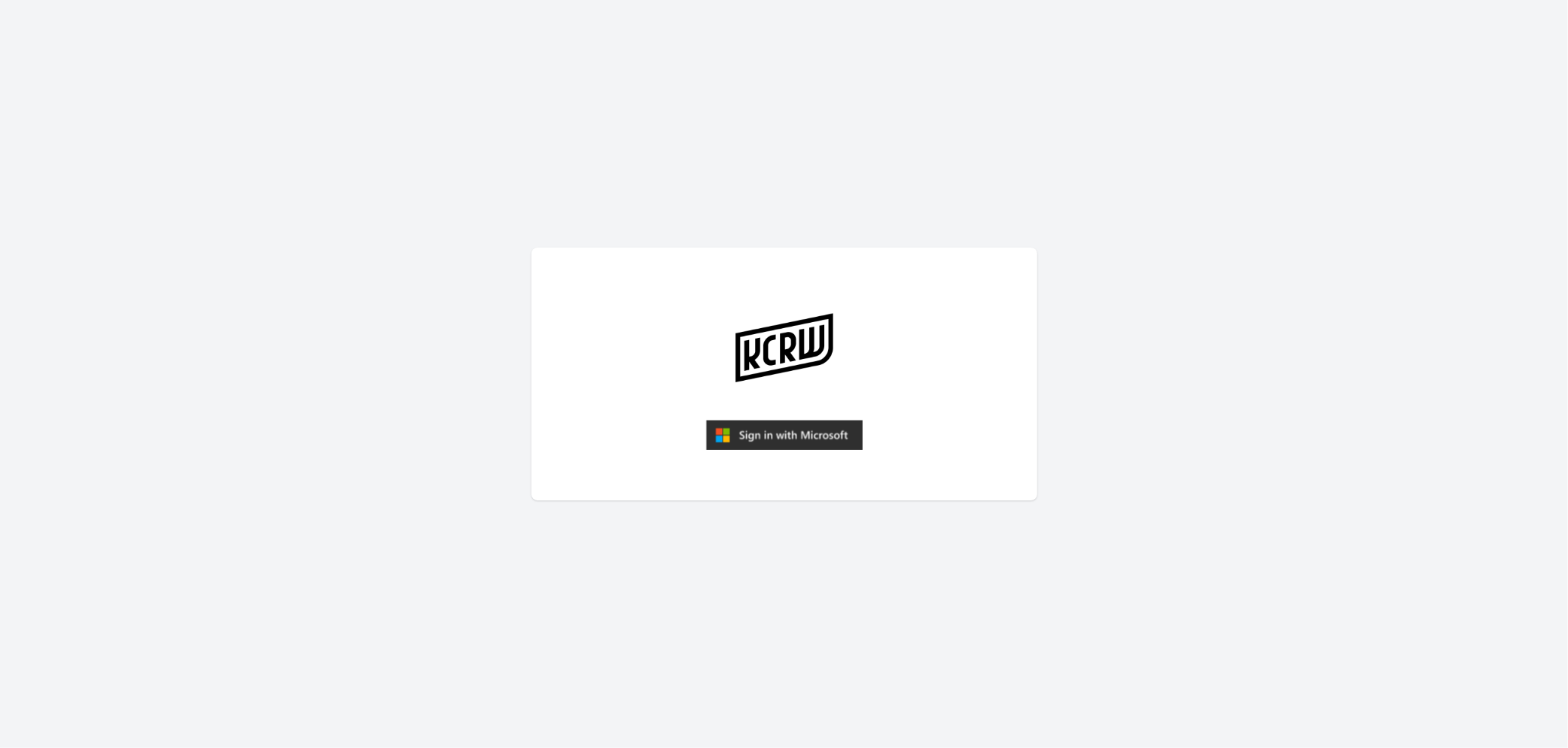
click at [812, 426] on img "submit" at bounding box center [784, 435] width 157 height 30
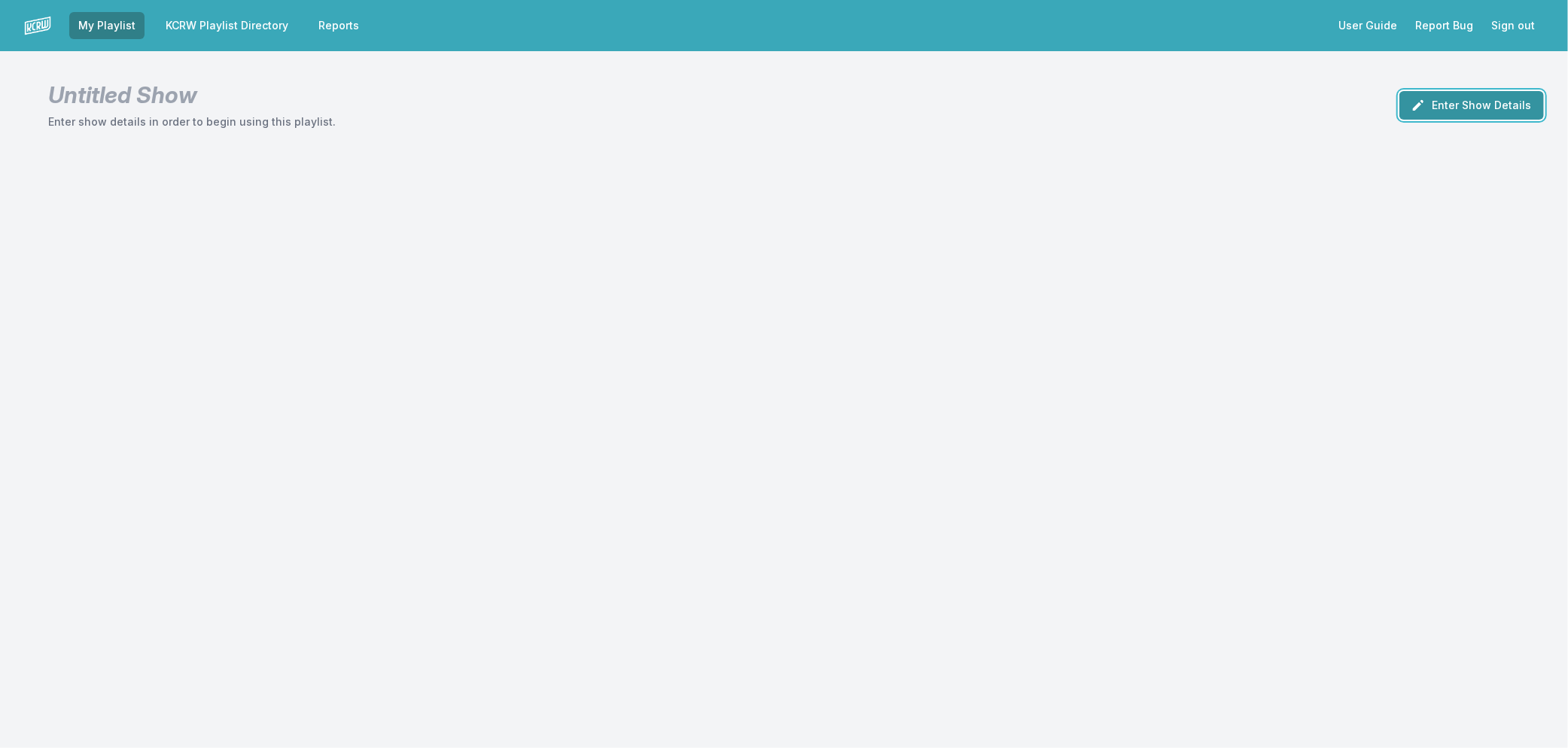
click at [1514, 110] on button "Enter Show Details" at bounding box center [1471, 105] width 145 height 28
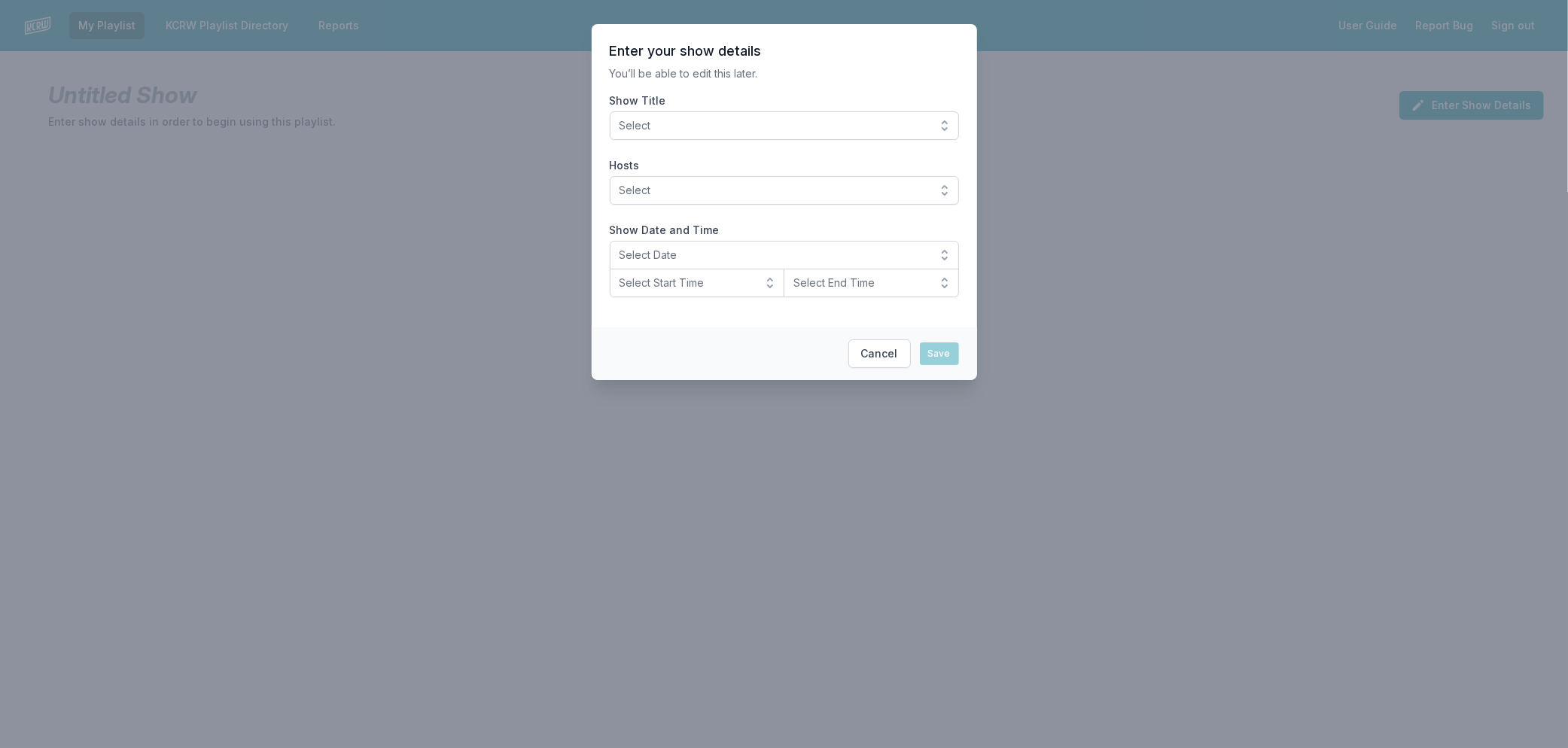
click at [774, 128] on span "Select" at bounding box center [774, 126] width 309 height 15
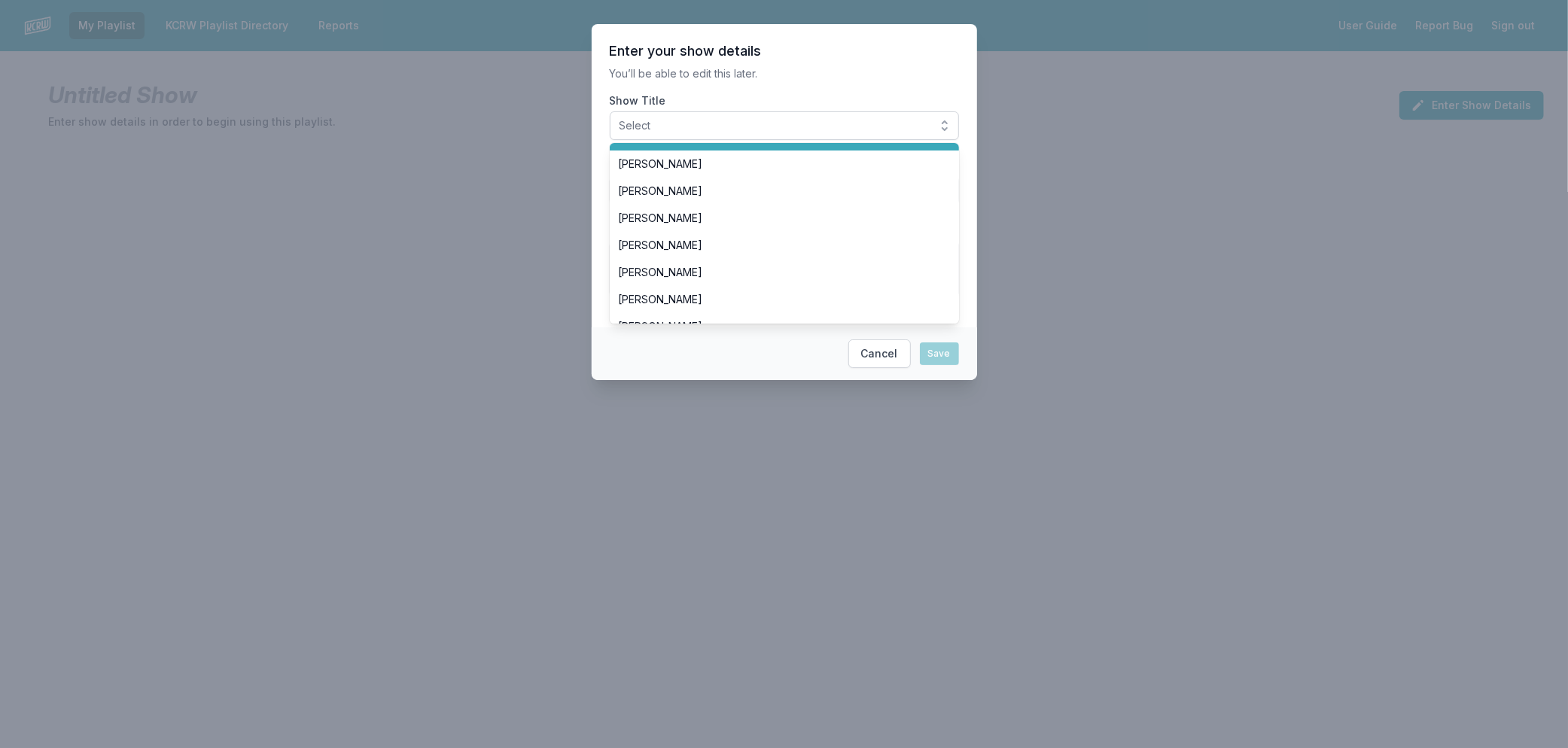
scroll to position [316, 0]
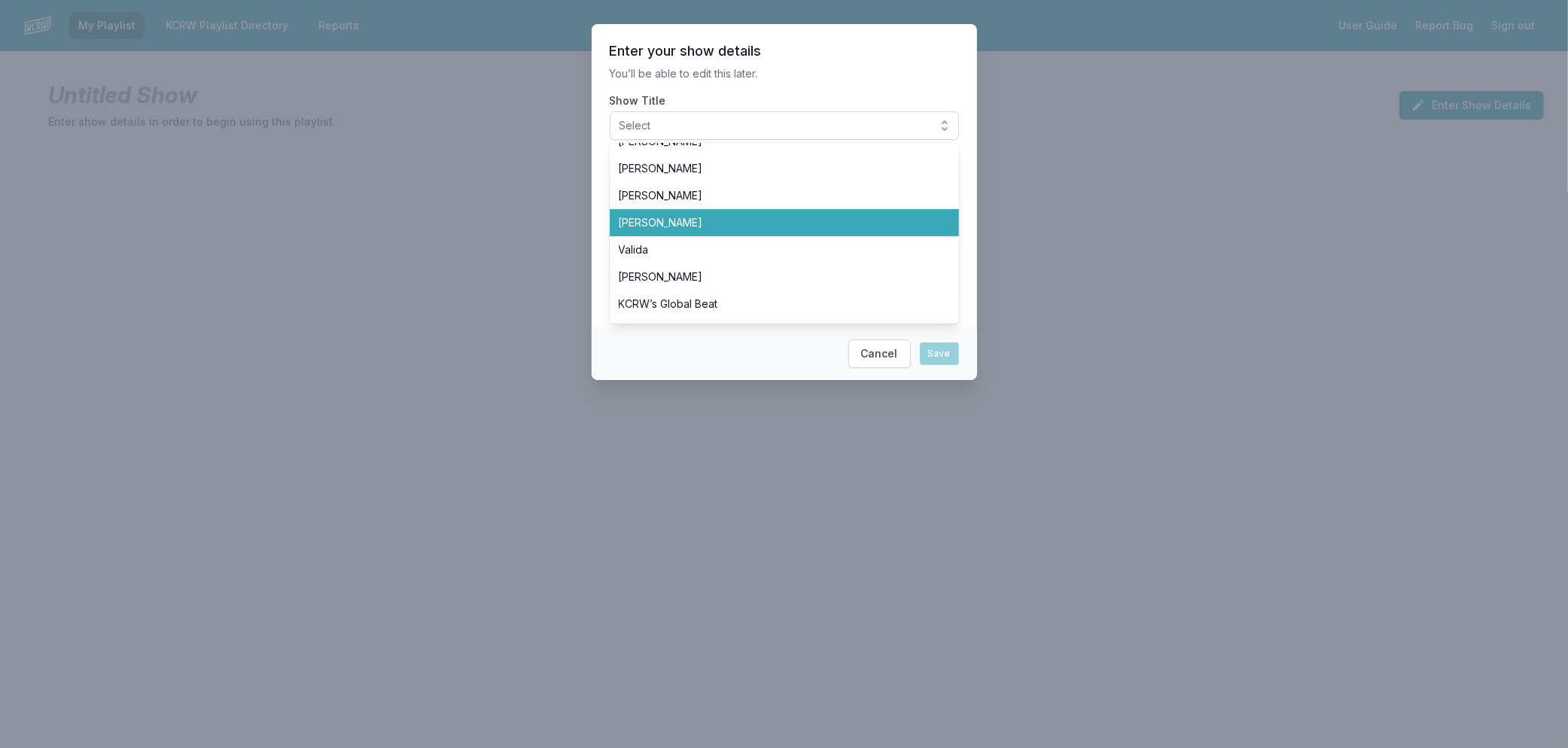
click at [719, 210] on li "[PERSON_NAME]" at bounding box center [784, 223] width 349 height 27
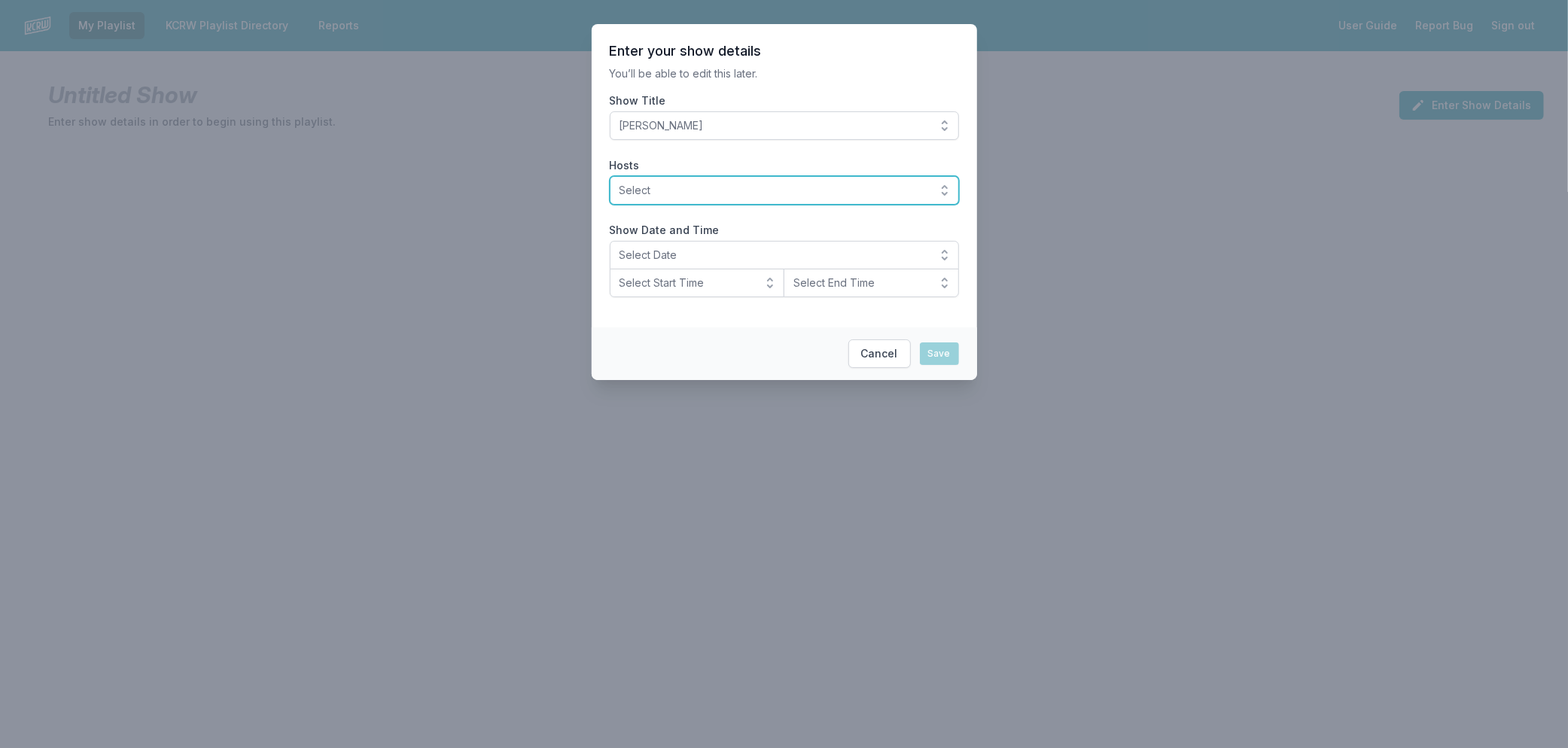
click at [717, 197] on span "Select" at bounding box center [774, 190] width 309 height 15
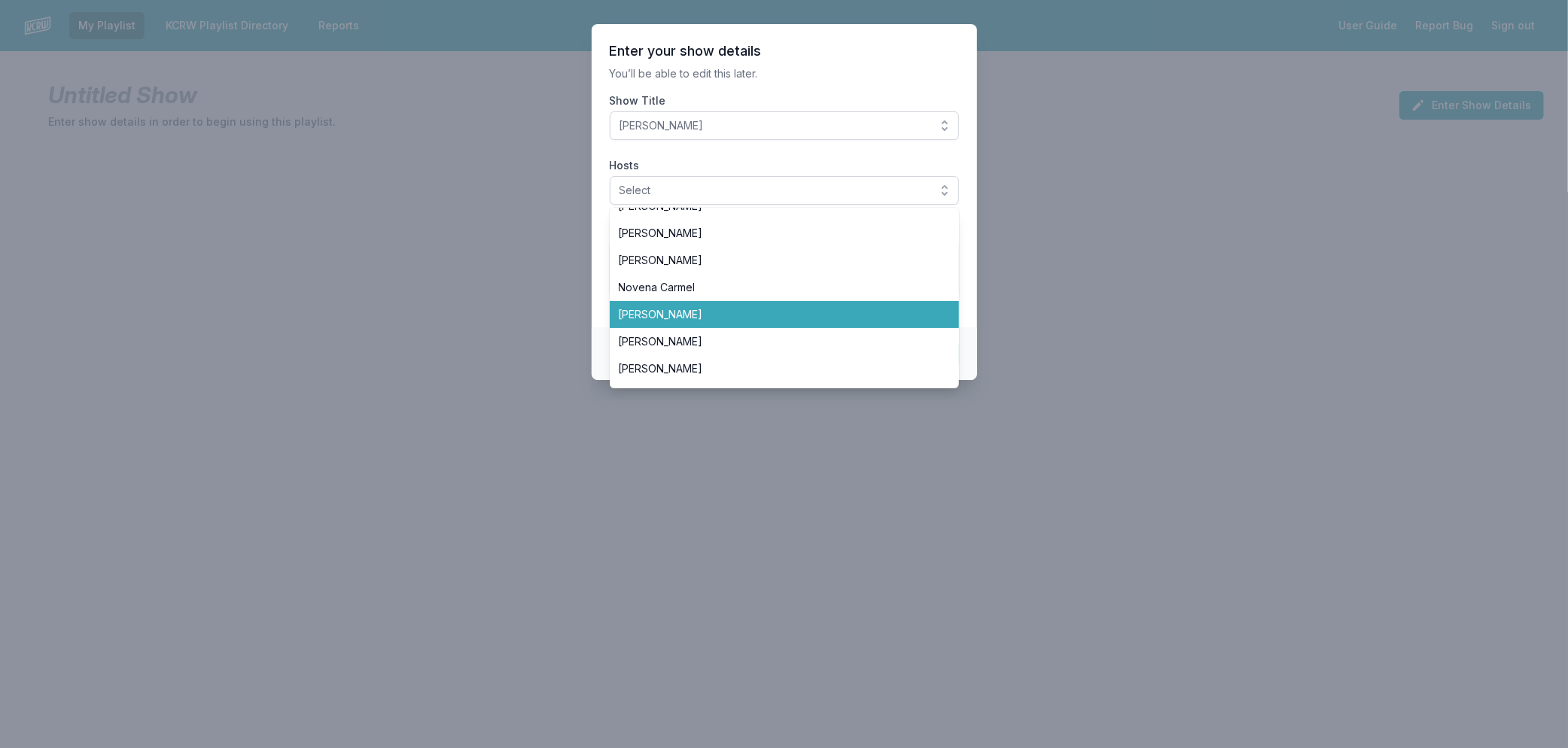
click at [761, 319] on span "[PERSON_NAME]" at bounding box center [775, 314] width 313 height 15
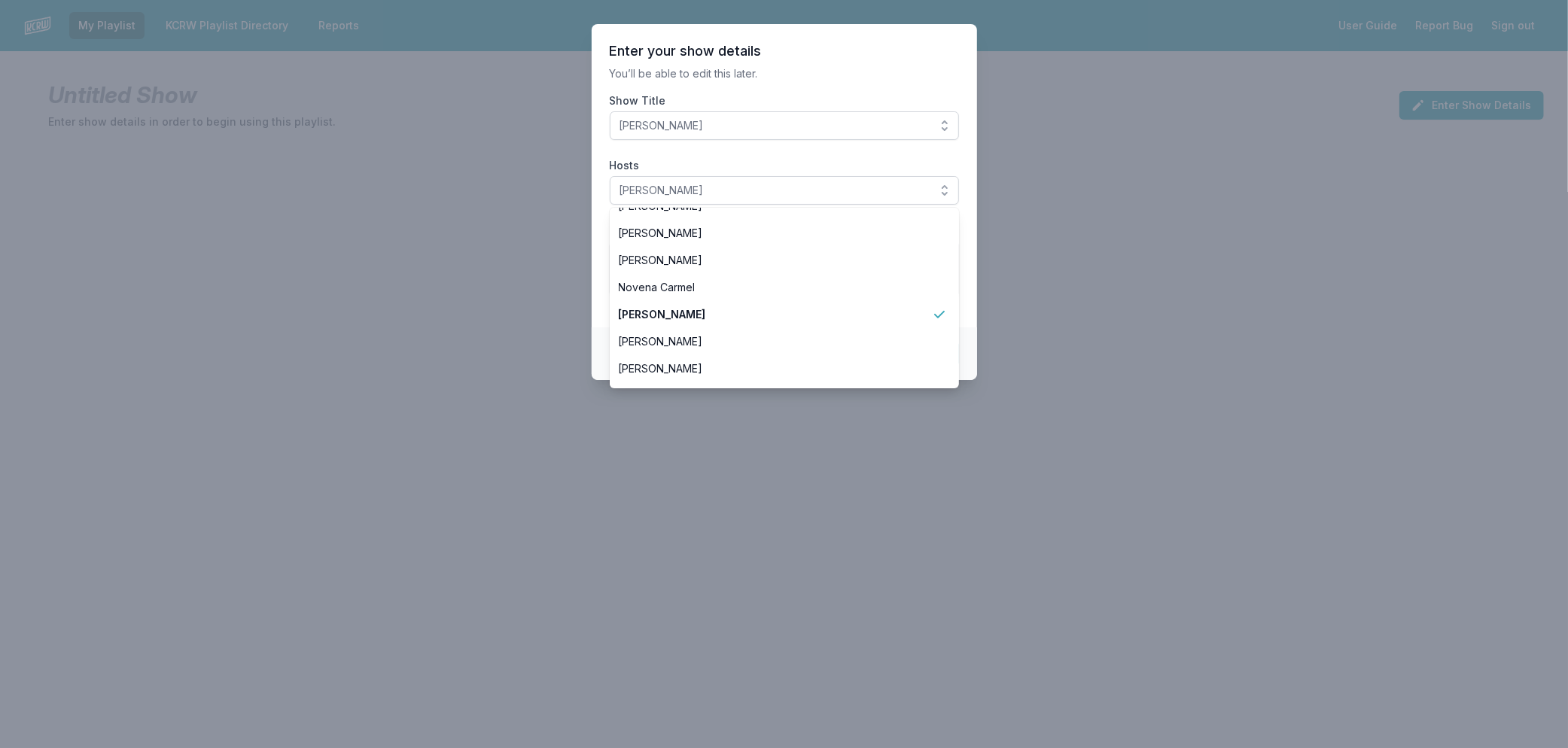
click at [971, 302] on section "Enter your show details You’ll be able to edit this later. Show Title Raul Camp…" at bounding box center [784, 175] width 385 height 303
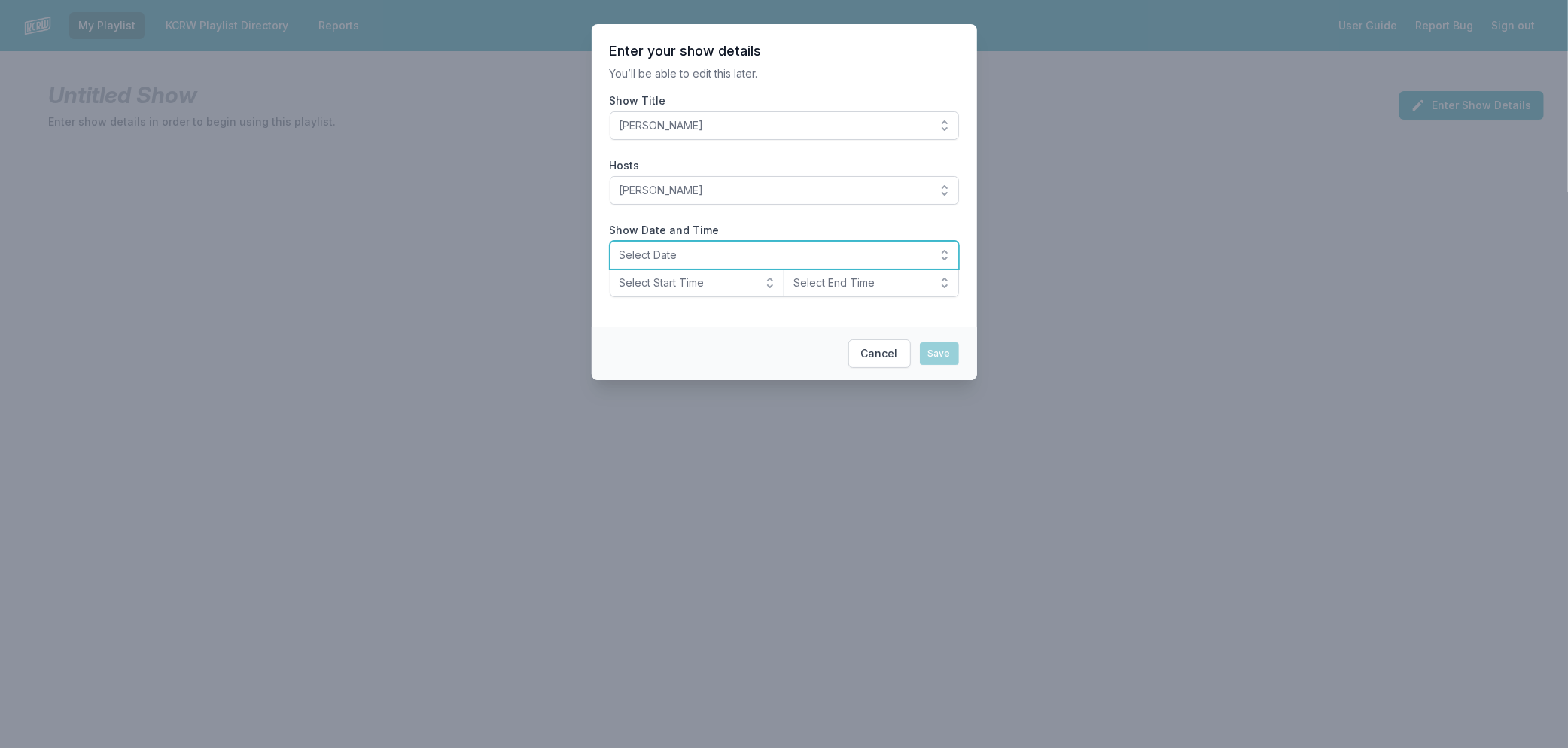
click at [651, 254] on span "Select Date" at bounding box center [774, 255] width 309 height 15
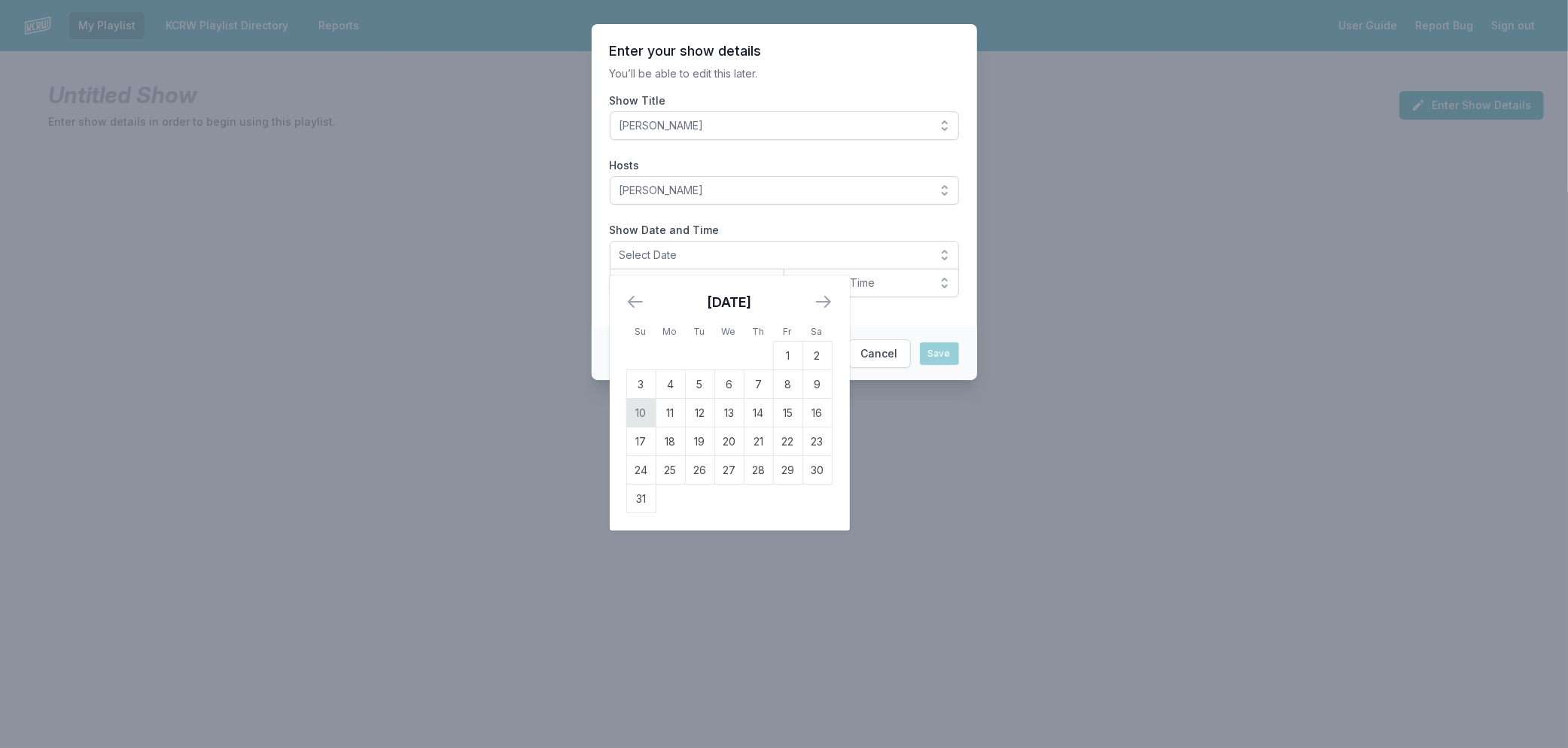
click at [648, 409] on td "10" at bounding box center [641, 413] width 29 height 28
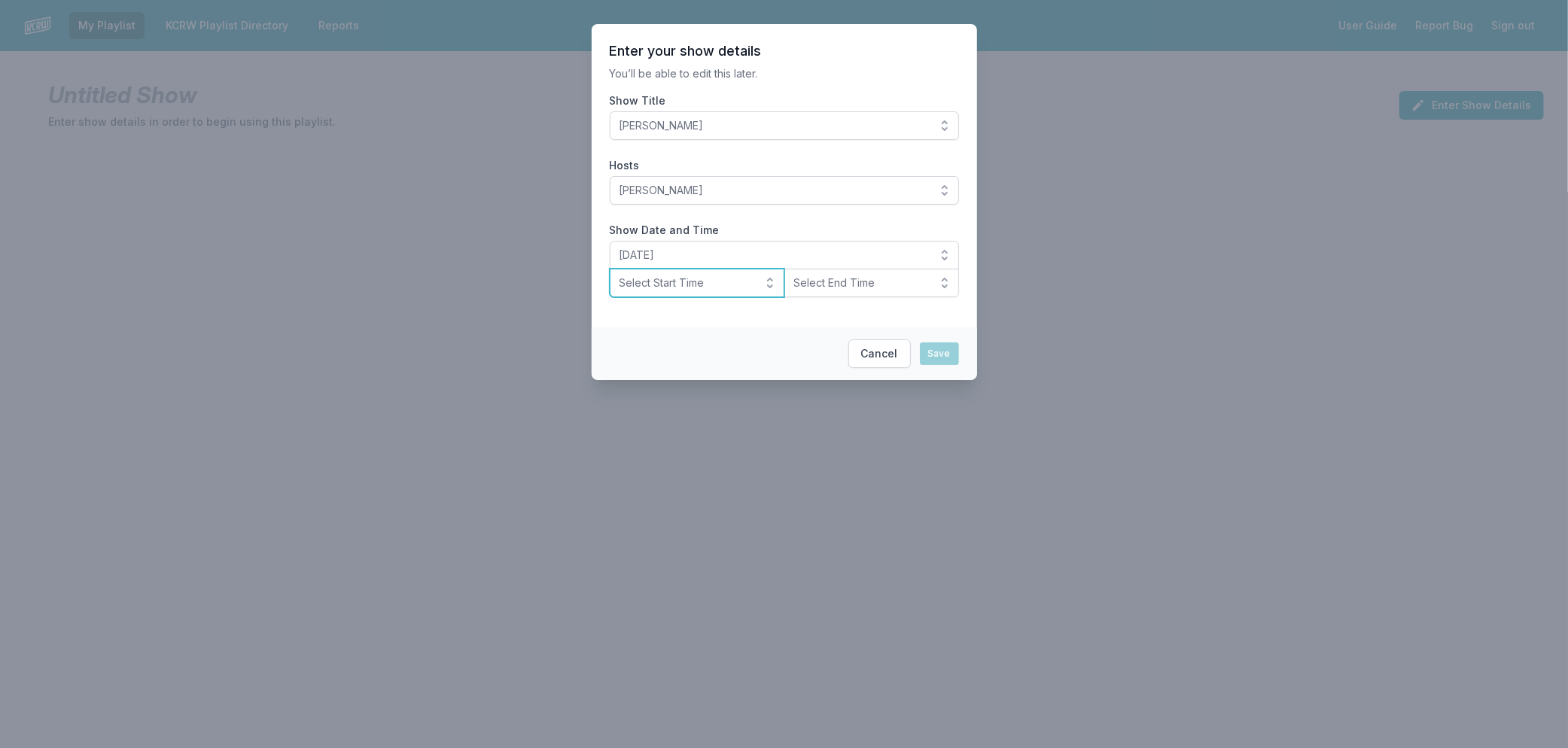
click at [651, 283] on span "Select Start Time" at bounding box center [687, 282] width 135 height 15
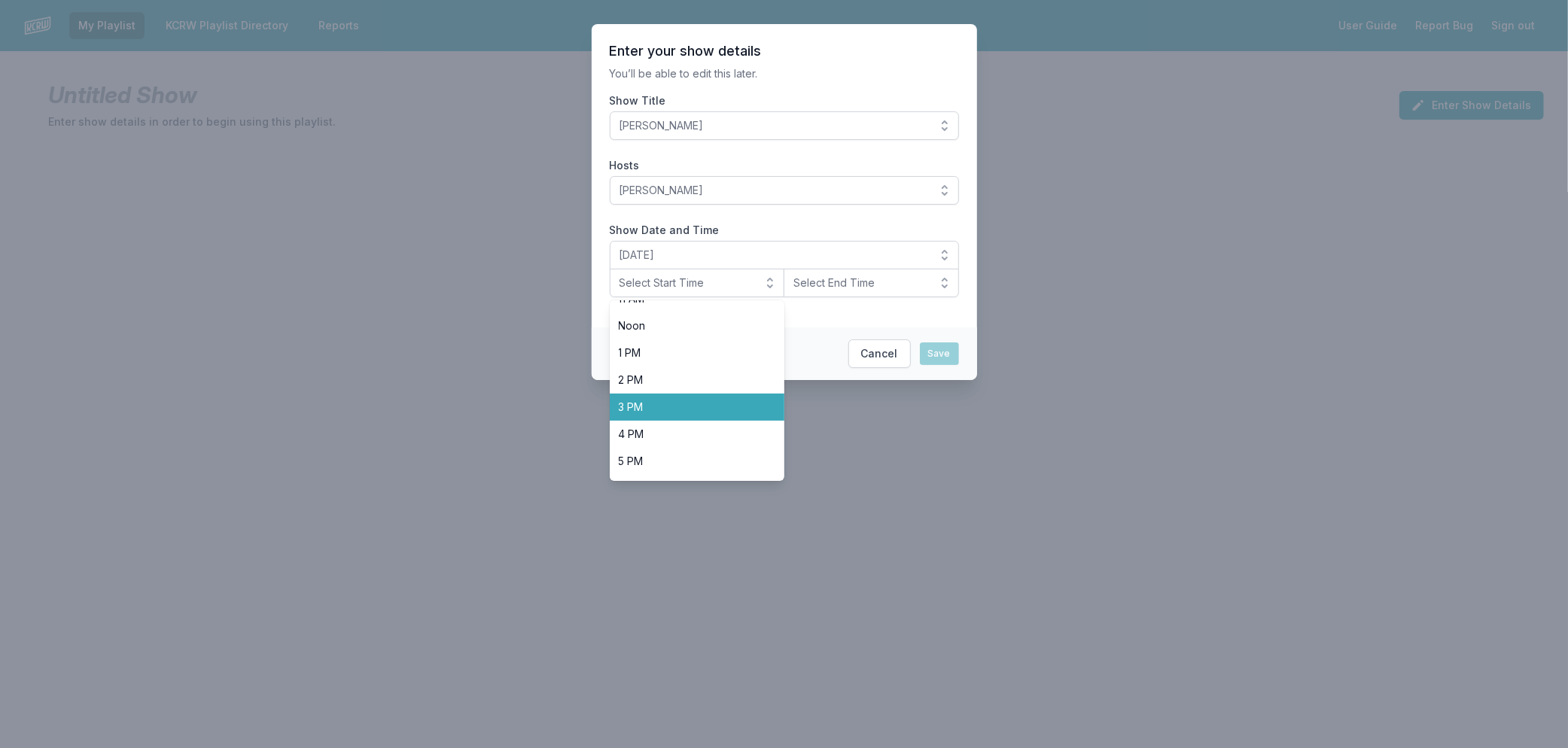
click at [703, 410] on span "3 PM" at bounding box center [688, 407] width 139 height 15
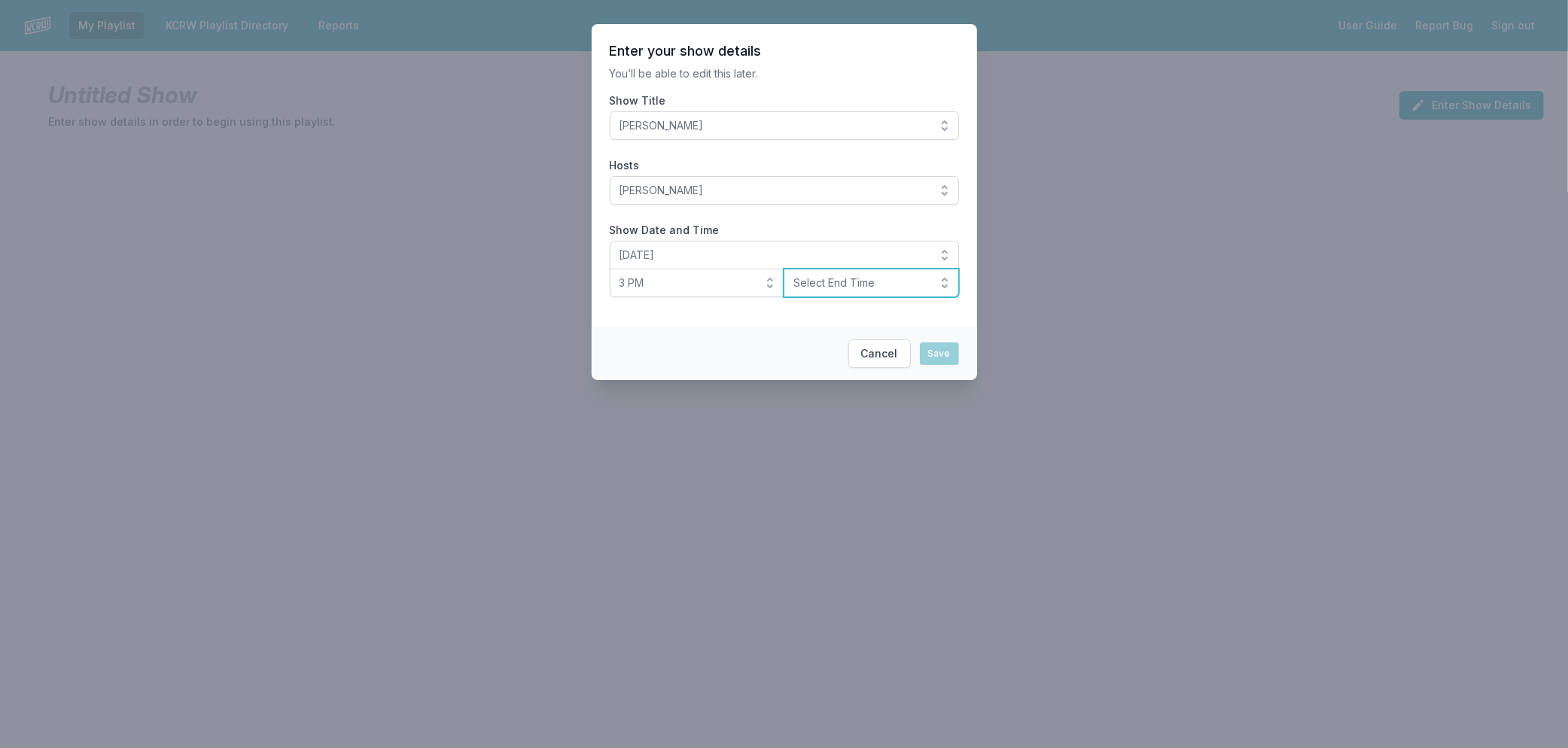
click at [831, 279] on span "Select End Time" at bounding box center [861, 282] width 135 height 15
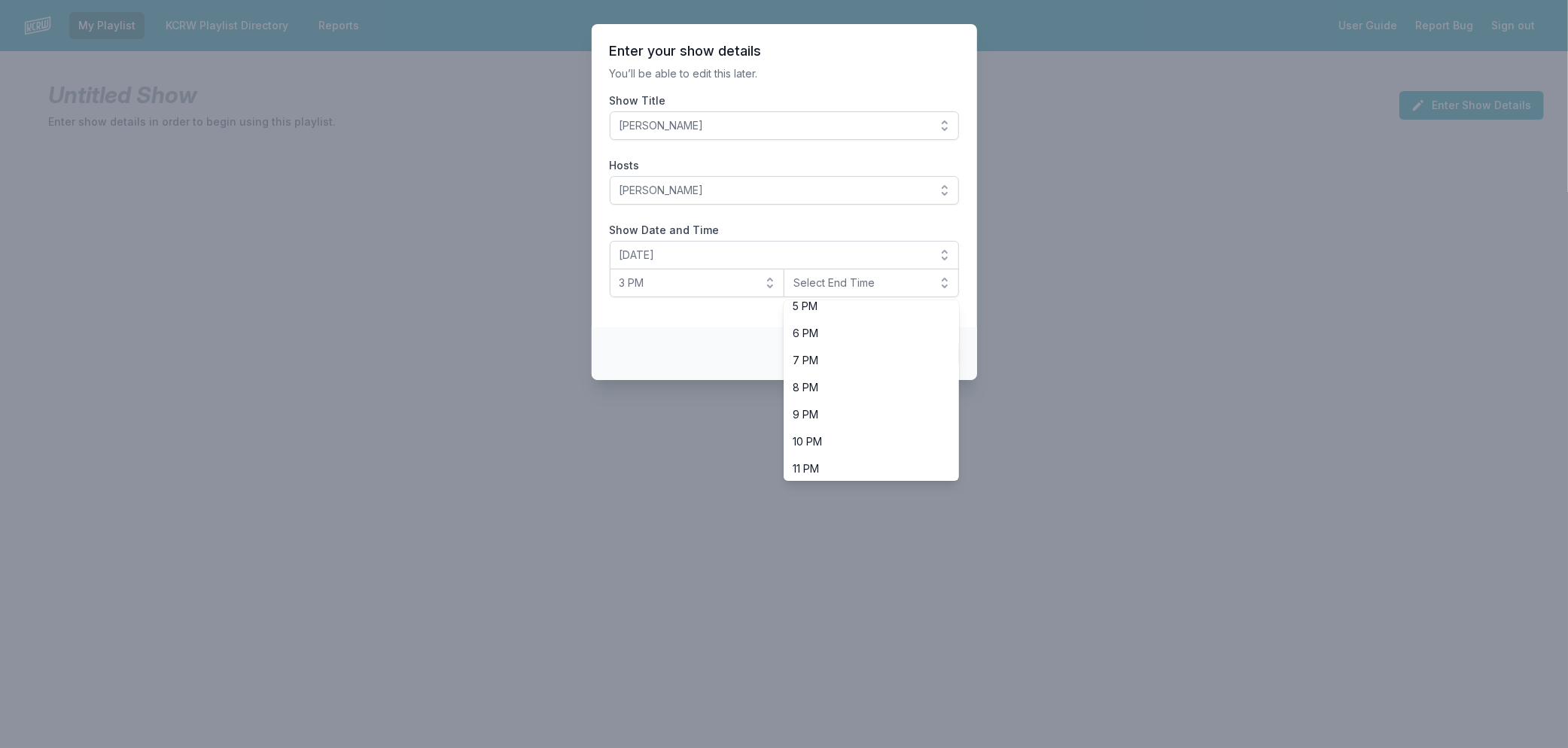
scroll to position [474, 0]
click at [877, 333] on span "6 PM" at bounding box center [862, 330] width 139 height 15
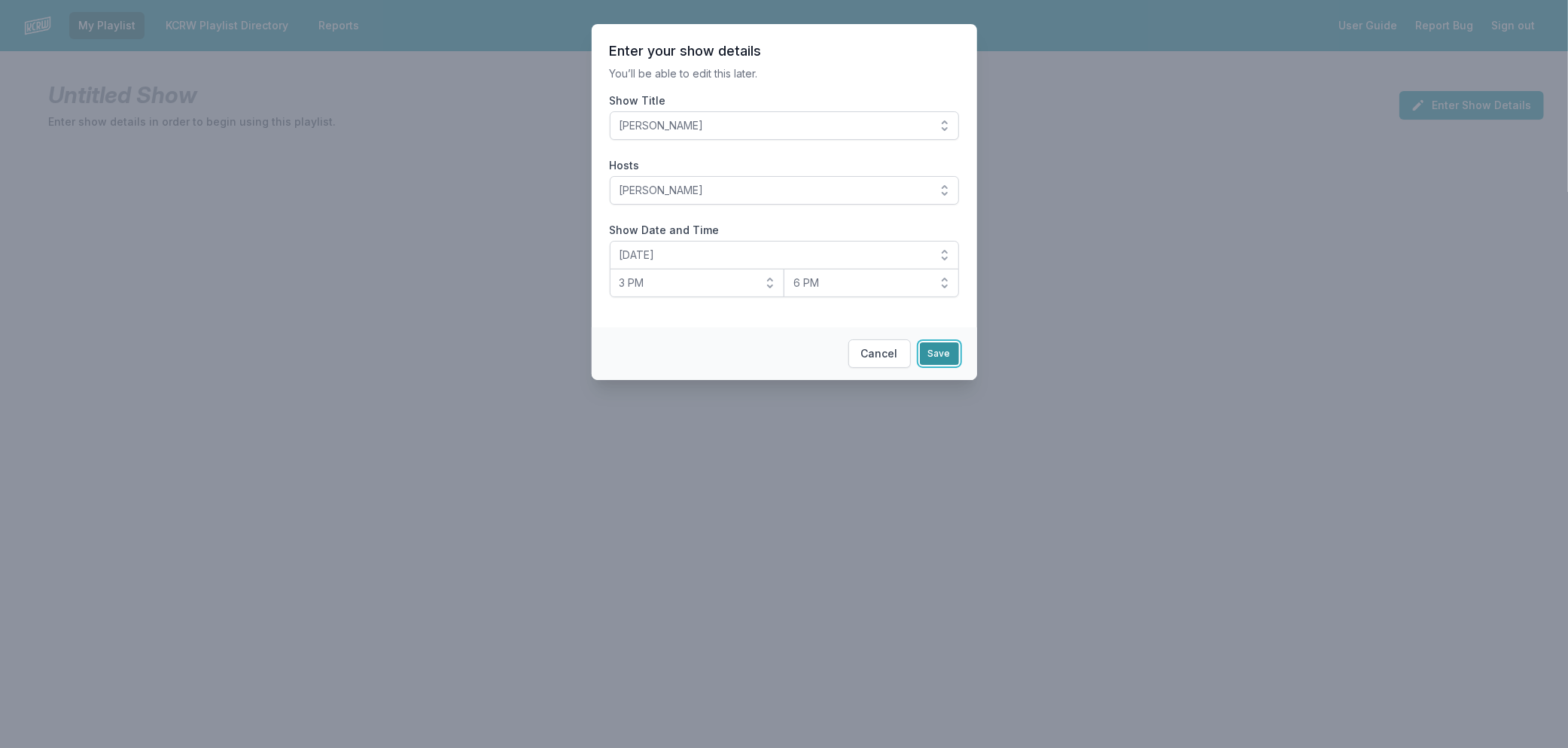
click at [934, 351] on button "Save" at bounding box center [939, 354] width 39 height 23
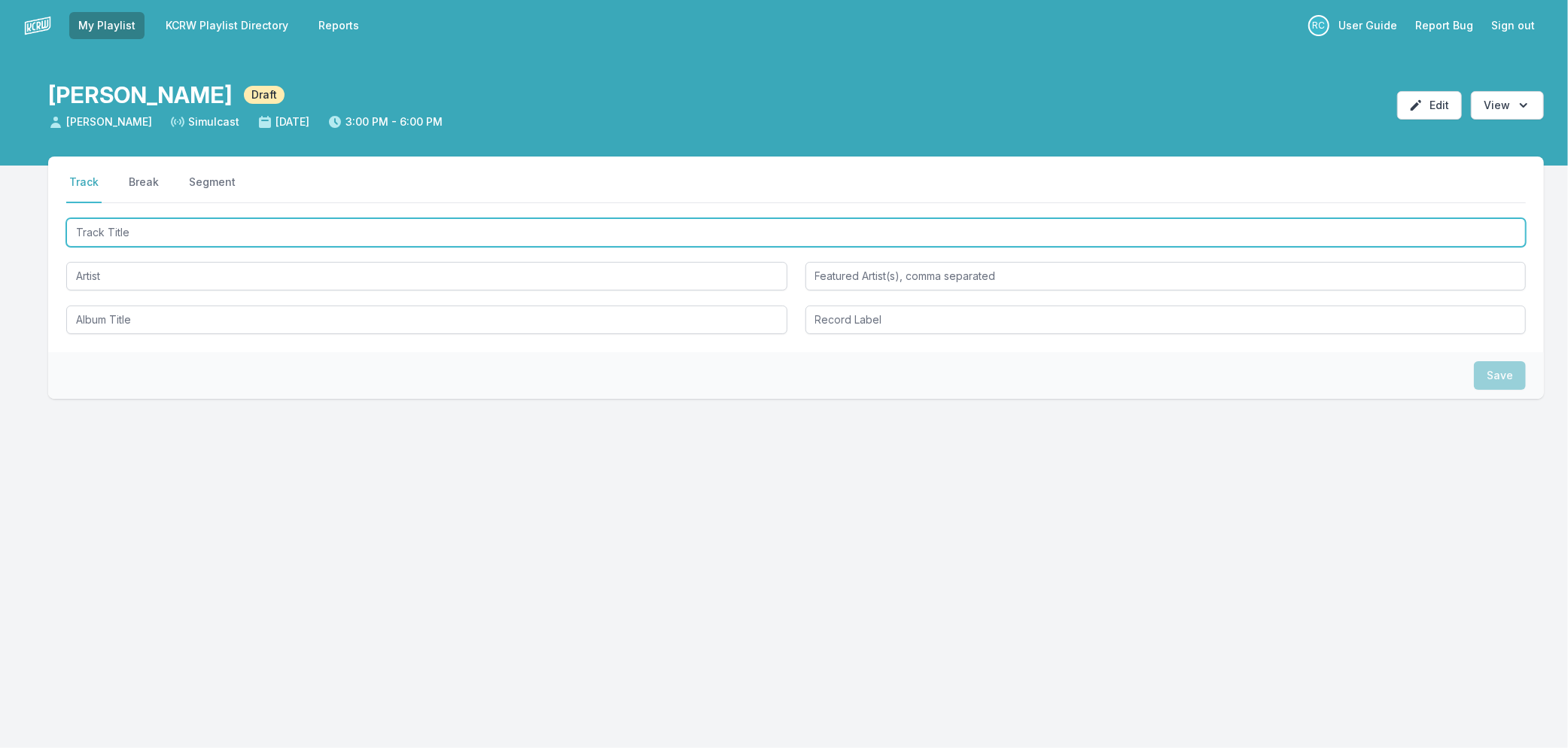
click at [288, 239] on input "Track Title" at bounding box center [796, 232] width 1460 height 28
type input "Still See"
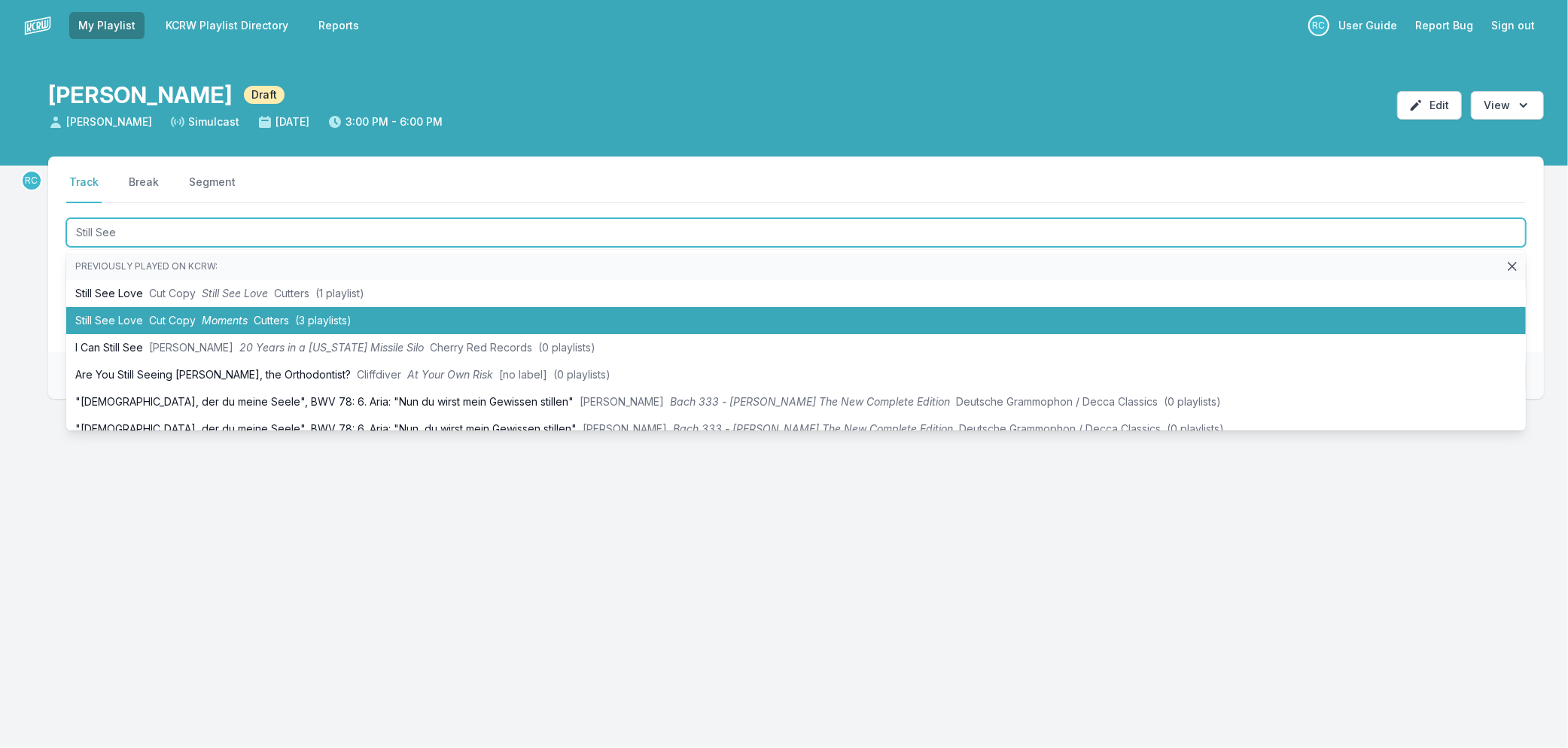
click at [233, 328] on li "Still See Love Cut Copy Moments Cutters (3 playlists)" at bounding box center [796, 321] width 1460 height 27
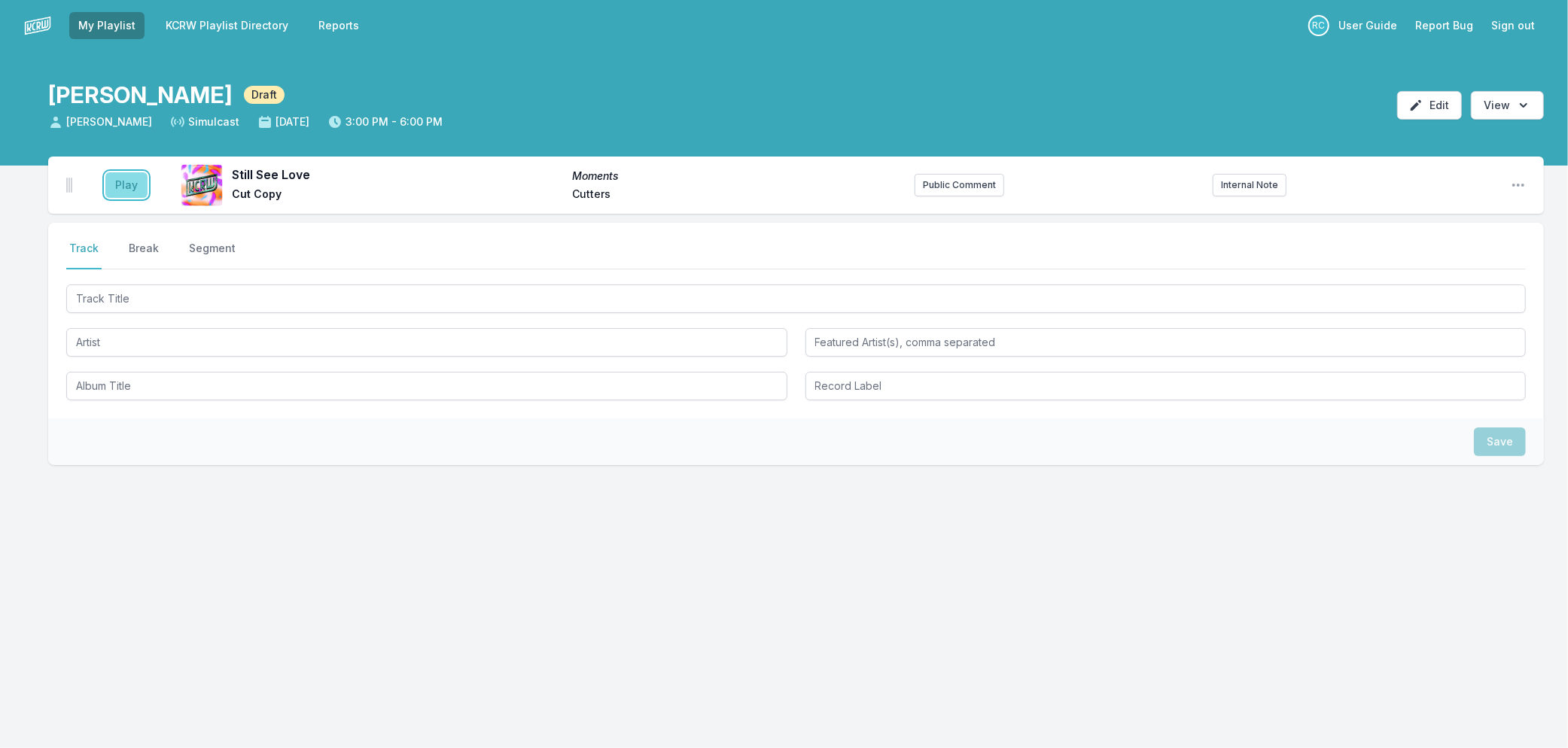
click at [110, 173] on button "Play" at bounding box center [127, 185] width 42 height 26
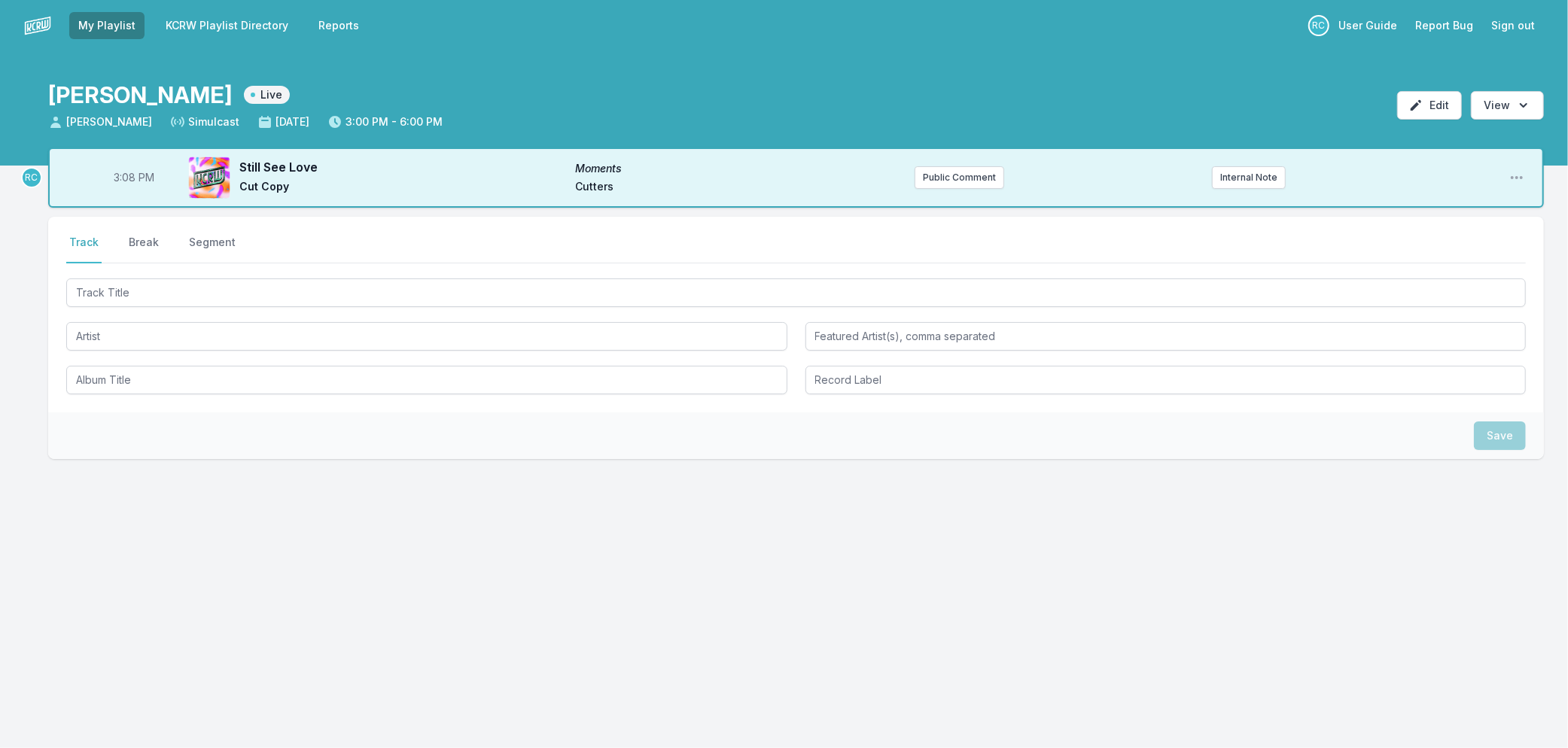
click at [125, 179] on span "3:08 PM" at bounding box center [134, 178] width 41 height 15
click at [125, 179] on input "15:08" at bounding box center [134, 177] width 85 height 28
type input "15:04"
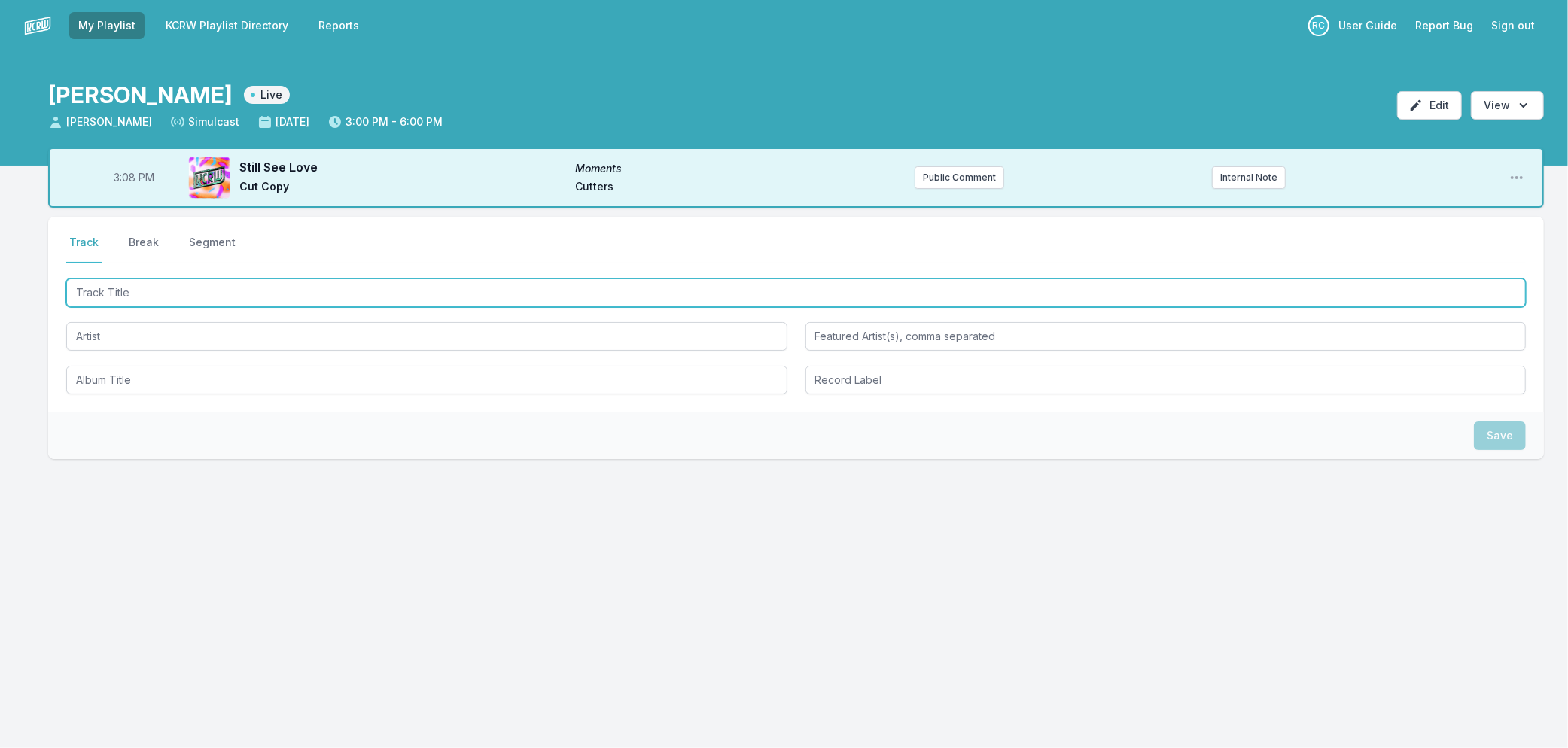
click at [153, 283] on input "Track Title" at bounding box center [796, 292] width 1460 height 28
type input "Amazing"
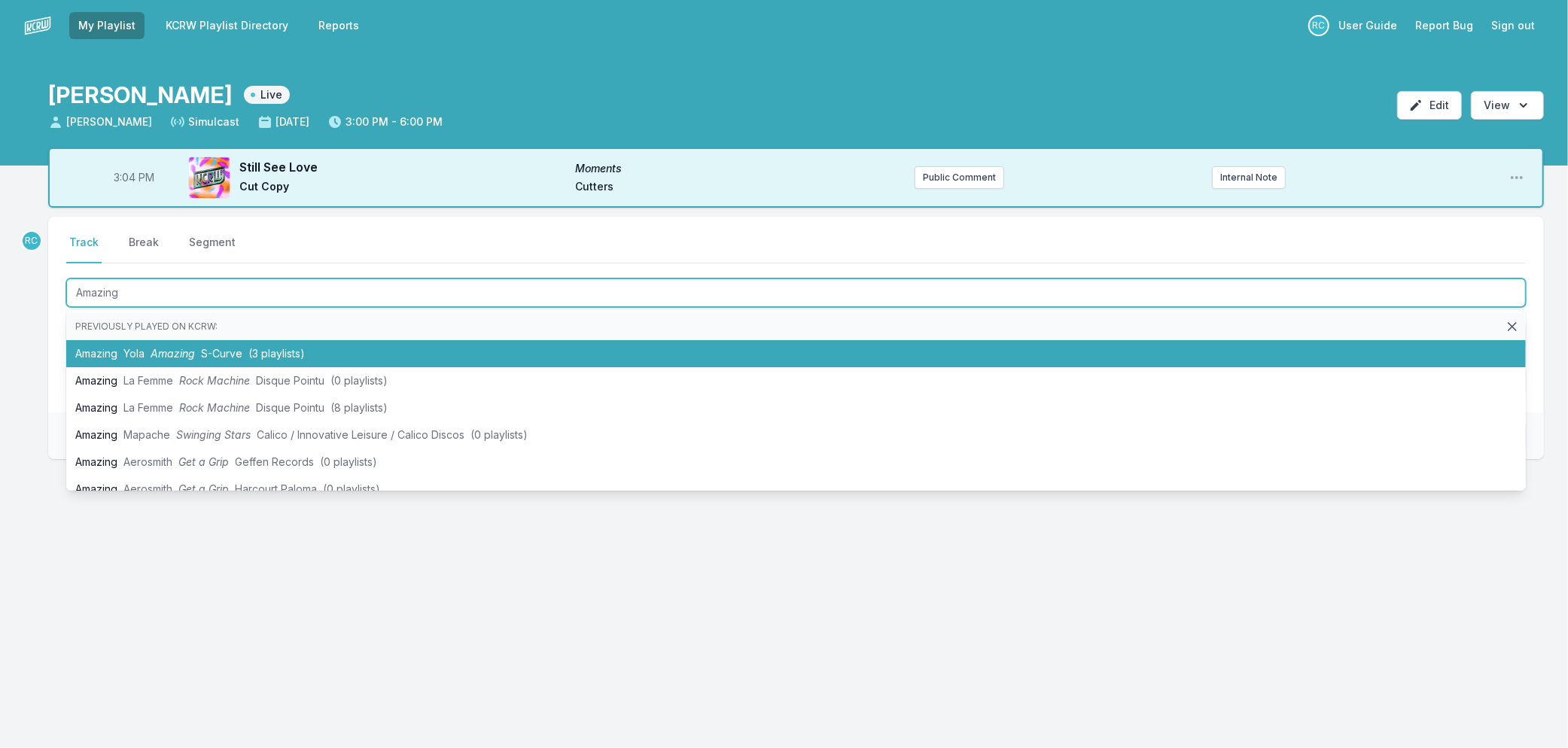
click at [226, 349] on span "S-Curve" at bounding box center [221, 354] width 41 height 13
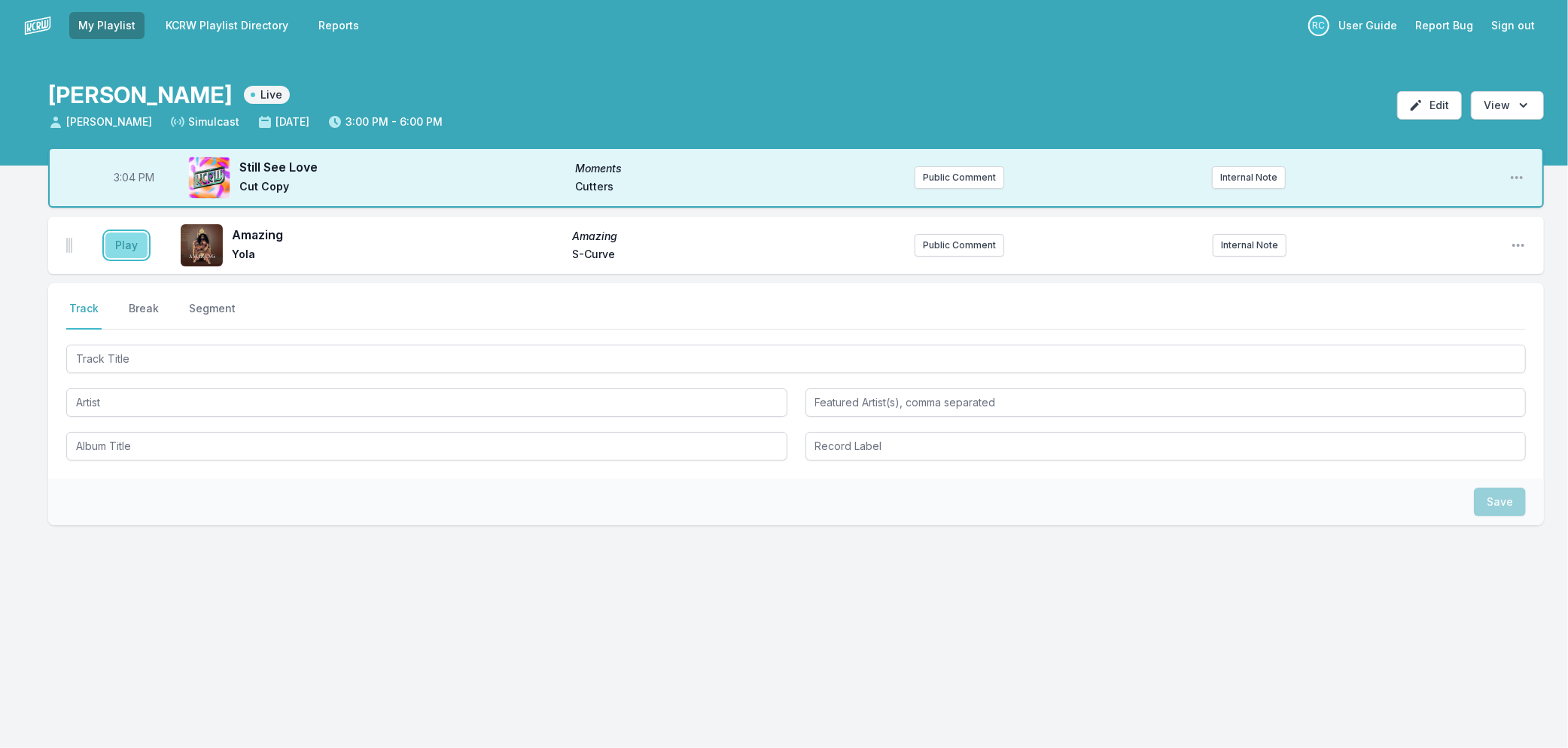
click at [119, 240] on button "Play" at bounding box center [127, 245] width 42 height 26
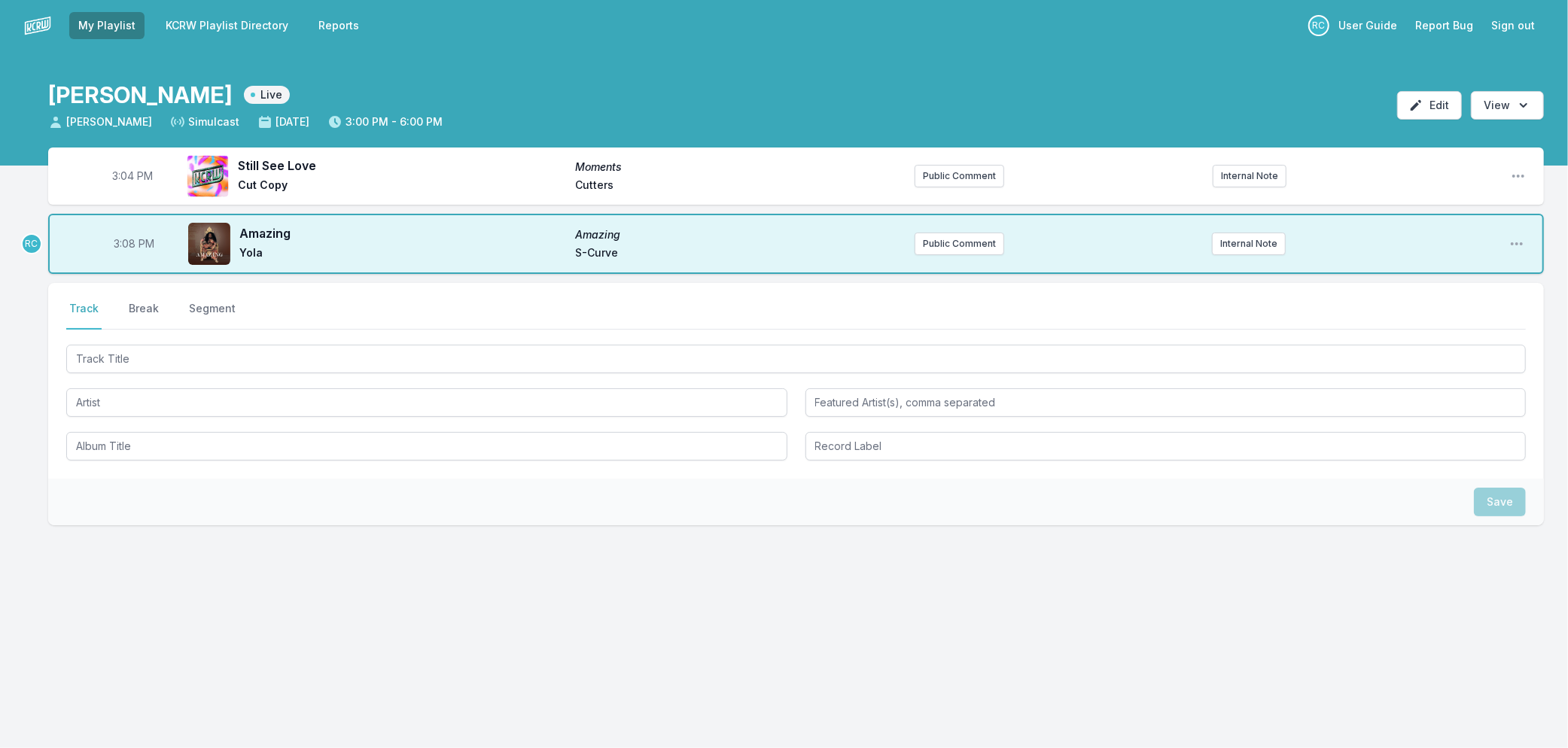
click at [127, 245] on span "3:08 PM" at bounding box center [134, 243] width 41 height 15
click at [127, 245] on input "15:08" at bounding box center [134, 243] width 85 height 28
type input "15:08"
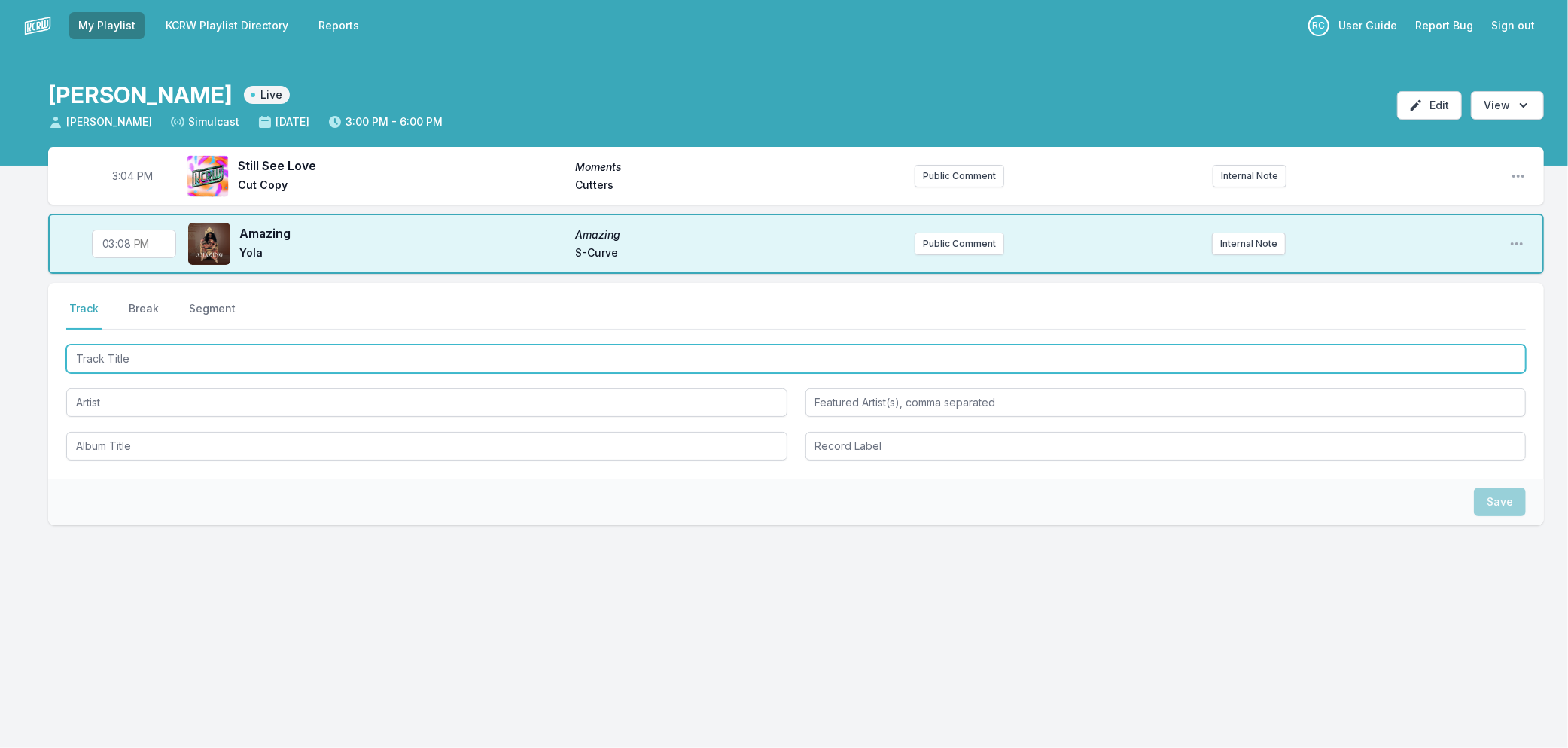
click at [121, 358] on input "Track Title" at bounding box center [796, 358] width 1460 height 28
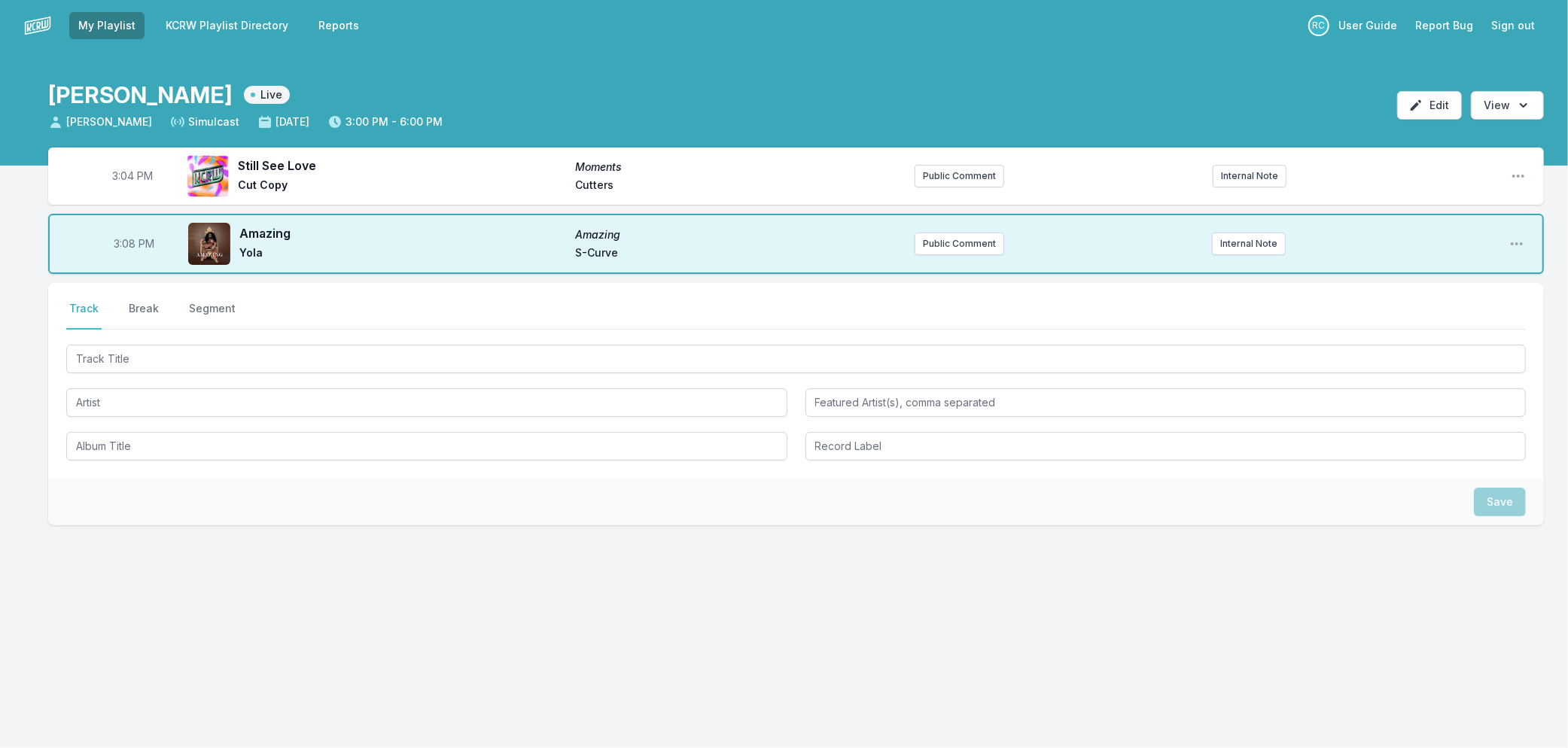
click at [241, 27] on link "KCRW Playlist Directory" at bounding box center [227, 26] width 140 height 27
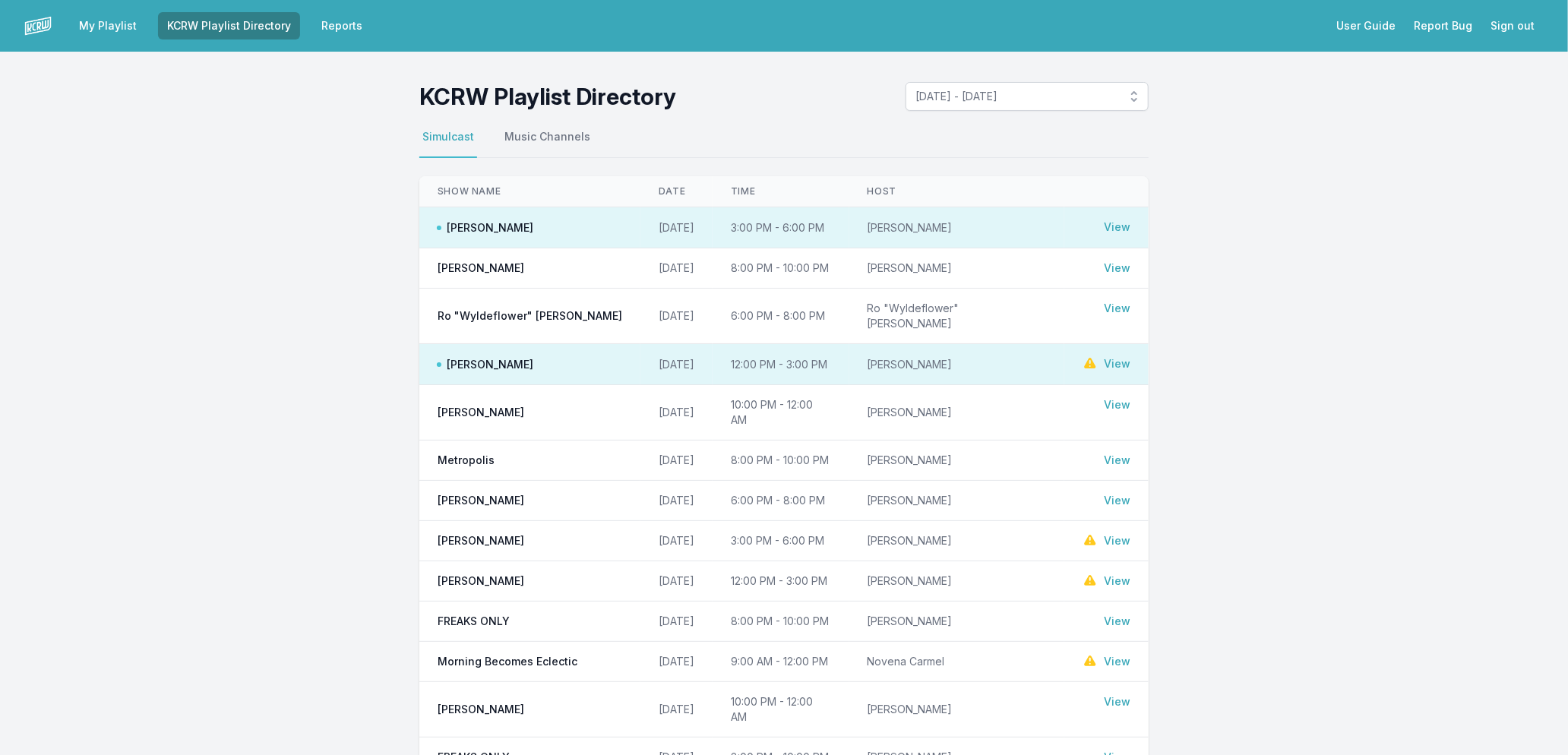
click at [1116, 356] on link "View" at bounding box center [1116, 363] width 27 height 16
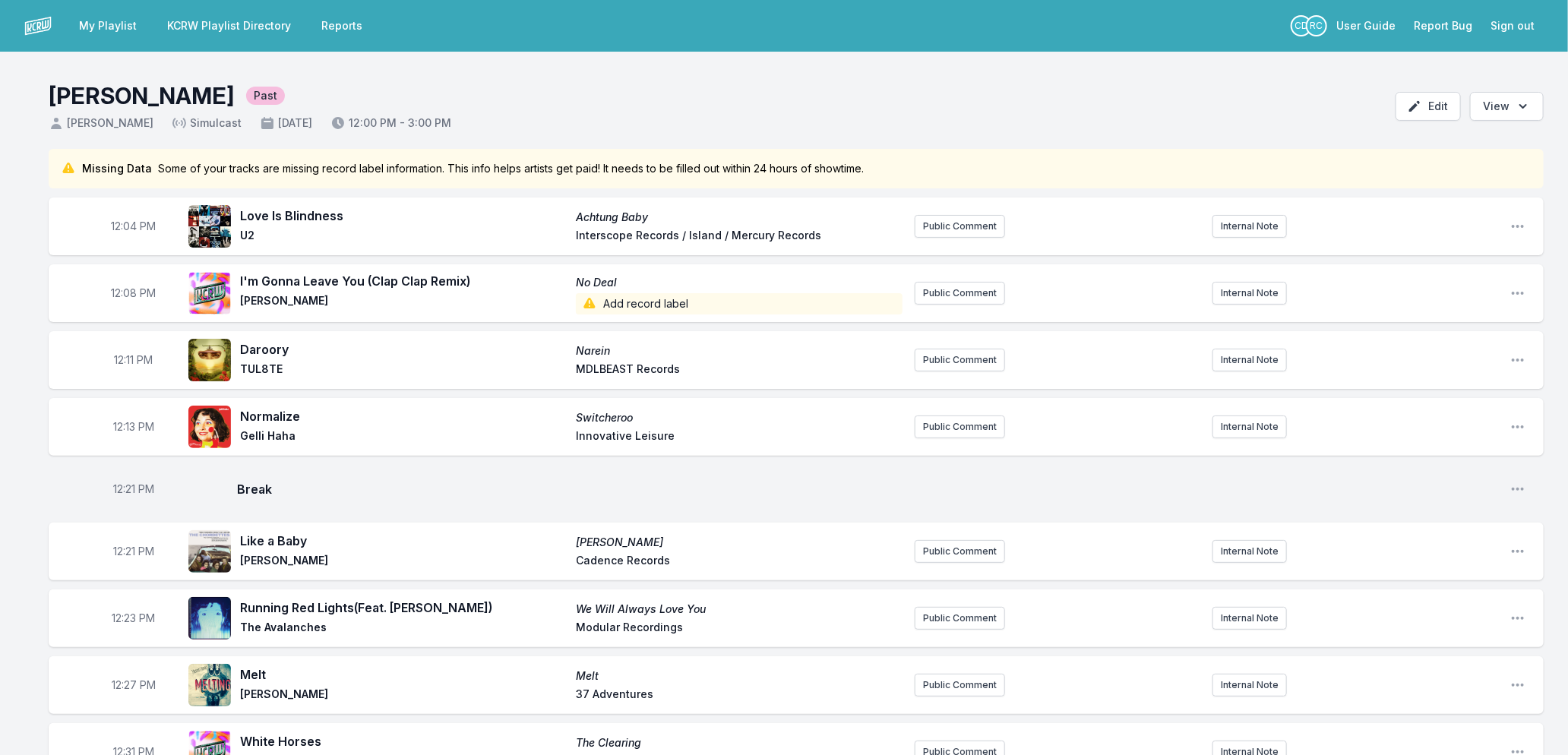
click at [94, 18] on link "My Playlist" at bounding box center [108, 26] width 76 height 28
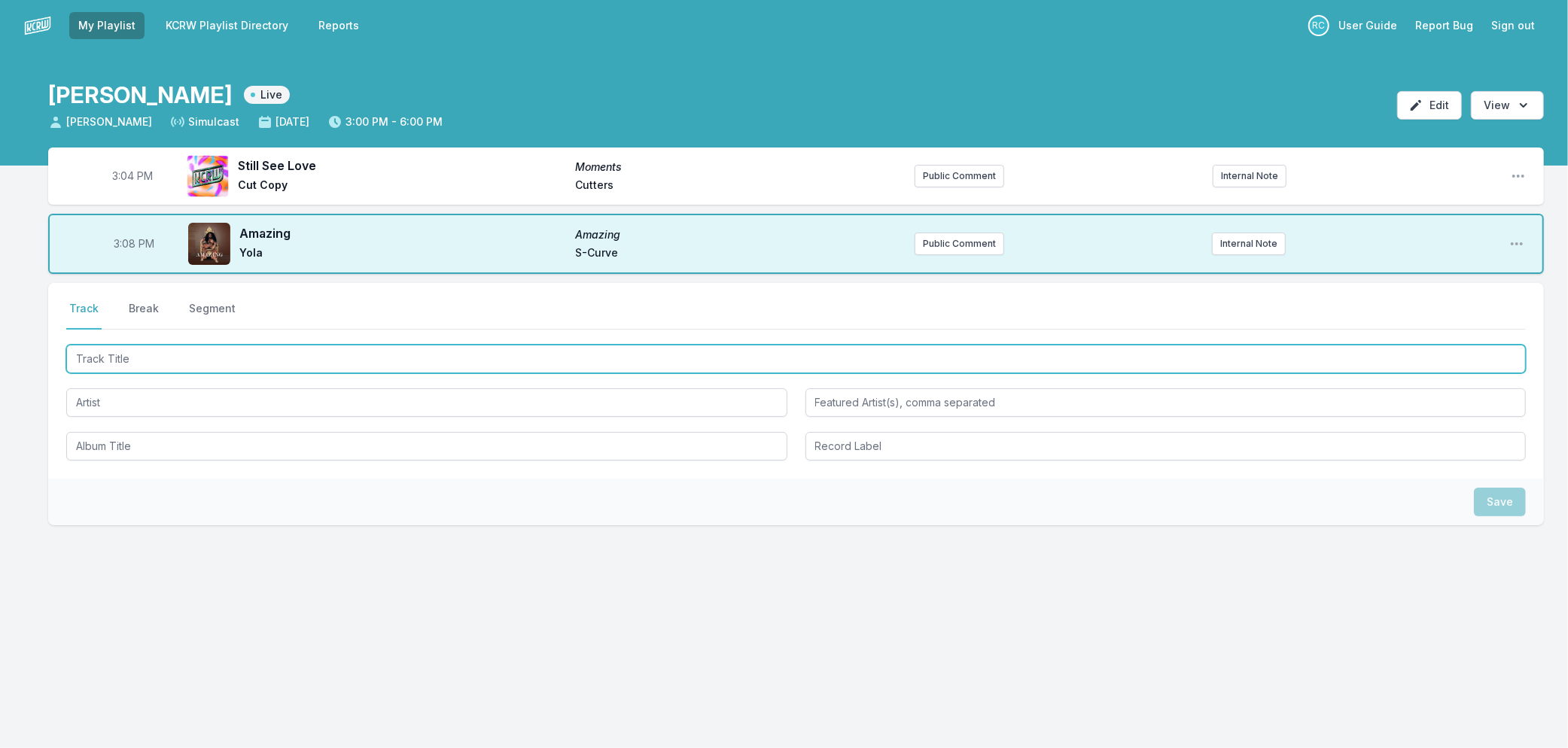
click at [340, 357] on input "Track Title" at bounding box center [796, 358] width 1460 height 28
click at [240, 356] on input "Track Title" at bounding box center [796, 358] width 1460 height 28
type input "That's All Me"
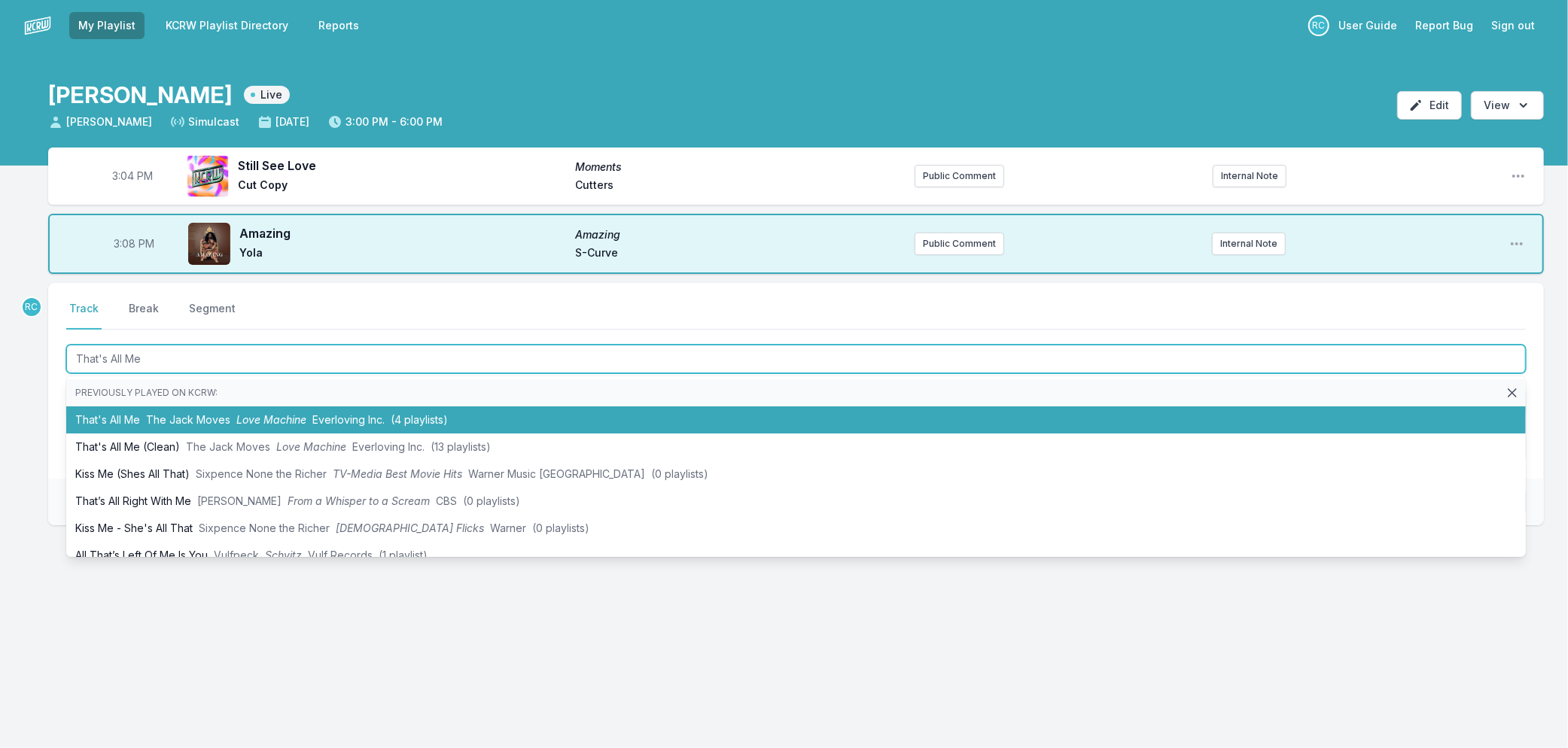
click at [226, 418] on span "The Jack Moves" at bounding box center [188, 420] width 85 height 13
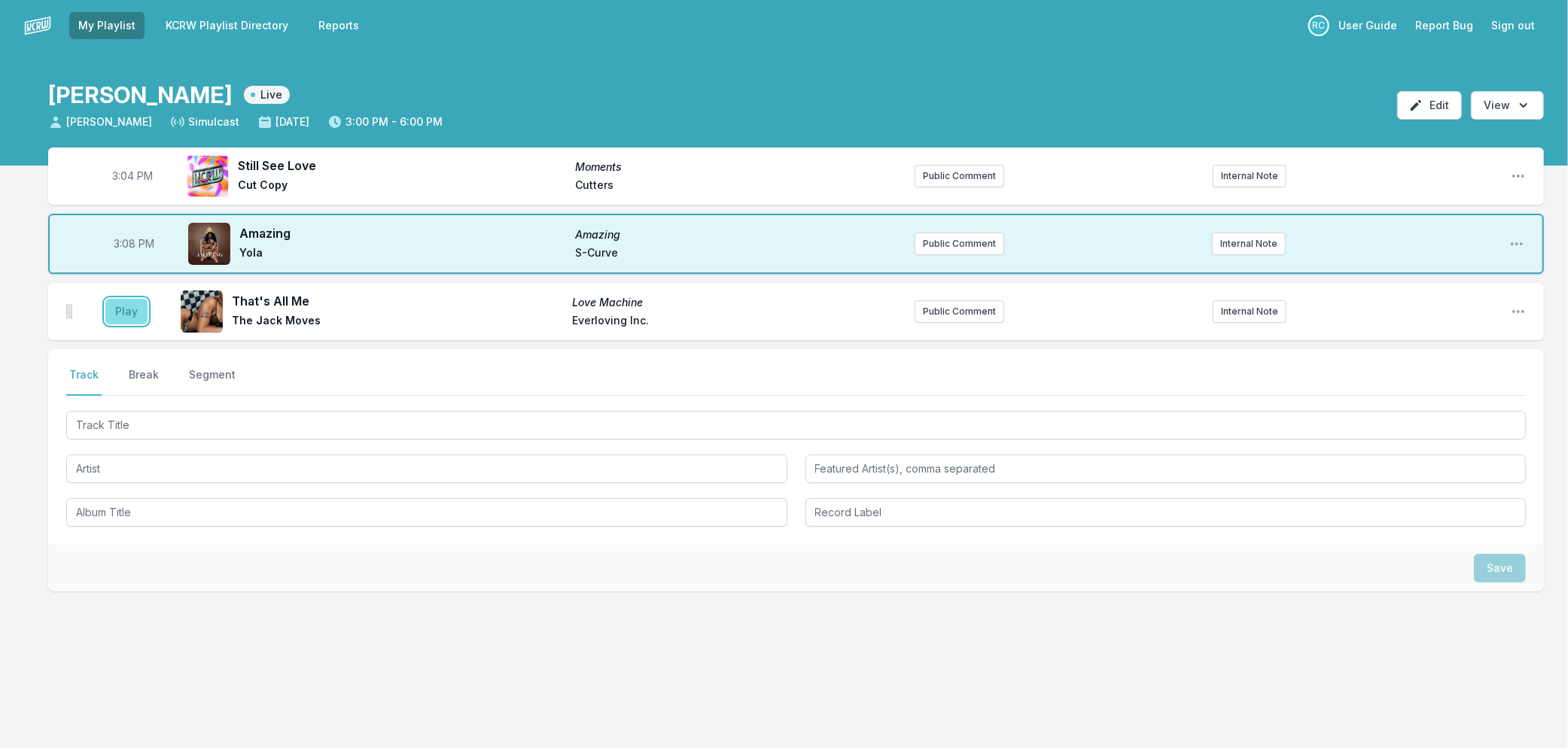
click at [127, 310] on button "Play" at bounding box center [127, 312] width 42 height 26
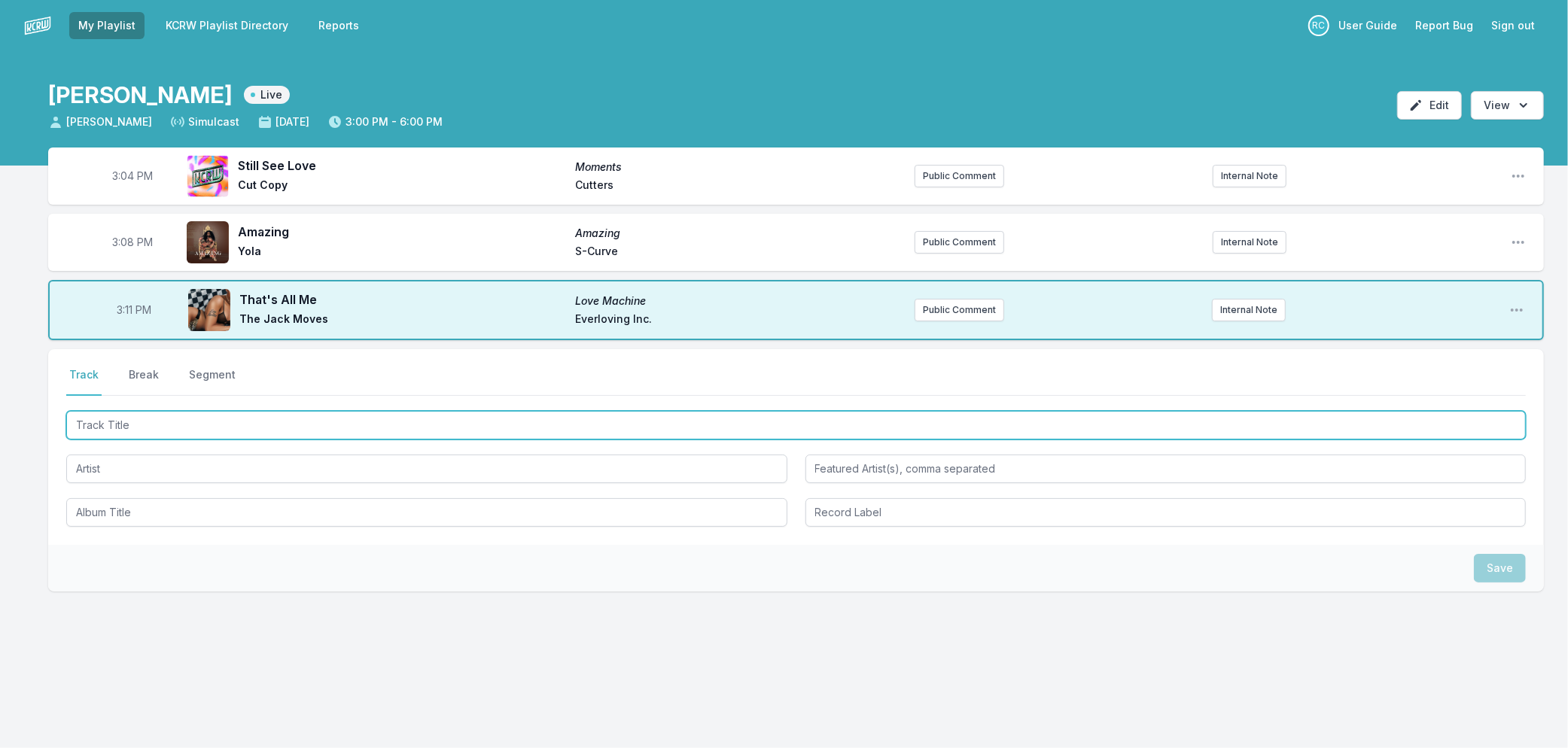
click at [297, 411] on input "Track Title" at bounding box center [796, 425] width 1460 height 28
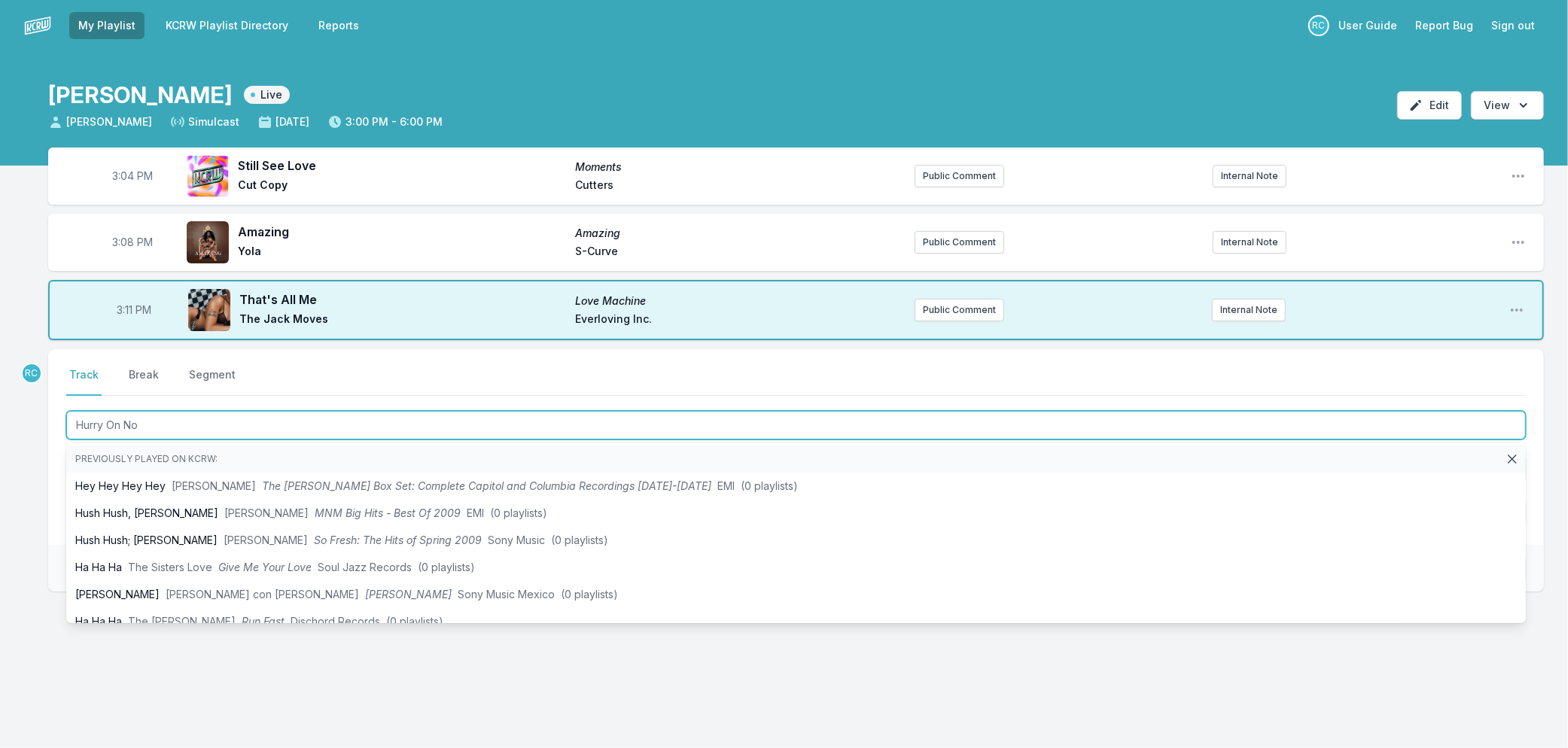
type input "Hurry On Now"
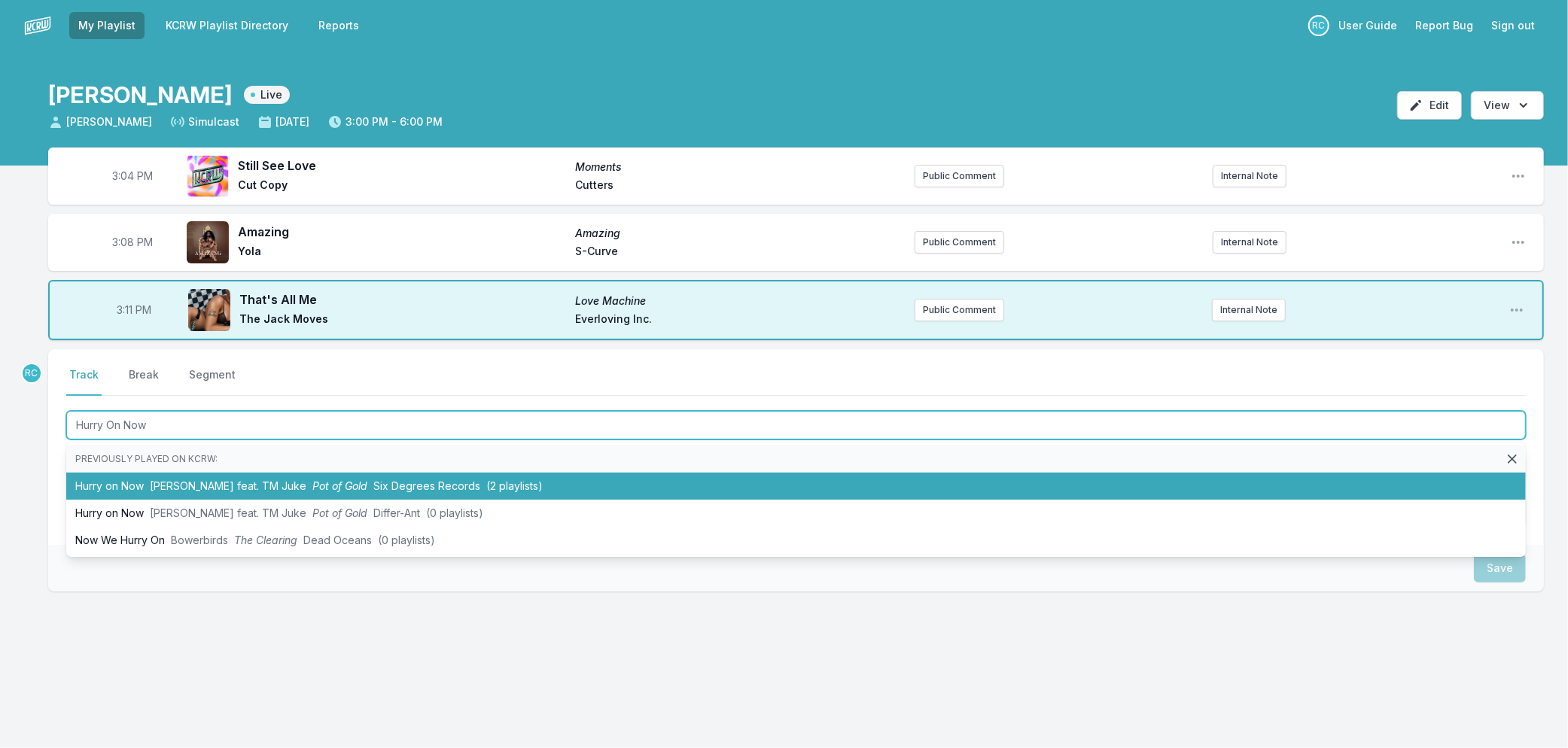
click at [329, 487] on span "Pot of Gold" at bounding box center [340, 486] width 55 height 13
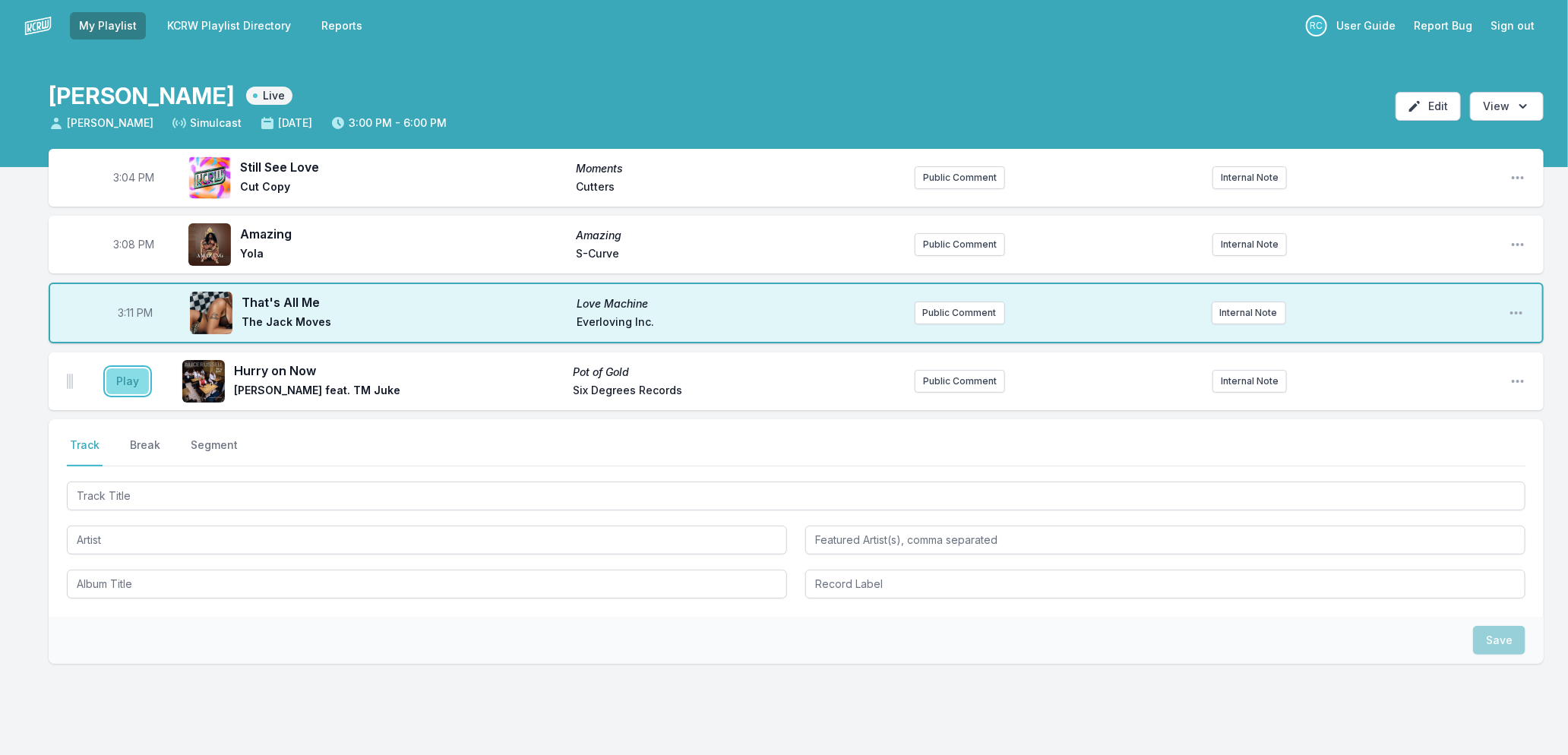
click at [132, 383] on button "Play" at bounding box center [128, 382] width 42 height 26
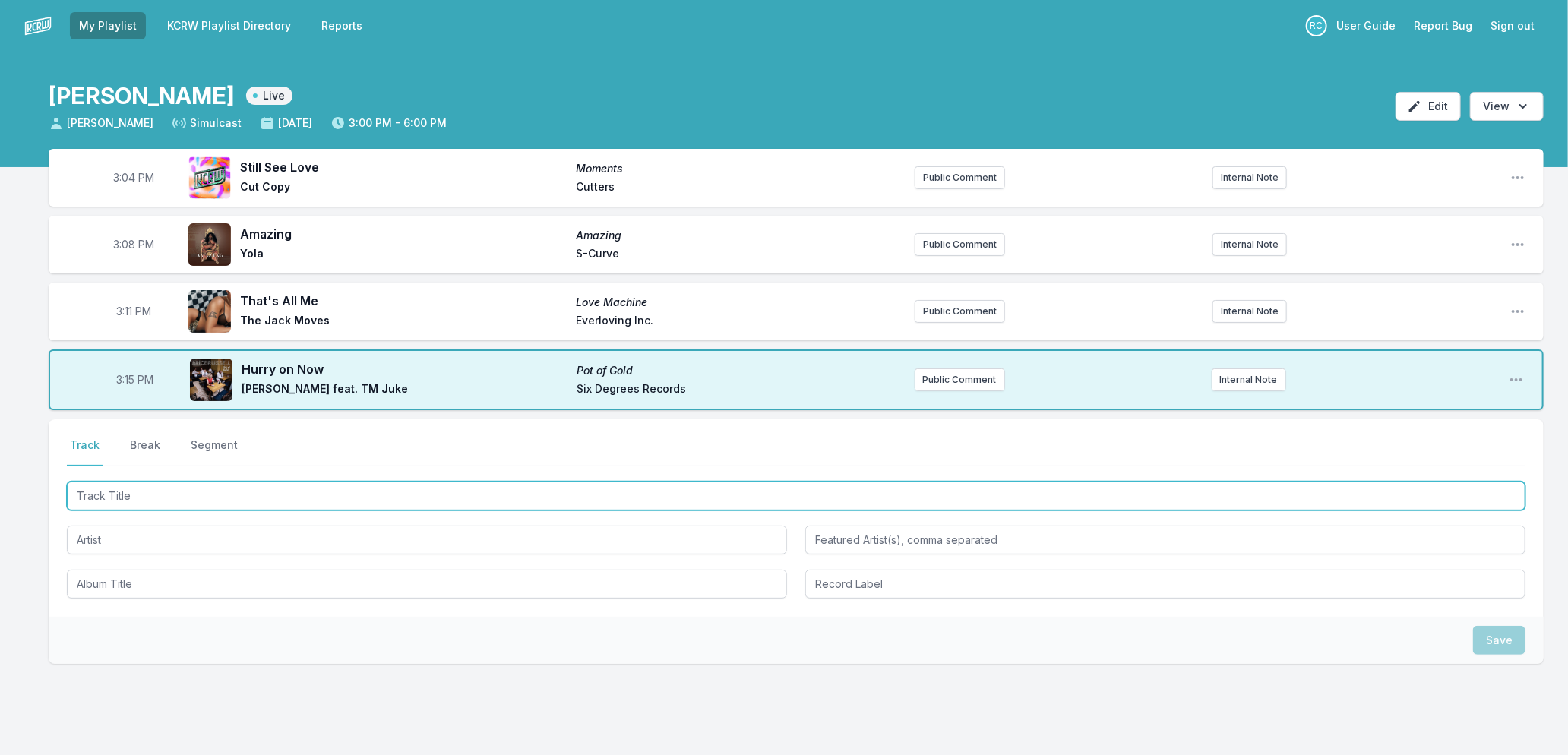
click at [304, 496] on input "Track Title" at bounding box center [796, 496] width 1459 height 29
type input "Meant To Be"
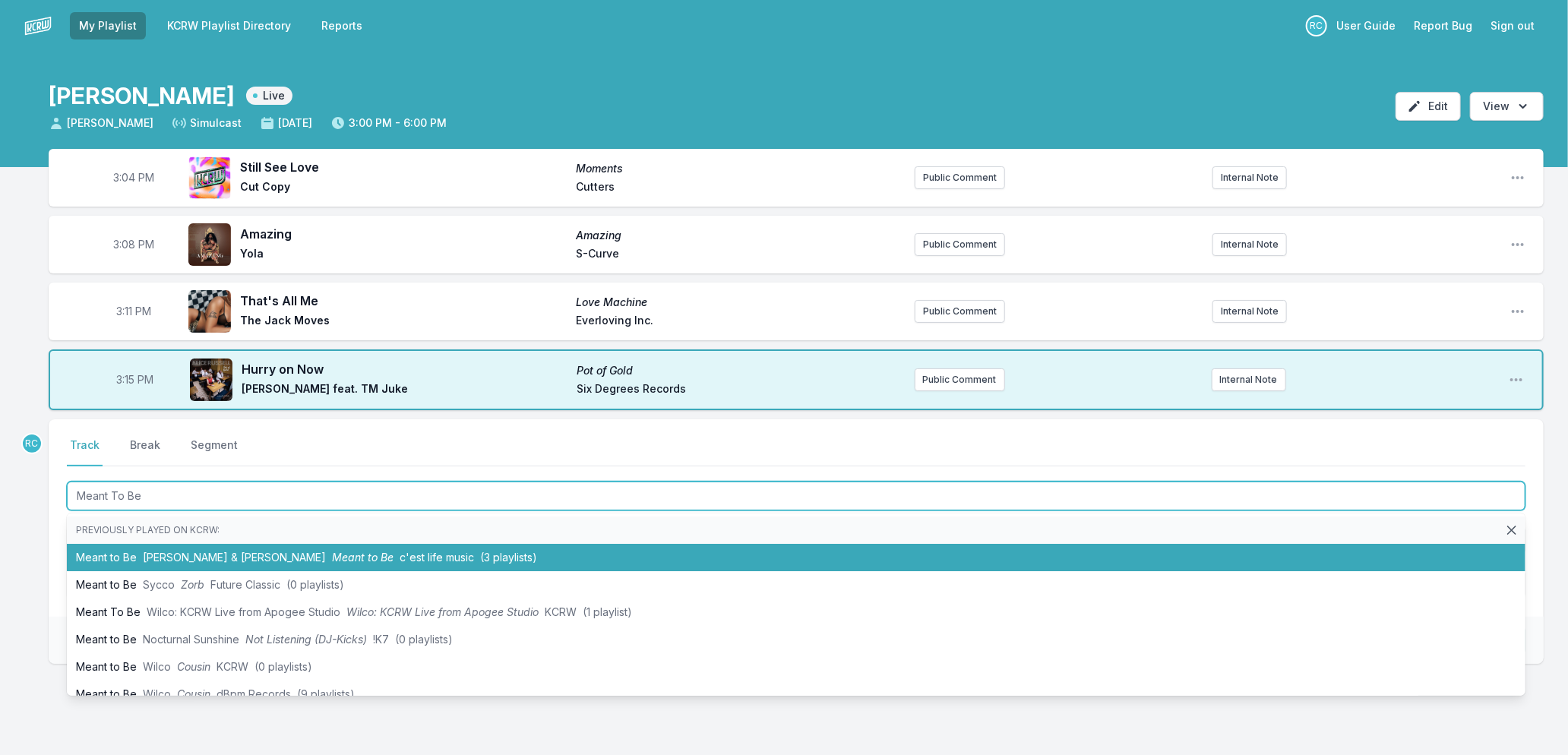
click at [286, 562] on li "Meant to Be [PERSON_NAME] & [PERSON_NAME] Meant to Be c'est life music (3 playl…" at bounding box center [796, 558] width 1459 height 28
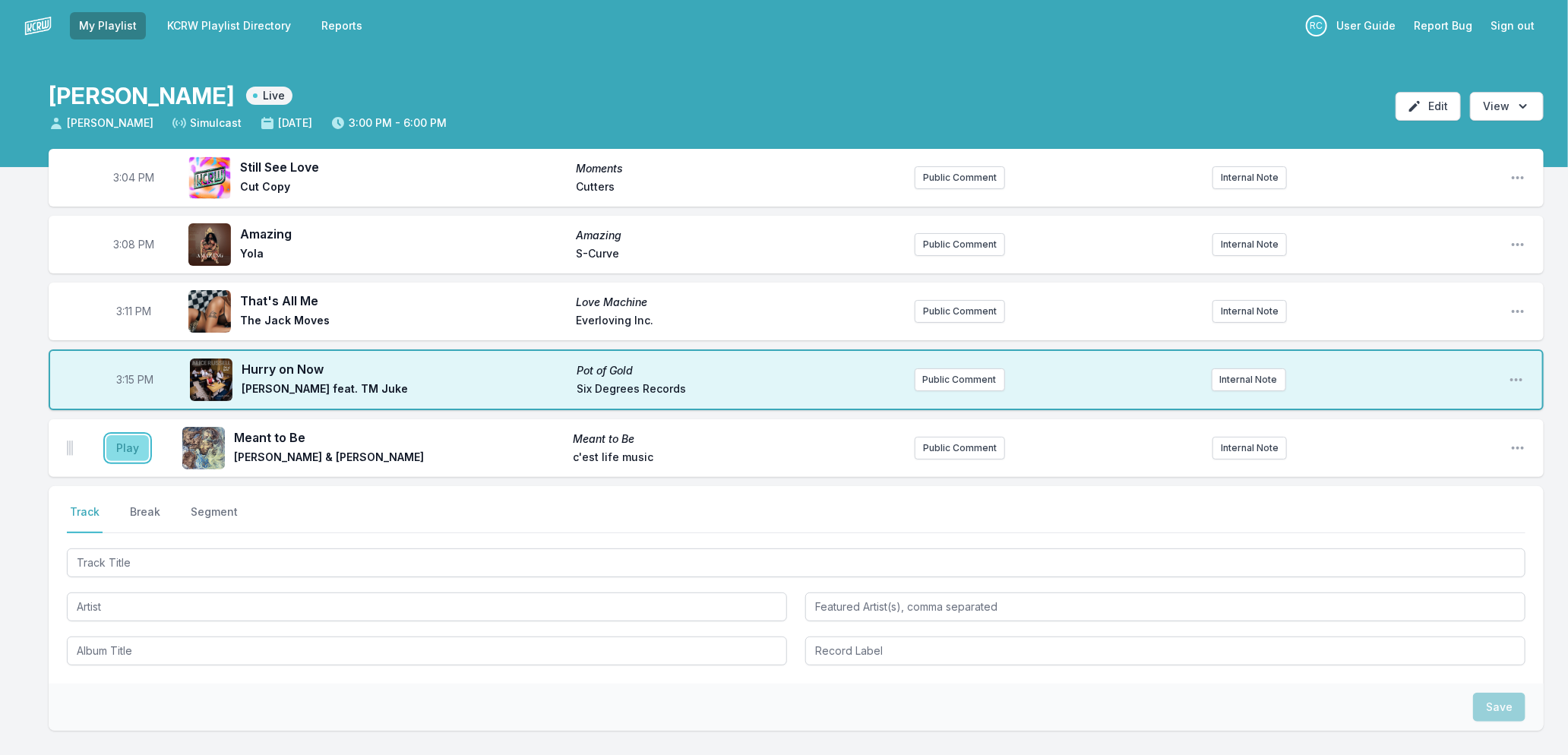
click at [117, 447] on button "Play" at bounding box center [128, 448] width 42 height 26
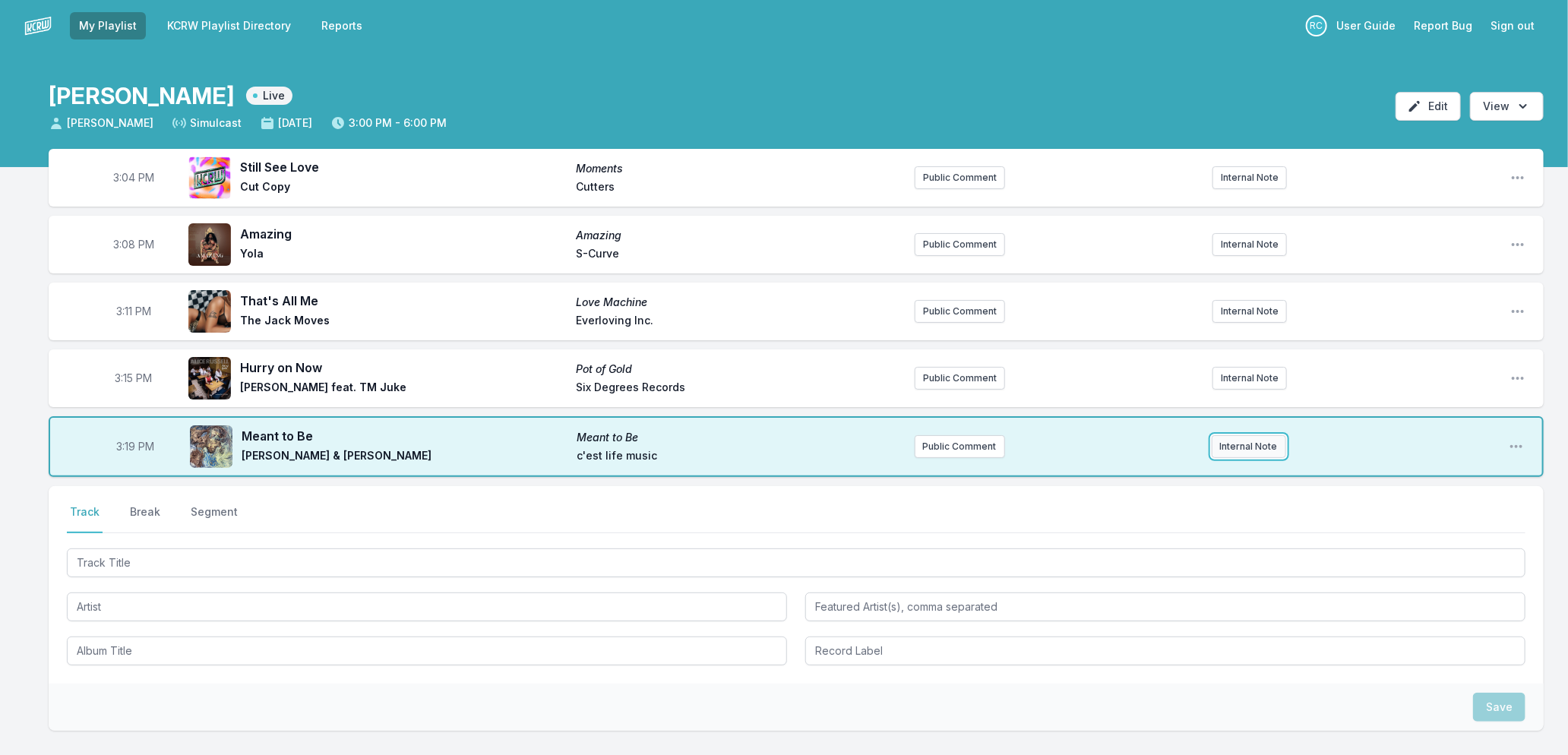
click at [1234, 442] on button "Internal Note" at bounding box center [1249, 446] width 74 height 23
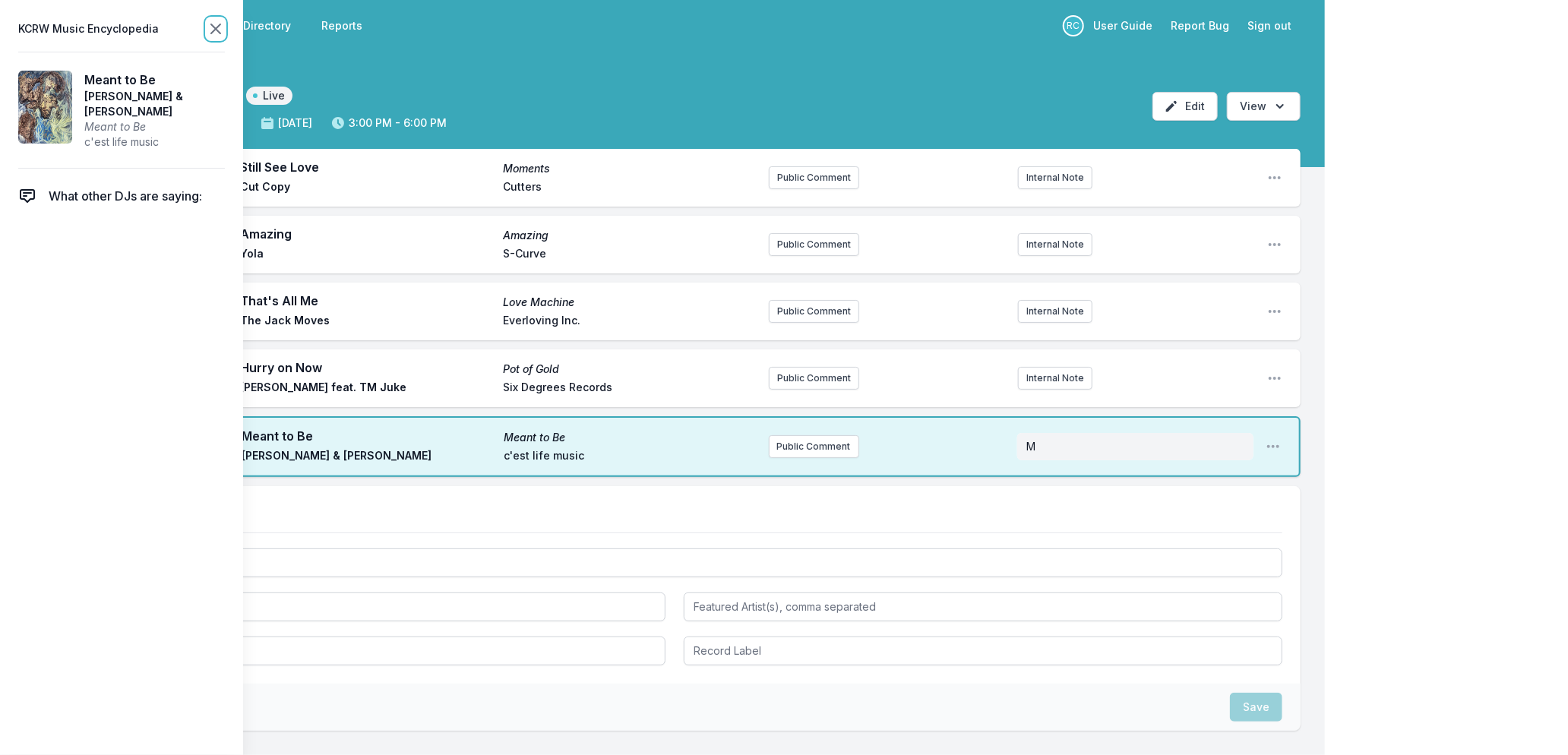
click at [211, 25] on icon at bounding box center [216, 29] width 18 height 18
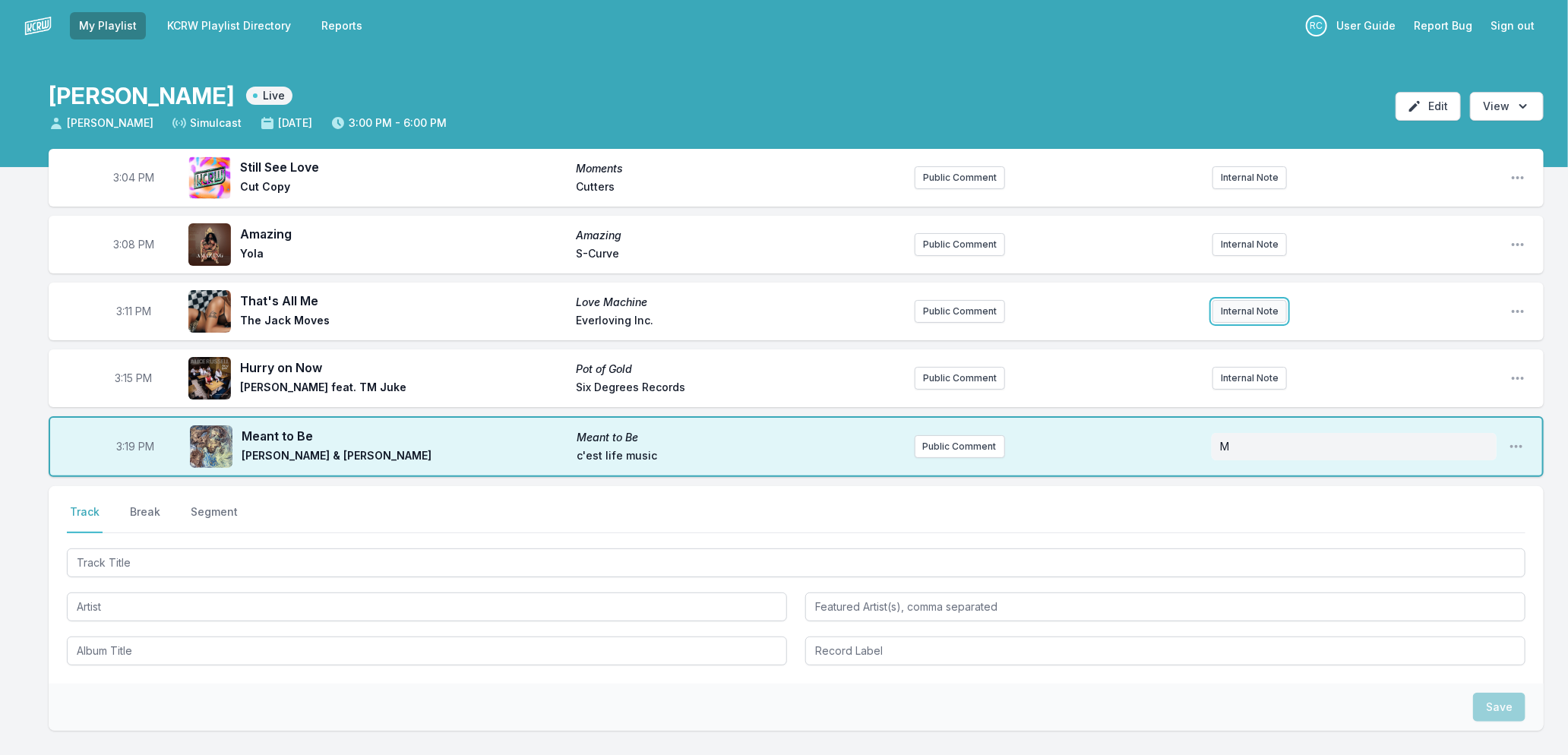
click at [1248, 308] on button "Internal Note" at bounding box center [1250, 311] width 74 height 23
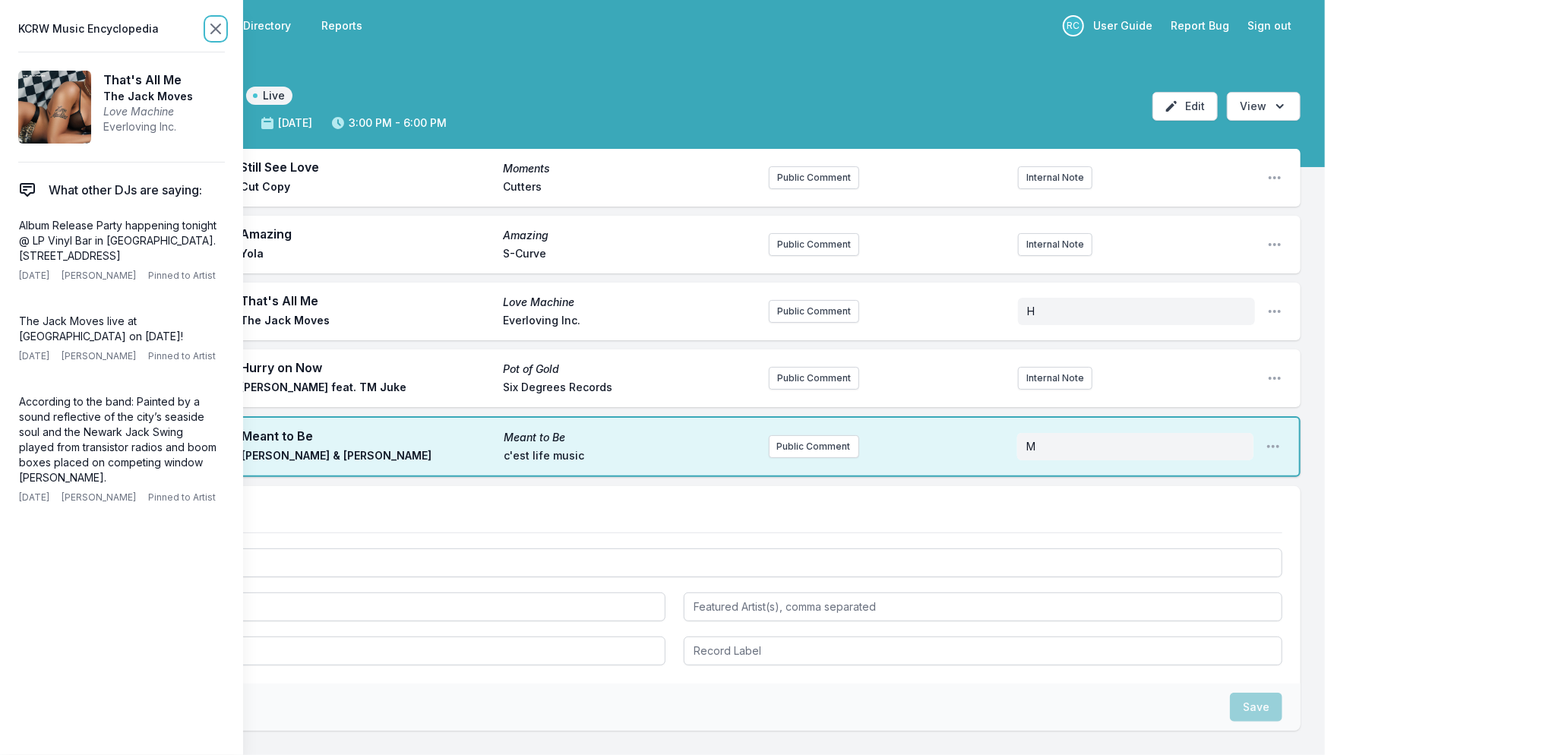
click at [214, 29] on icon at bounding box center [216, 29] width 18 height 18
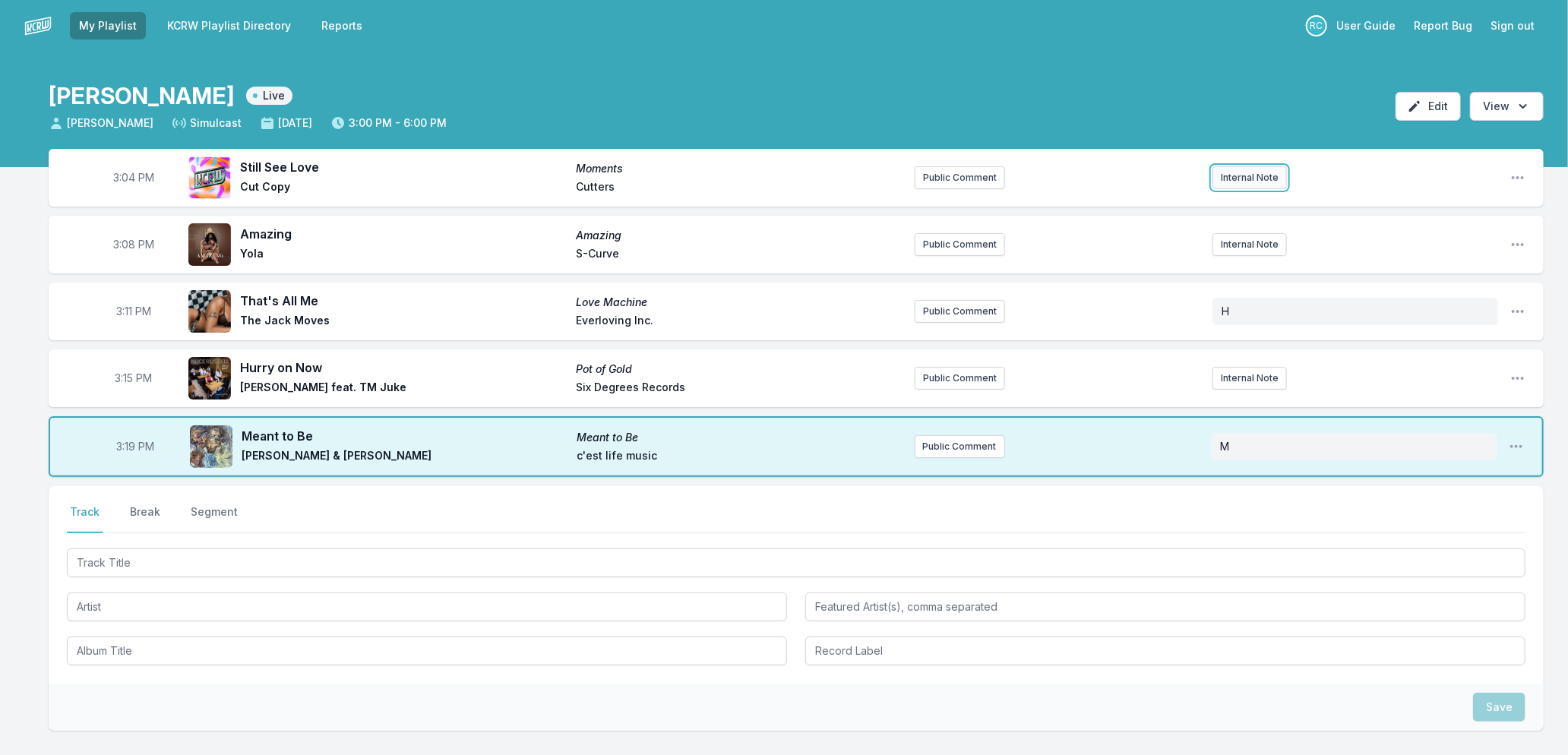
click at [1240, 170] on button "Internal Note" at bounding box center [1250, 177] width 74 height 23
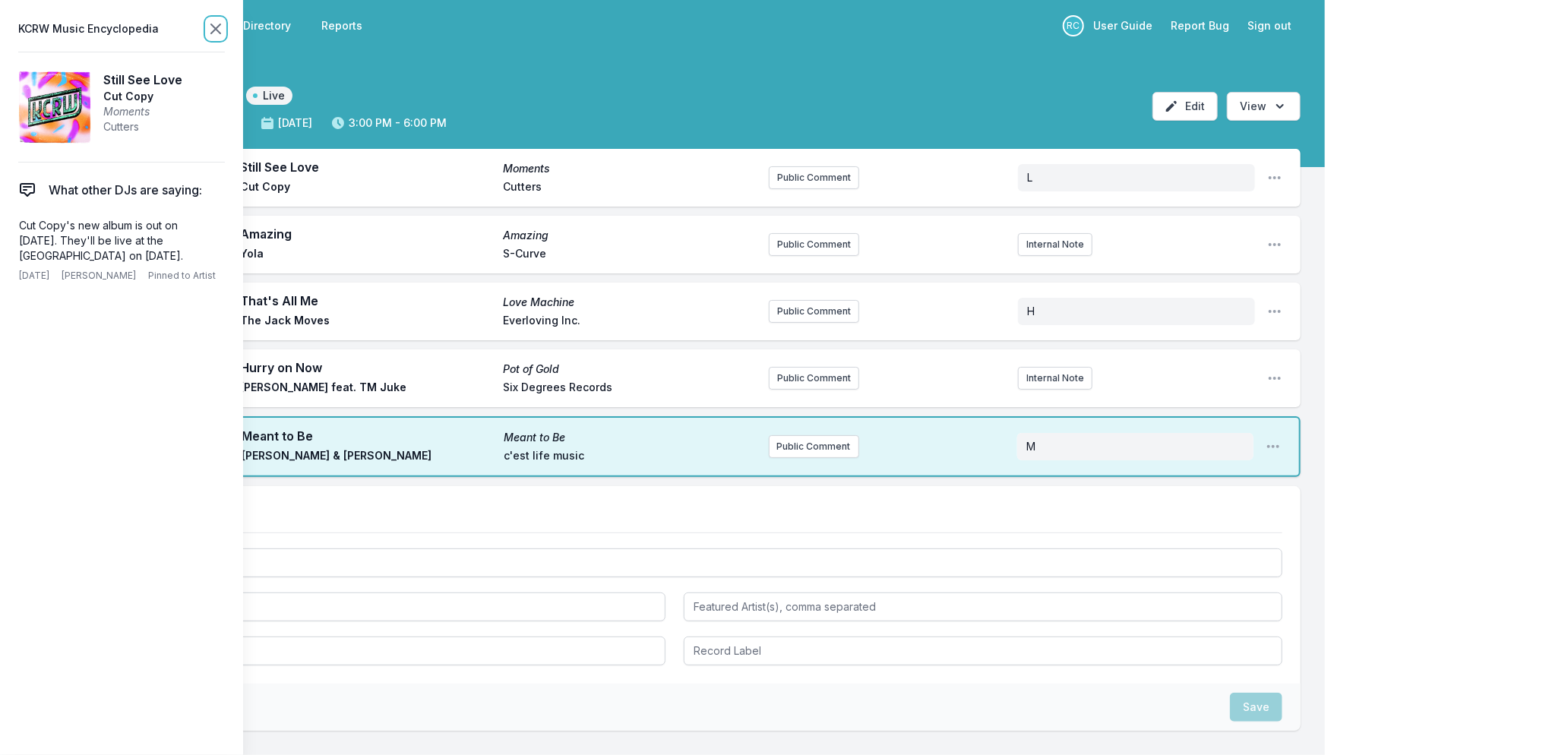
click at [215, 29] on icon at bounding box center [216, 29] width 9 height 9
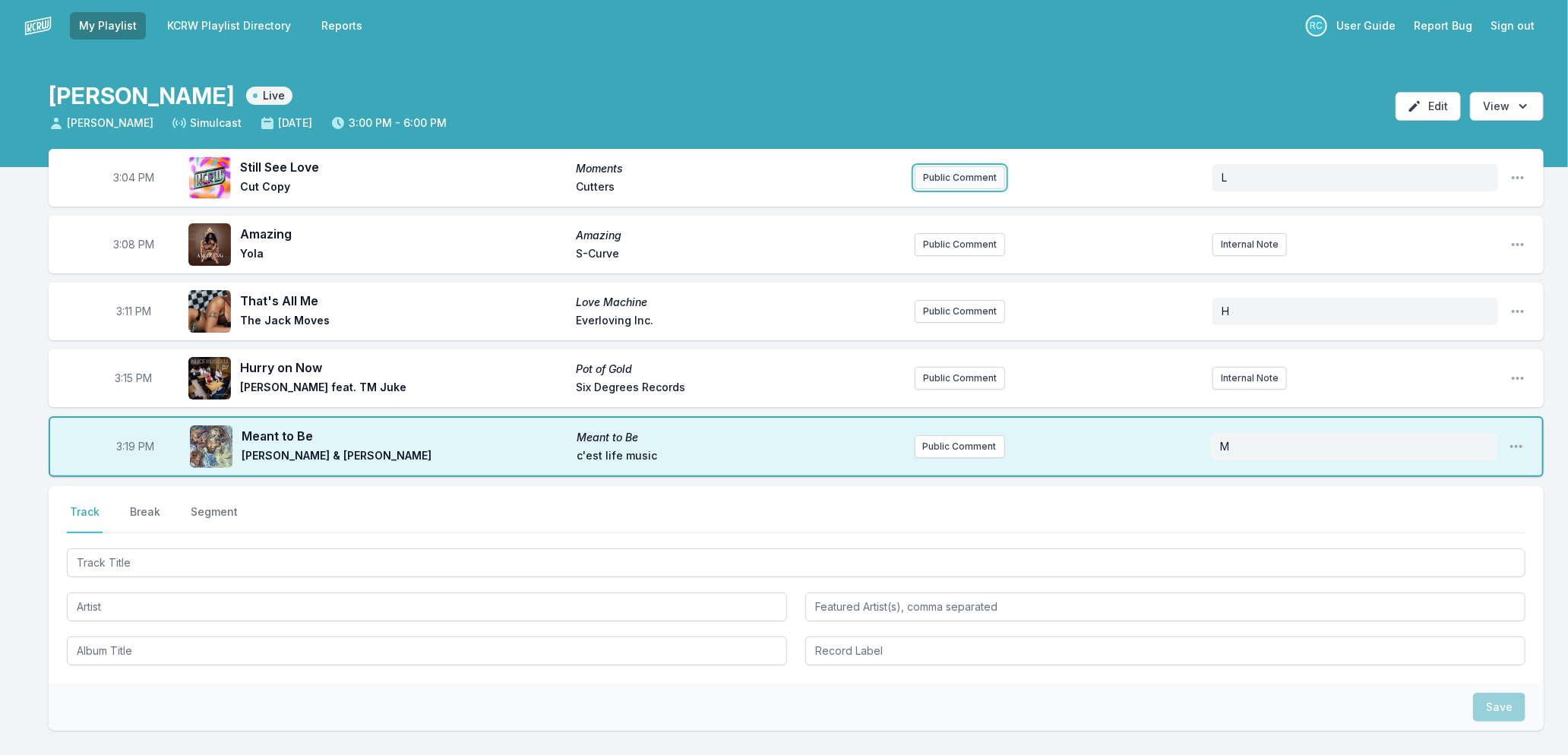
click at [929, 180] on button "Public Comment" at bounding box center [960, 177] width 90 height 23
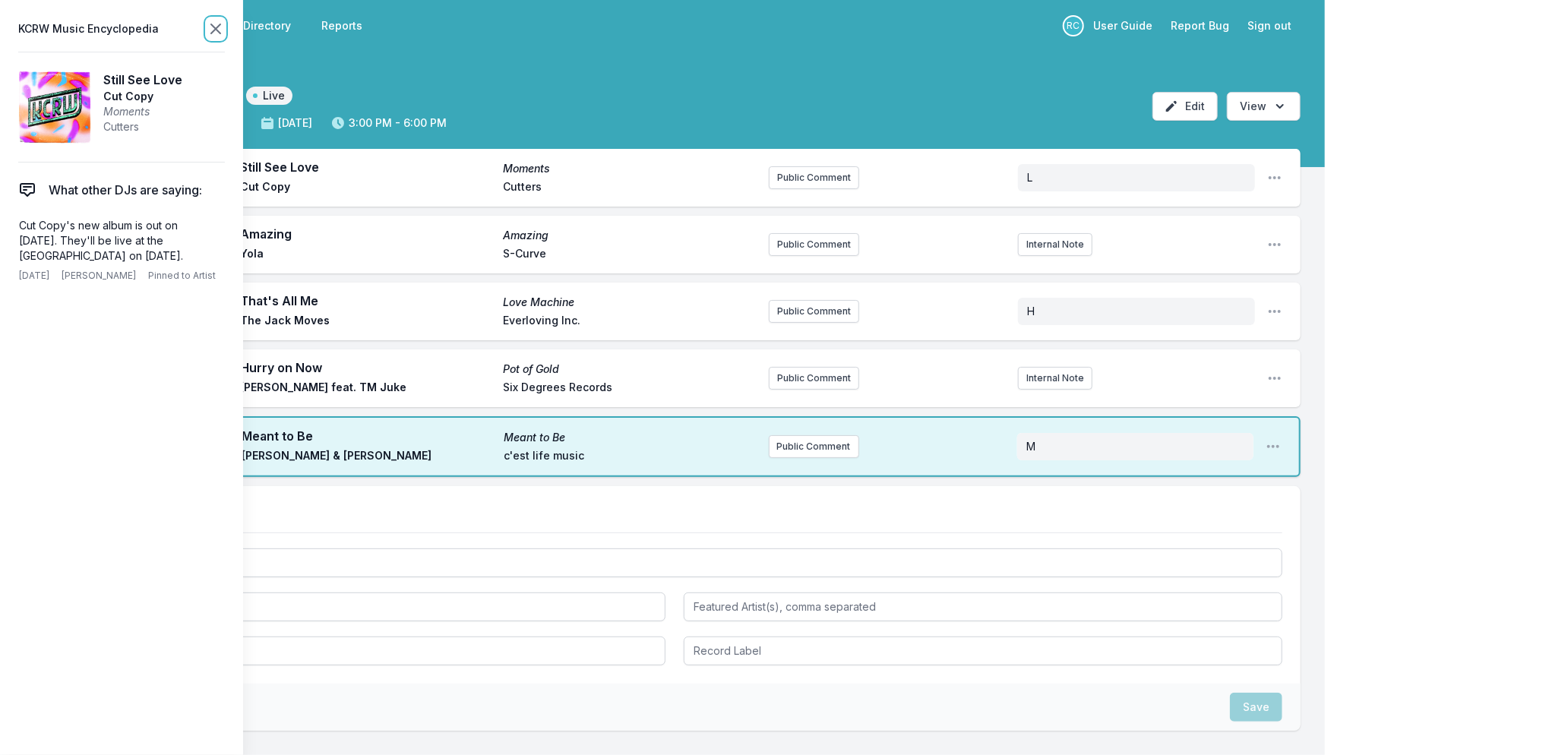
click at [218, 26] on icon at bounding box center [216, 29] width 9 height 9
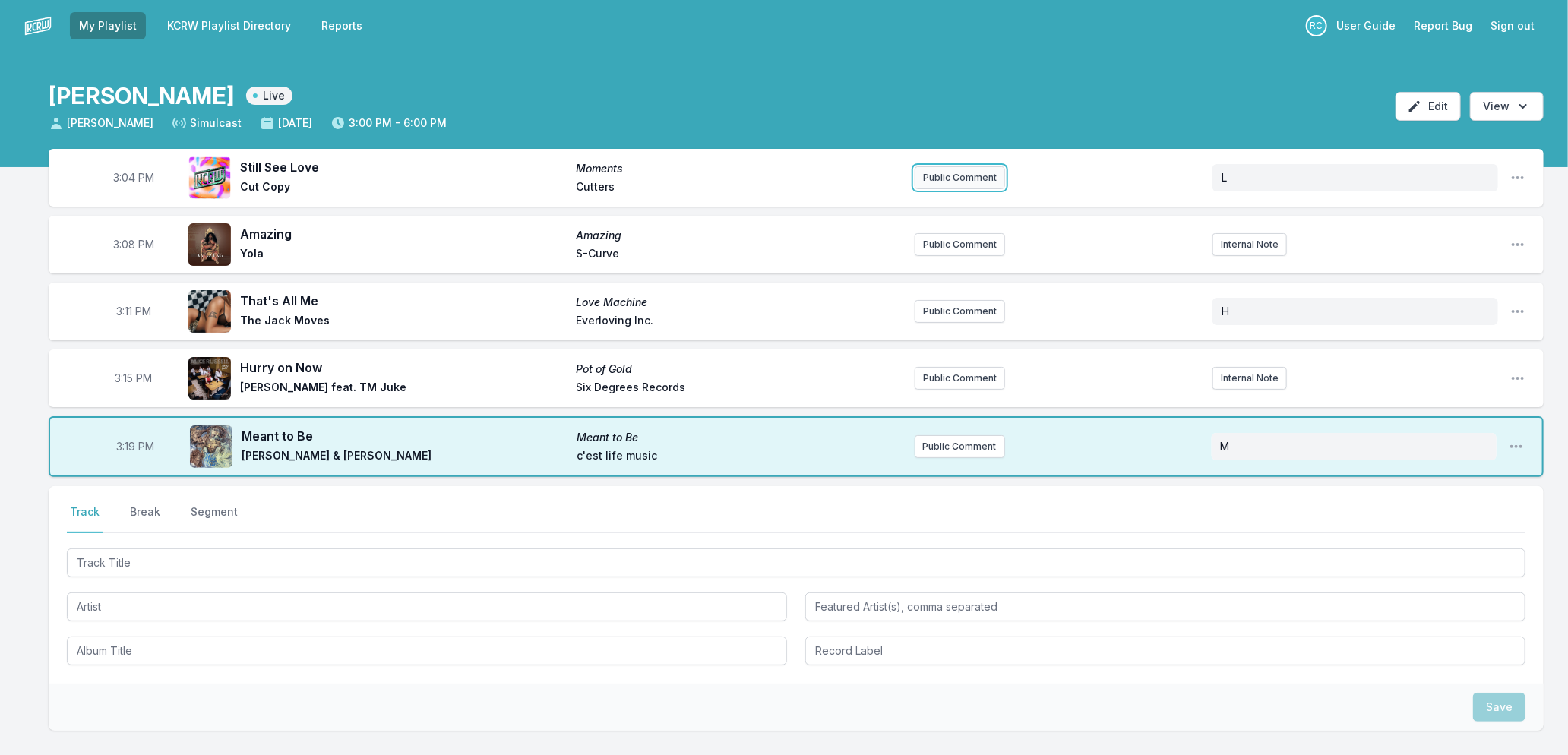
click at [956, 177] on button "Public Comment" at bounding box center [960, 177] width 90 height 23
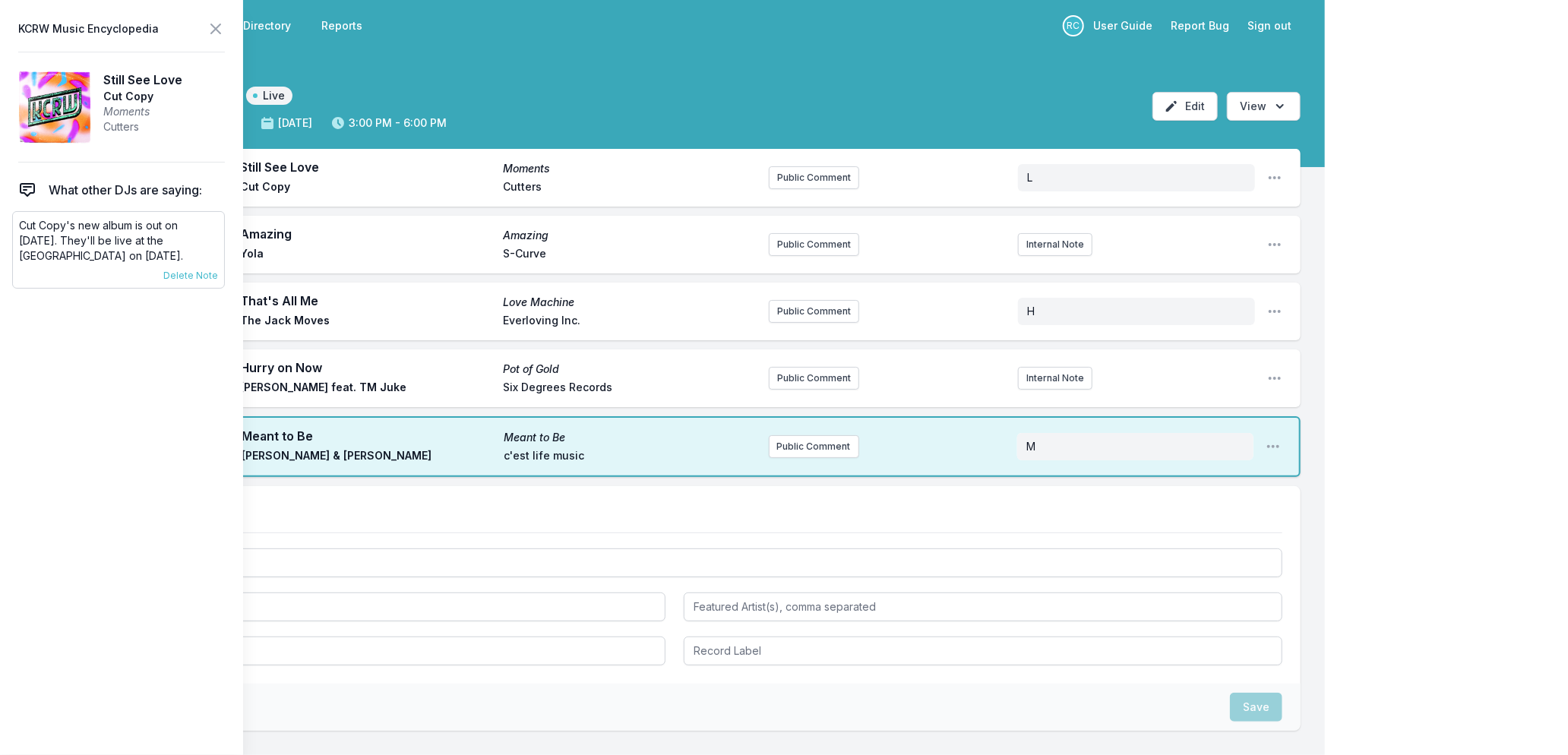
drag, startPoint x: 179, startPoint y: 257, endPoint x: 16, endPoint y: 214, distance: 168.6
click at [16, 214] on div "Cut Copy's new album is out on [DATE]. They'll be live at the [GEOGRAPHIC_DATA]…" at bounding box center [118, 250] width 212 height 77
copy p "Cut Copy's new album is out on [DATE]. They'll be live at the [GEOGRAPHIC_DATA]…"
click at [834, 170] on button "Public Comment" at bounding box center [814, 177] width 90 height 23
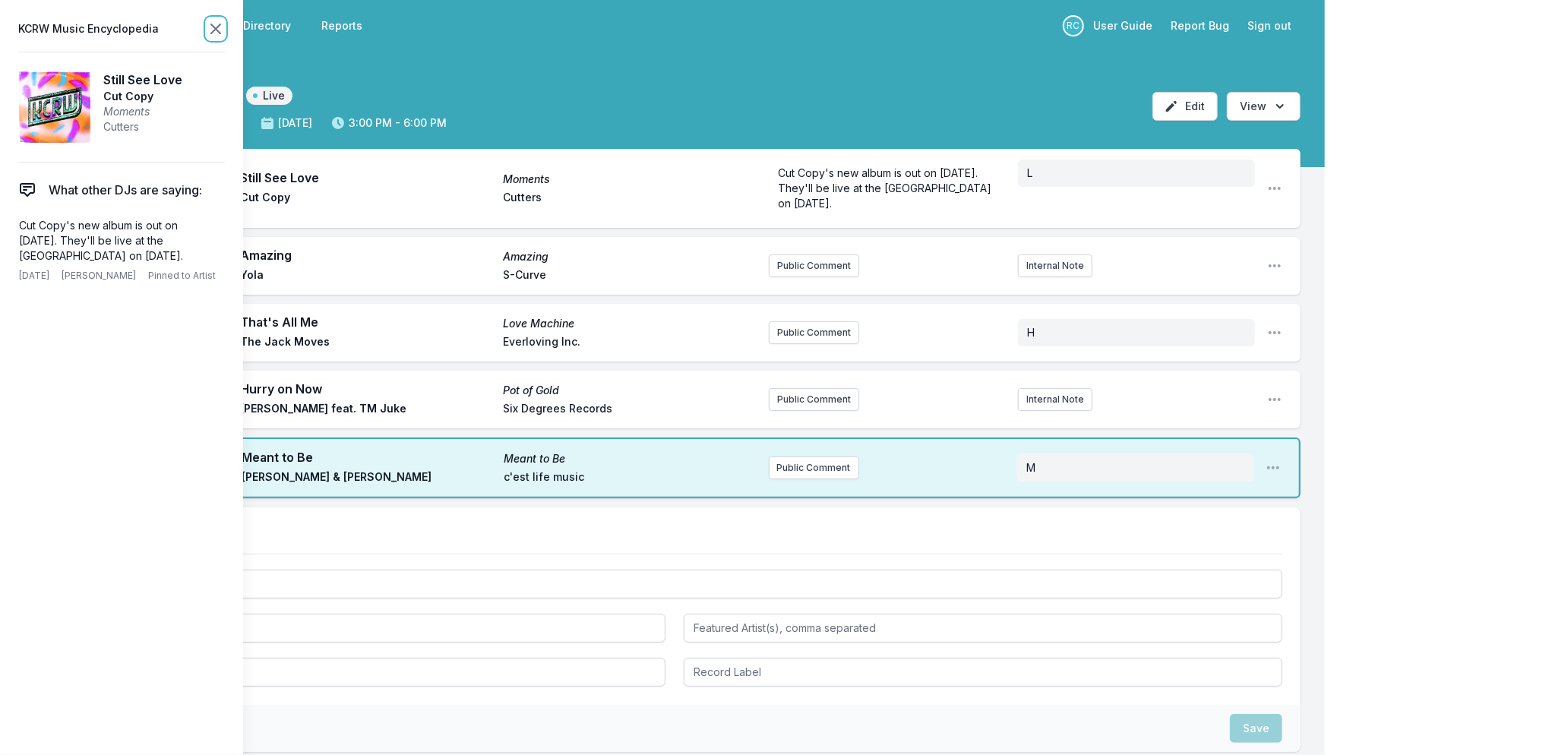
click at [208, 28] on icon at bounding box center [216, 29] width 18 height 18
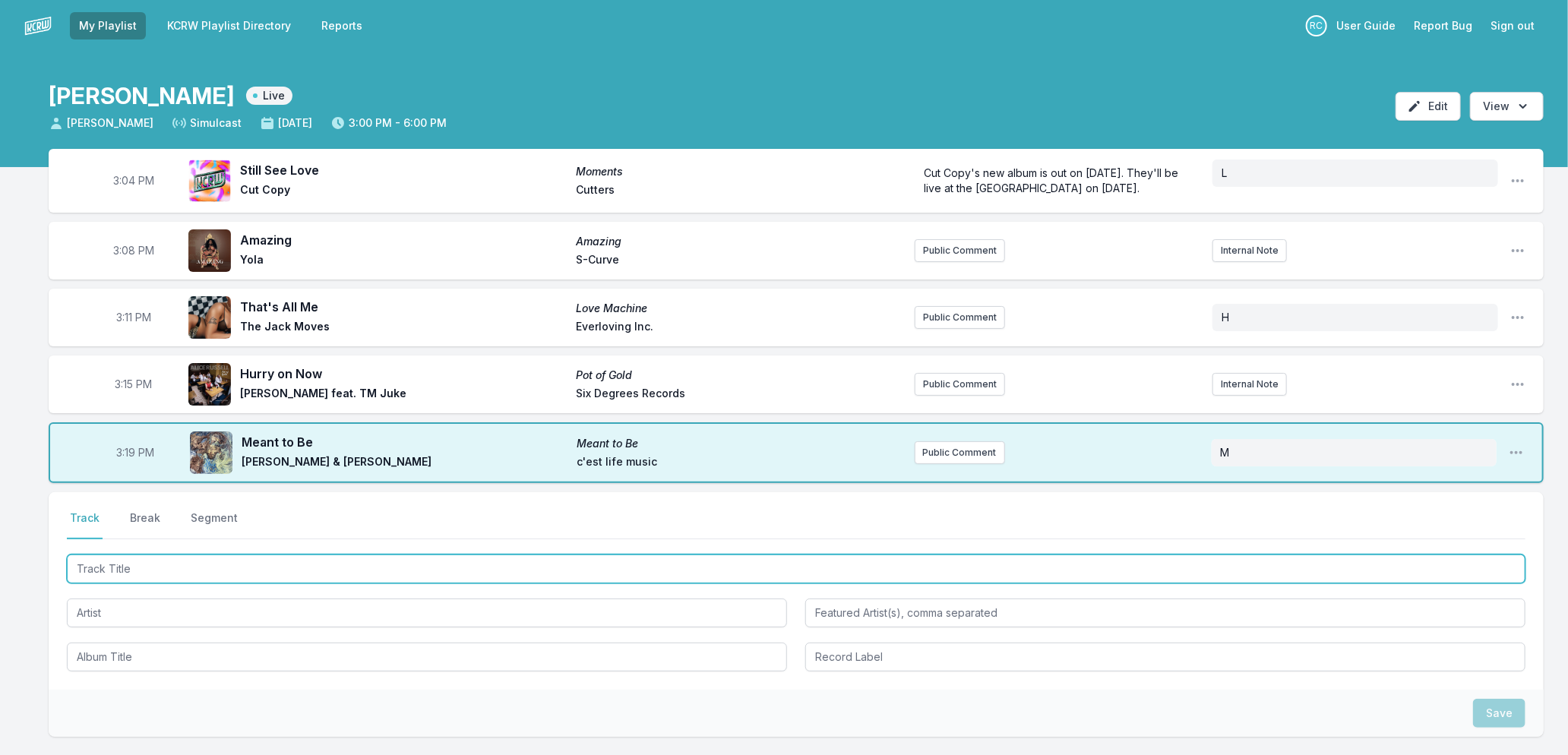
click at [163, 557] on input "Track Title" at bounding box center [796, 568] width 1459 height 29
type input "Montara"
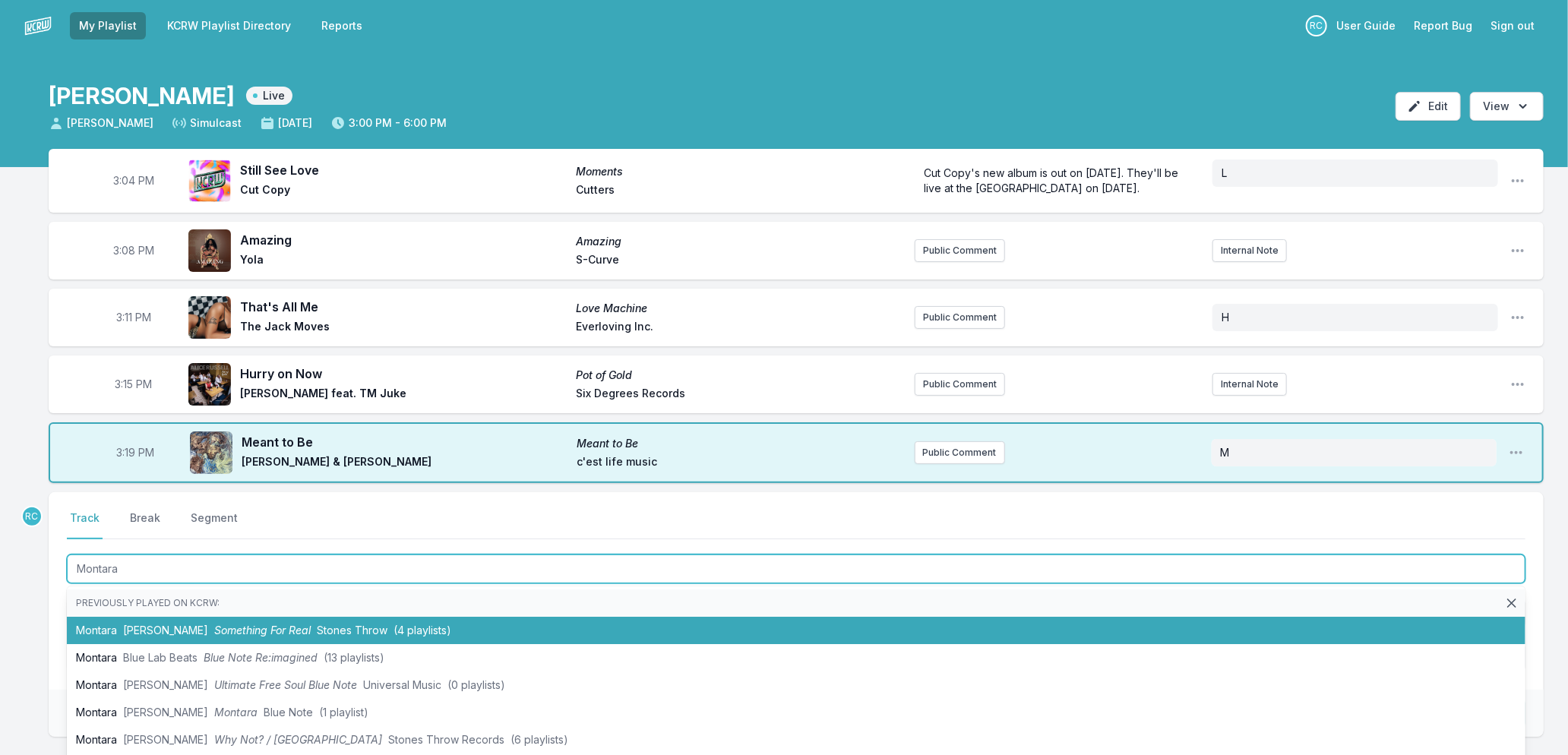
click at [130, 619] on li "[PERSON_NAME] Something For Real Stones Throw (4 playlists)" at bounding box center [796, 631] width 1459 height 28
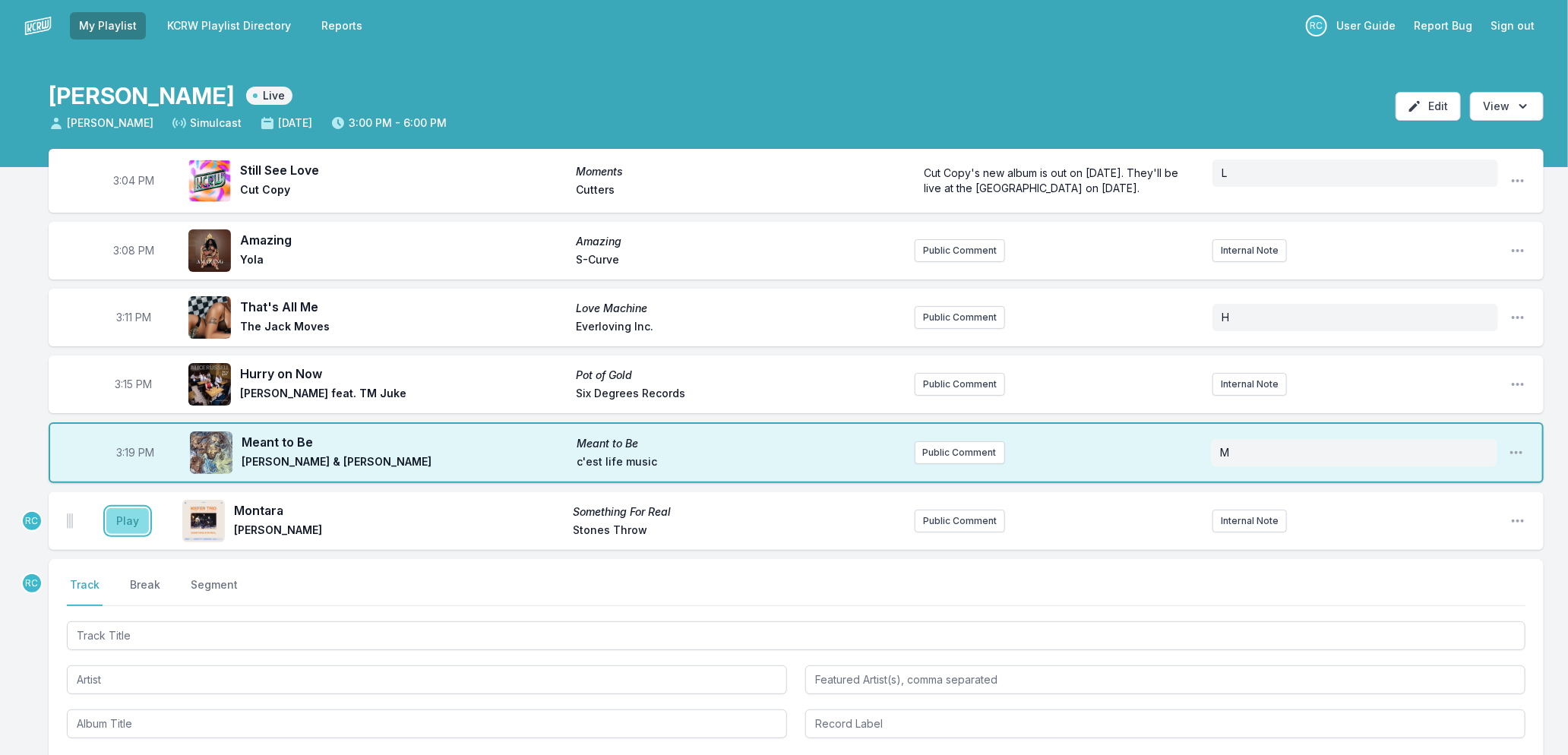
click at [124, 518] on button "Play" at bounding box center [128, 521] width 42 height 26
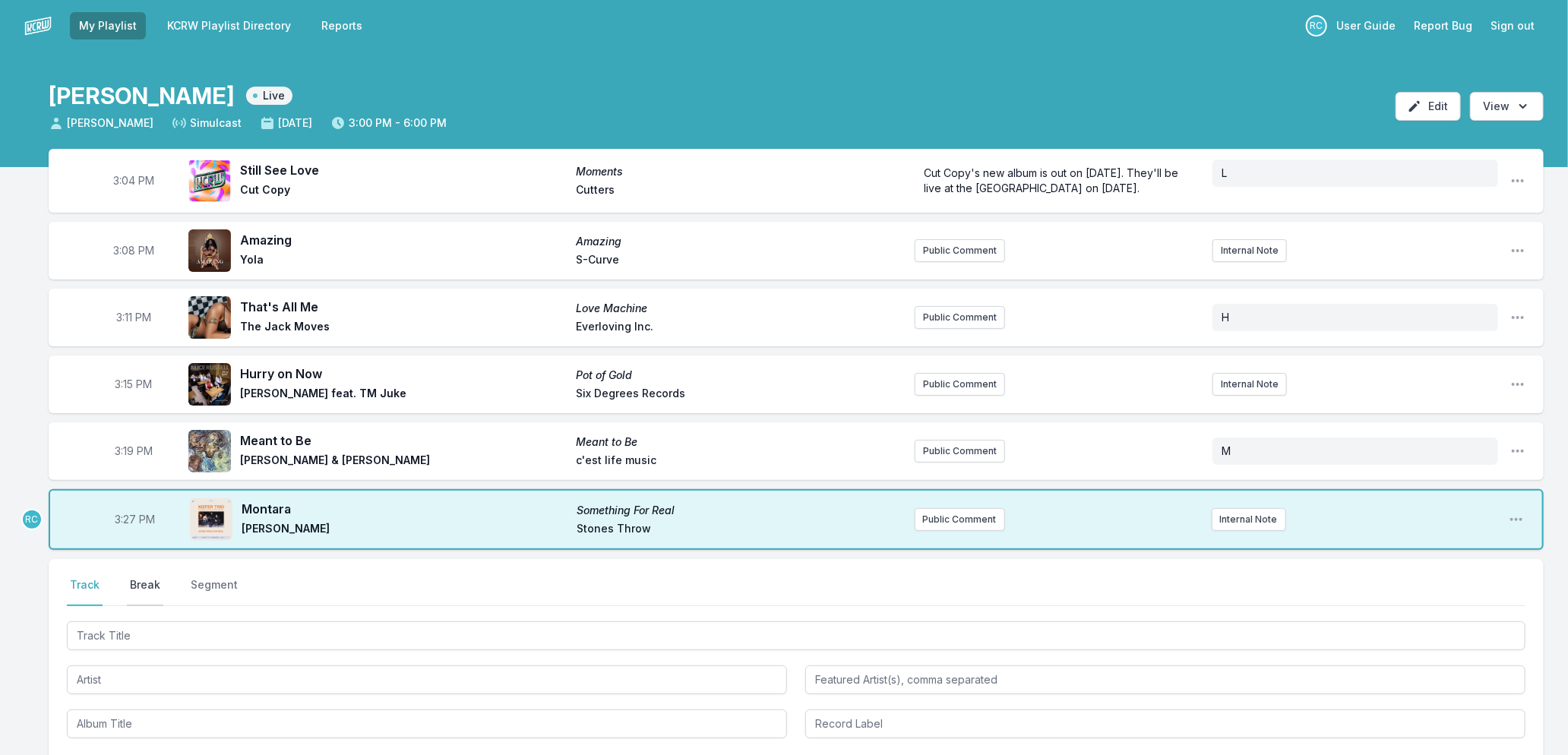
click at [141, 584] on button "Break" at bounding box center [145, 591] width 37 height 29
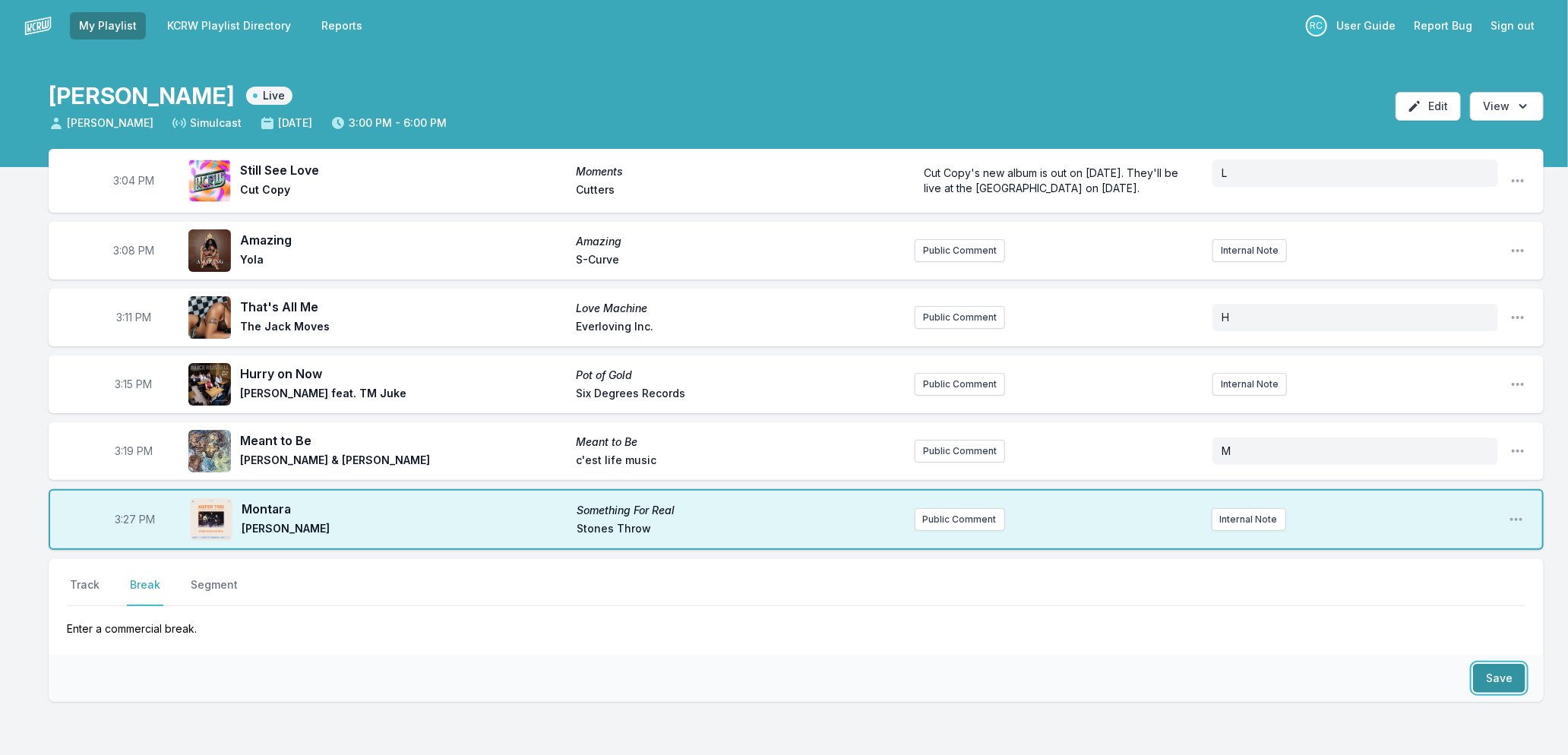
click at [1488, 676] on button "Save" at bounding box center [1499, 678] width 52 height 29
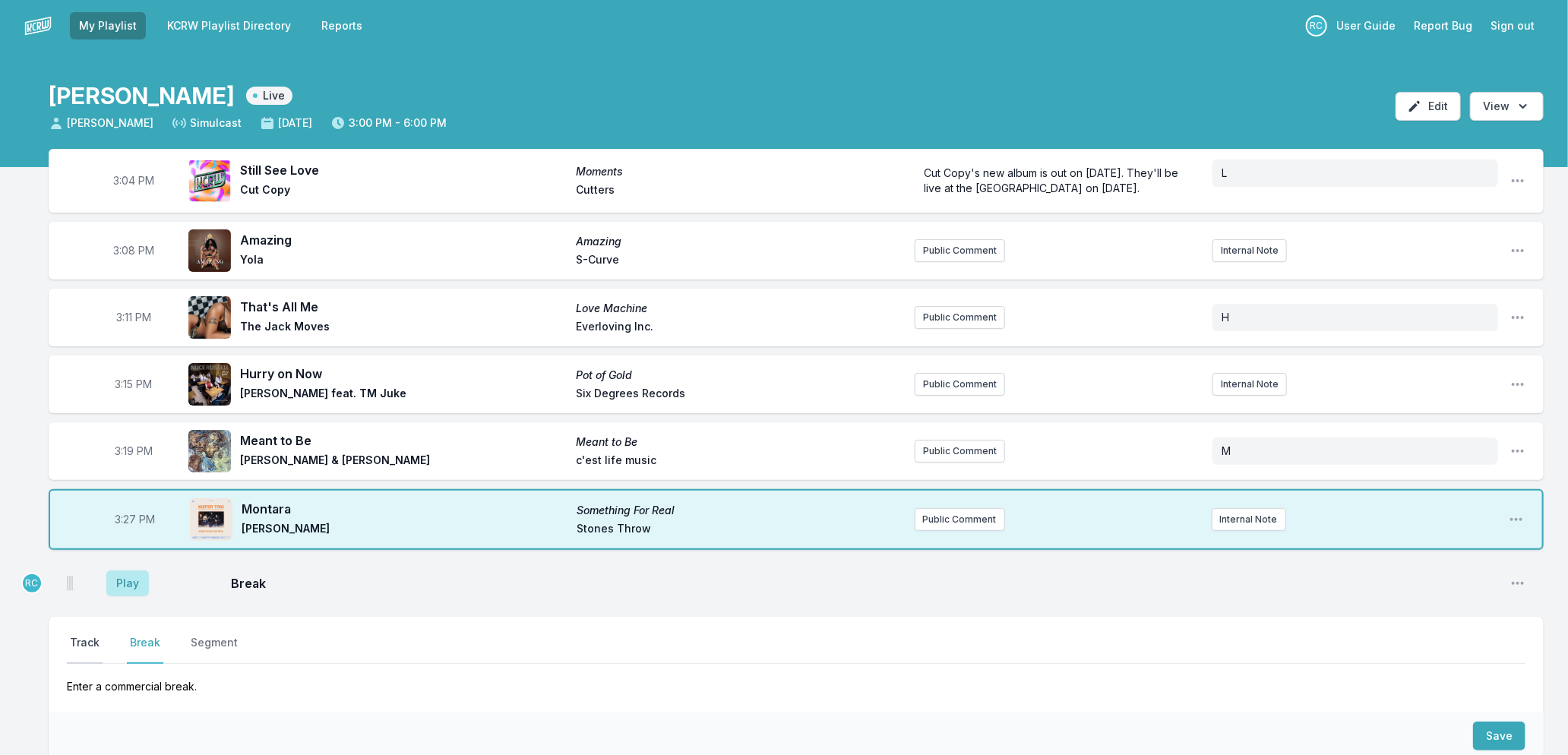
click at [92, 643] on button "Track" at bounding box center [85, 649] width 36 height 29
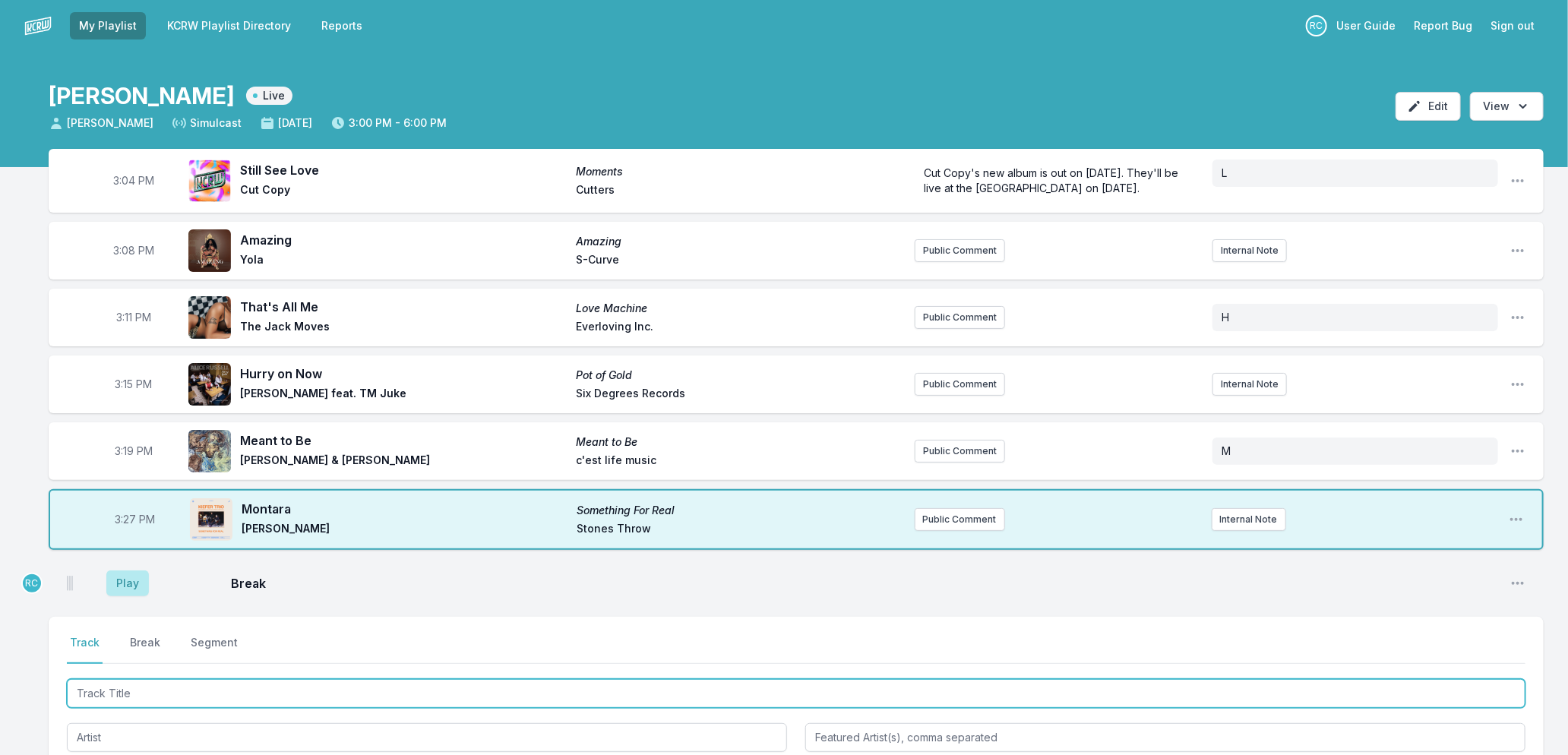
click at [169, 685] on input "Track Title" at bounding box center [796, 693] width 1459 height 29
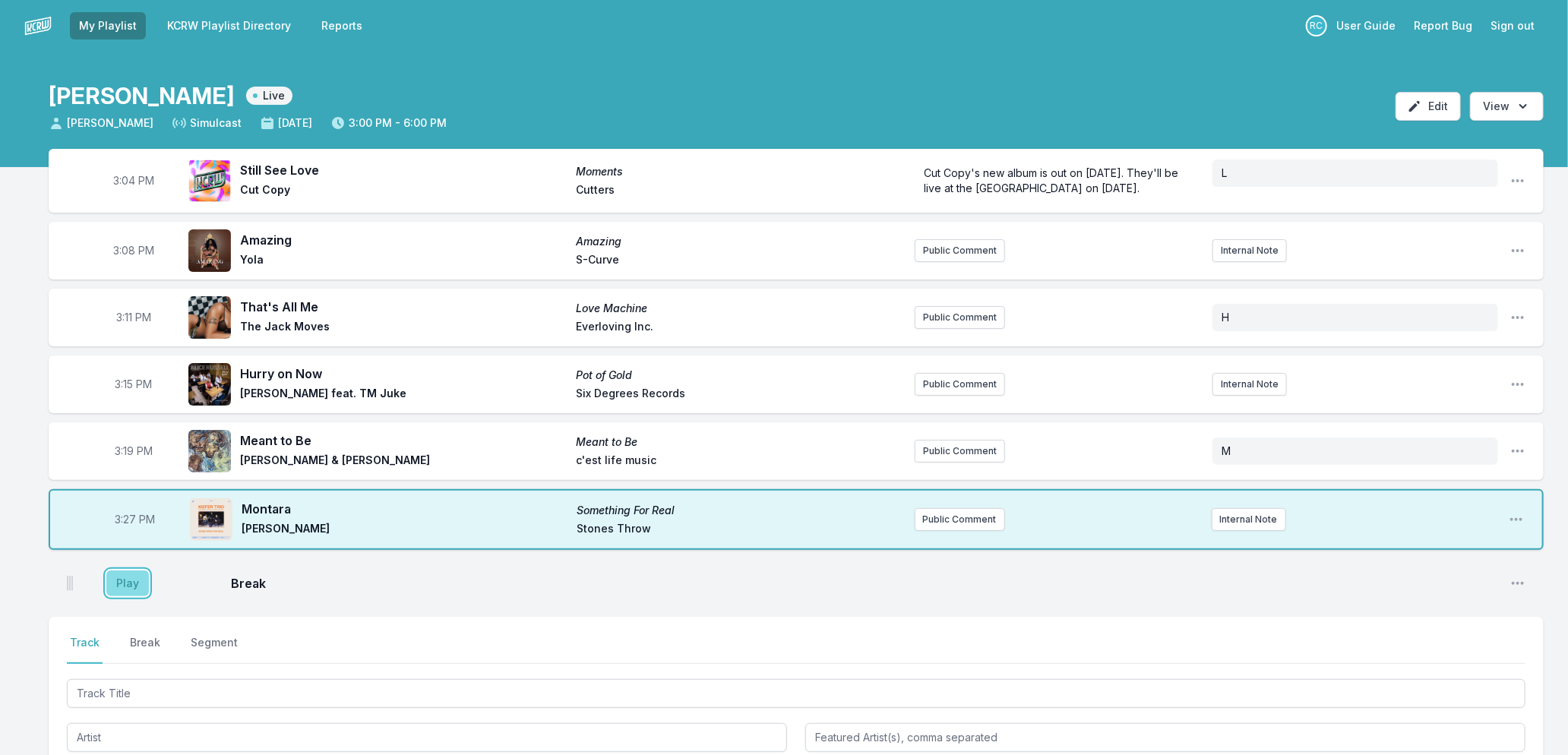
click at [116, 588] on button "Play" at bounding box center [128, 583] width 42 height 26
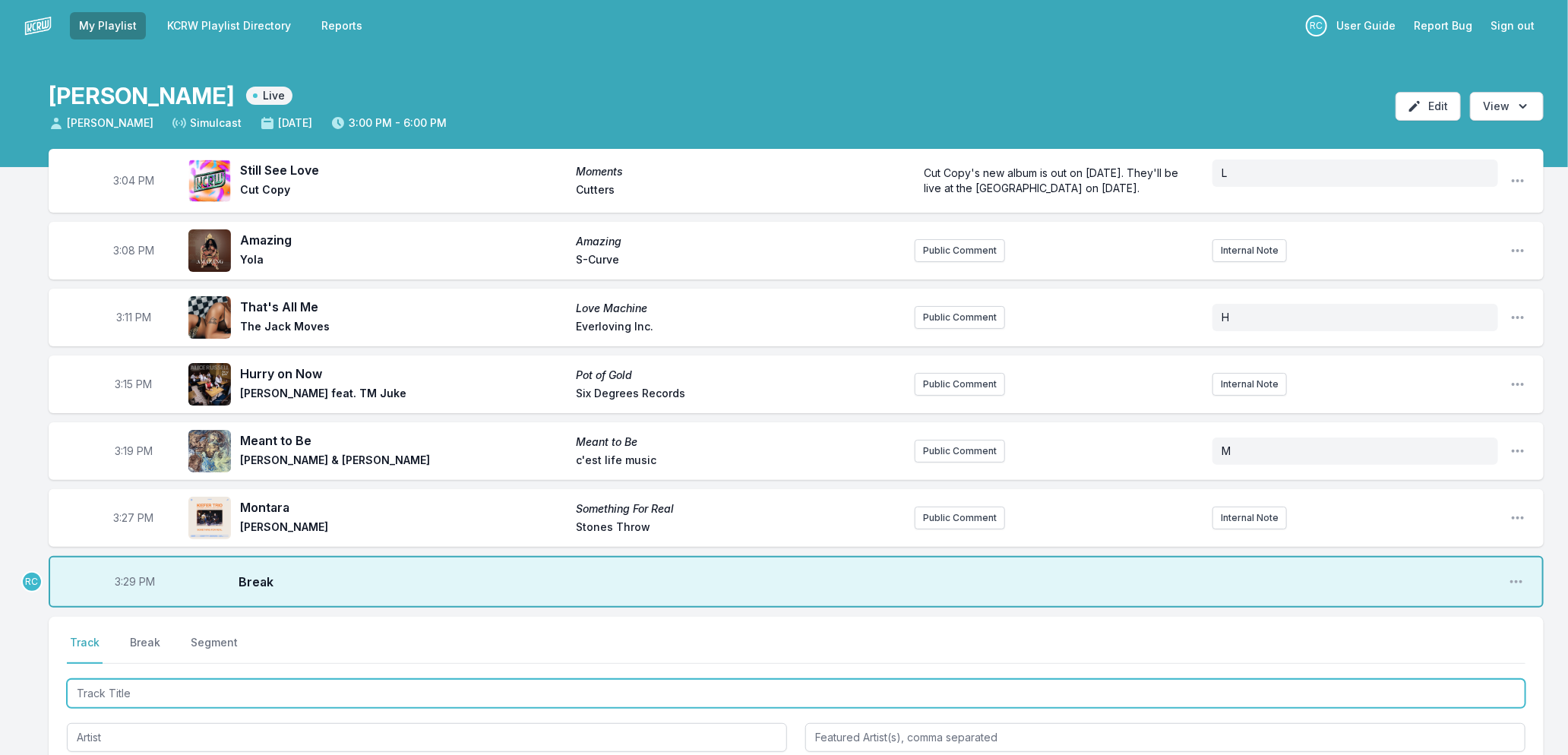
click at [131, 689] on input "Track Title" at bounding box center [796, 693] width 1459 height 29
type input "Say It Again"
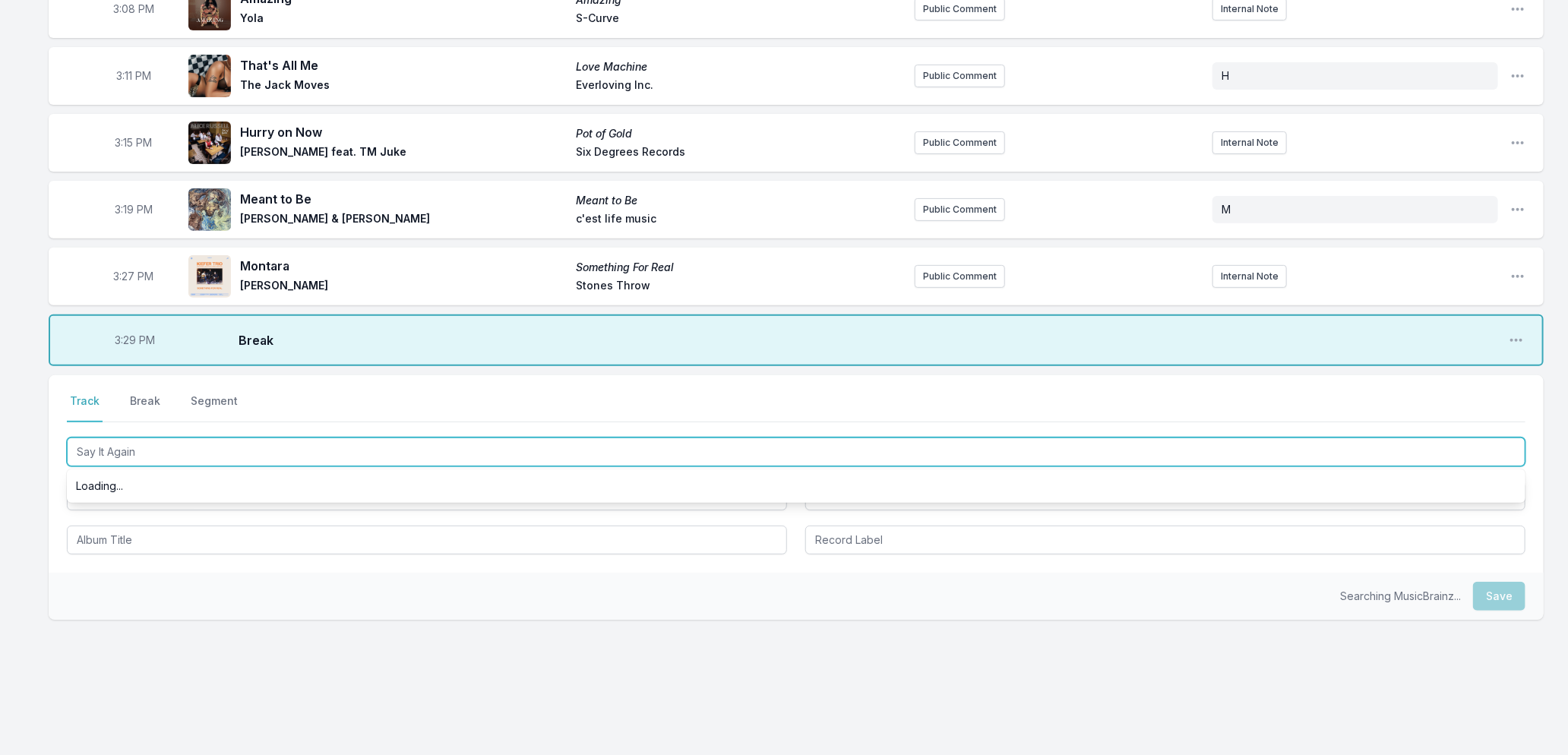
scroll to position [249, 0]
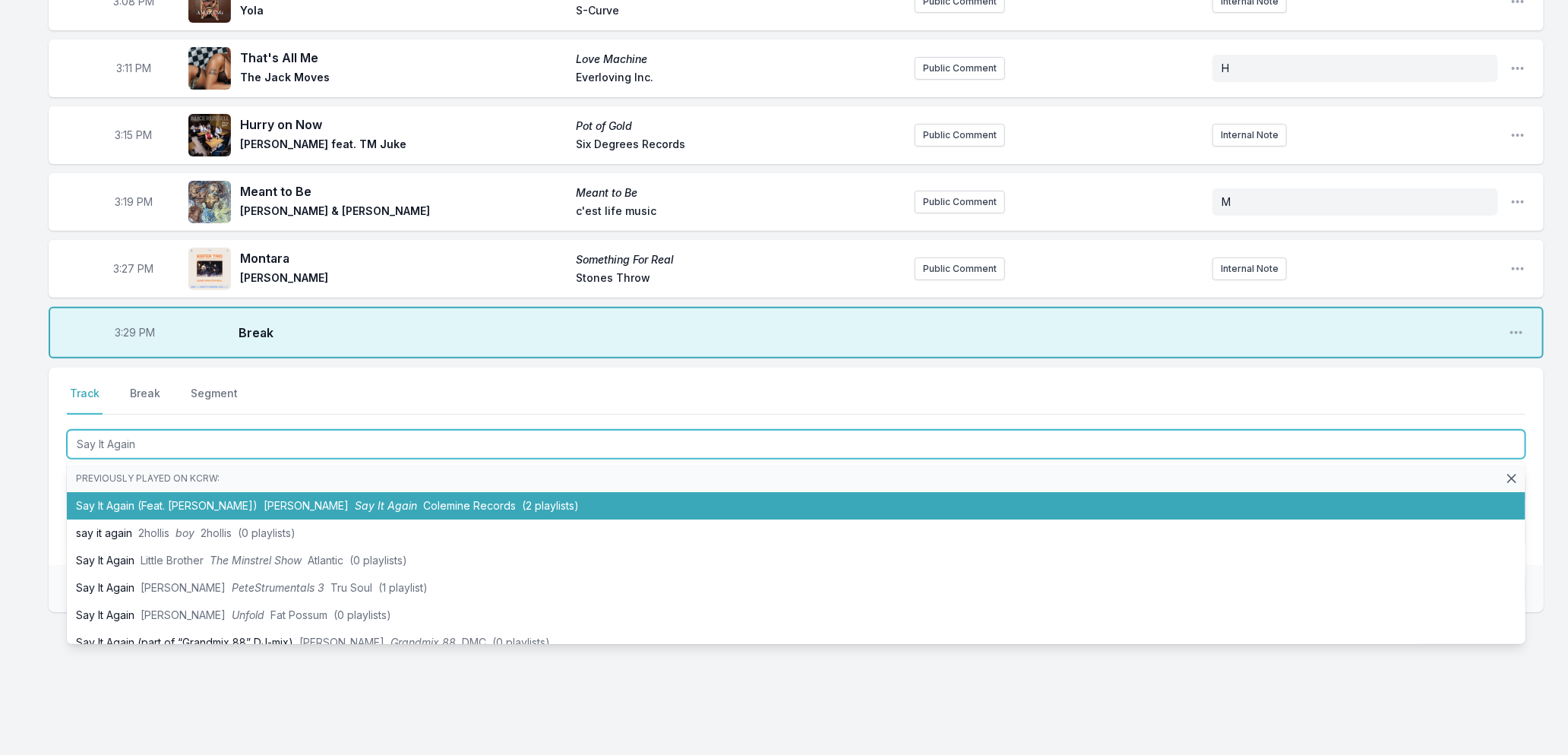
click at [117, 512] on li "Say It Again (Feat. [PERSON_NAME]) [PERSON_NAME] Say It Again Colemine Records …" at bounding box center [796, 506] width 1459 height 28
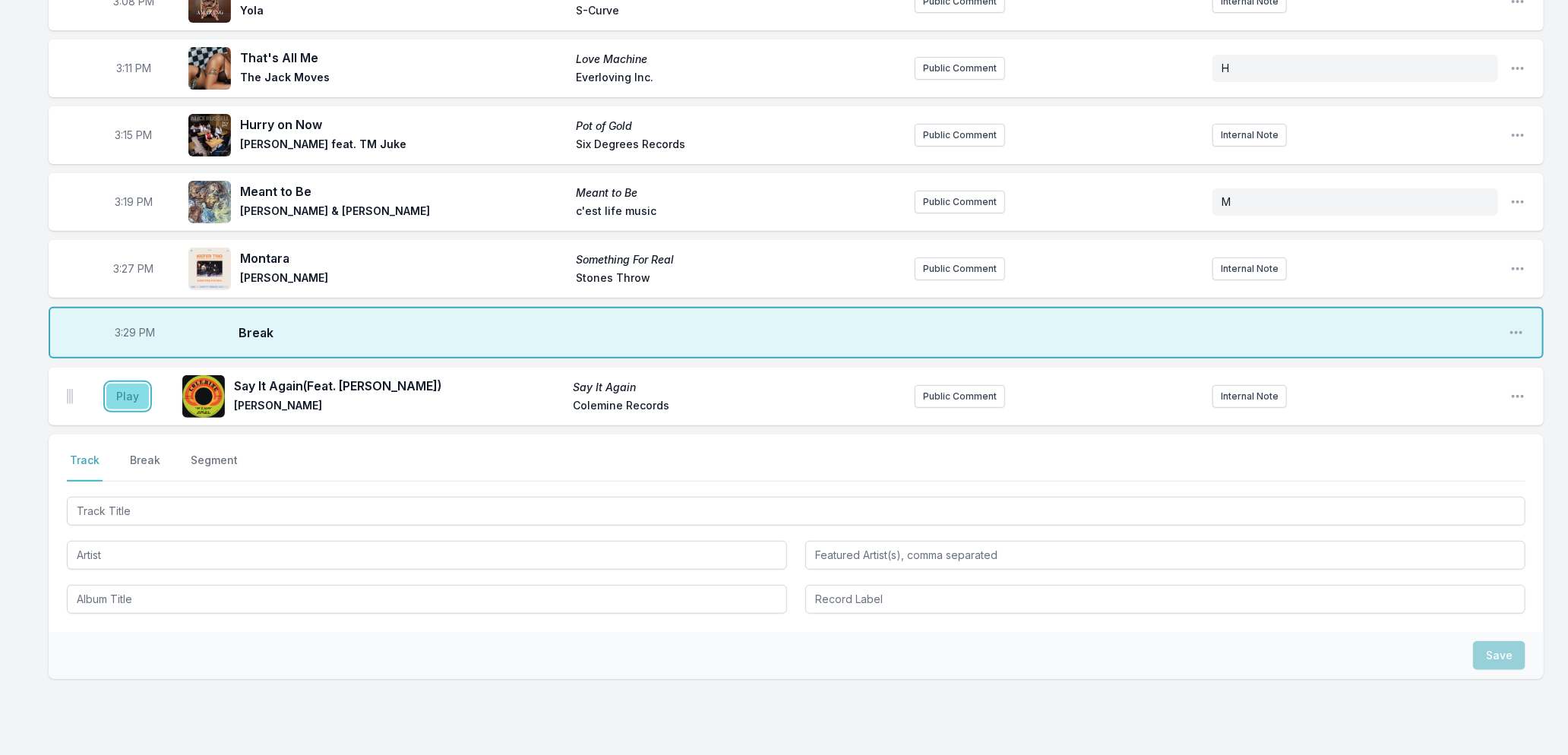
click at [138, 395] on button "Play" at bounding box center [128, 396] width 42 height 26
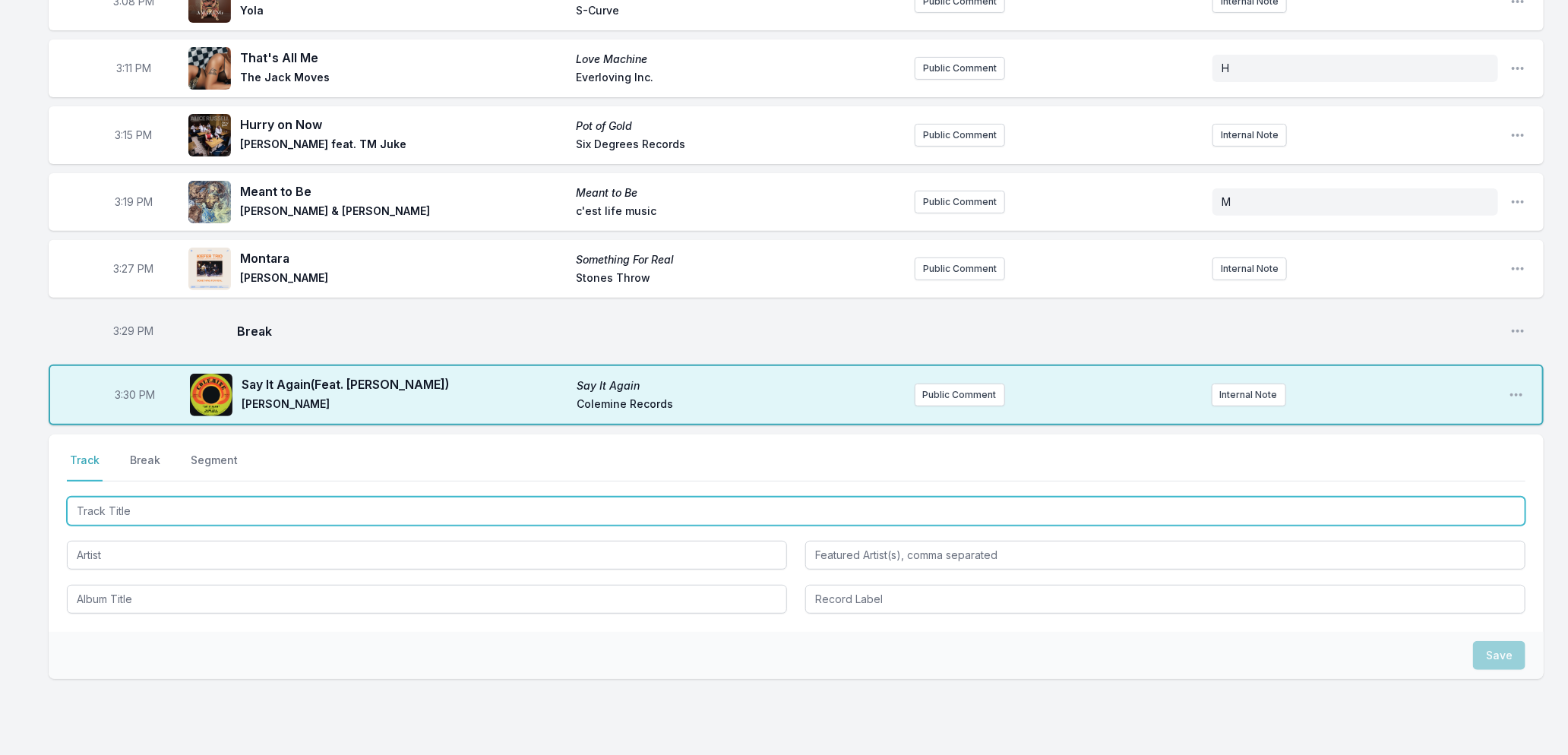
click at [235, 513] on input "Track Title" at bounding box center [796, 510] width 1459 height 29
click at [254, 514] on input "Track Title" at bounding box center [796, 510] width 1459 height 29
type input "Paradise"
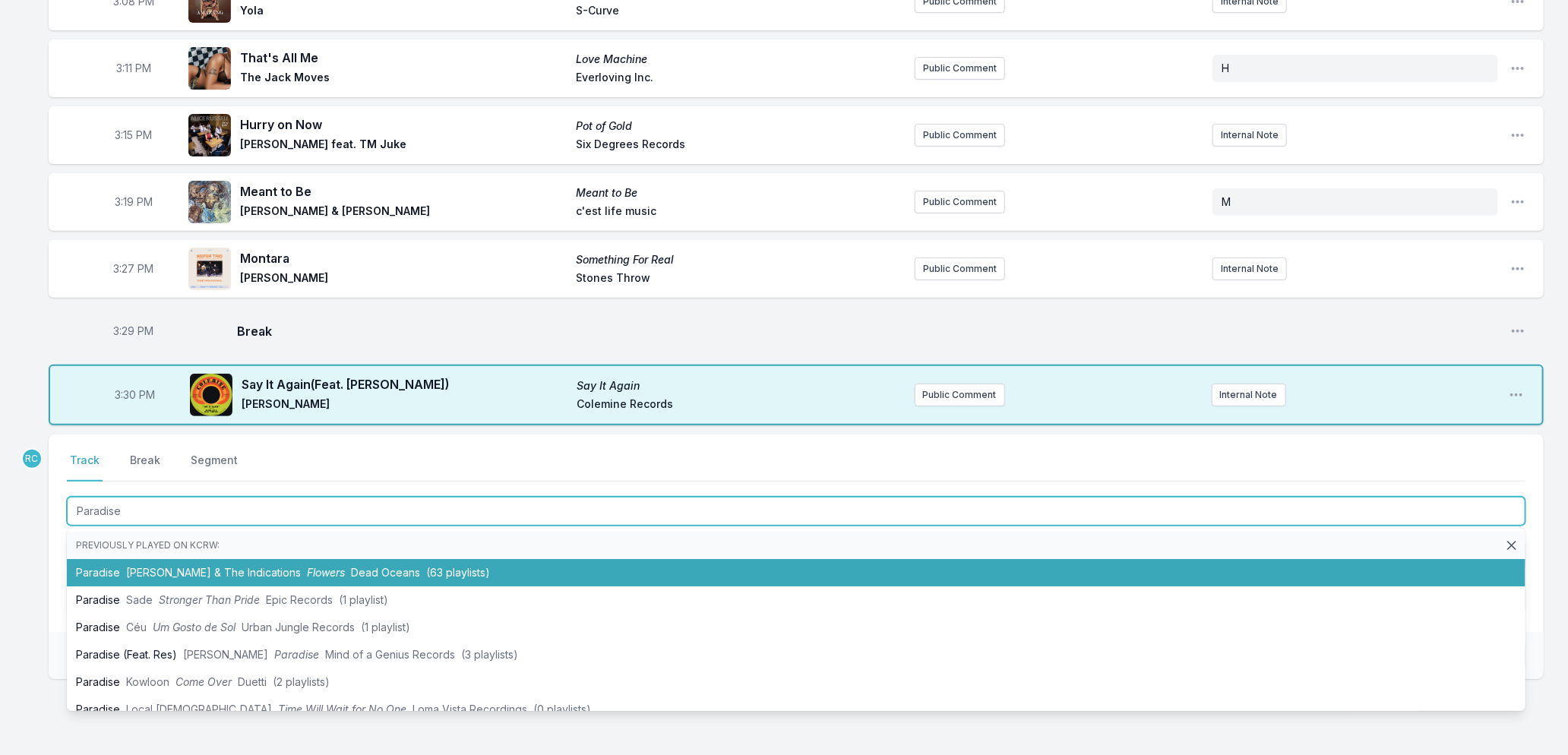
click at [370, 572] on span "Dead Oceans" at bounding box center [385, 573] width 69 height 13
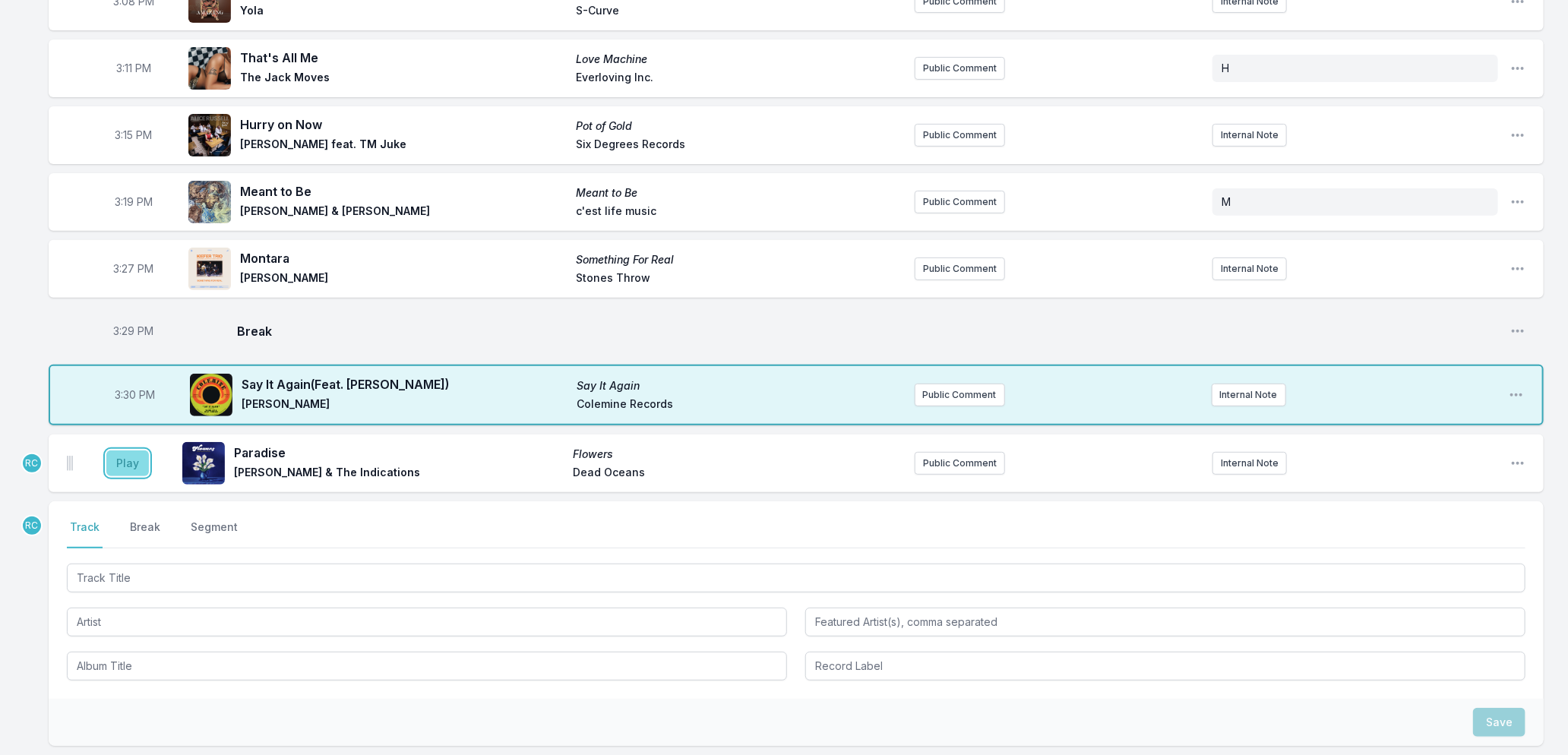
click at [130, 468] on button "Play" at bounding box center [128, 463] width 42 height 26
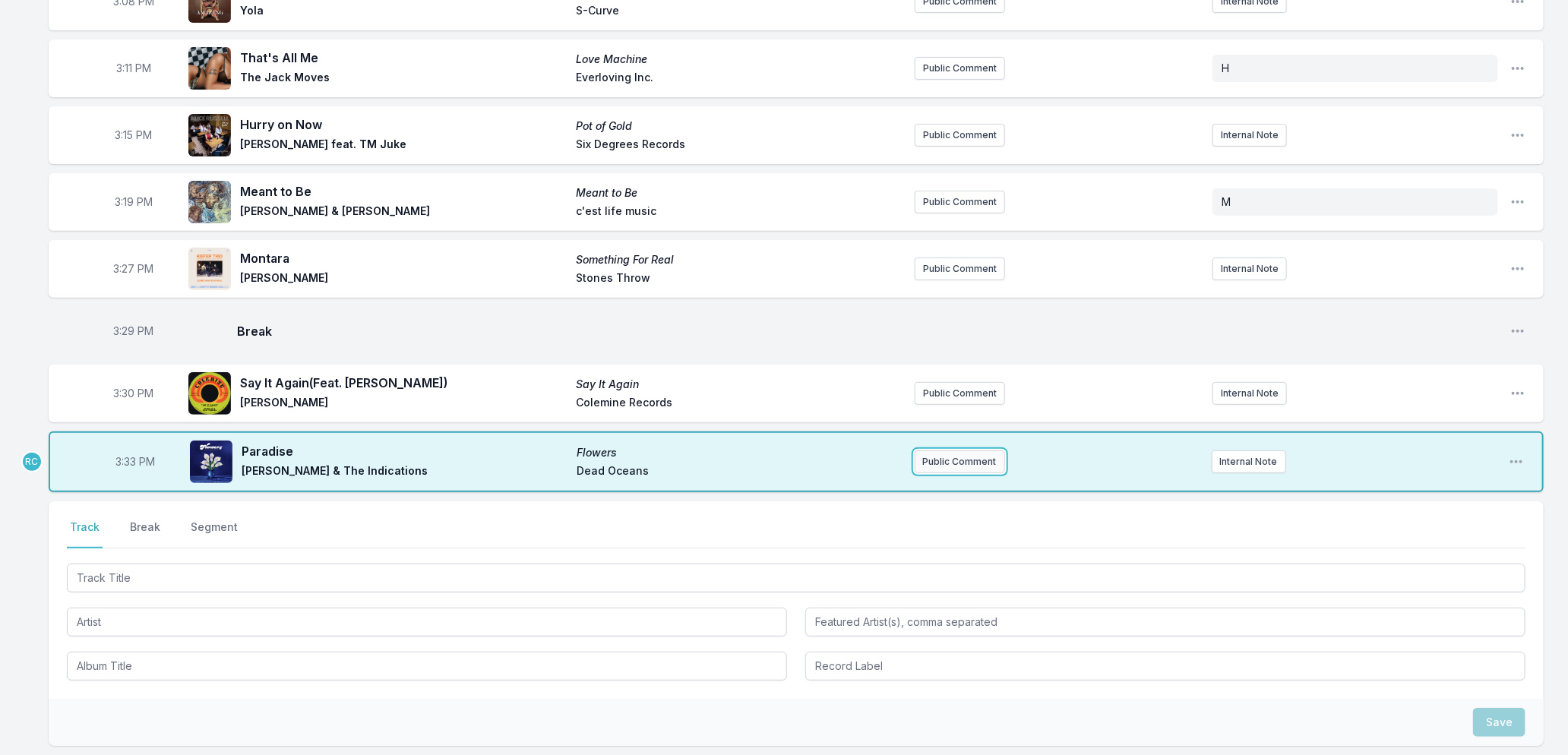
click at [985, 461] on button "Public Comment" at bounding box center [960, 462] width 90 height 23
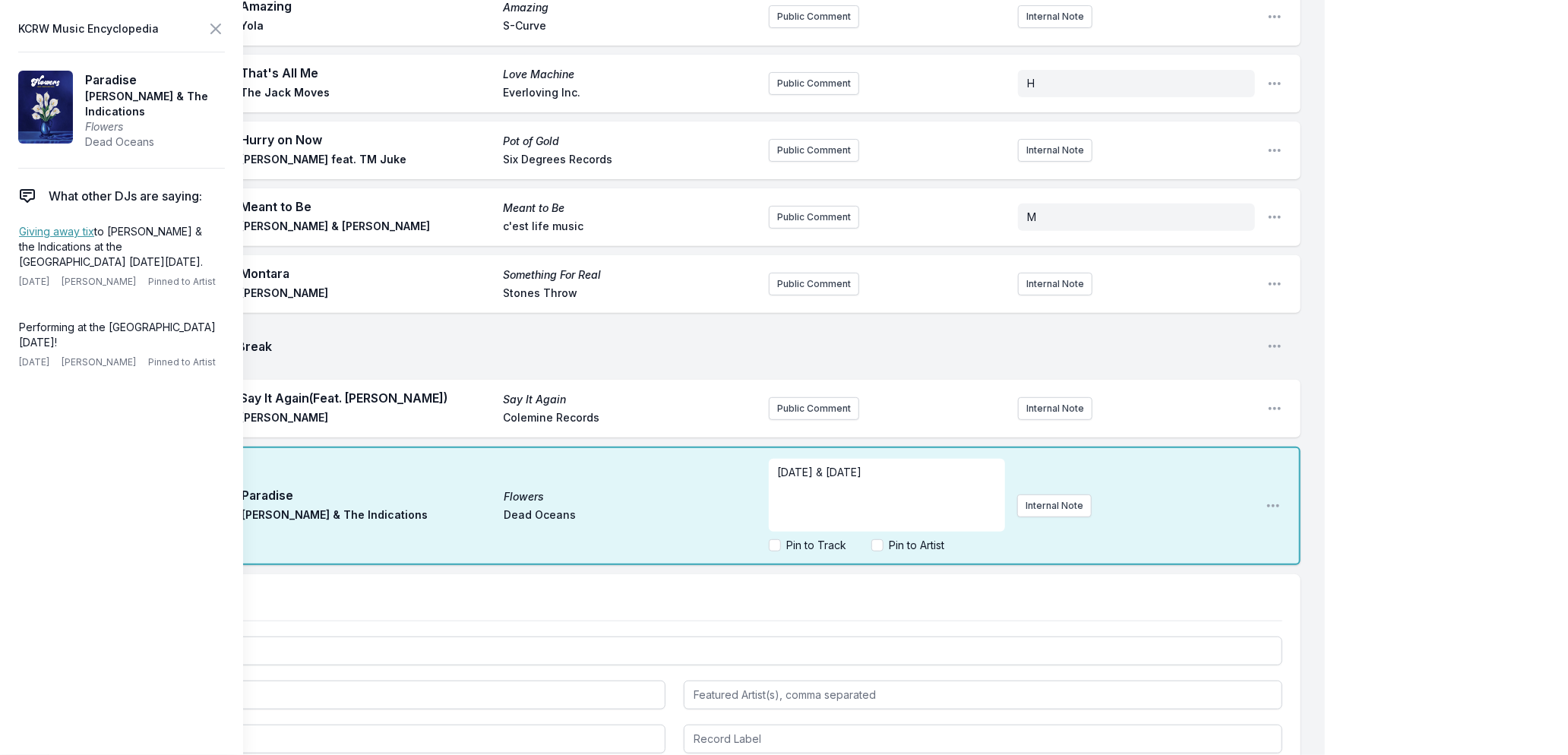
click at [913, 475] on p "[DATE] & [DATE]" at bounding box center [887, 473] width 218 height 16
click at [876, 545] on input "Pin to Artist" at bounding box center [877, 545] width 12 height 12
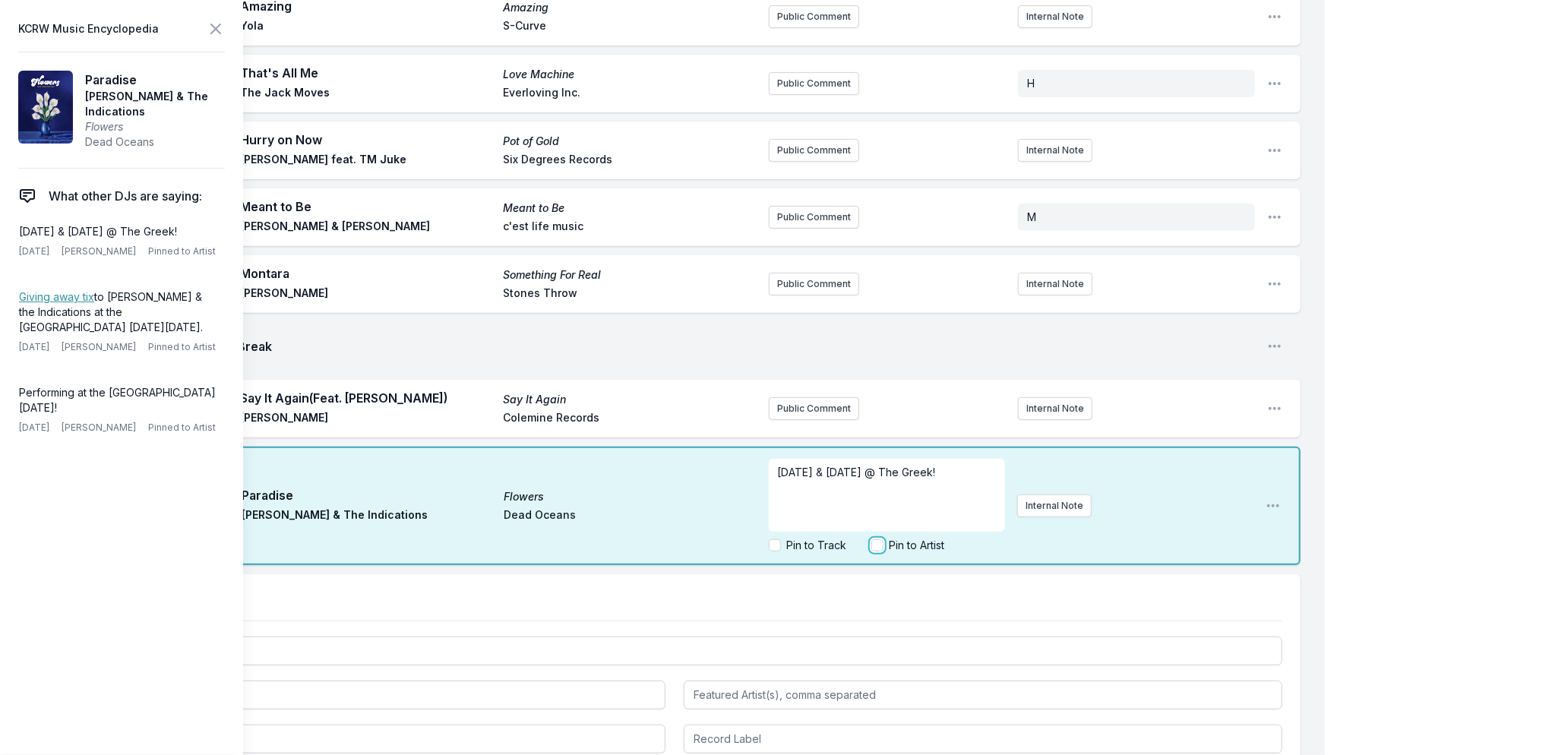
checkbox input "true"
click at [216, 26] on icon at bounding box center [216, 29] width 18 height 18
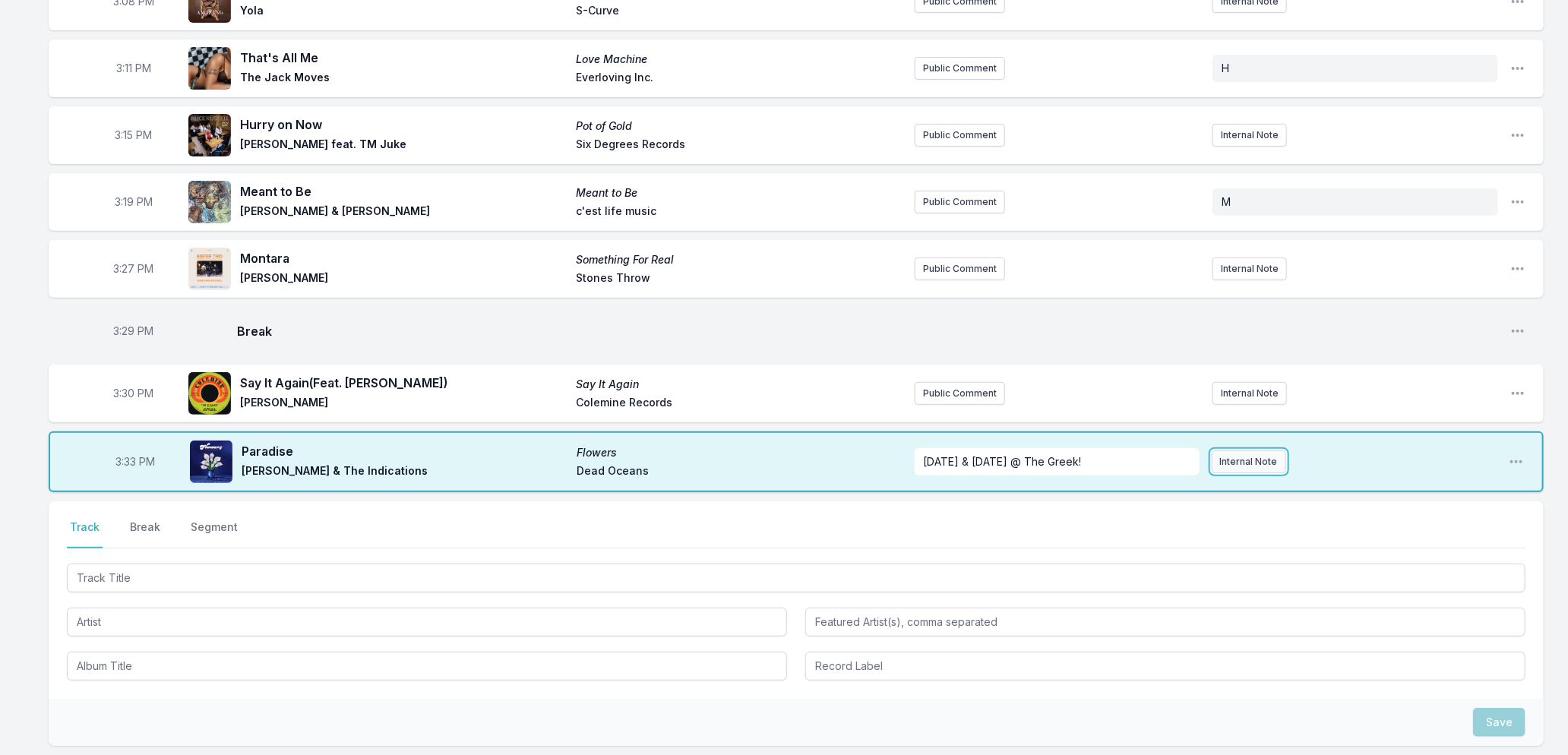
click at [1232, 464] on button "Internal Note" at bounding box center [1249, 462] width 74 height 23
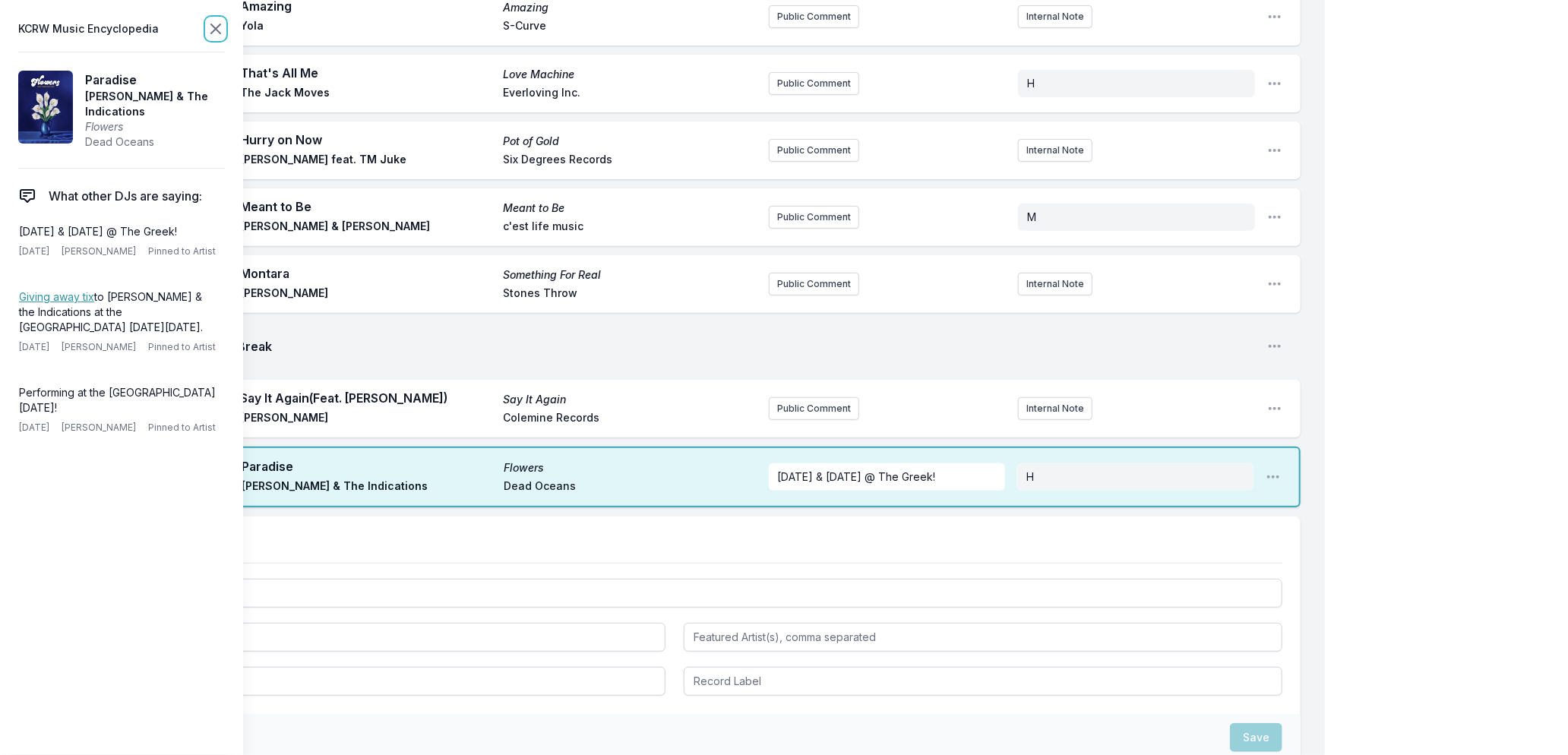
click at [216, 25] on icon at bounding box center [216, 29] width 18 height 18
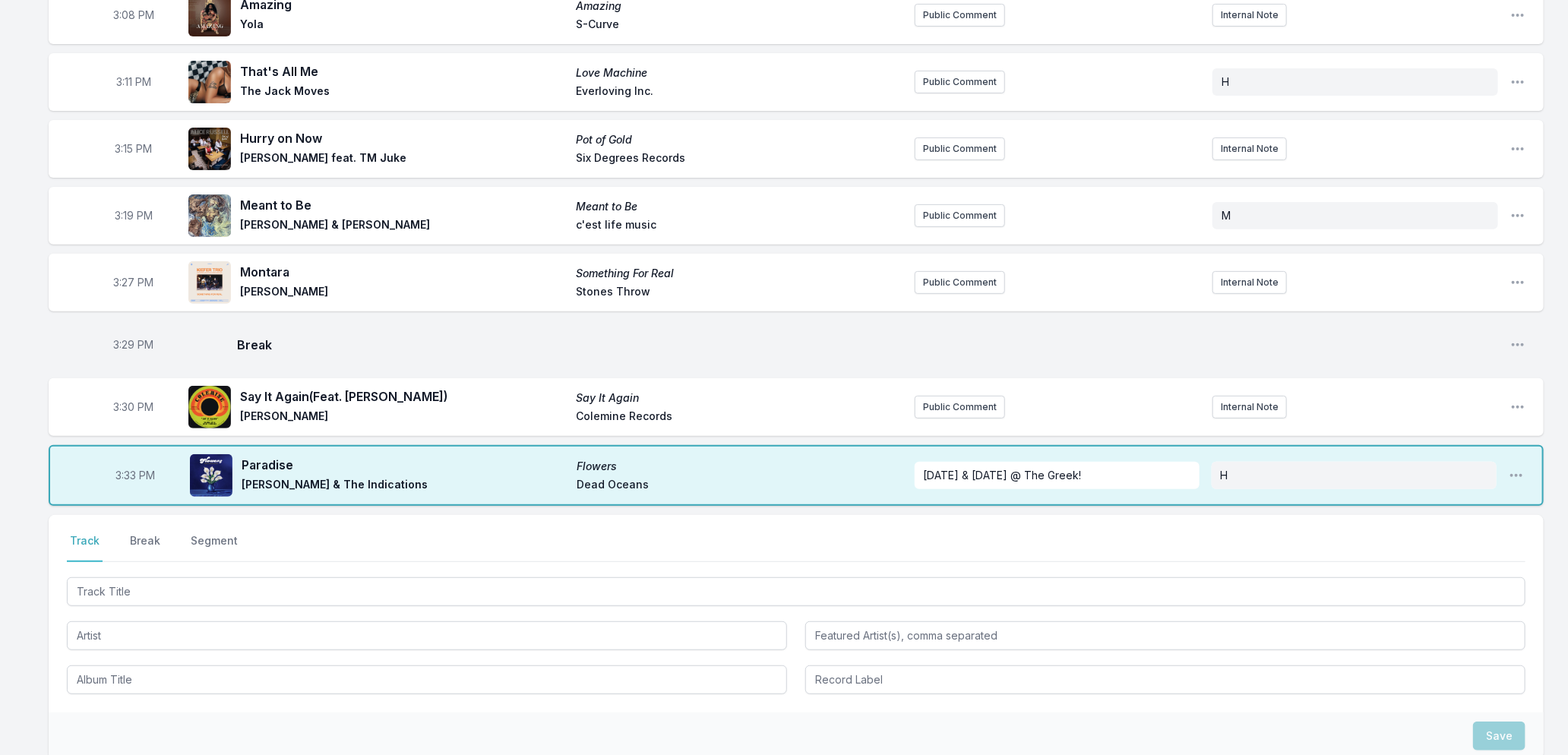
scroll to position [337, 0]
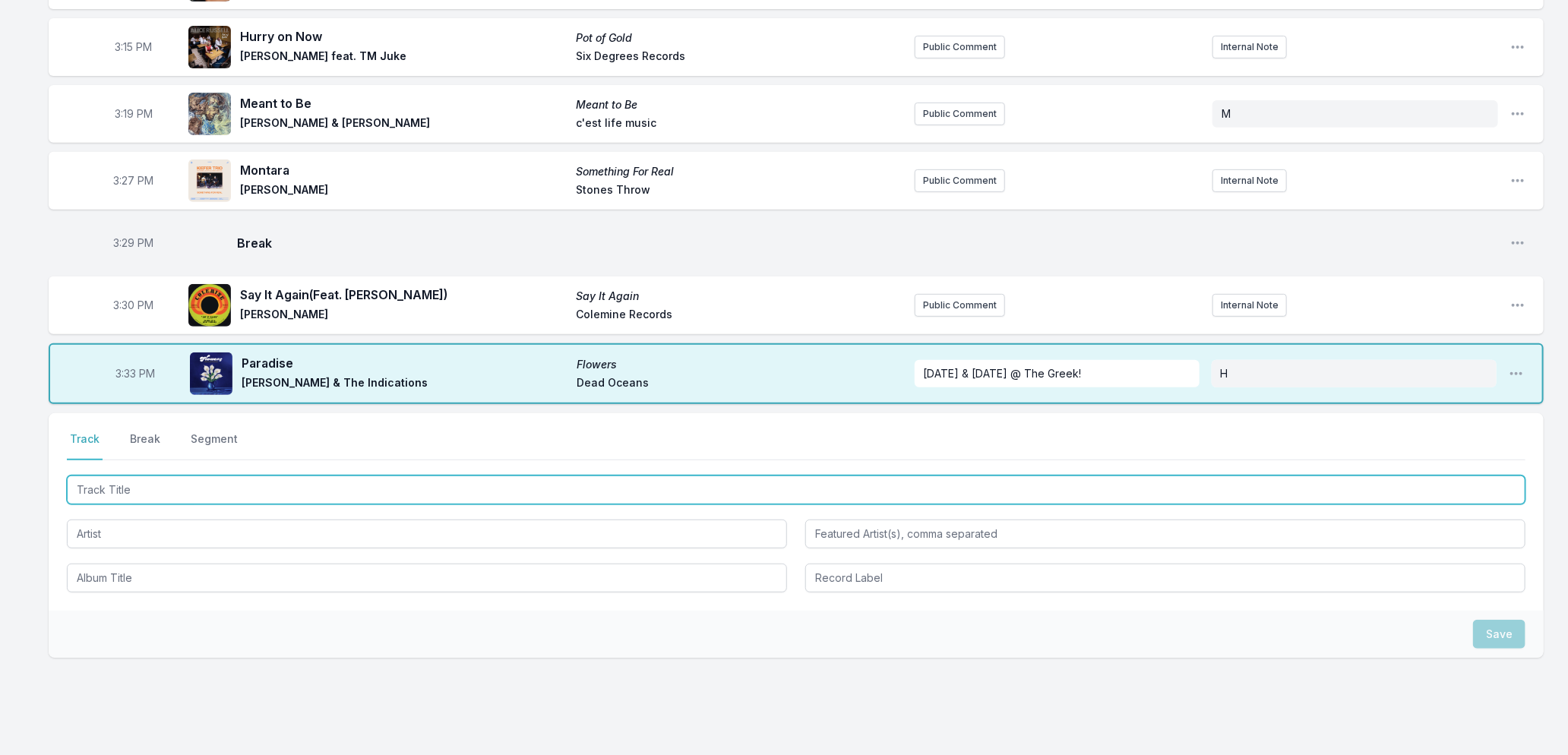
click at [202, 497] on input "Track Title" at bounding box center [796, 489] width 1459 height 29
click at [305, 490] on input "Track Title" at bounding box center [796, 489] width 1459 height 29
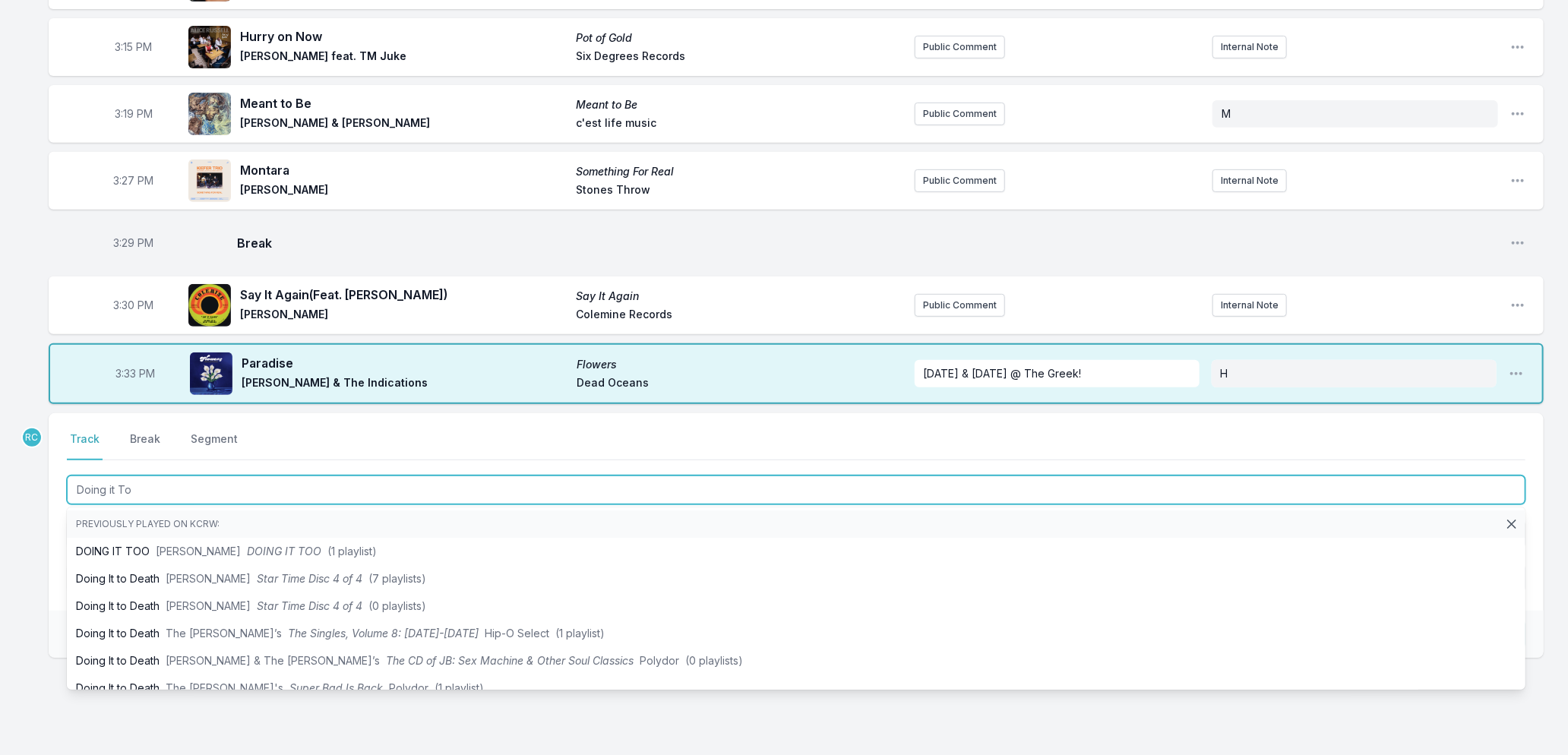
type input "Doing it Too"
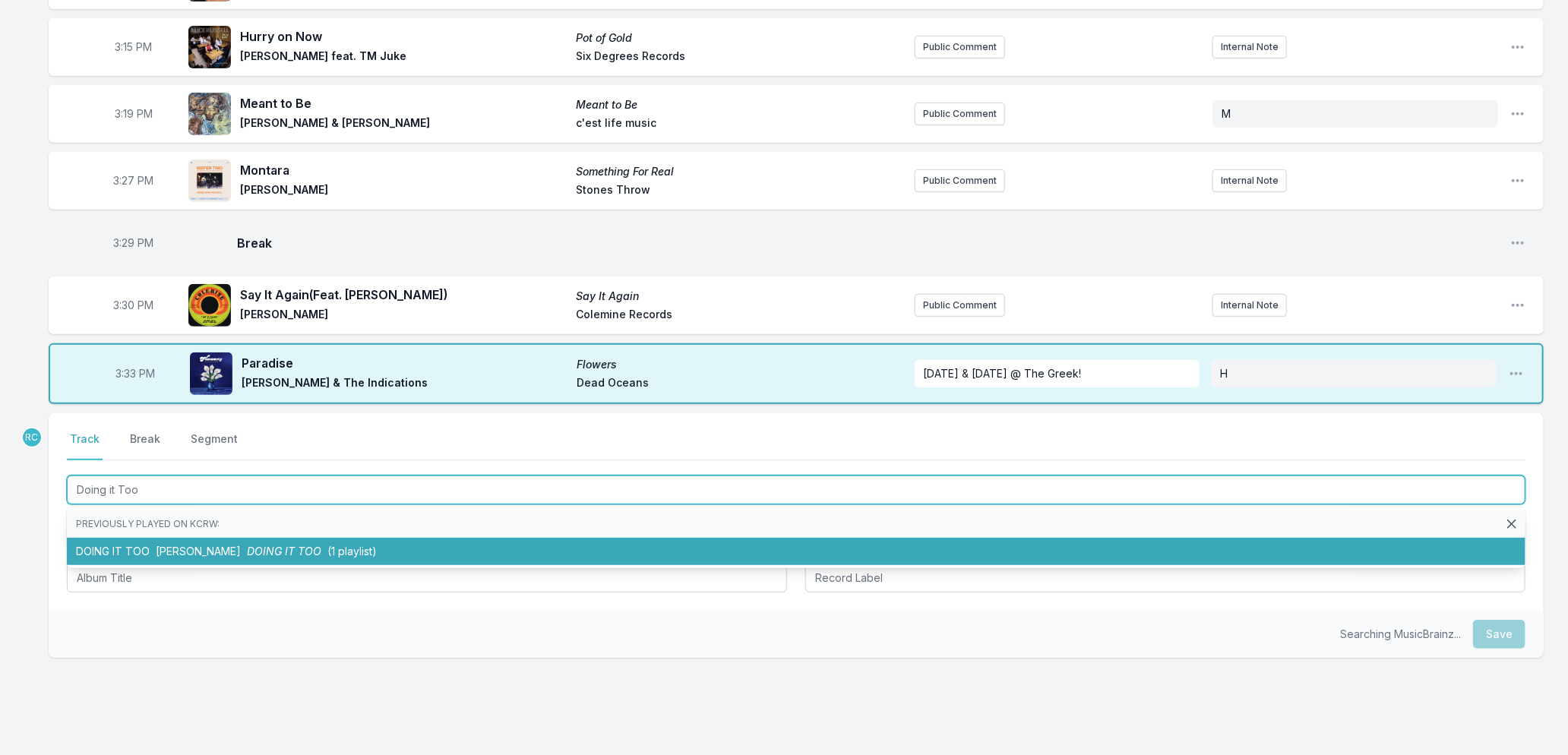
click at [278, 547] on span "DOING IT TOO" at bounding box center [284, 551] width 74 height 13
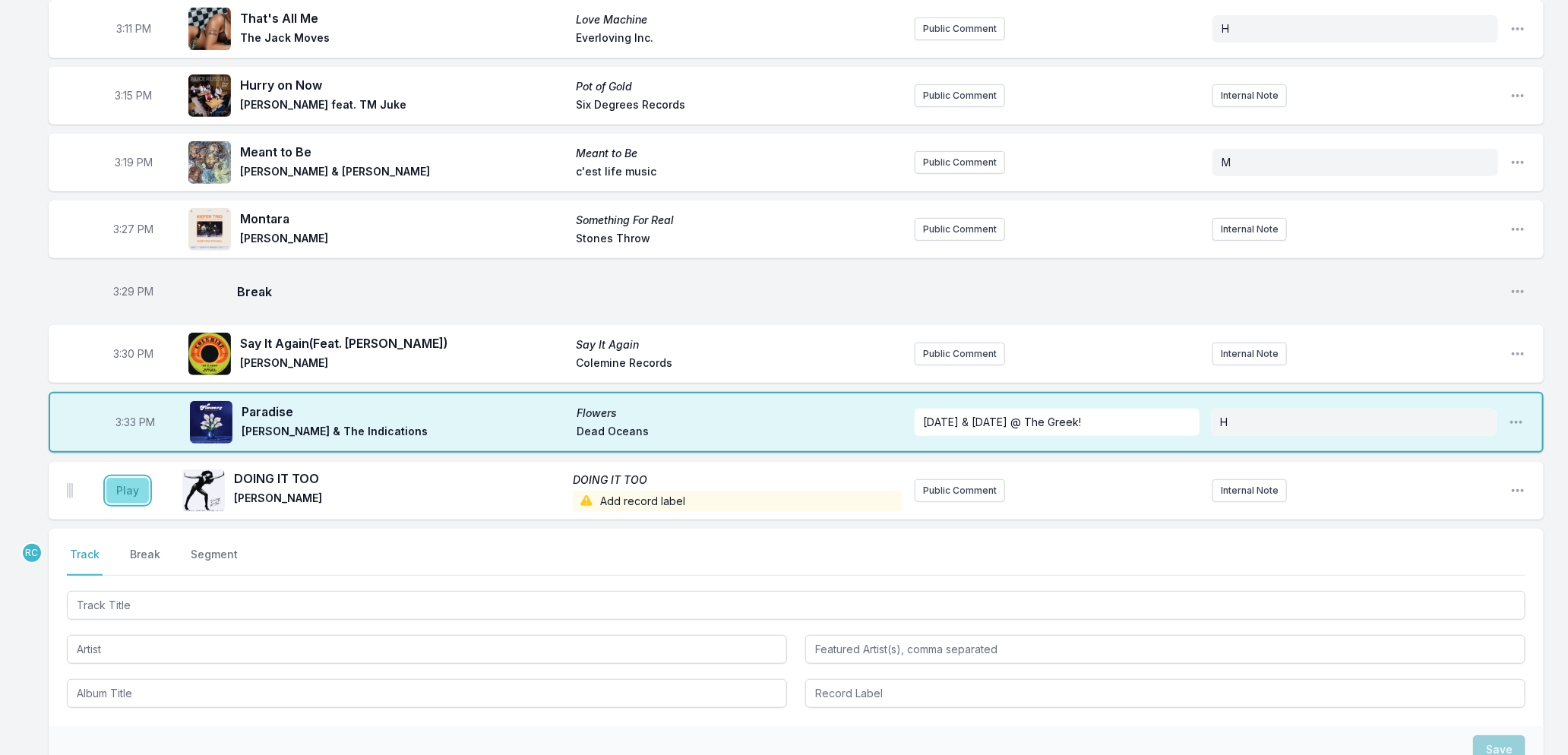
click at [116, 492] on button "Play" at bounding box center [128, 491] width 42 height 26
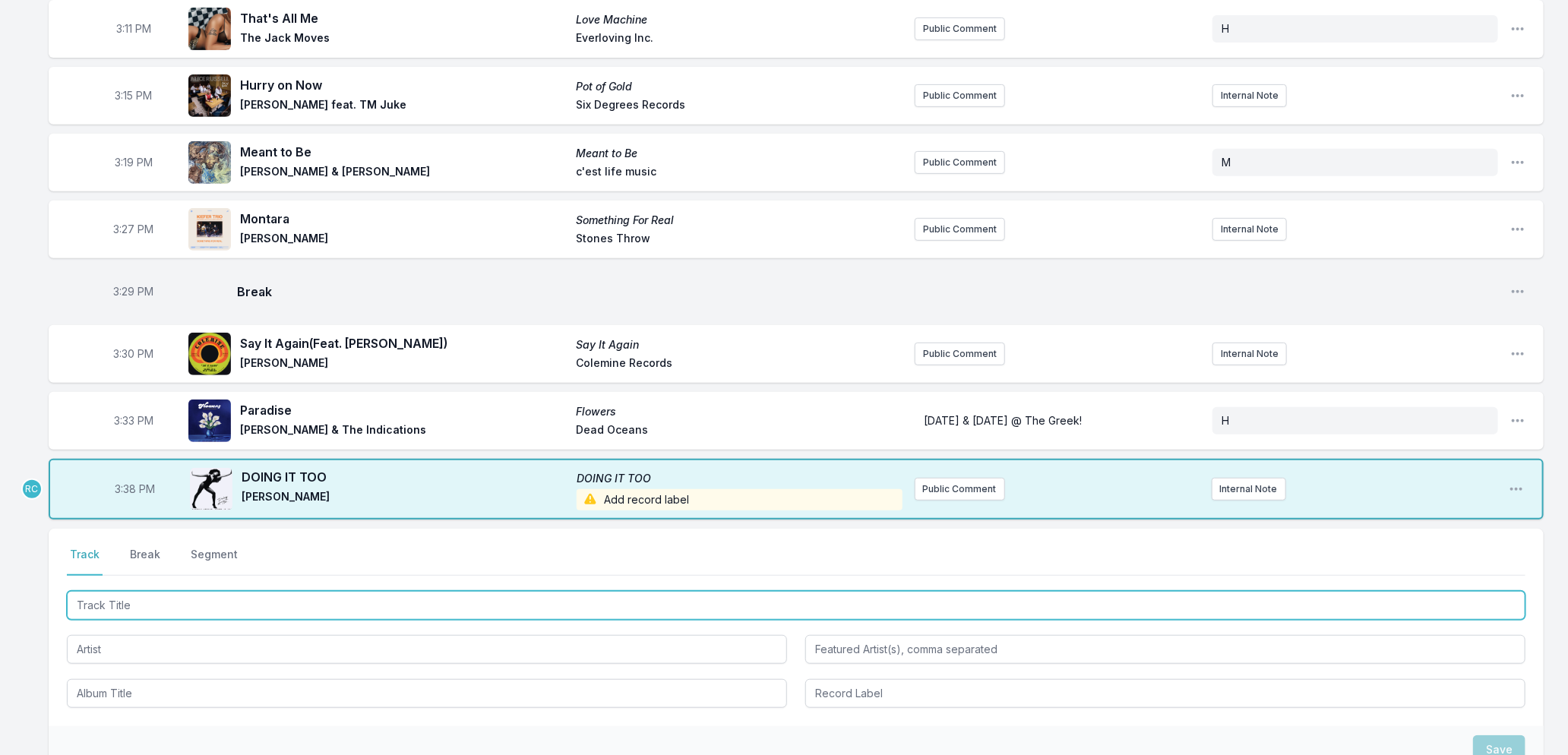
click at [169, 601] on input "Track Title" at bounding box center [796, 605] width 1459 height 29
click at [315, 601] on input "Track Title" at bounding box center [796, 605] width 1459 height 29
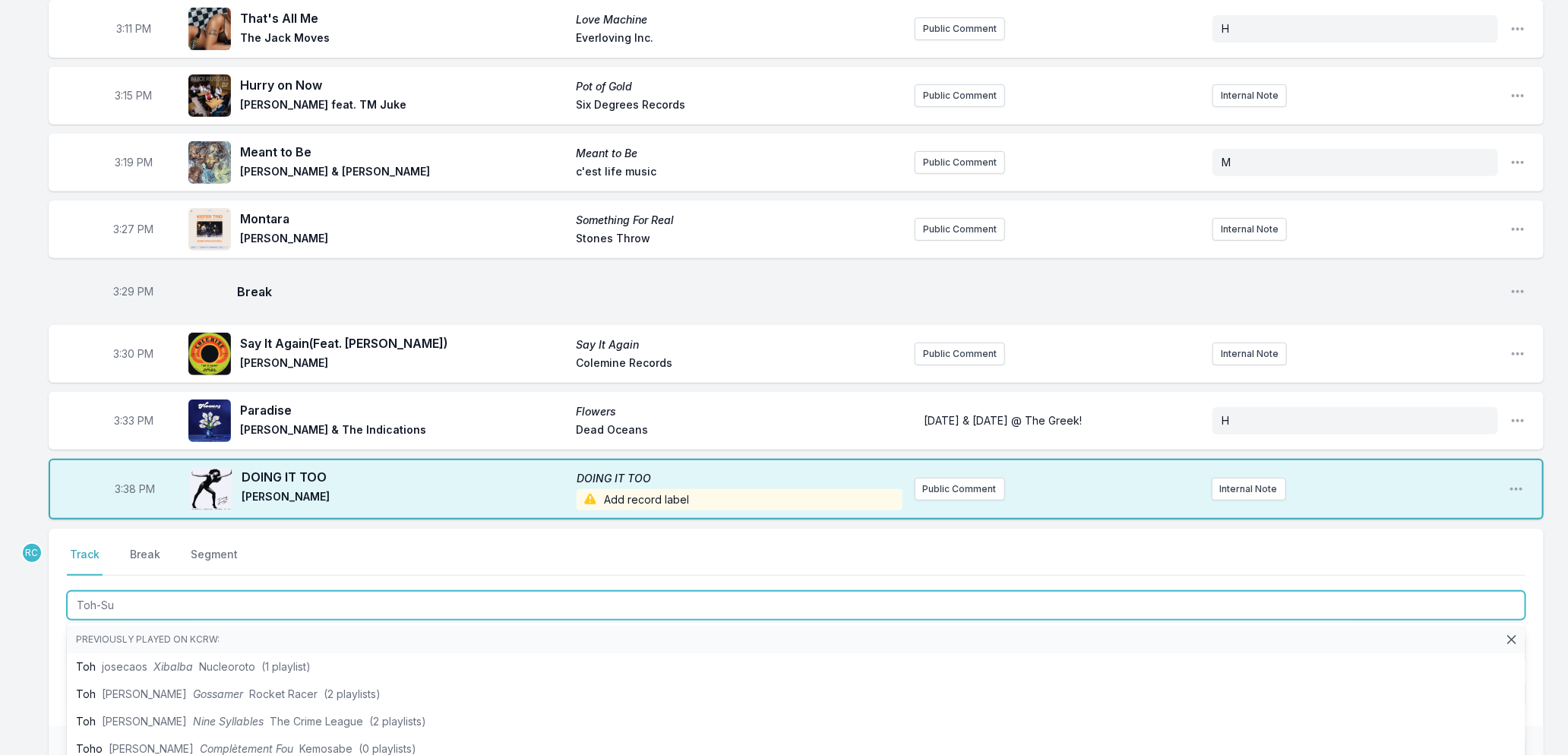
type input "Toh-Sui"
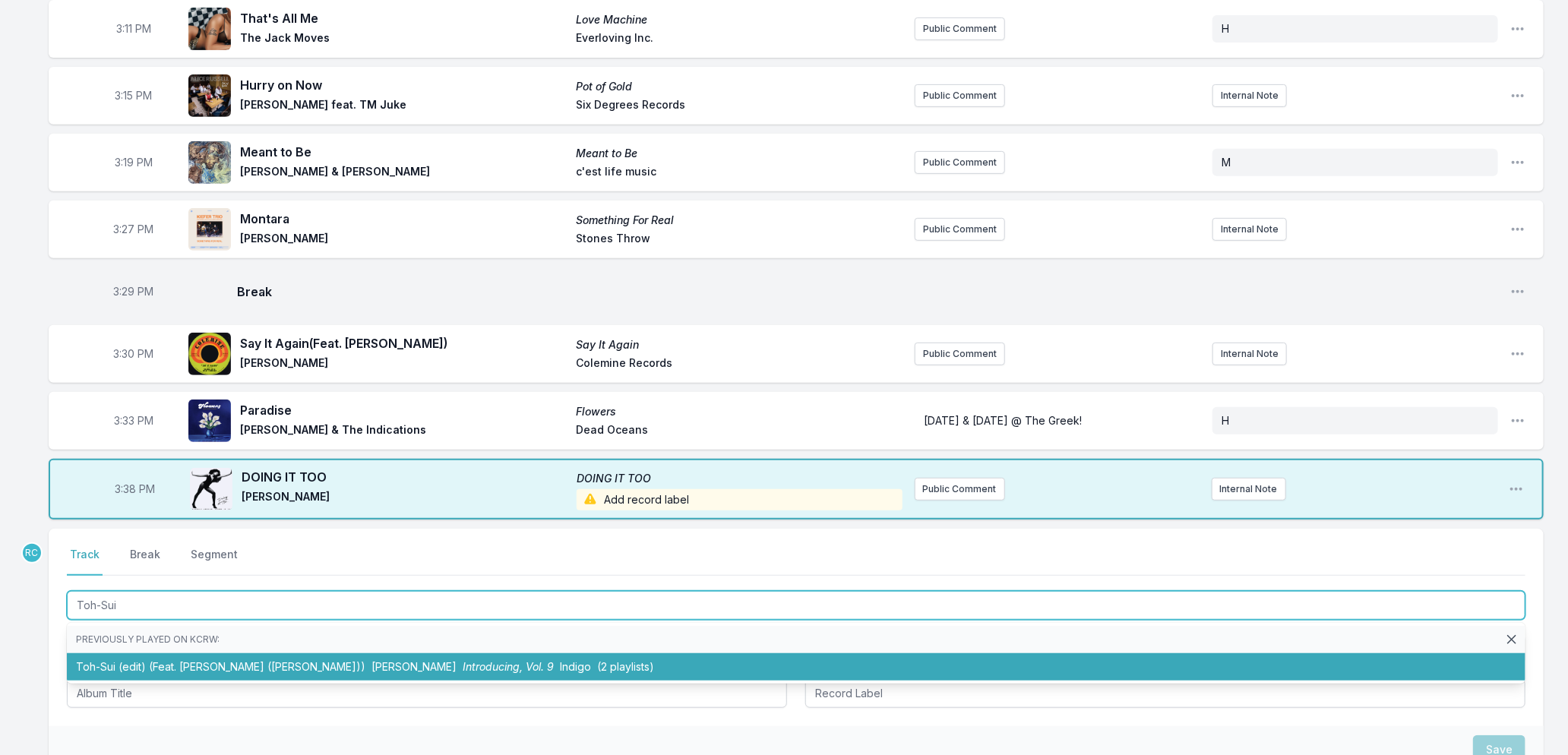
click at [300, 659] on li "Toh-Sui (edit) (Feat. [PERSON_NAME] ([PERSON_NAME])) [PERSON_NAME] Introducing,…" at bounding box center [796, 668] width 1459 height 28
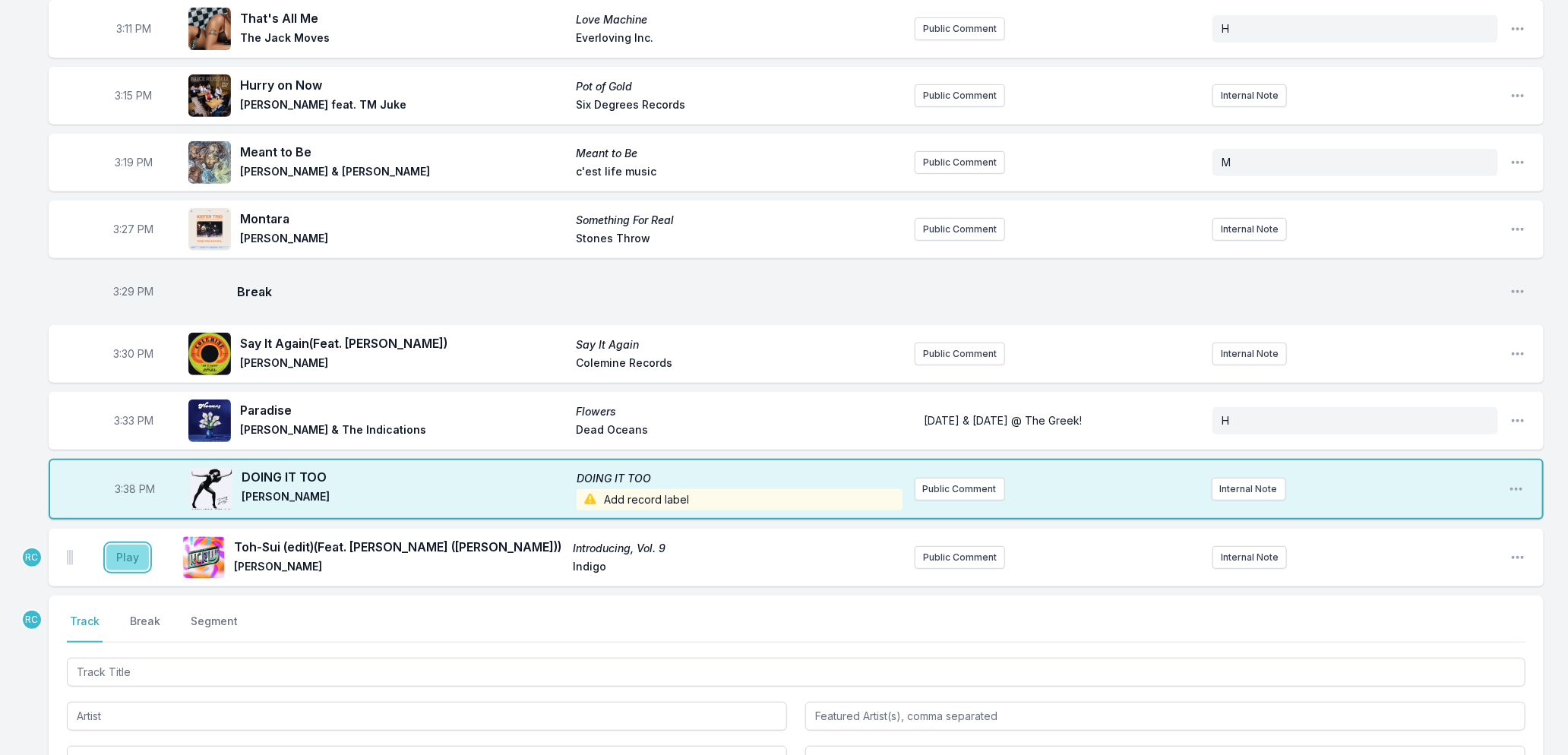
click at [125, 548] on button "Play" at bounding box center [128, 557] width 42 height 26
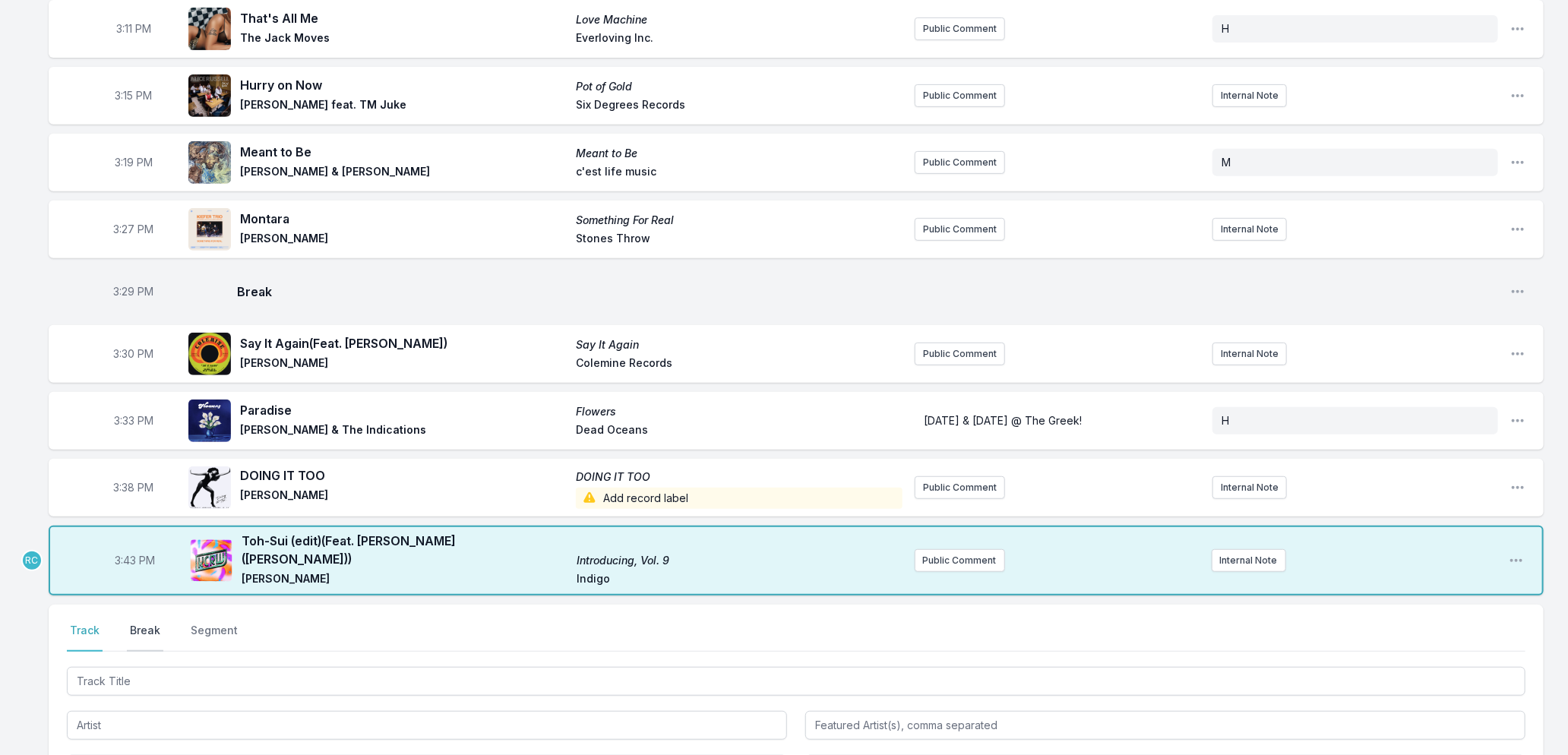
click at [153, 623] on button "Break" at bounding box center [145, 636] width 37 height 29
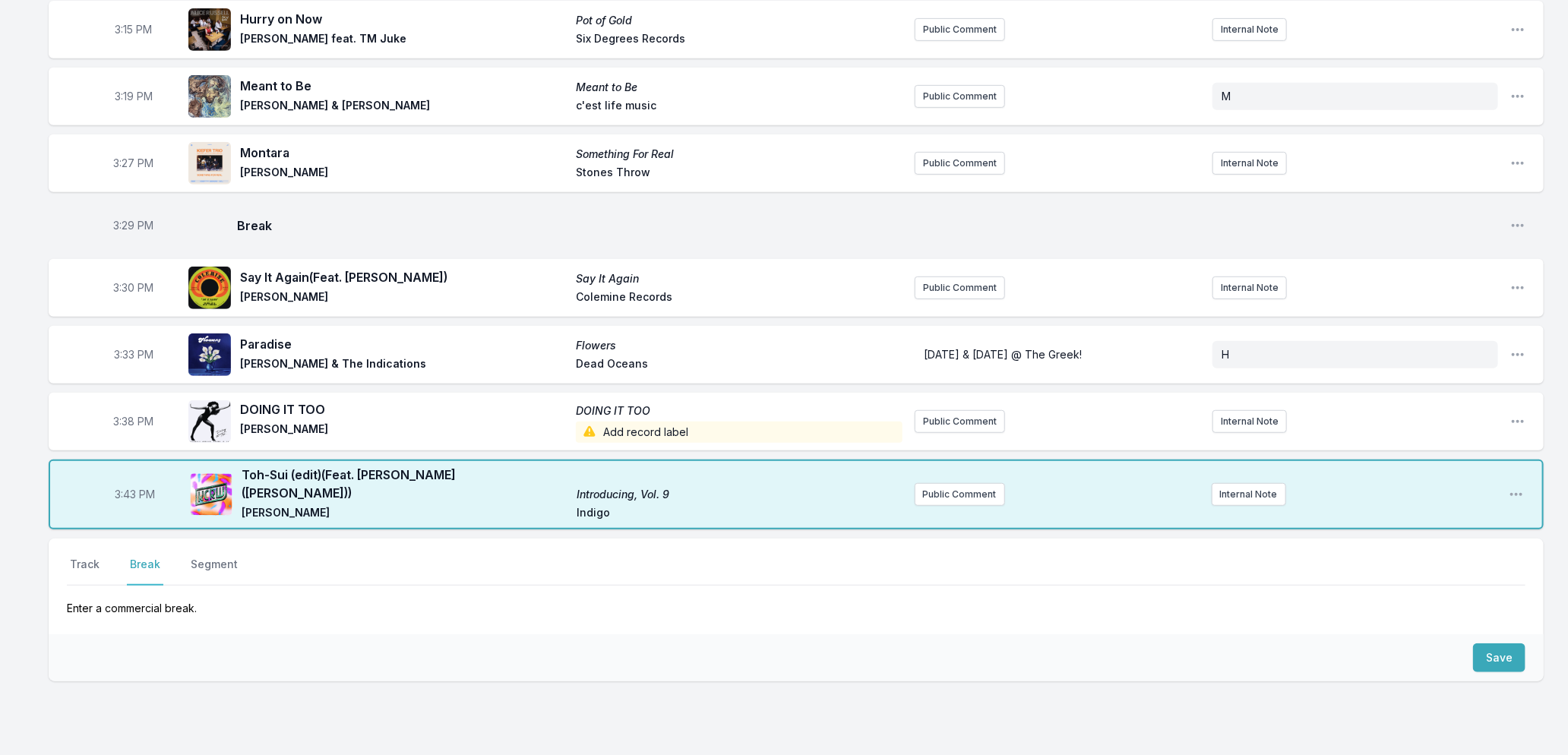
scroll to position [464, 0]
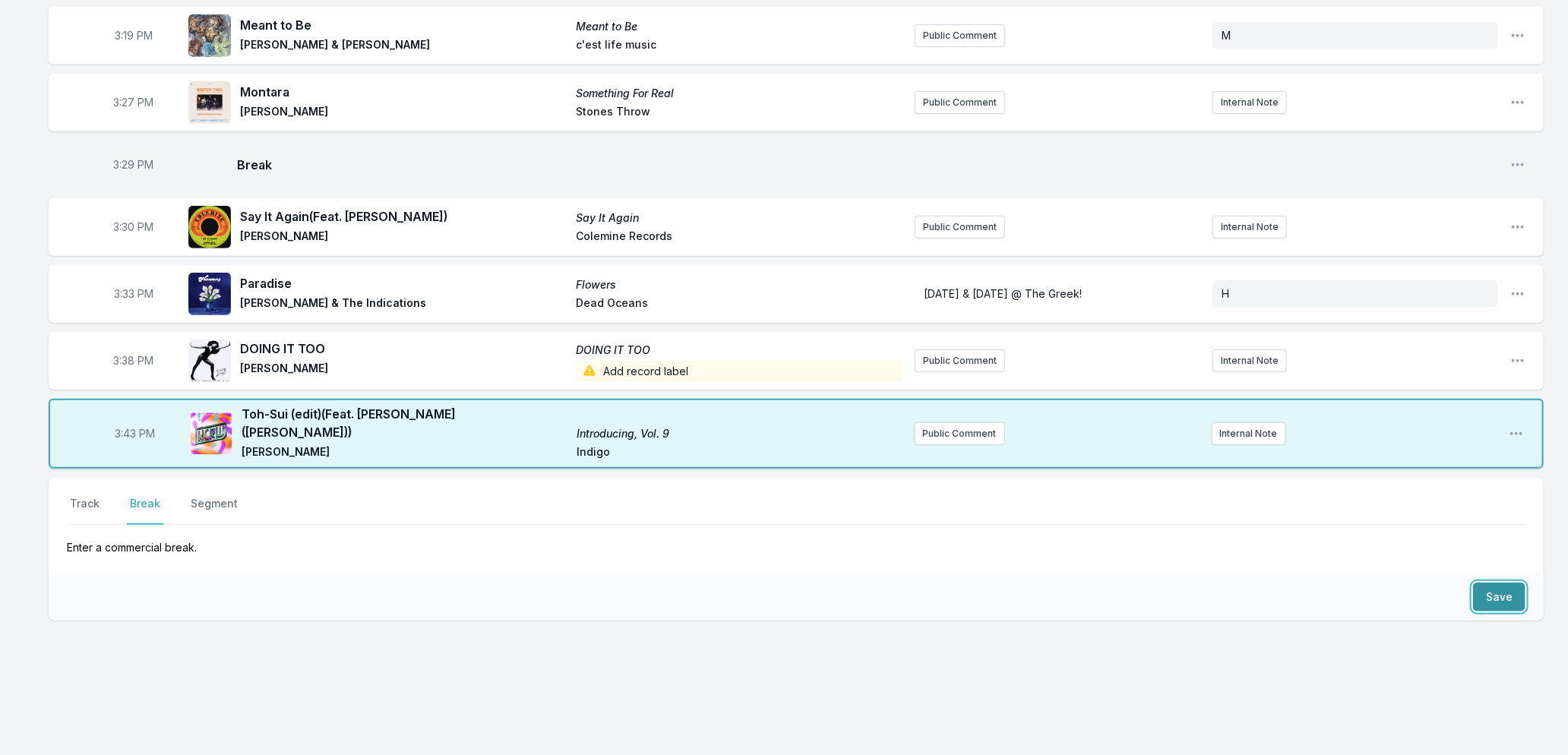
click at [1489, 595] on button "Save" at bounding box center [1499, 597] width 52 height 29
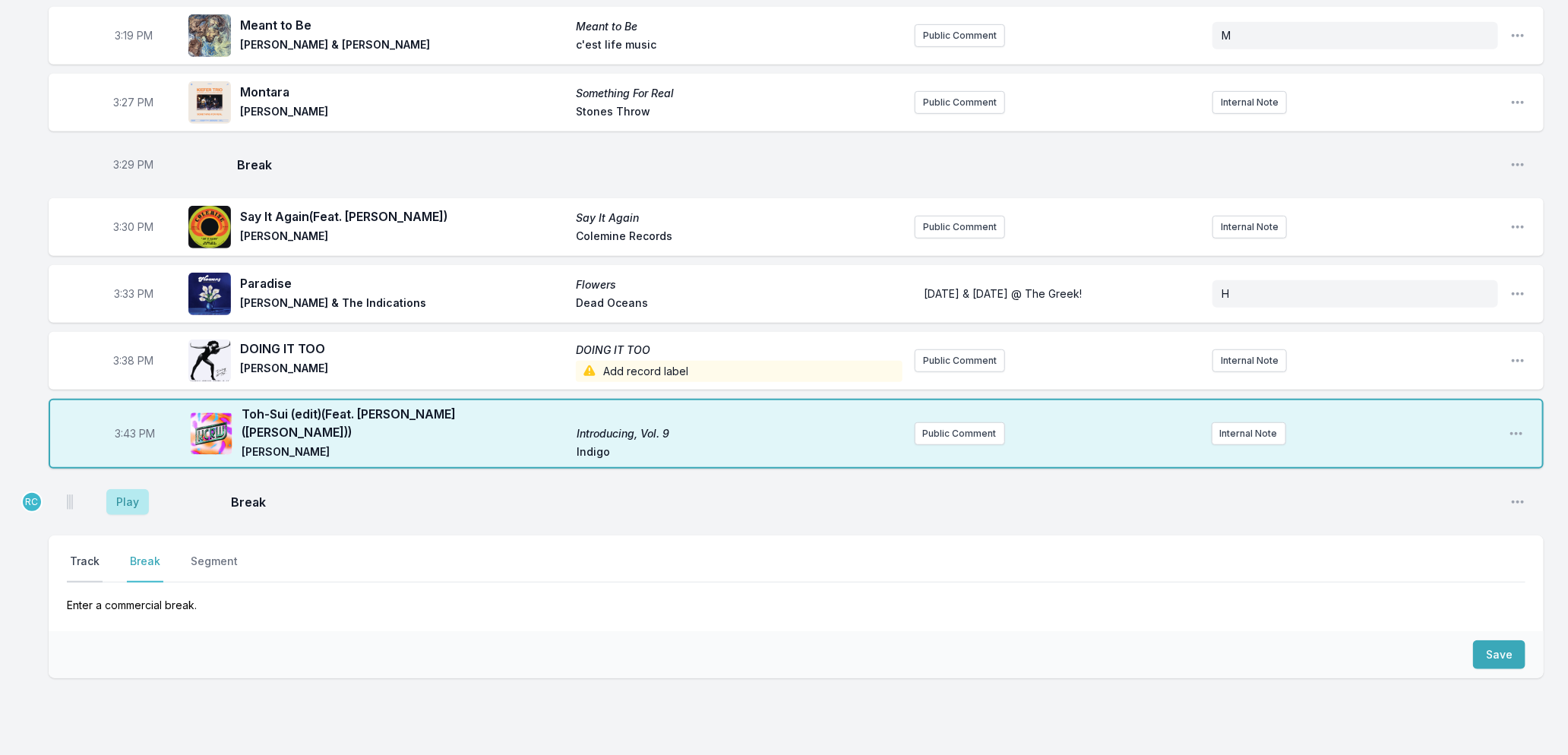
click at [74, 554] on button "Track" at bounding box center [85, 567] width 36 height 29
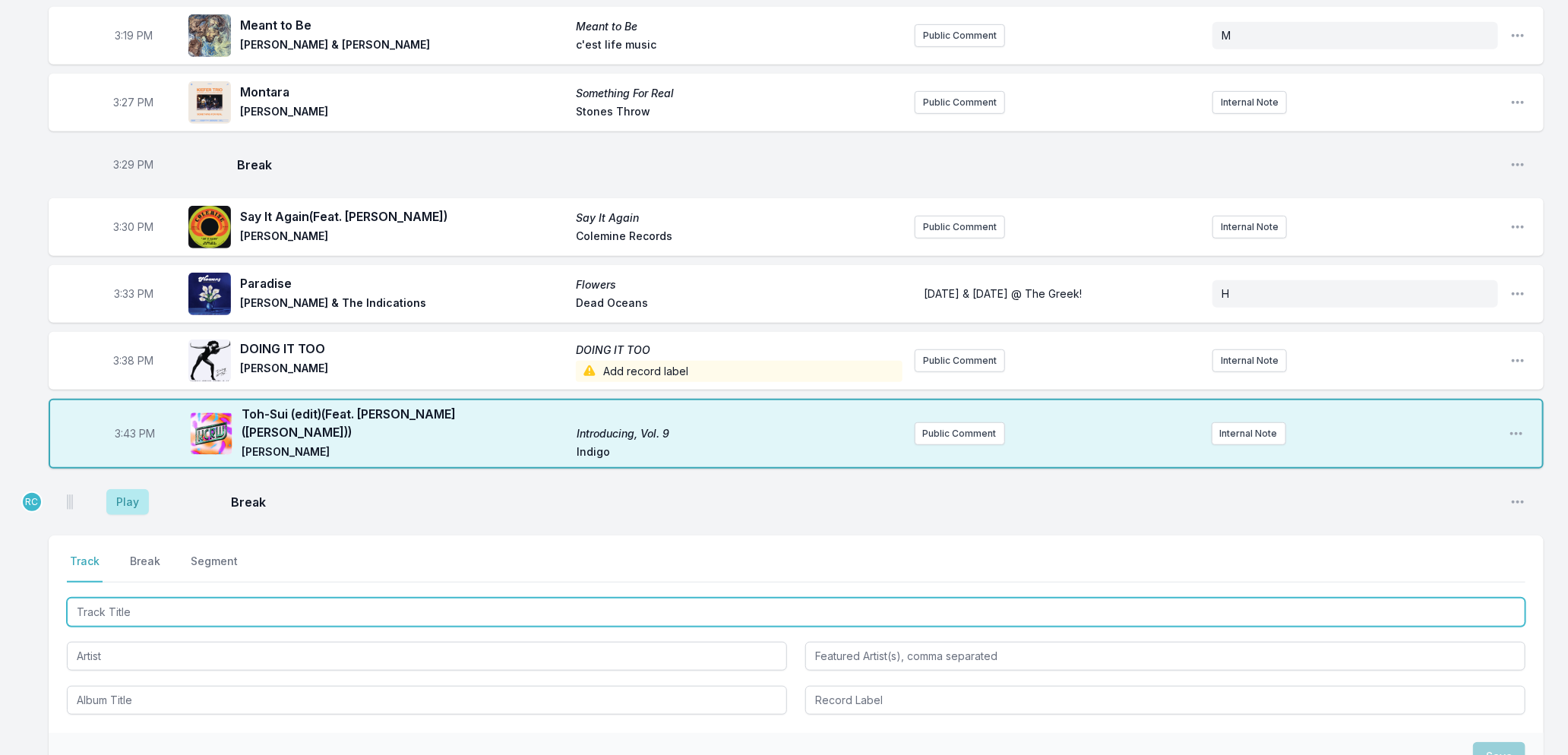
click at [121, 598] on input "Track Title" at bounding box center [796, 612] width 1459 height 29
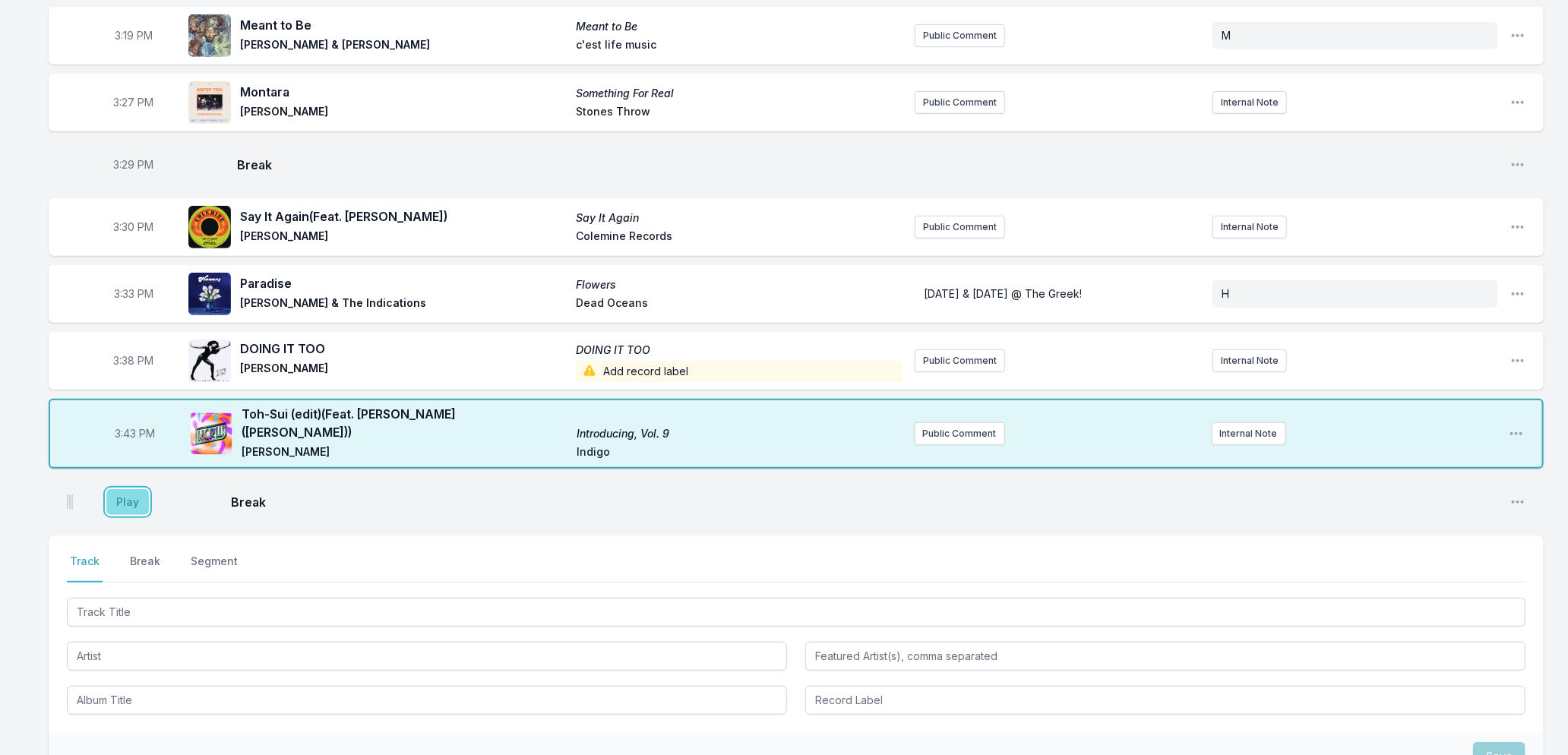
click at [116, 503] on button "Play" at bounding box center [128, 502] width 42 height 26
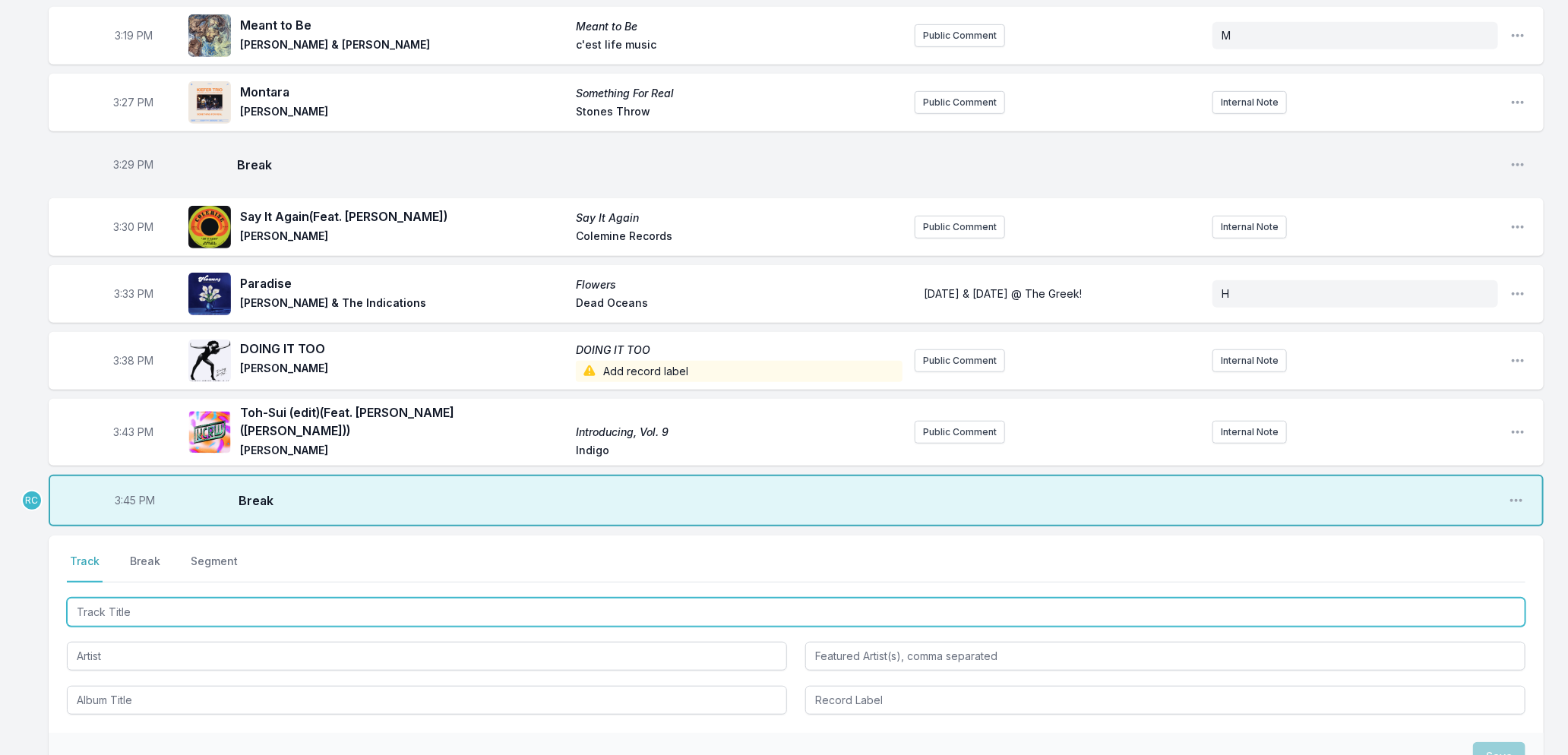
click at [125, 601] on input "Track Title" at bounding box center [796, 612] width 1459 height 29
type input "Golden Age"
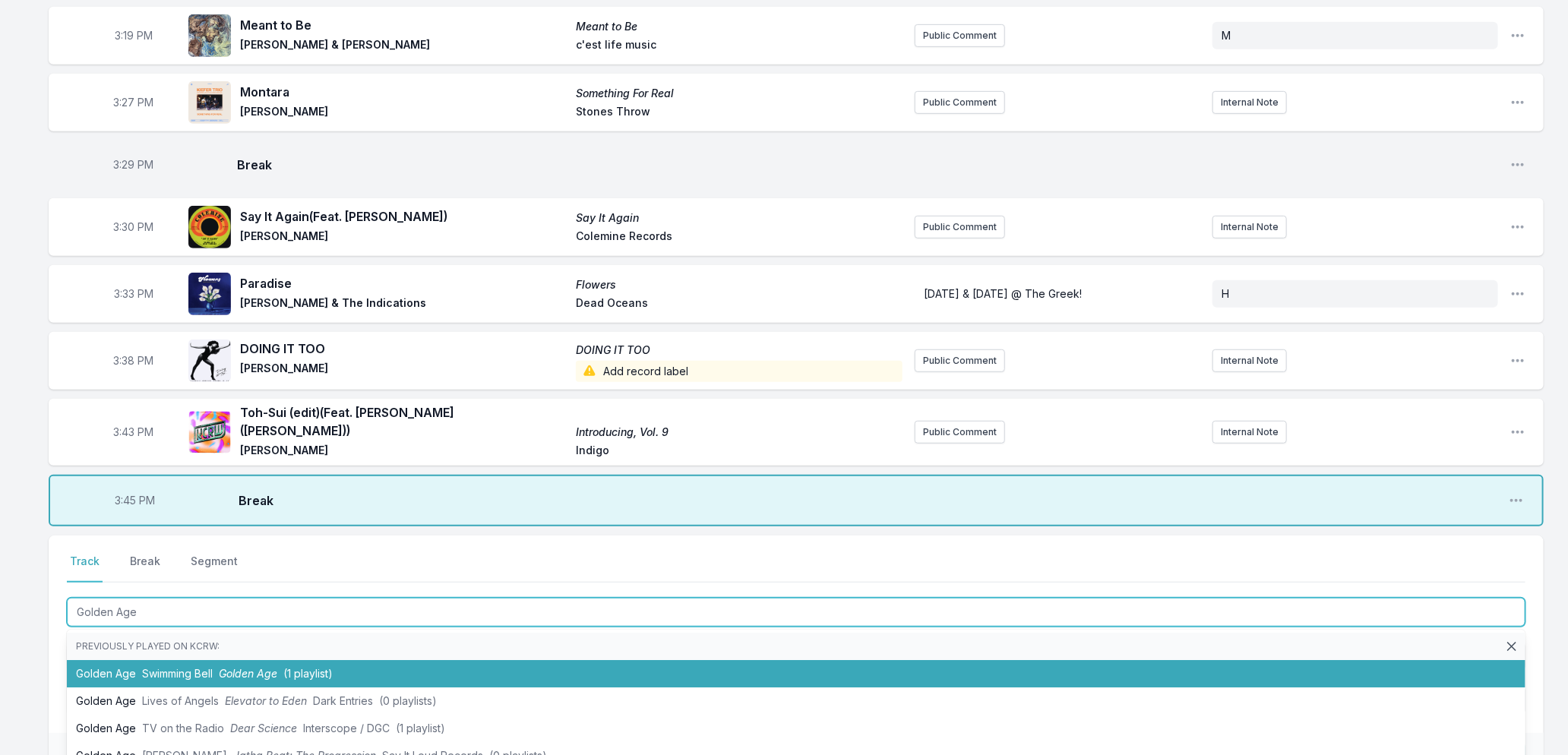
click at [272, 667] on span "Golden Age" at bounding box center [248, 673] width 59 height 13
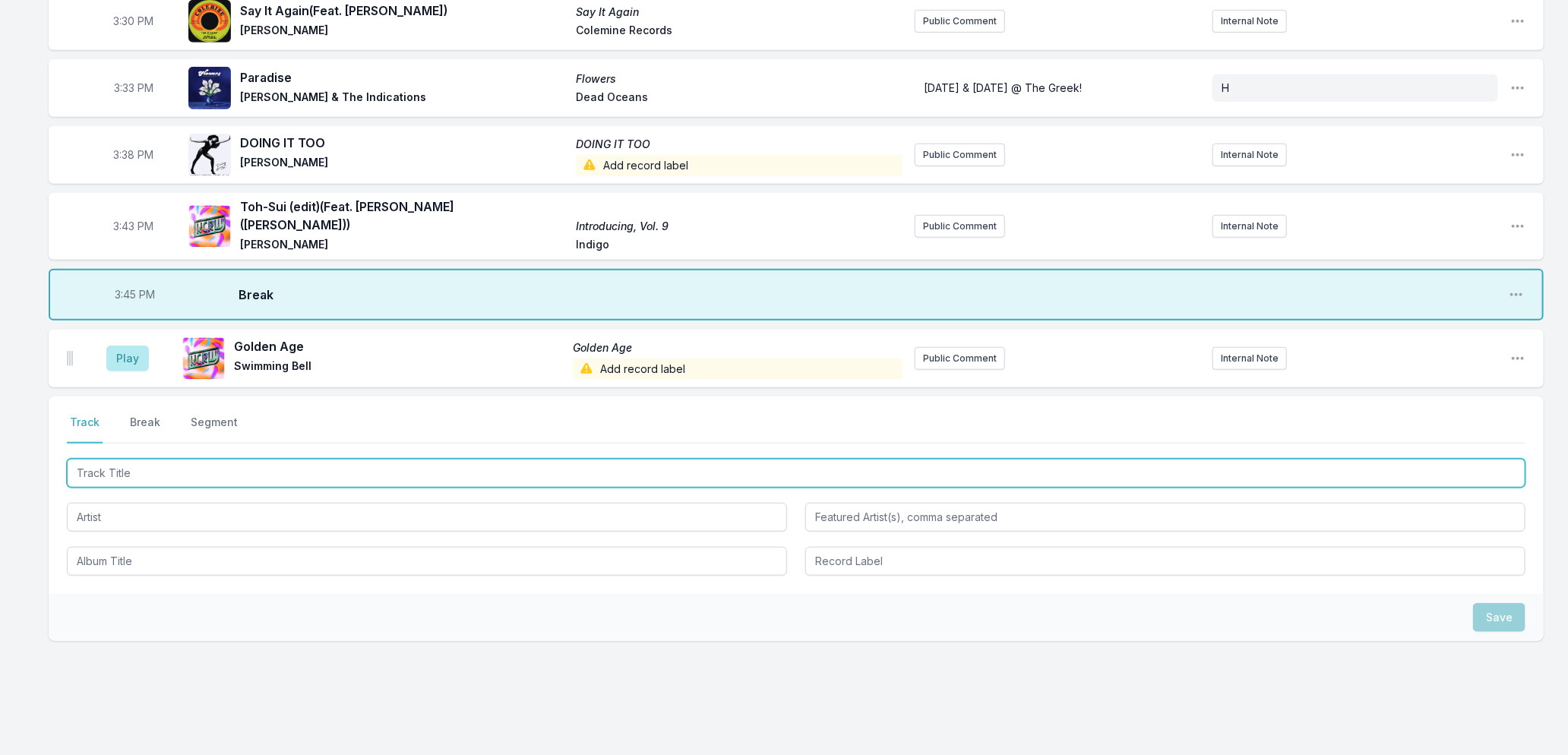
scroll to position [675, 0]
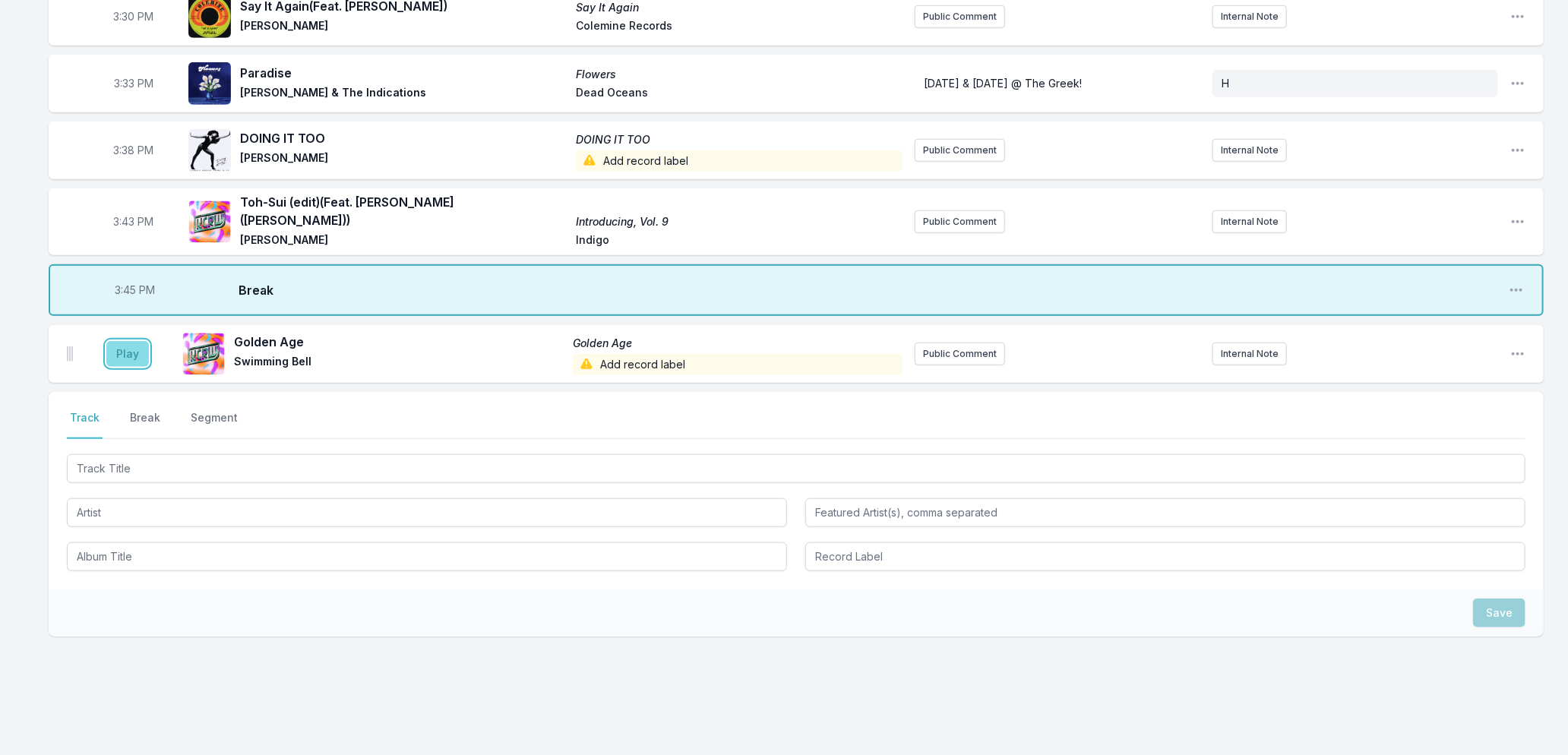
click at [121, 341] on button "Play" at bounding box center [128, 354] width 42 height 26
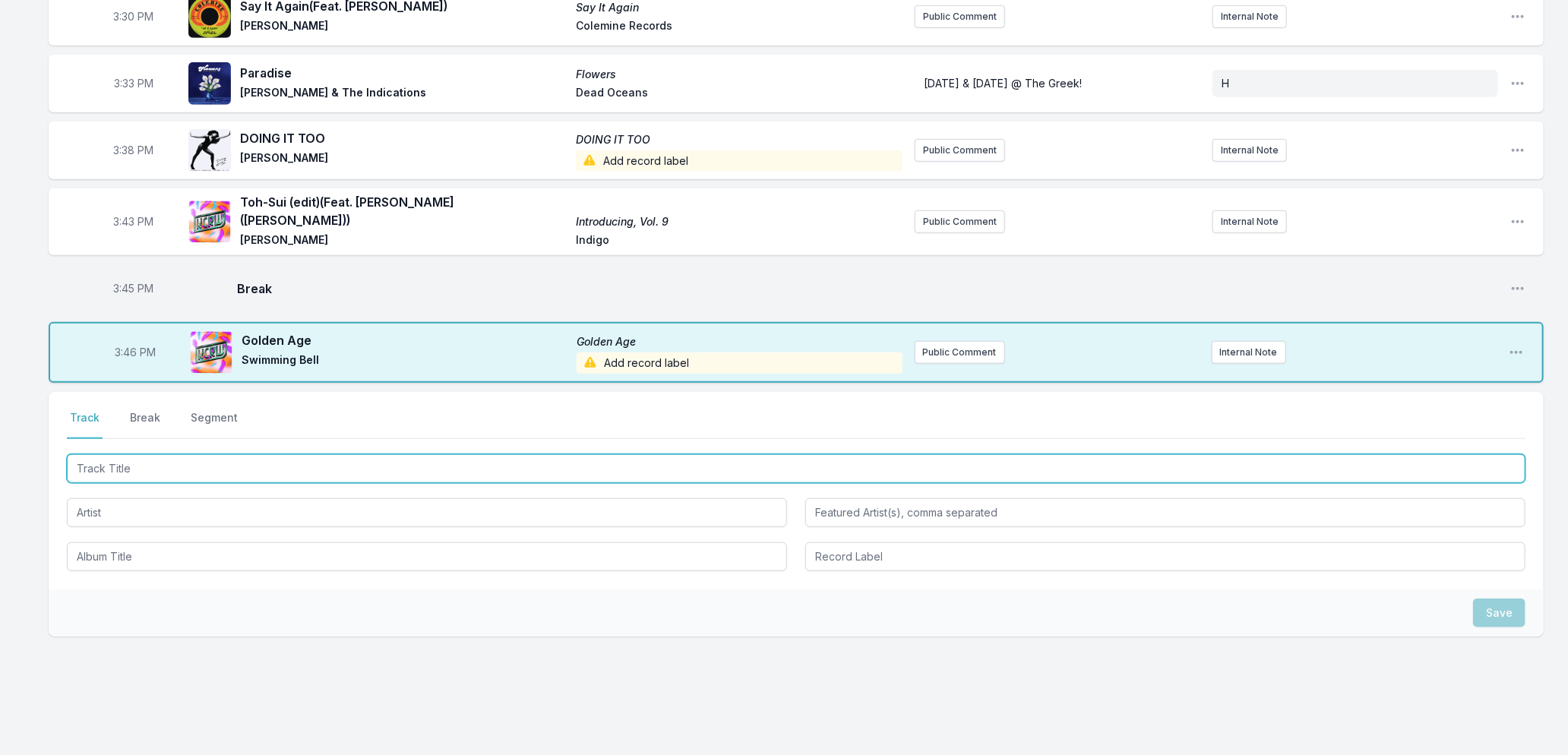
click at [184, 460] on input "Track Title" at bounding box center [796, 468] width 1459 height 29
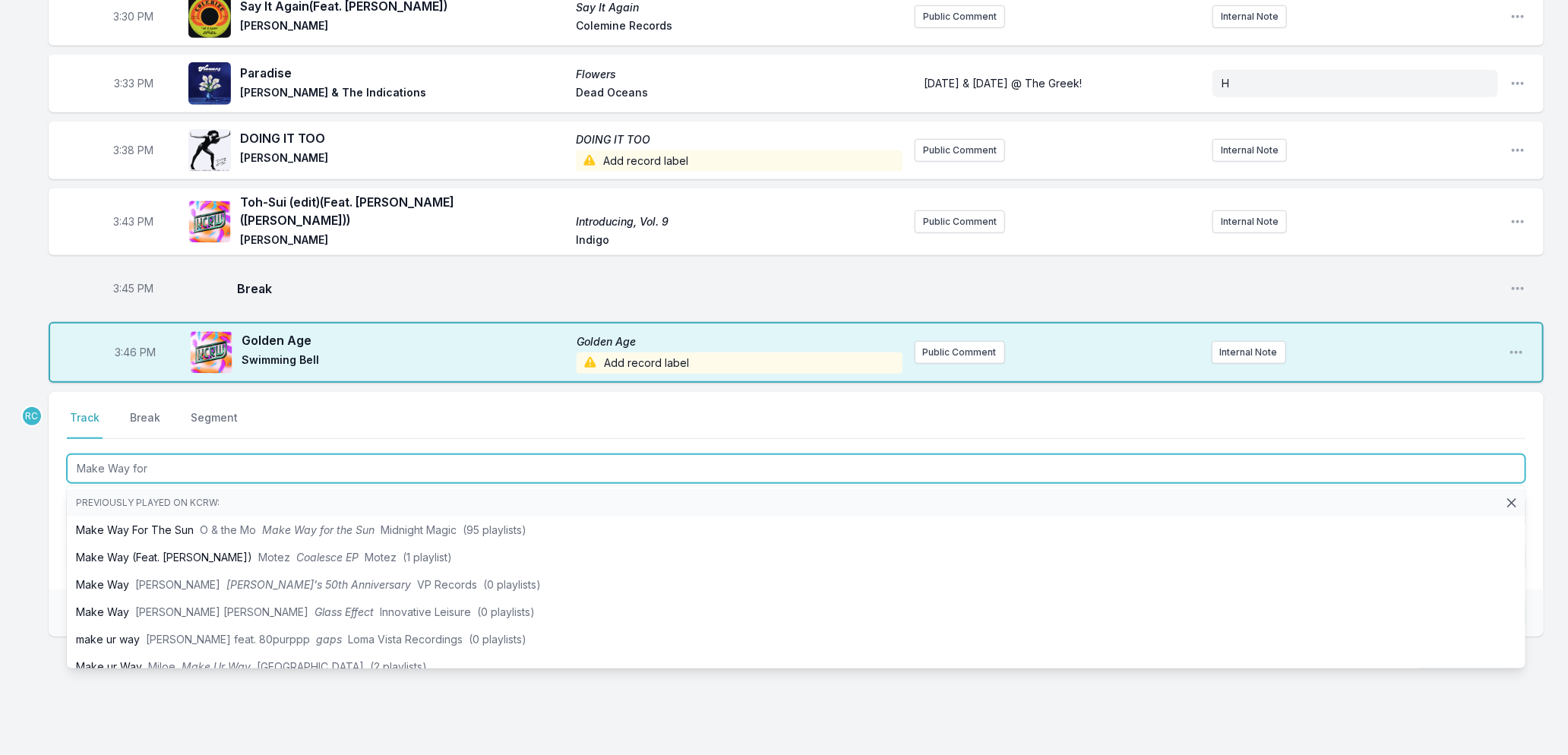
type input "Make Way for"
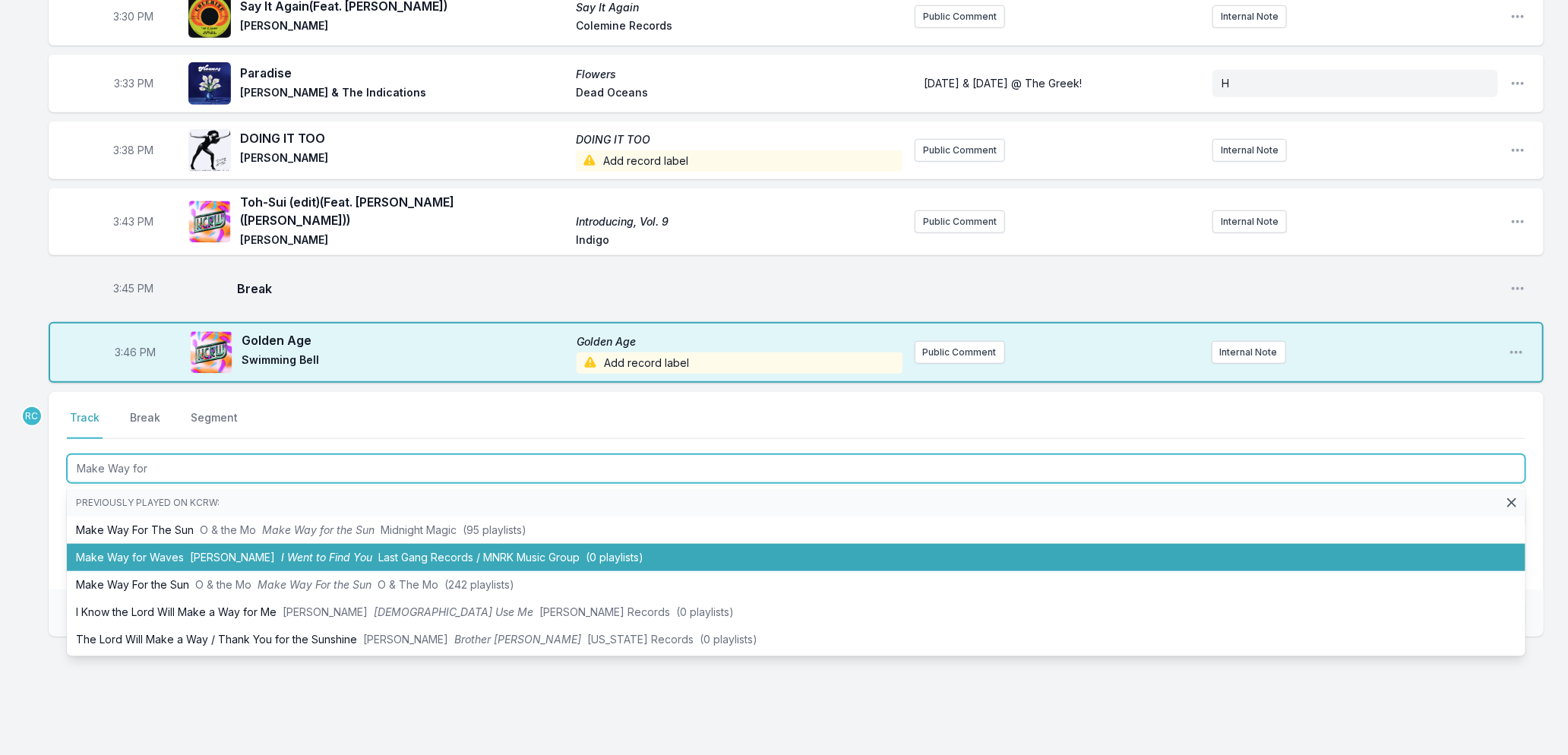
click at [281, 551] on span "I Went to Find You" at bounding box center [326, 557] width 91 height 13
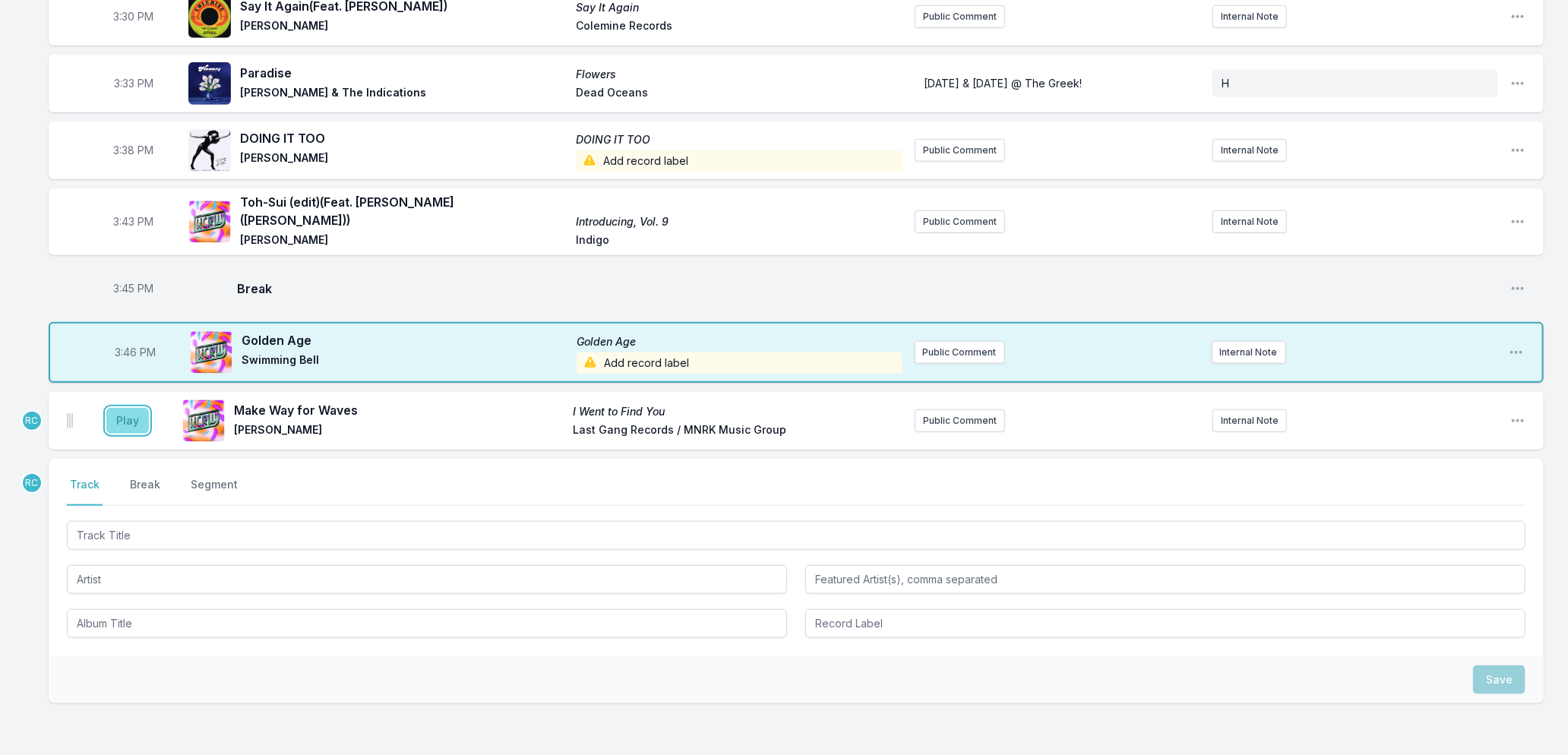
click at [122, 408] on button "Play" at bounding box center [128, 421] width 42 height 26
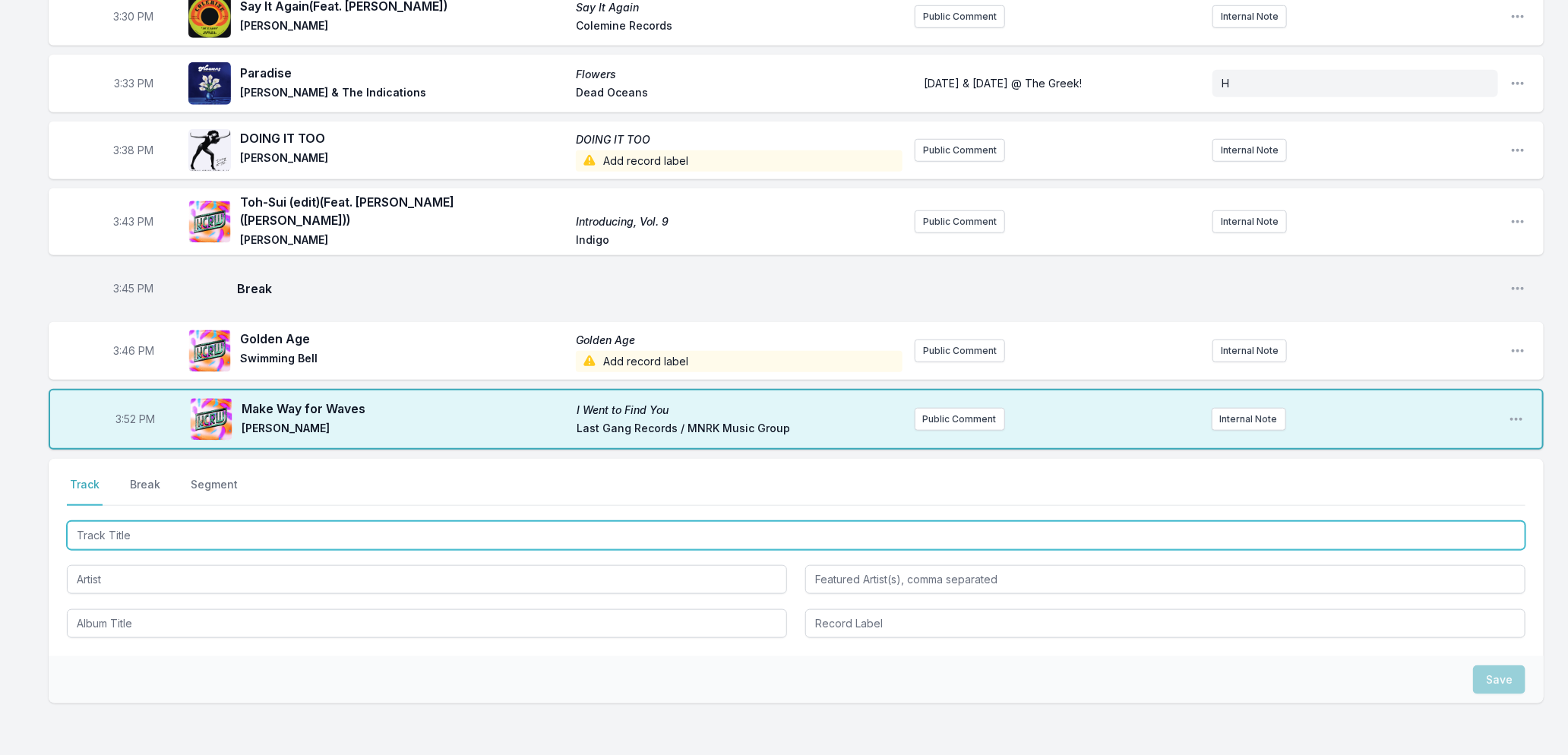
click at [327, 522] on input "Track Title" at bounding box center [796, 535] width 1459 height 29
type input "Foolmuse"
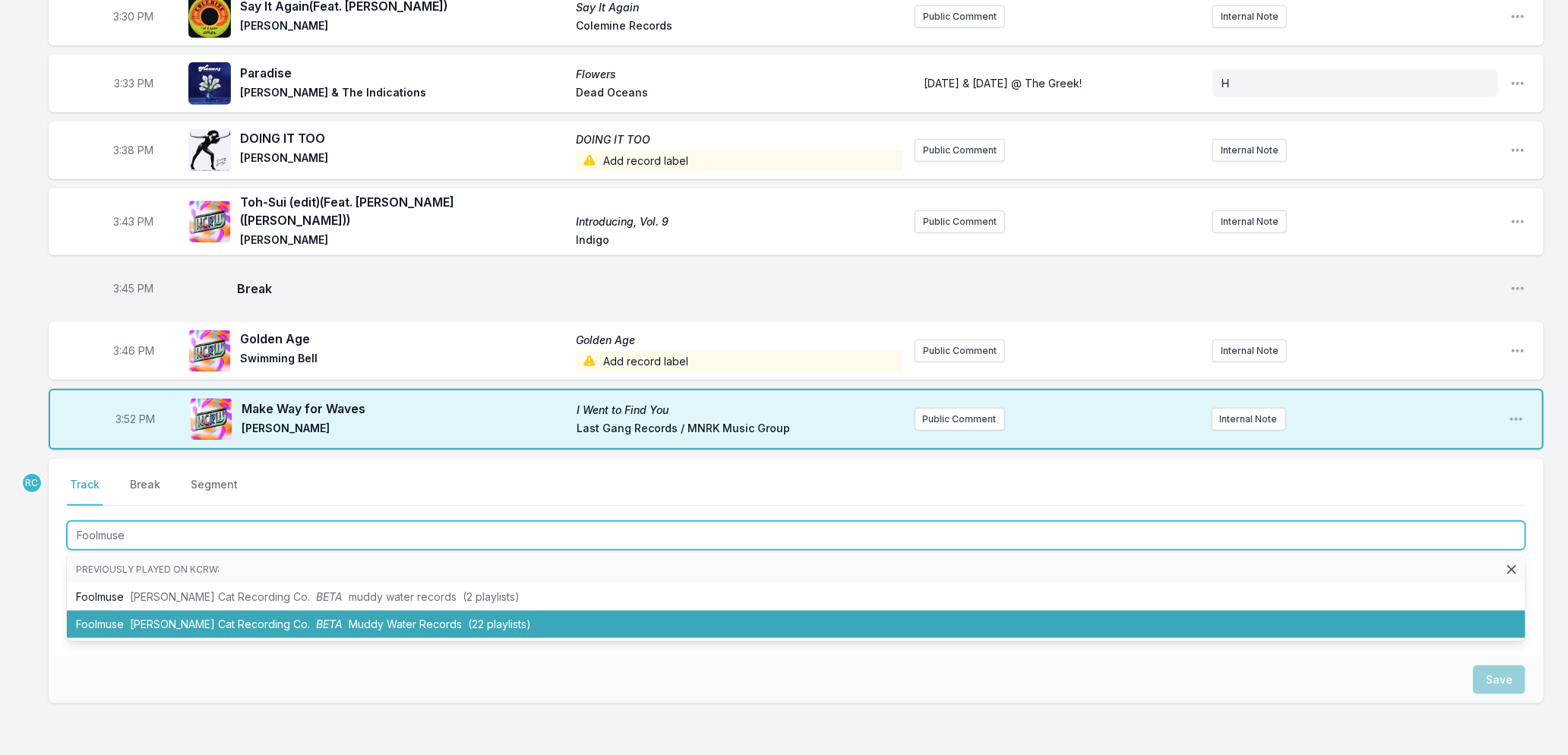
click at [349, 618] on span "Muddy Water Records" at bounding box center [405, 624] width 113 height 13
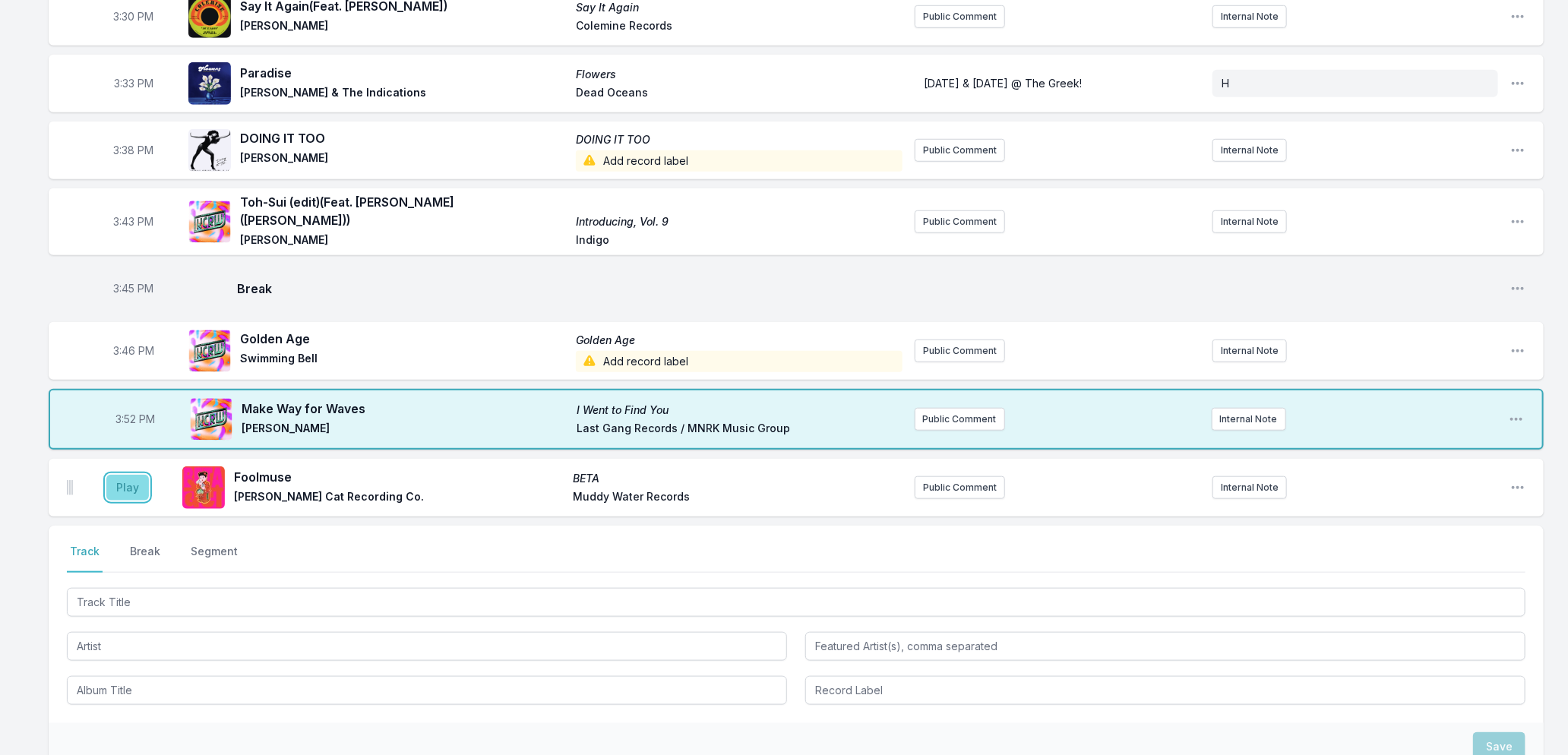
click at [129, 475] on button "Play" at bounding box center [128, 487] width 42 height 26
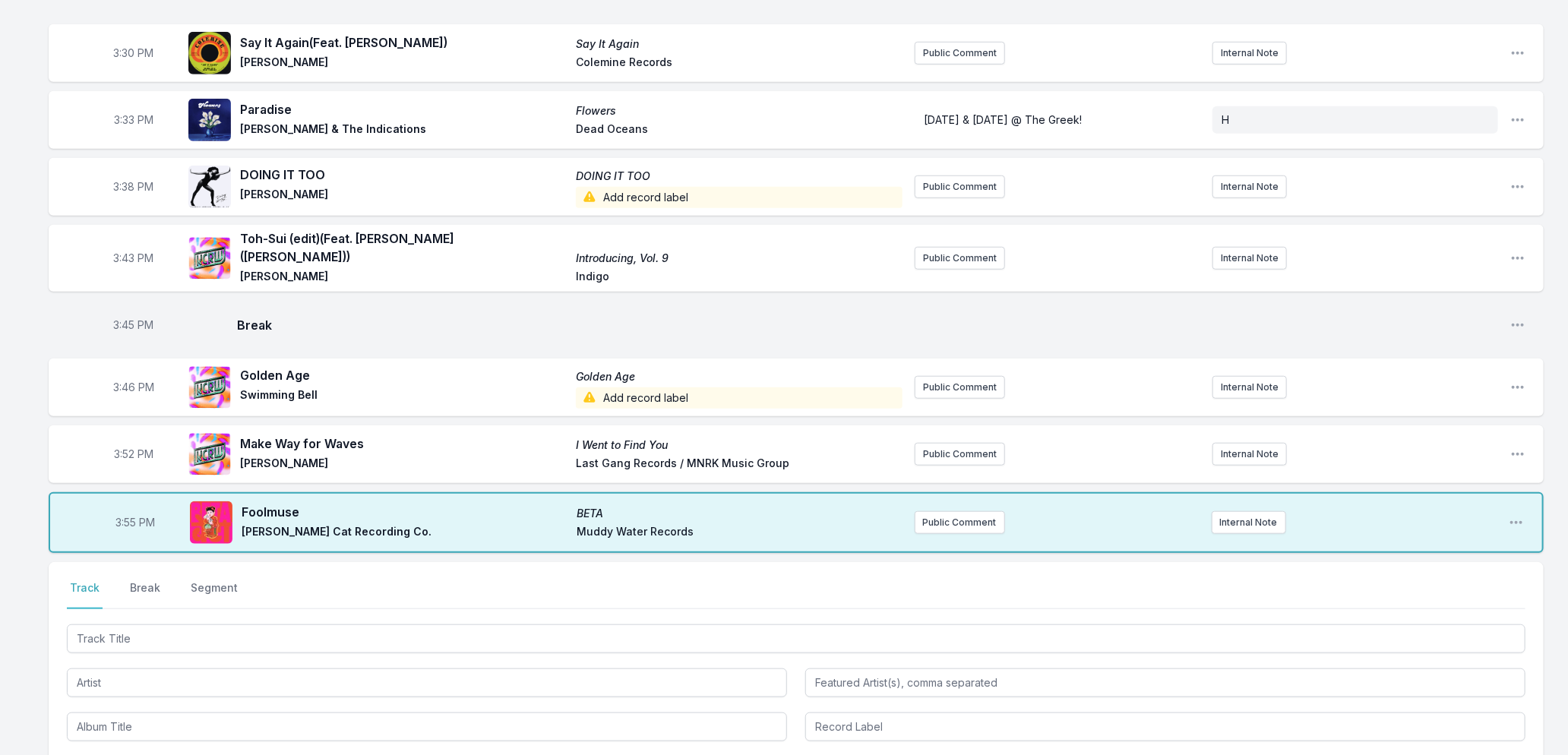
scroll to position [760, 0]
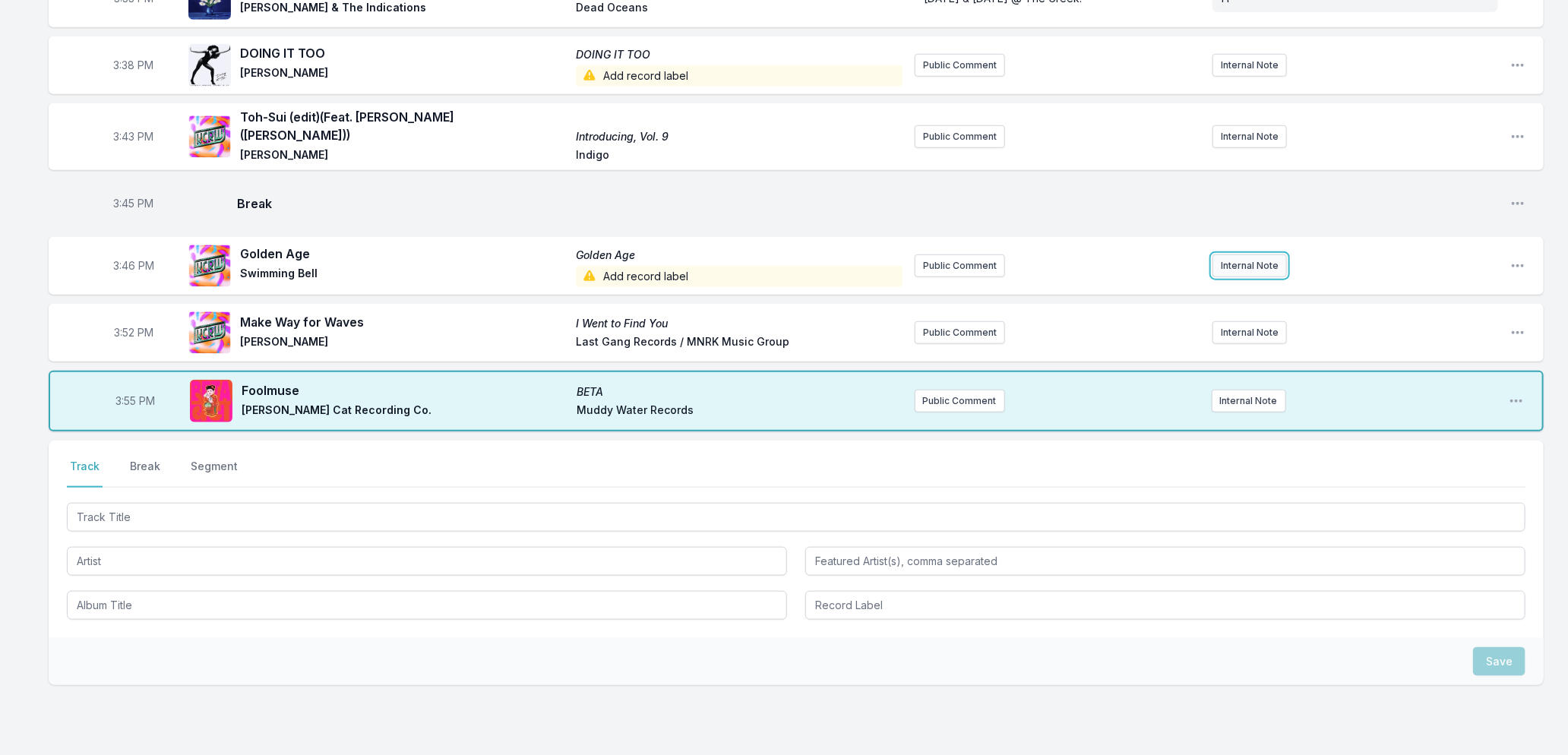
click at [1237, 259] on button "Internal Note" at bounding box center [1250, 266] width 74 height 23
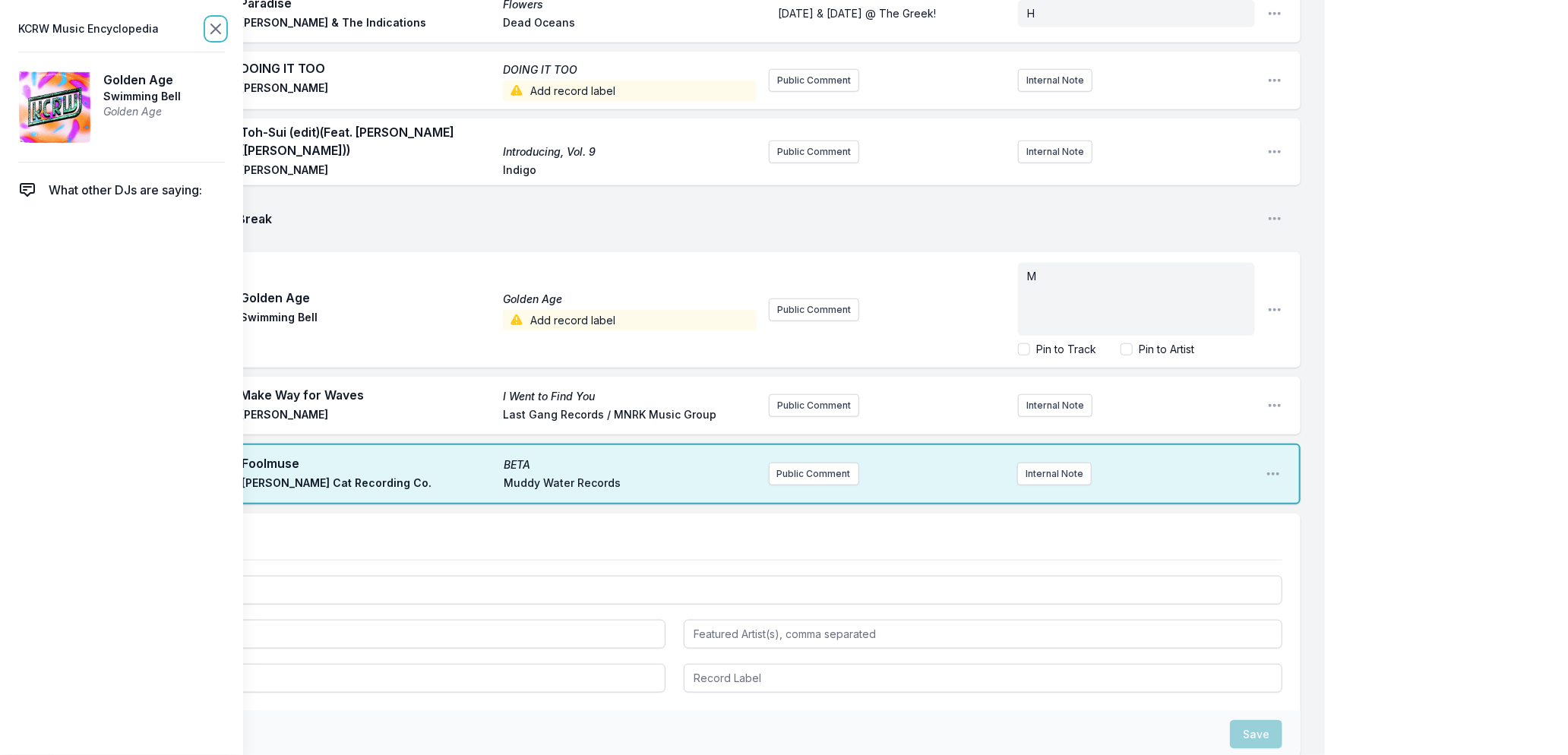
click at [208, 24] on icon at bounding box center [216, 29] width 18 height 18
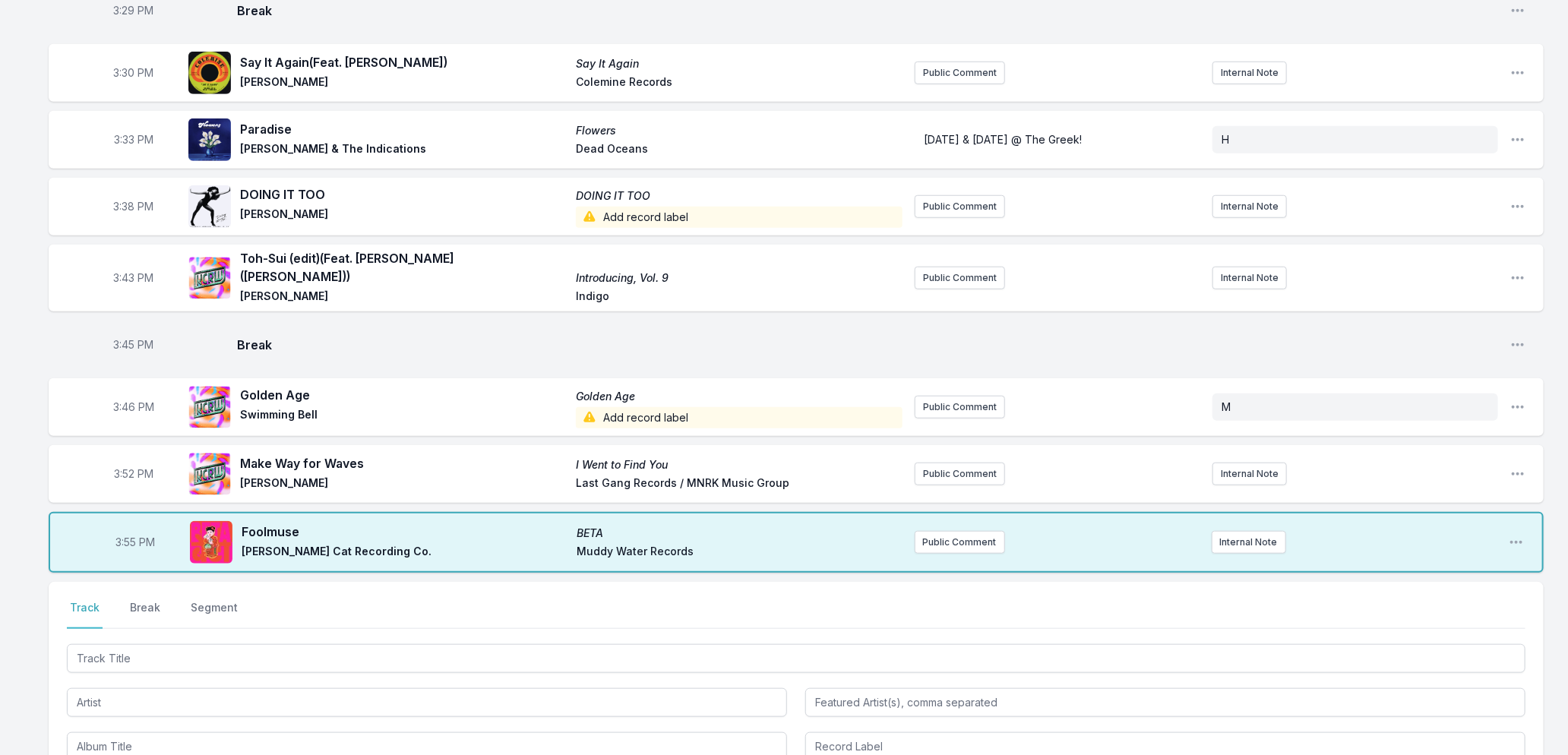
scroll to position [675, 0]
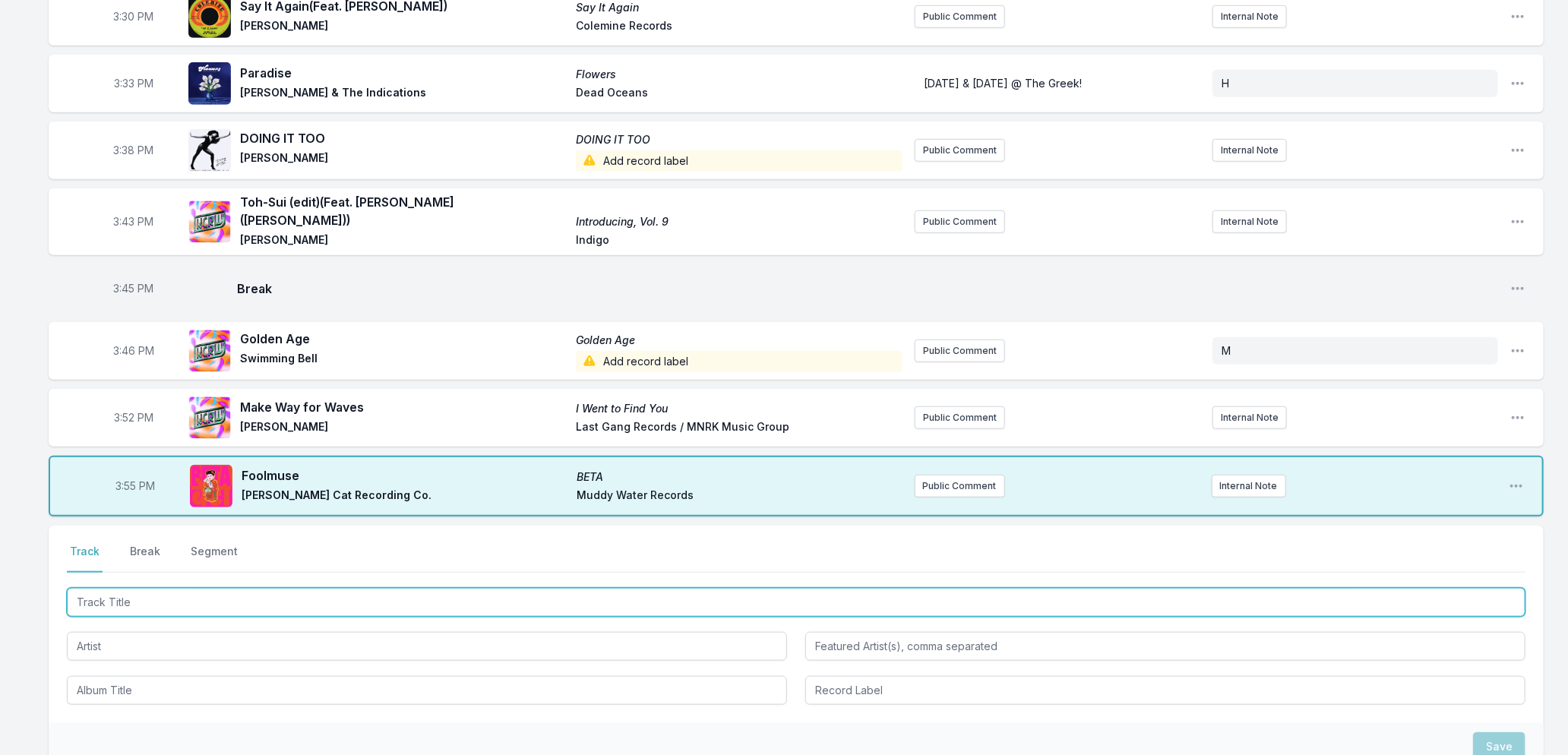
click at [345, 594] on input "Track Title" at bounding box center [796, 601] width 1459 height 29
type input "King Cobra"
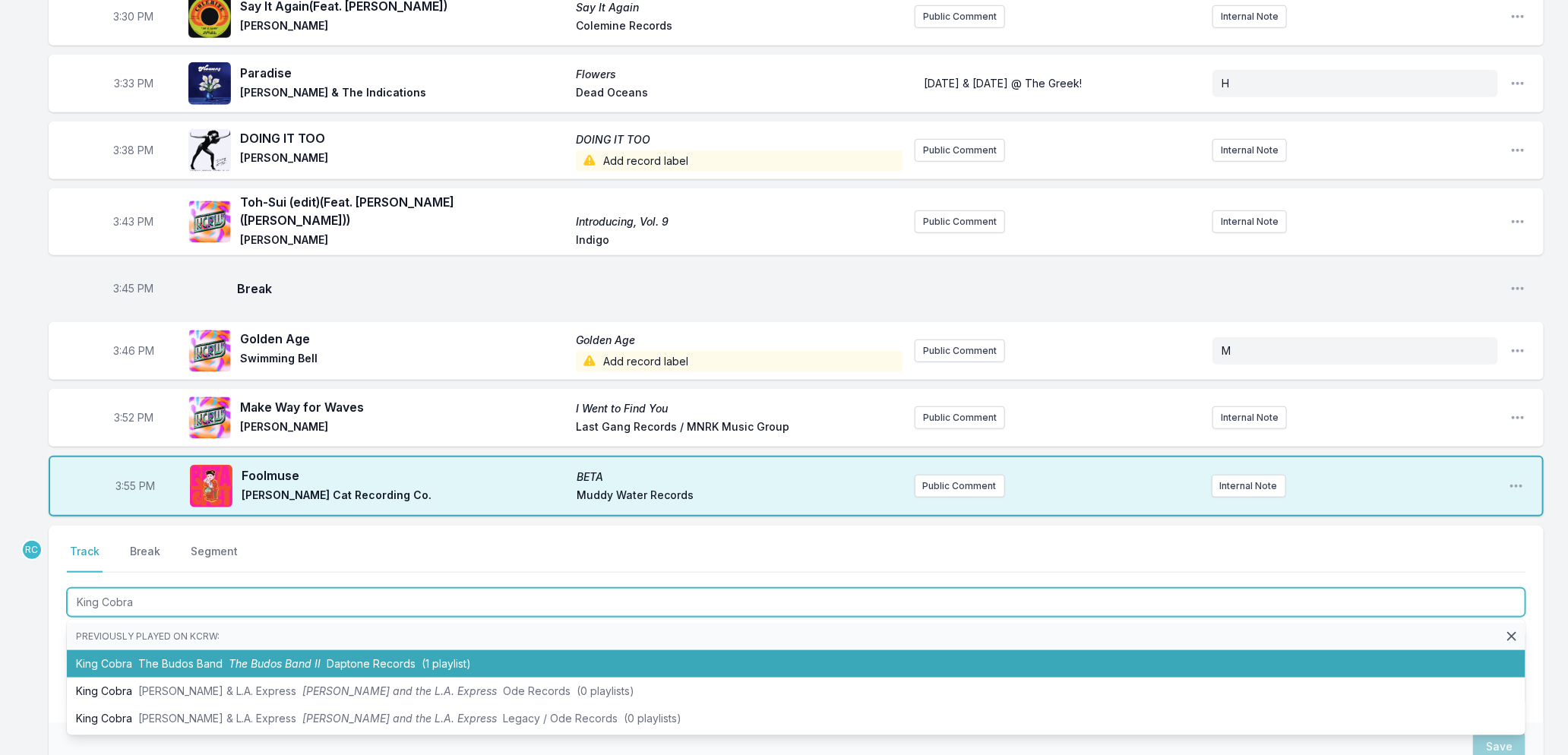
click at [347, 658] on span "Daptone Records" at bounding box center [371, 664] width 89 height 13
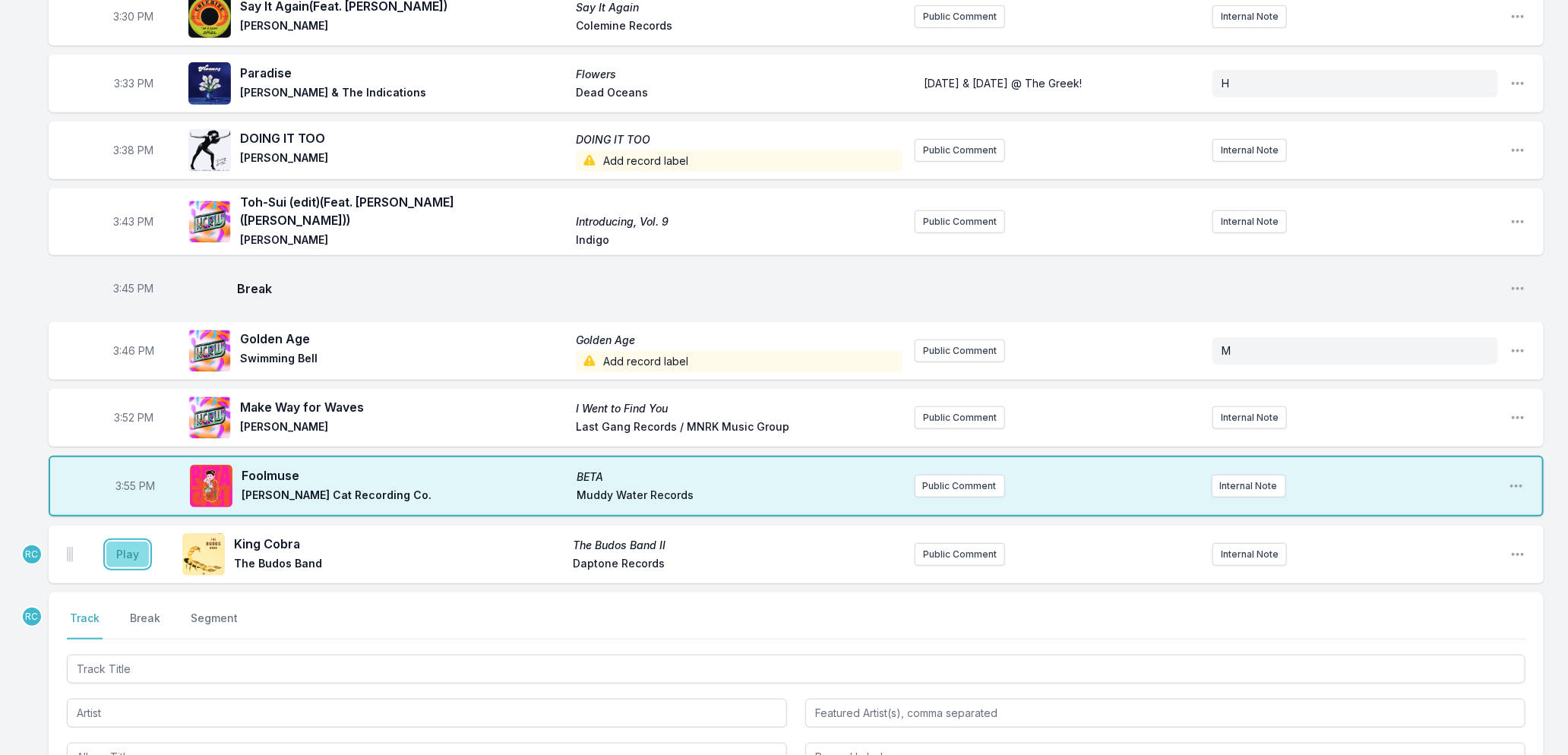
click at [133, 544] on button "Play" at bounding box center [128, 555] width 42 height 26
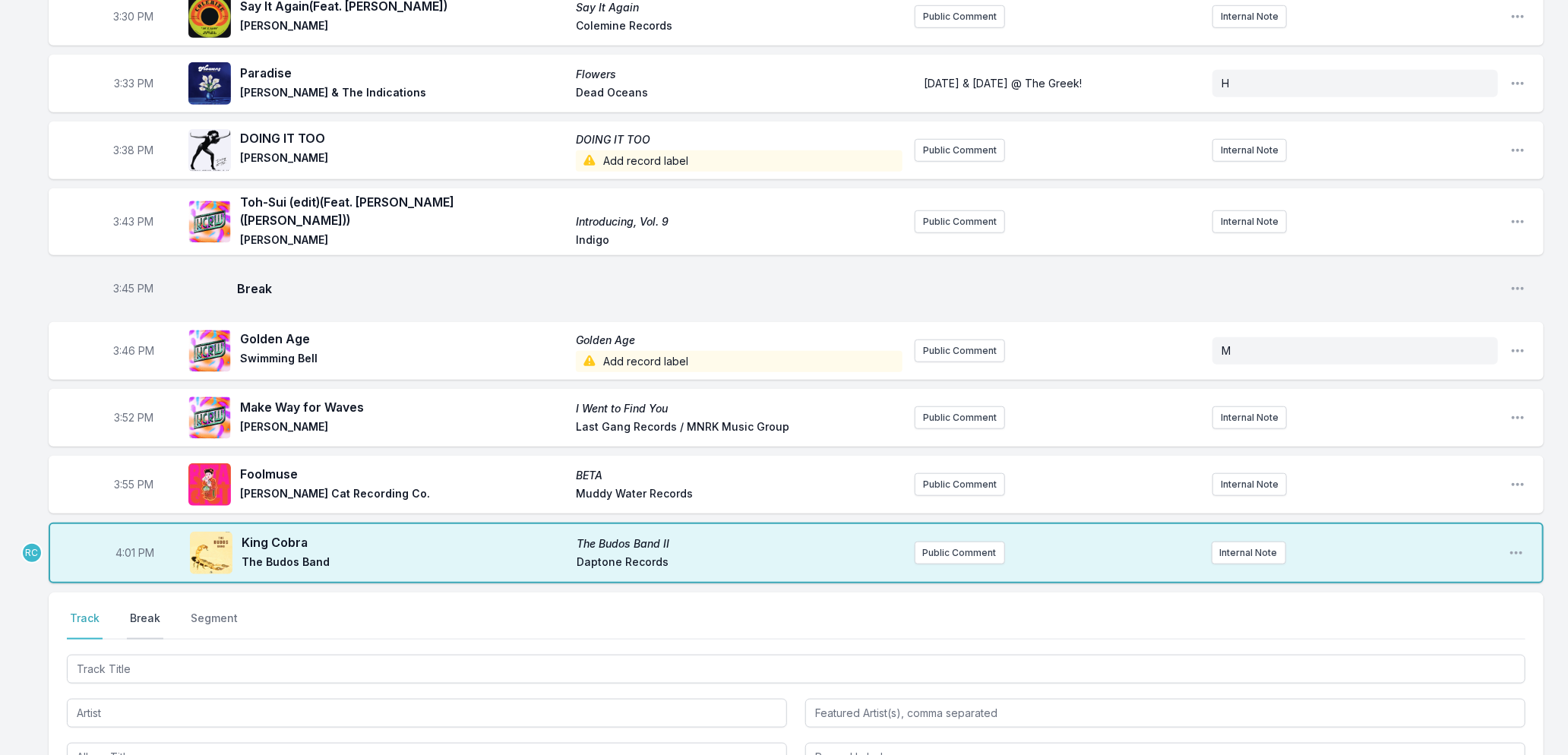
click at [146, 611] on button "Break" at bounding box center [145, 624] width 37 height 29
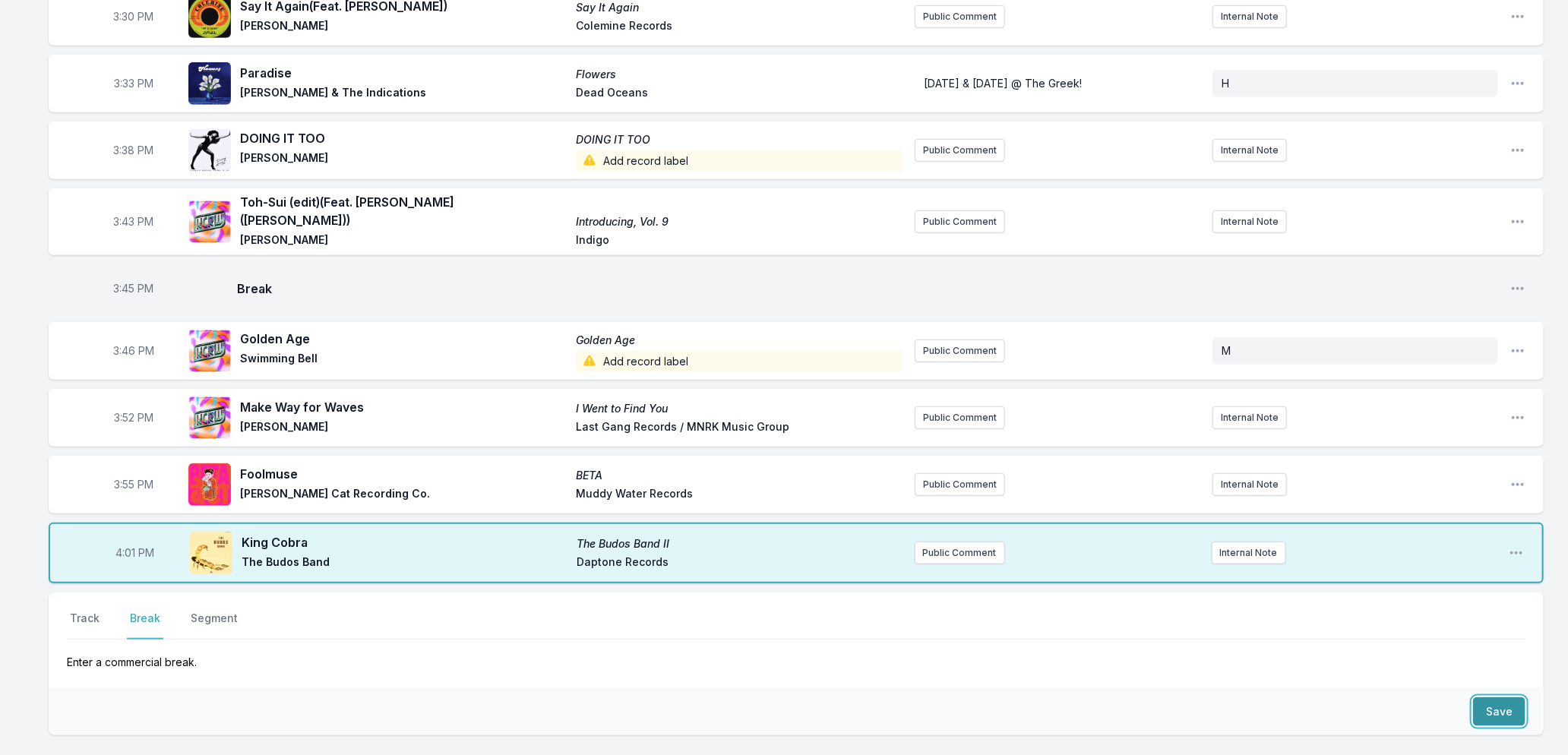
click at [1515, 697] on button "Save" at bounding box center [1499, 711] width 52 height 29
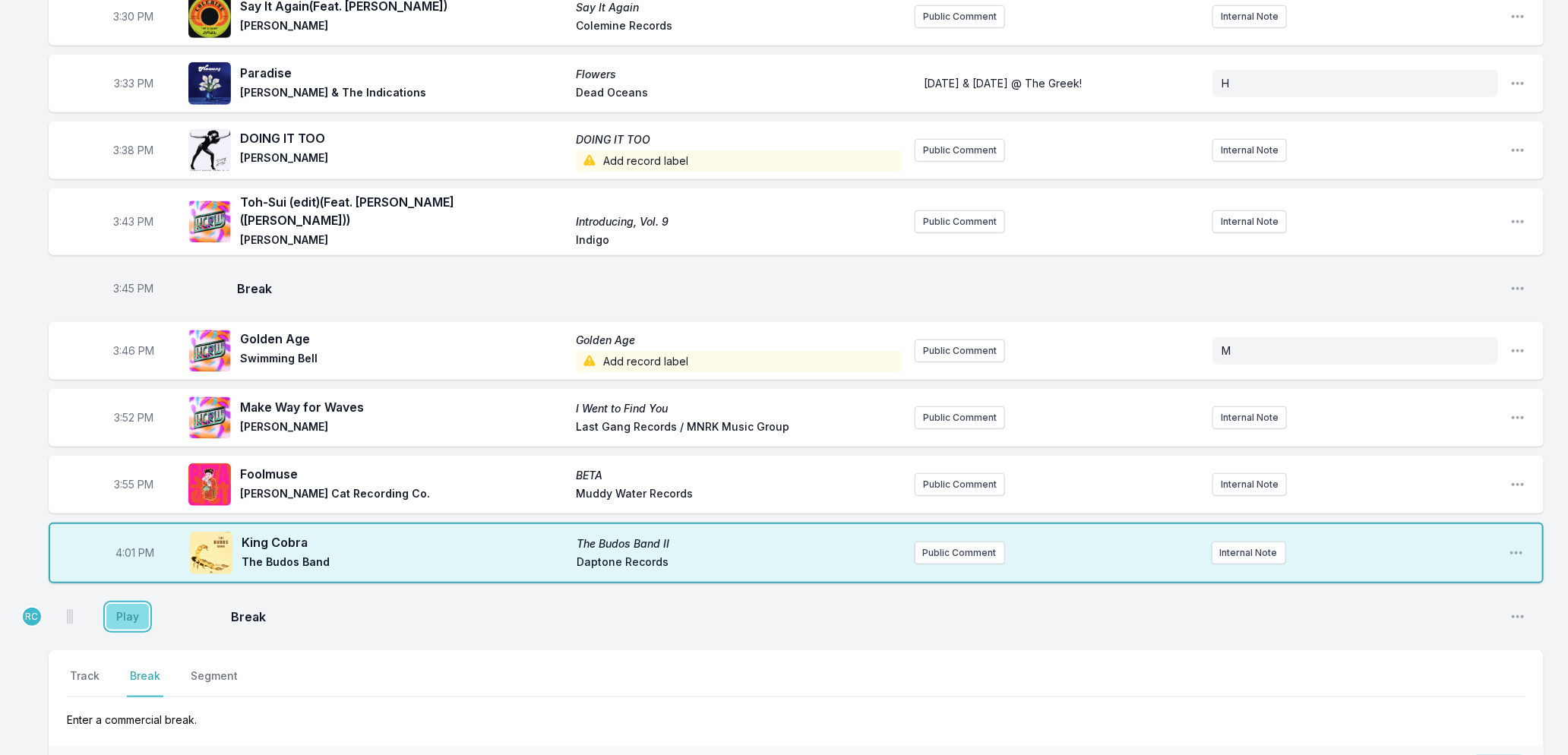
click at [123, 617] on button "Play" at bounding box center [128, 617] width 42 height 26
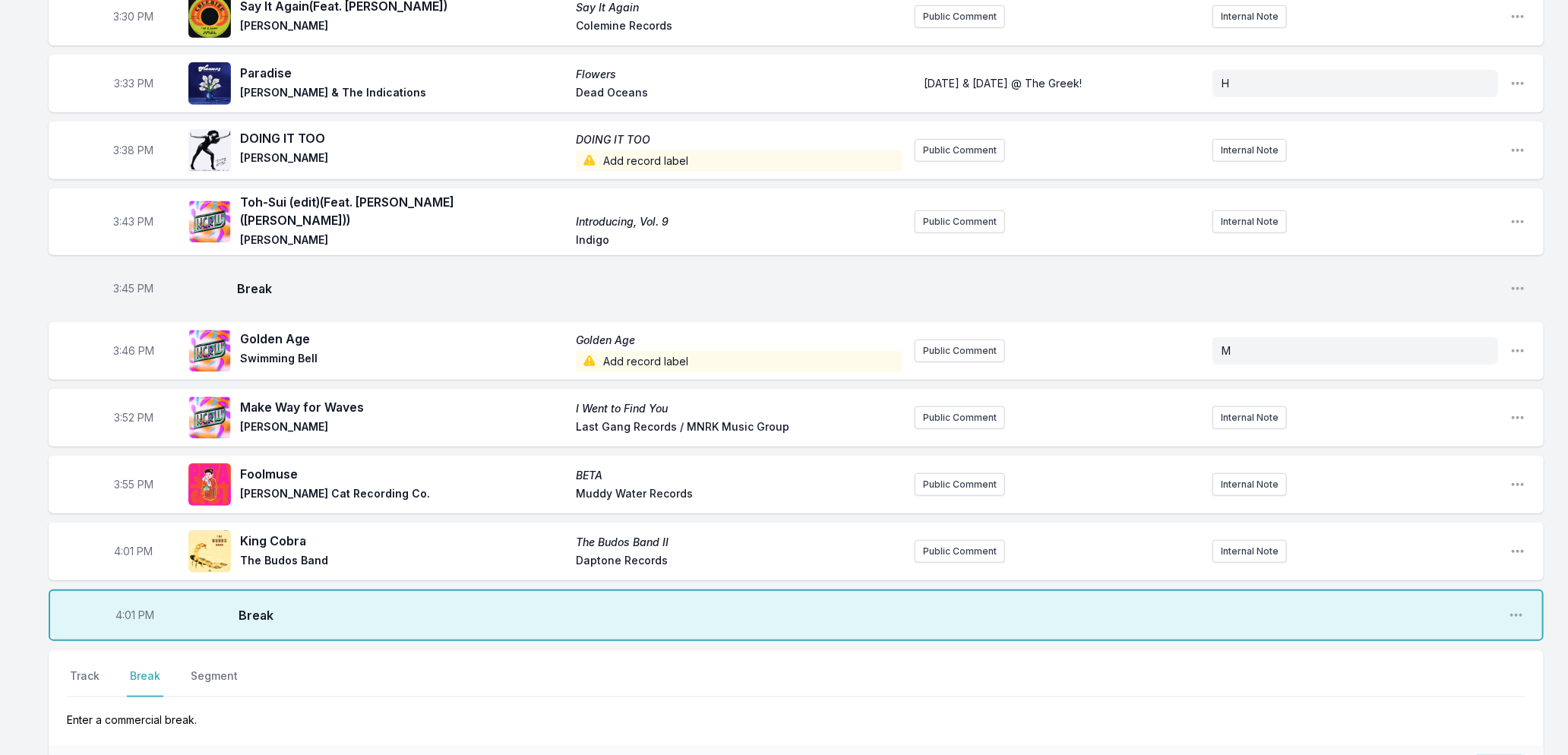
click at [115, 544] on span "4:01 PM" at bounding box center [134, 552] width 39 height 16
type input "15:59"
click at [76, 669] on button "Track" at bounding box center [85, 682] width 36 height 29
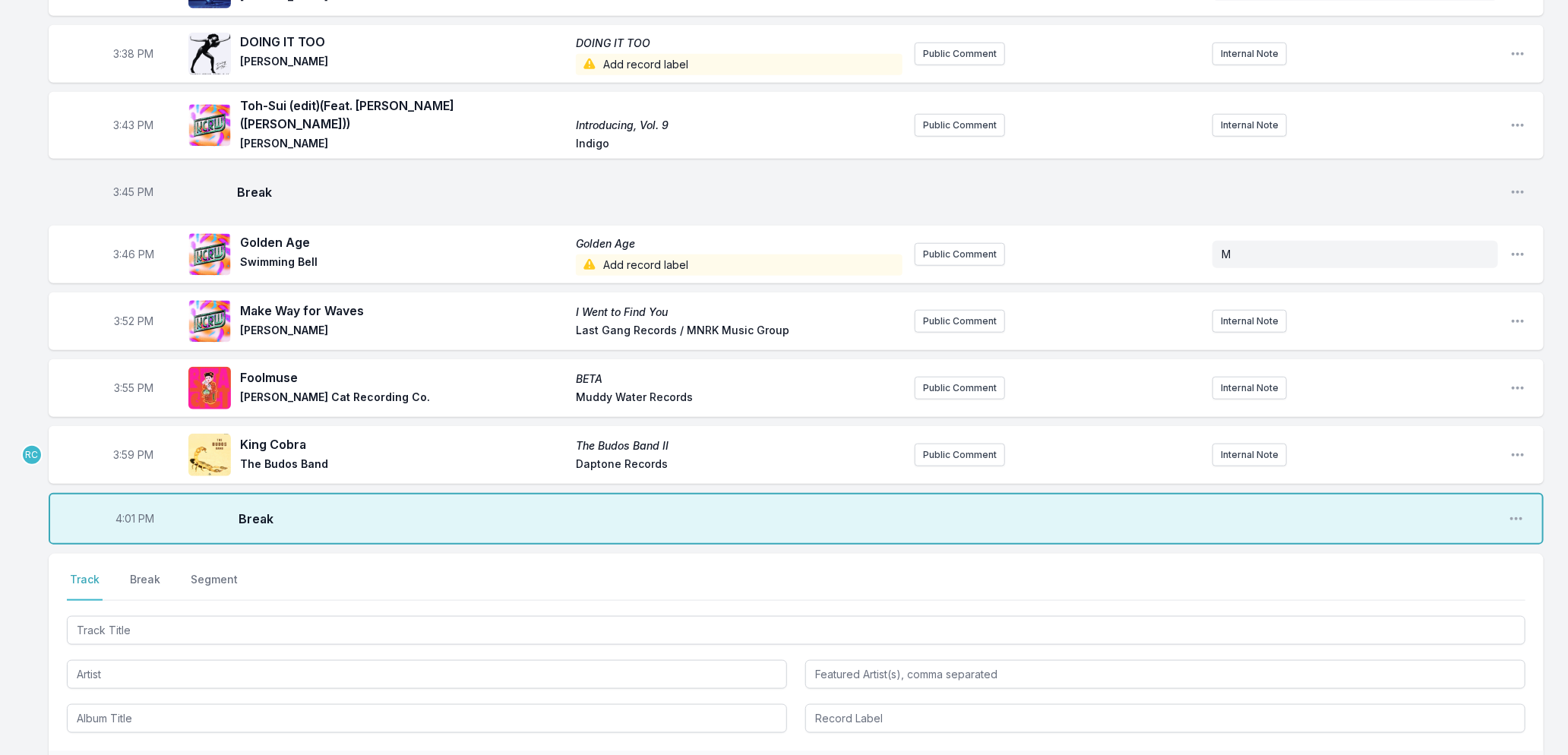
scroll to position [948, 0]
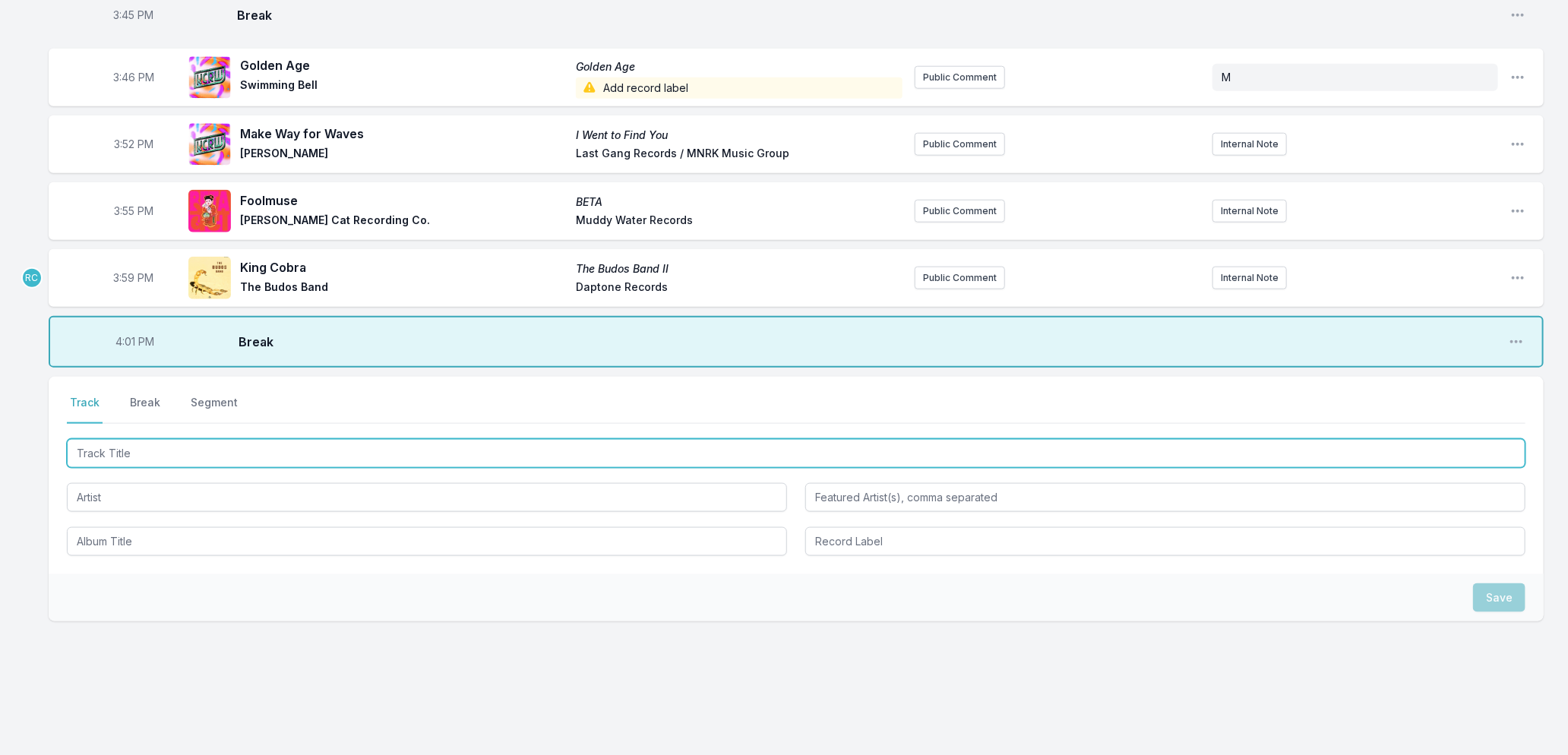
click at [155, 448] on input "Track Title" at bounding box center [796, 453] width 1459 height 29
type input "pokemon"
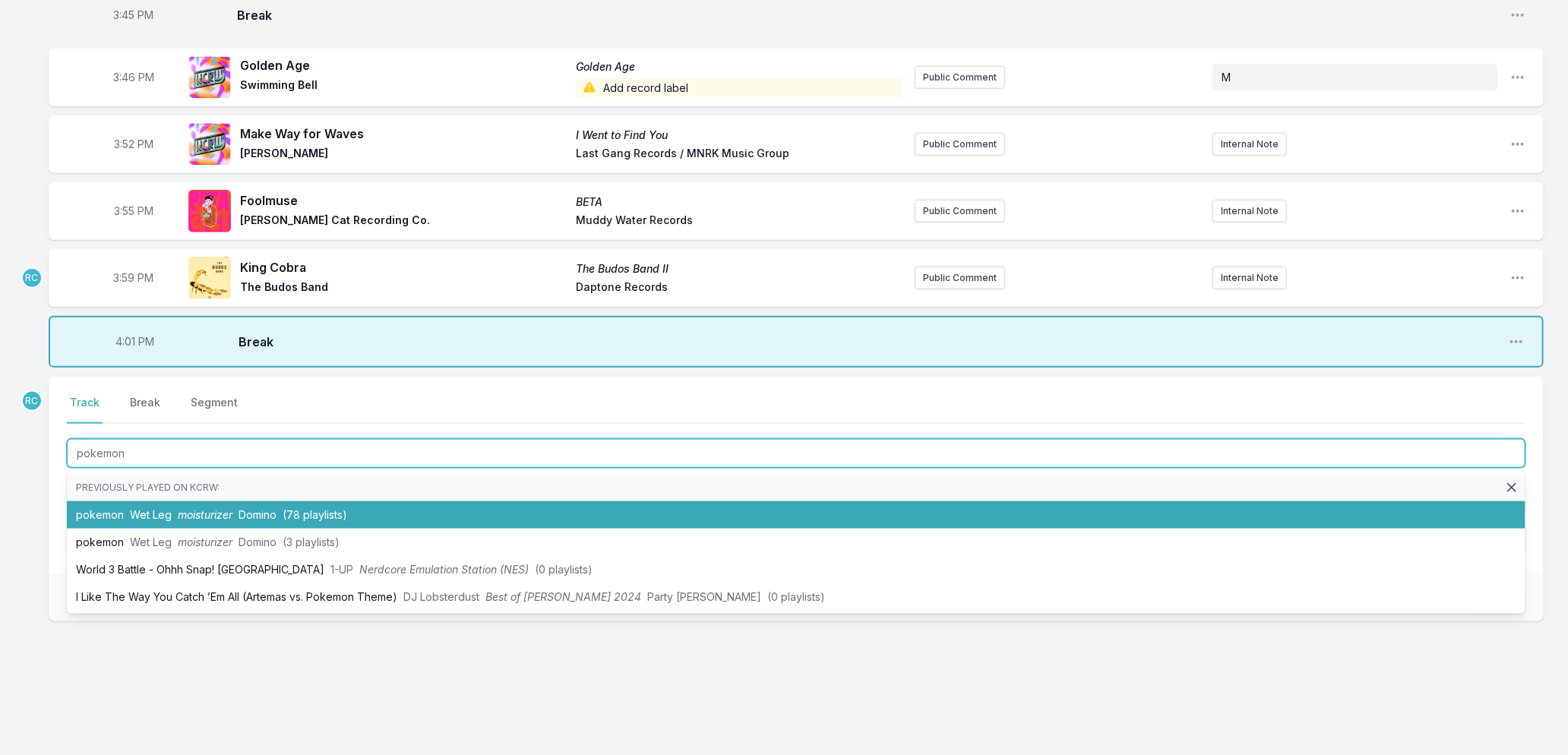
click at [296, 509] on span "(78 playlists)" at bounding box center [315, 515] width 64 height 13
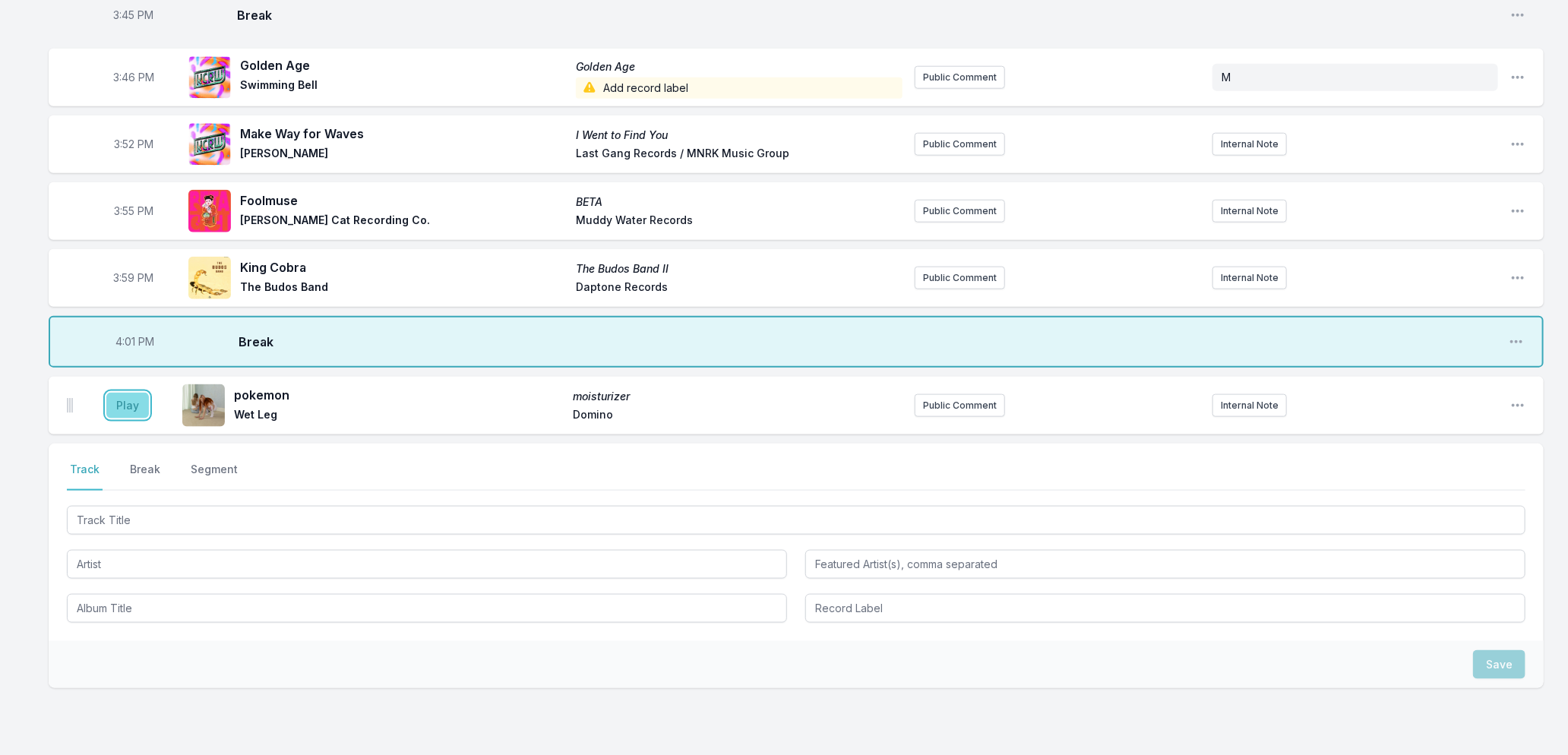
click at [124, 395] on button "Play" at bounding box center [128, 406] width 42 height 26
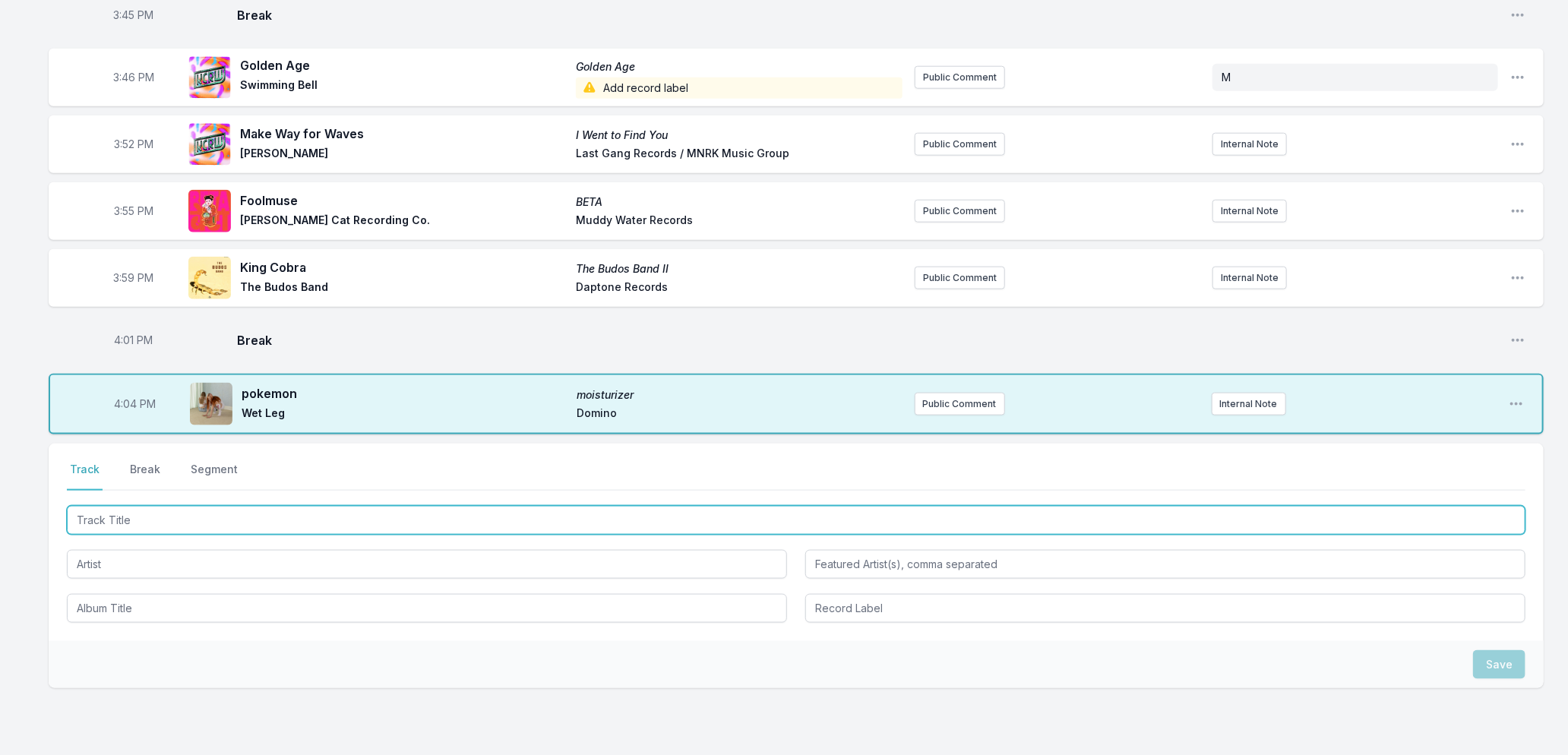
click at [245, 514] on input "Track Title" at bounding box center [796, 520] width 1459 height 29
type input "skipping like a stone"
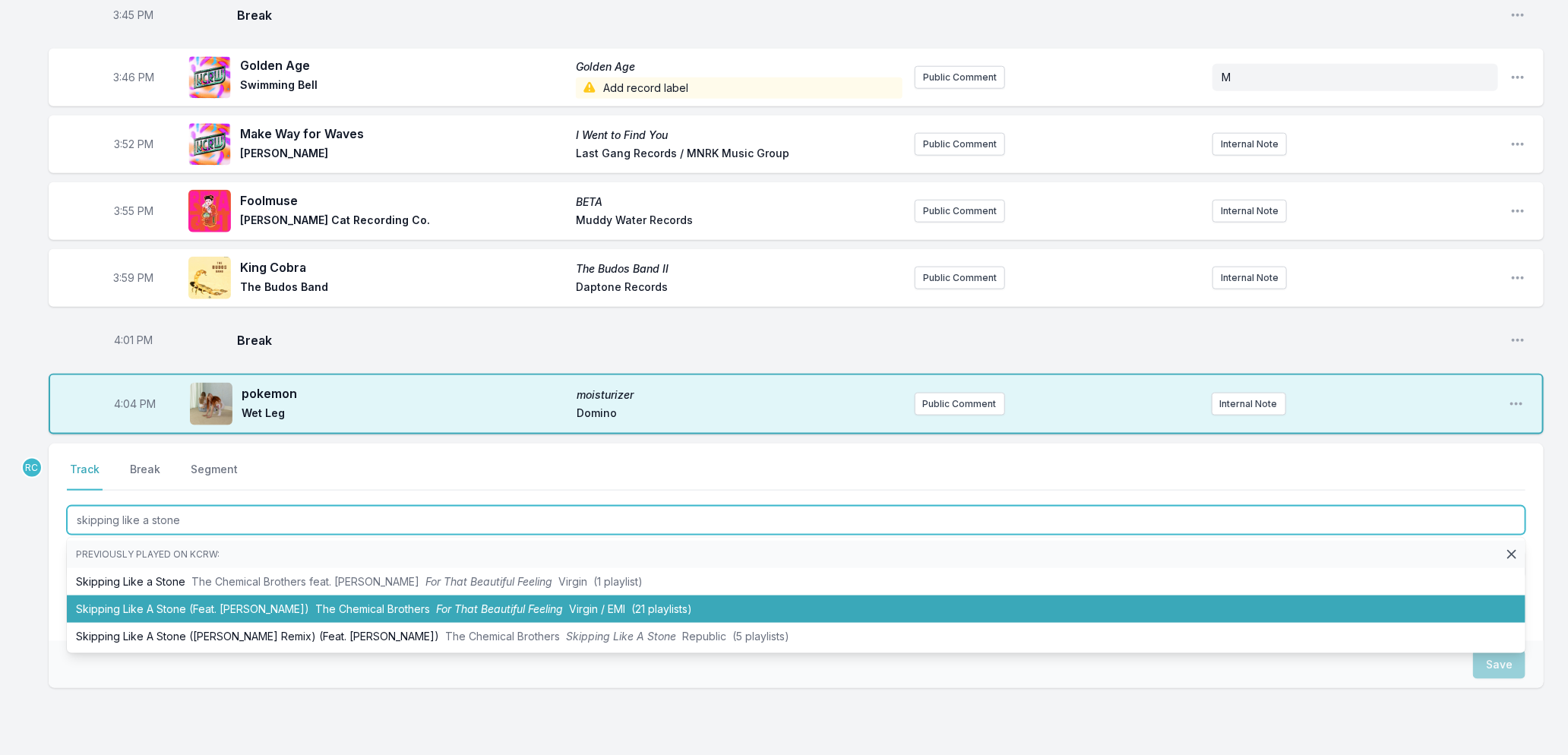
click at [315, 602] on span "The Chemical Brothers" at bounding box center [372, 609] width 115 height 13
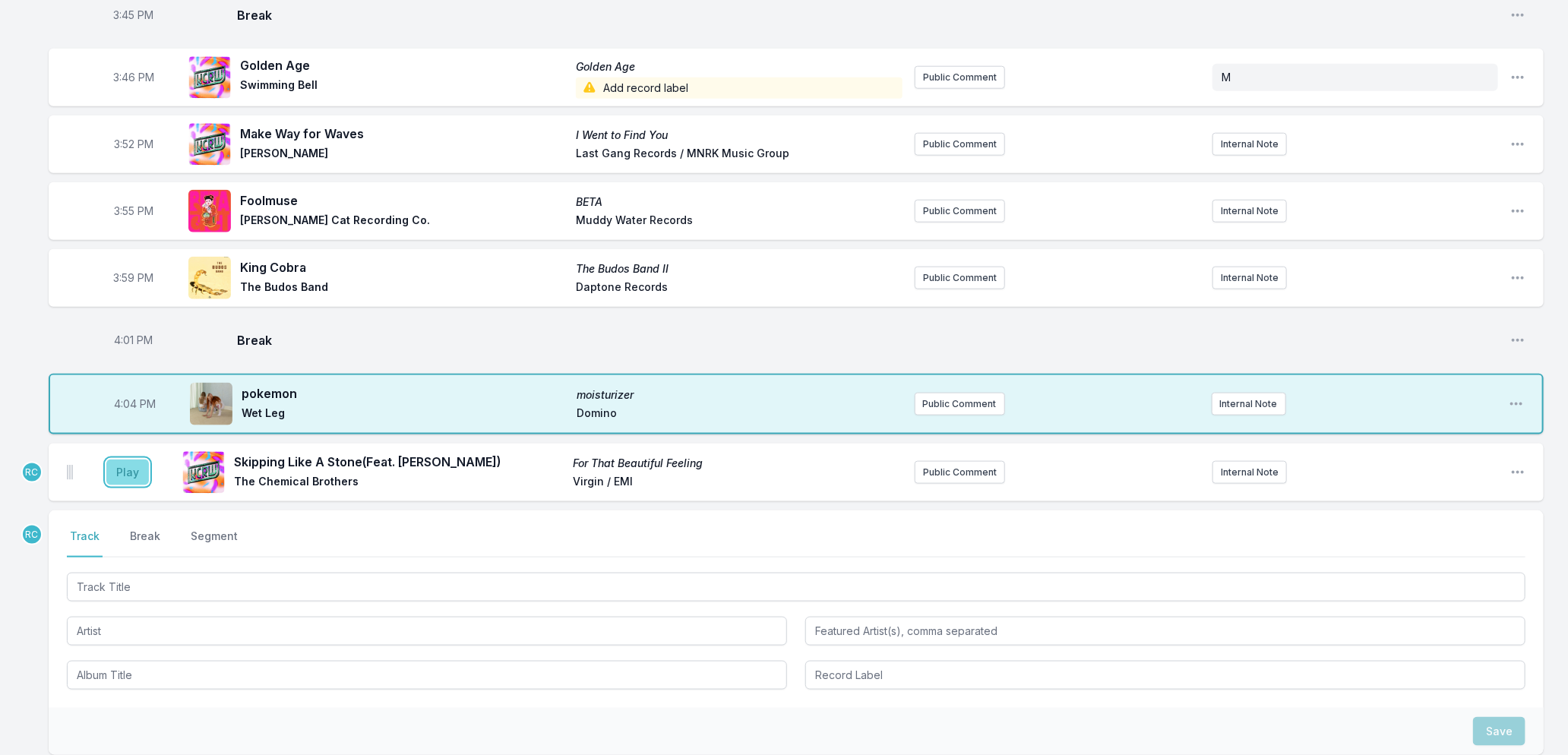
click at [126, 460] on button "Play" at bounding box center [128, 473] width 42 height 26
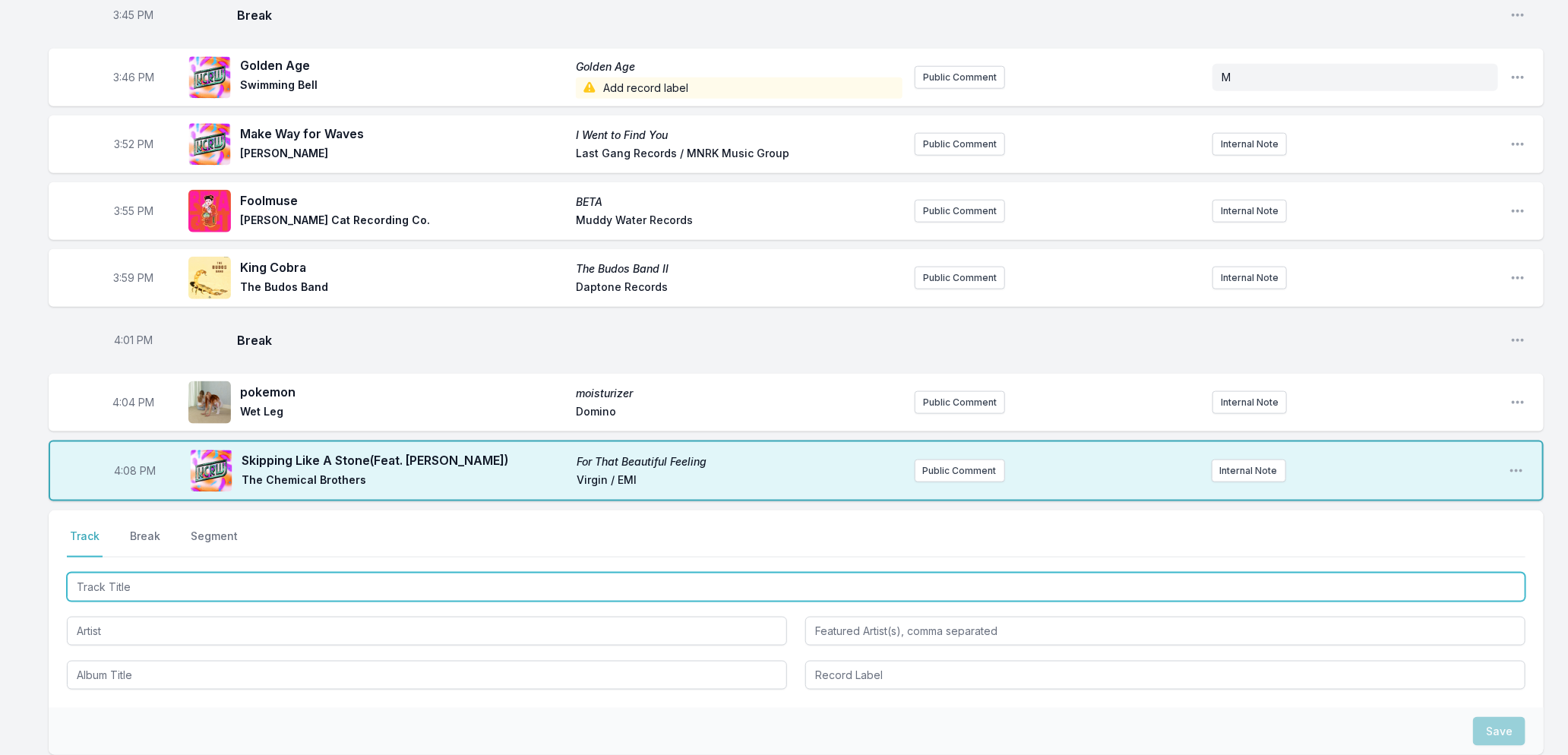
click at [423, 573] on input "Track Title" at bounding box center [796, 587] width 1459 height 29
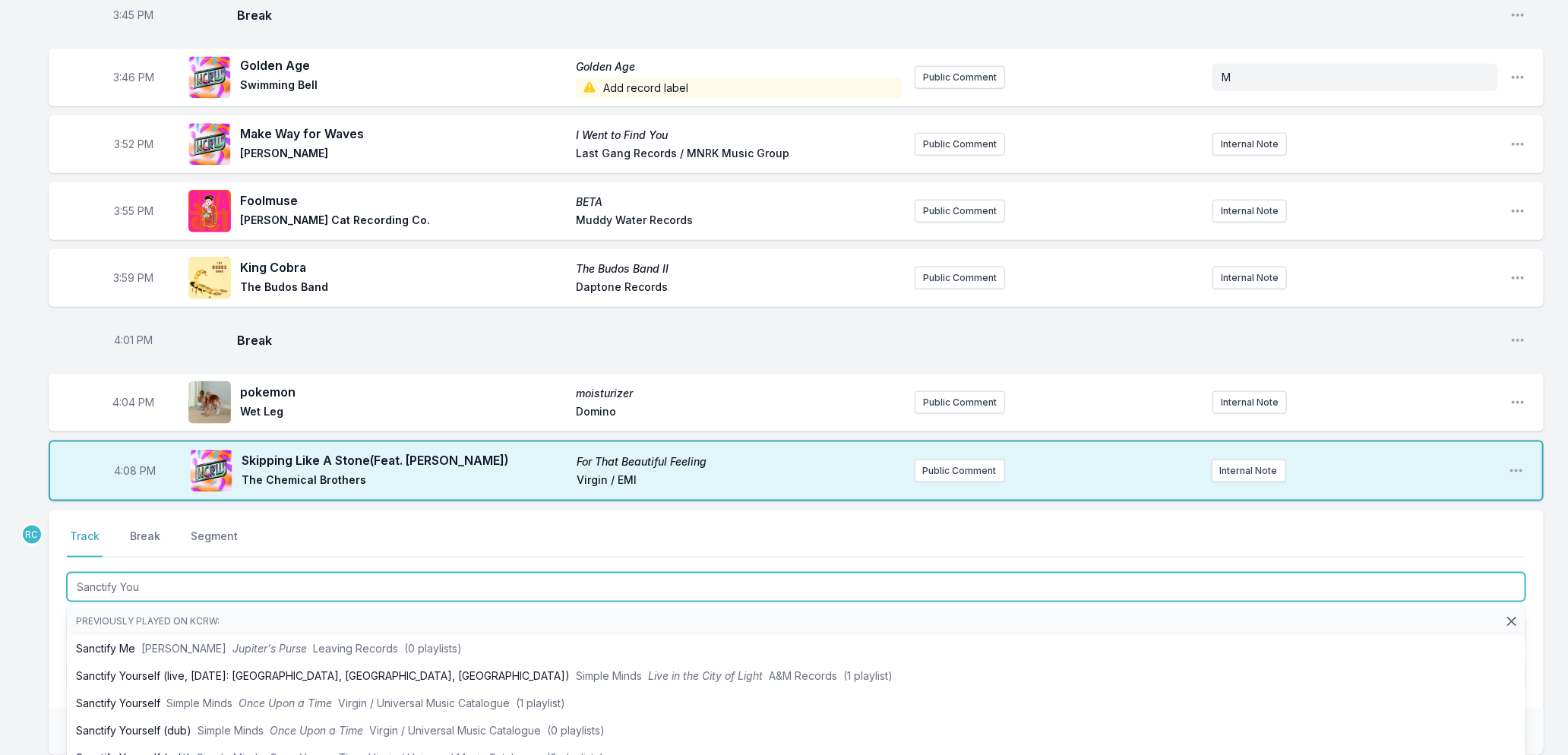
type input "Sanctify Your"
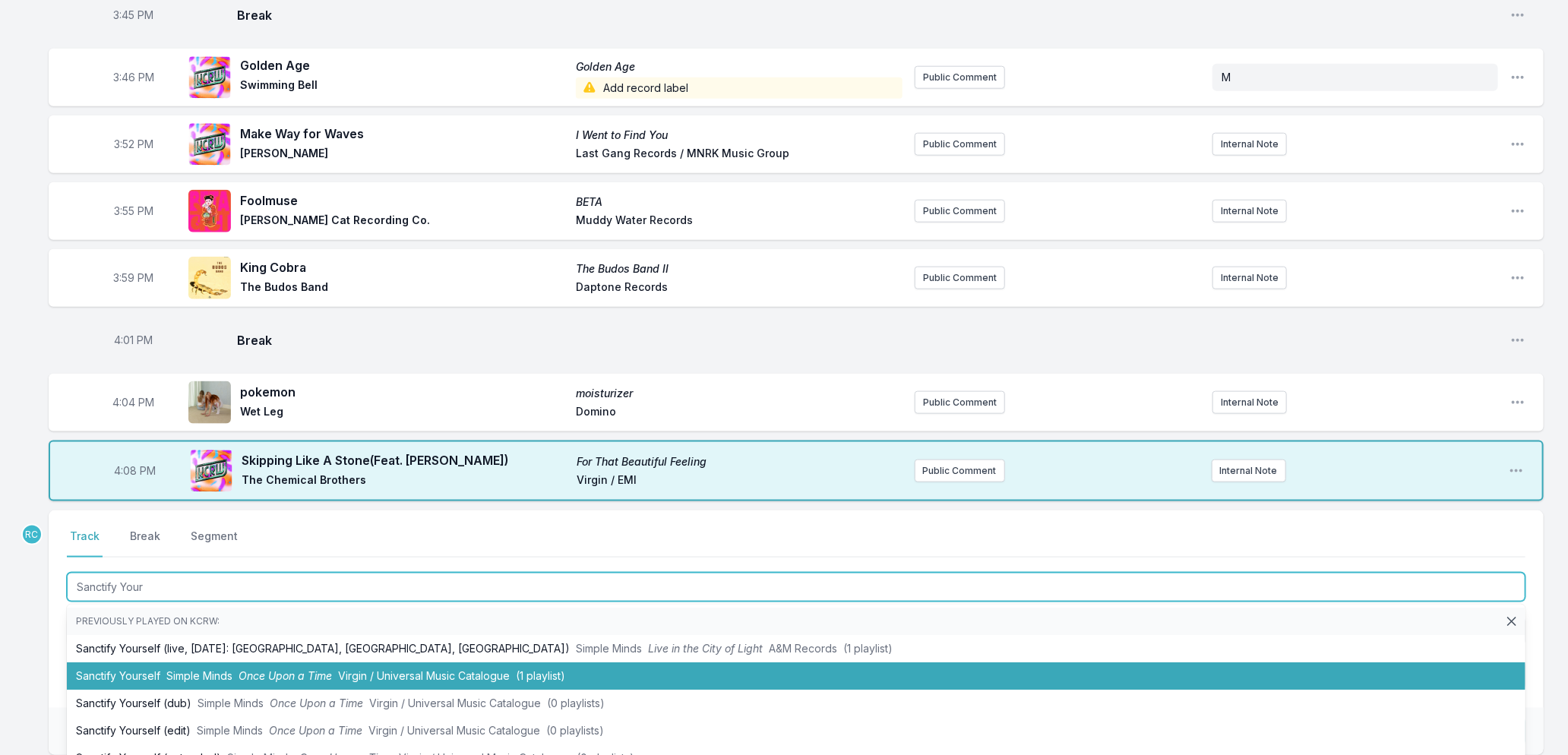
click at [453, 669] on span "Virgin / Universal Music Catalogue" at bounding box center [424, 676] width 172 height 13
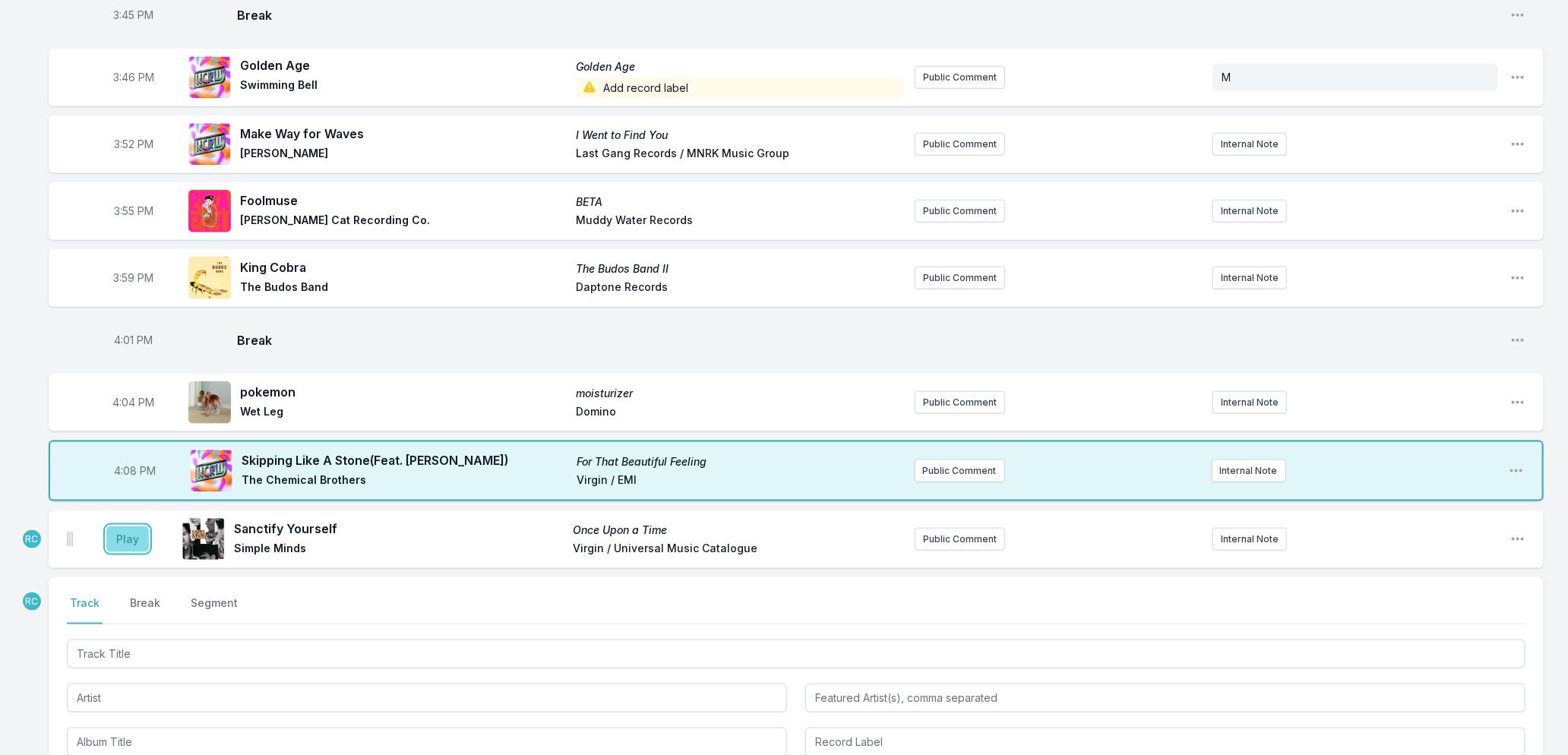
click at [132, 529] on button "Play" at bounding box center [128, 540] width 42 height 26
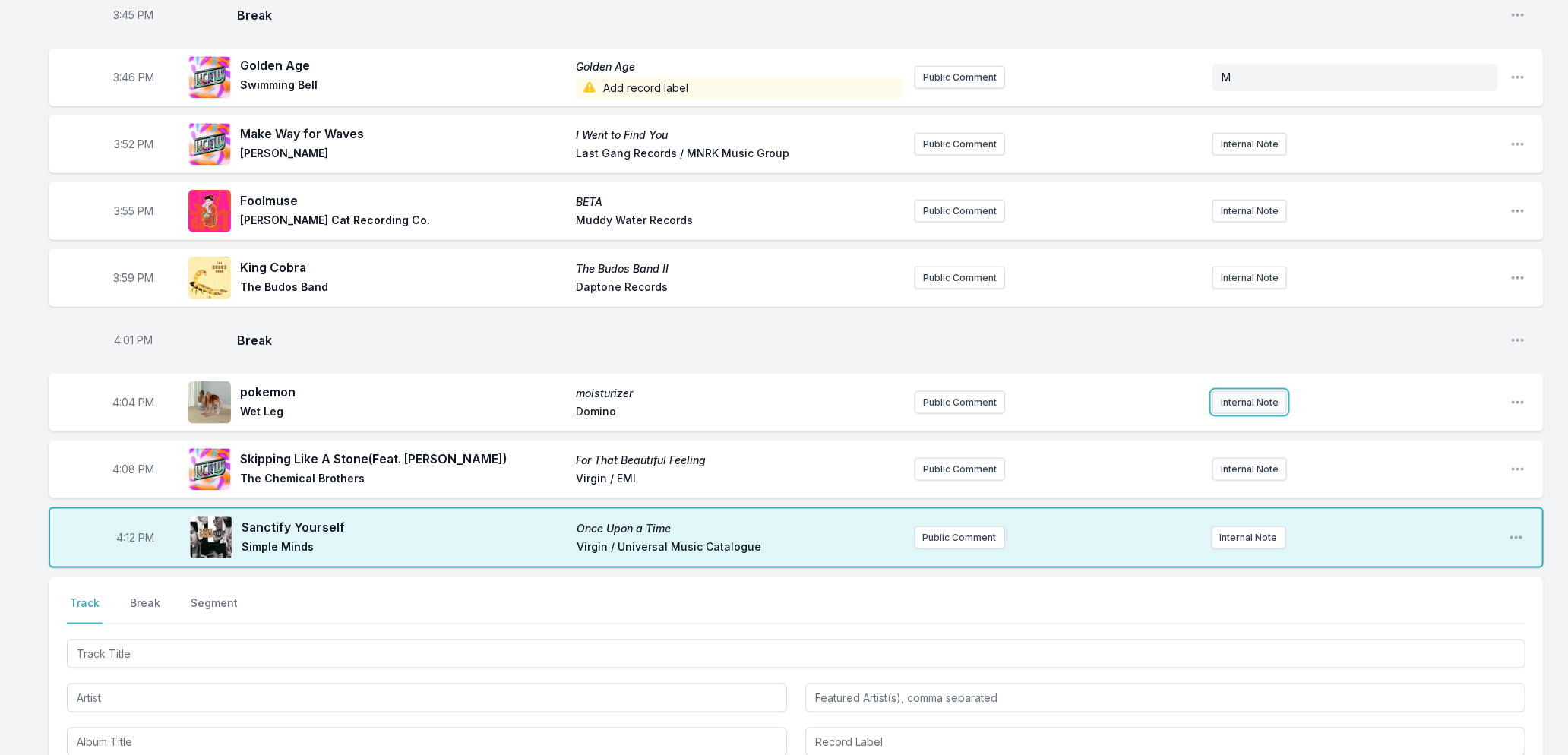
click at [1236, 394] on button "Internal Note" at bounding box center [1250, 402] width 74 height 23
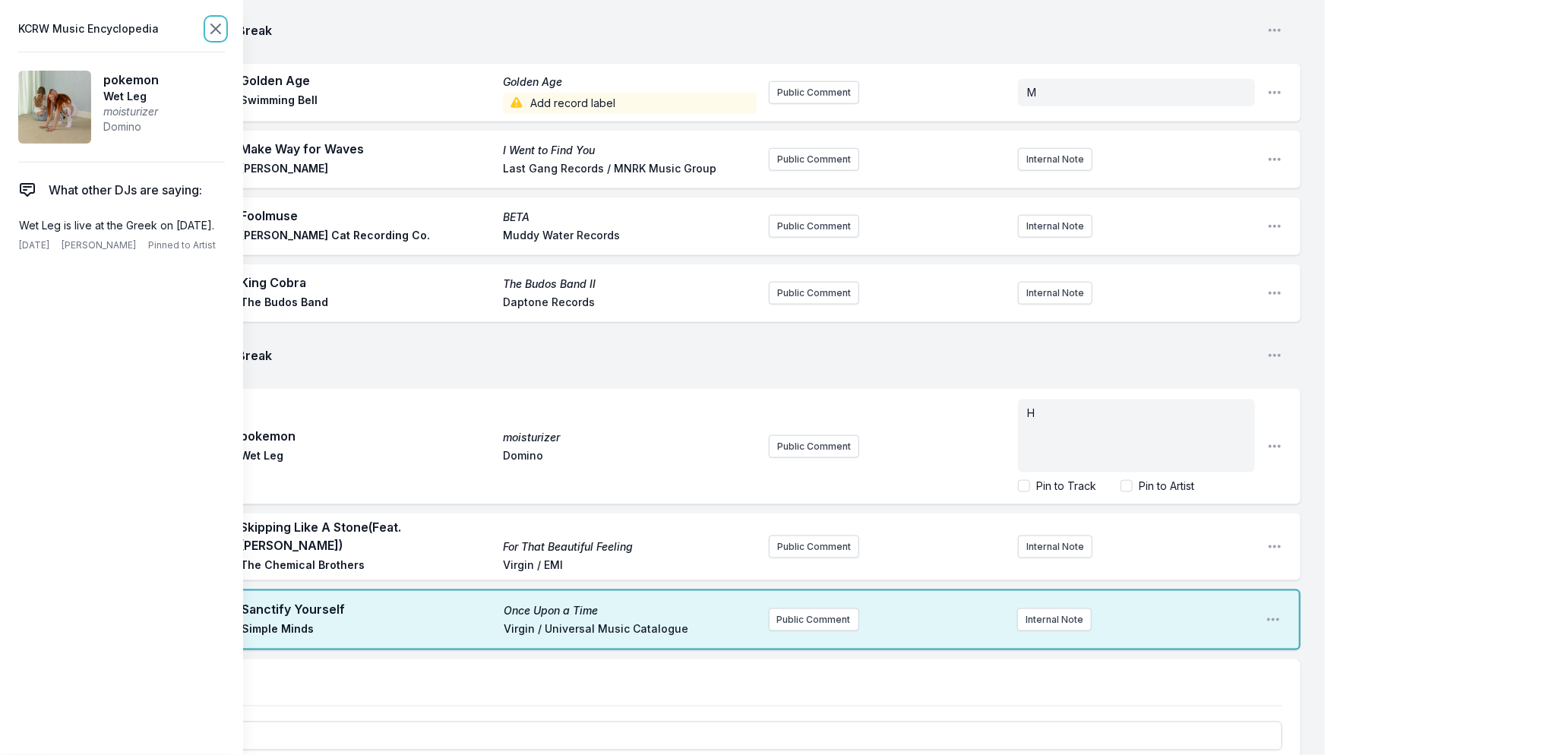
click at [213, 30] on icon at bounding box center [216, 29] width 9 height 9
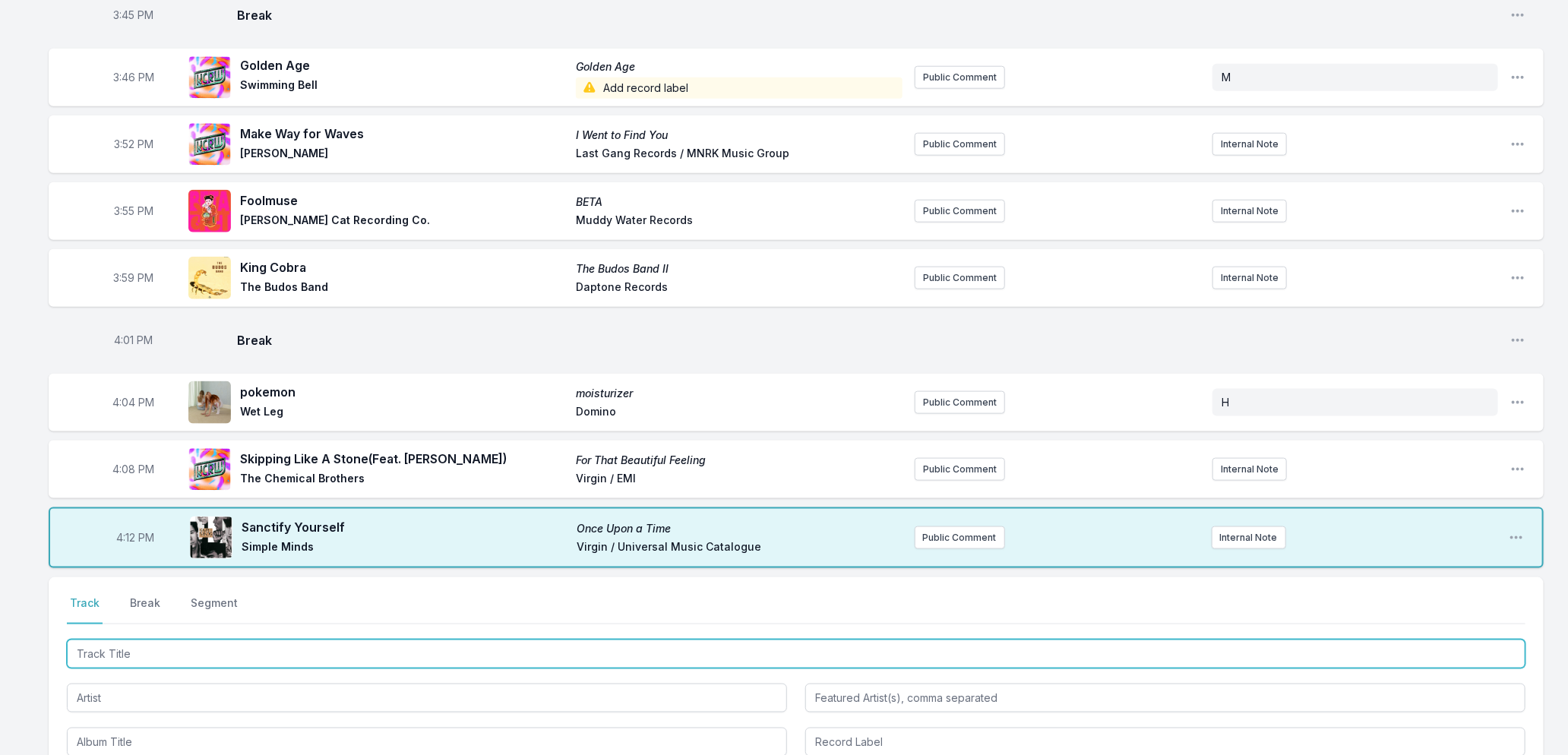
click at [196, 652] on input "Track Title" at bounding box center [796, 654] width 1459 height 29
click at [369, 640] on input "Track Title" at bounding box center [796, 654] width 1459 height 29
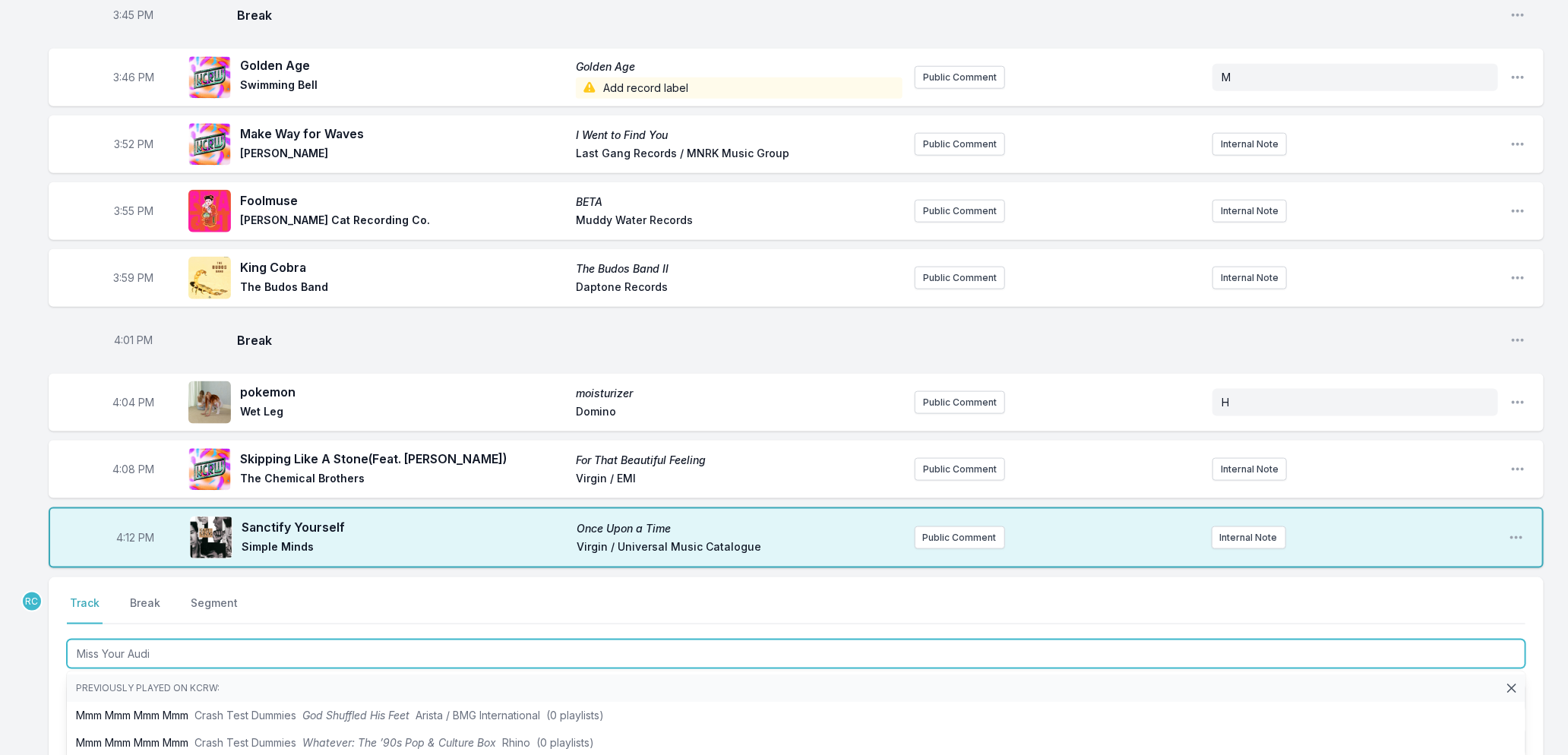
type input "Miss Your Audio"
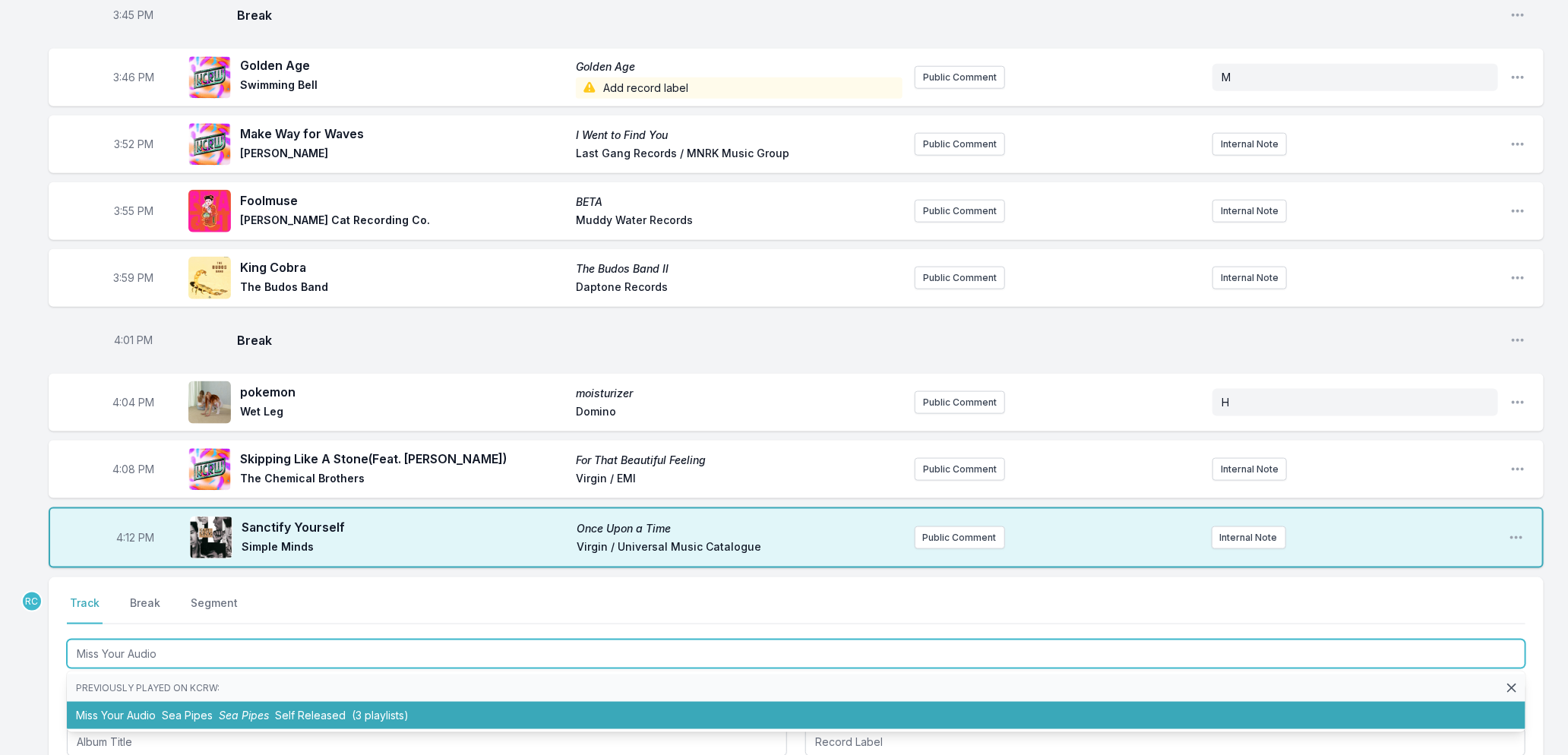
click at [400, 709] on span "(3 playlists)" at bounding box center [381, 715] width 57 height 13
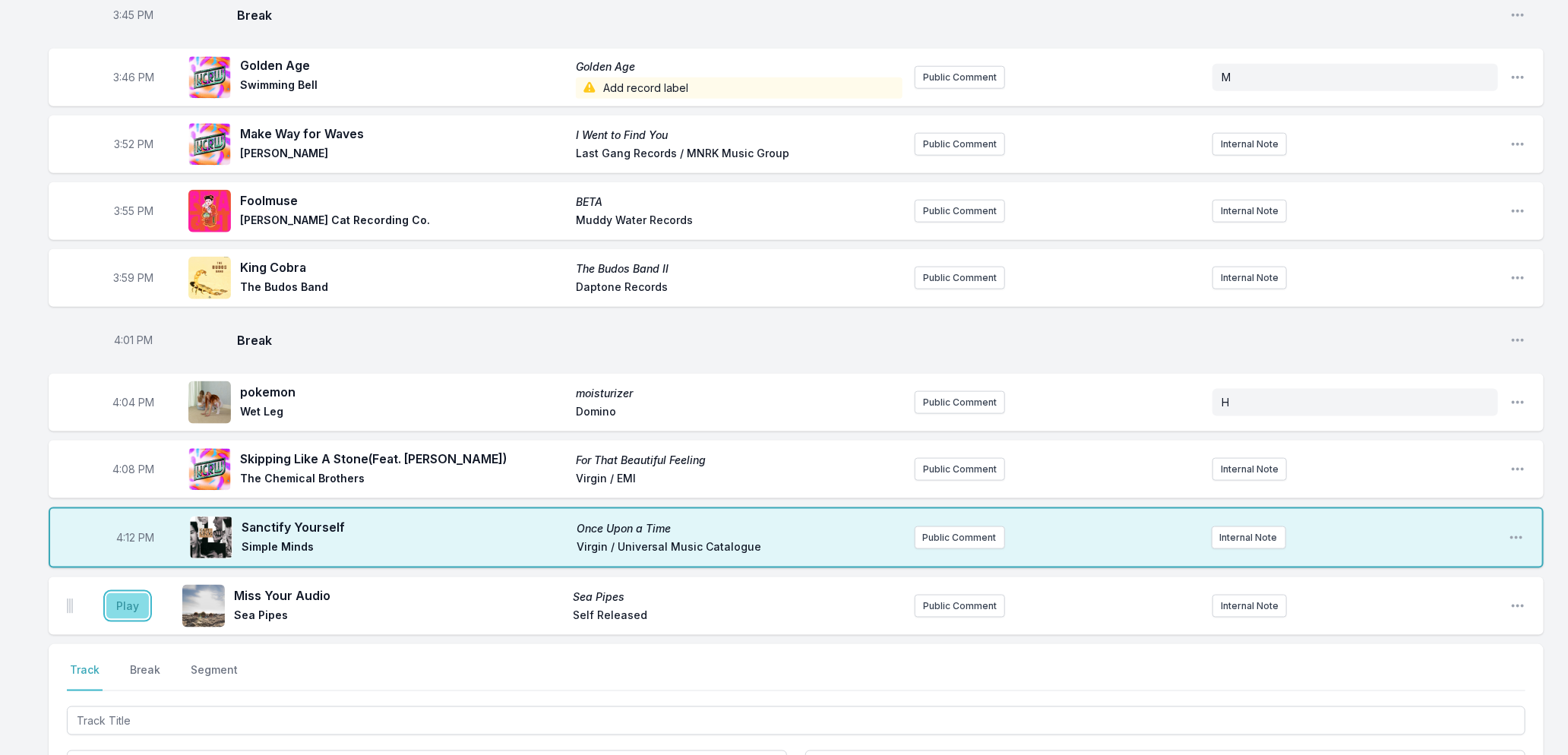
click at [124, 603] on button "Play" at bounding box center [128, 606] width 42 height 26
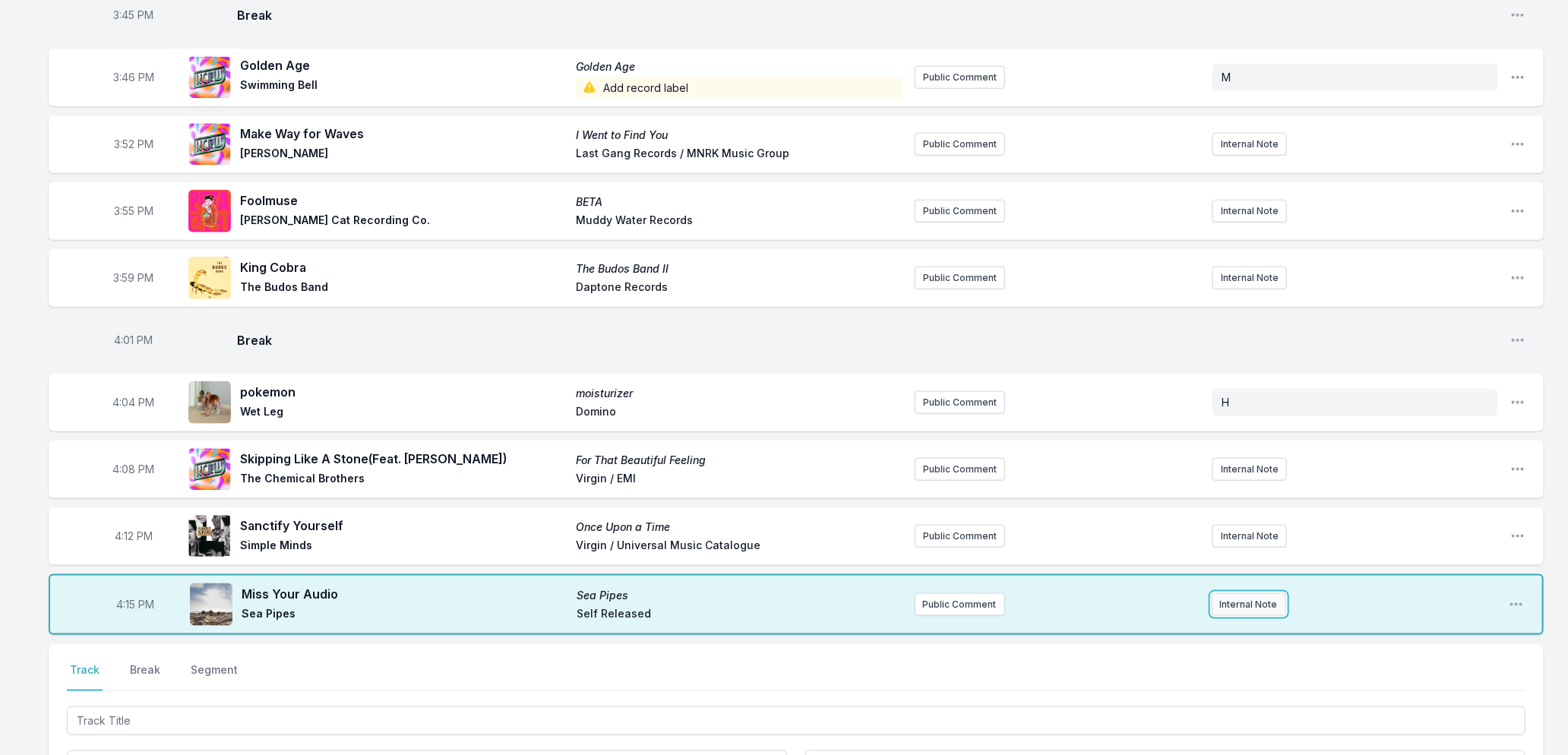
click at [1227, 596] on button "Internal Note" at bounding box center [1249, 604] width 74 height 23
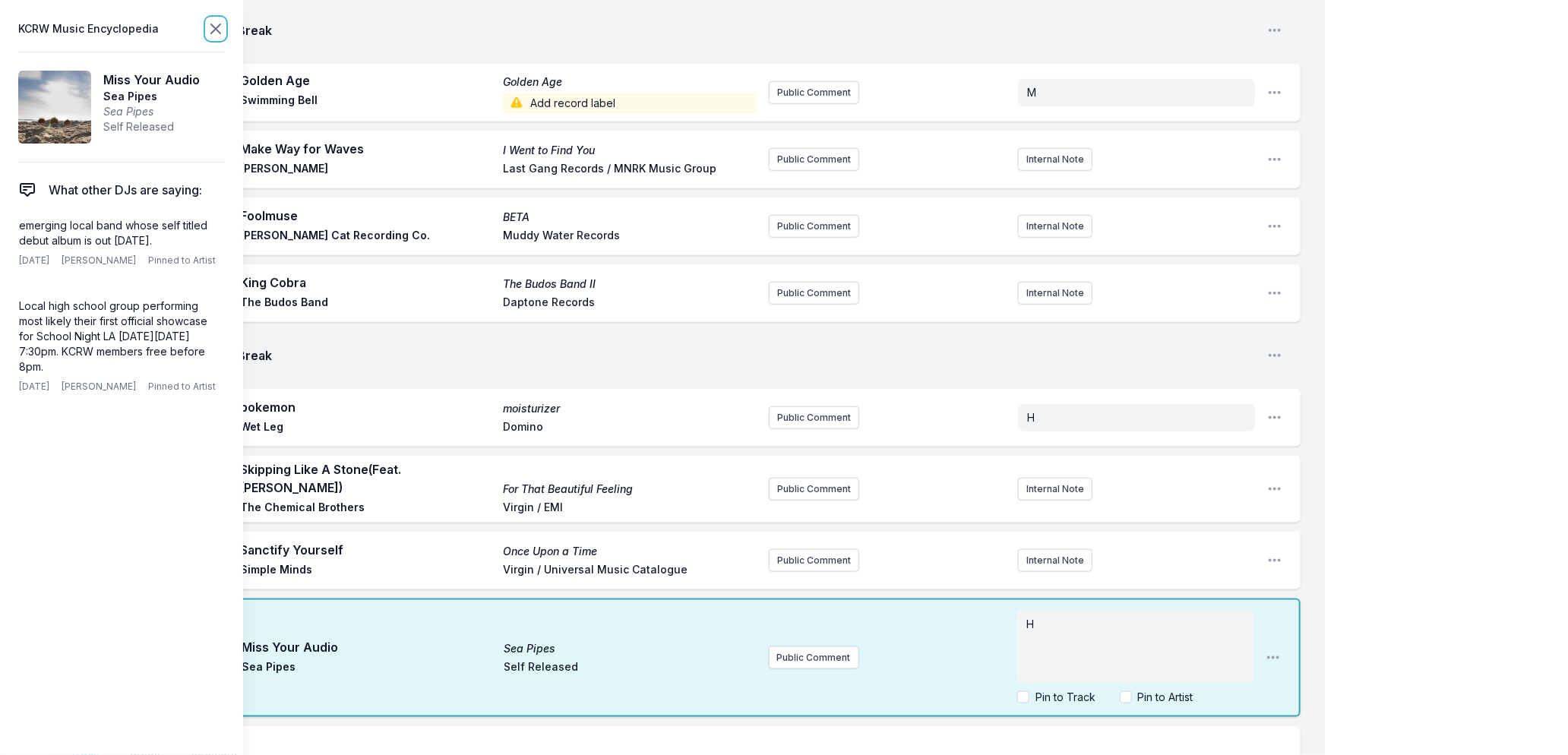
click at [212, 30] on icon at bounding box center [216, 29] width 18 height 18
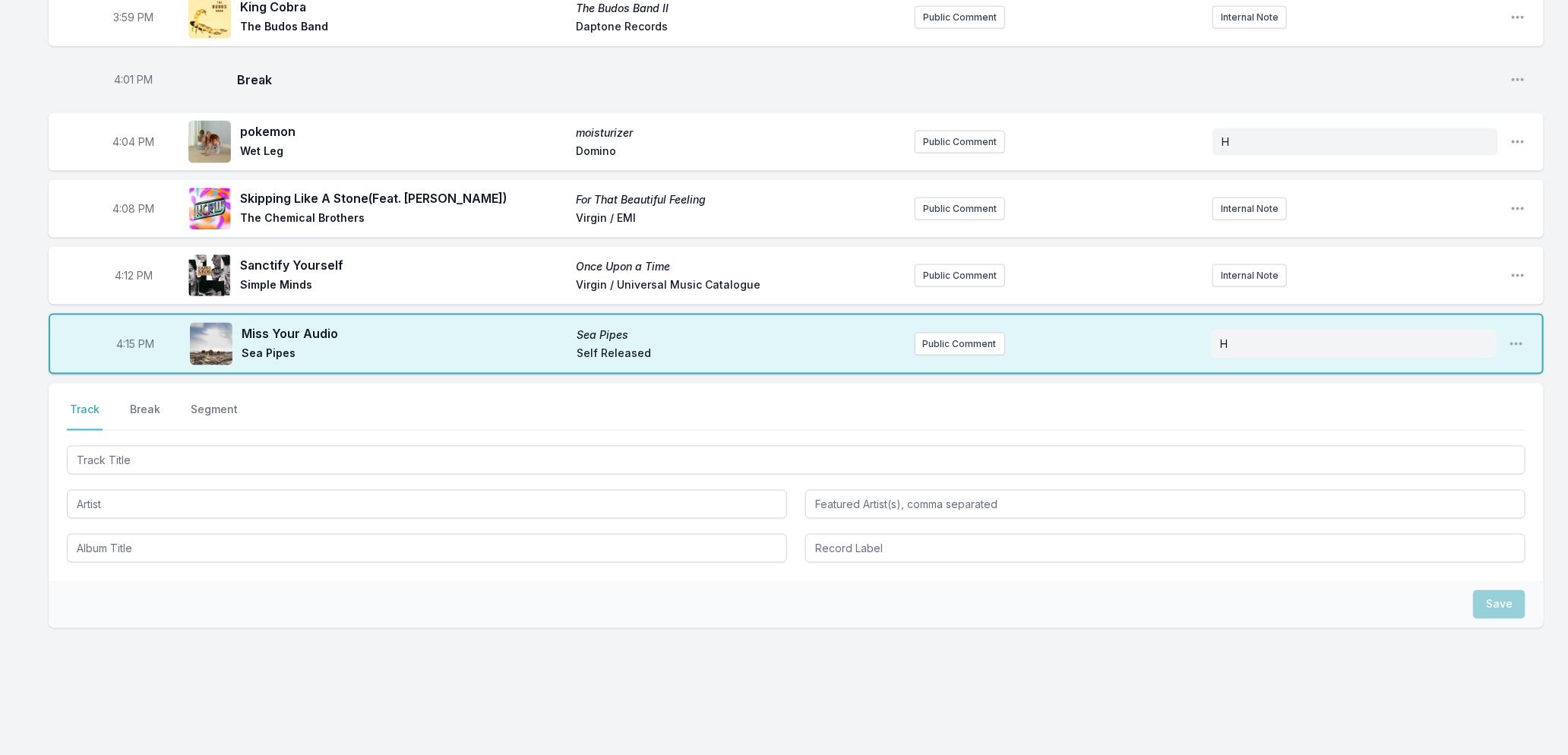
scroll to position [1217, 0]
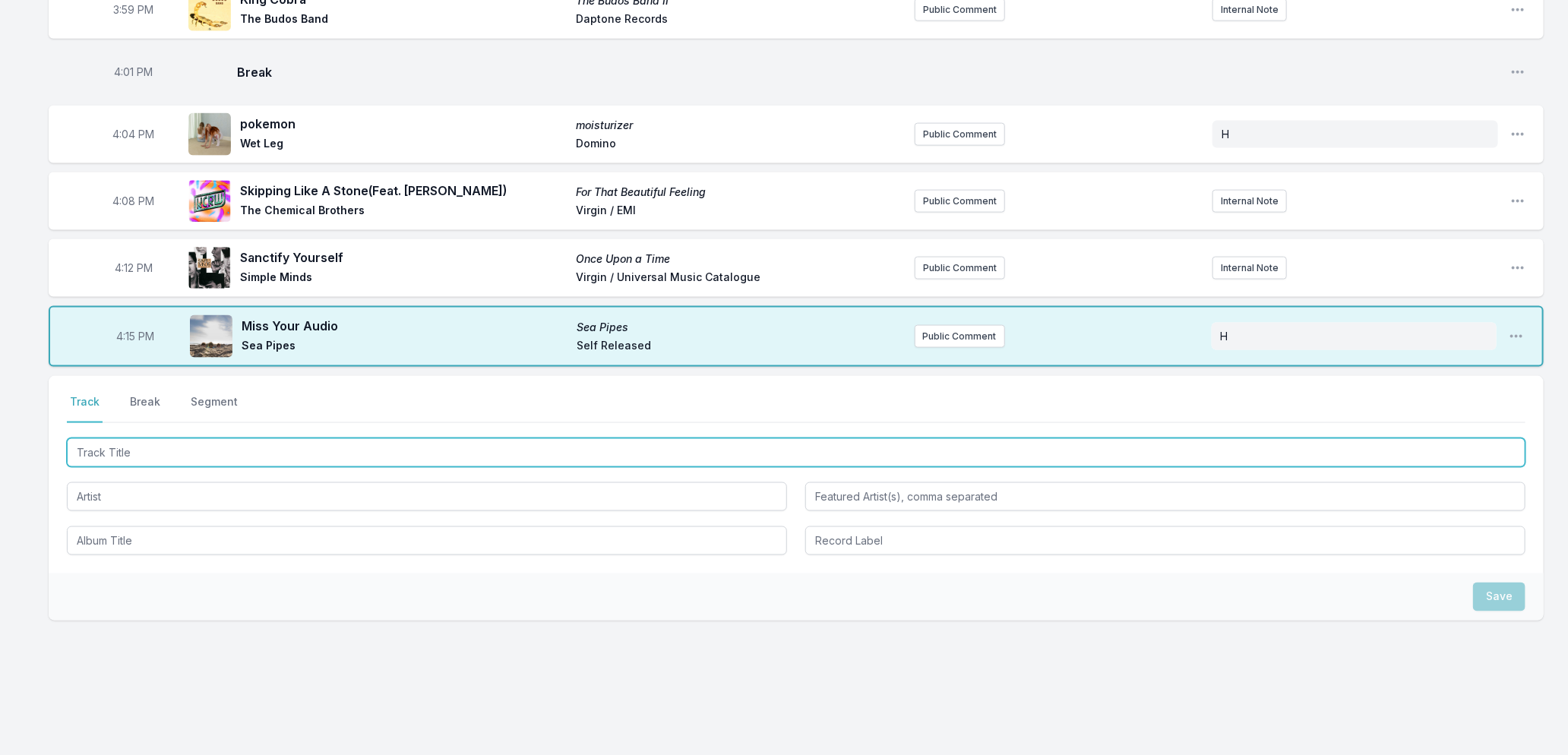
click at [165, 439] on input "Track Title" at bounding box center [796, 452] width 1459 height 29
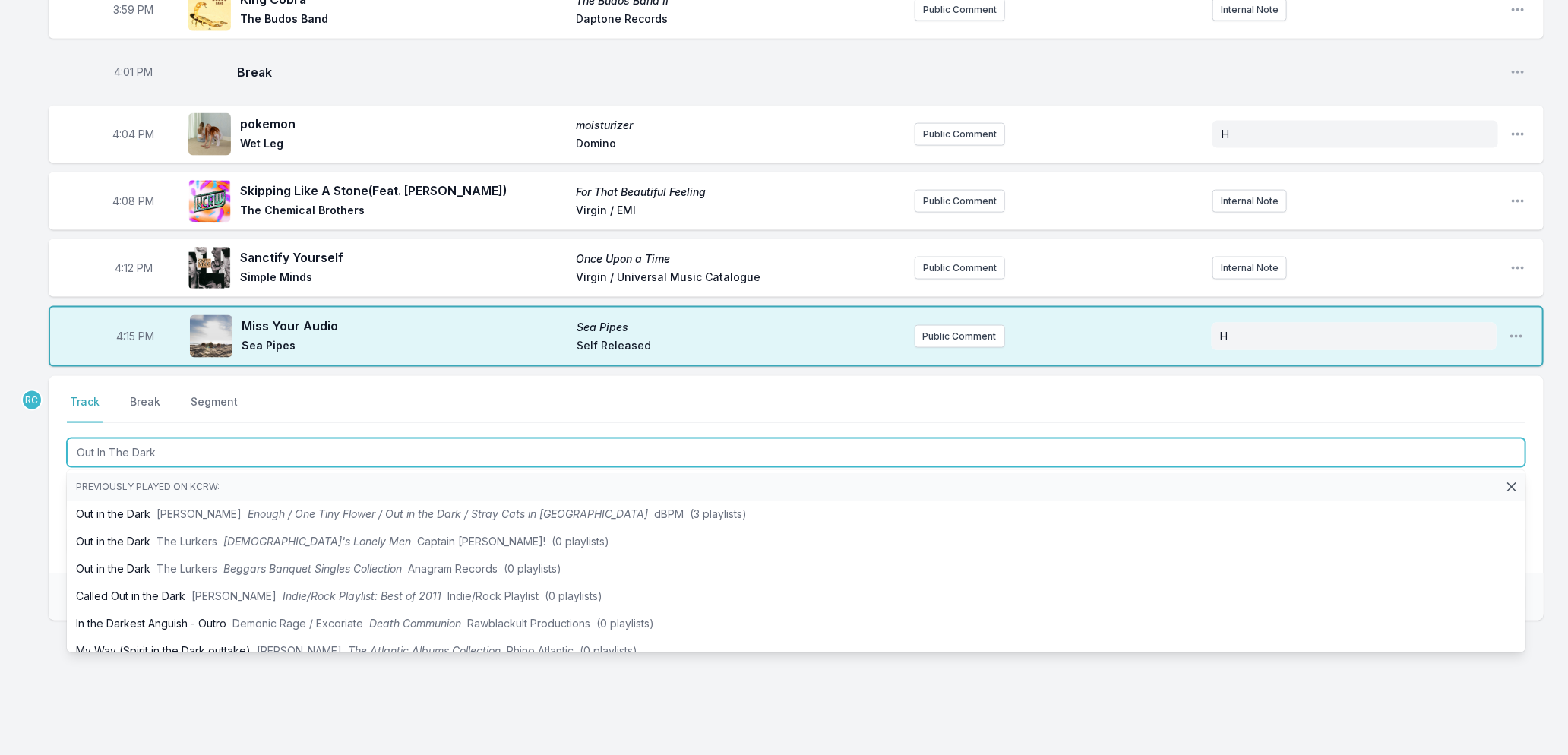
type input "Out In The Dark"
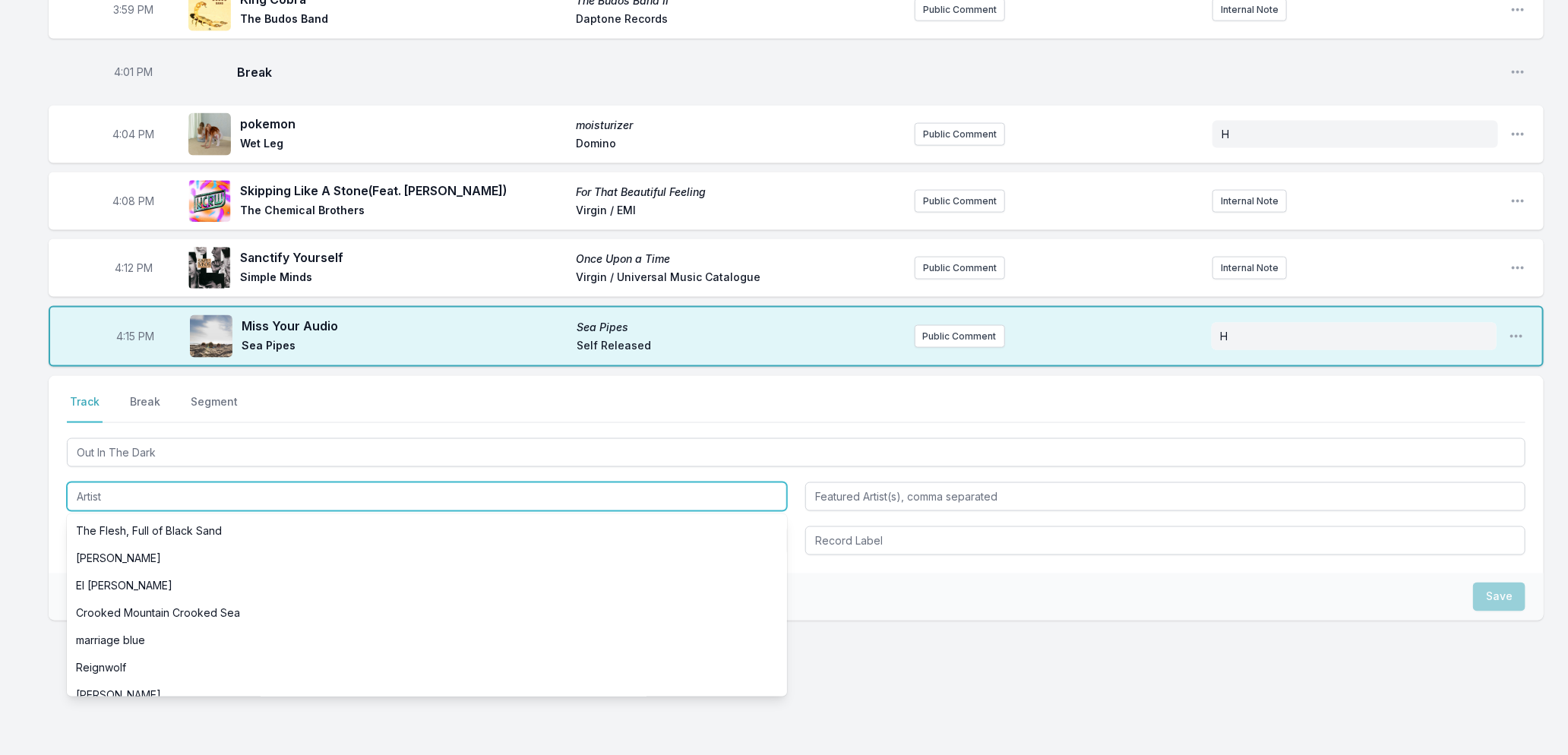
click at [91, 483] on input "Artist" at bounding box center [427, 497] width 720 height 29
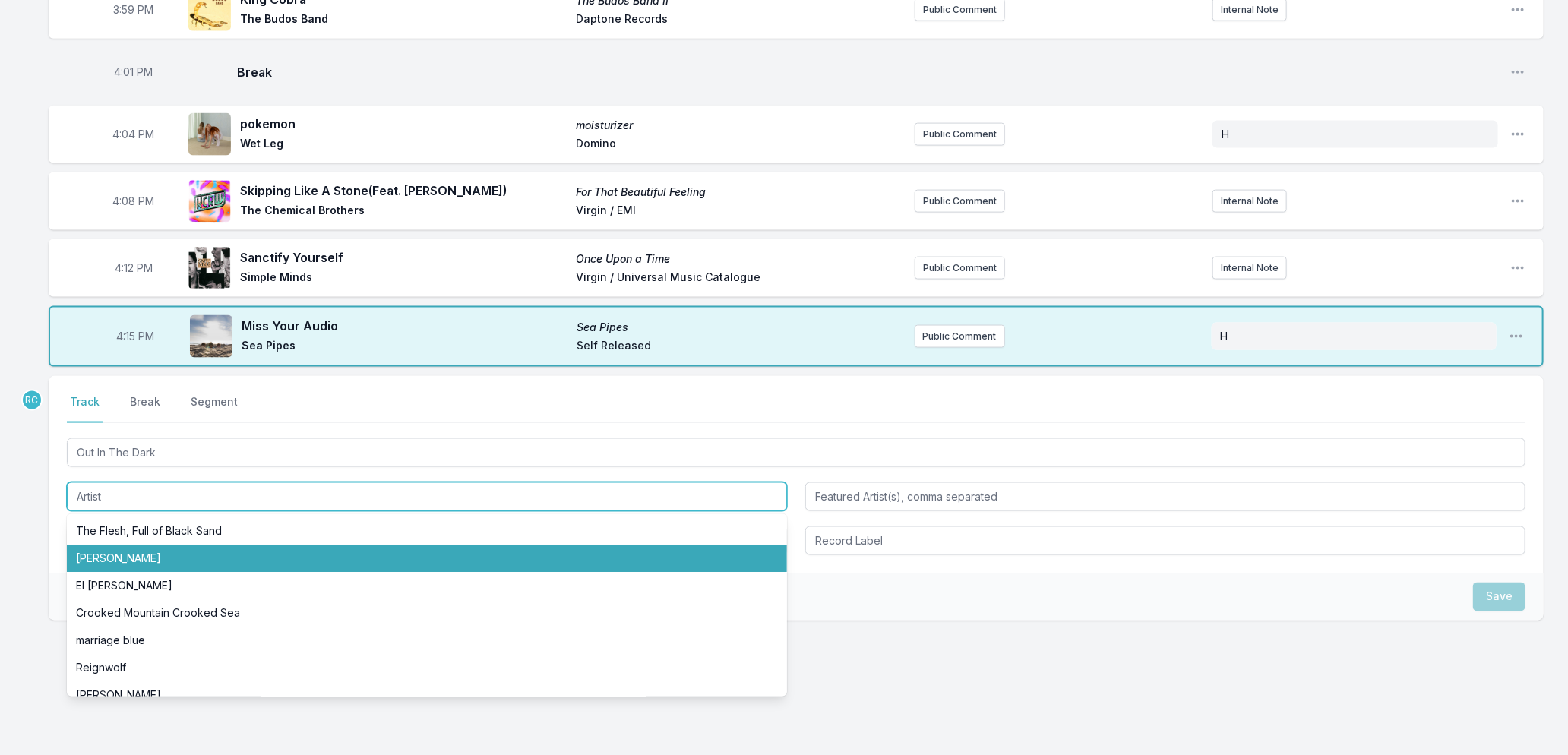
click at [99, 545] on li "[PERSON_NAME]" at bounding box center [427, 558] width 720 height 28
type input "[PERSON_NAME]"
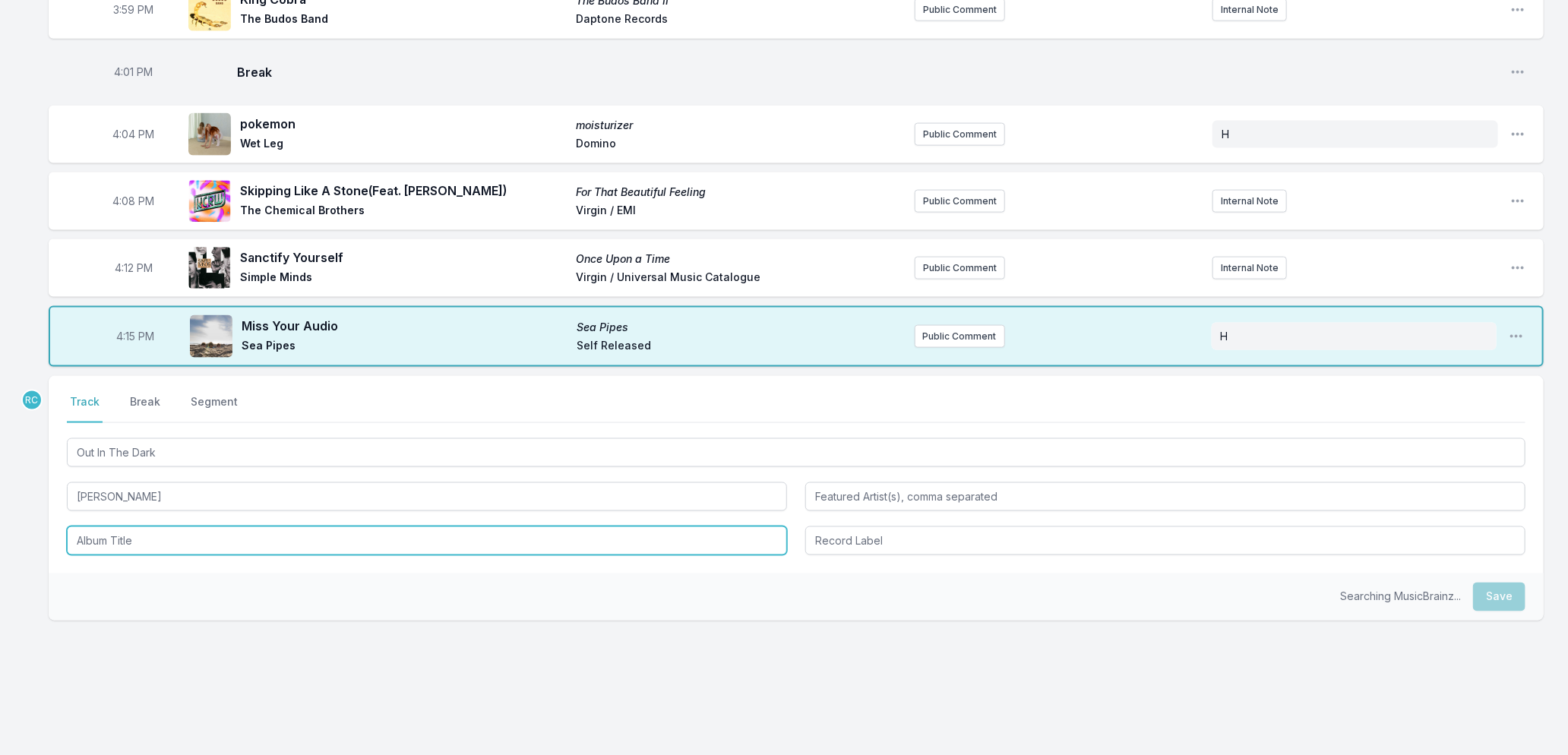
click at [103, 535] on input "Album Title" at bounding box center [427, 541] width 720 height 29
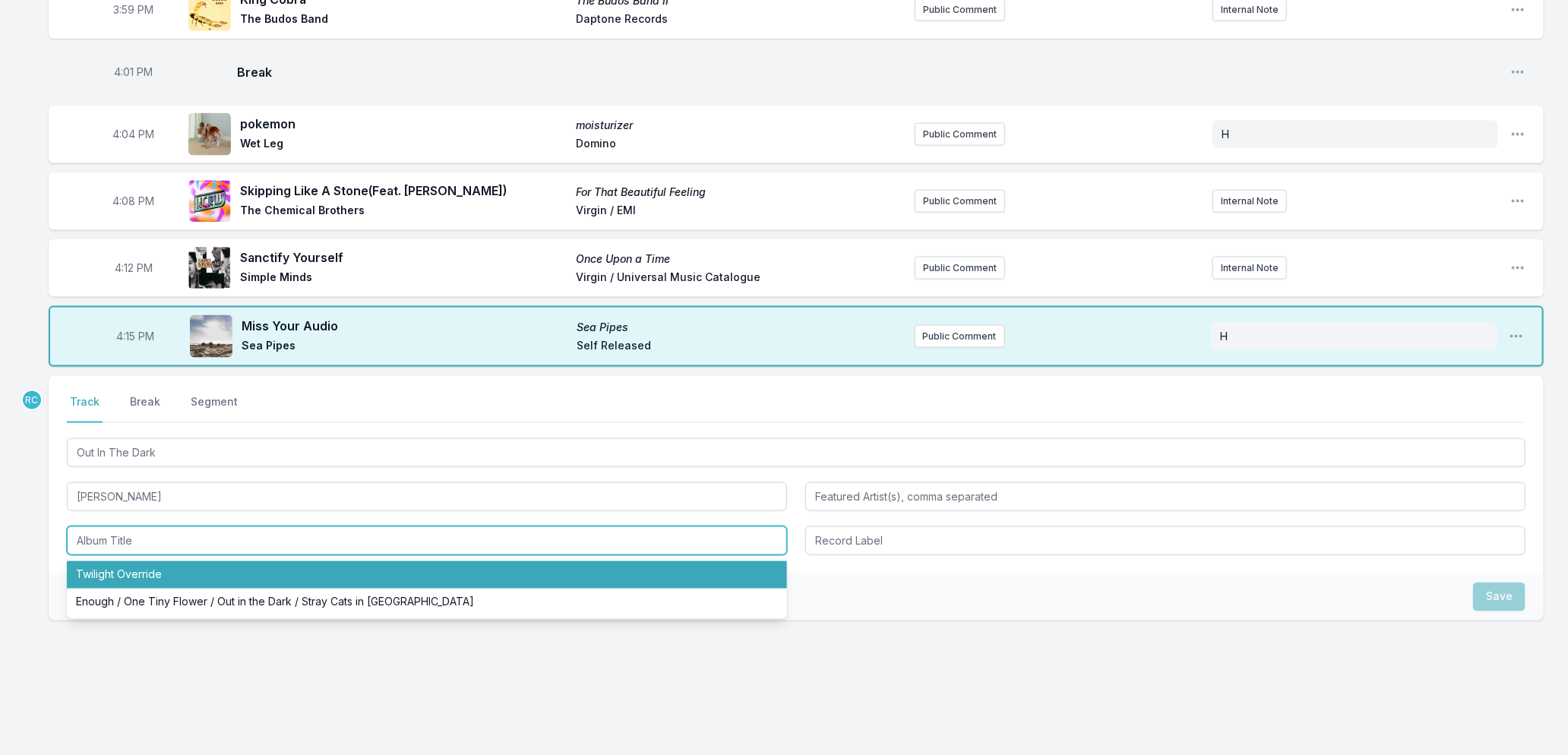
click at [103, 573] on li "Twilight Override" at bounding box center [427, 576] width 720 height 28
type input "Twilight Override"
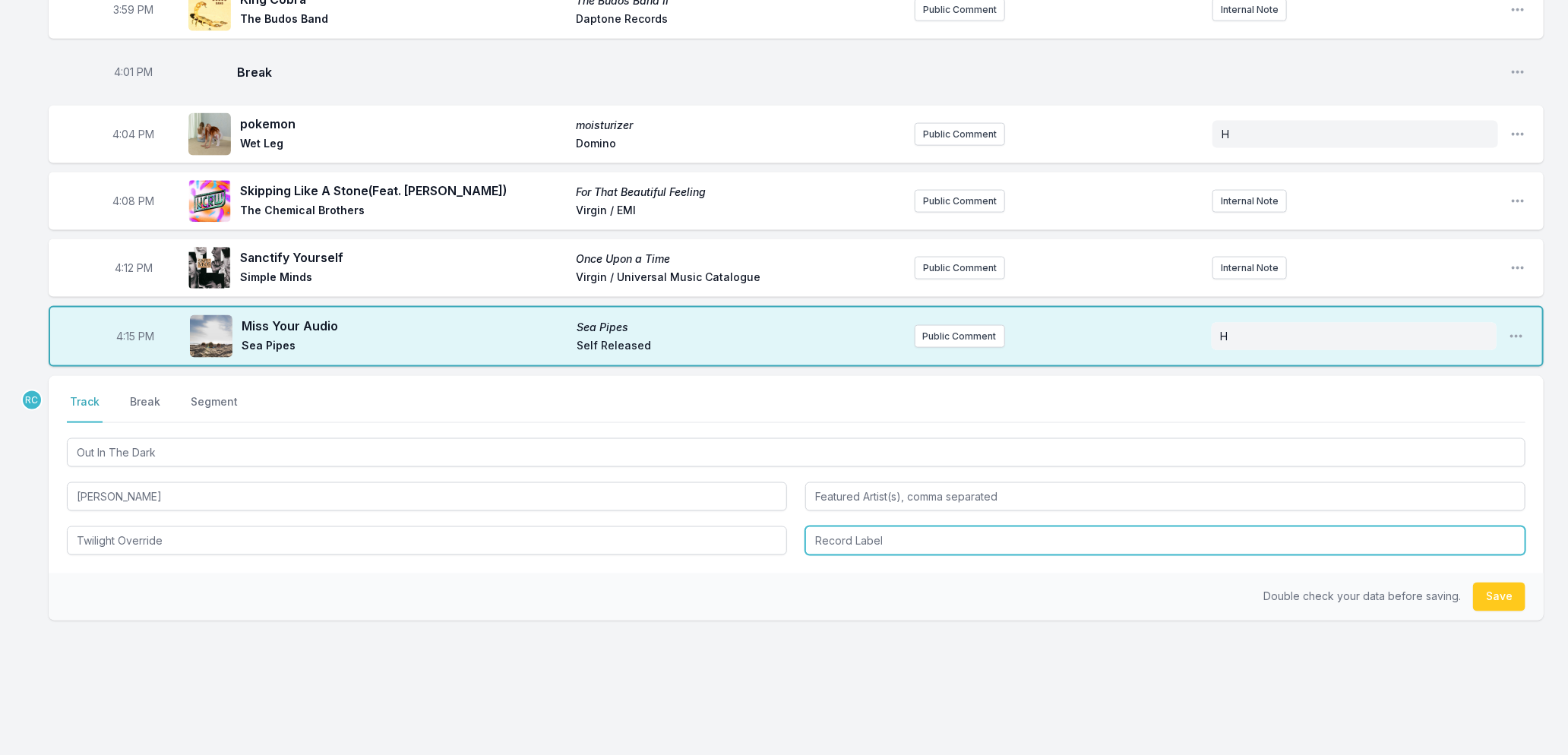
click at [824, 535] on input "Record Label" at bounding box center [1165, 541] width 720 height 29
type input "dBPM"
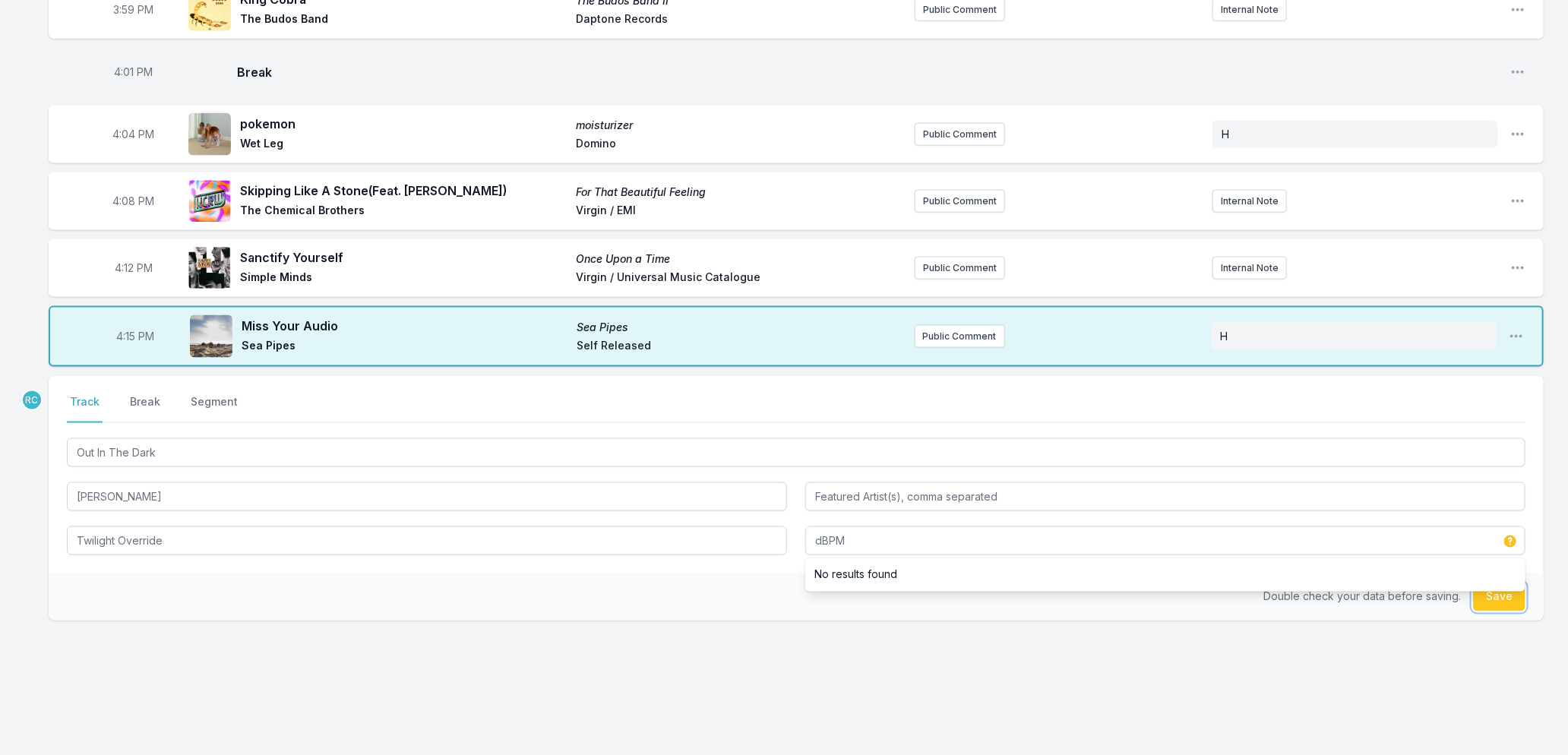
click at [1489, 592] on button "Save" at bounding box center [1499, 597] width 52 height 29
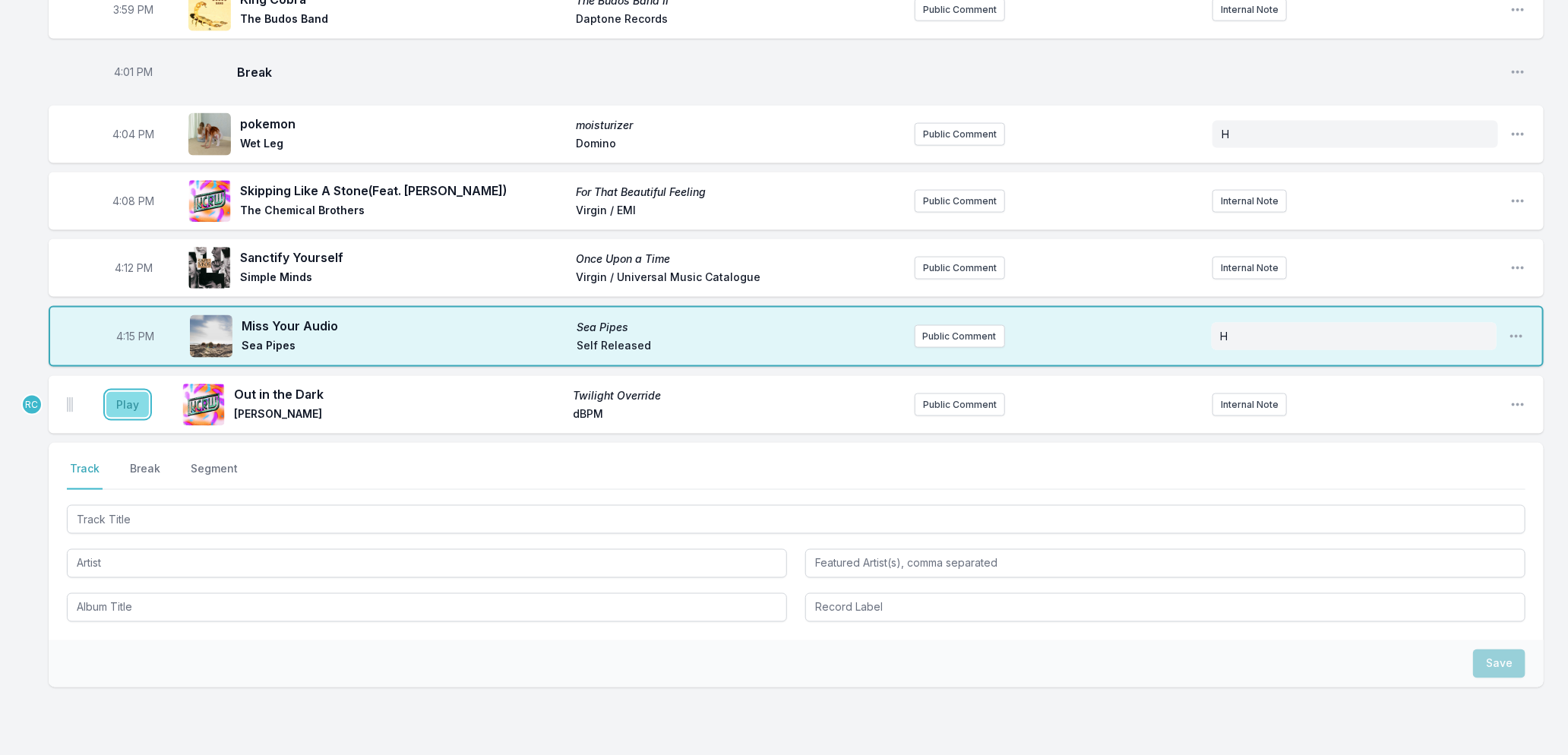
click at [127, 392] on button "Play" at bounding box center [128, 405] width 42 height 26
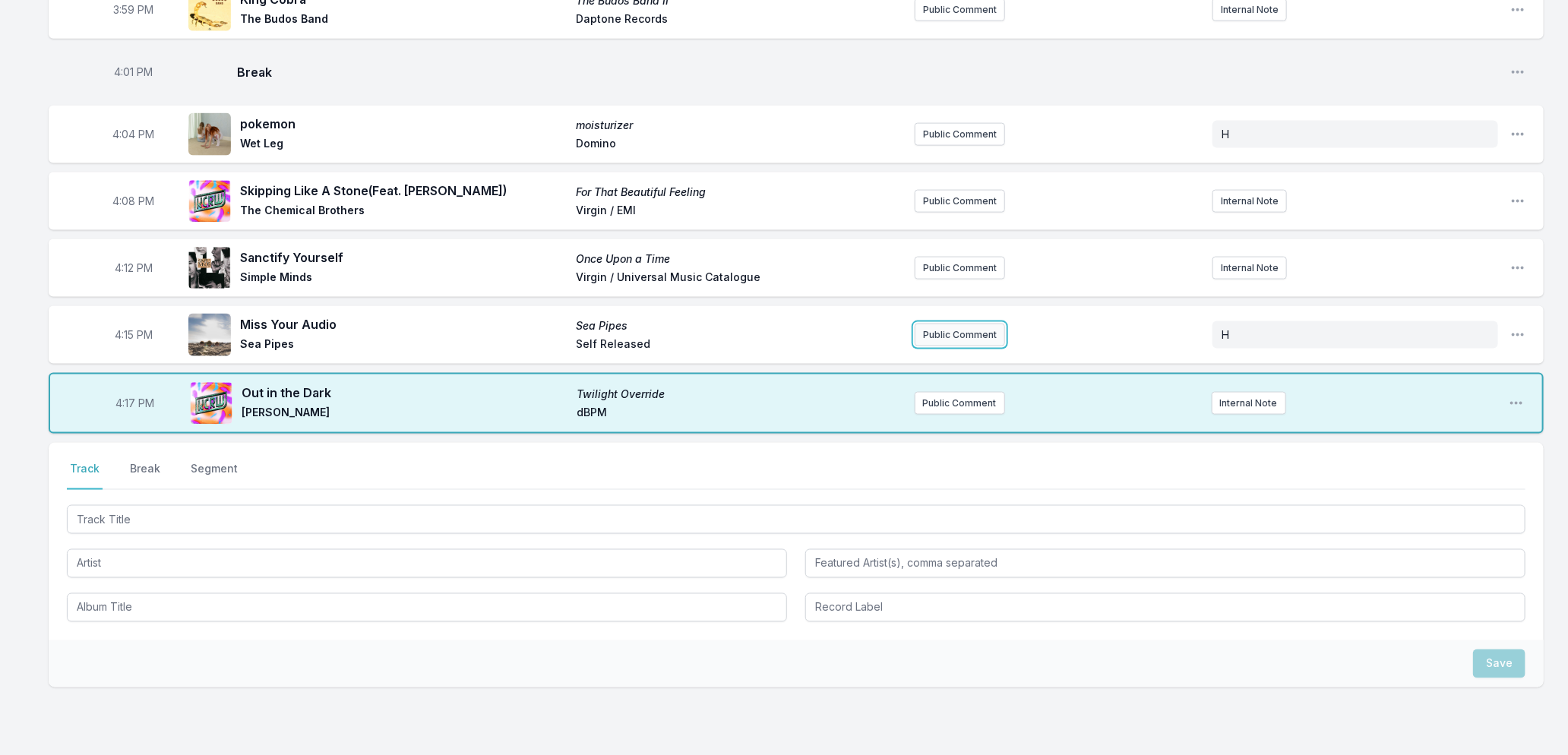
click at [959, 324] on button "Public Comment" at bounding box center [960, 335] width 90 height 23
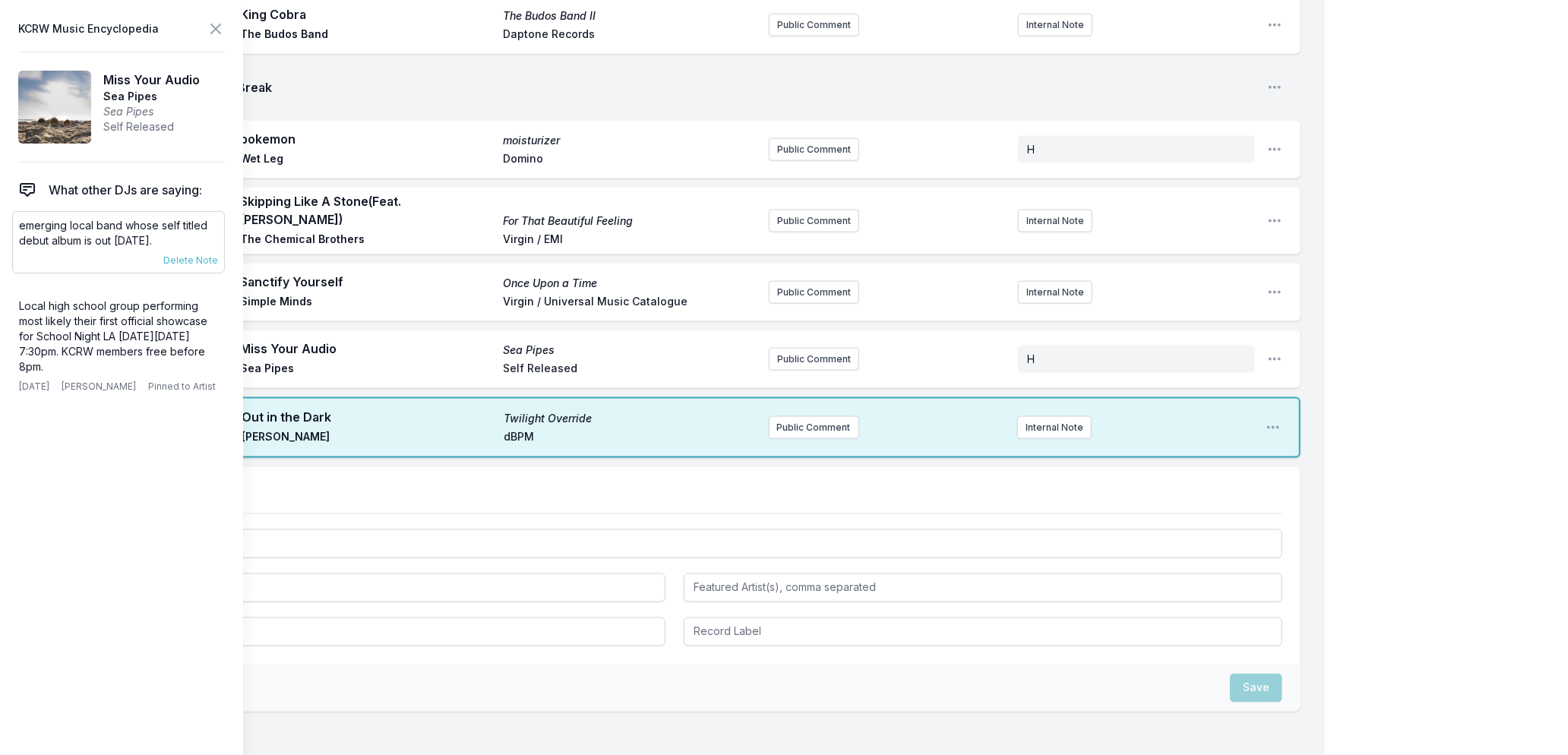
drag, startPoint x: 181, startPoint y: 243, endPoint x: 17, endPoint y: 224, distance: 165.1
click at [17, 224] on div "emerging local band whose self titled debut album is out [DATE]. [DATE] [PERSON…" at bounding box center [118, 243] width 212 height 63
click at [811, 355] on button "Public Comment" at bounding box center [814, 359] width 90 height 23
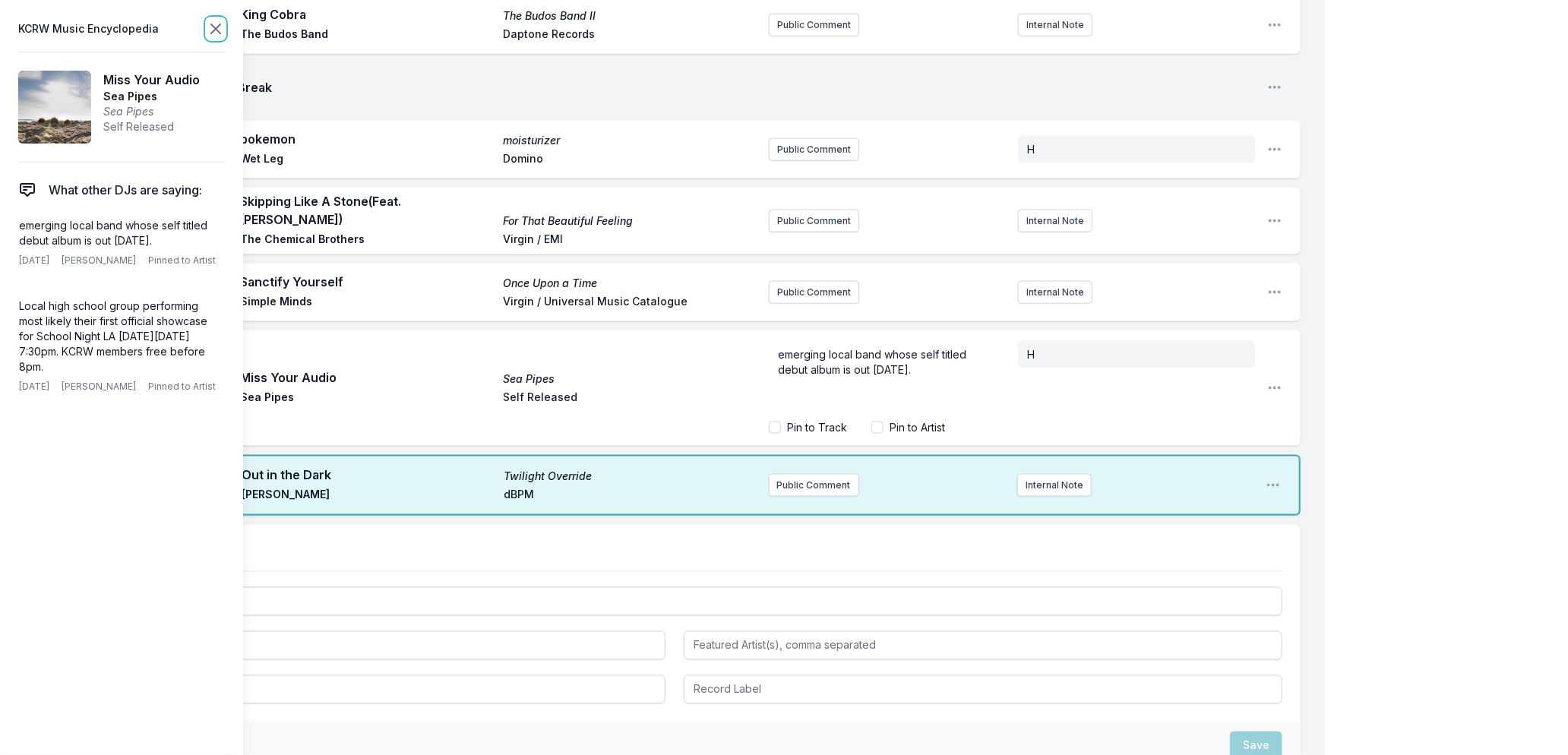
click at [212, 25] on icon at bounding box center [216, 29] width 9 height 9
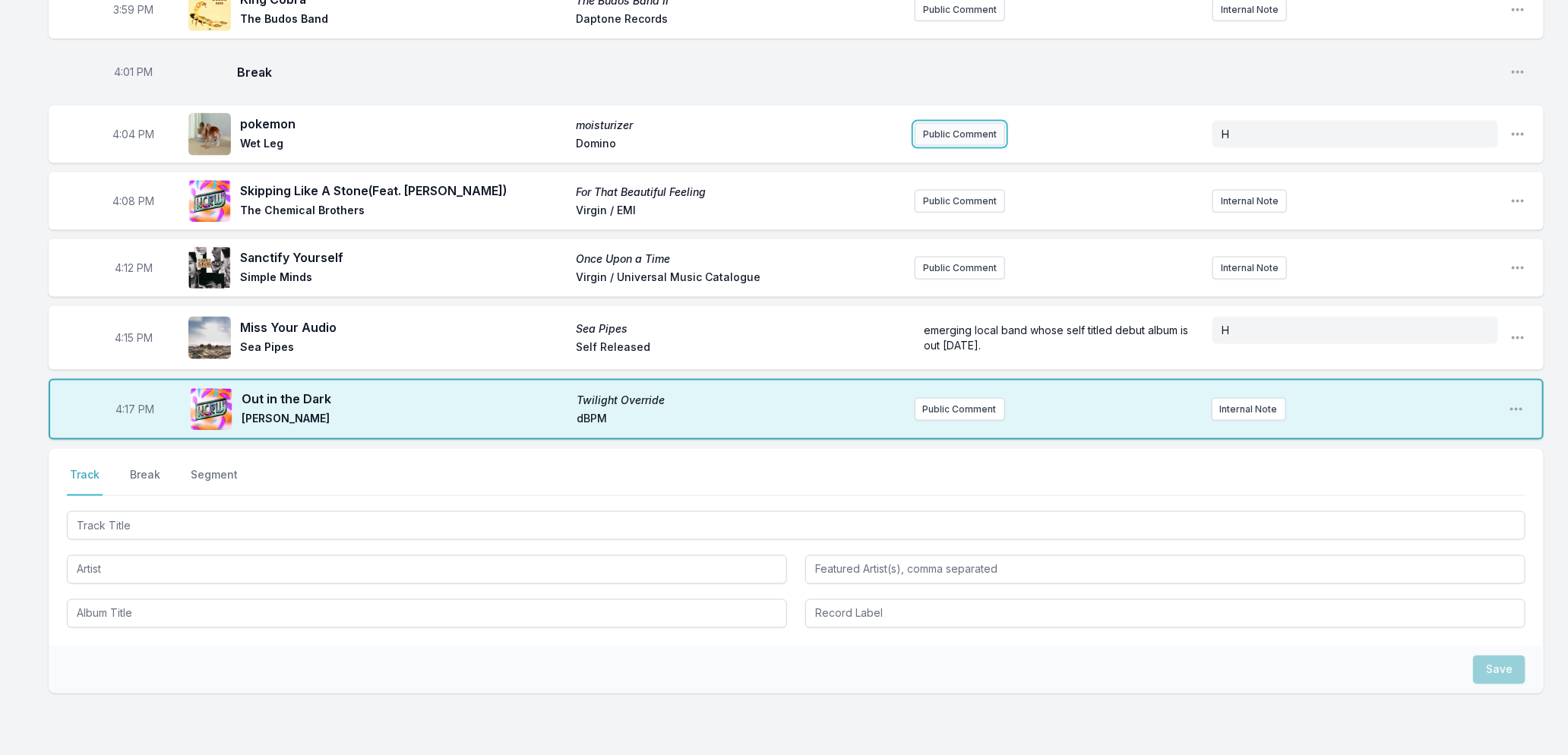
click at [973, 130] on button "Public Comment" at bounding box center [960, 134] width 90 height 23
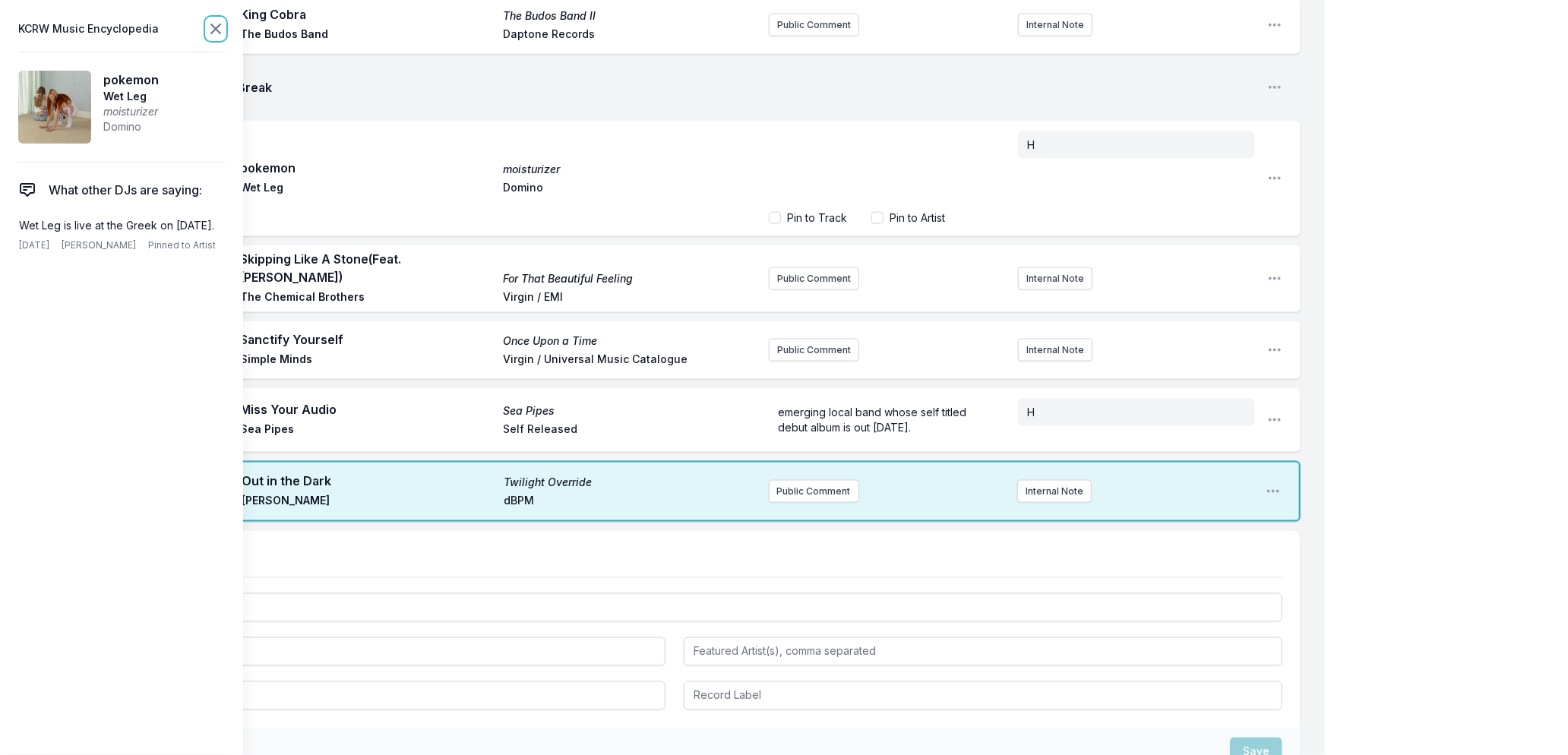
click at [213, 24] on icon at bounding box center [216, 29] width 18 height 18
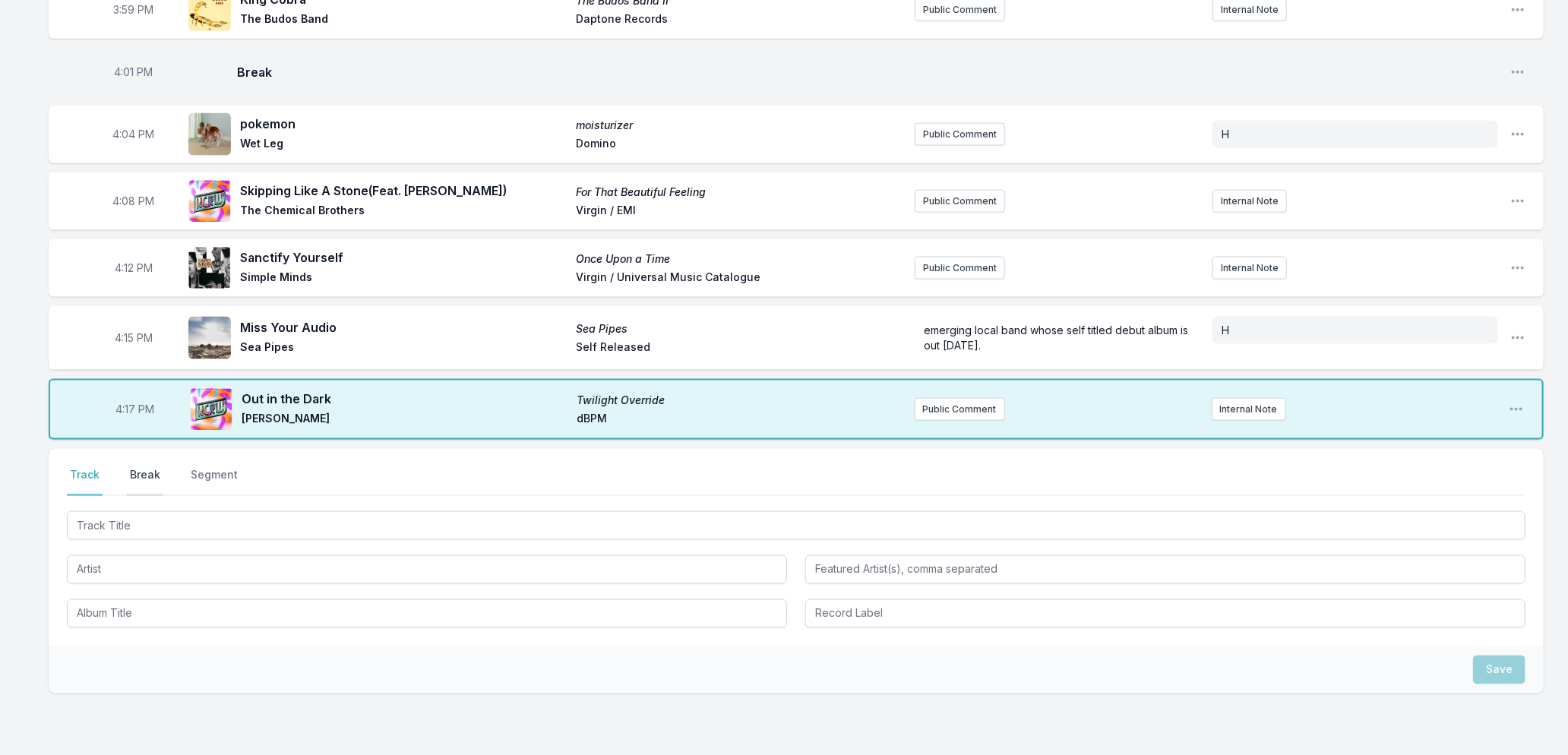
click at [146, 467] on button "Break" at bounding box center [145, 481] width 37 height 29
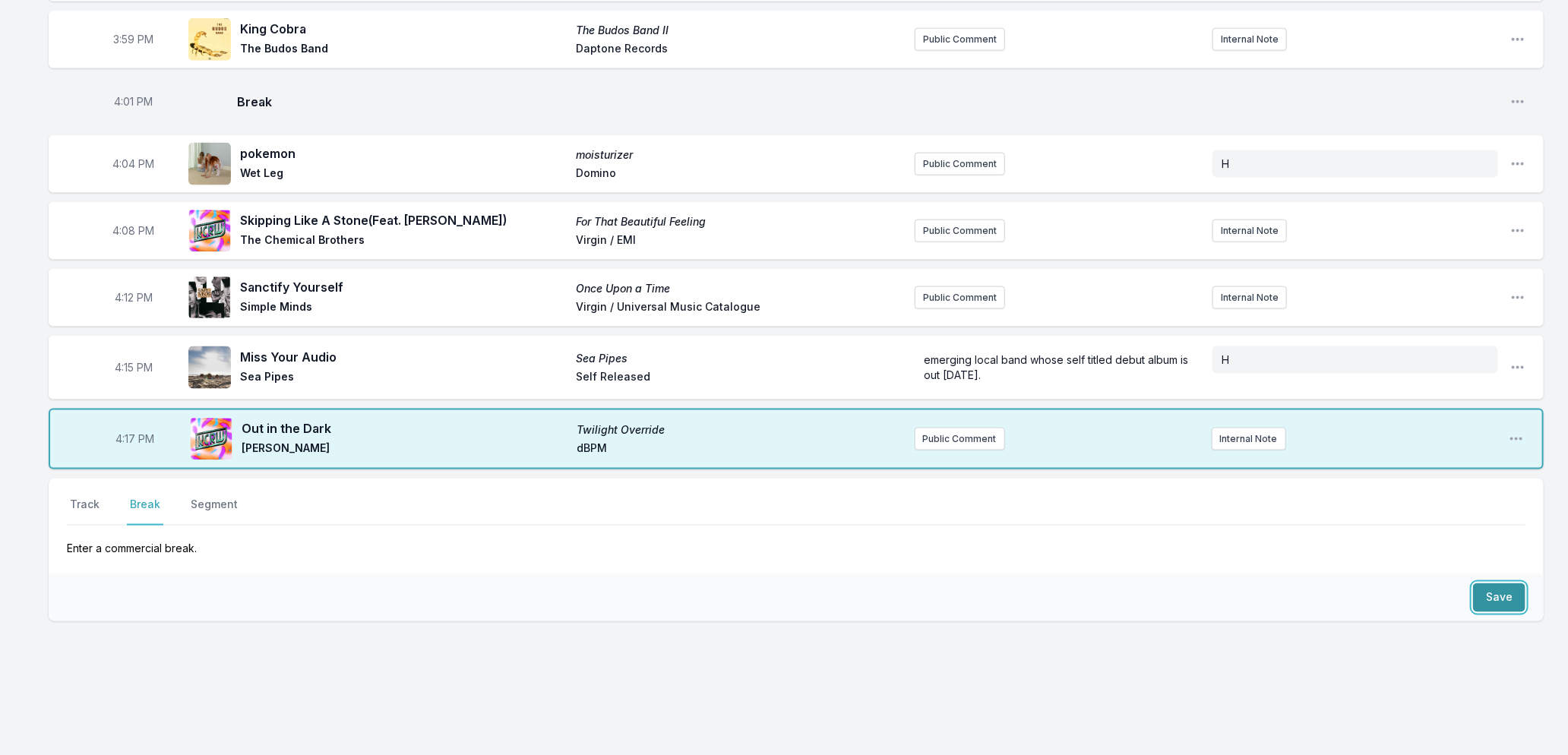
click at [1495, 590] on button "Save" at bounding box center [1499, 598] width 52 height 29
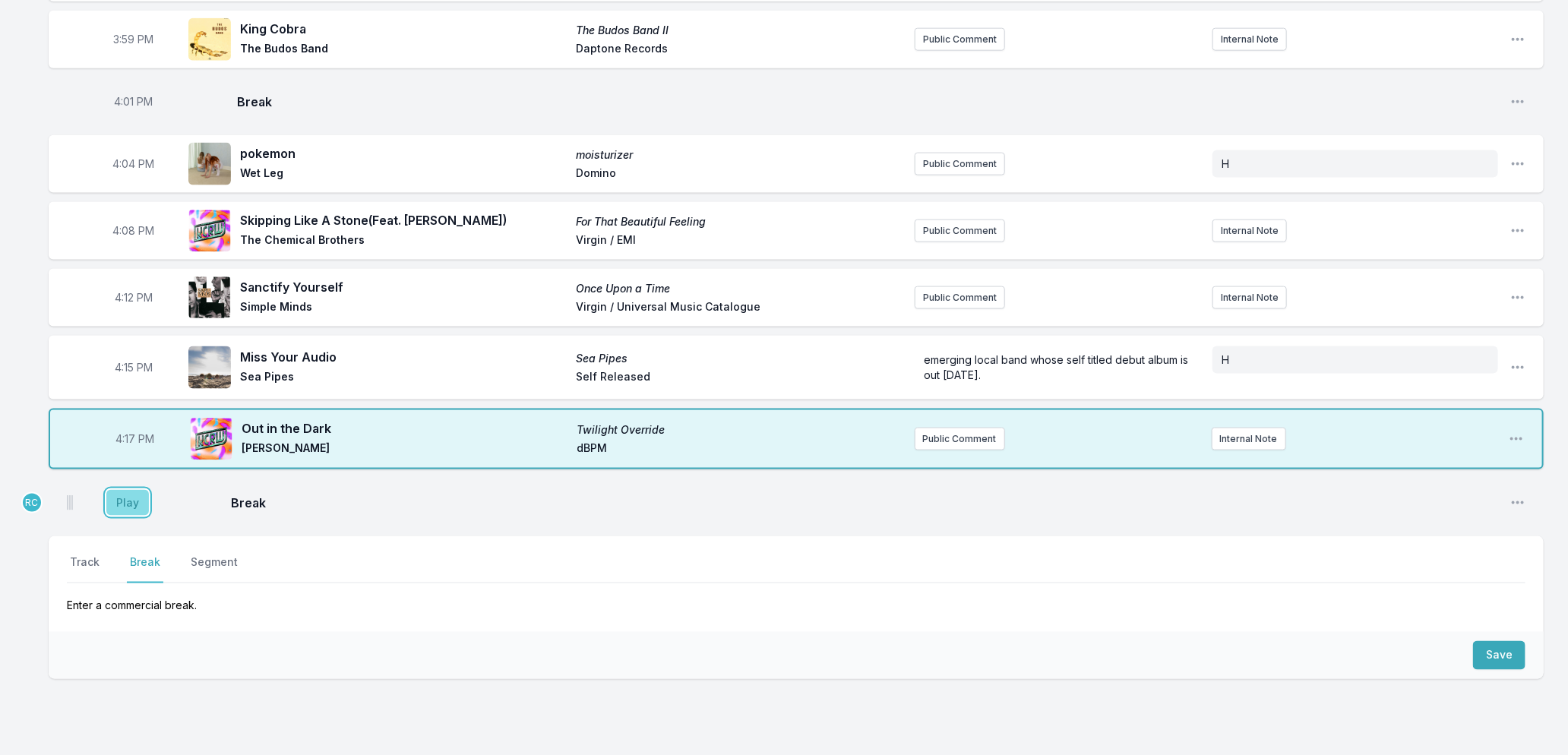
click at [114, 494] on button "Play" at bounding box center [128, 503] width 42 height 26
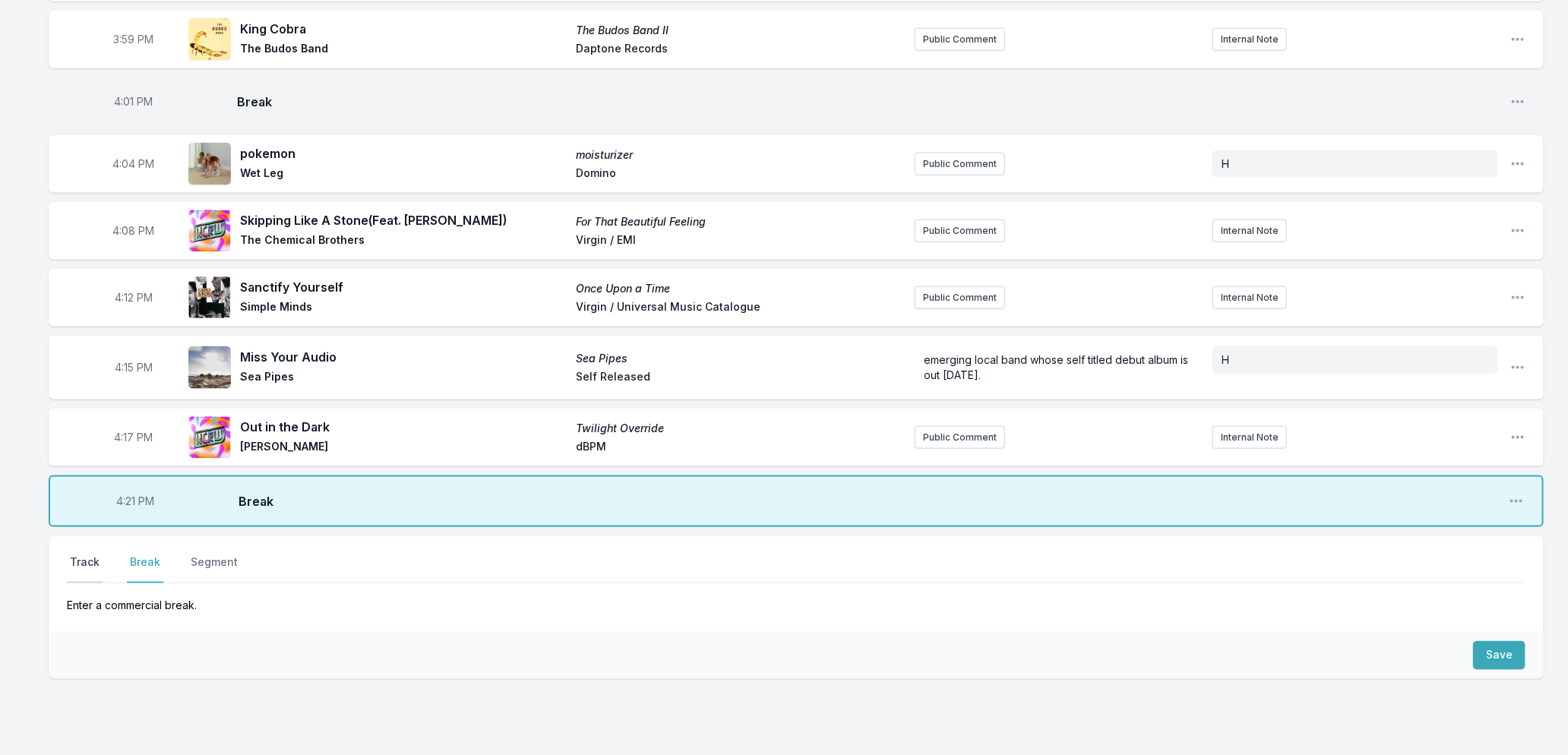
click at [84, 555] on button "Track" at bounding box center [85, 568] width 36 height 29
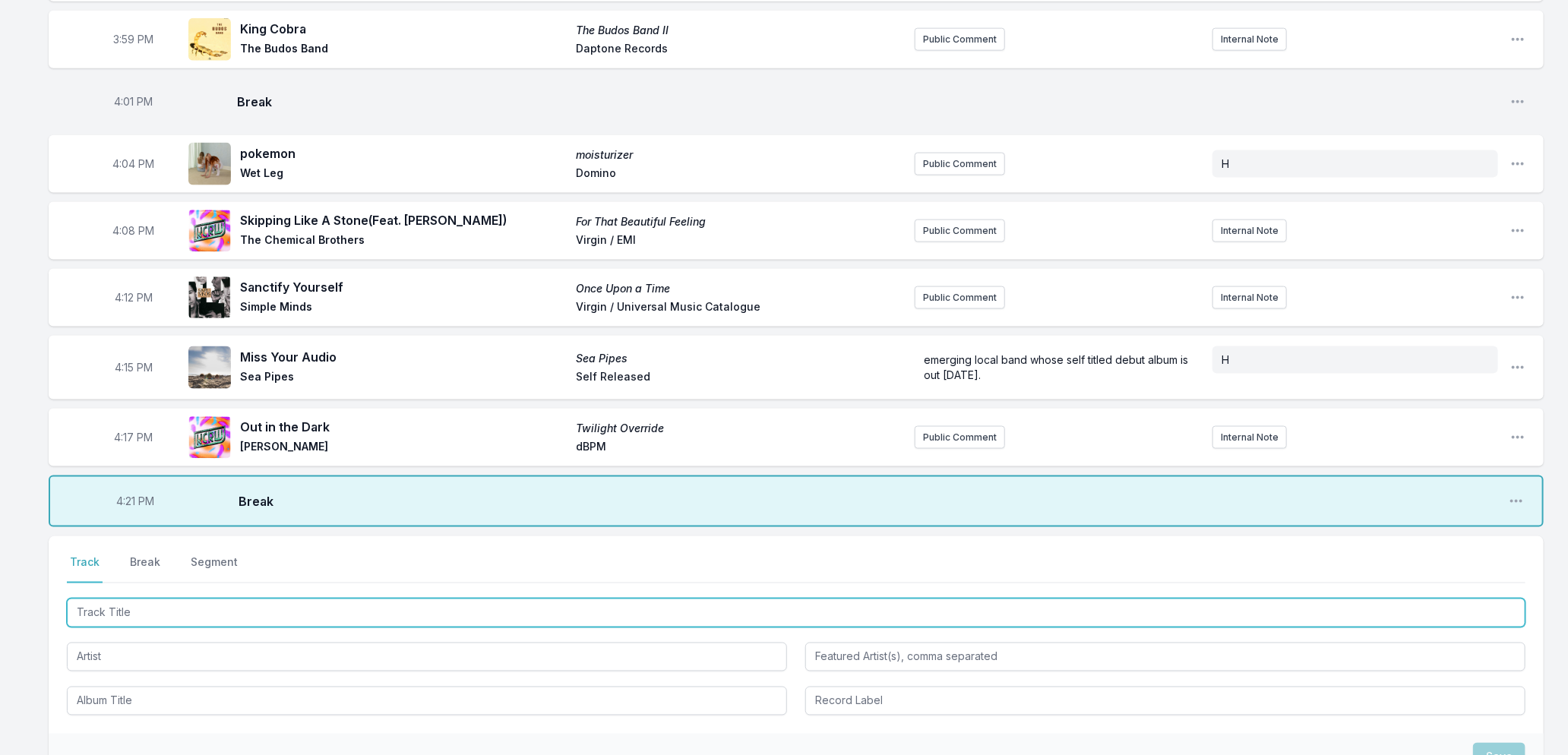
click at [193, 603] on input "Track Title" at bounding box center [796, 612] width 1459 height 29
type input "Talking Backwards"
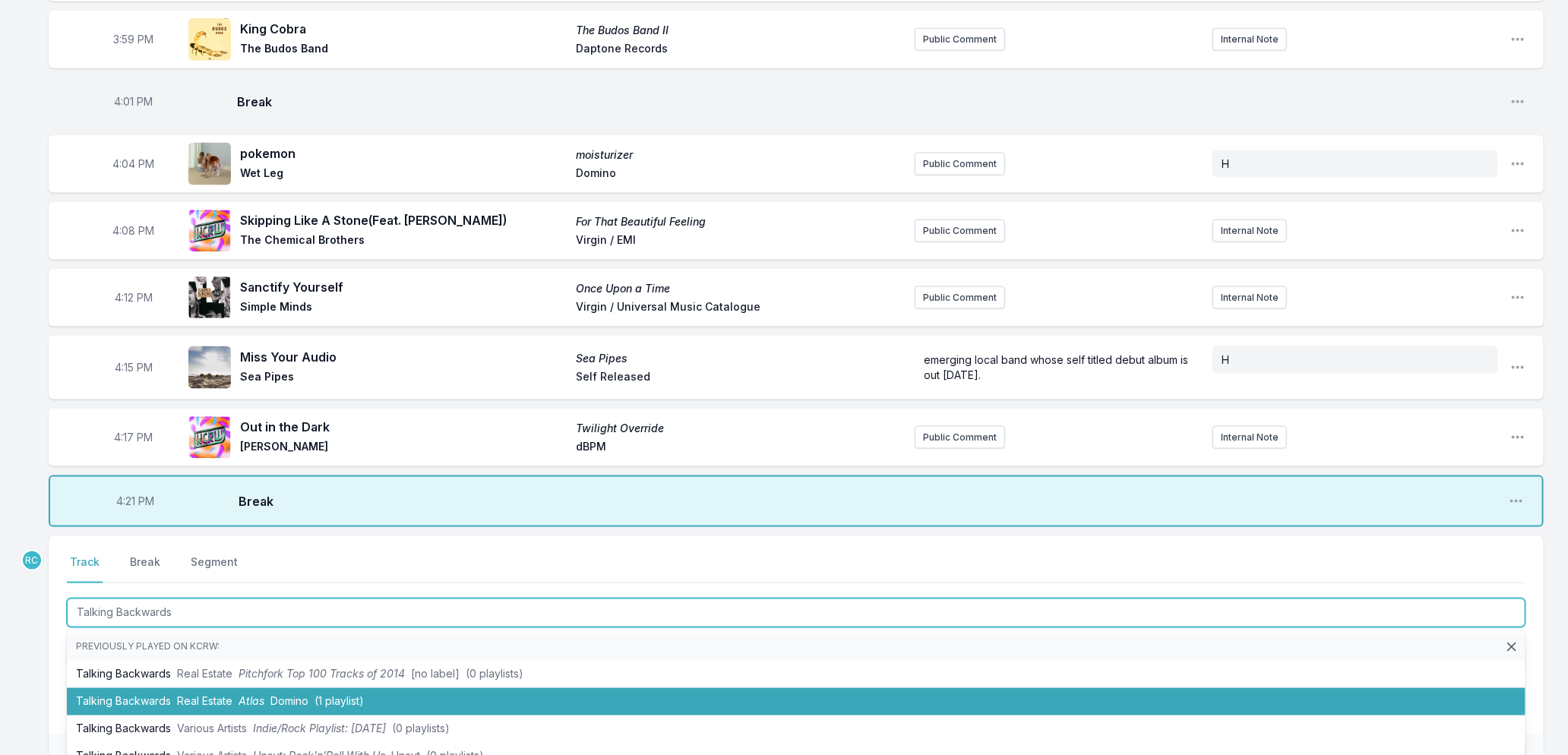
click at [214, 689] on li "Talking Backwards Real Estate Atlas Domino (1 playlist)" at bounding box center [796, 703] width 1459 height 28
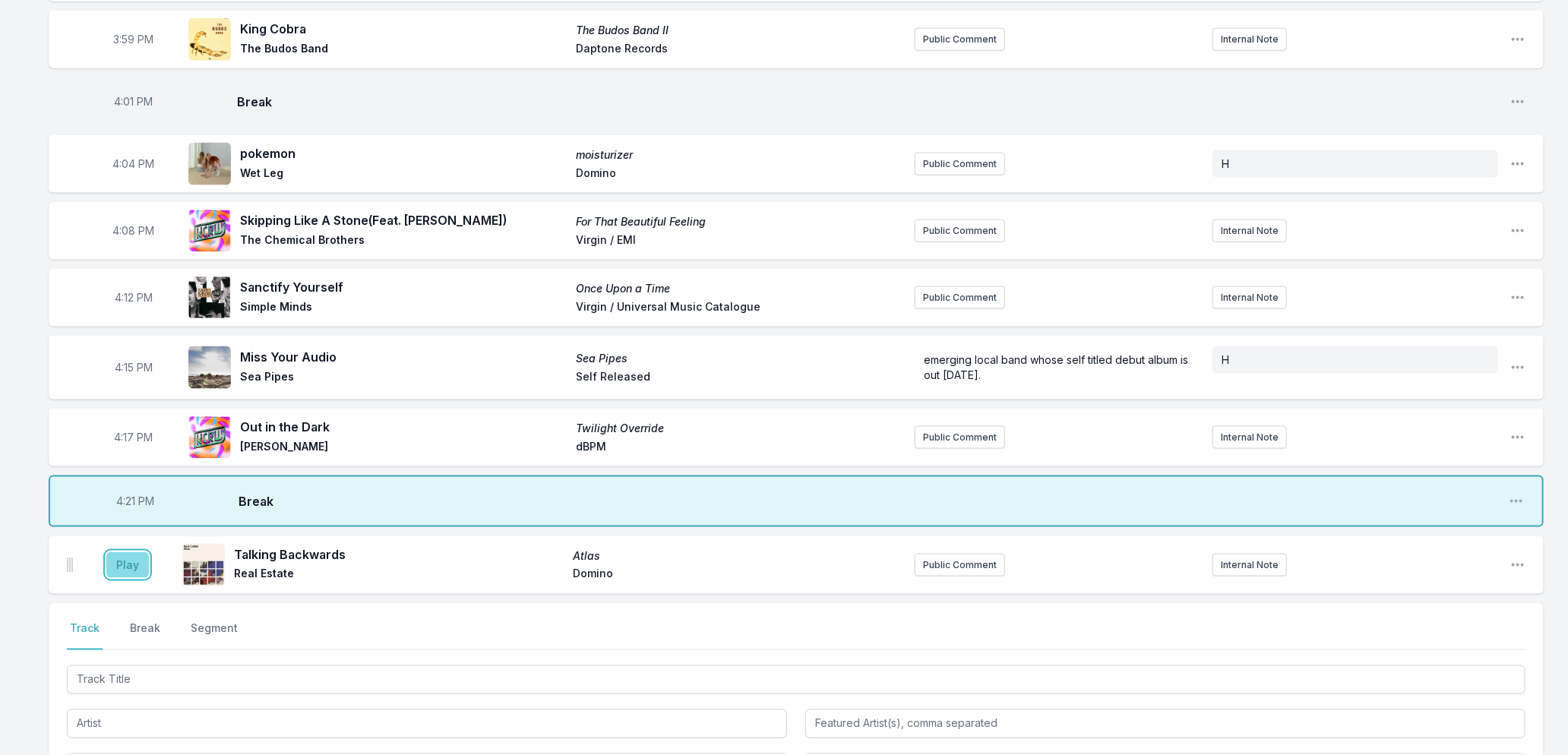
click at [125, 557] on button "Play" at bounding box center [128, 566] width 42 height 26
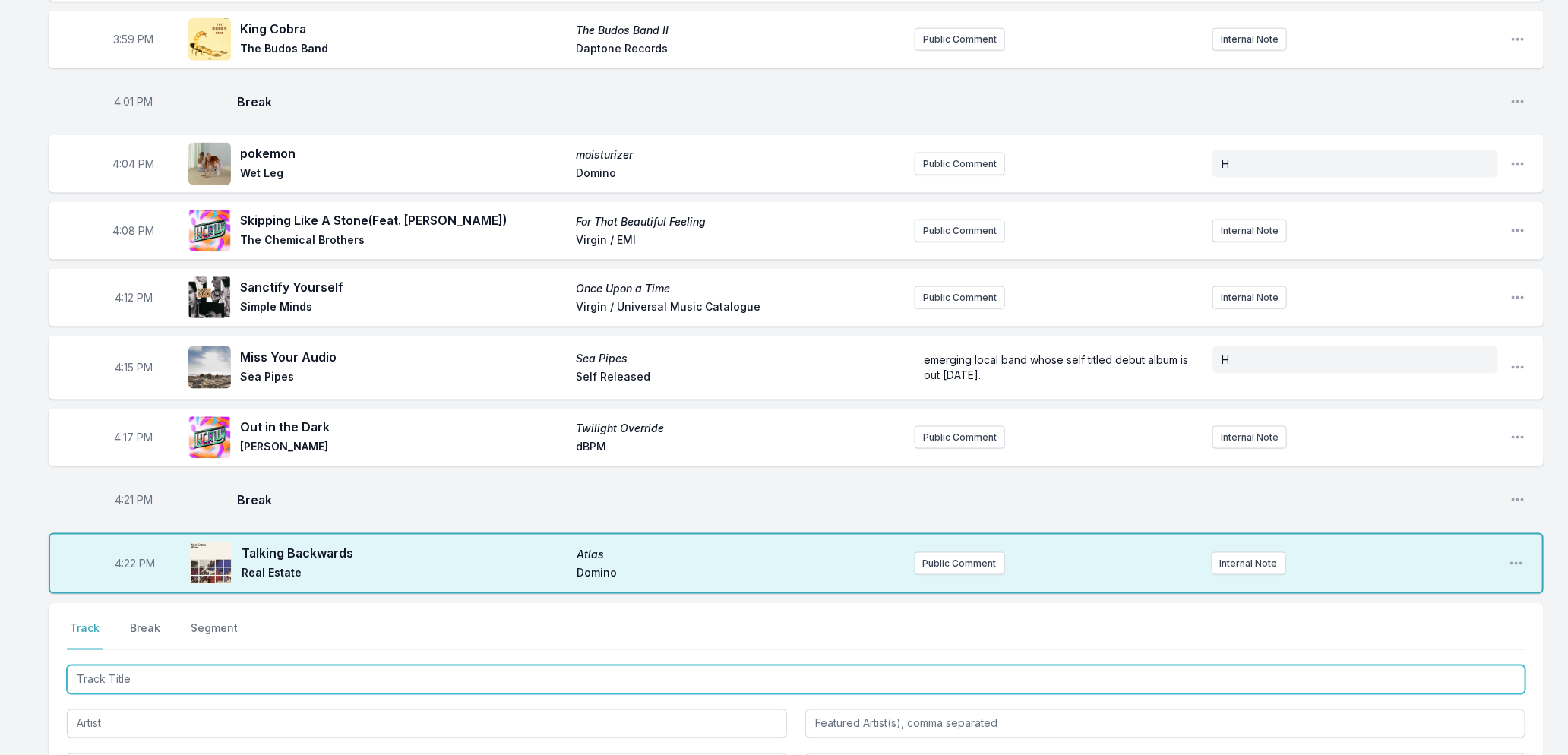
click at [313, 674] on input "Track Title" at bounding box center [796, 680] width 1459 height 29
type input "Dominoes"
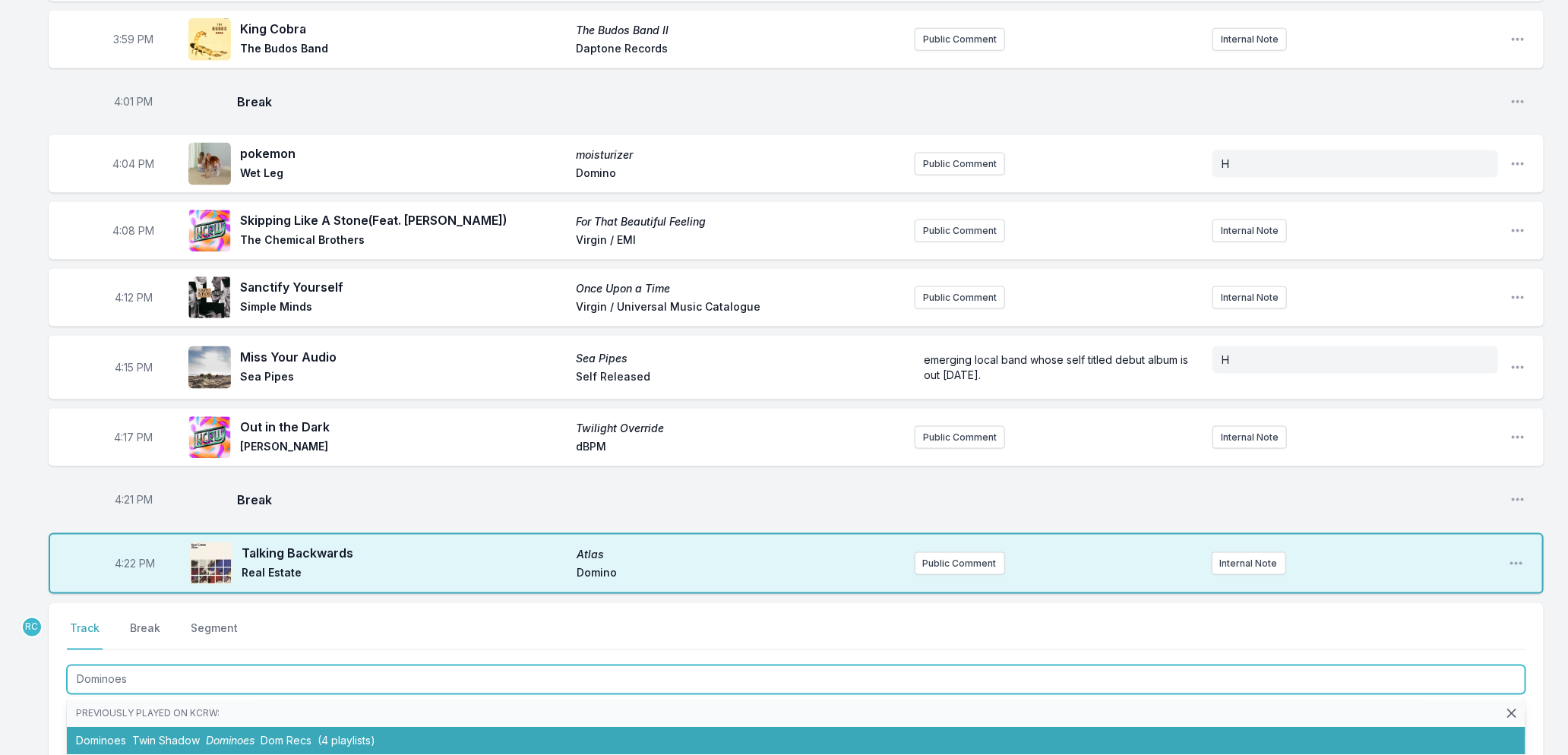
click at [212, 735] on span "Dominoes" at bounding box center [230, 741] width 49 height 13
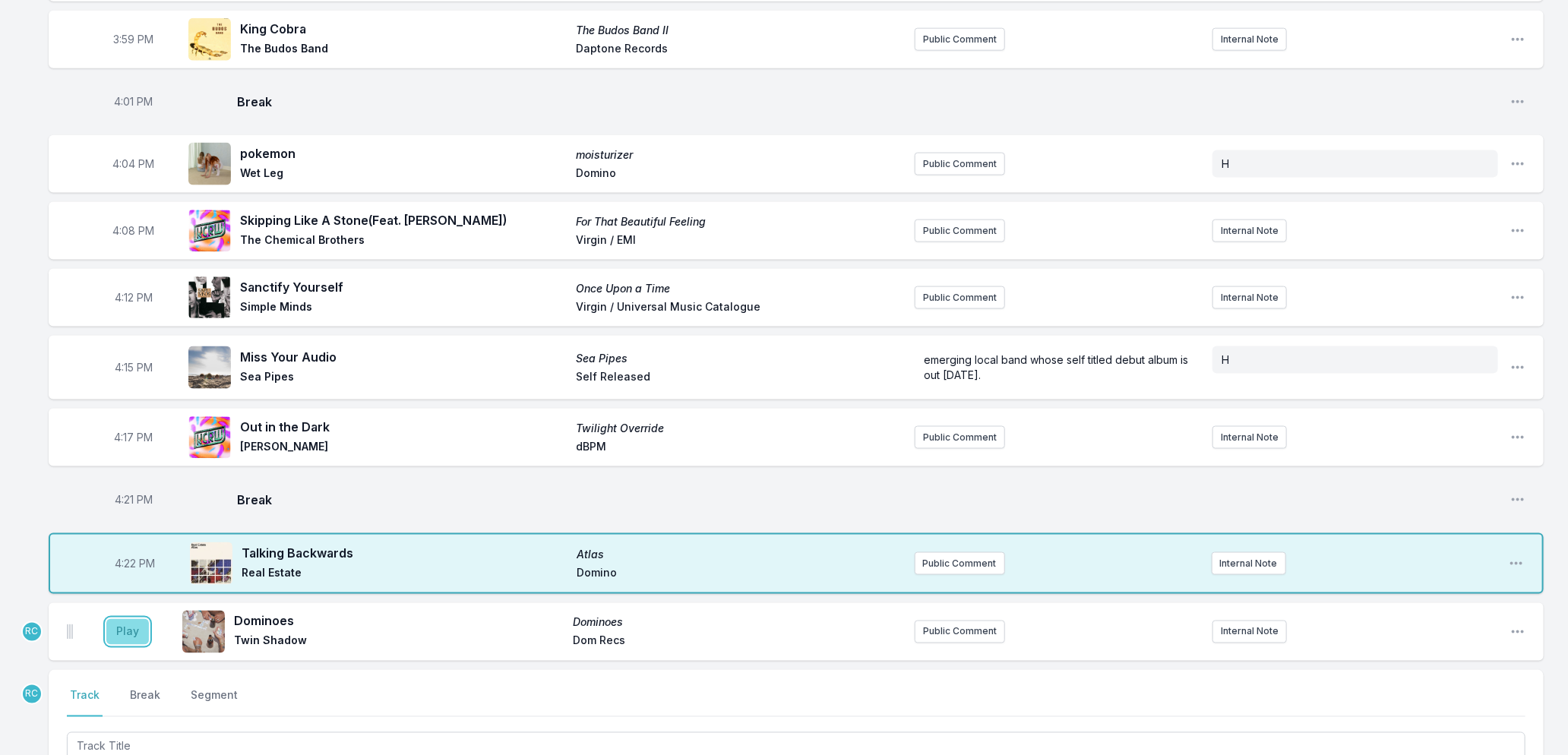
click at [119, 620] on button "Play" at bounding box center [128, 632] width 42 height 26
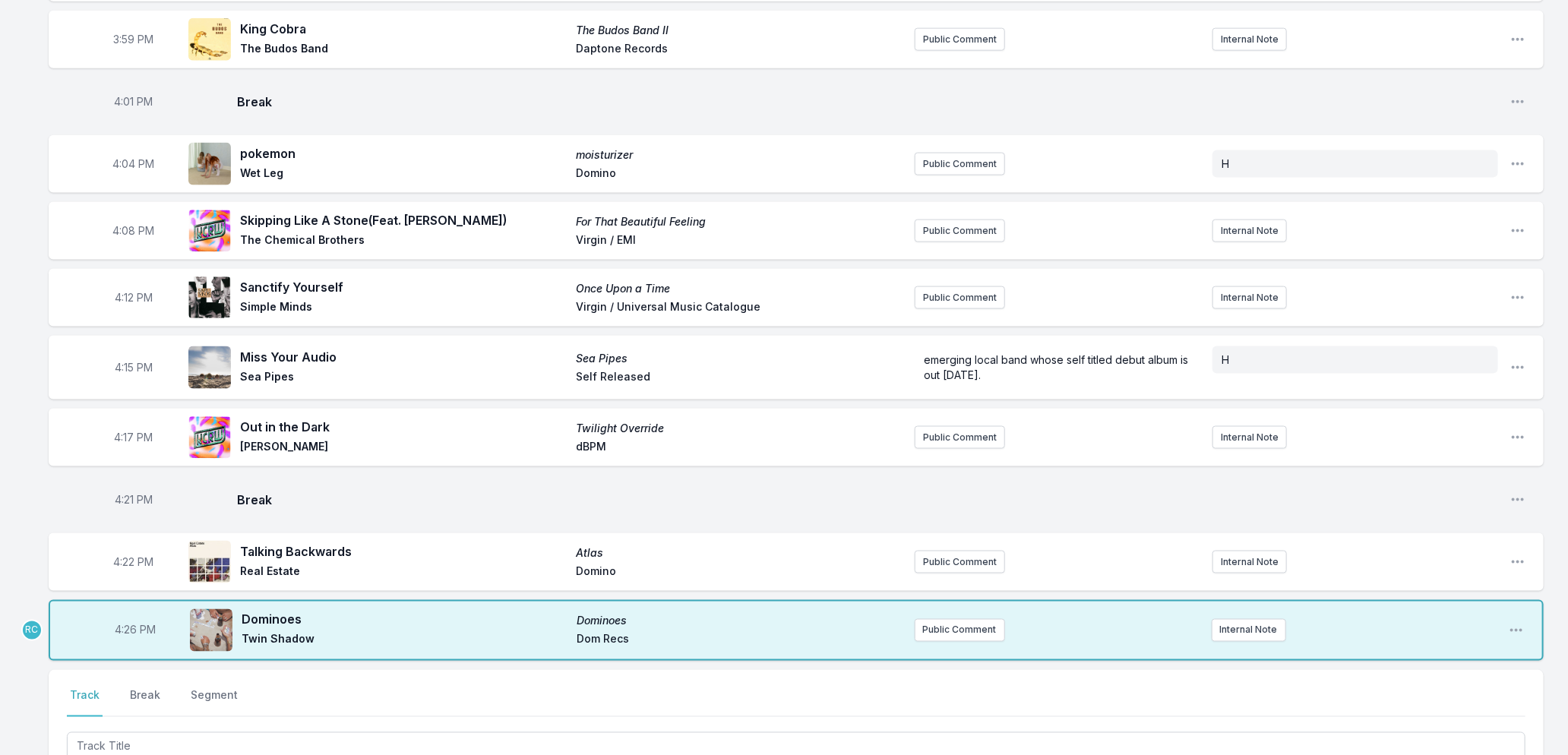
scroll to position [1440, 0]
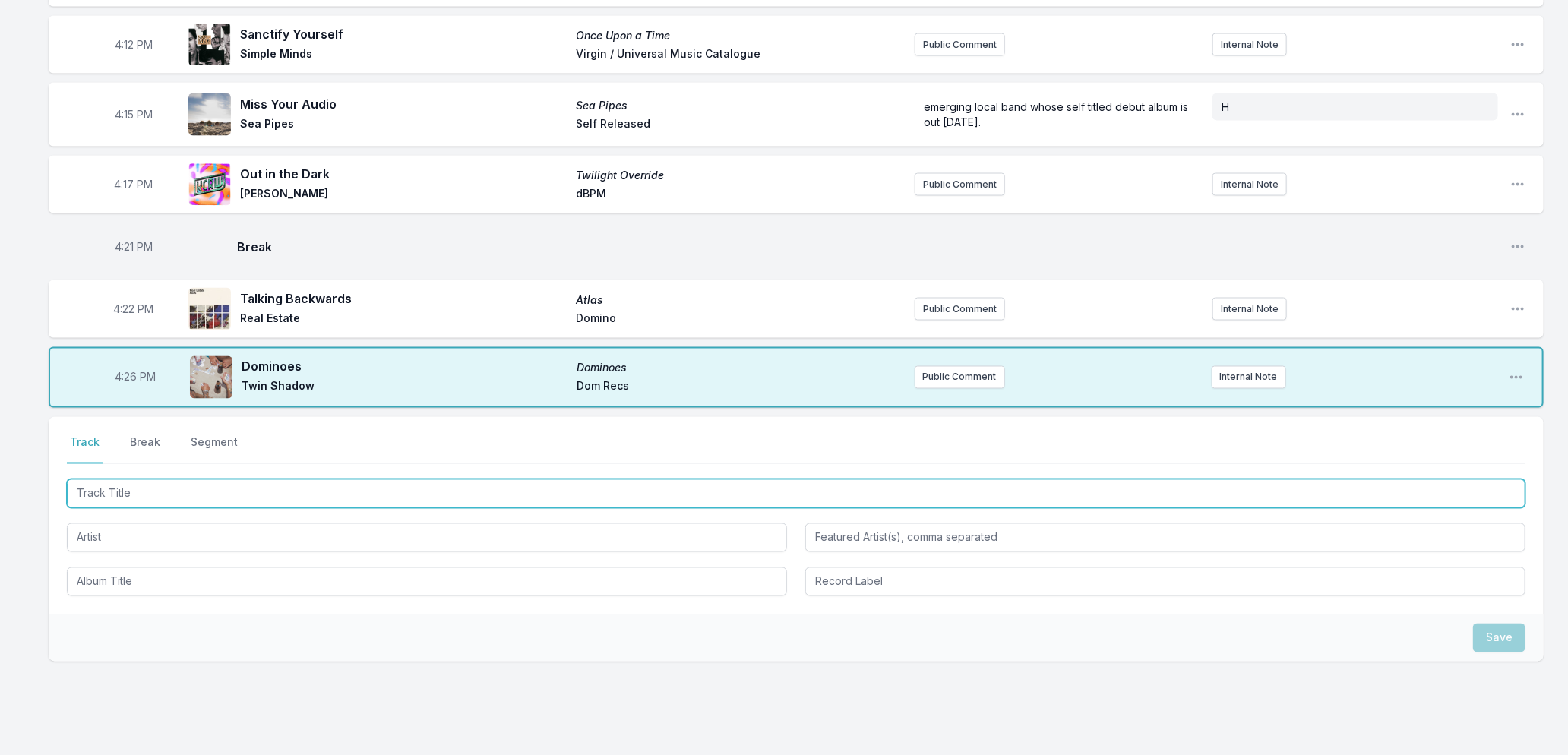
click at [222, 481] on input "Track Title" at bounding box center [796, 493] width 1459 height 29
type input "Shadow"
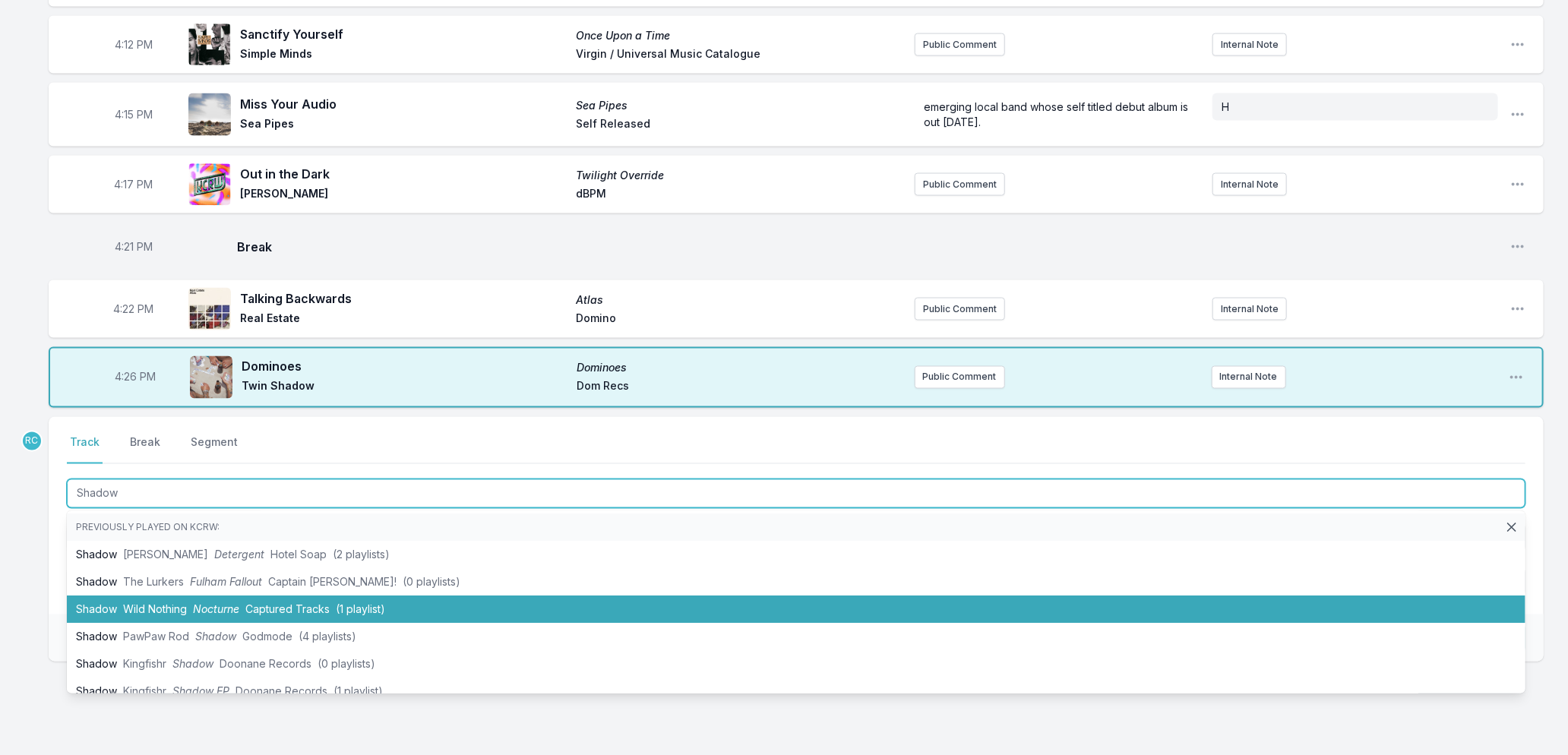
click at [152, 603] on span "Wild Nothing" at bounding box center [155, 610] width 63 height 13
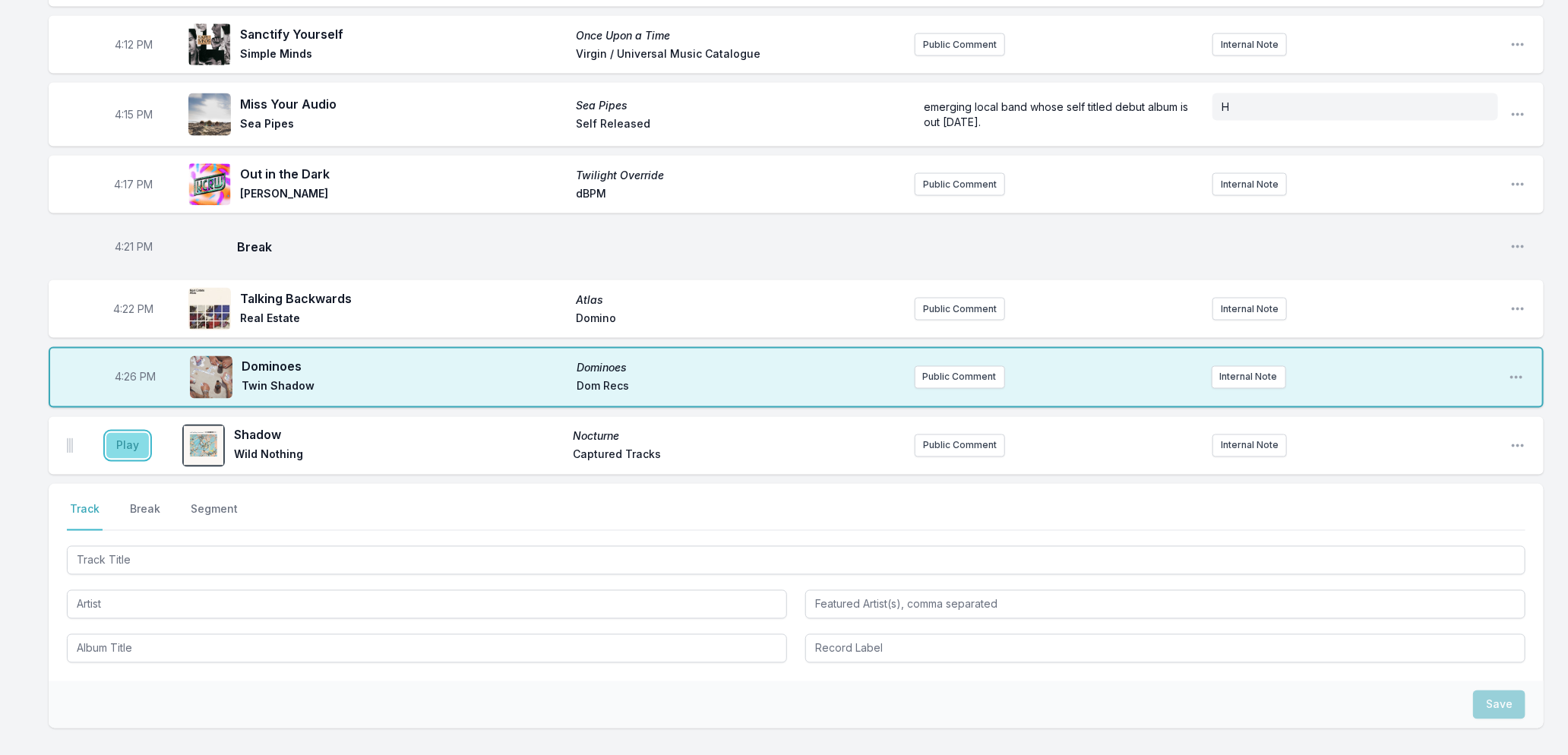
click at [129, 437] on button "Play" at bounding box center [128, 446] width 42 height 26
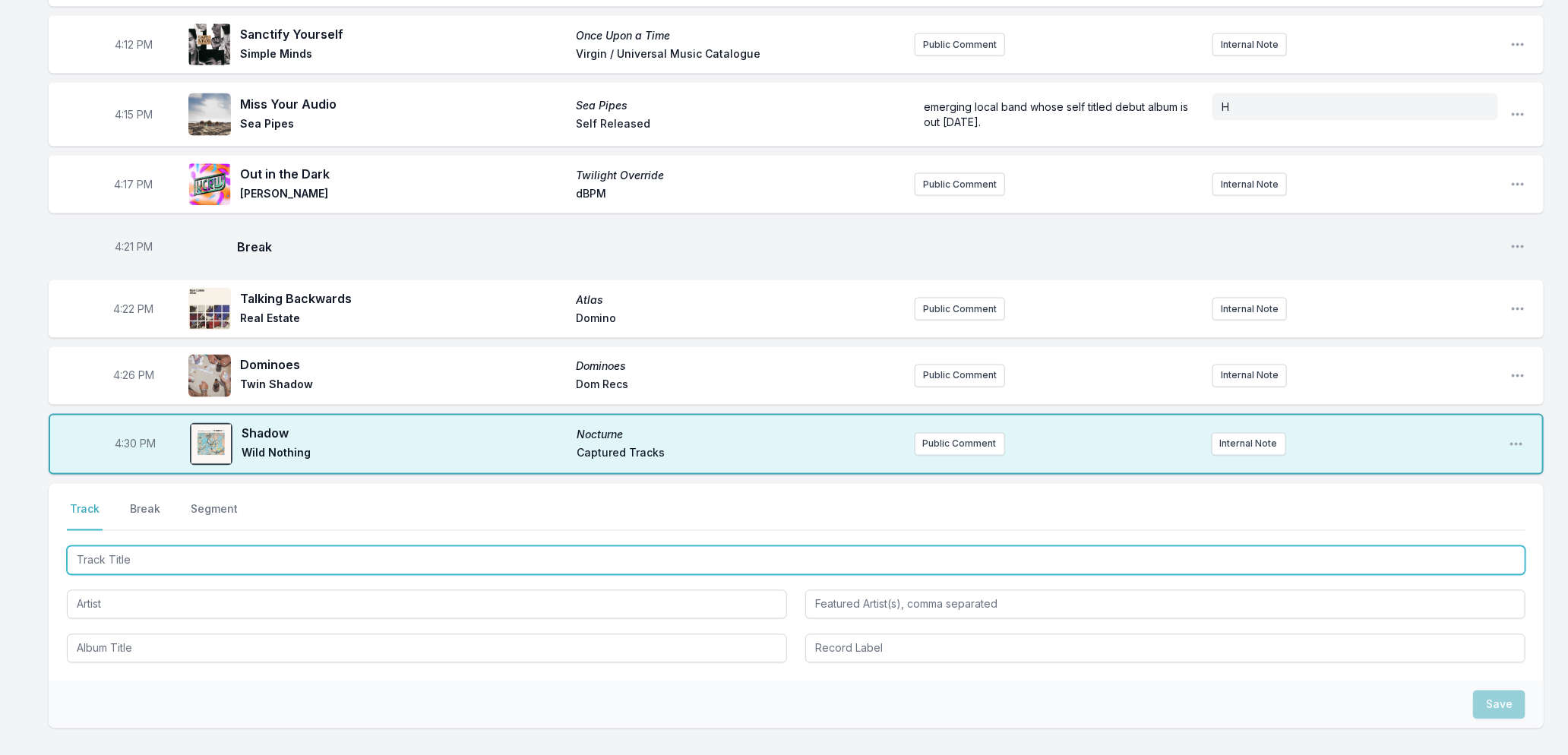
click at [252, 558] on input "Track Title" at bounding box center [796, 560] width 1459 height 29
type input "Bounce House"
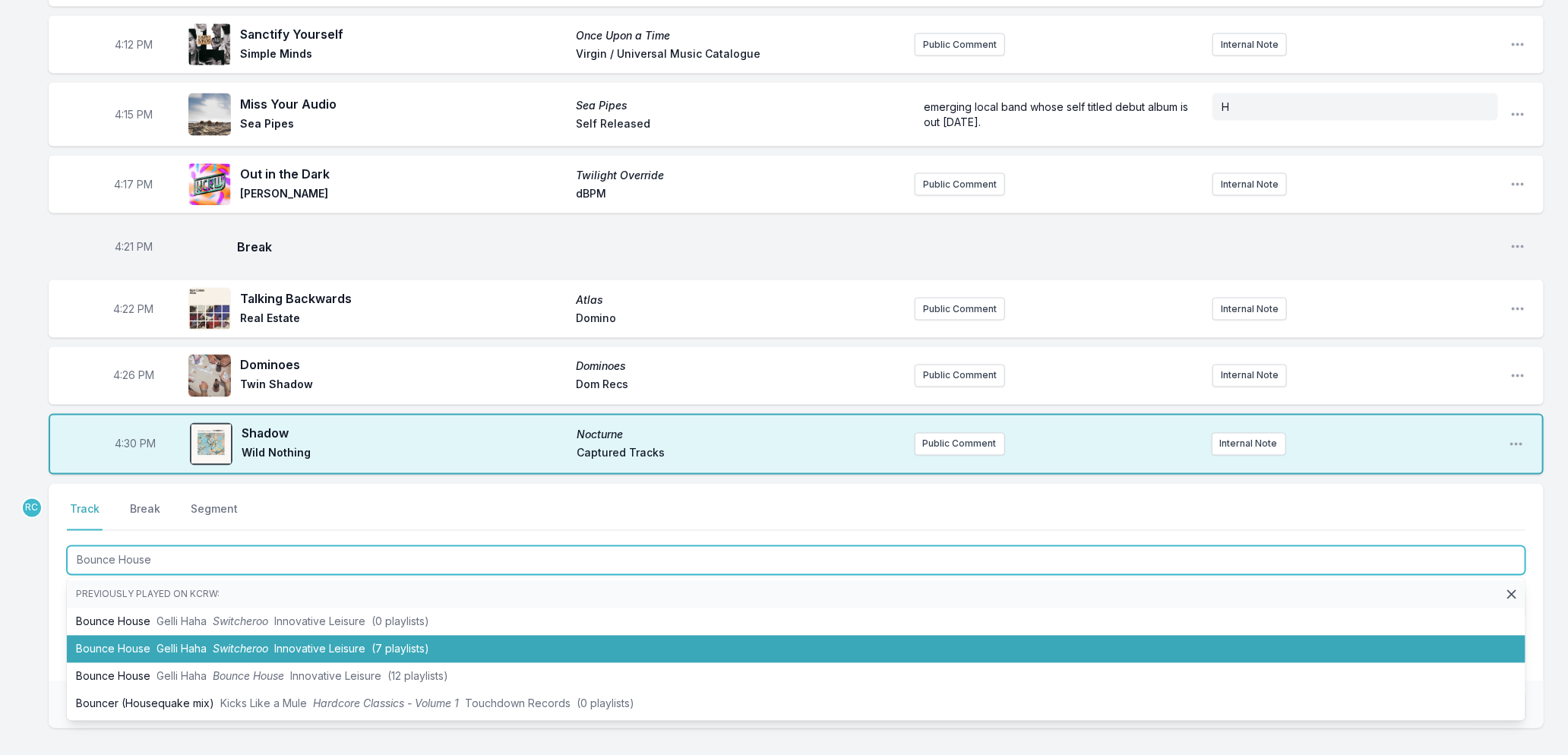
click at [161, 643] on span "Gelli Haha" at bounding box center [181, 649] width 51 height 13
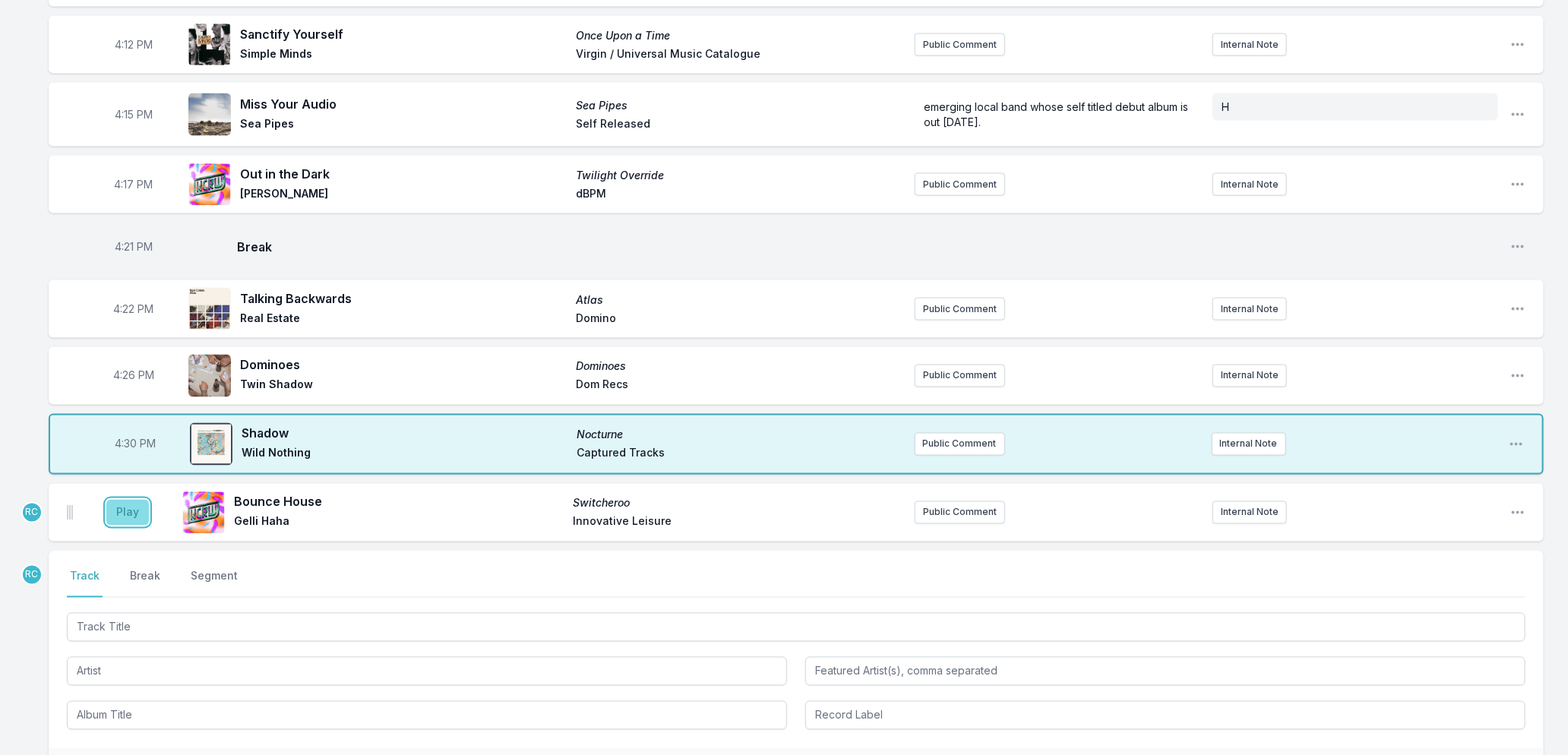
click at [115, 500] on button "Play" at bounding box center [128, 513] width 42 height 26
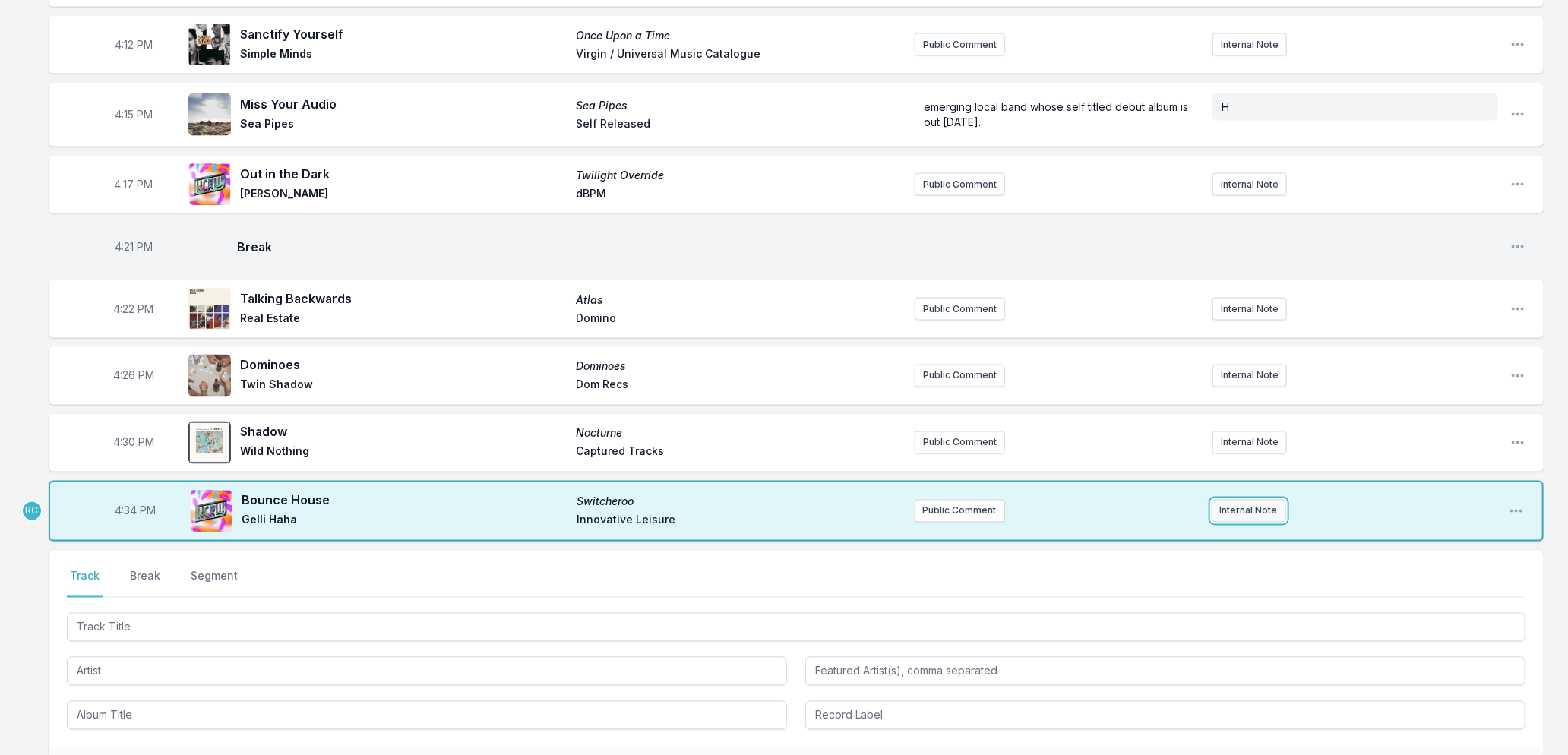
click at [1237, 502] on button "Internal Note" at bounding box center [1249, 511] width 74 height 23
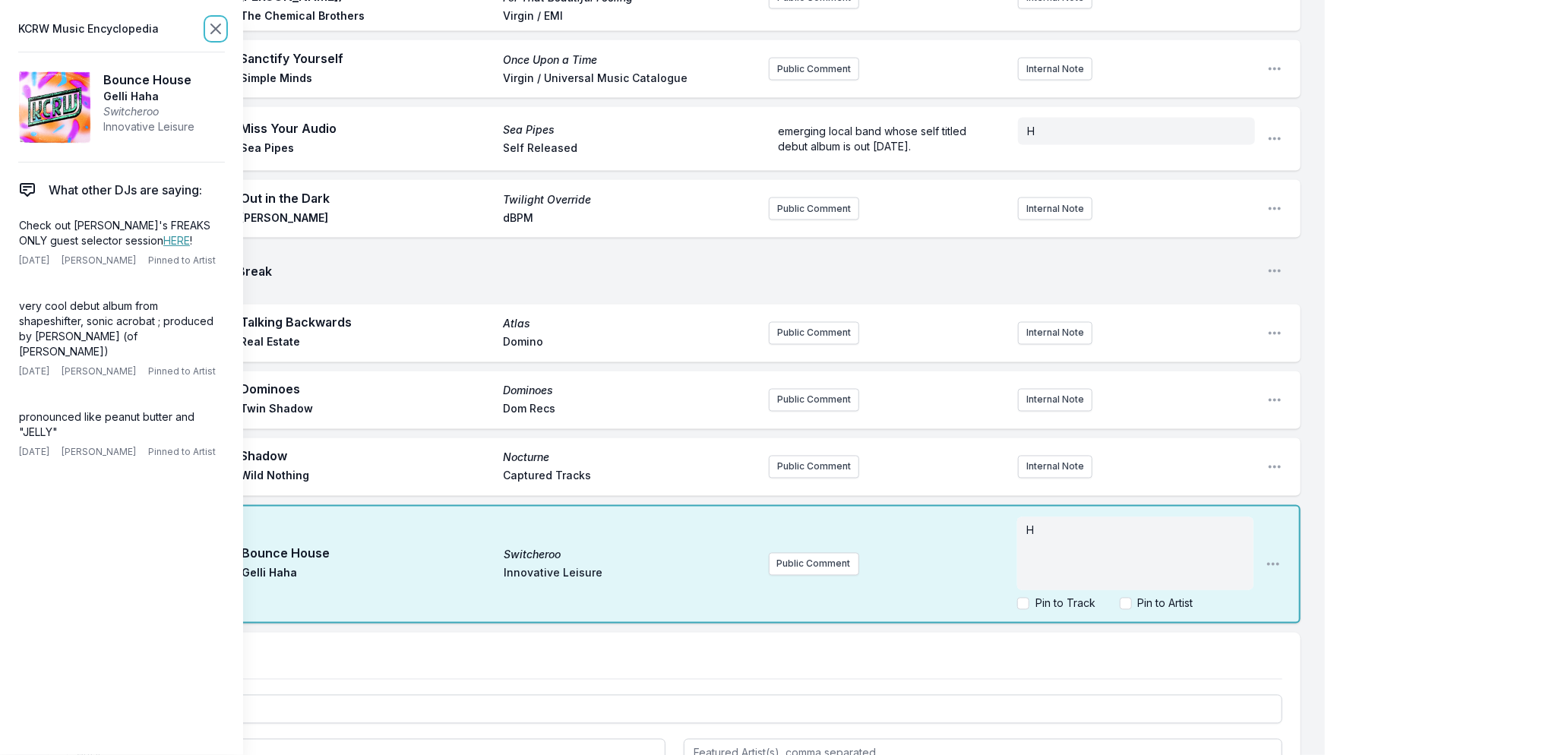
click at [216, 24] on icon at bounding box center [216, 29] width 18 height 18
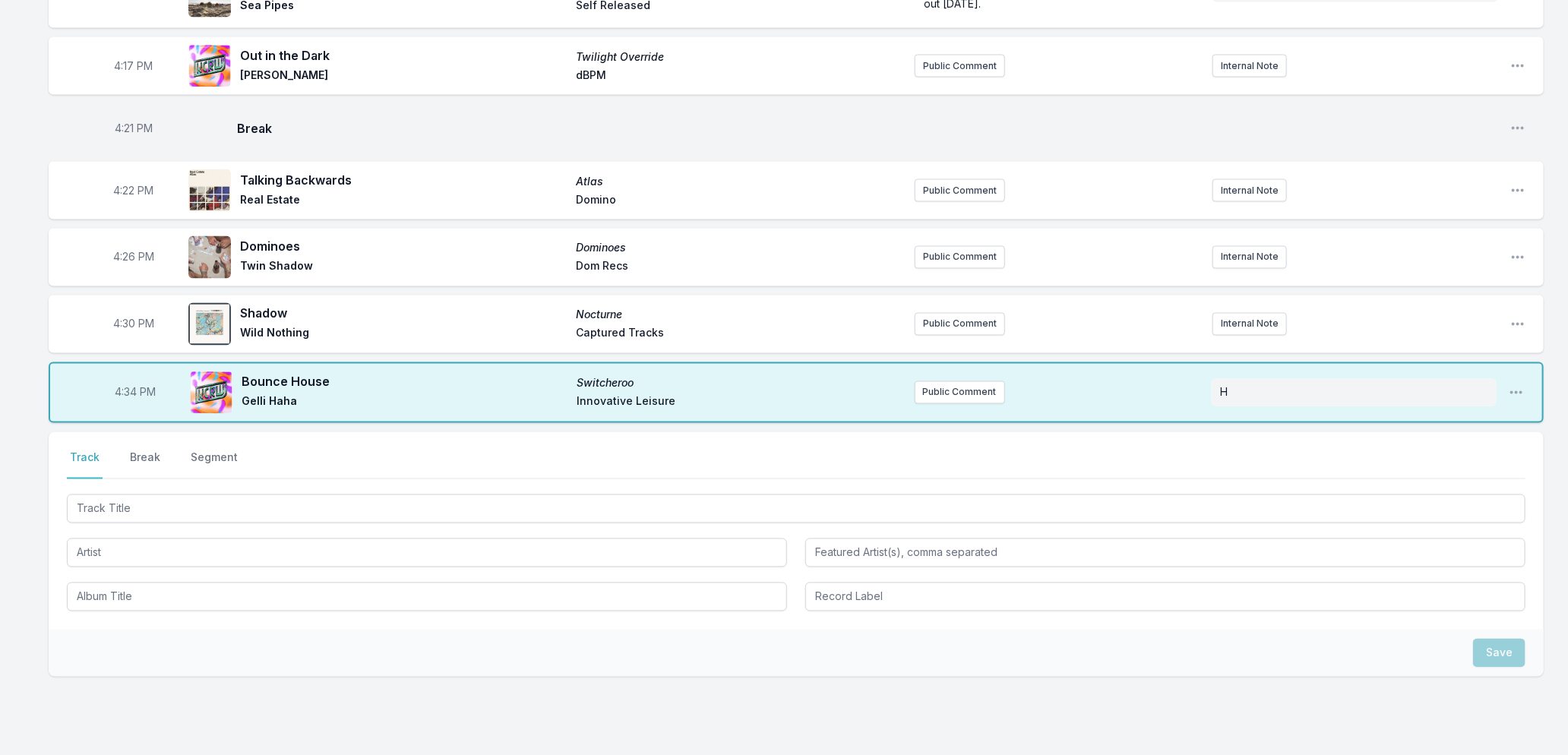
scroll to position [1608, 0]
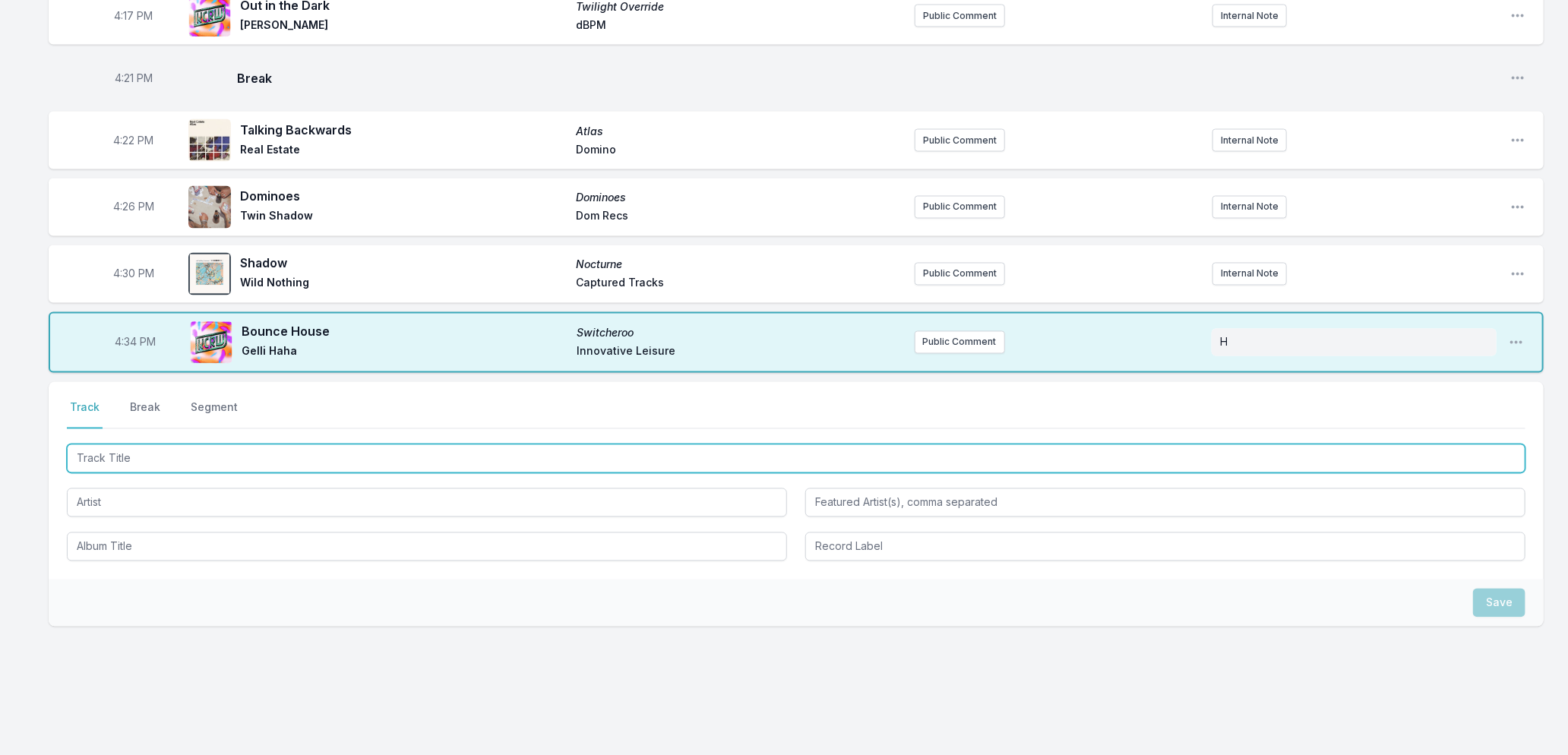
click at [238, 452] on input "Track Title" at bounding box center [796, 458] width 1459 height 29
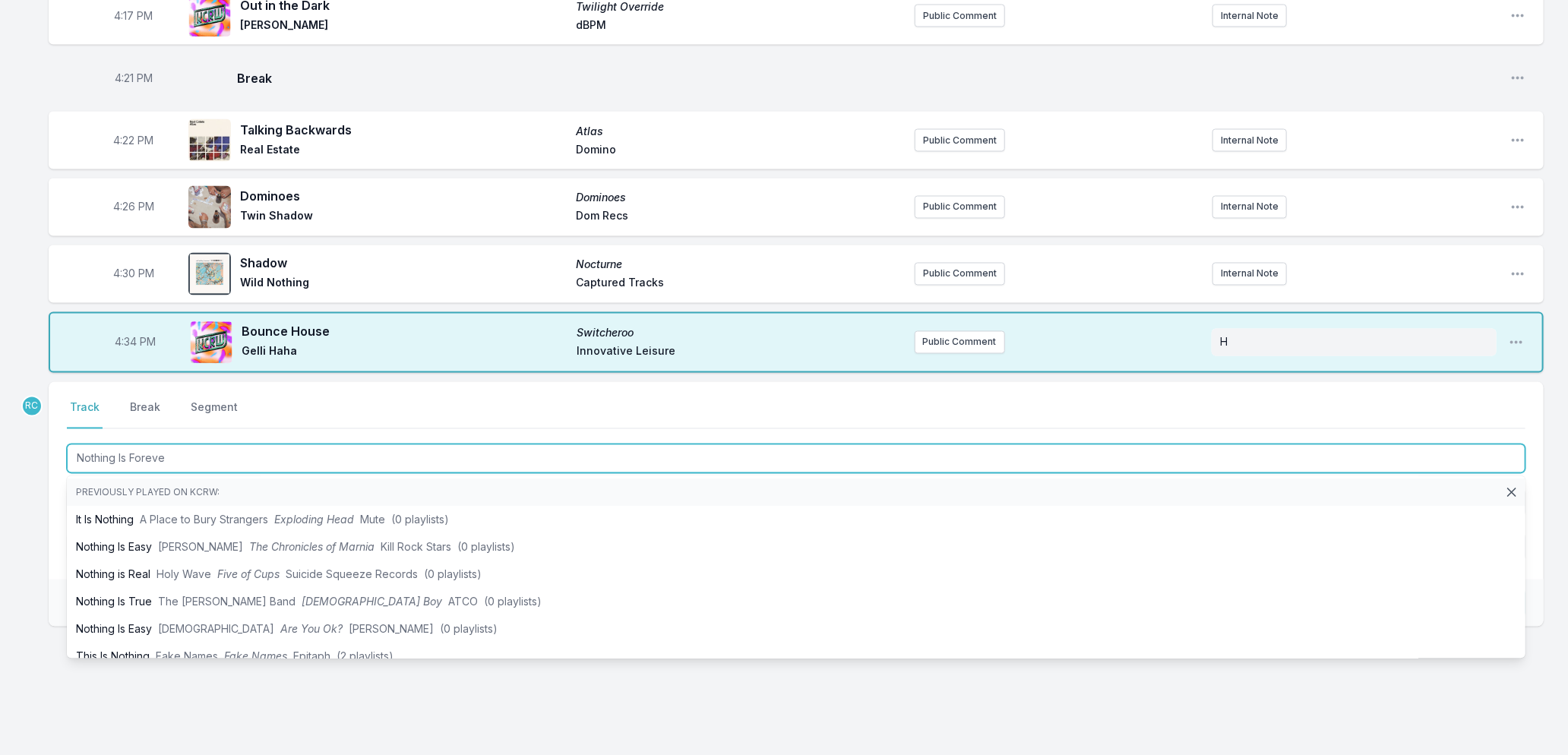
type input "Nothing Is Forever"
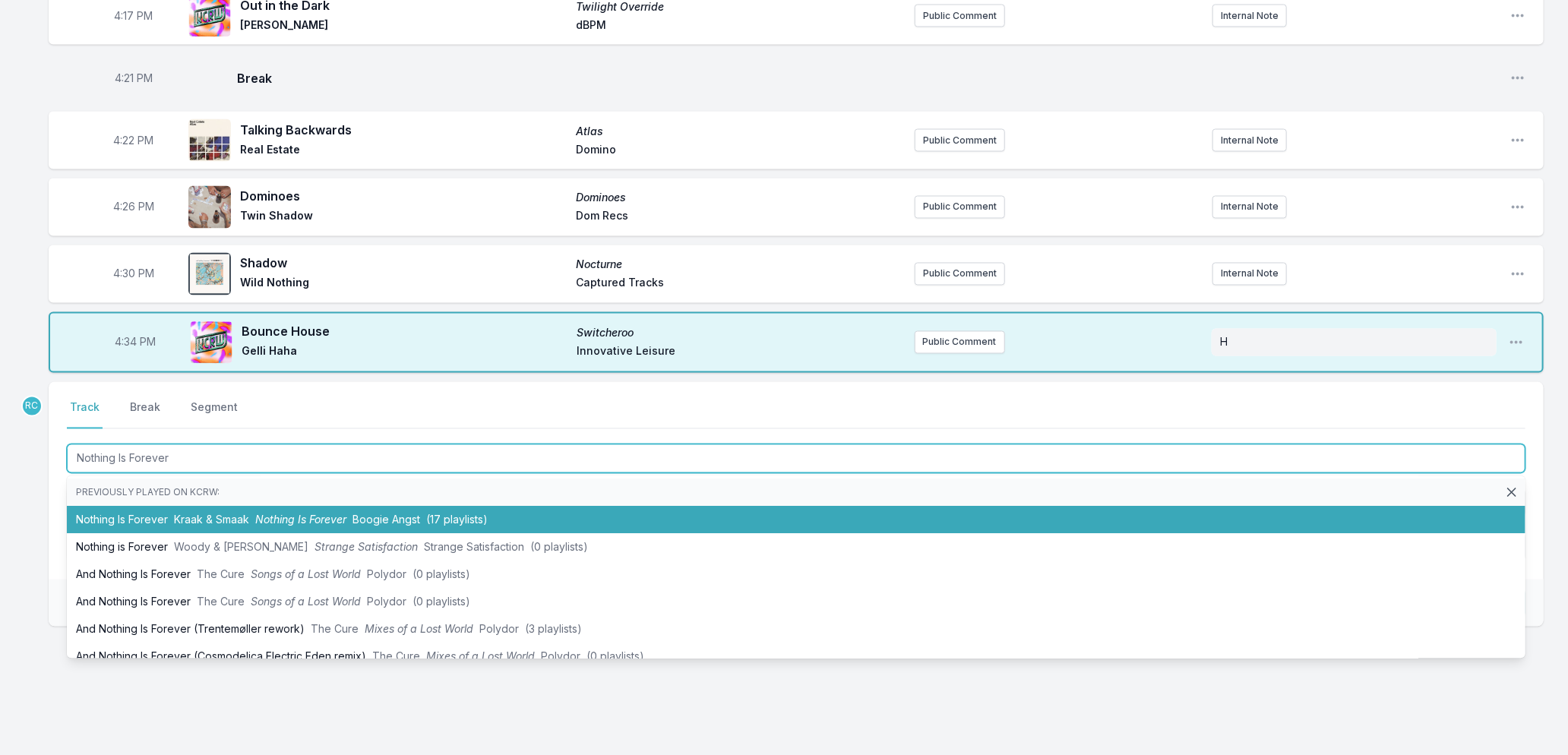
click at [216, 514] on span "Kraak & Smaak" at bounding box center [212, 520] width 75 height 13
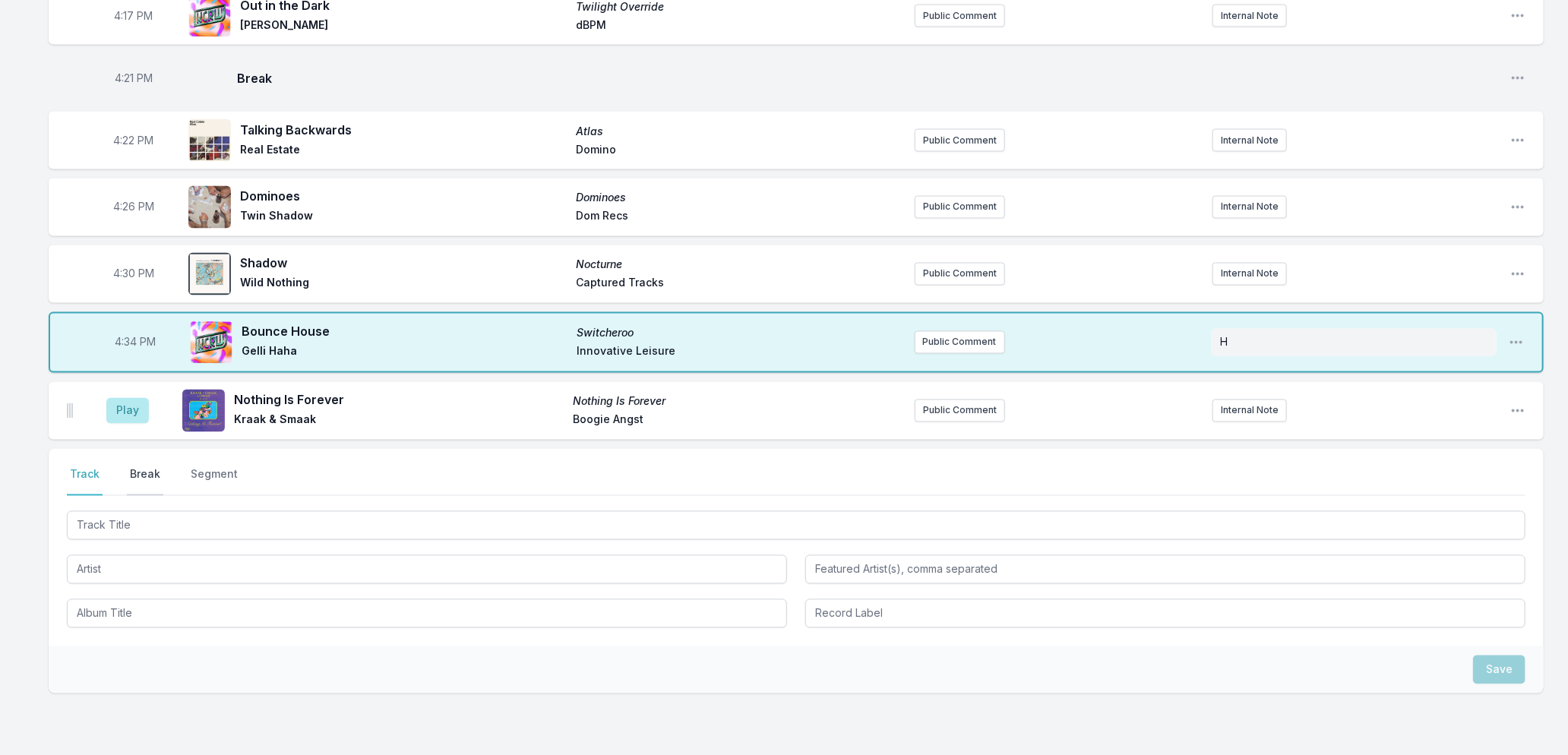
click at [146, 467] on button "Break" at bounding box center [145, 481] width 37 height 29
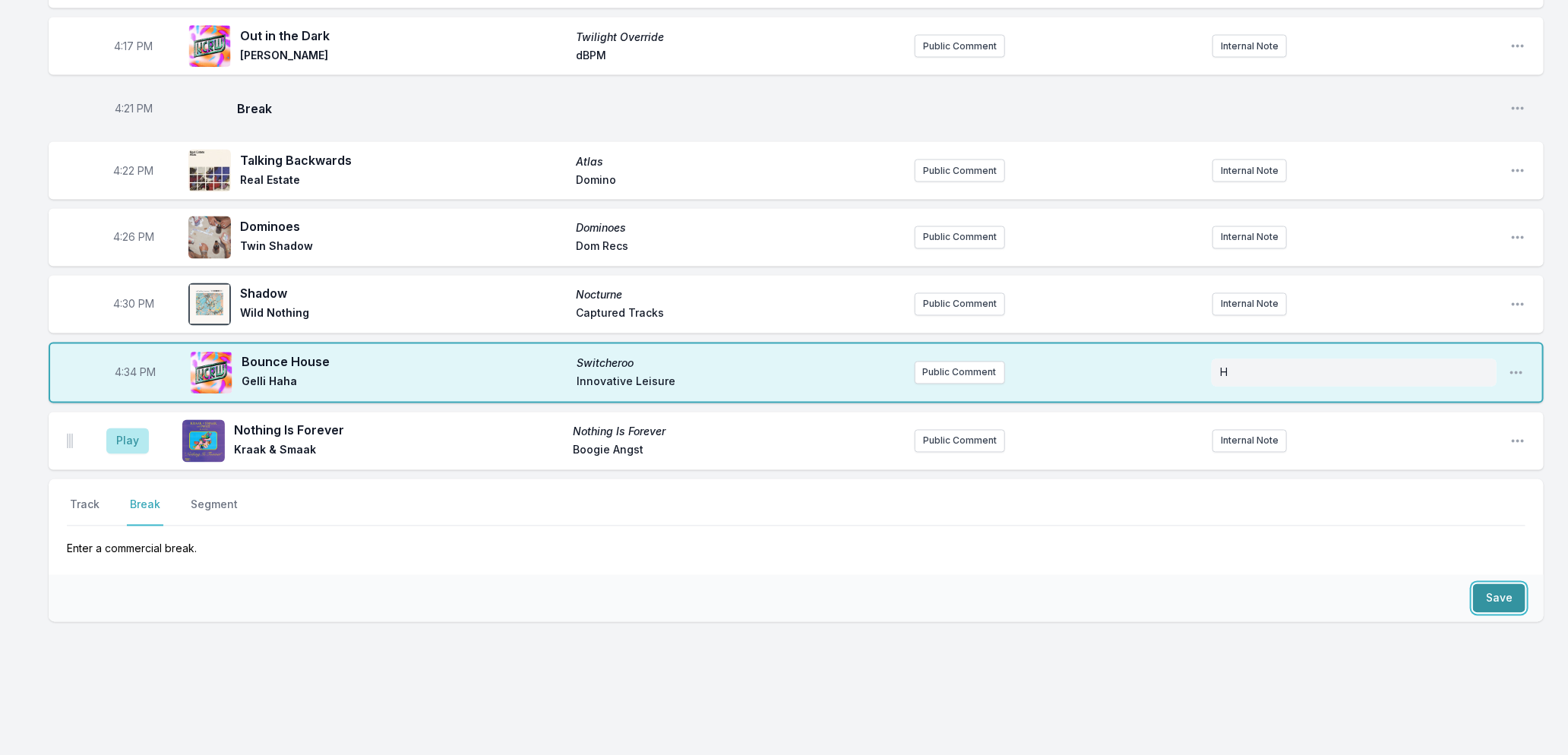
click at [1488, 588] on button "Save" at bounding box center [1499, 598] width 52 height 29
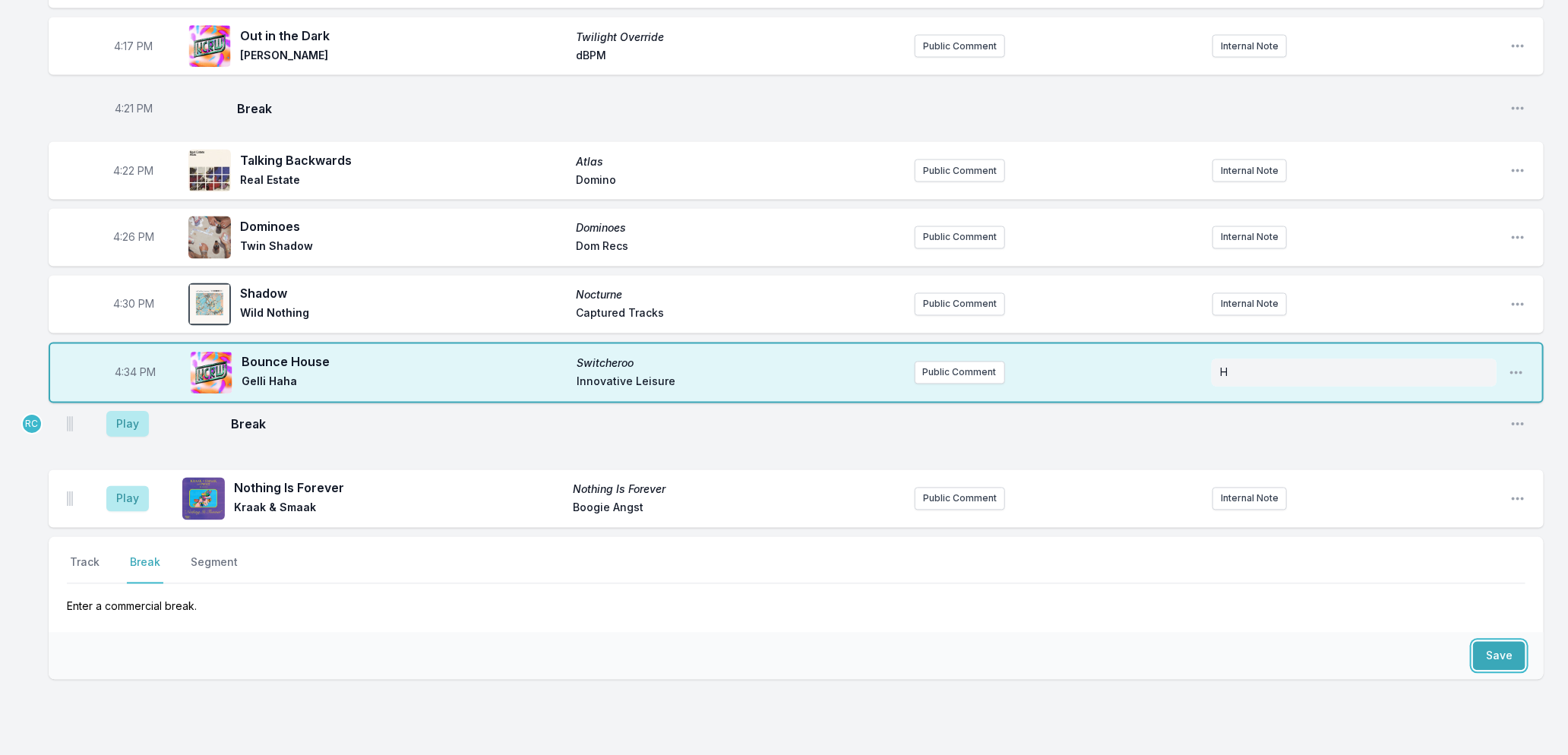
drag, startPoint x: 67, startPoint y: 494, endPoint x: 72, endPoint y: 415, distance: 79.2
click at [72, 415] on ul "Play Nothing Is Forever Nothing Is Forever [PERSON_NAME] & Smaak Boogie Angst P…" at bounding box center [796, 471] width 1495 height 116
click at [137, 424] on button "Play" at bounding box center [128, 437] width 42 height 26
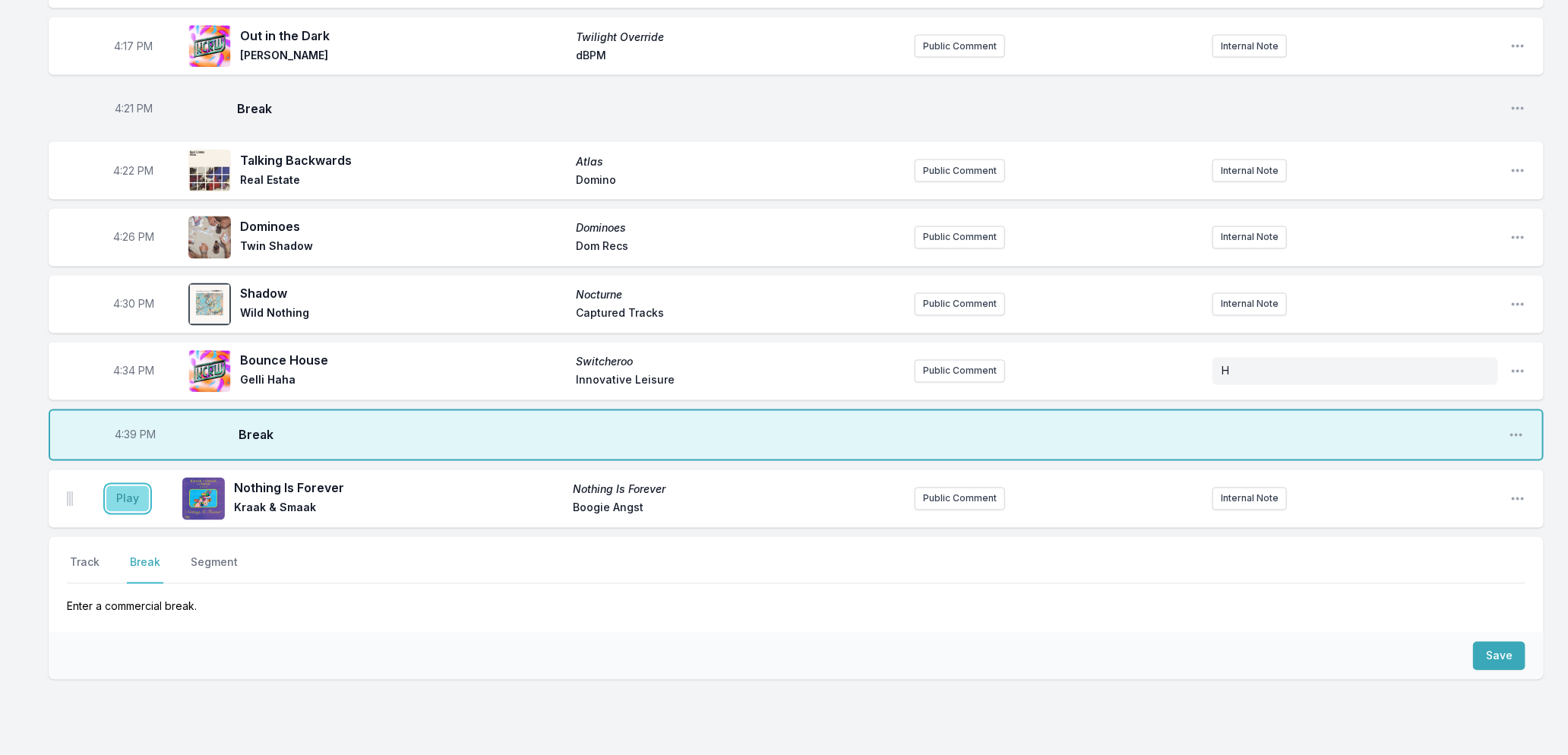
click at [127, 491] on button "Play" at bounding box center [128, 499] width 42 height 26
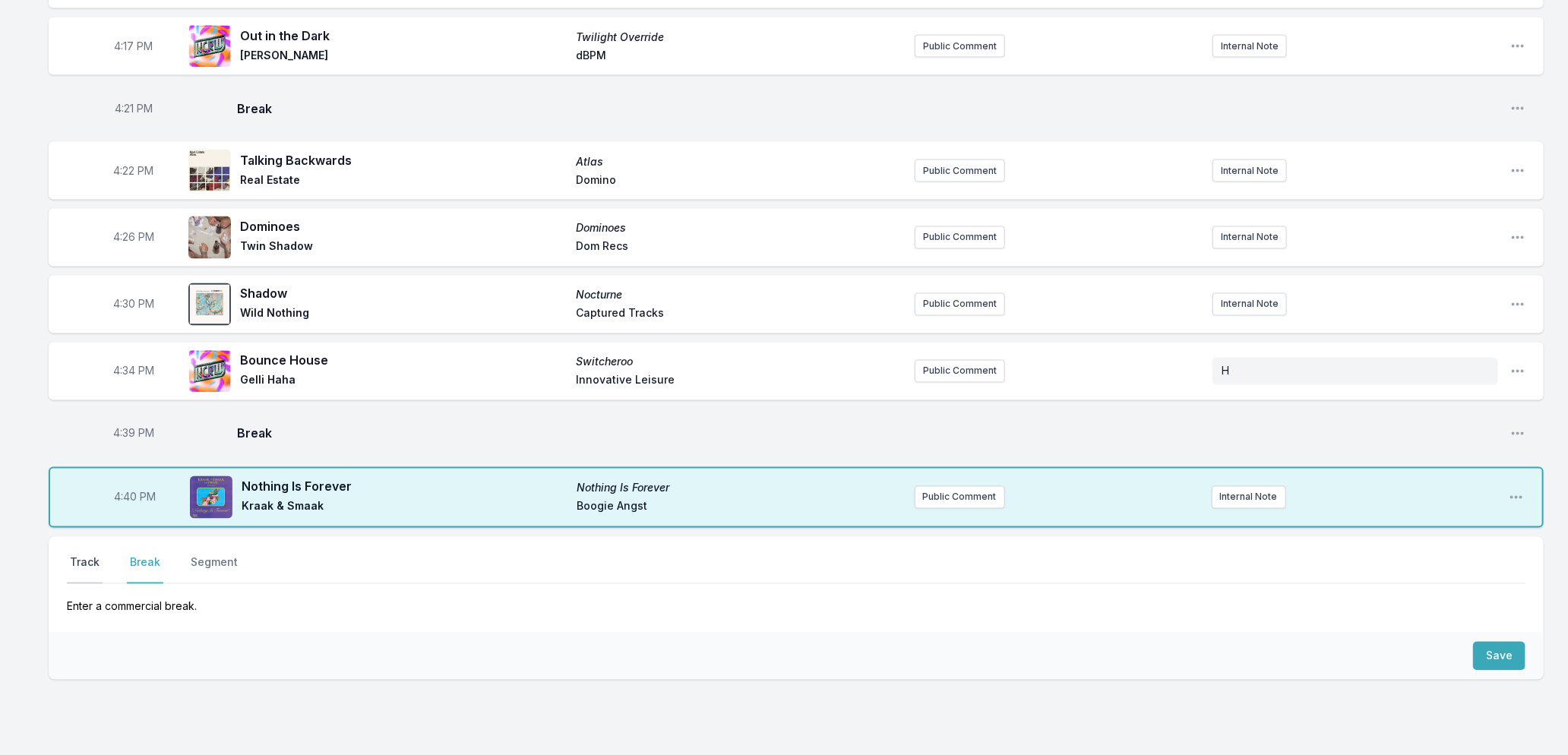
click at [81, 555] on button "Track" at bounding box center [85, 569] width 36 height 29
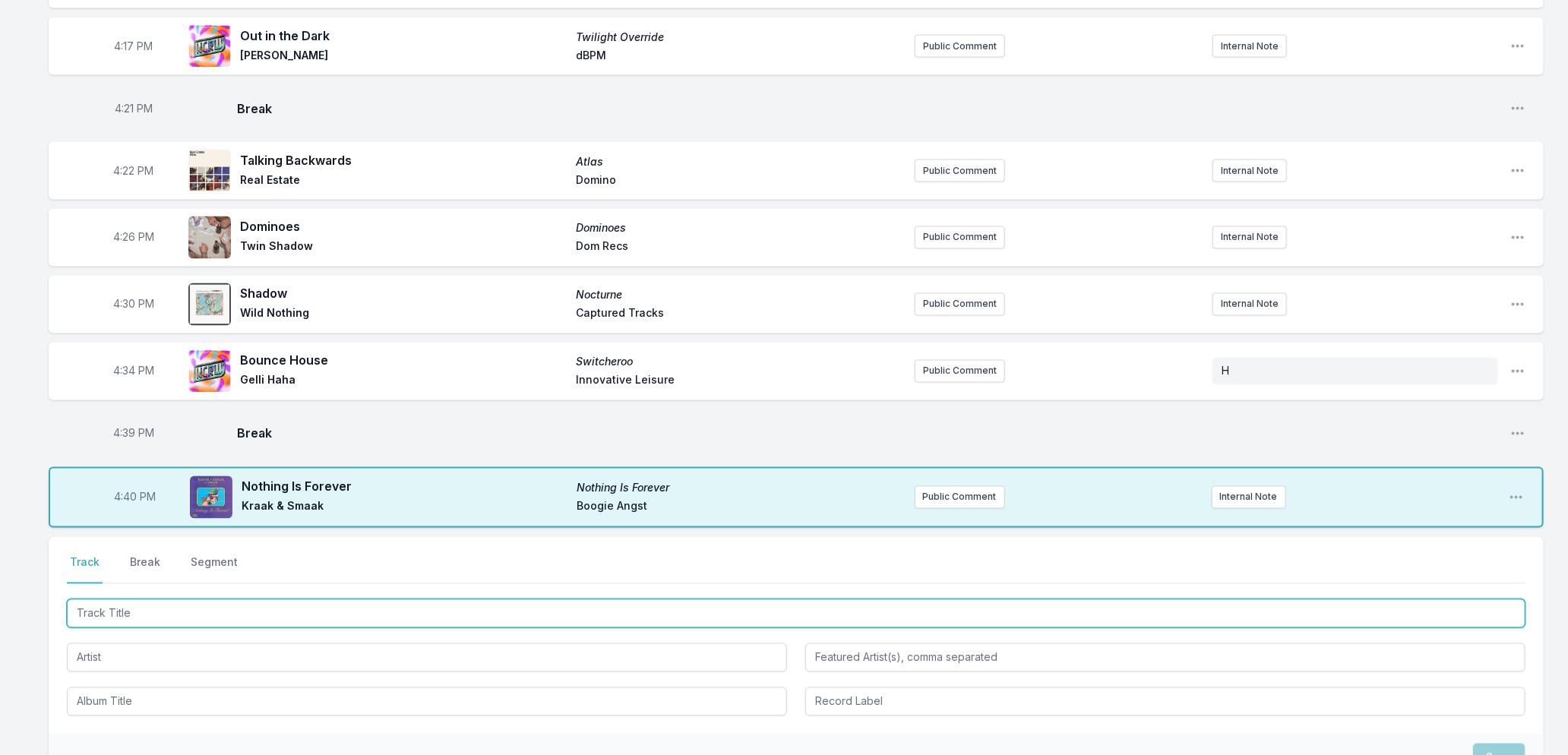
click at [206, 600] on input "Track Title" at bounding box center [796, 613] width 1459 height 29
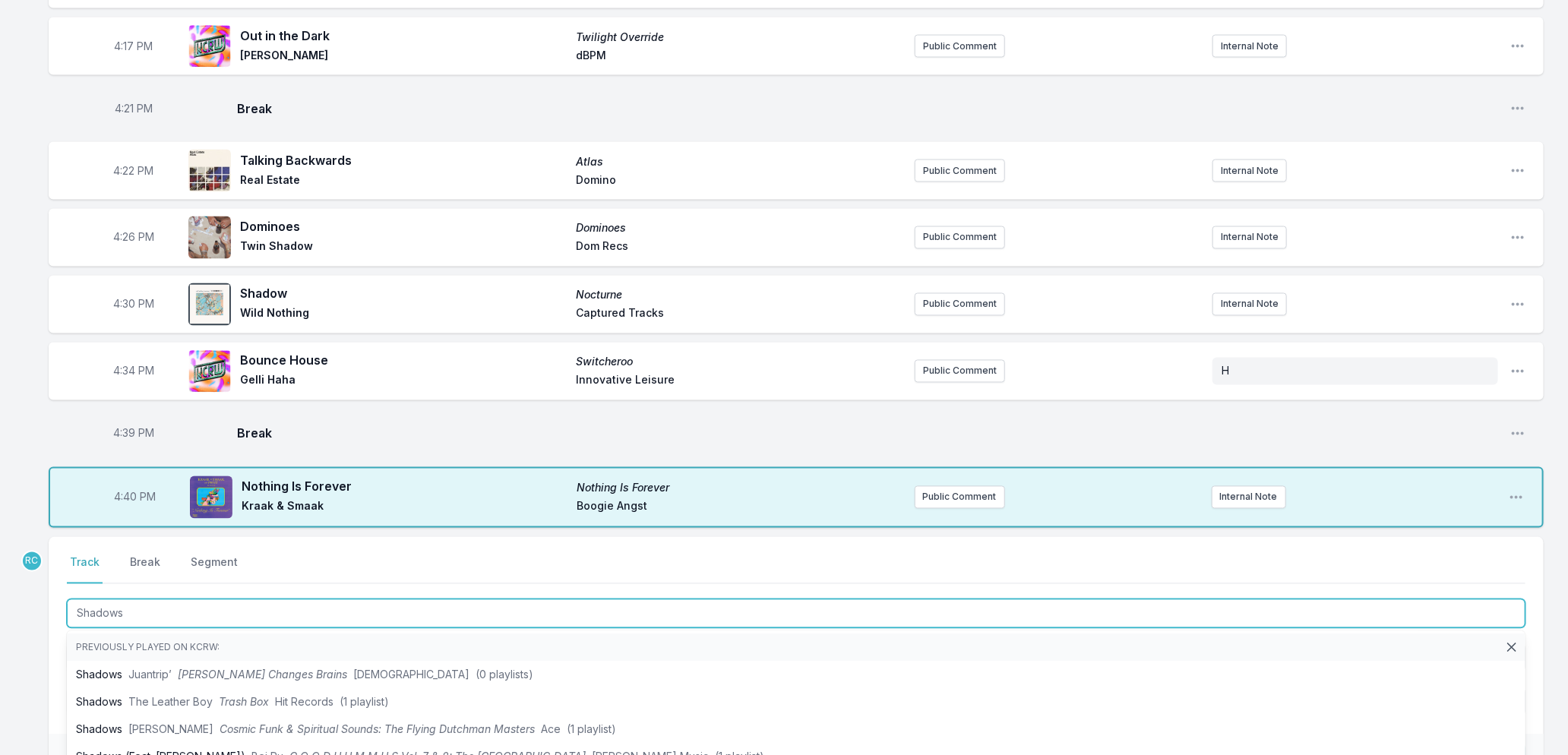
type input "Shadows"
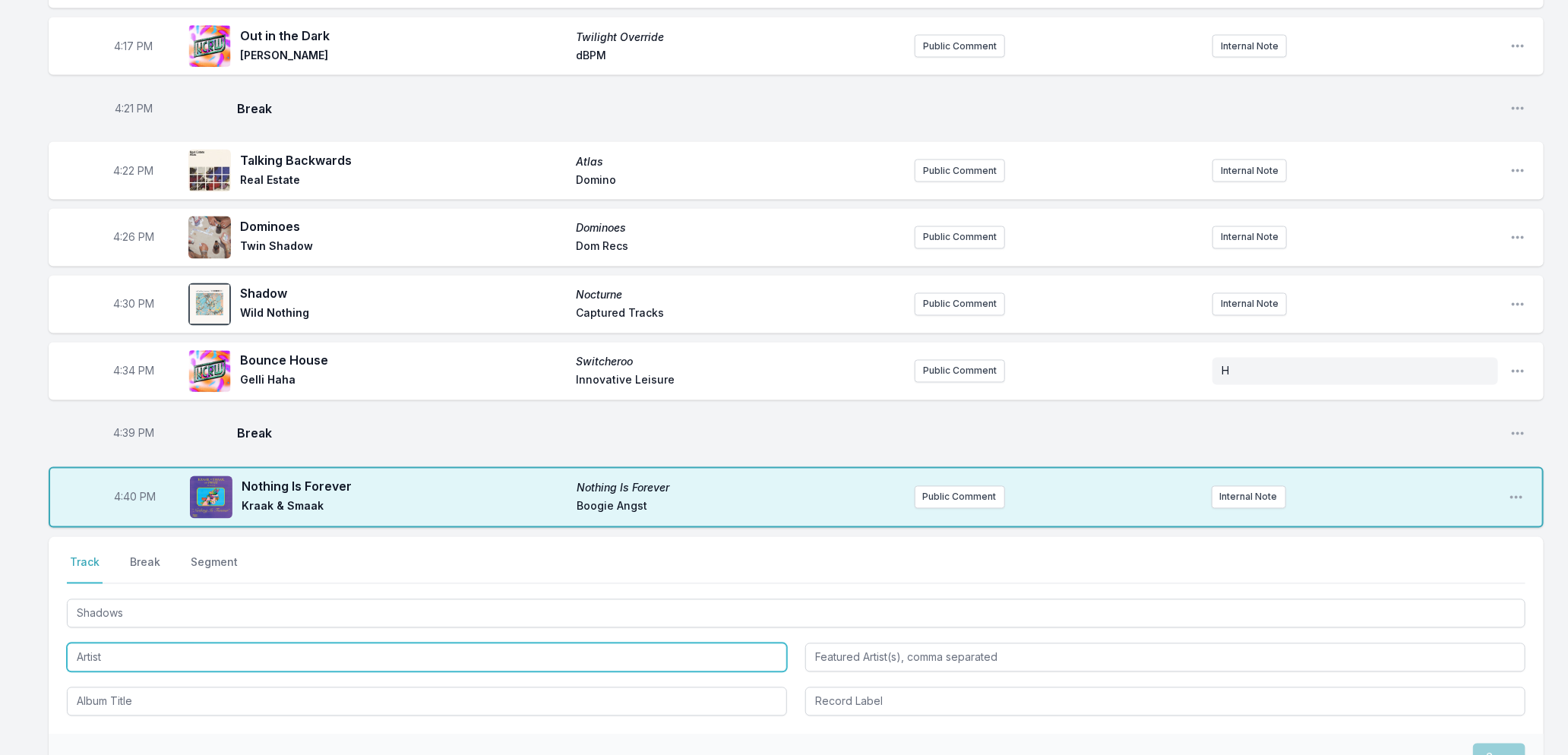
click at [246, 657] on input "Artist" at bounding box center [427, 658] width 720 height 29
click at [79, 646] on input "roosevelt" at bounding box center [427, 658] width 720 height 29
type input "[PERSON_NAME]"
click at [54, 716] on div "Select a tab Track Break Segment Track Break Segment Shadows Roosevelt Loading.…" at bounding box center [796, 635] width 1495 height 198
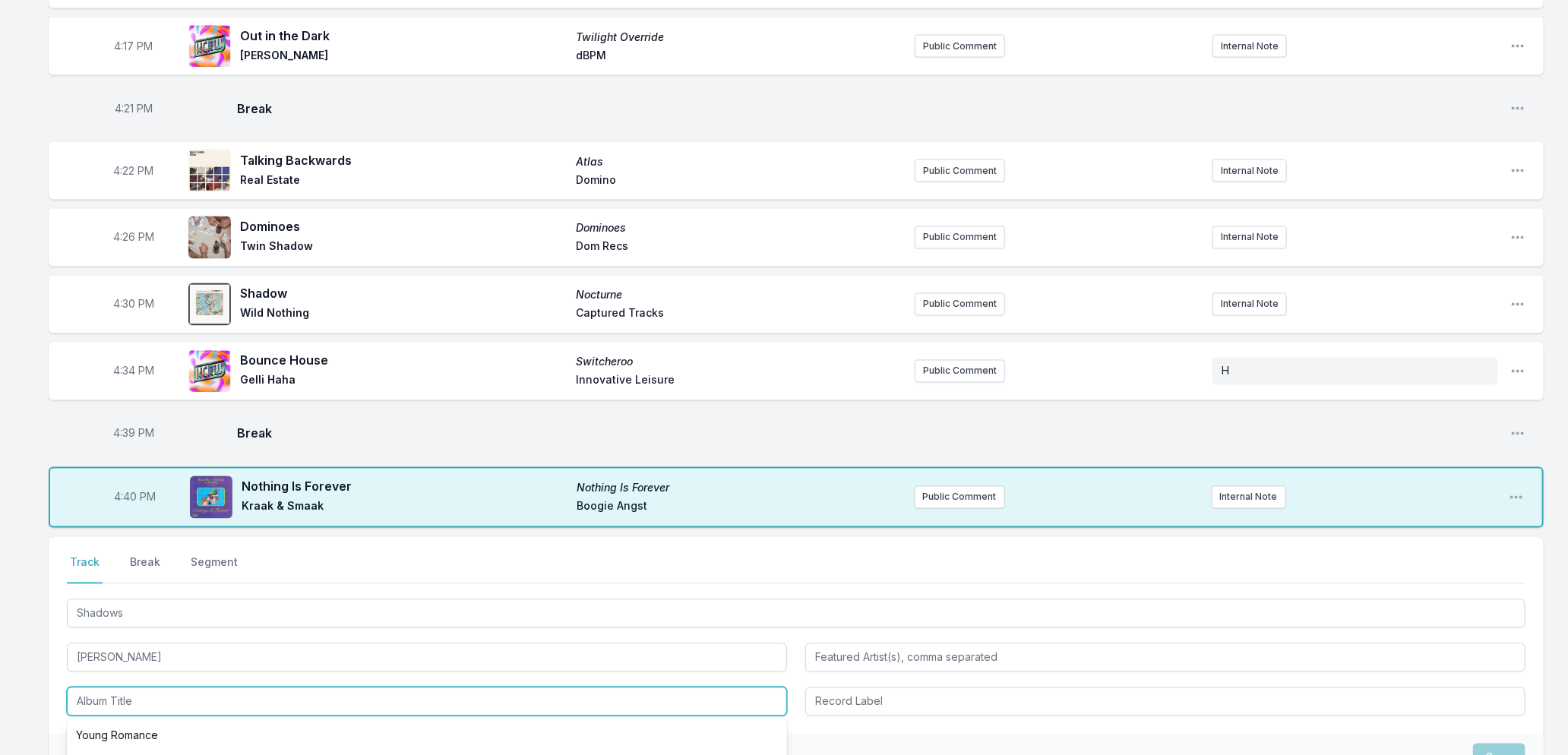
click at [121, 689] on input "Album Title" at bounding box center [427, 702] width 720 height 29
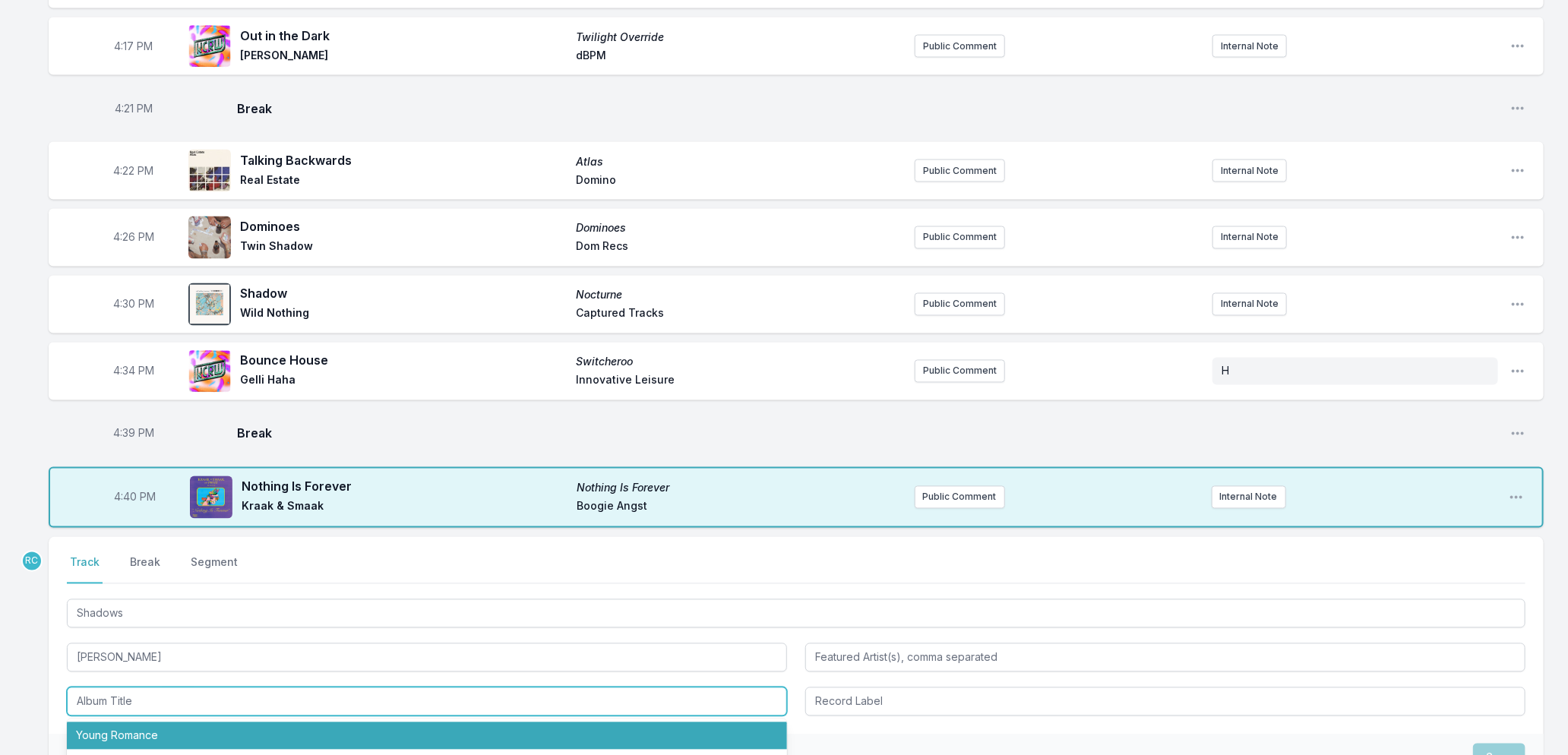
click at [121, 723] on li "Young Romance" at bounding box center [427, 737] width 720 height 28
type input "Young Romance"
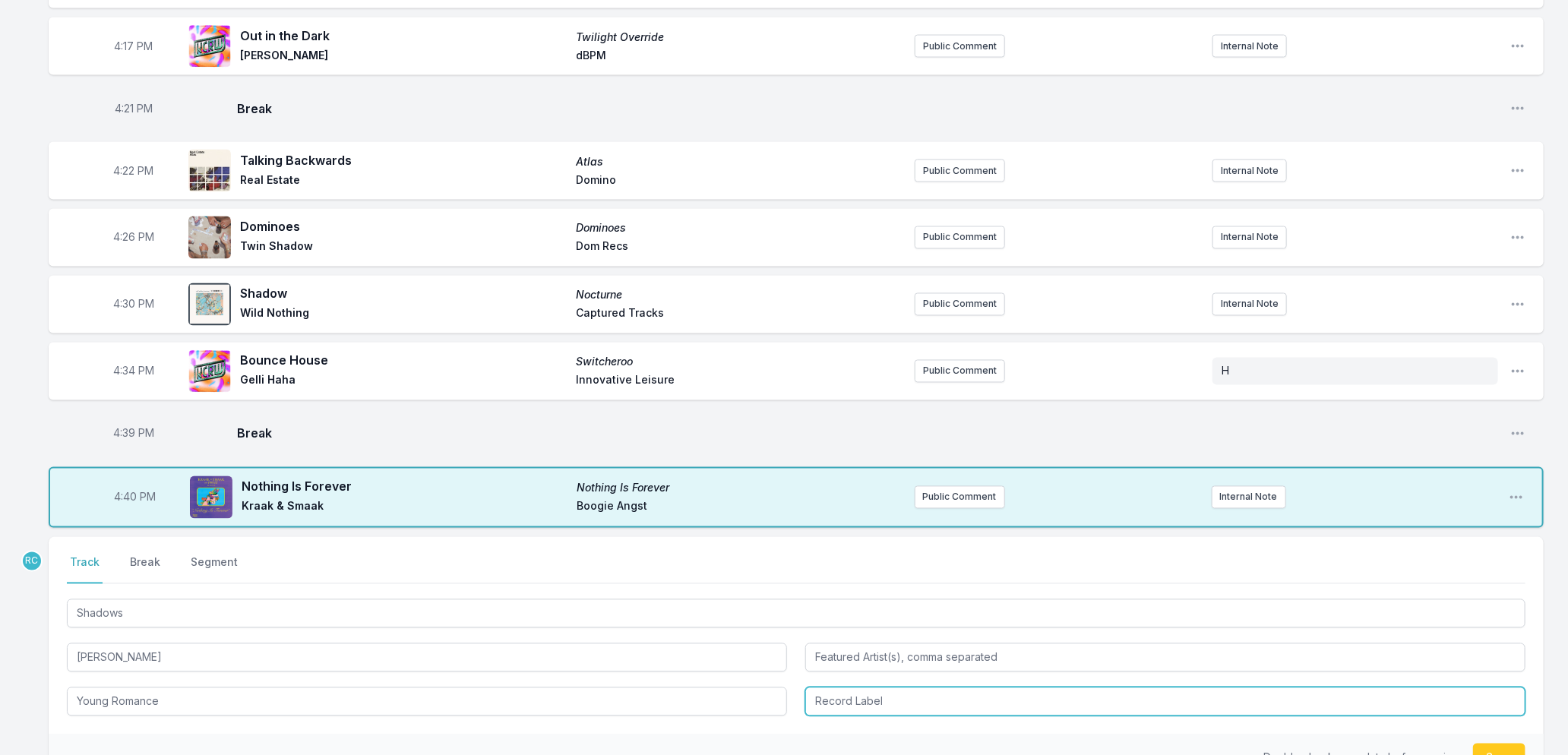
click at [861, 693] on input "Record Label" at bounding box center [1165, 702] width 720 height 29
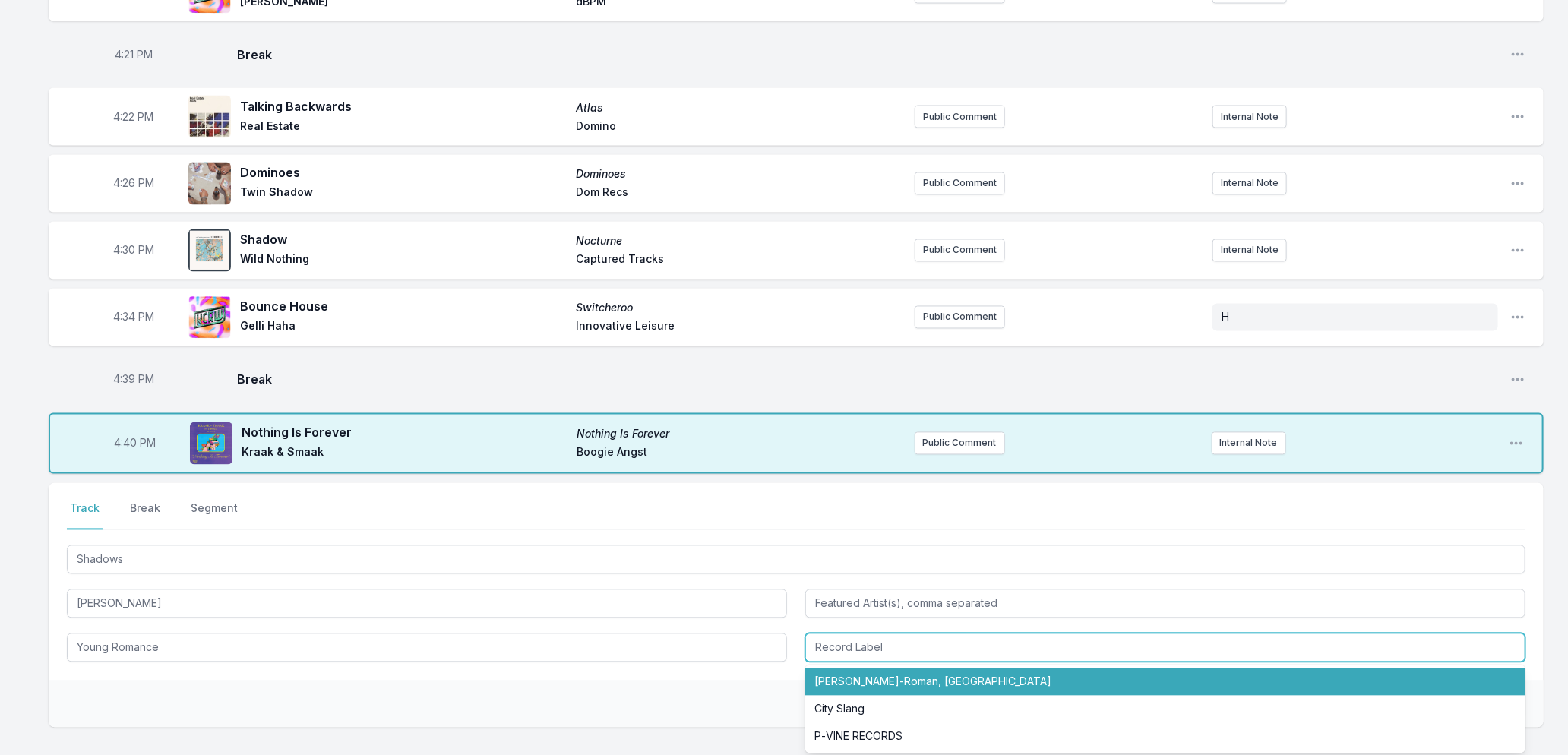
scroll to position [1663, 0]
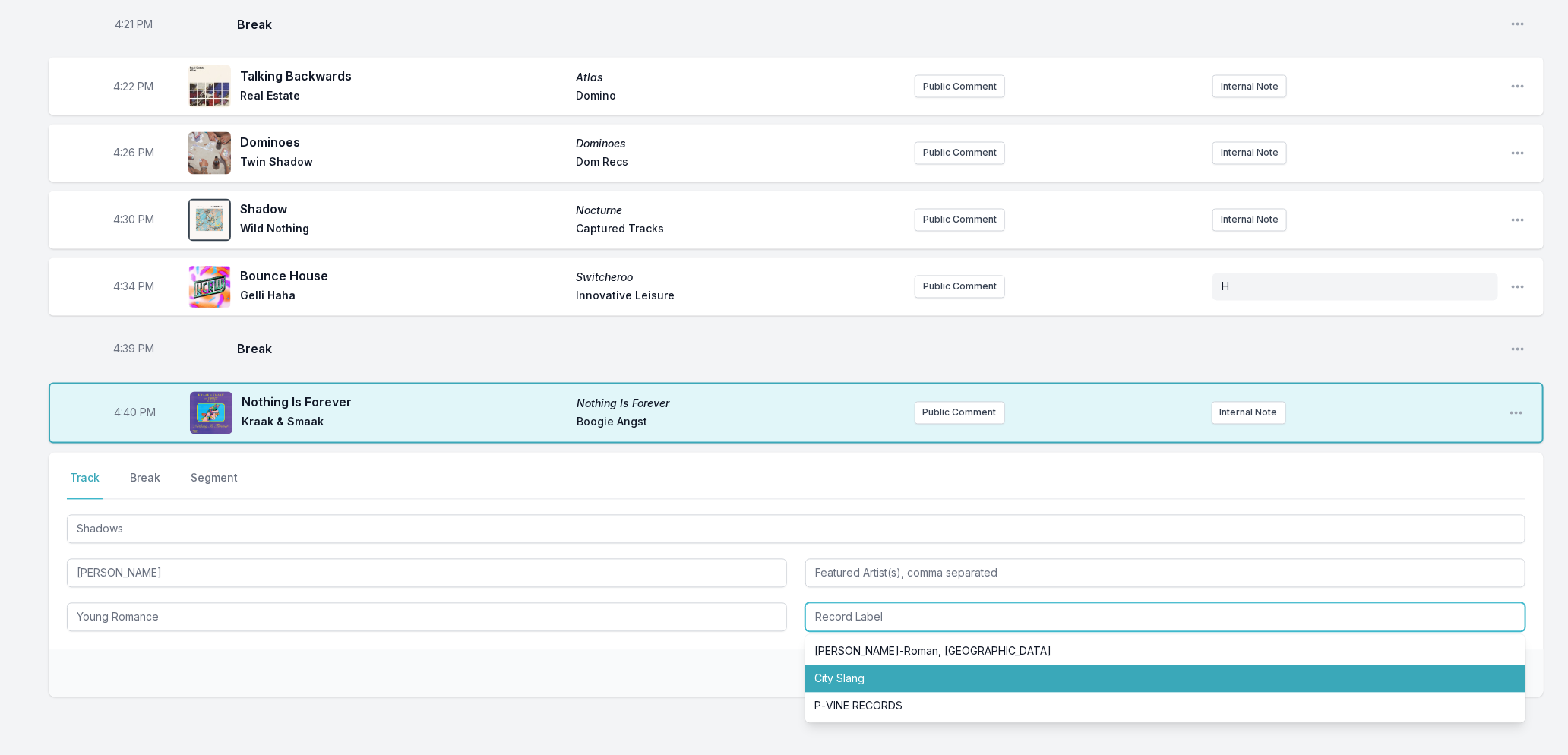
click at [863, 673] on li "City Slang" at bounding box center [1165, 680] width 720 height 28
type input "City Slang"
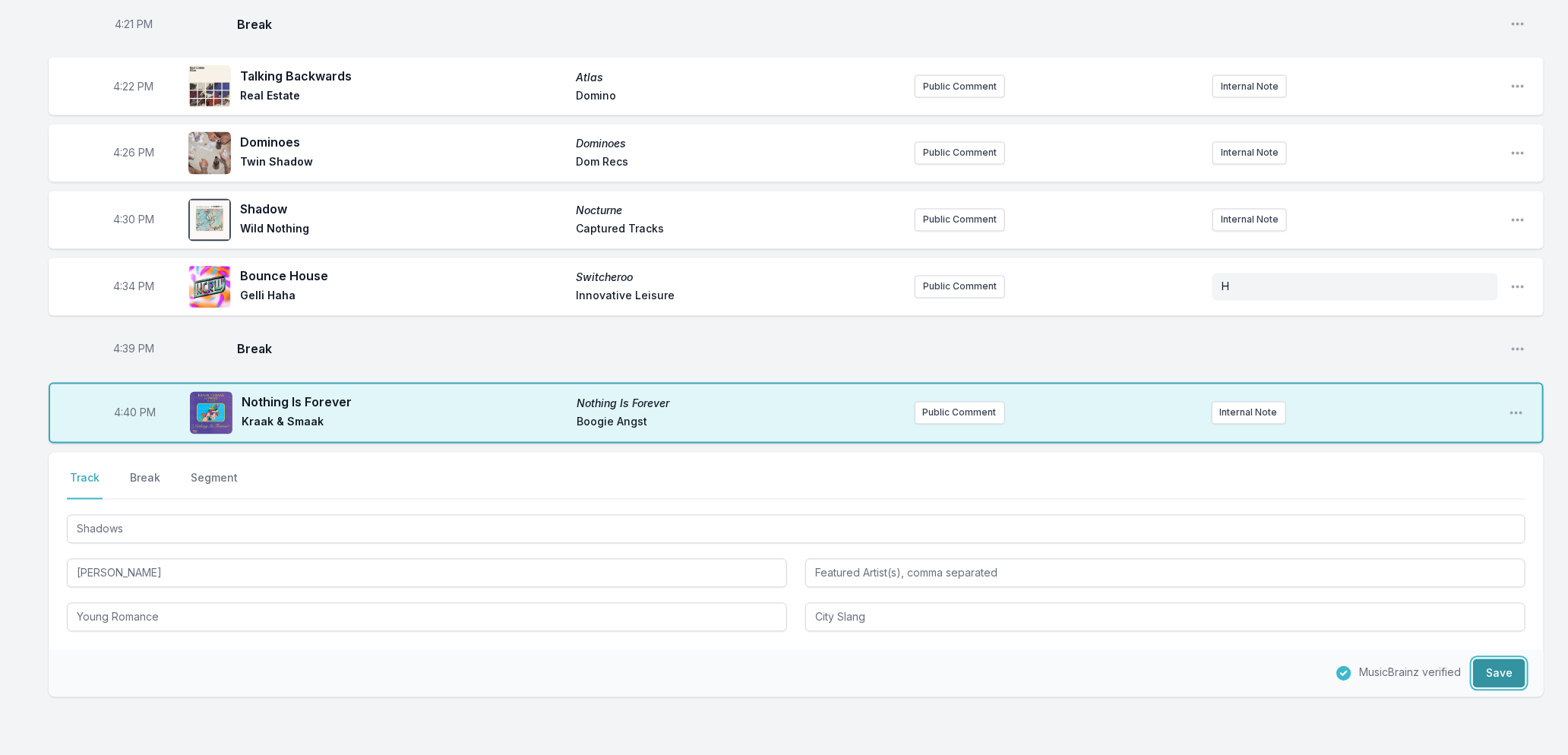
click at [1499, 659] on button "Save" at bounding box center [1499, 673] width 52 height 29
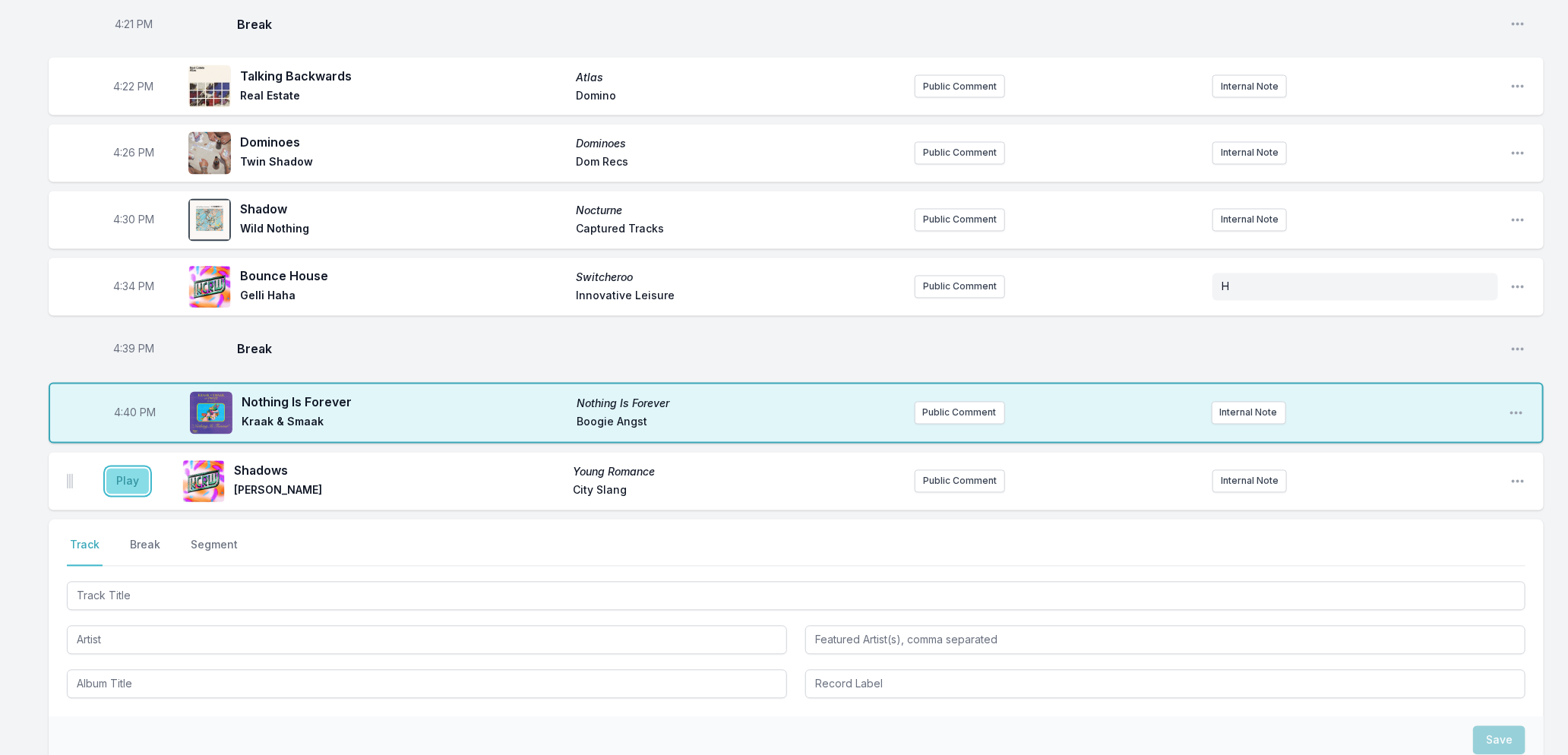
click at [124, 469] on button "Play" at bounding box center [128, 482] width 42 height 26
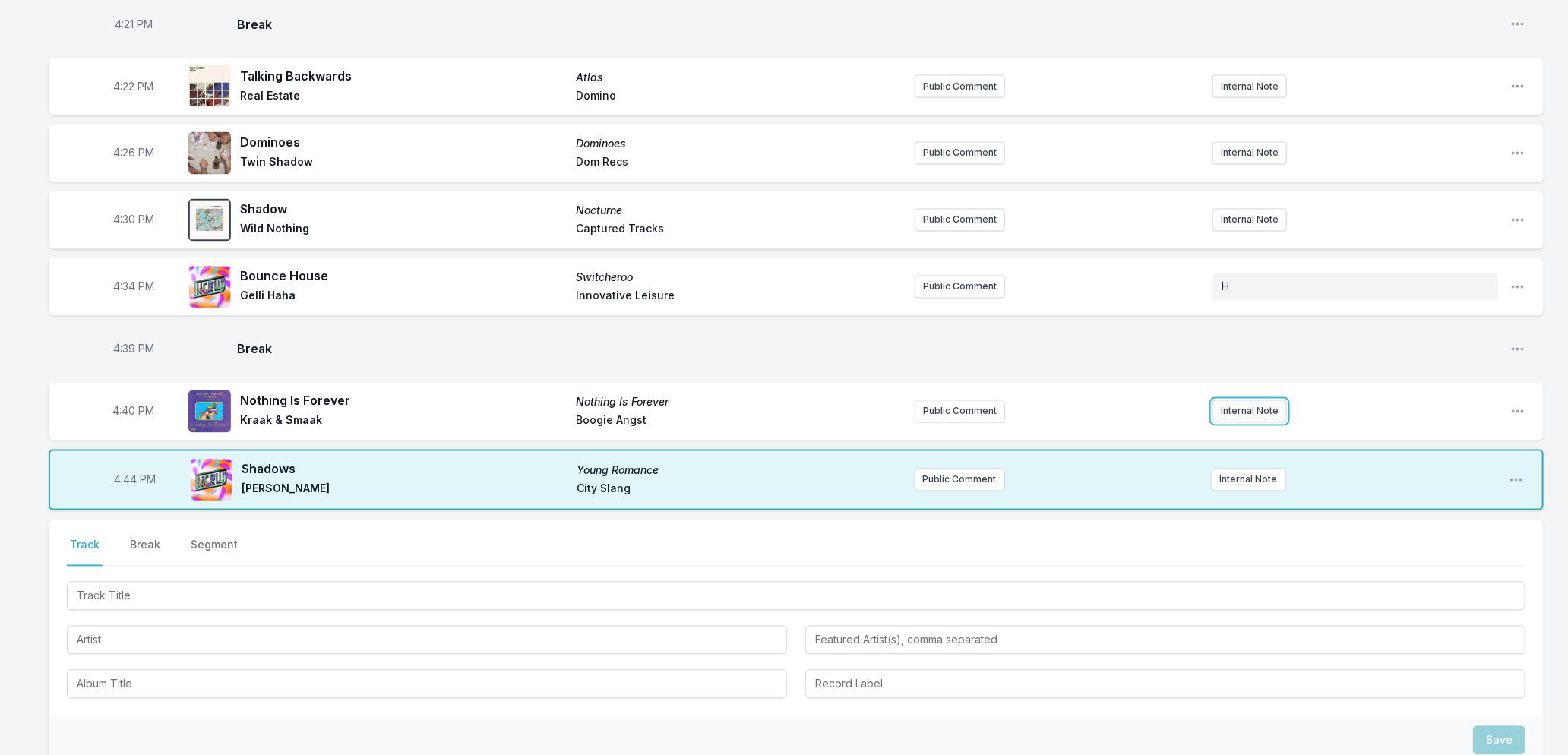
click at [1248, 400] on button "Internal Note" at bounding box center [1250, 411] width 74 height 23
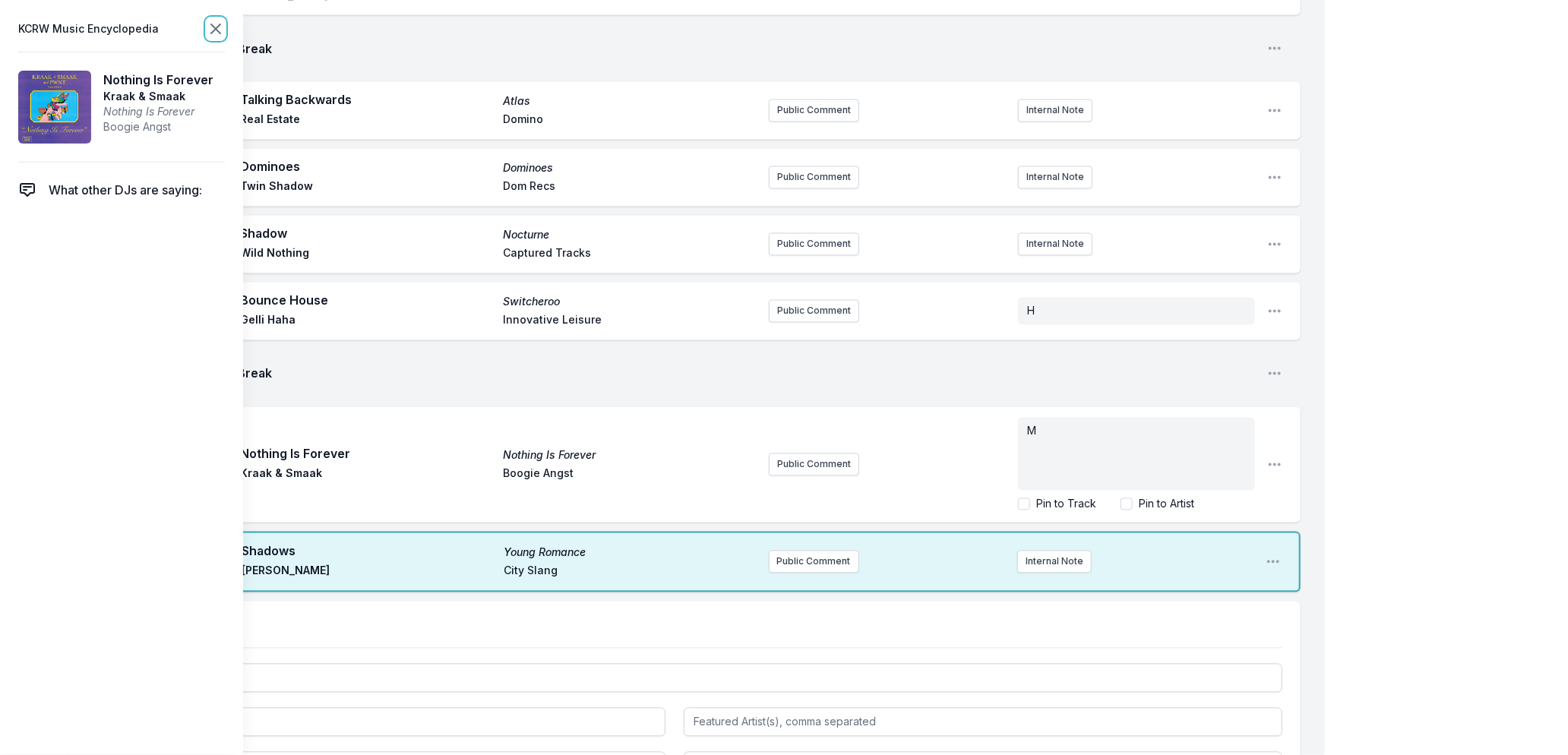
click at [214, 28] on icon at bounding box center [216, 29] width 9 height 9
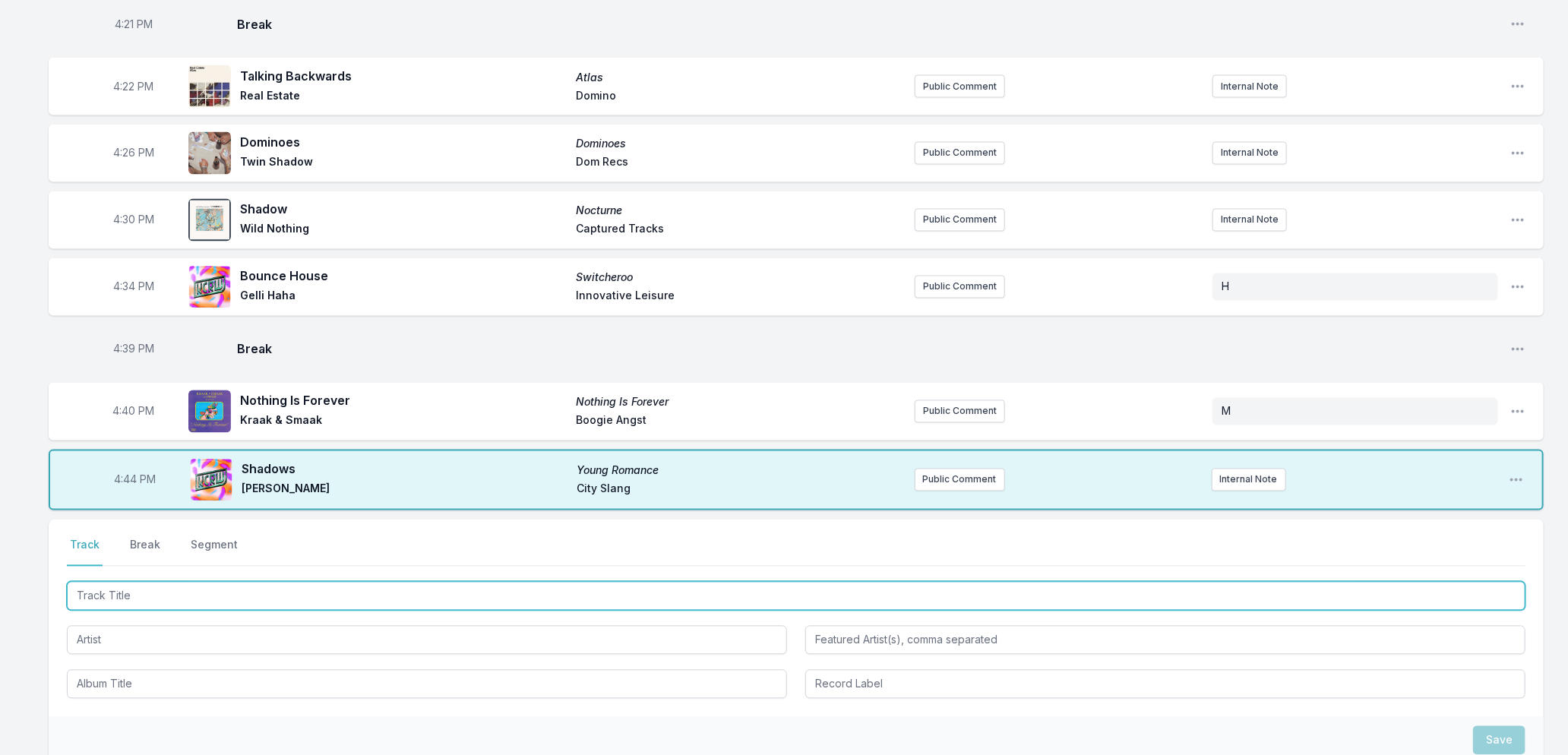
click at [208, 584] on input "Track Title" at bounding box center [796, 596] width 1459 height 29
click at [221, 591] on input "Track Title" at bounding box center [796, 596] width 1459 height 29
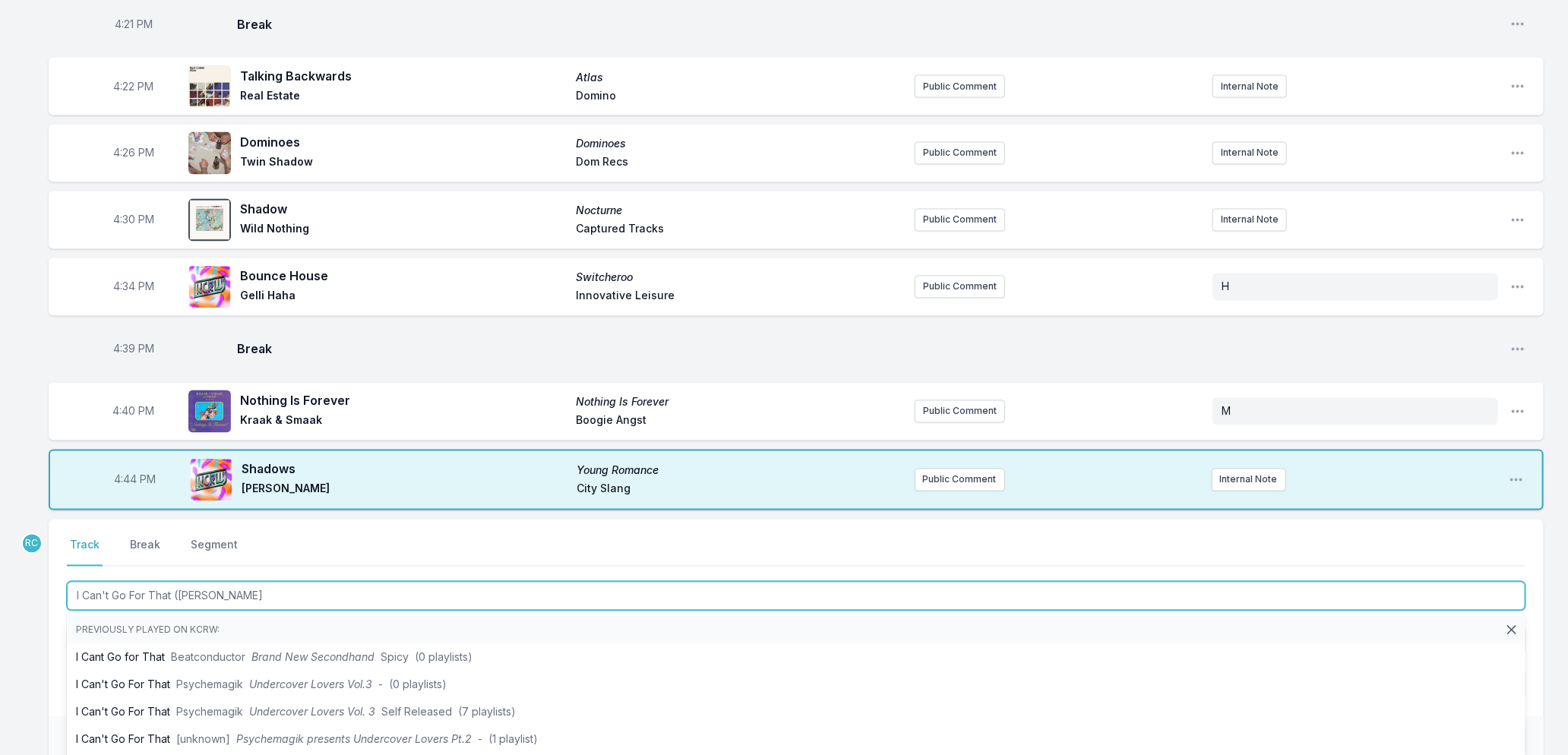
type input "I Can't Go For That (Cellar"
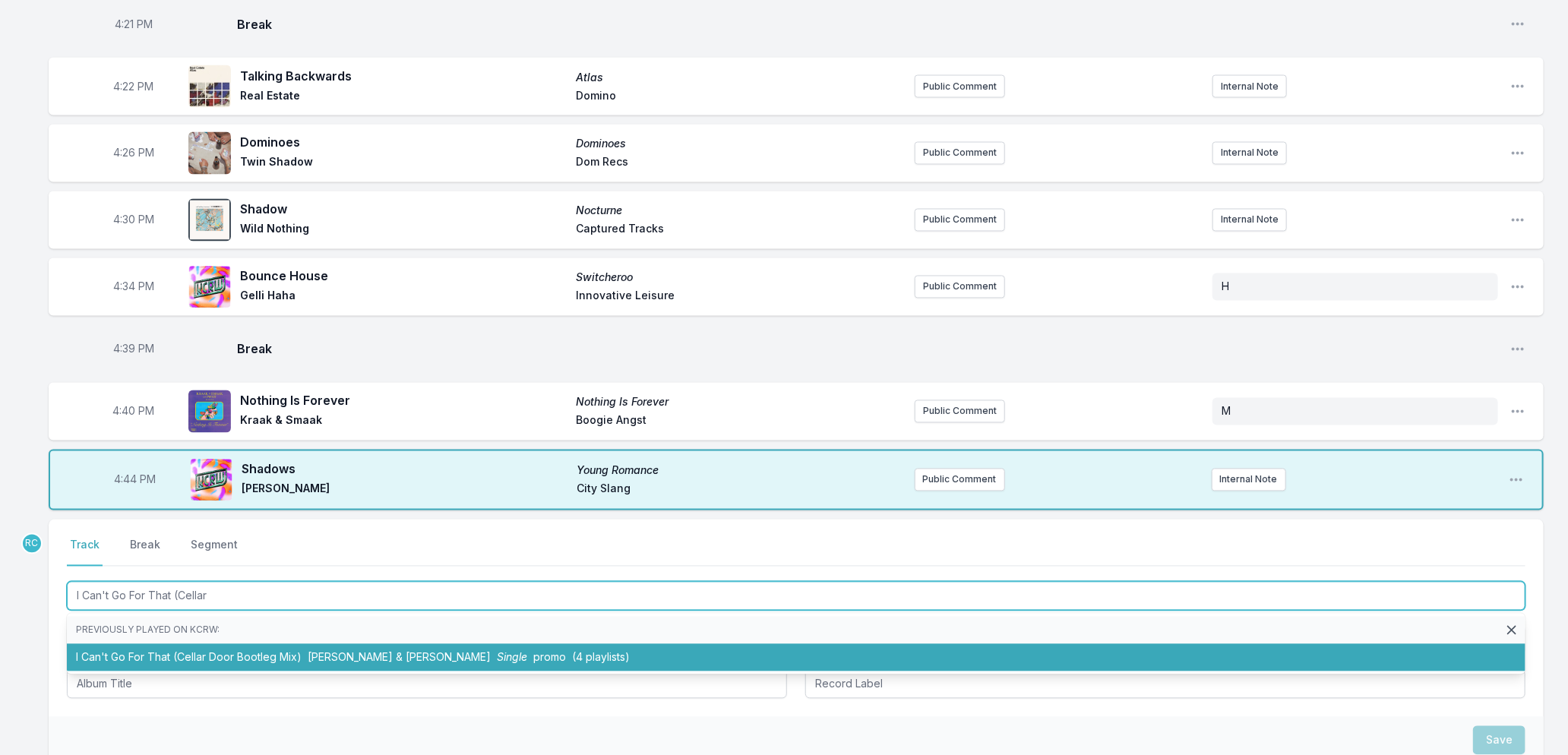
click at [352, 651] on span "[PERSON_NAME] & [PERSON_NAME]" at bounding box center [399, 658] width 183 height 13
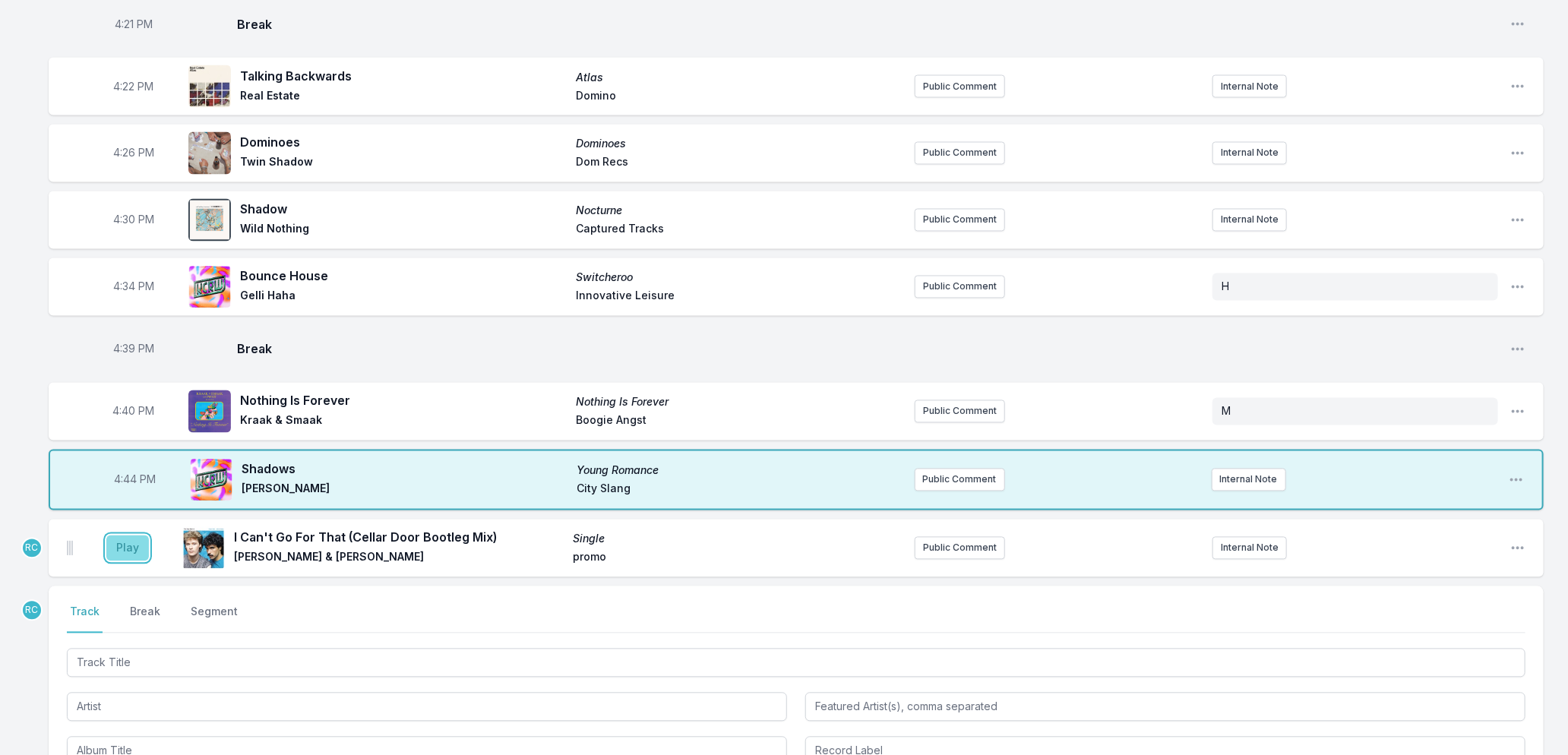
click at [119, 543] on button "Play" at bounding box center [128, 548] width 42 height 26
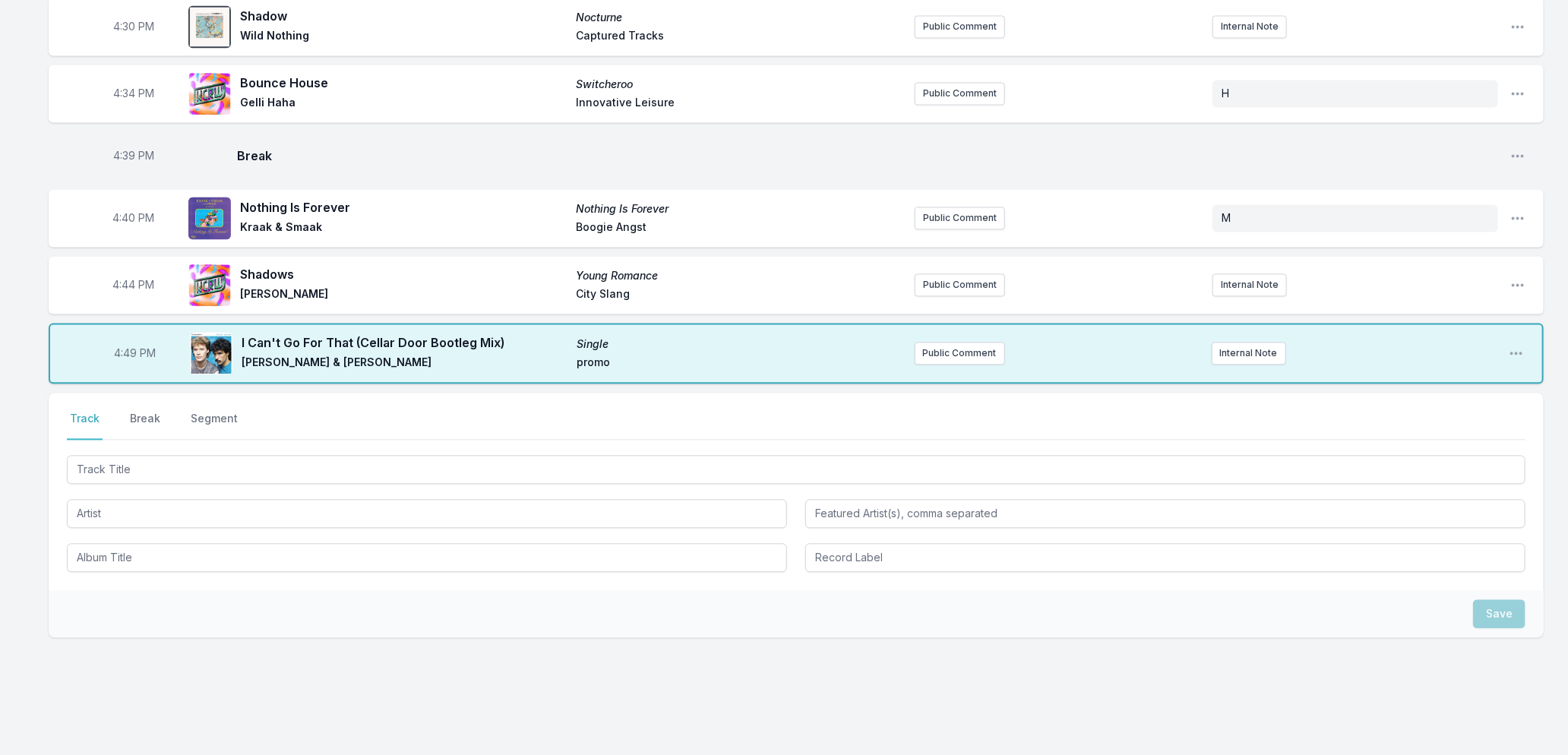
scroll to position [1872, 0]
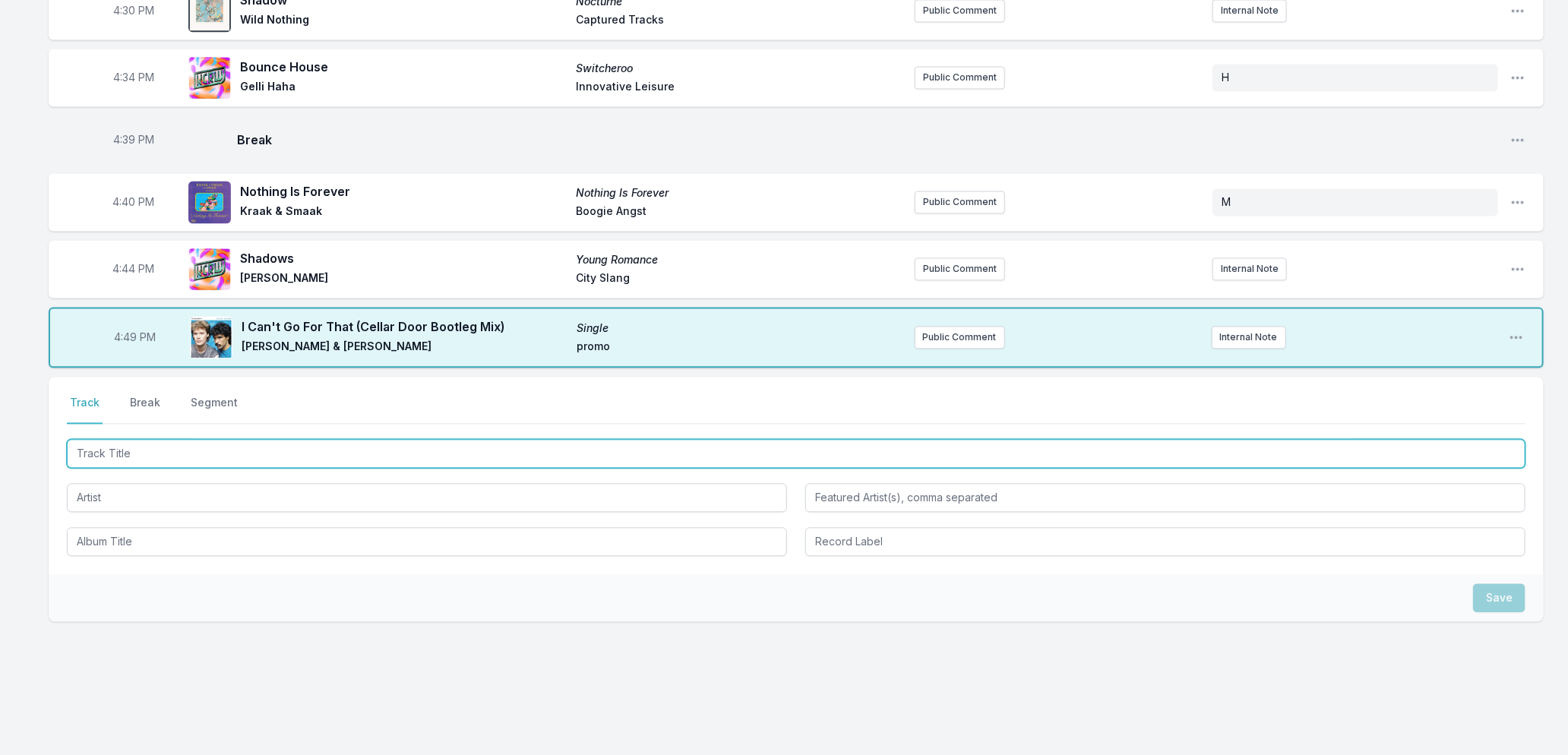
click at [414, 443] on input "Track Title" at bounding box center [796, 453] width 1459 height 29
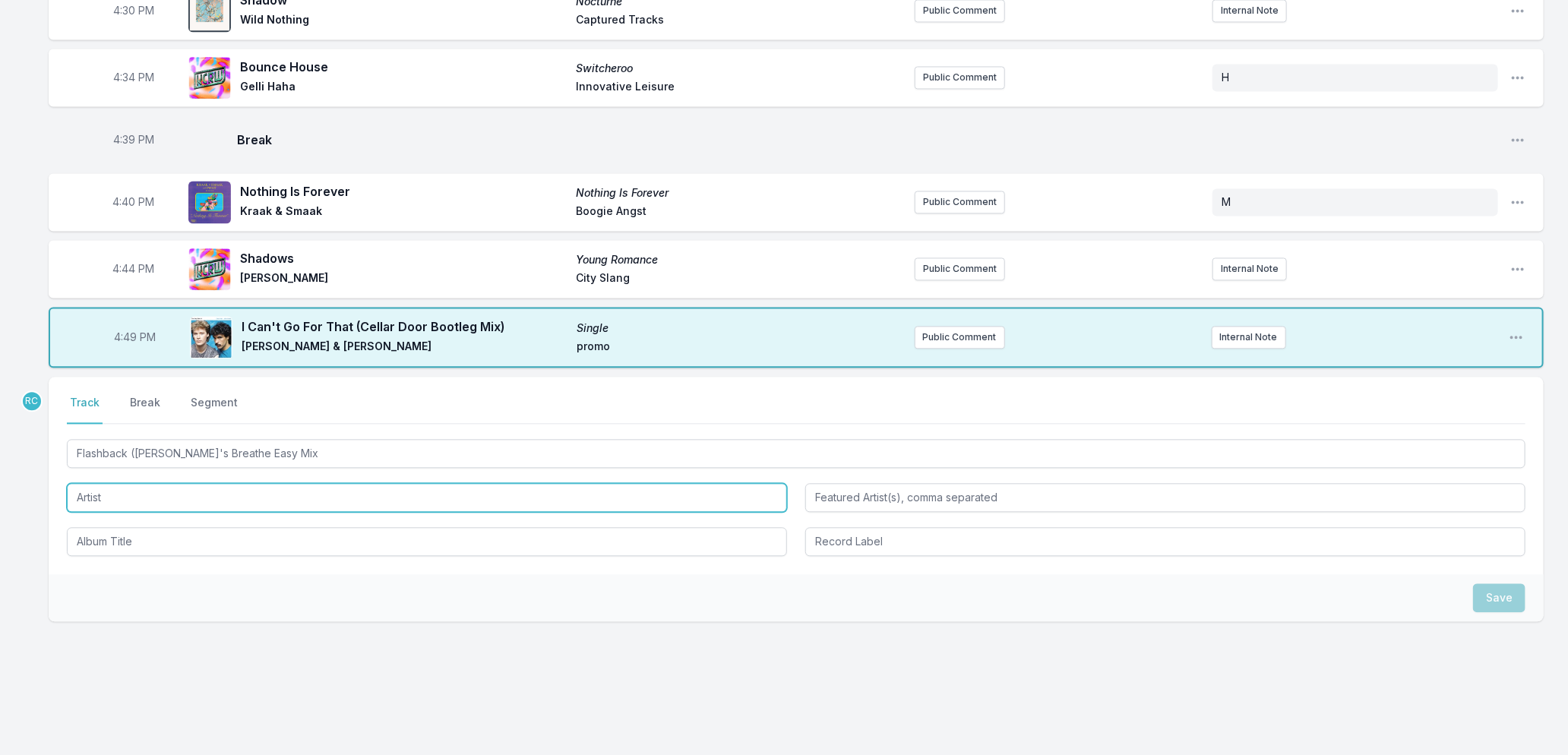
click at [267, 483] on input "Artist" at bounding box center [427, 497] width 720 height 29
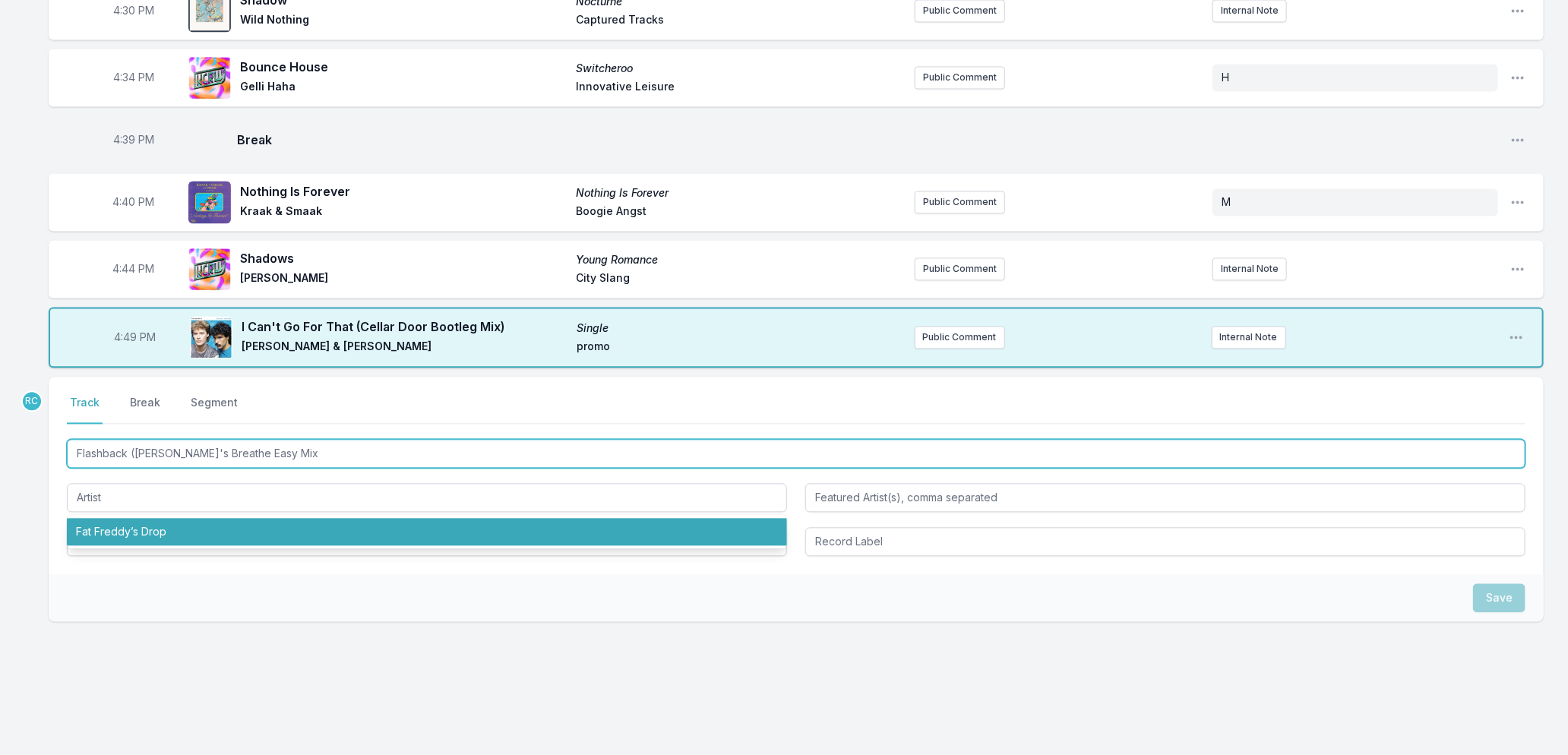
click at [302, 440] on input "Flashback ([PERSON_NAME]'s Breathe Easy Mix" at bounding box center [796, 453] width 1459 height 29
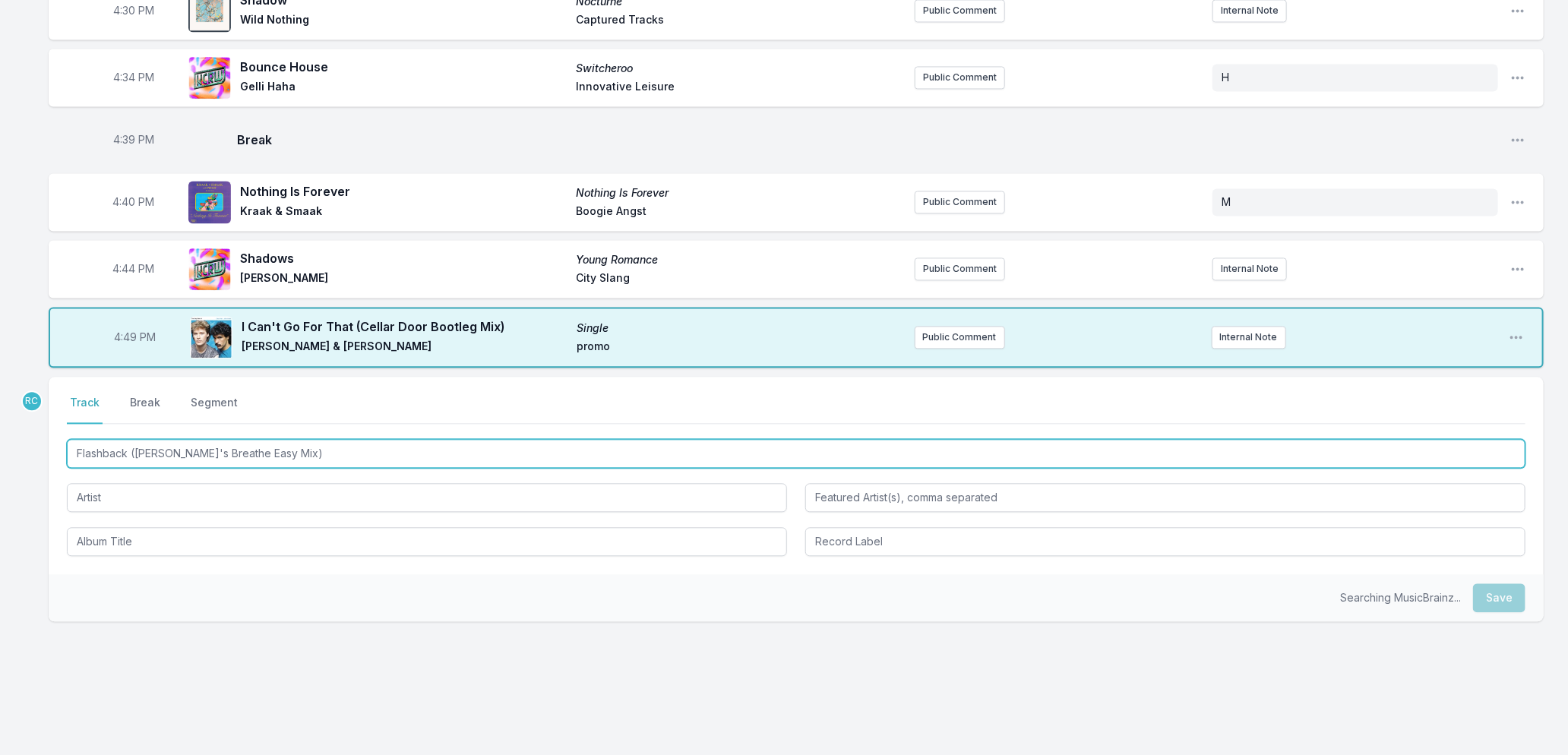
type input "Flashback ([PERSON_NAME]'s Breathe Easy Mix)"
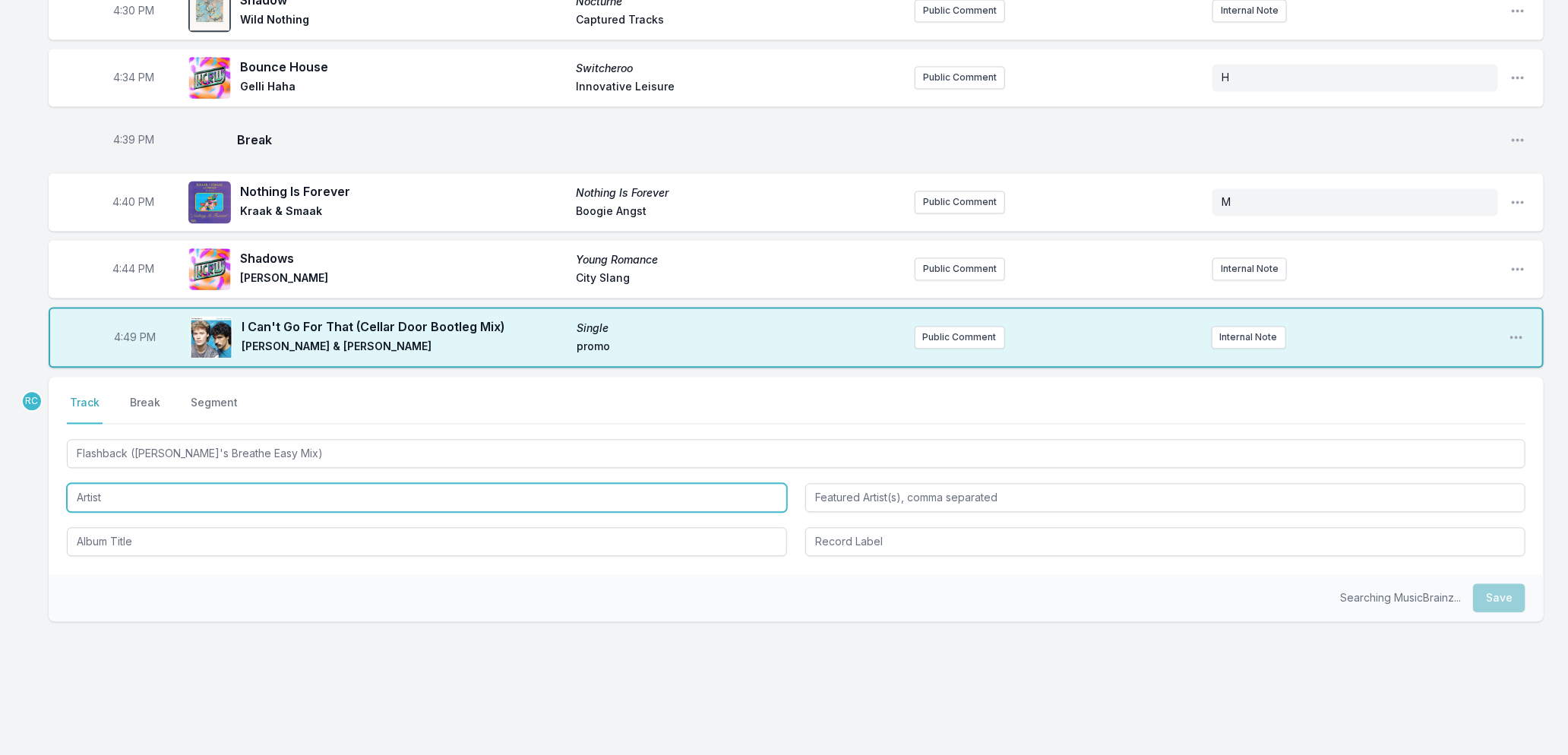
click at [195, 491] on input "Artist" at bounding box center [427, 497] width 720 height 29
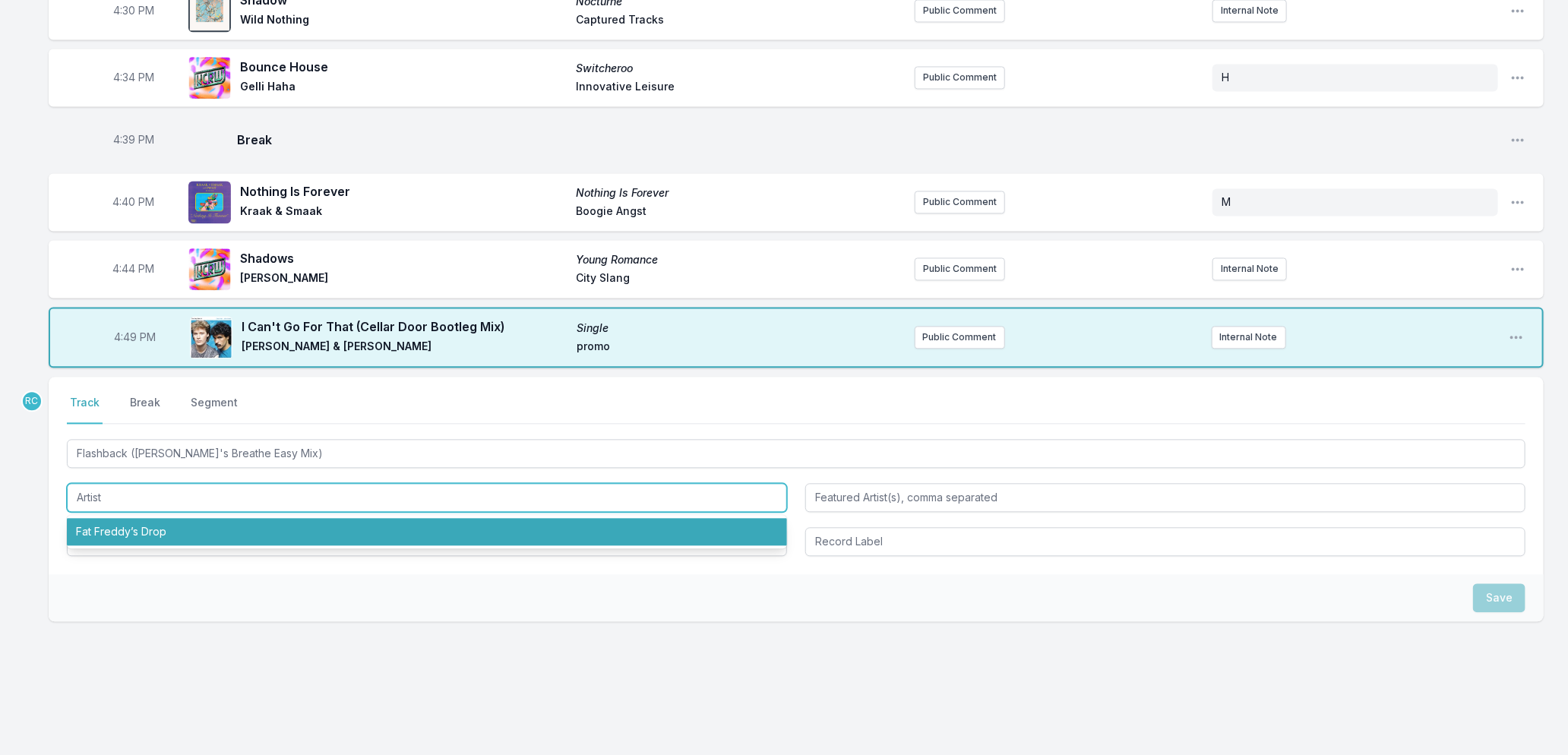
click at [184, 519] on li "Fat Freddy’s Drop" at bounding box center [427, 532] width 720 height 28
type input "Fat Freddy’s Drop"
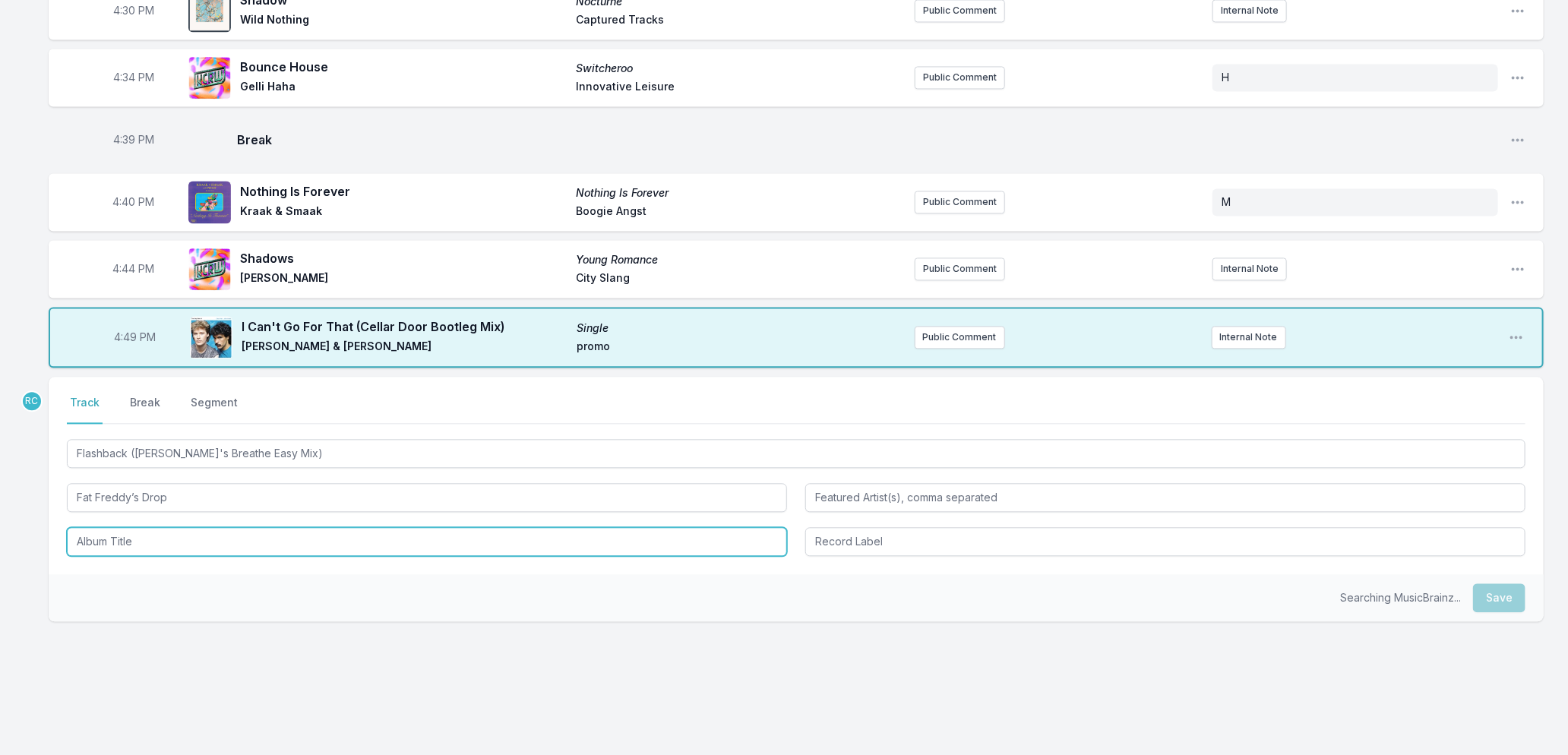
click at [183, 535] on input "Album Title" at bounding box center [427, 541] width 720 height 29
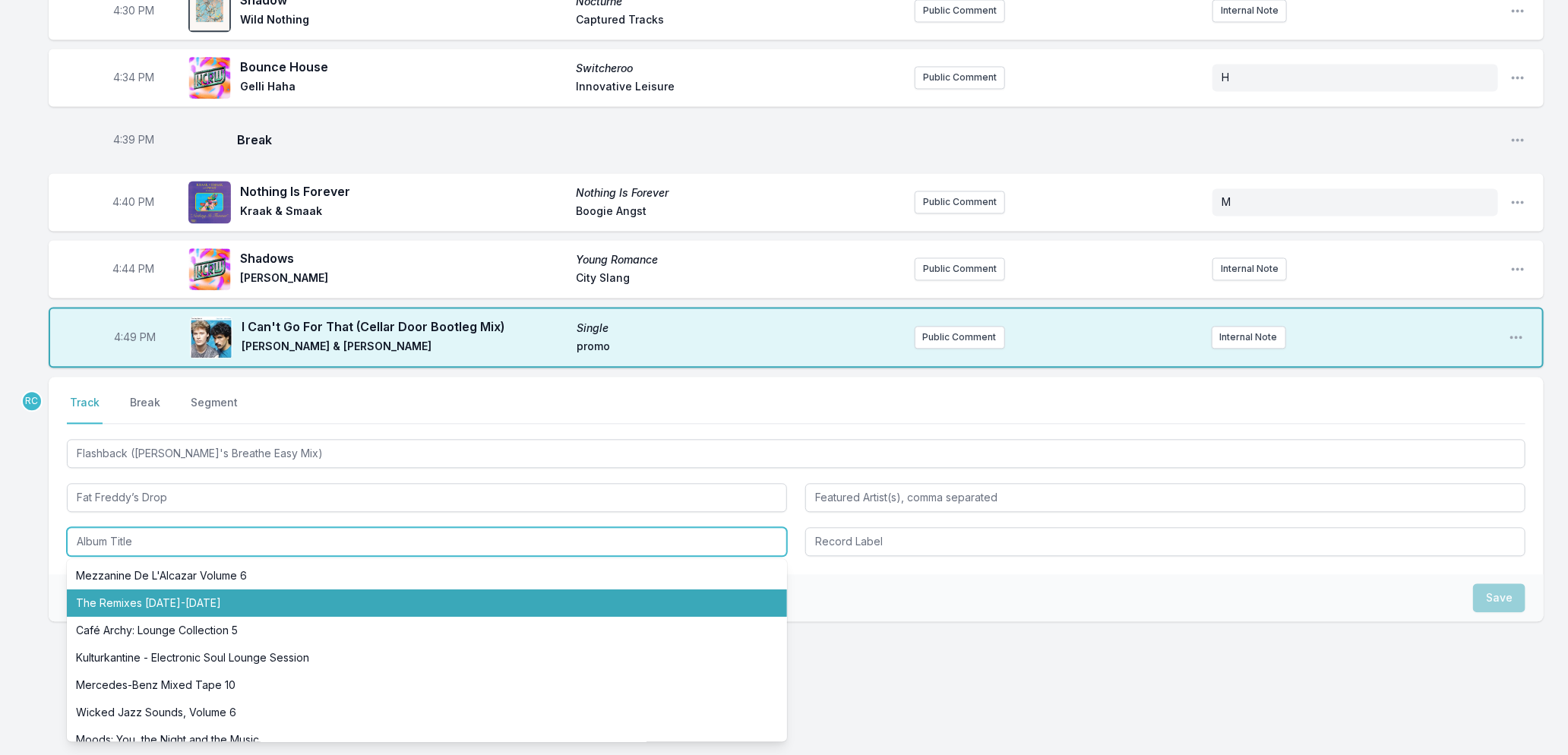
click at [162, 595] on li "The Remixes [DATE]-[DATE]" at bounding box center [427, 603] width 720 height 28
type input "The Remixes [DATE]-[DATE]"
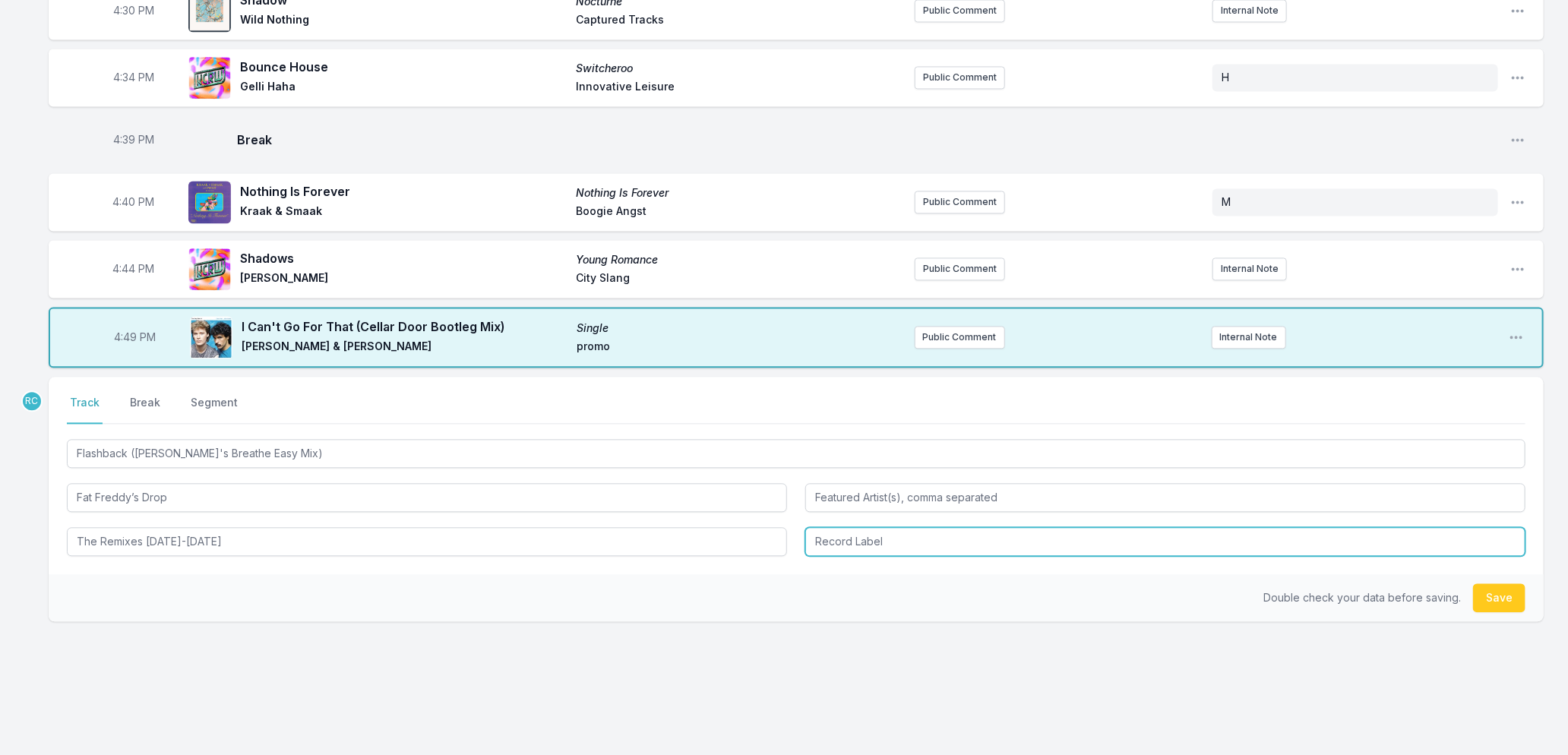
click at [889, 530] on input "Record Label" at bounding box center [1165, 541] width 720 height 29
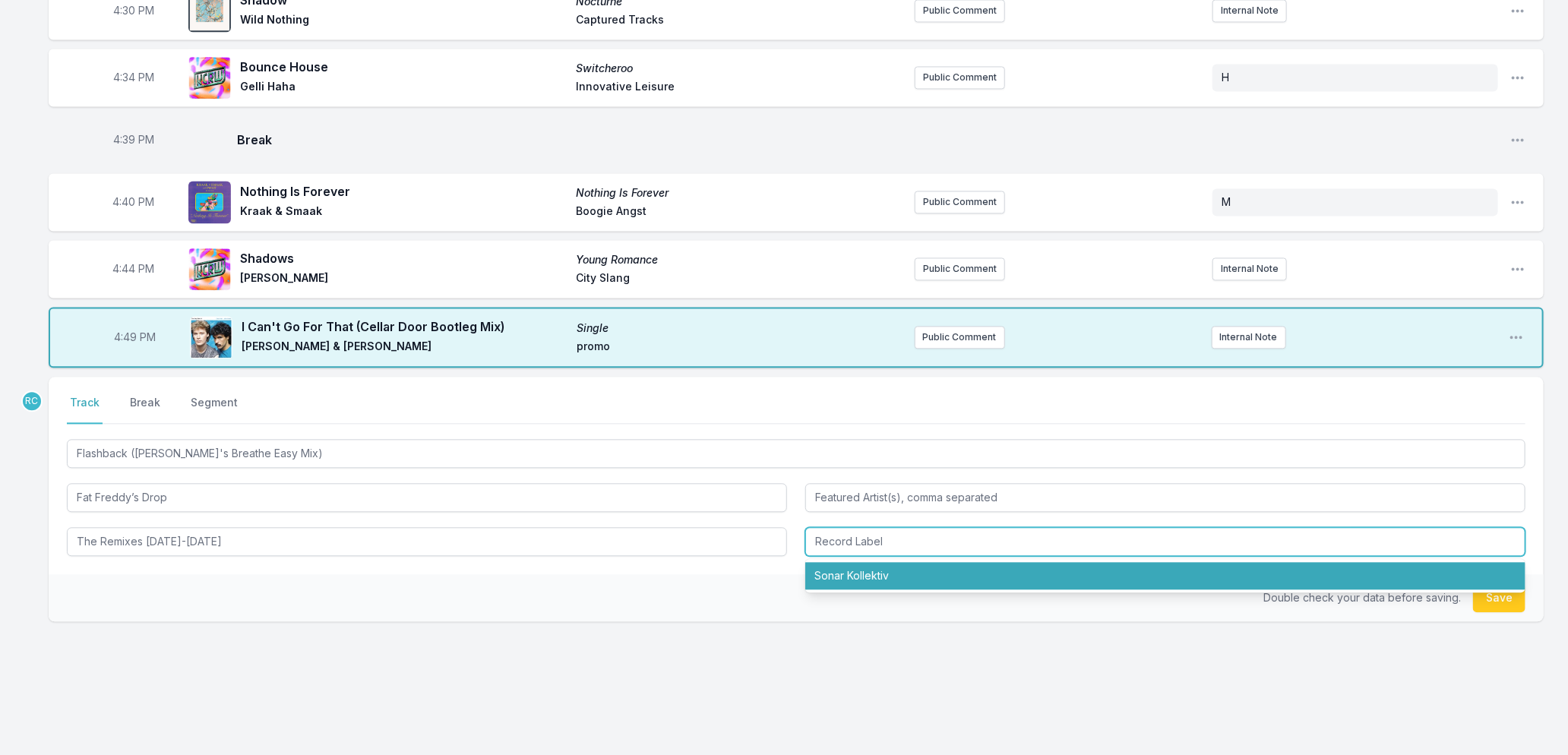
click at [864, 568] on li "Sonar Kollektiv" at bounding box center [1165, 576] width 720 height 28
type input "Sonar Kollektiv"
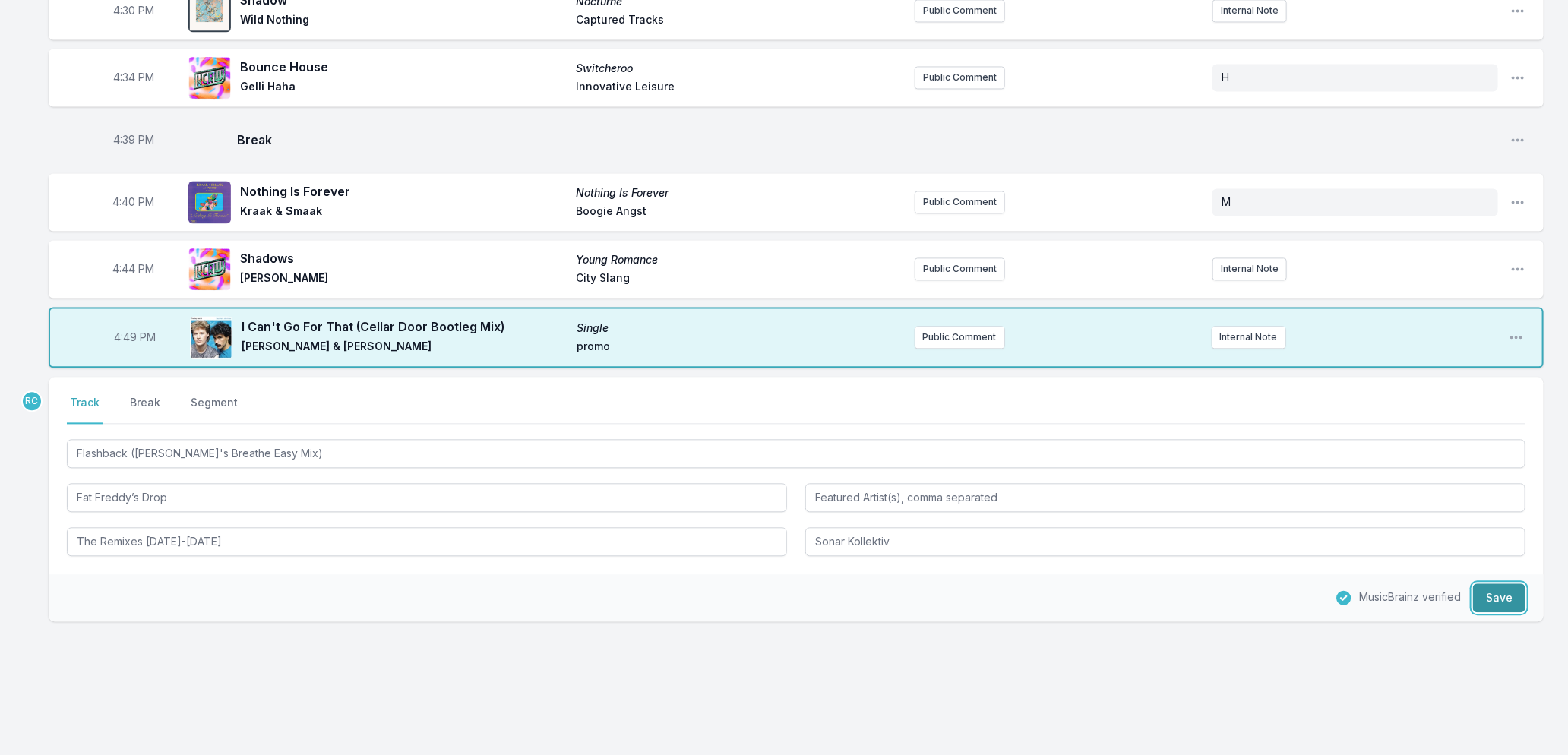
click at [1490, 586] on button "Save" at bounding box center [1499, 598] width 52 height 29
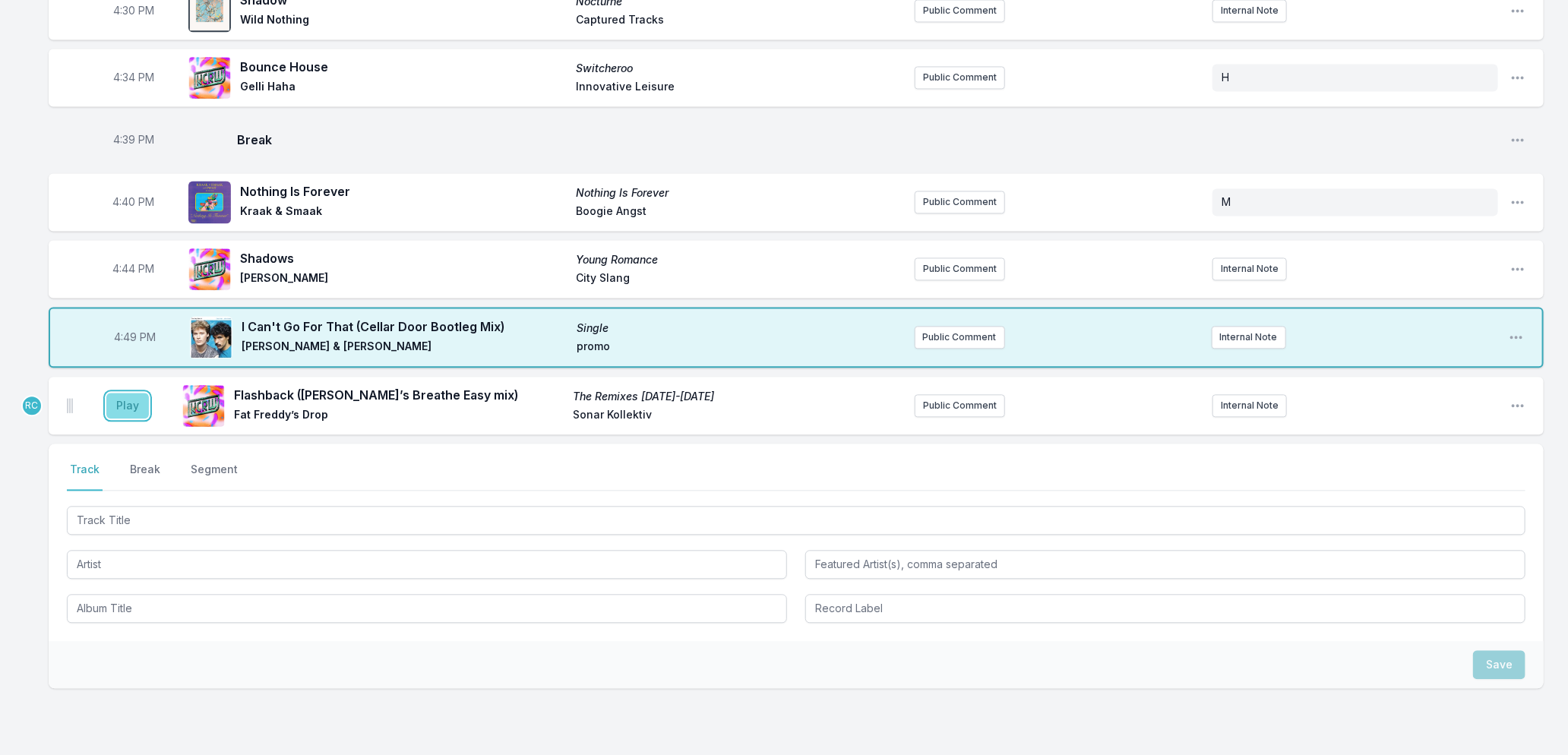
click at [119, 397] on button "Play" at bounding box center [128, 406] width 42 height 26
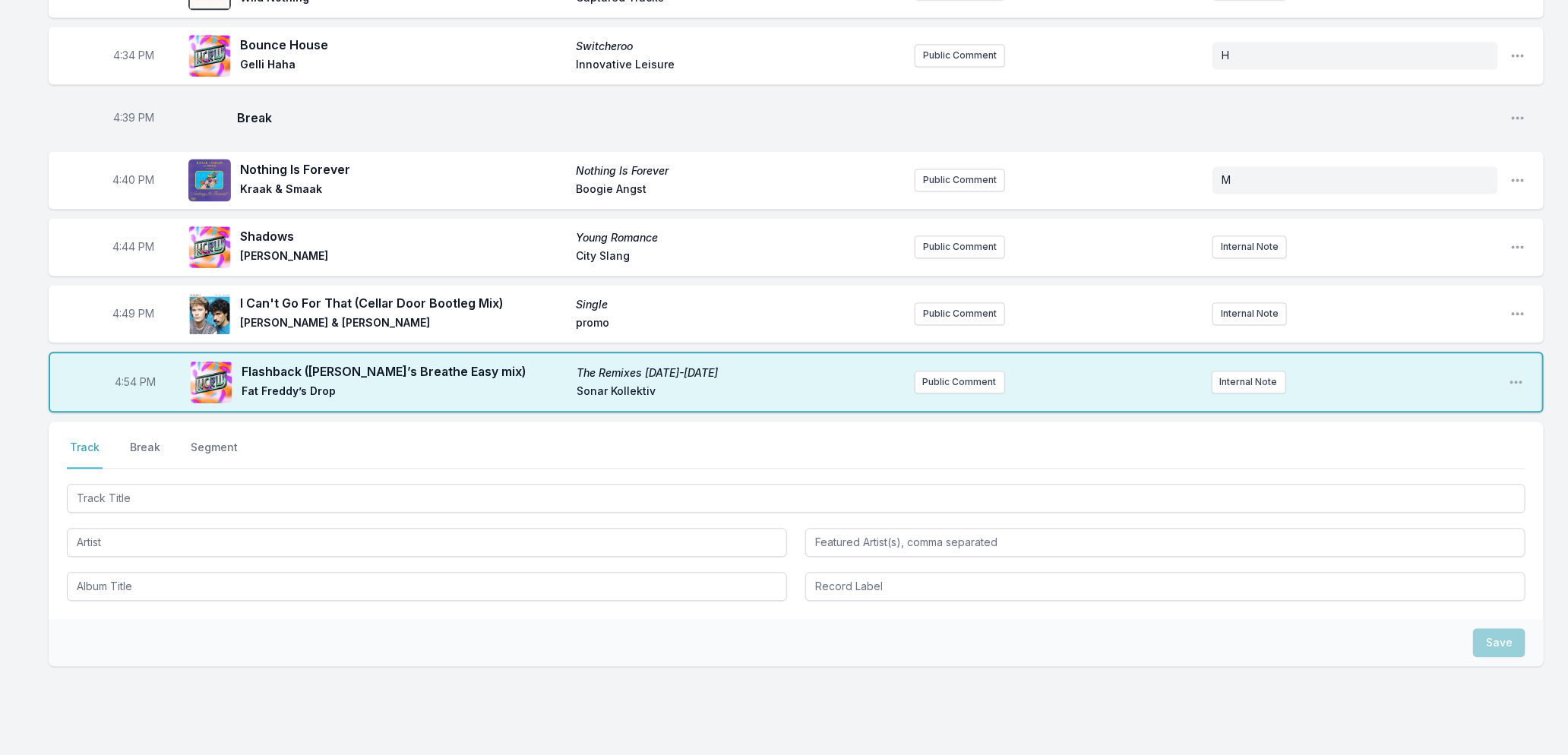
scroll to position [1939, 0]
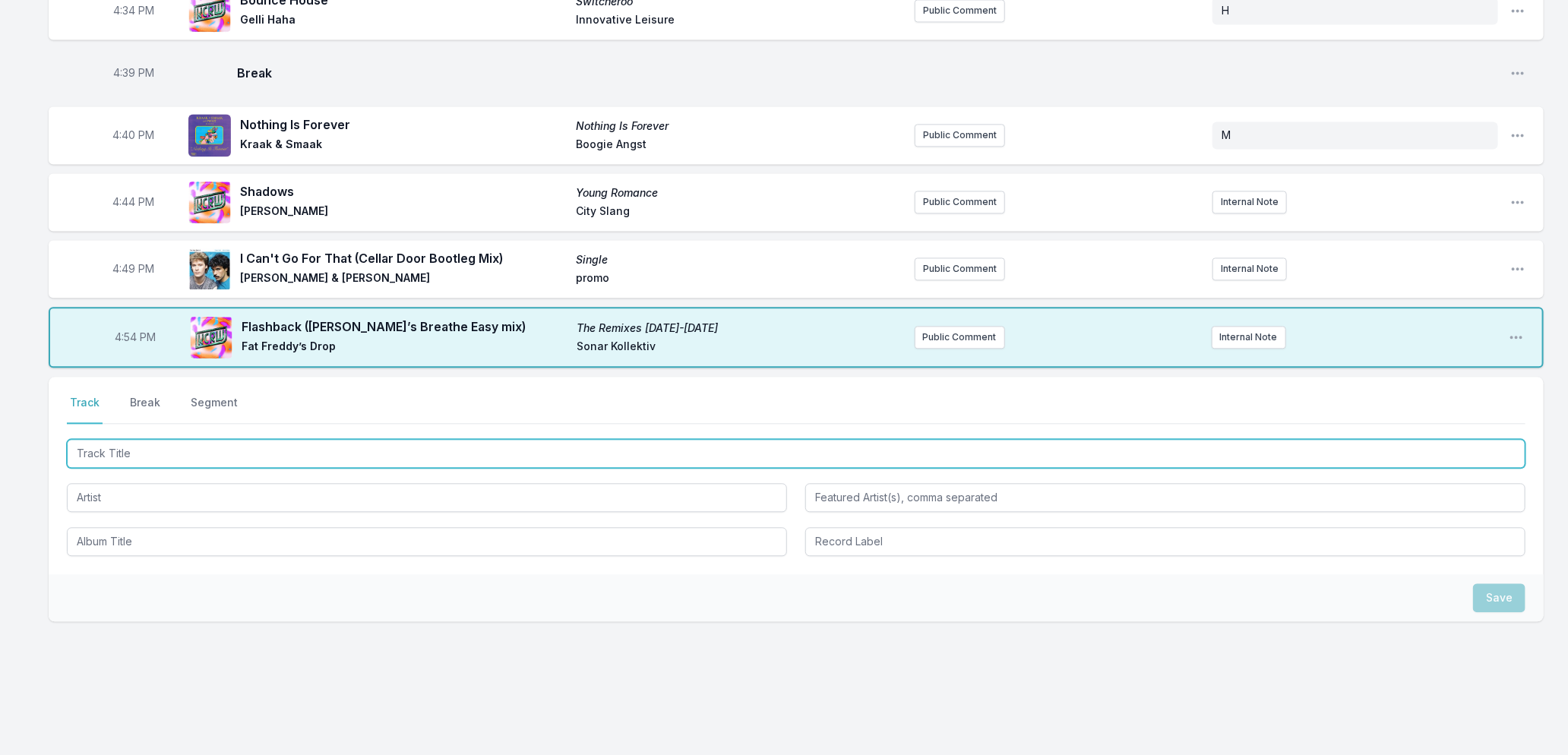
click at [291, 440] on input "Track Title" at bounding box center [796, 453] width 1459 height 29
type input "We Don't count"
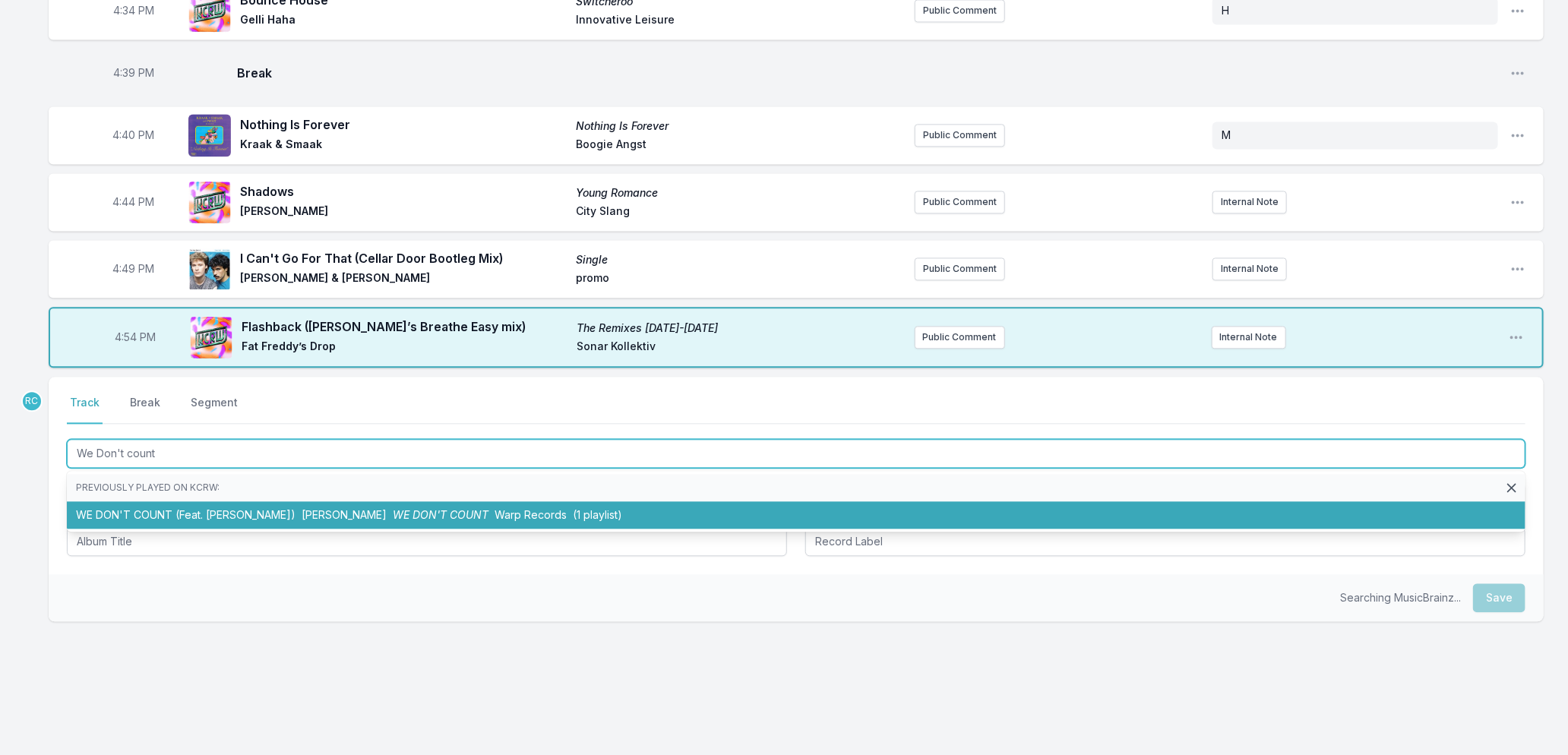
click at [495, 509] on span "Warp Records" at bounding box center [531, 515] width 72 height 13
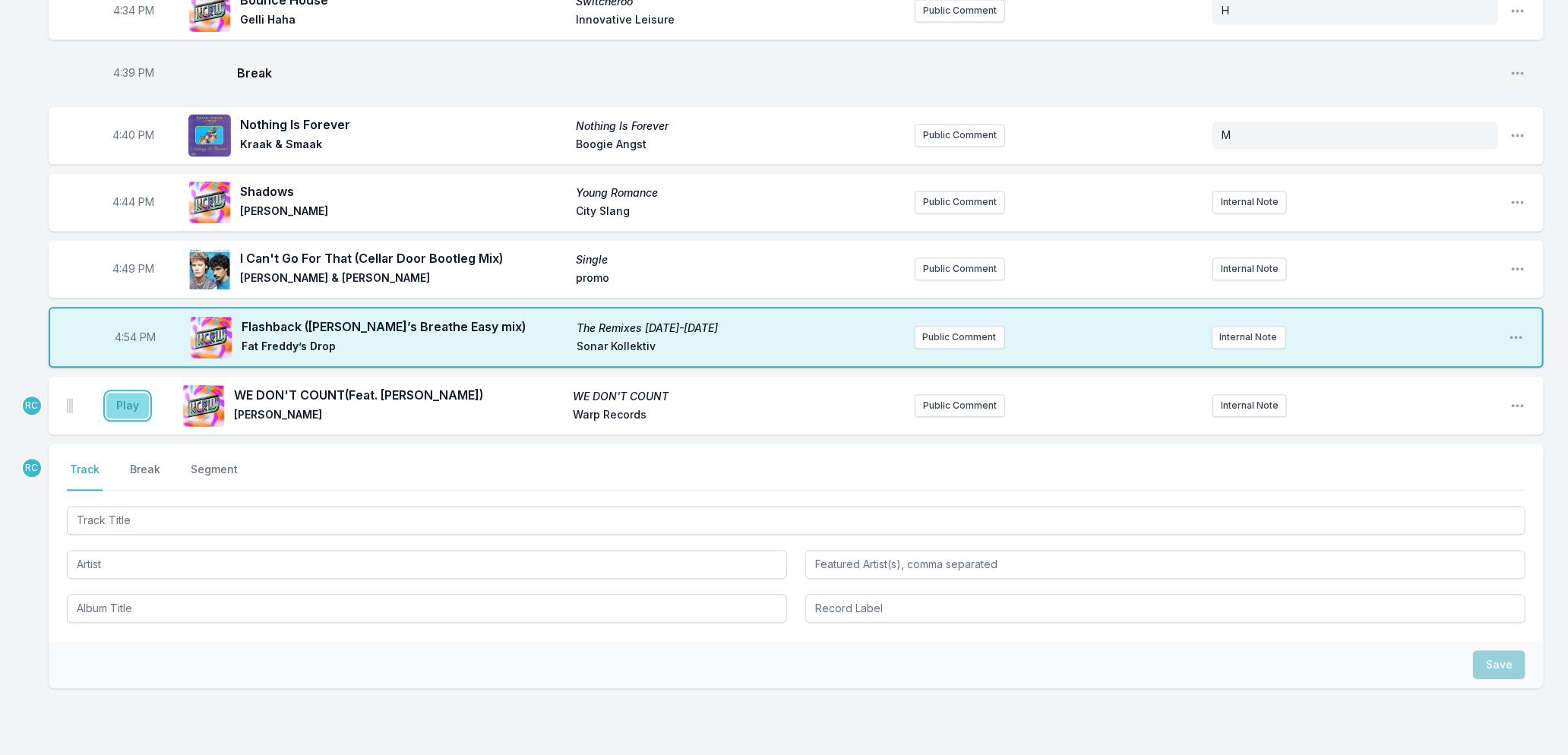
click at [122, 395] on button "Play" at bounding box center [128, 406] width 42 height 26
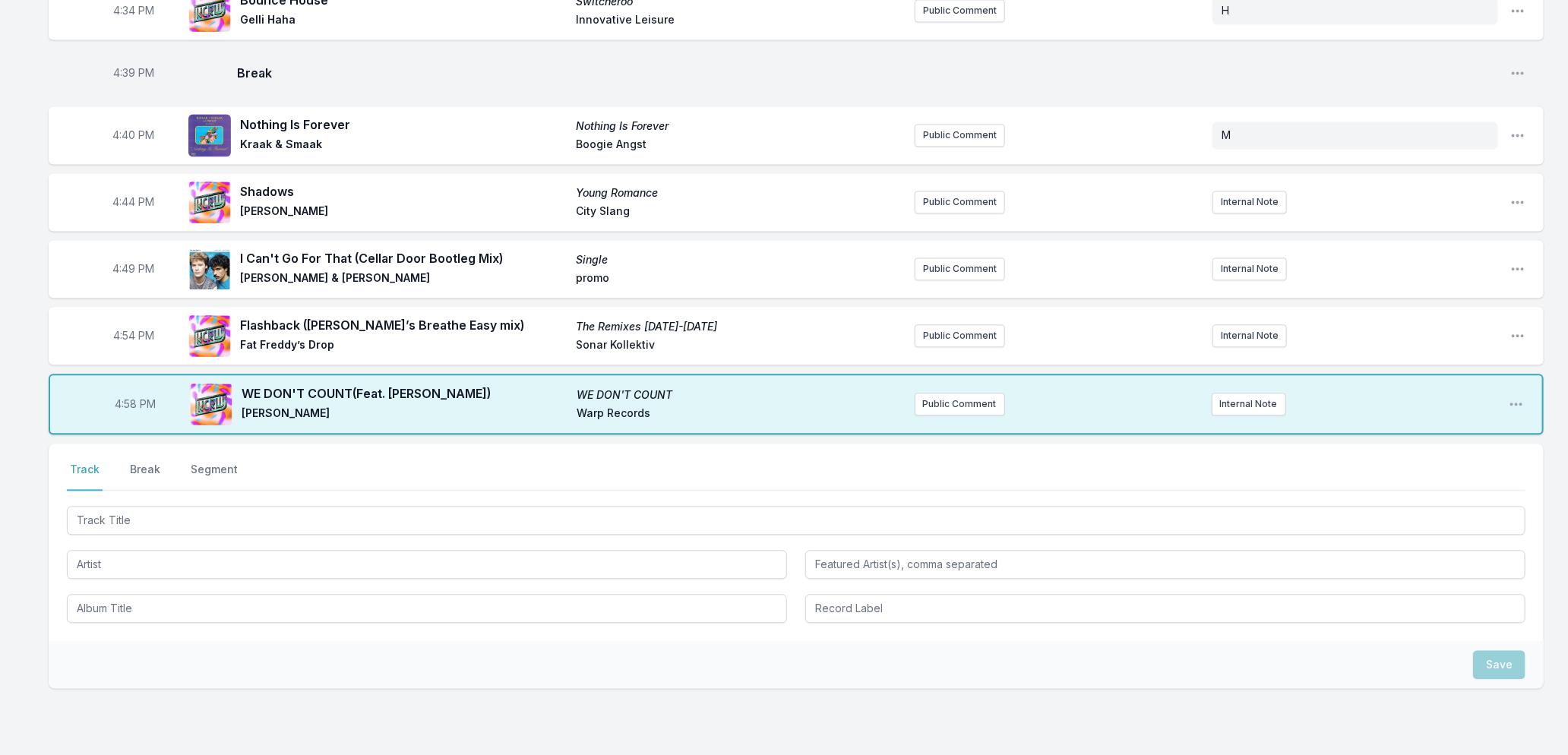
click at [152, 464] on button "Break" at bounding box center [145, 475] width 37 height 29
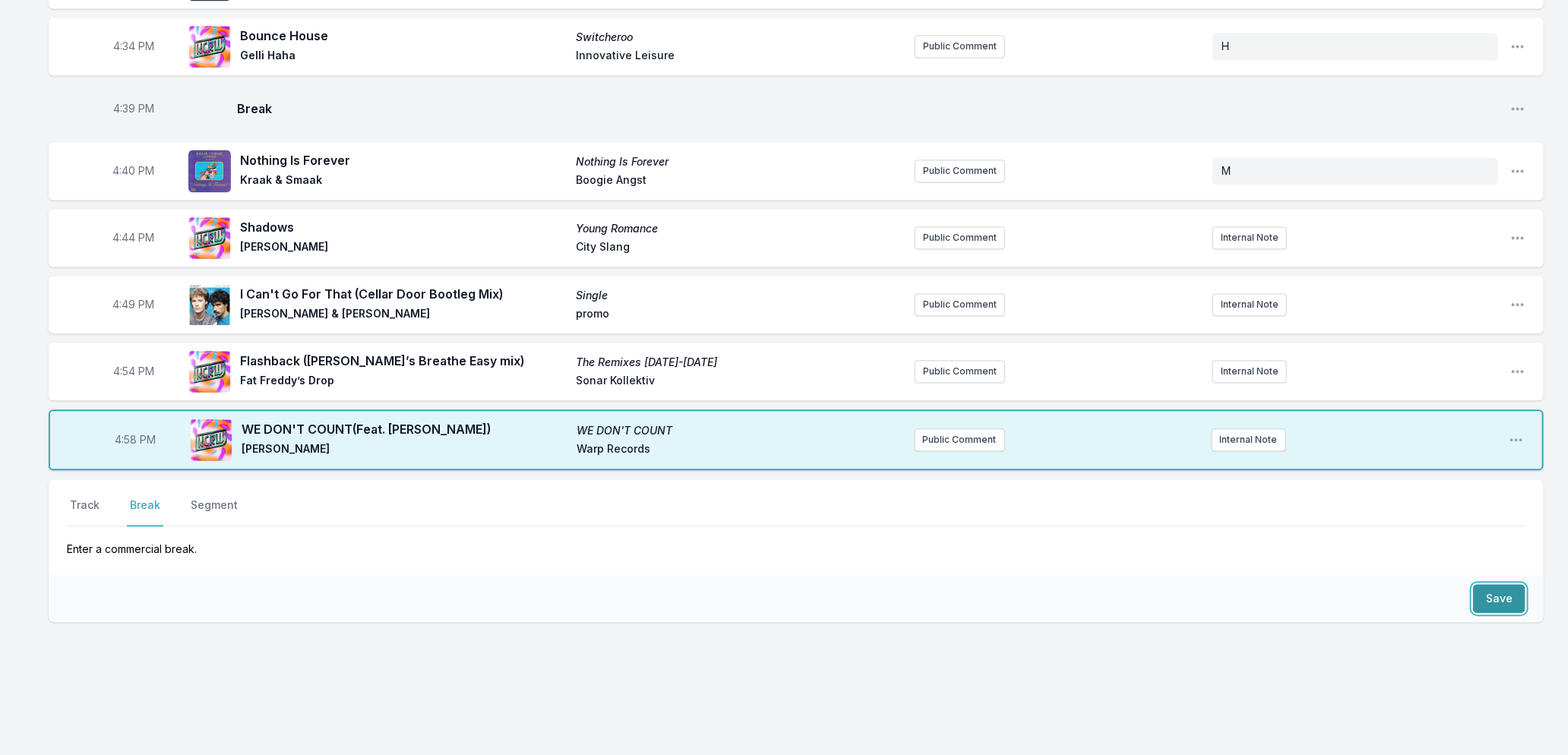
click at [1488, 591] on button "Save" at bounding box center [1499, 598] width 52 height 29
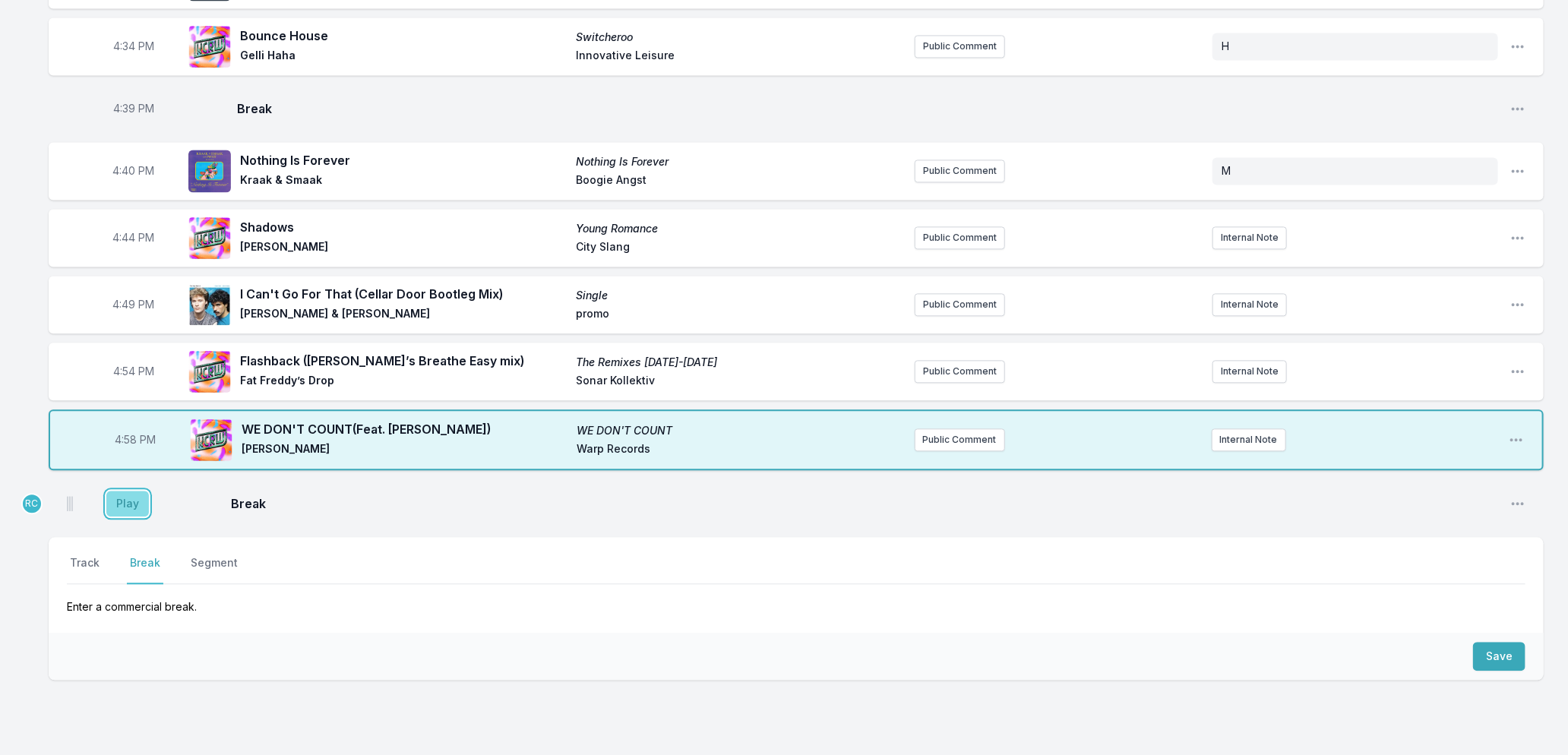
click at [137, 492] on button "Play" at bounding box center [128, 504] width 42 height 26
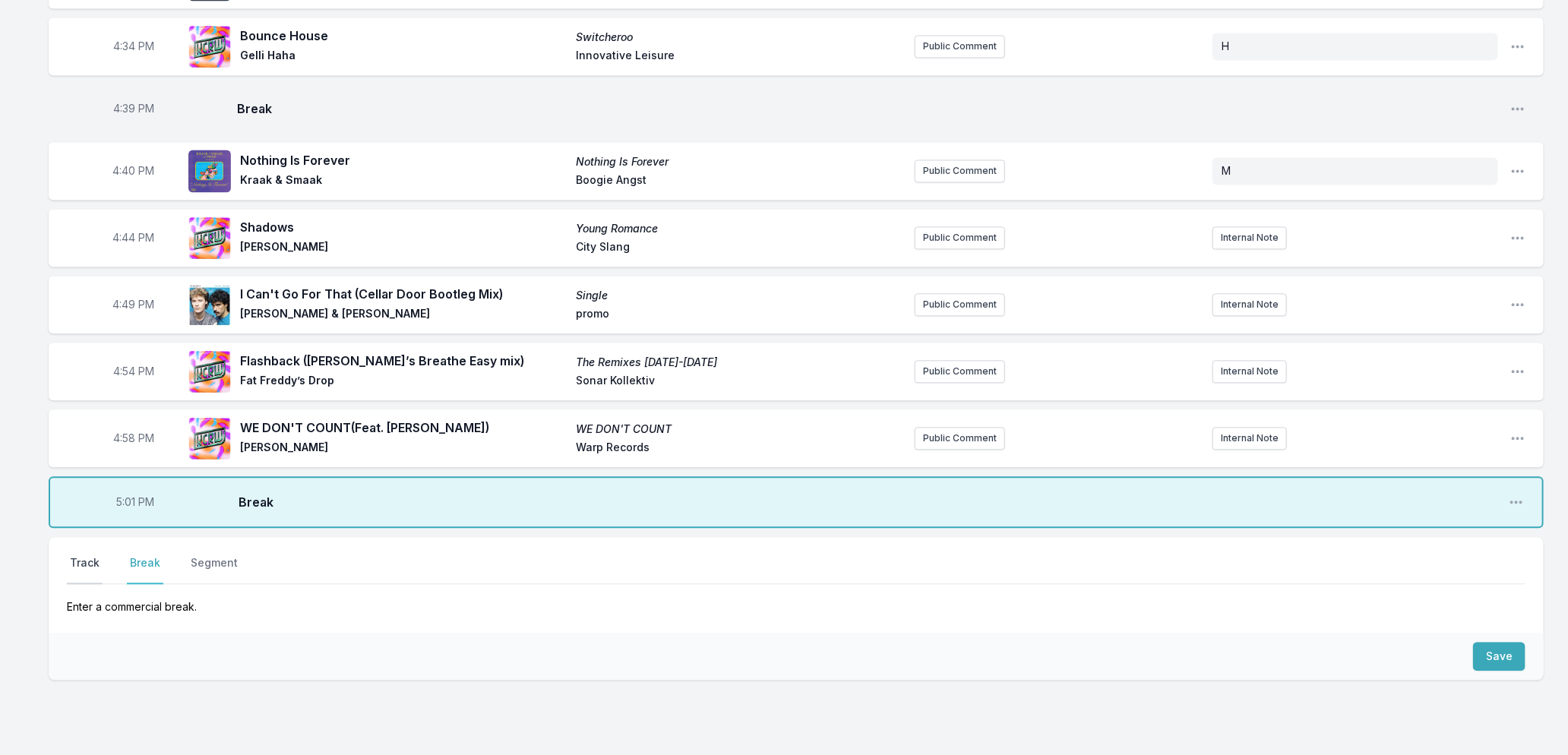
click at [86, 555] on button "Track" at bounding box center [85, 569] width 36 height 29
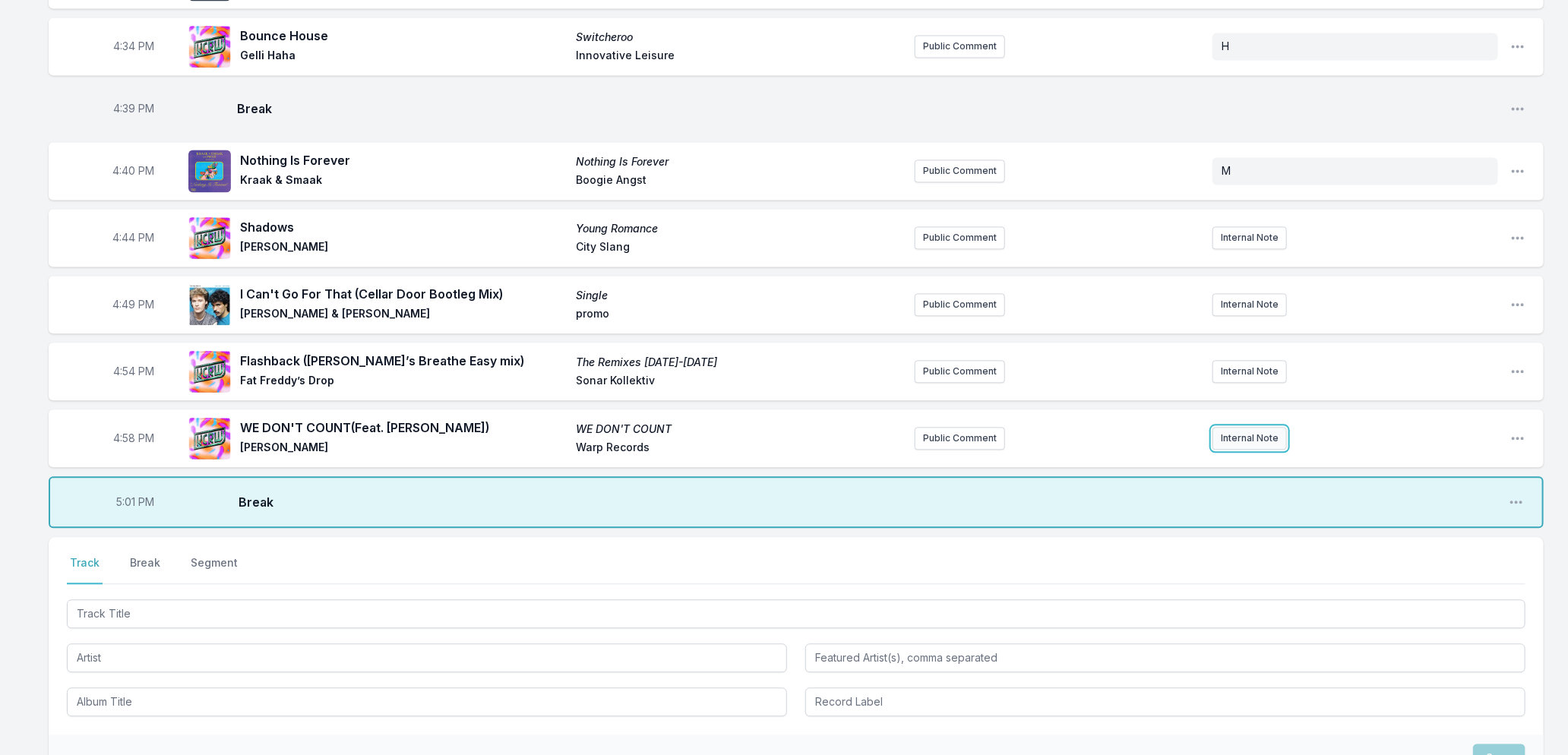
click at [1253, 427] on button "Internal Note" at bounding box center [1250, 438] width 74 height 23
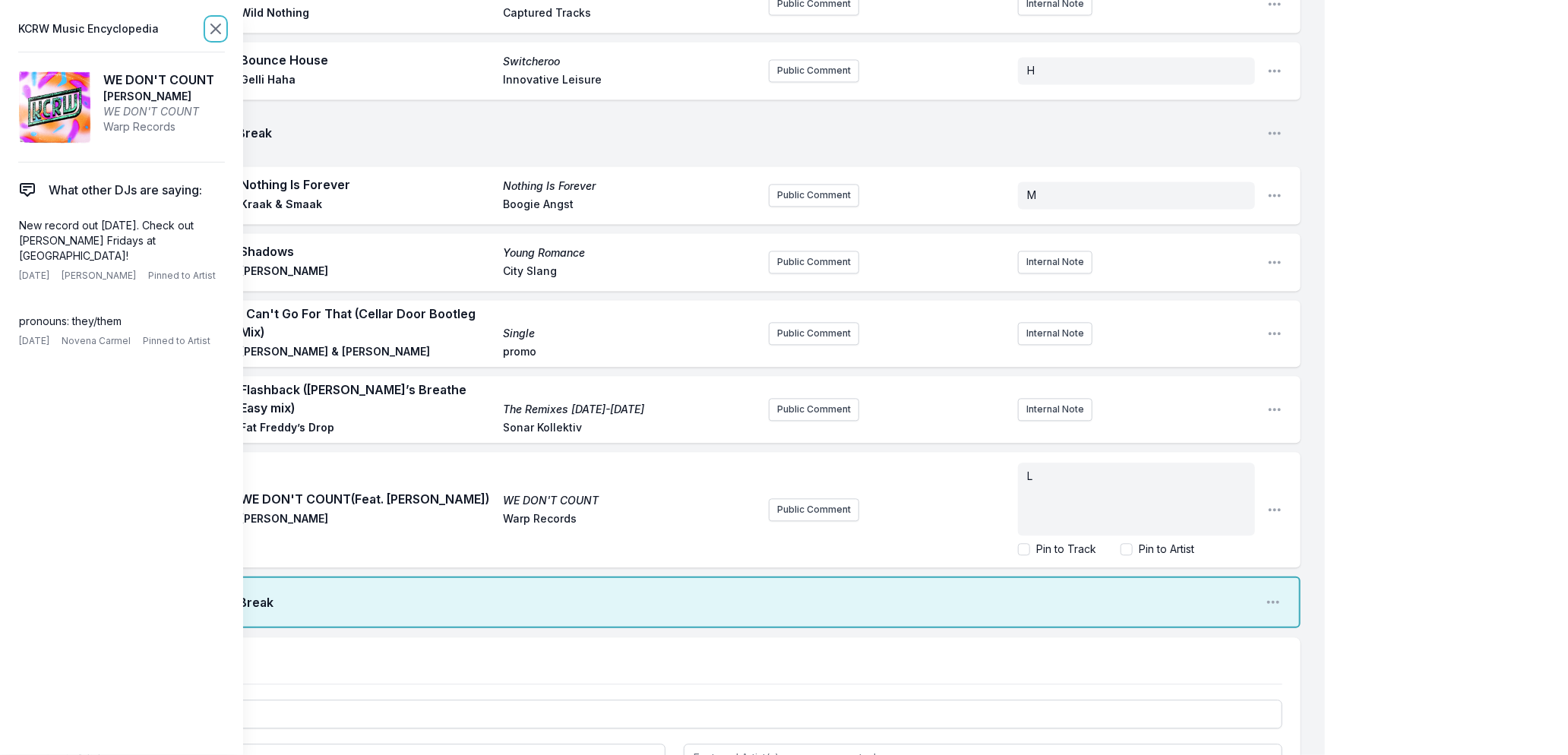
click at [218, 26] on icon at bounding box center [216, 29] width 9 height 9
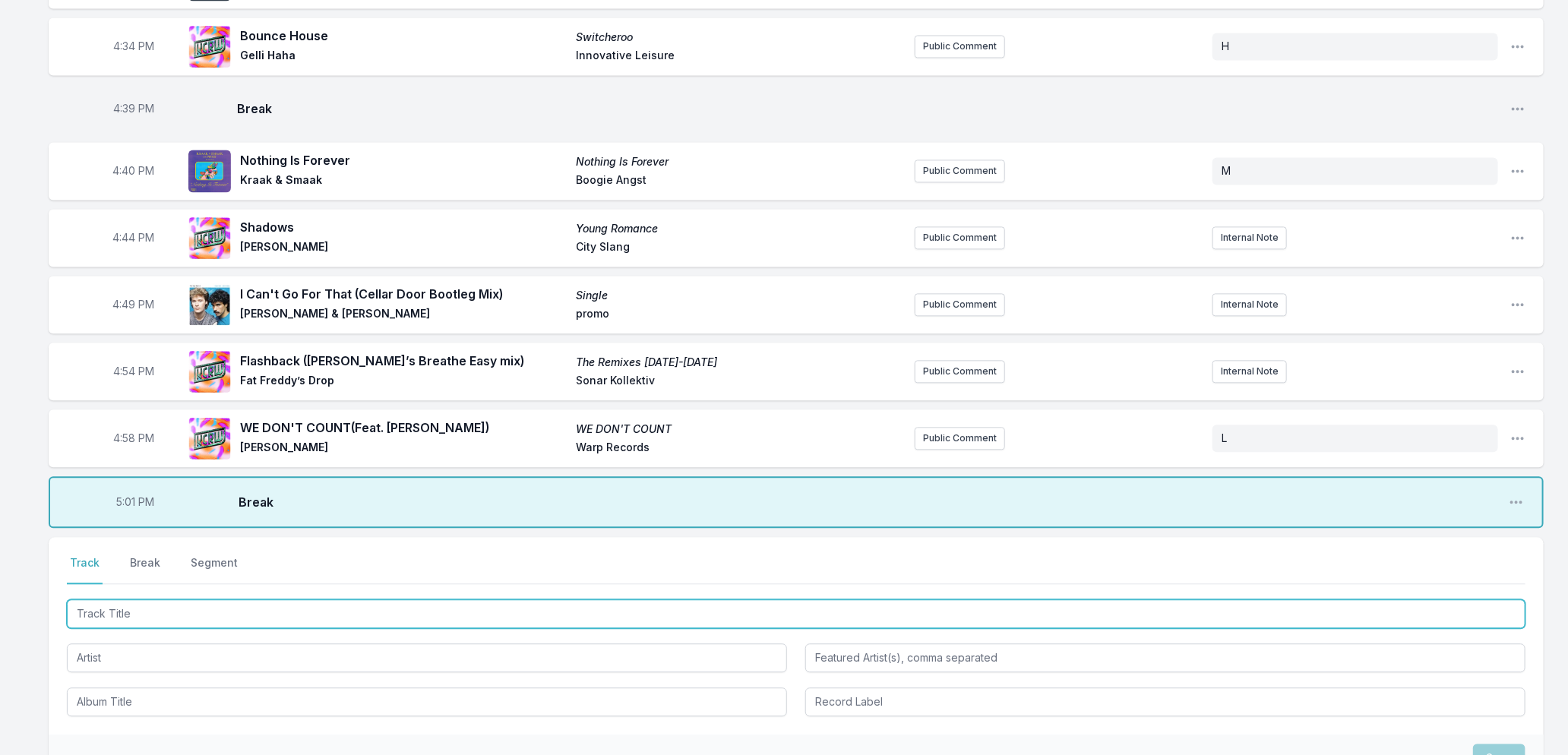
click at [144, 605] on input "Track Title" at bounding box center [796, 613] width 1459 height 29
click at [278, 600] on input "Track Title" at bounding box center [796, 613] width 1459 height 29
type input "Mercury"
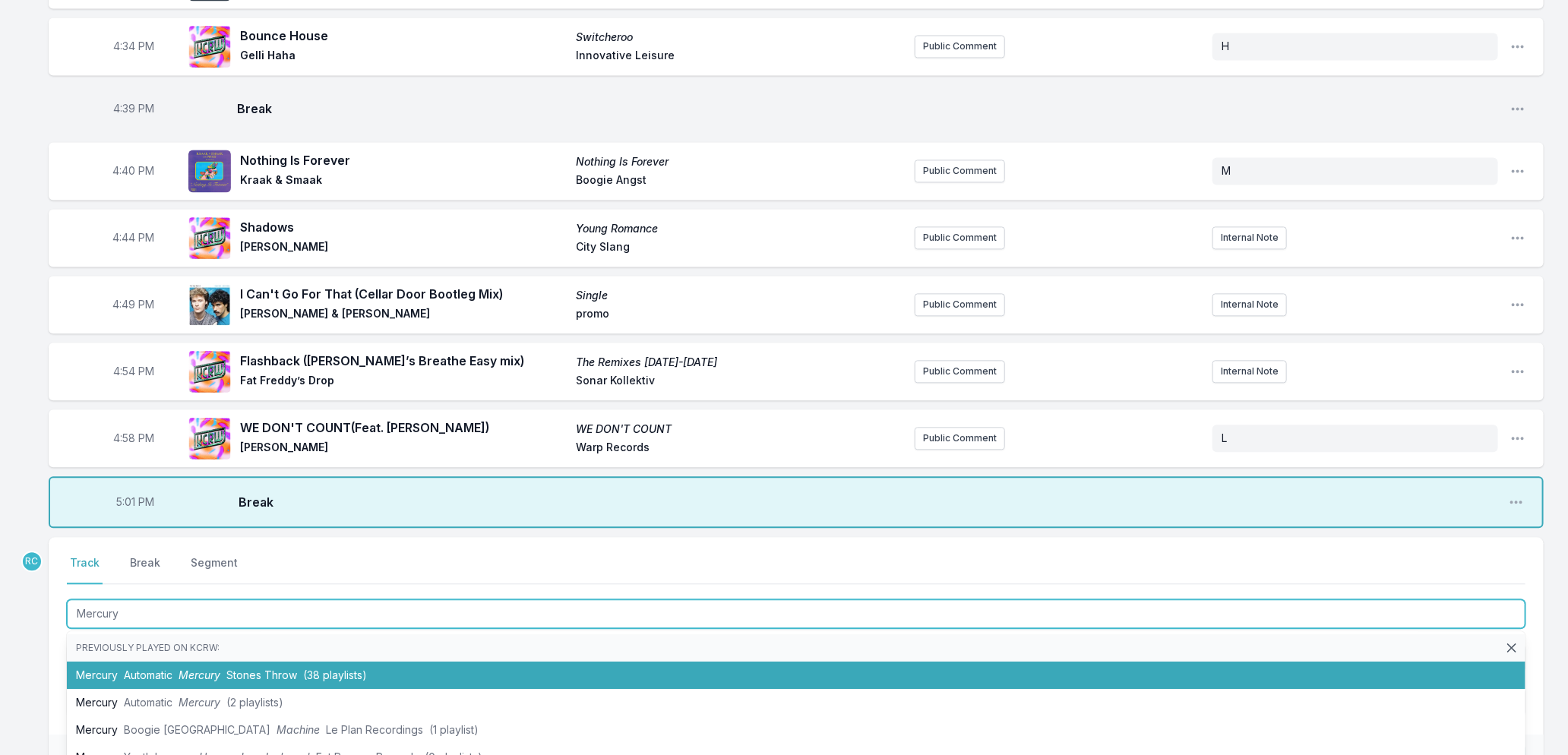
click at [228, 670] on li "Mercury Automatic Mercury Stones Throw (38 playlists)" at bounding box center [796, 676] width 1459 height 28
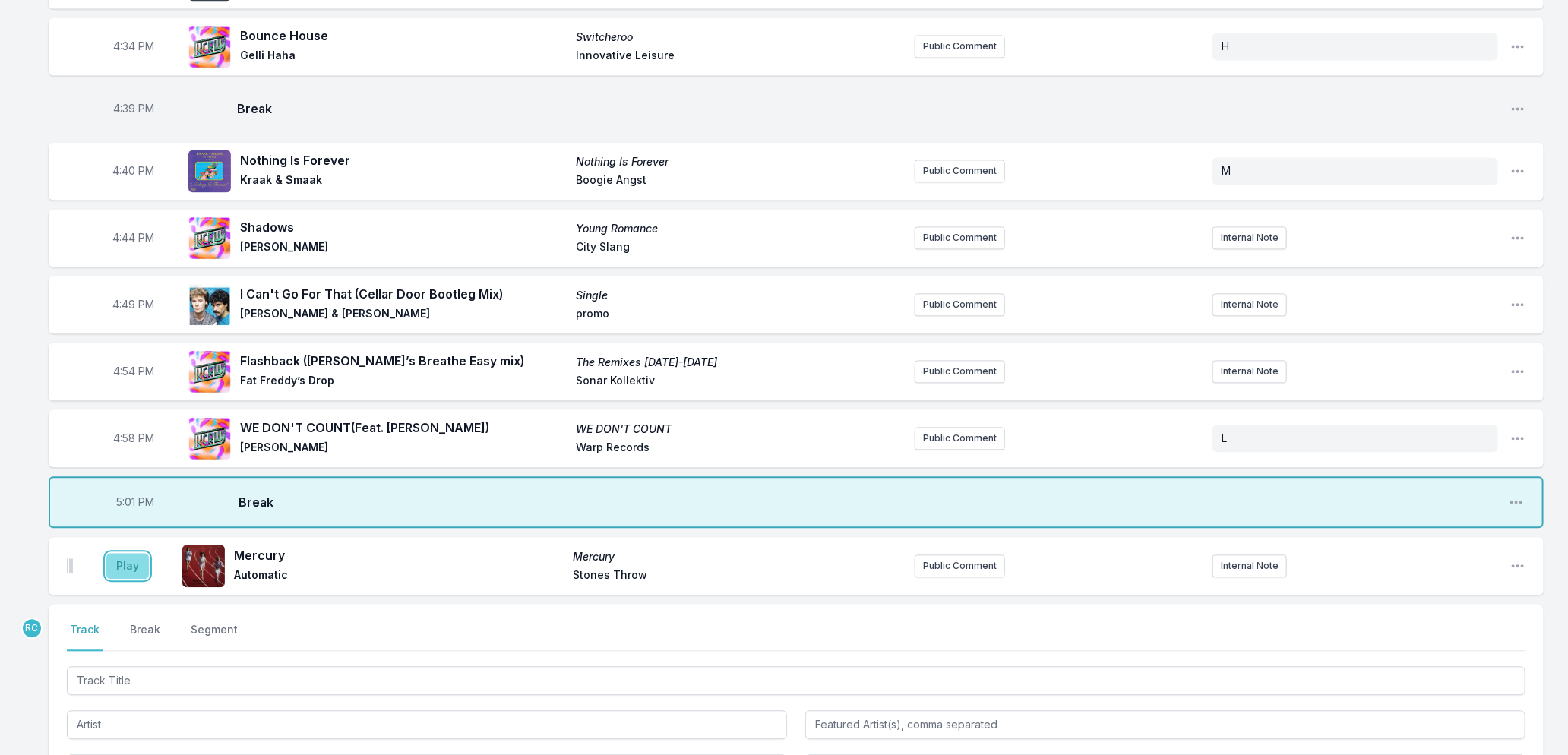
click at [137, 556] on button "Play" at bounding box center [128, 566] width 42 height 26
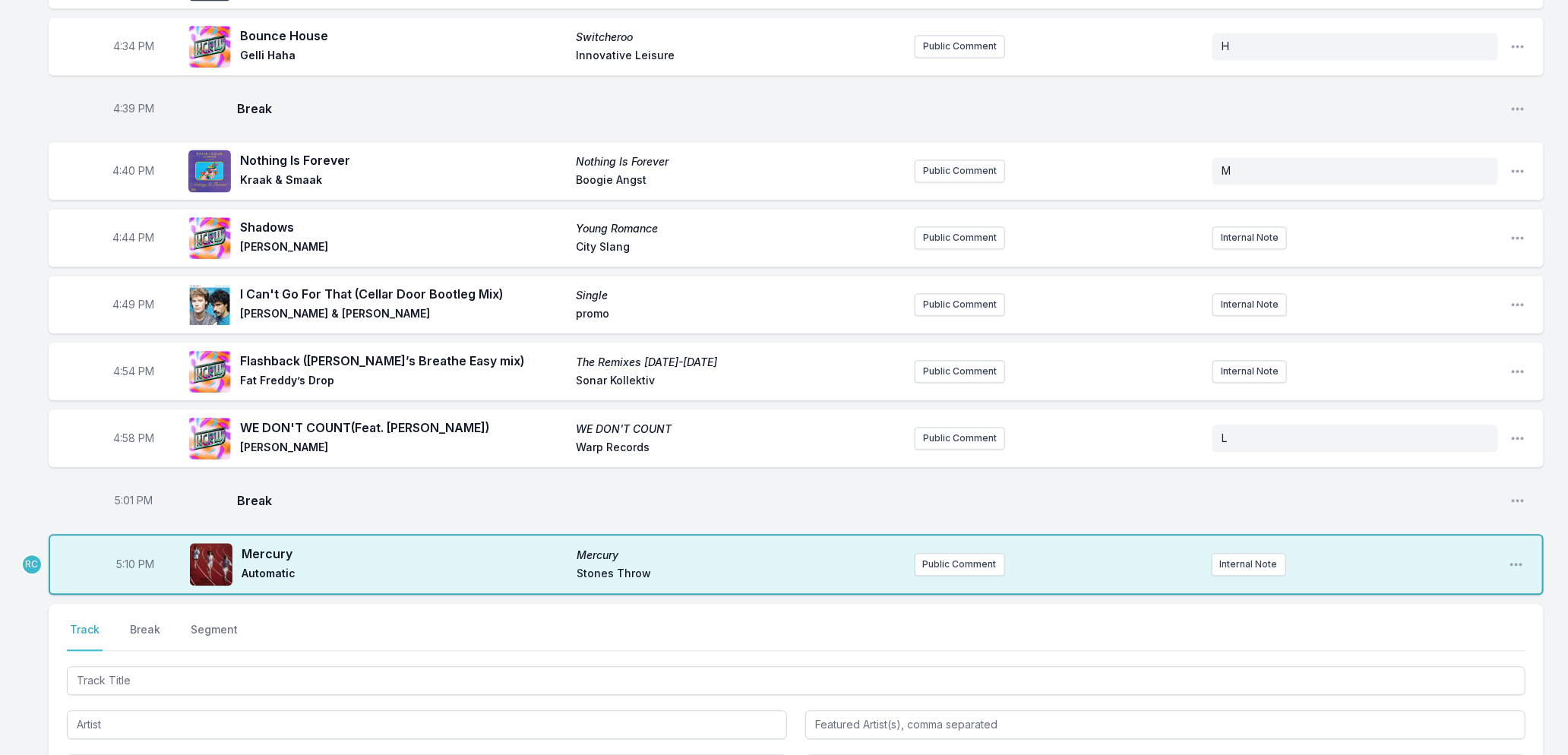
click at [130, 557] on span "5:10 PM" at bounding box center [134, 565] width 38 height 16
click at [126, 553] on input "17:10" at bounding box center [135, 564] width 86 height 29
type input "17:06"
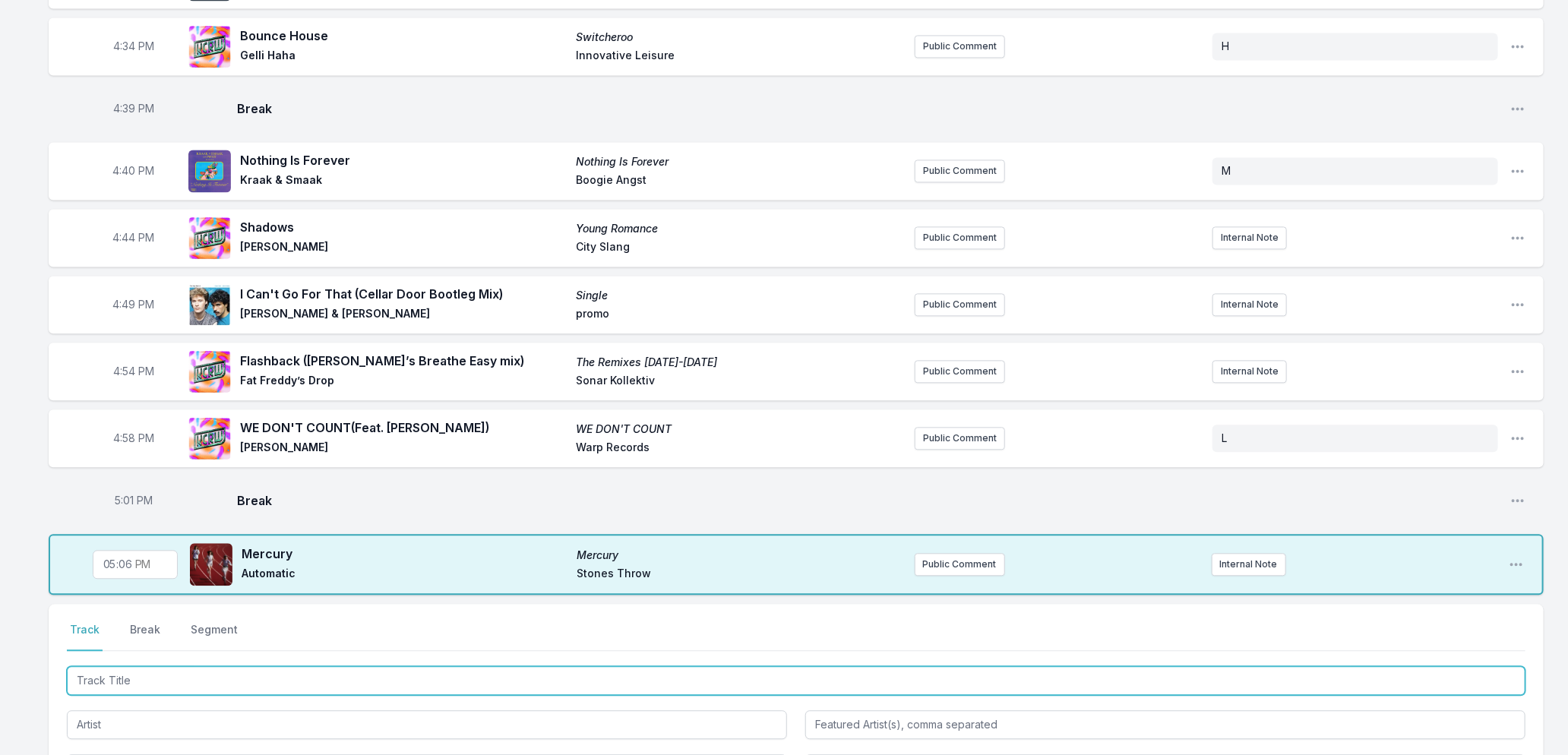
click at [149, 669] on input "Track Title" at bounding box center [796, 681] width 1459 height 29
type input "NO CAP"
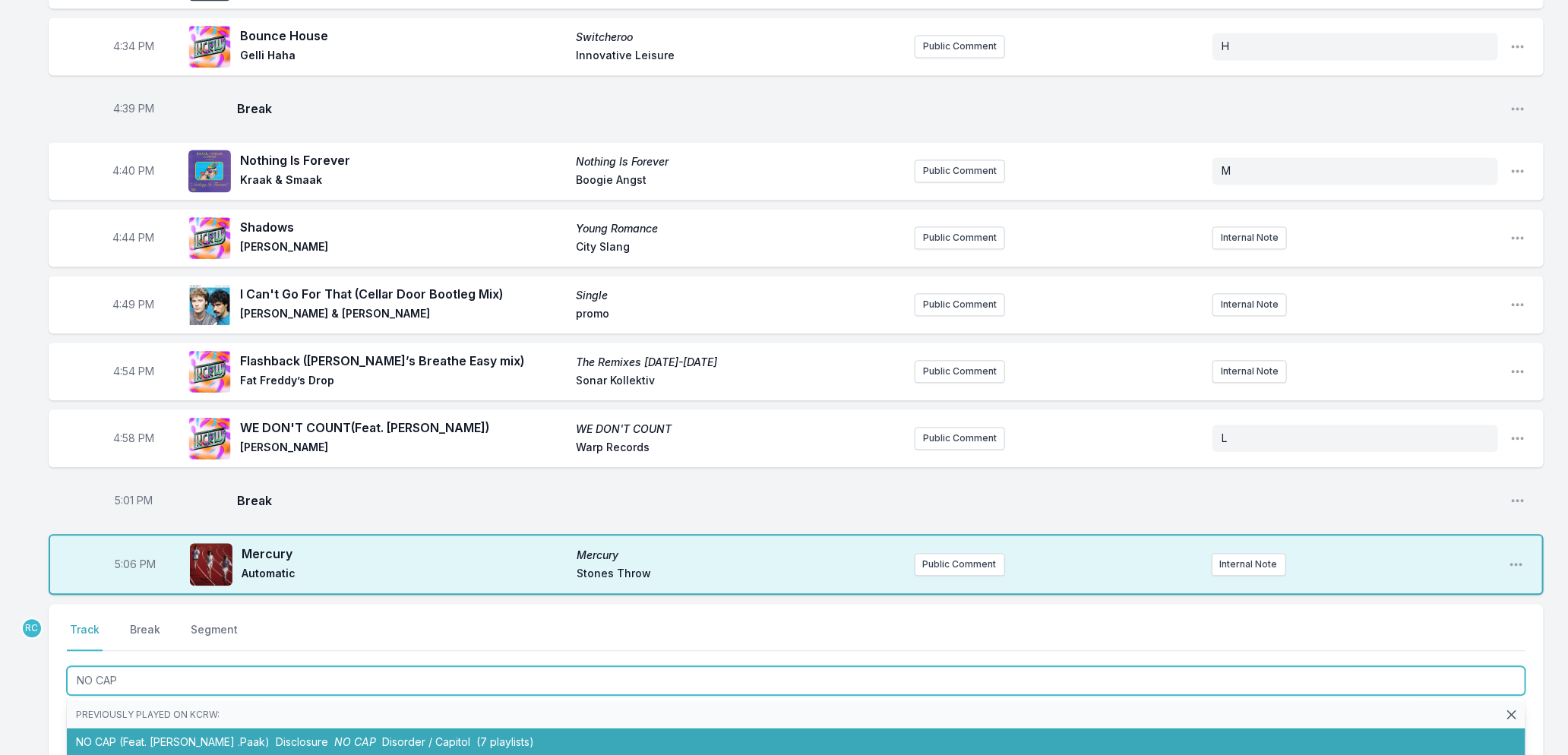
click at [406, 736] on span "Disorder / Capitol" at bounding box center [427, 742] width 88 height 13
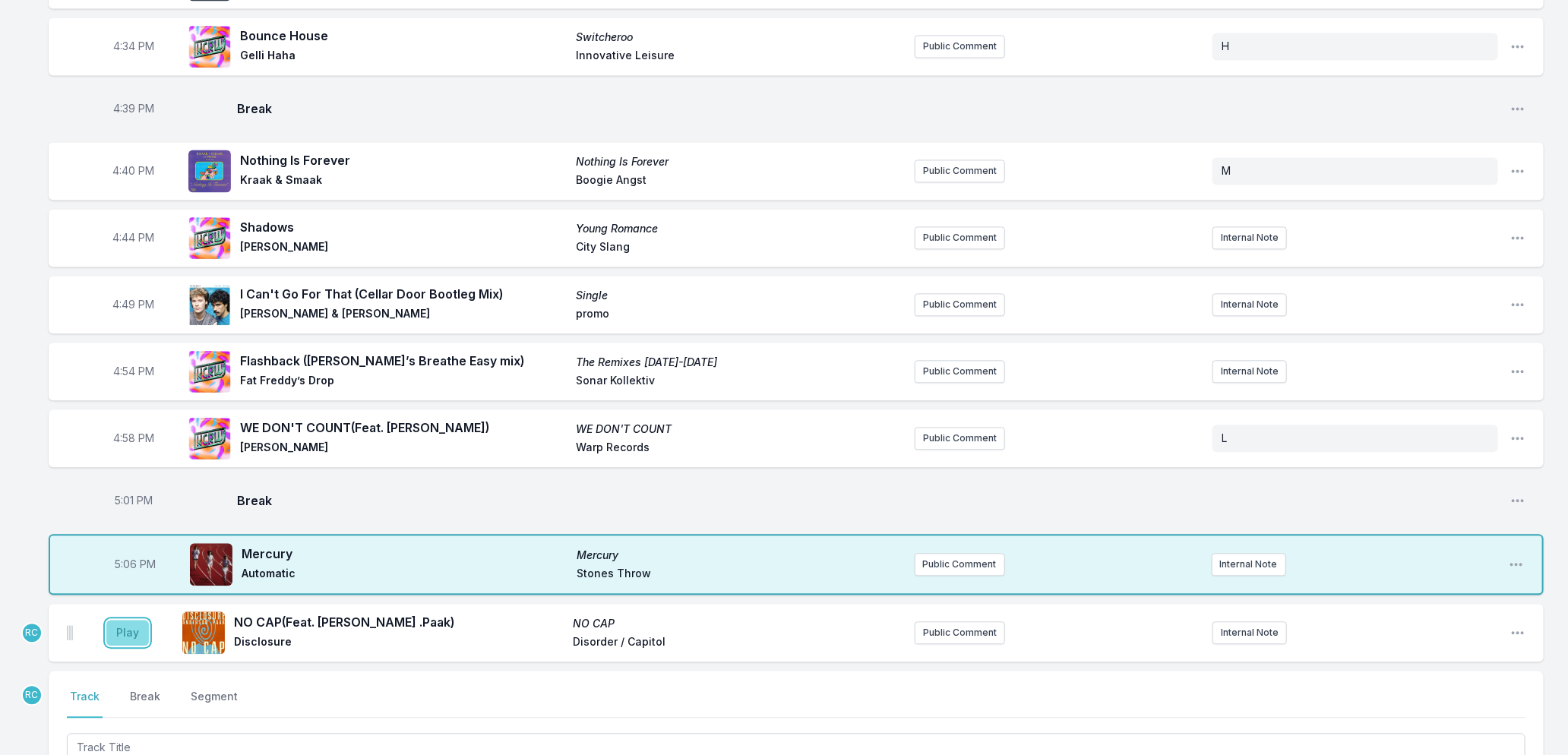
click at [122, 620] on button "Play" at bounding box center [128, 633] width 42 height 26
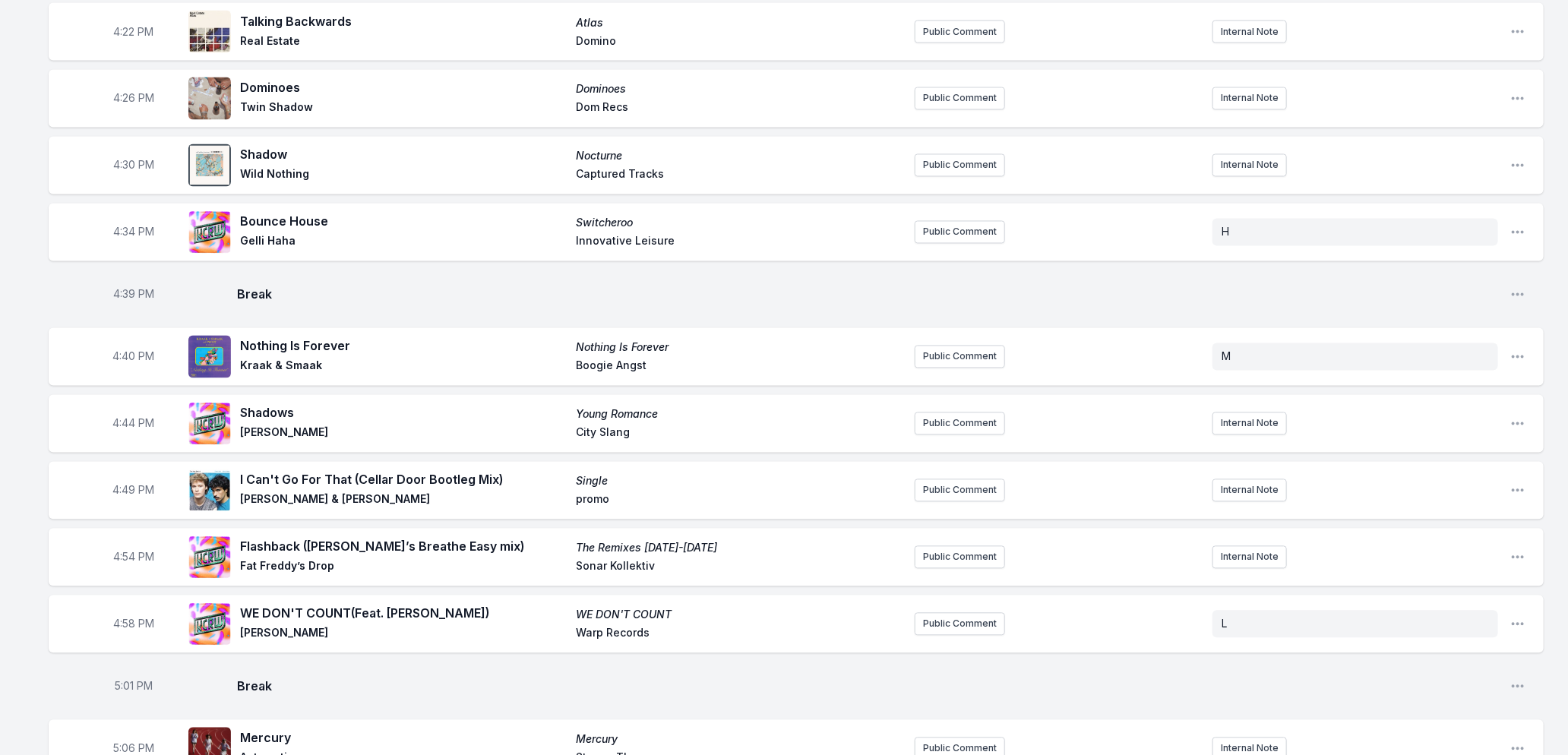
scroll to position [2197, 0]
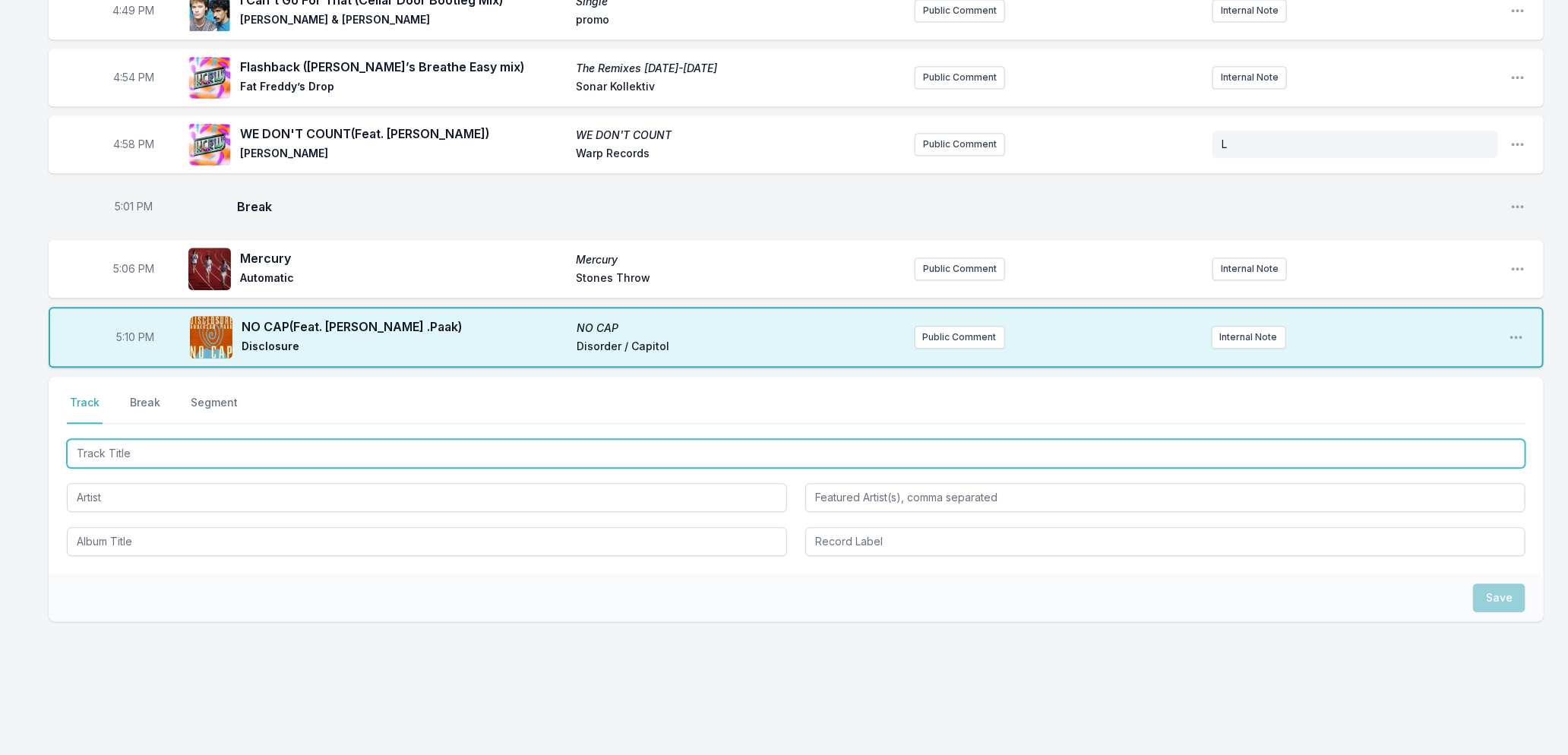
click at [310, 440] on input "Track Title" at bounding box center [796, 453] width 1459 height 29
type input "Dream Night"
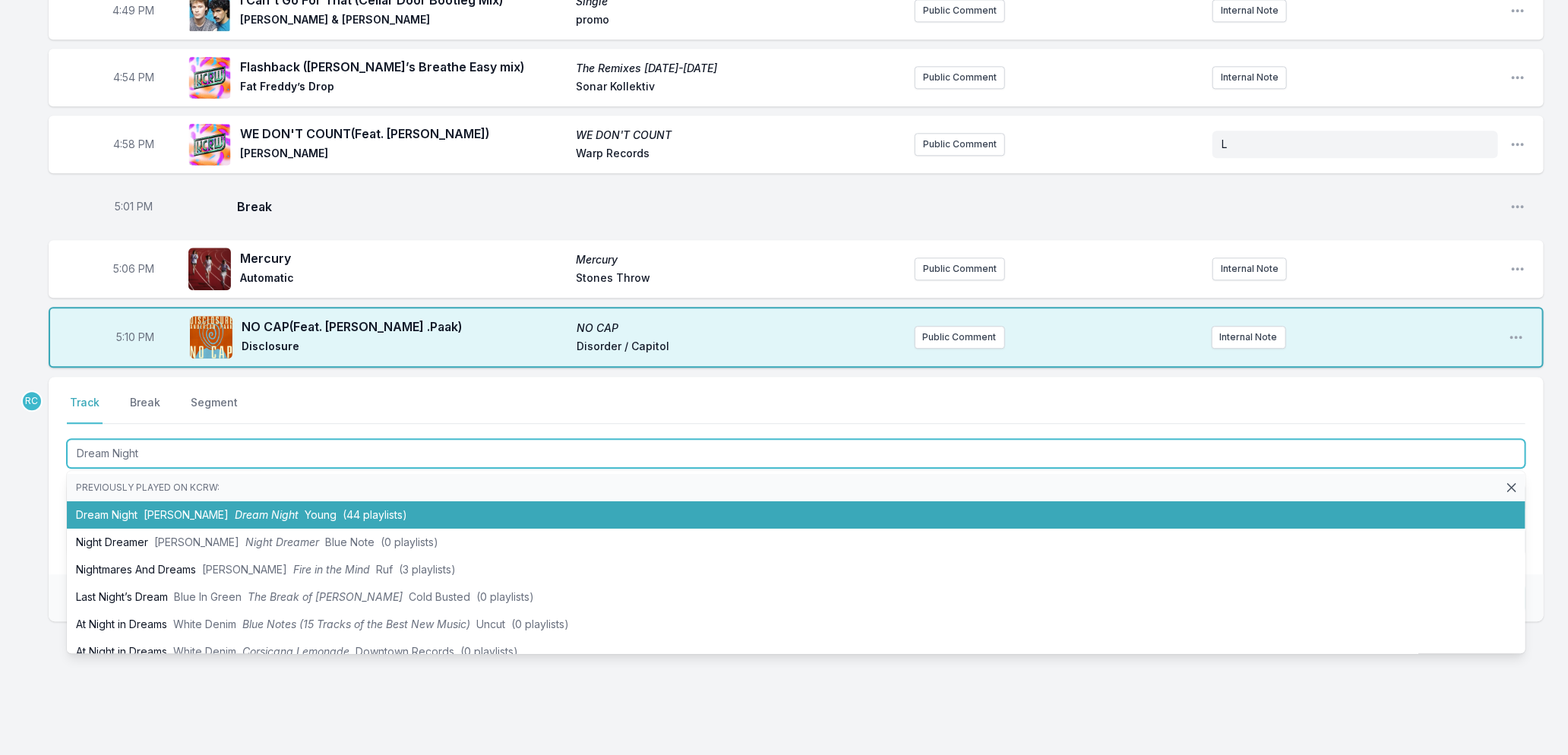
click at [177, 501] on li "Dream Night [PERSON_NAME] xx Dream Night Young (44 playlists)" at bounding box center [796, 515] width 1459 height 28
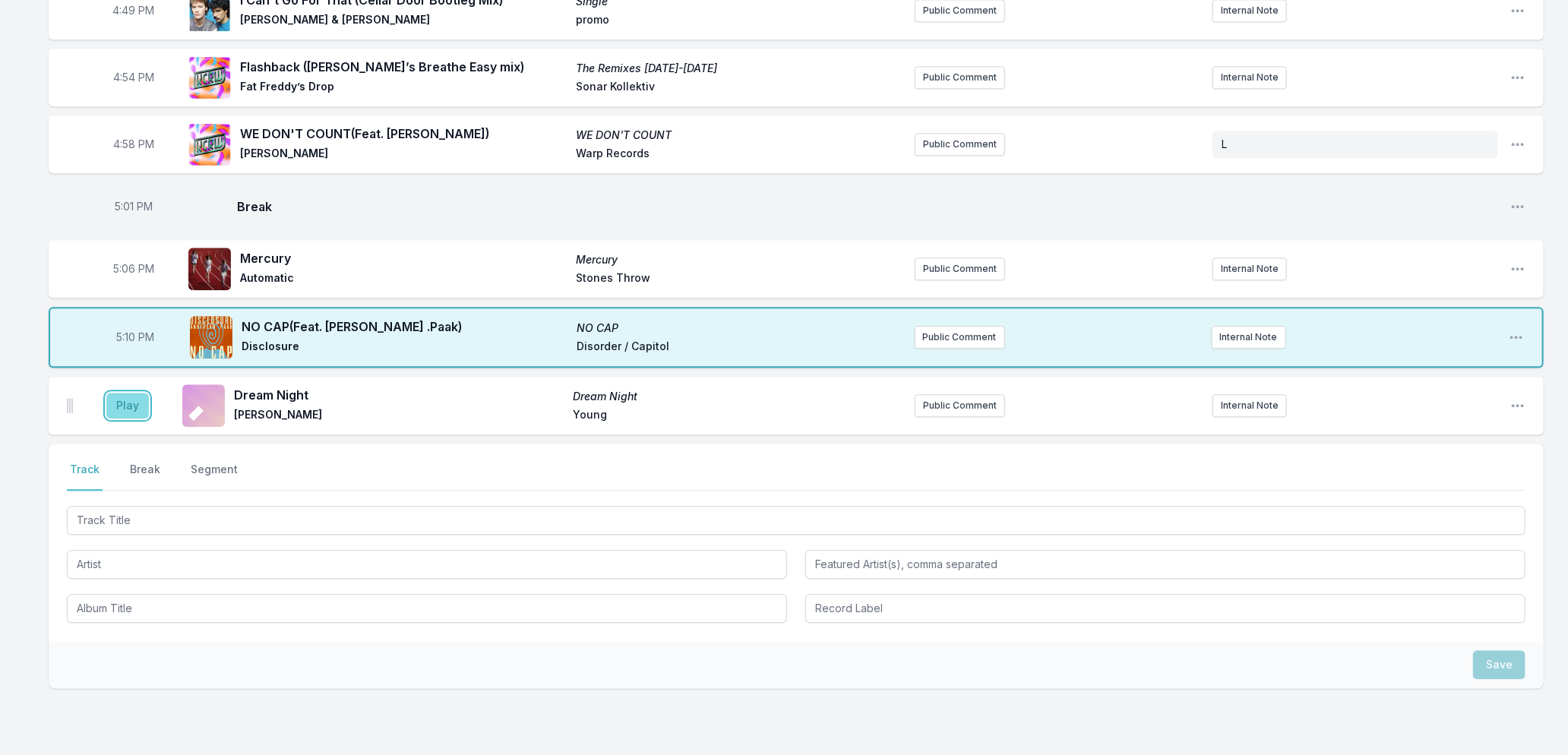
click at [124, 393] on button "Play" at bounding box center [128, 406] width 42 height 26
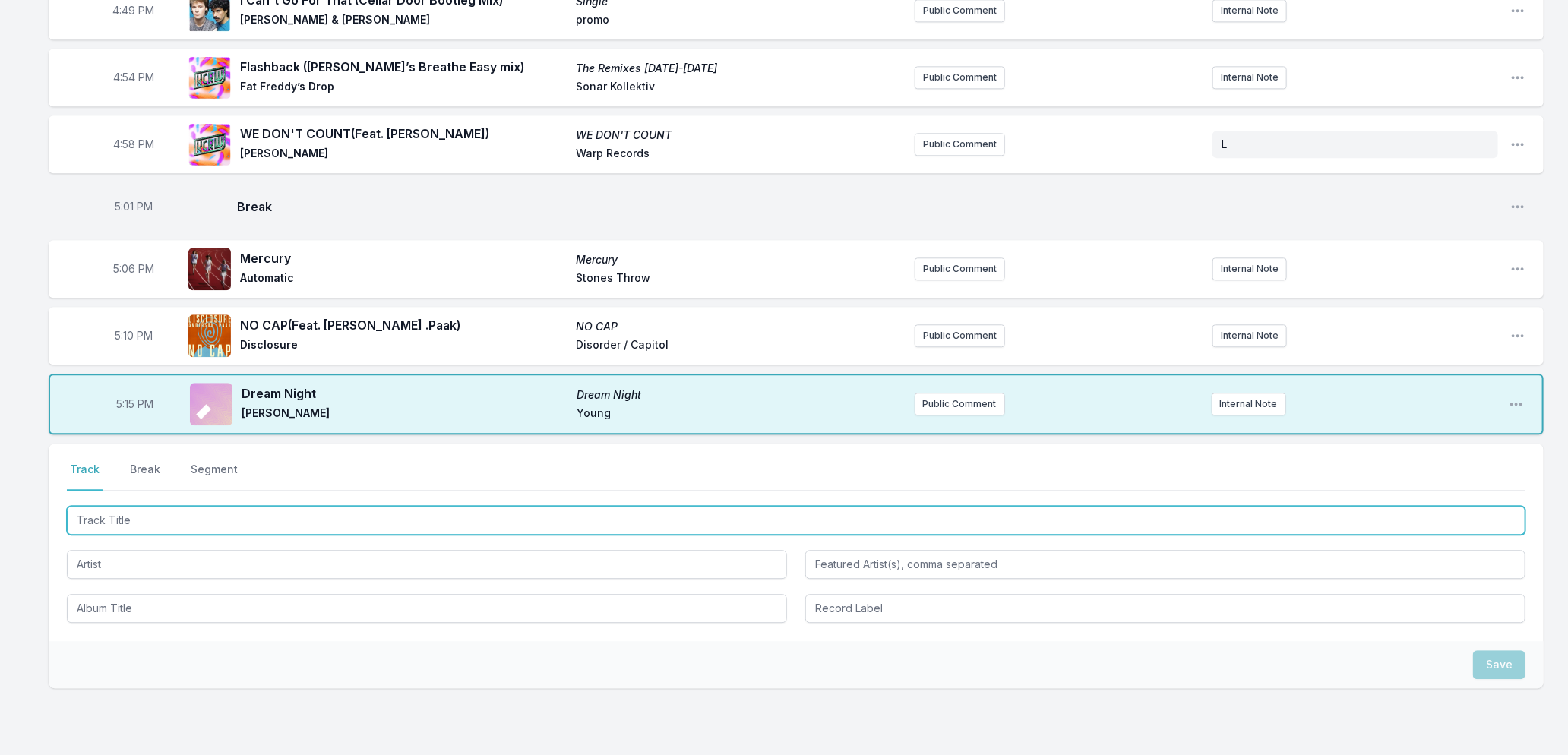
click at [274, 514] on input "Track Title" at bounding box center [796, 520] width 1459 height 29
type input "Starlight (RC1 Re-Edit)"
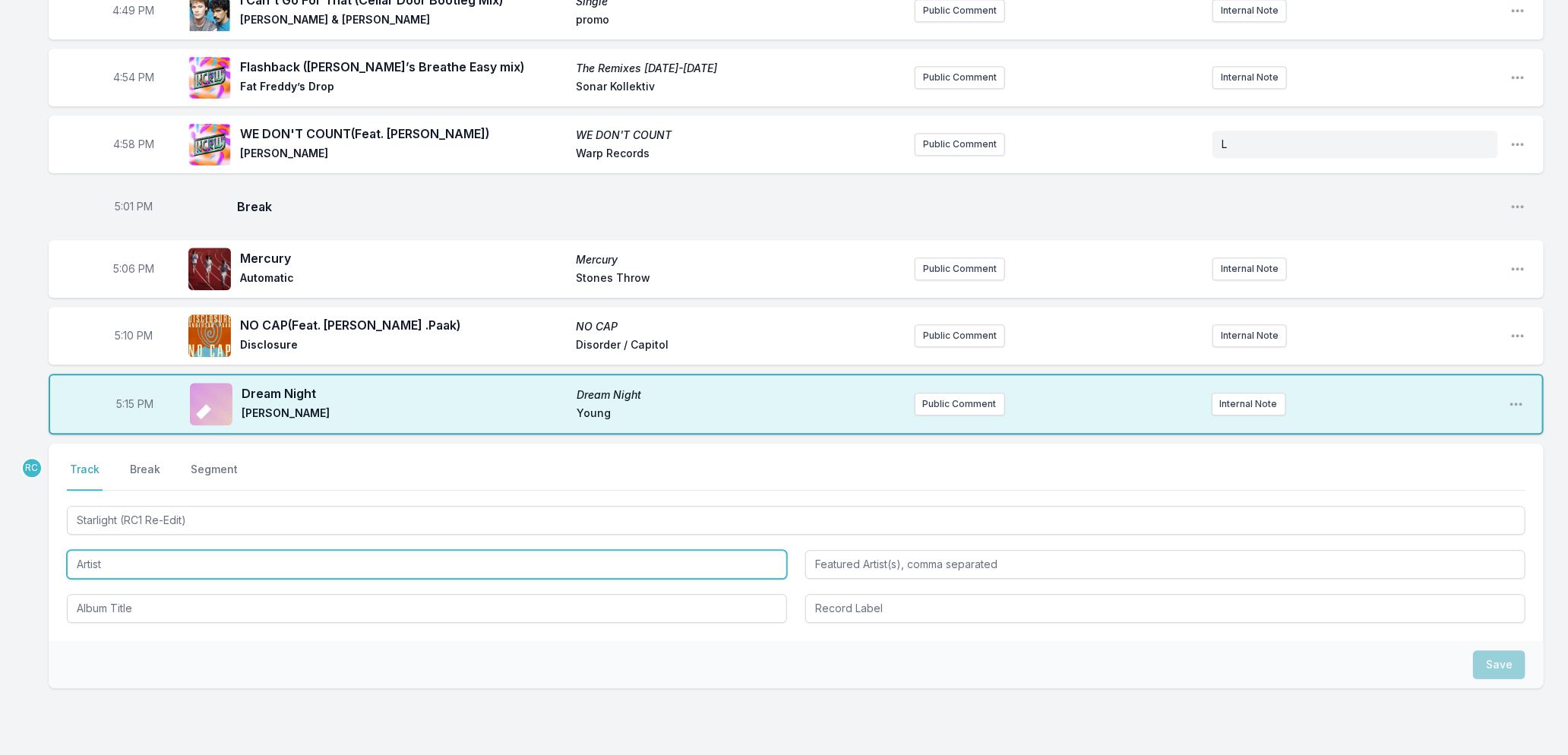
click at [125, 550] on input "Artist" at bounding box center [427, 564] width 720 height 29
type input "s"
type input "Supermen Lovers"
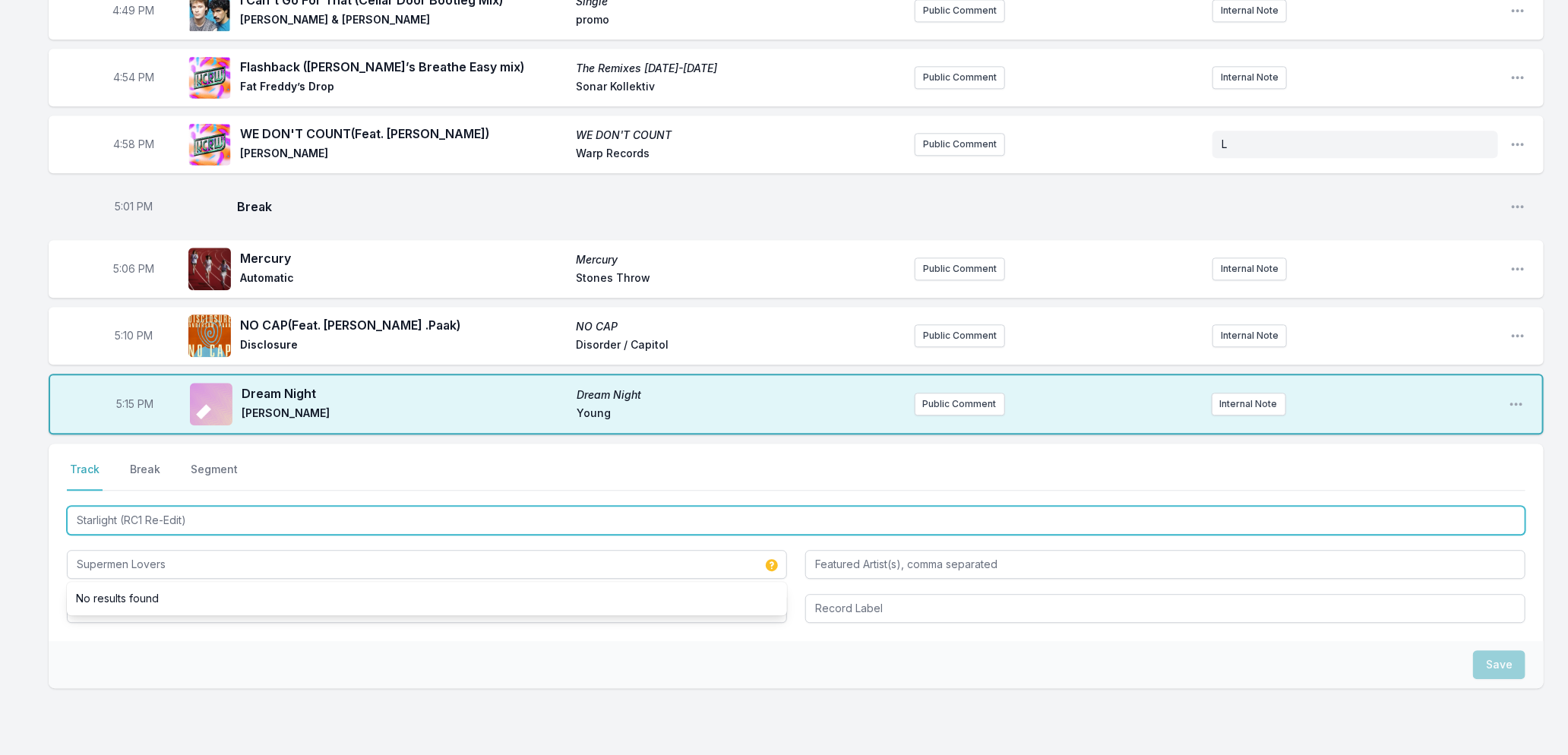
drag, startPoint x: 216, startPoint y: 510, endPoint x: -15, endPoint y: 507, distance: 231.0
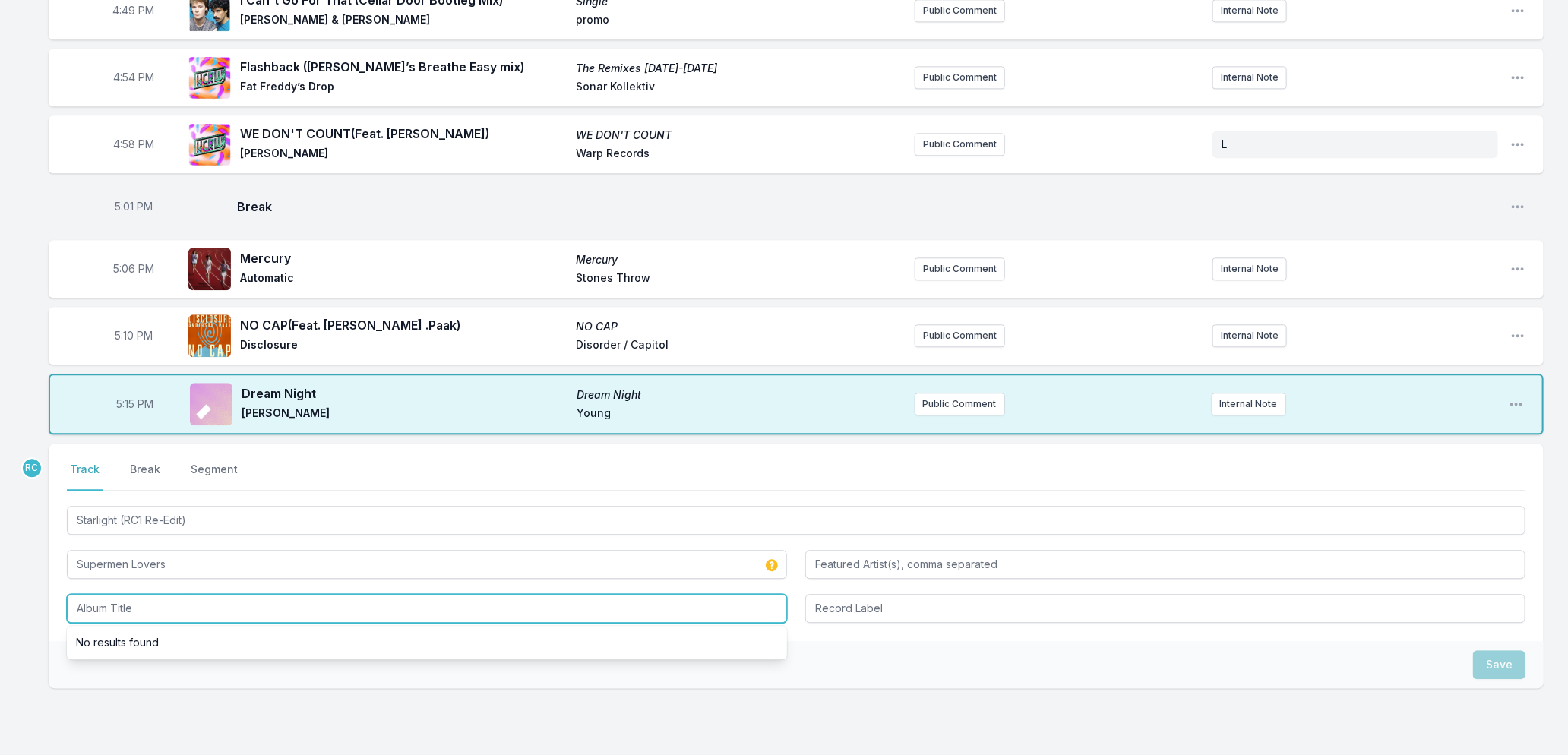
click at [109, 602] on input "Album Title" at bounding box center [427, 608] width 720 height 29
paste input "Starlight (RC1 Re-Edit)"
type input "Starlight (RC1 Re-Edit)"
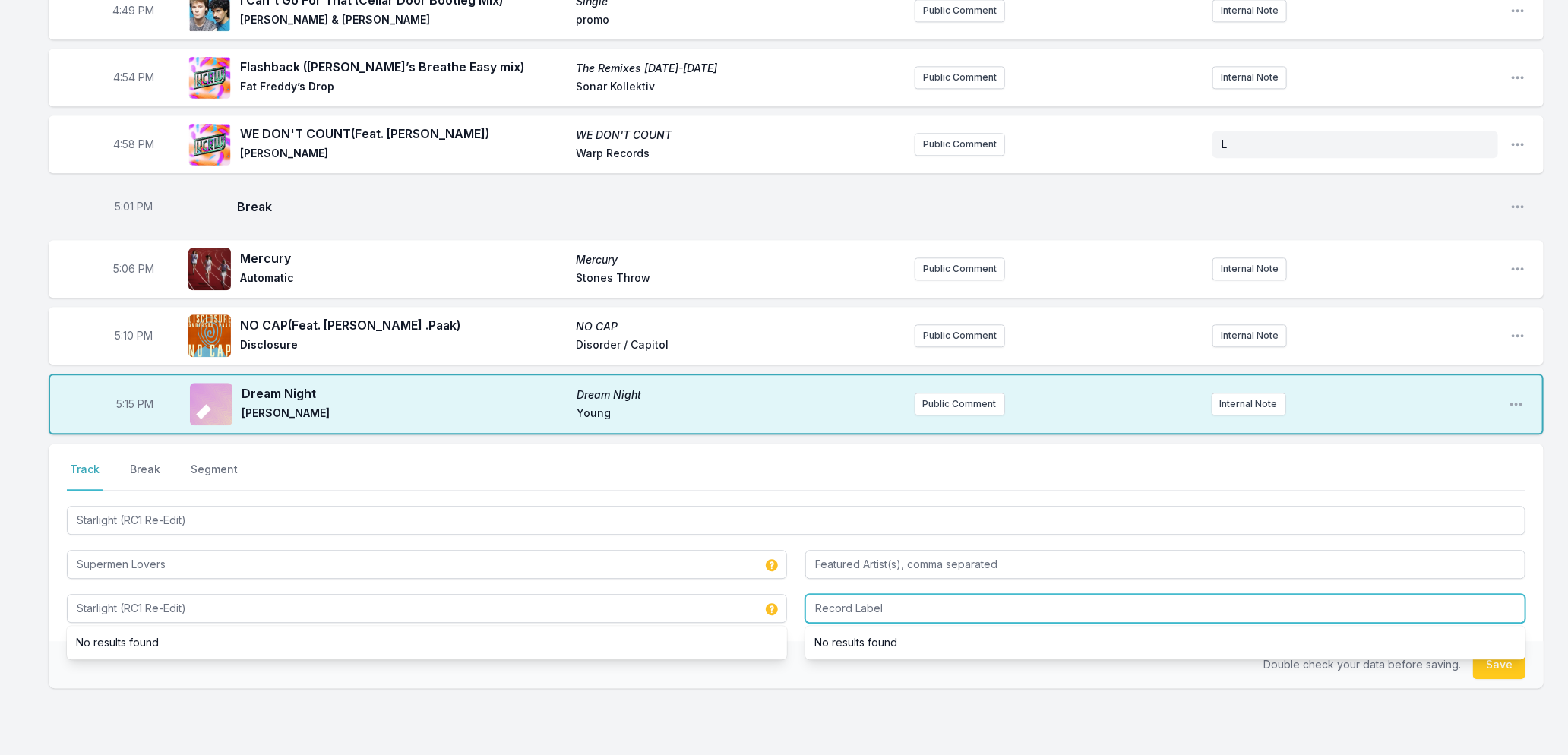
click at [918, 601] on input "Record Label" at bounding box center [1165, 608] width 720 height 29
type input "LaFesse"
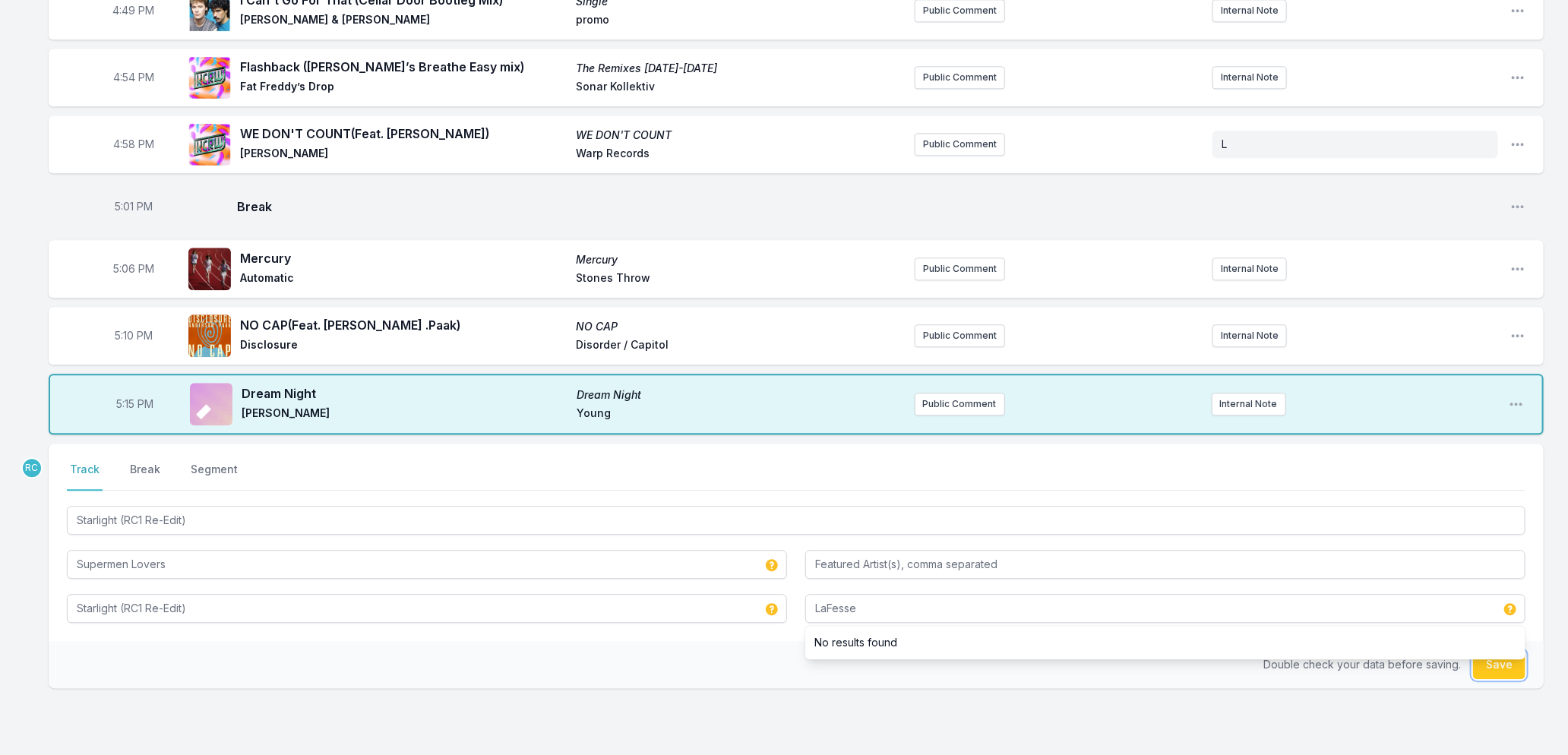
click at [1515, 650] on button "Save" at bounding box center [1499, 664] width 52 height 29
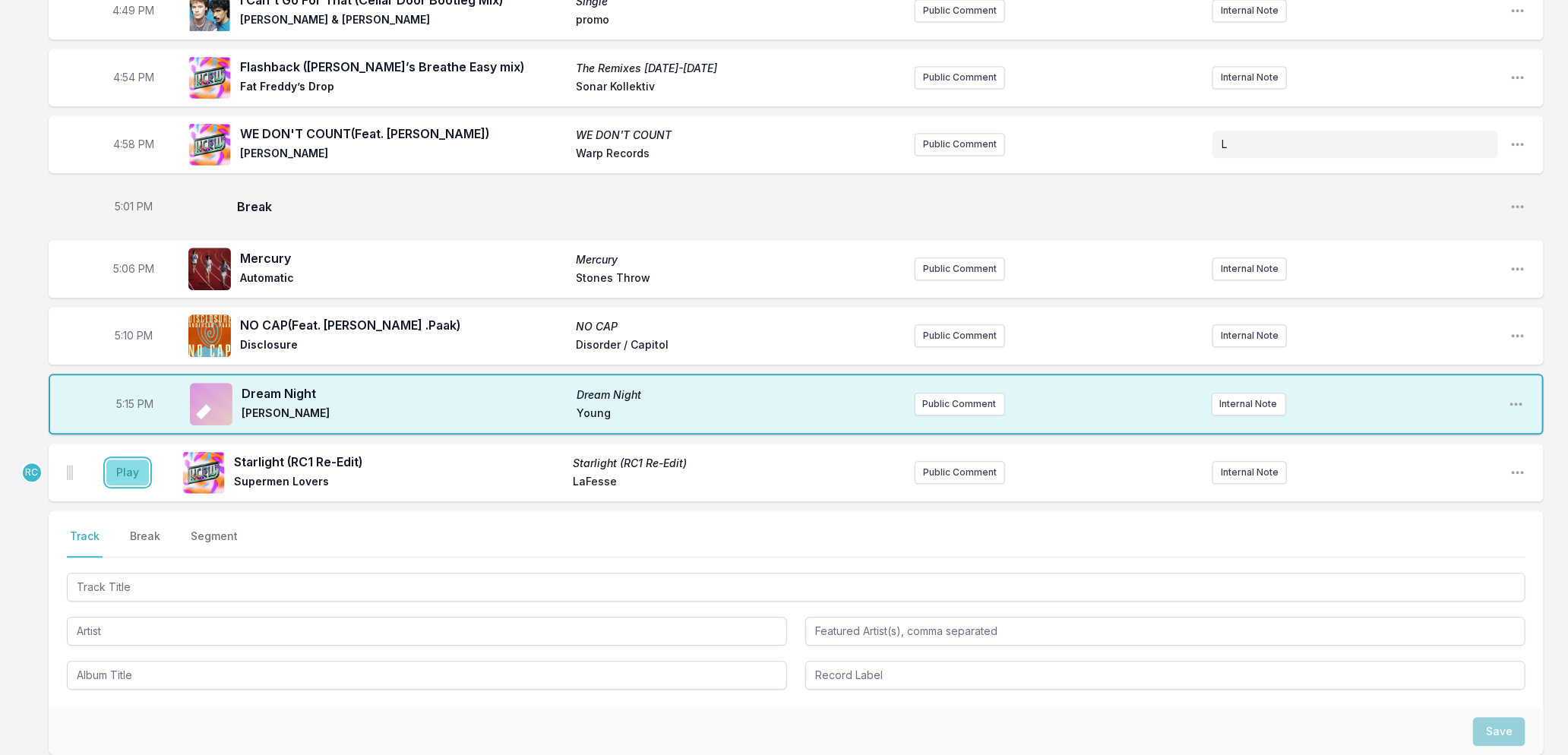
click at [124, 470] on button "Play" at bounding box center [128, 473] width 42 height 26
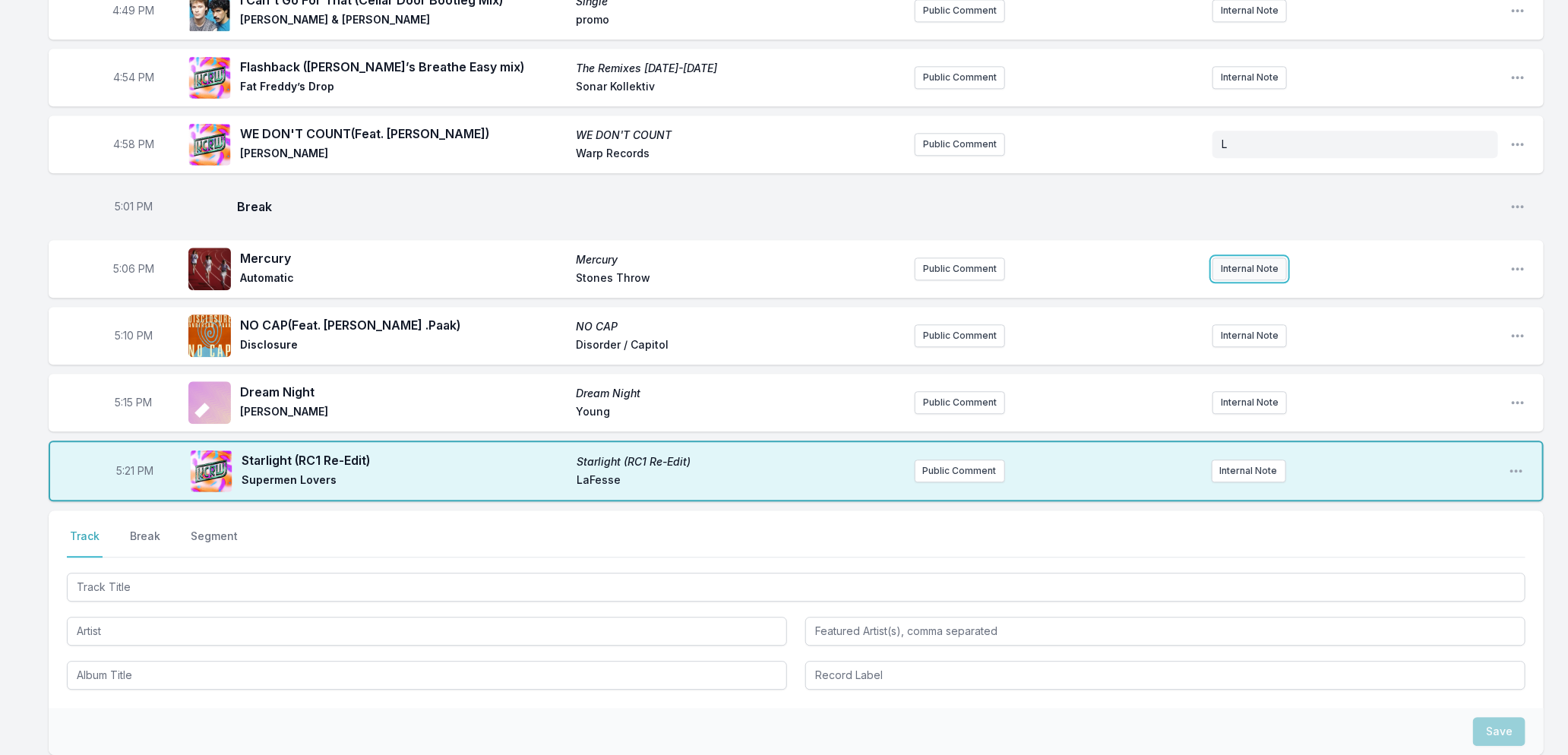
click at [1267, 261] on button "Internal Note" at bounding box center [1250, 269] width 74 height 23
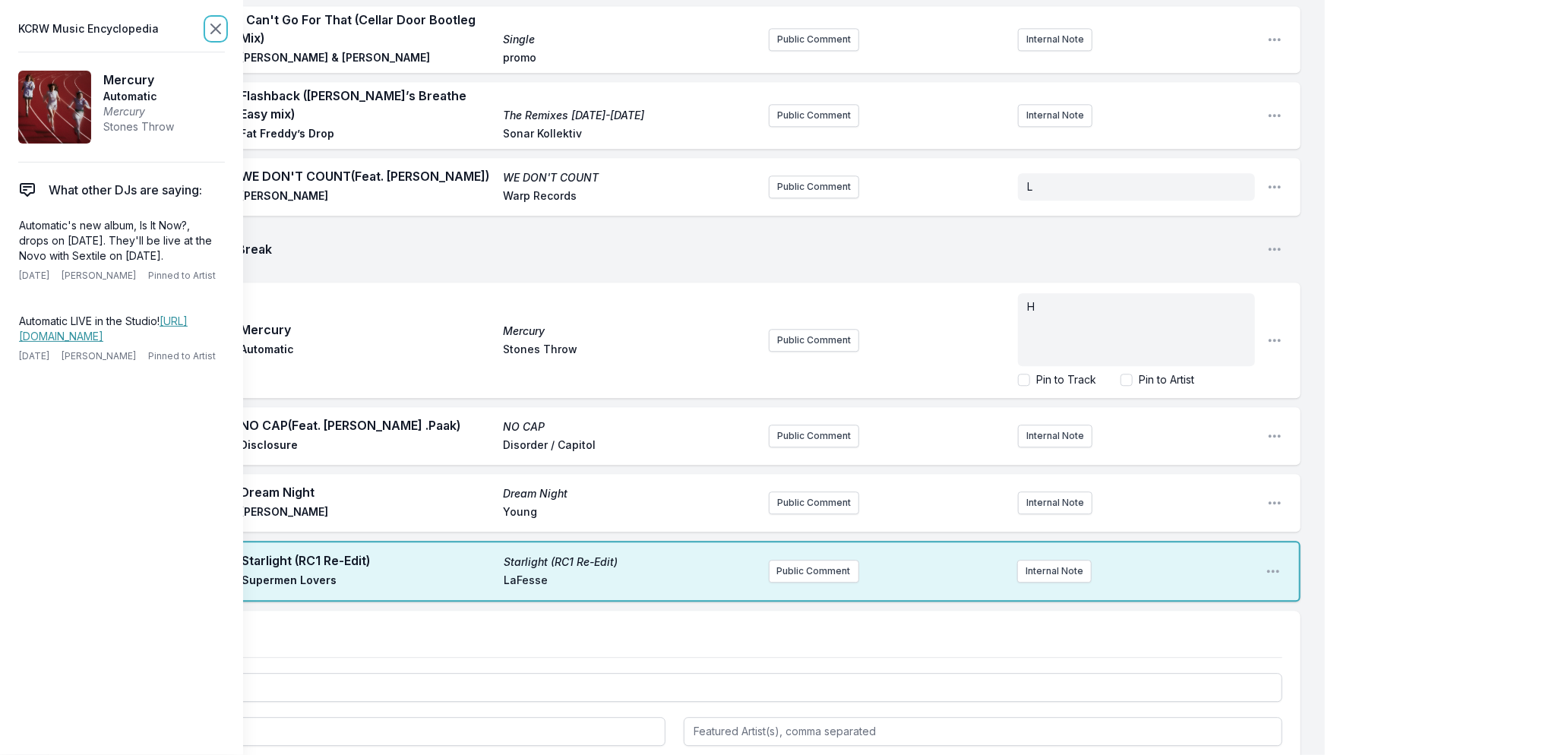
click at [219, 26] on icon at bounding box center [216, 29] width 9 height 9
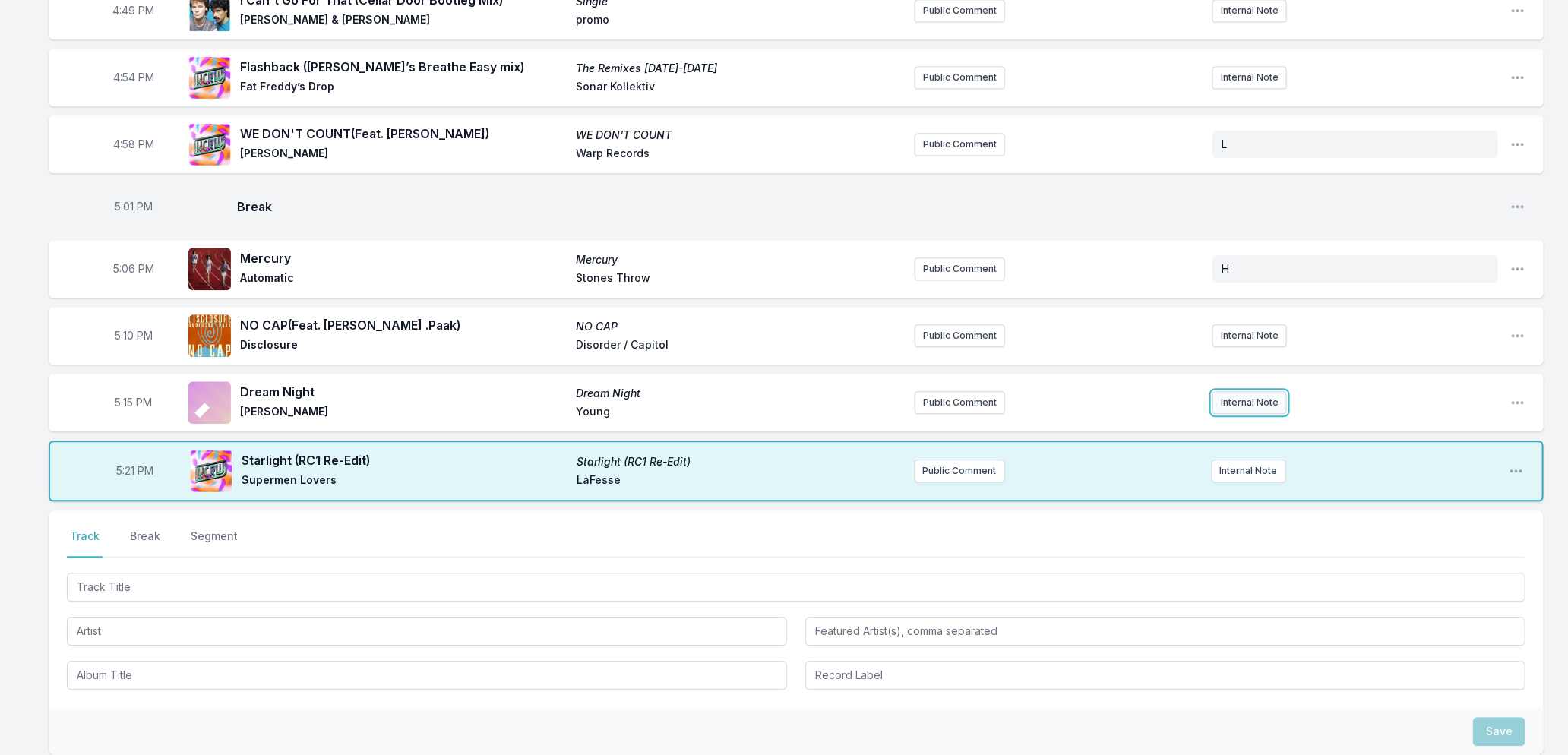
click at [1253, 395] on button "Internal Note" at bounding box center [1250, 402] width 74 height 23
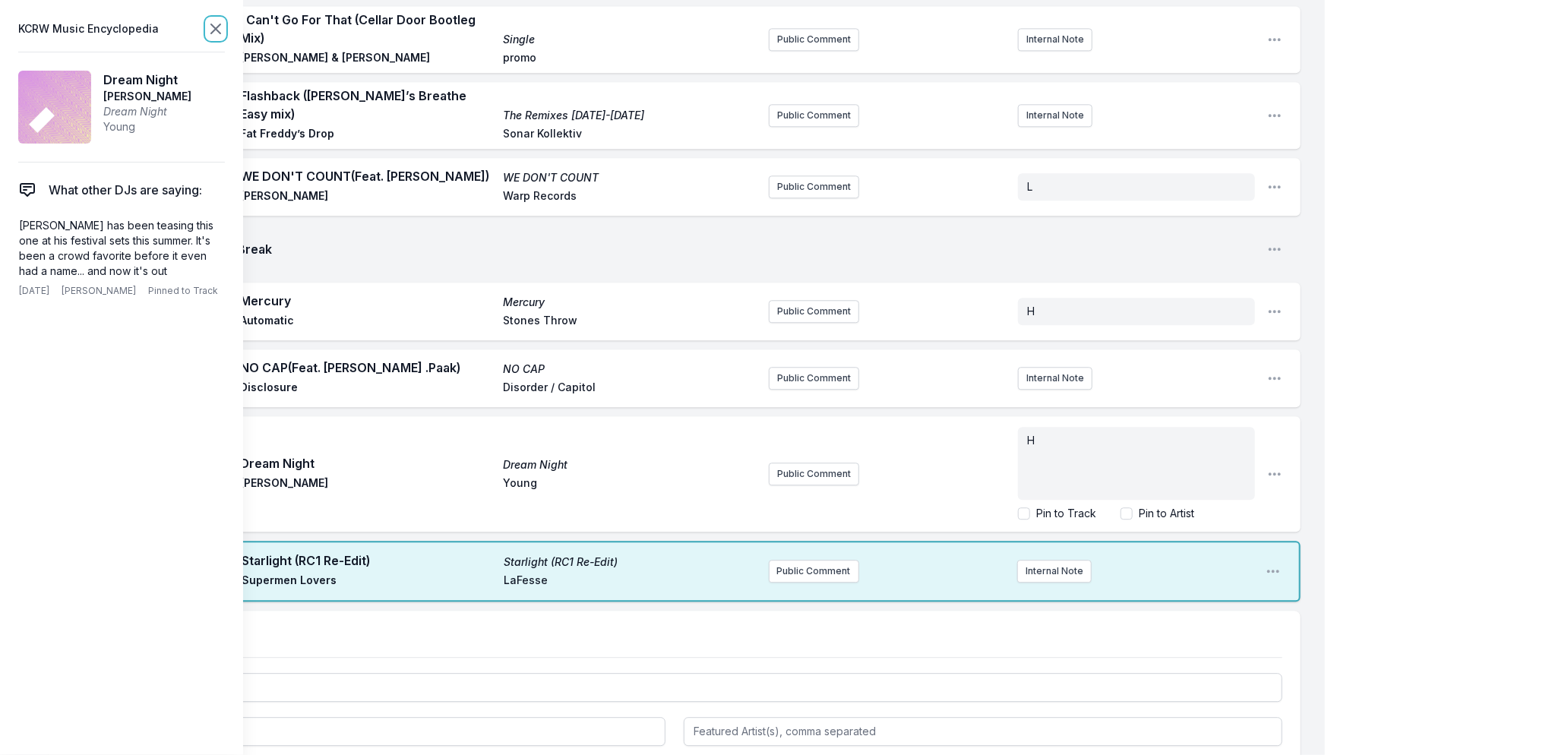
click at [210, 29] on icon at bounding box center [216, 29] width 18 height 18
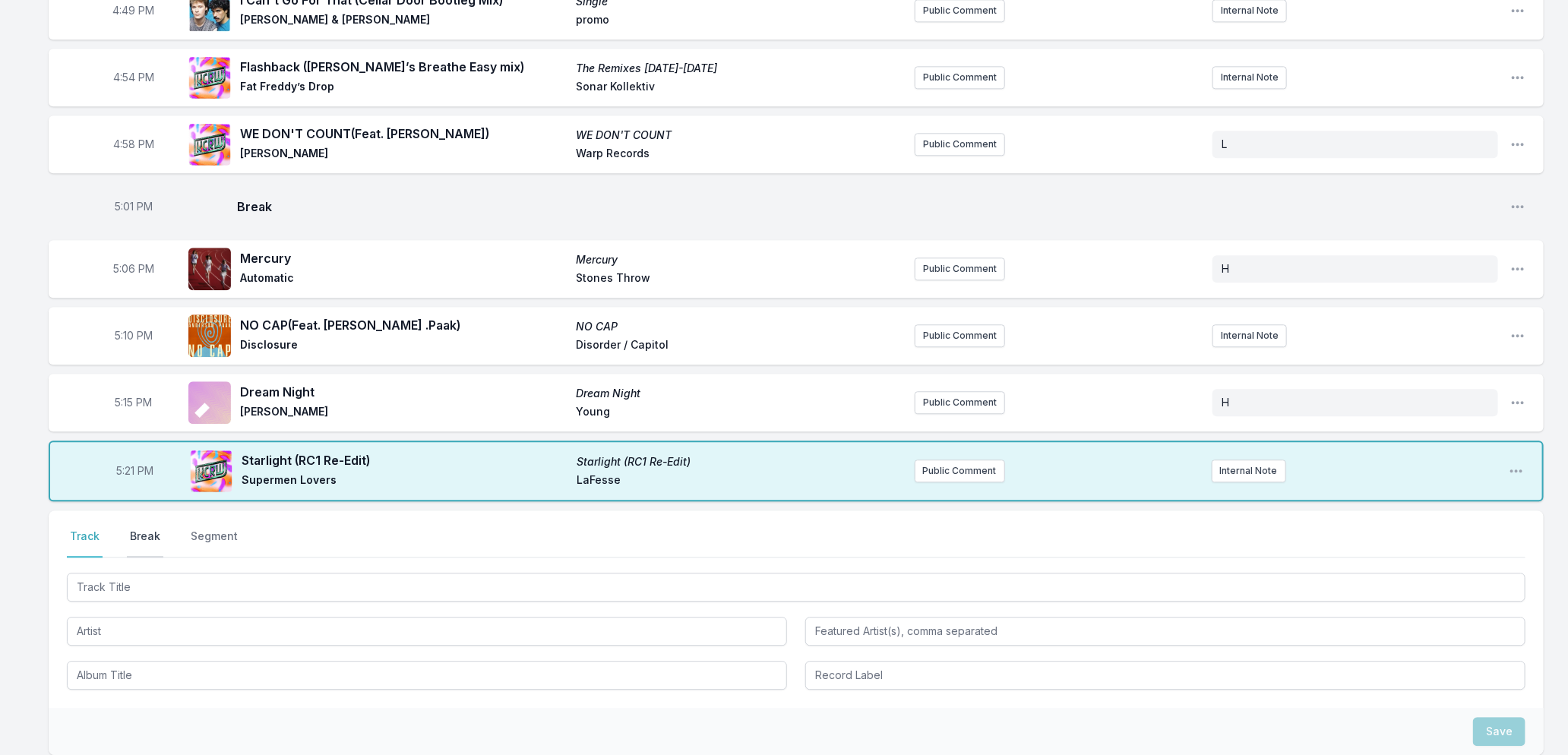
click at [143, 531] on button "Break" at bounding box center [145, 543] width 37 height 29
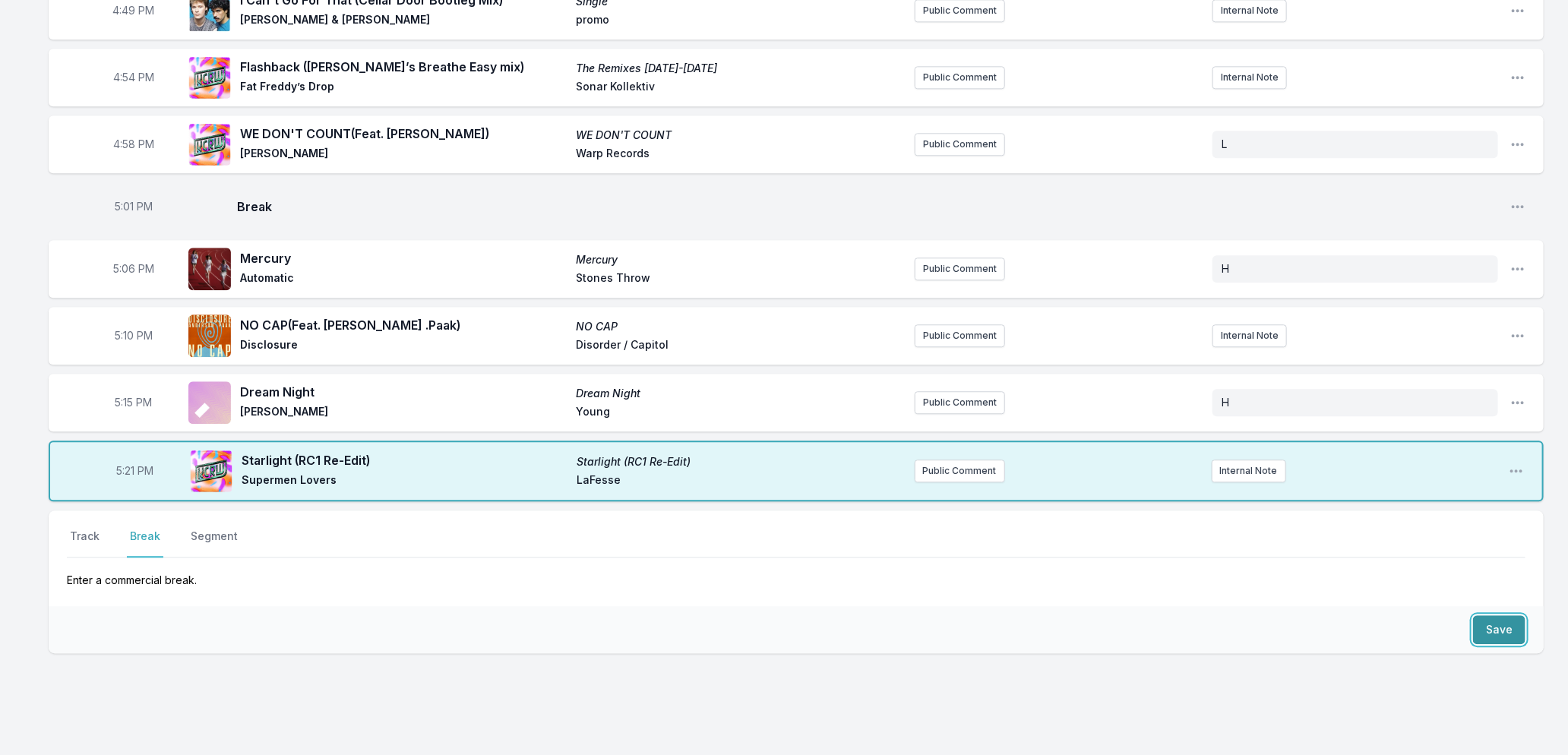
click at [1510, 617] on button "Save" at bounding box center [1499, 629] width 52 height 29
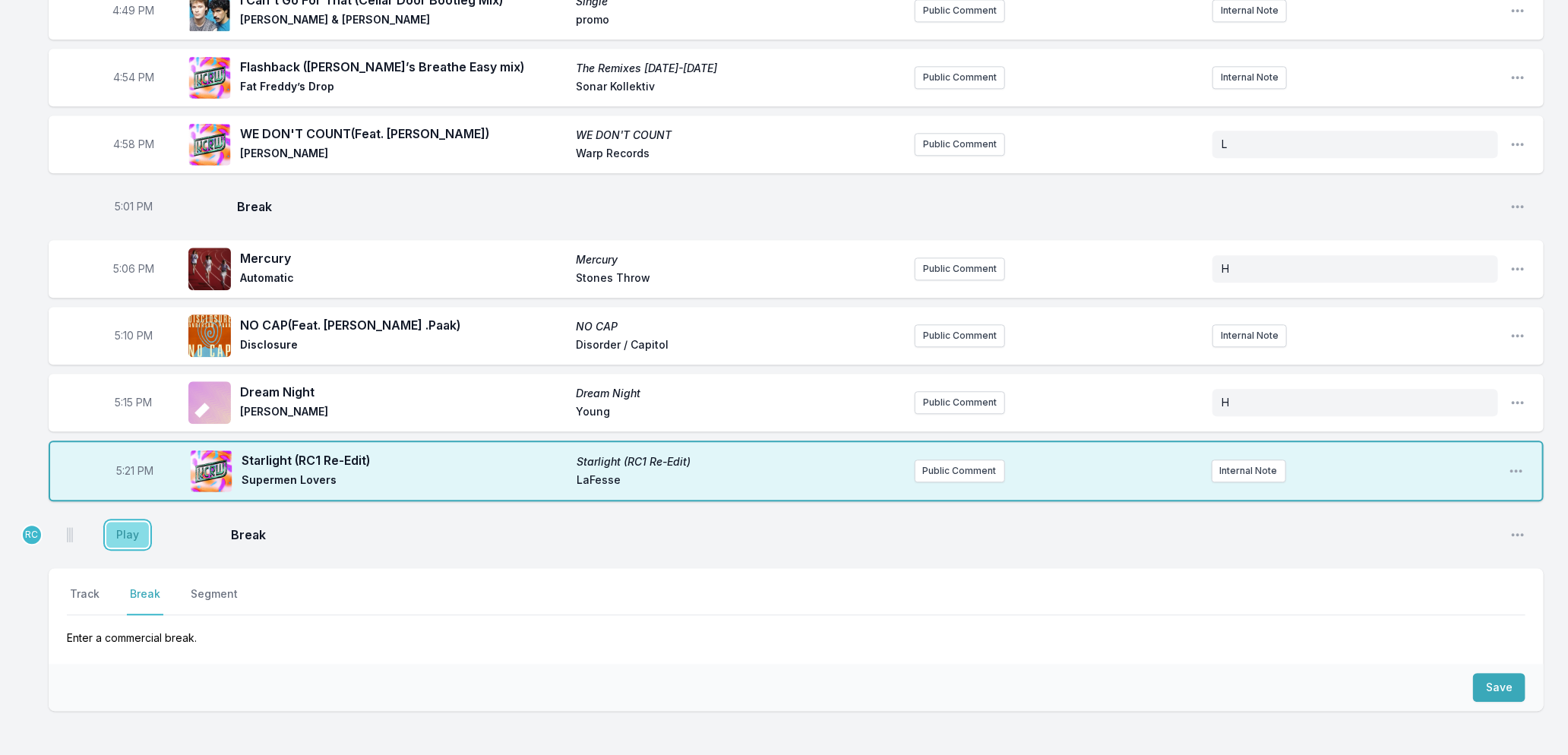
click at [118, 522] on button "Play" at bounding box center [128, 535] width 42 height 26
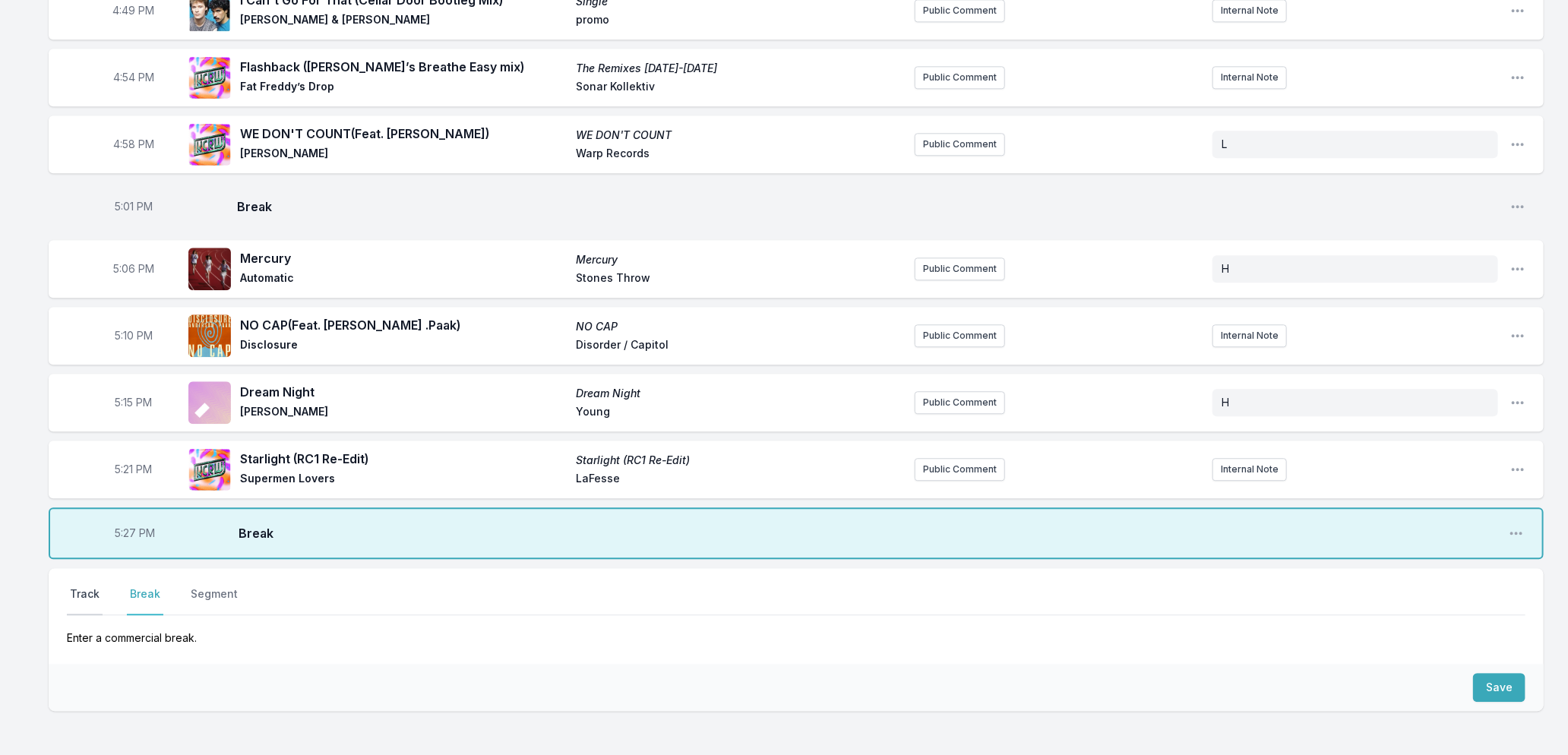
click at [87, 587] on button "Track" at bounding box center [85, 601] width 36 height 29
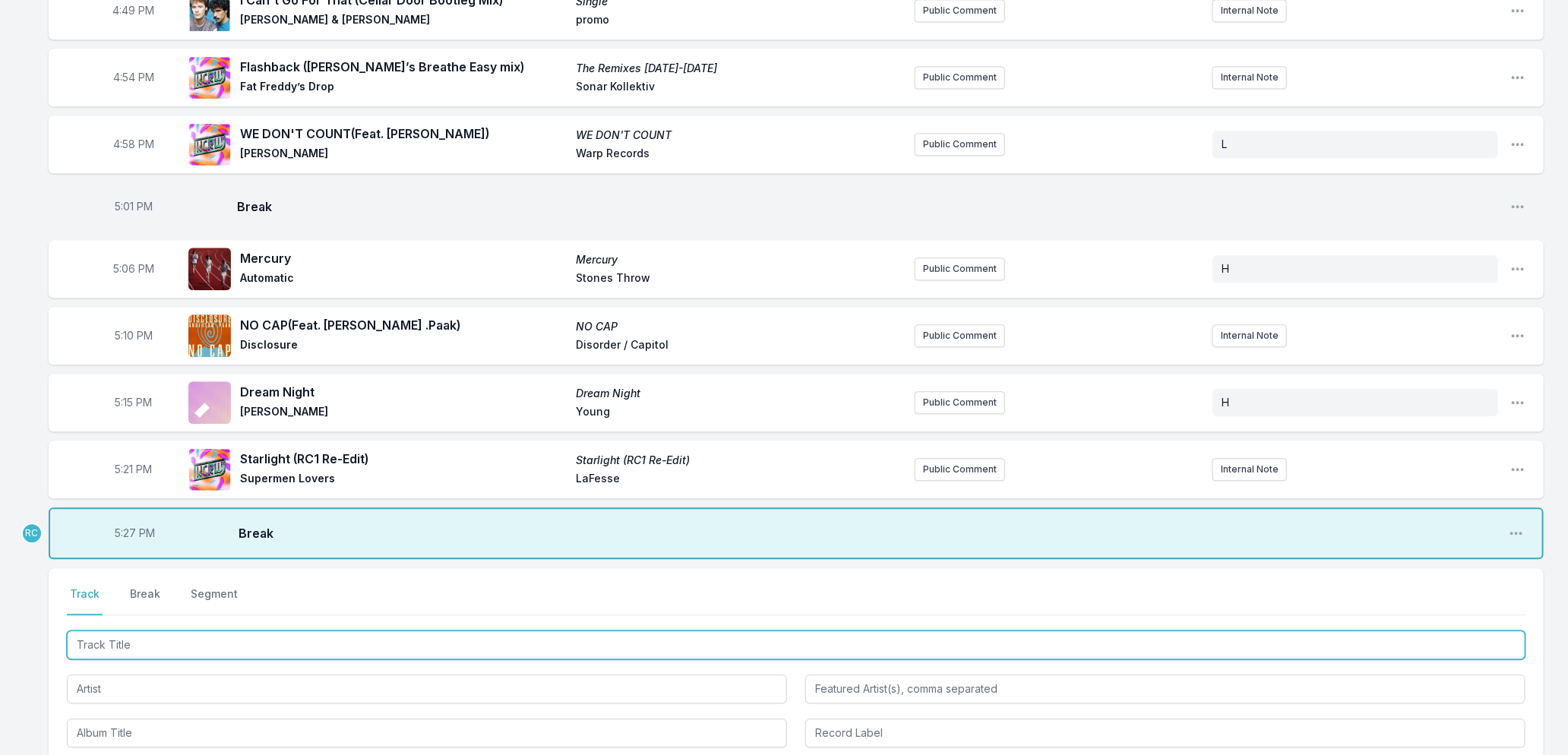
click at [141, 631] on input "Track Title" at bounding box center [796, 645] width 1459 height 29
type input "Run Free"
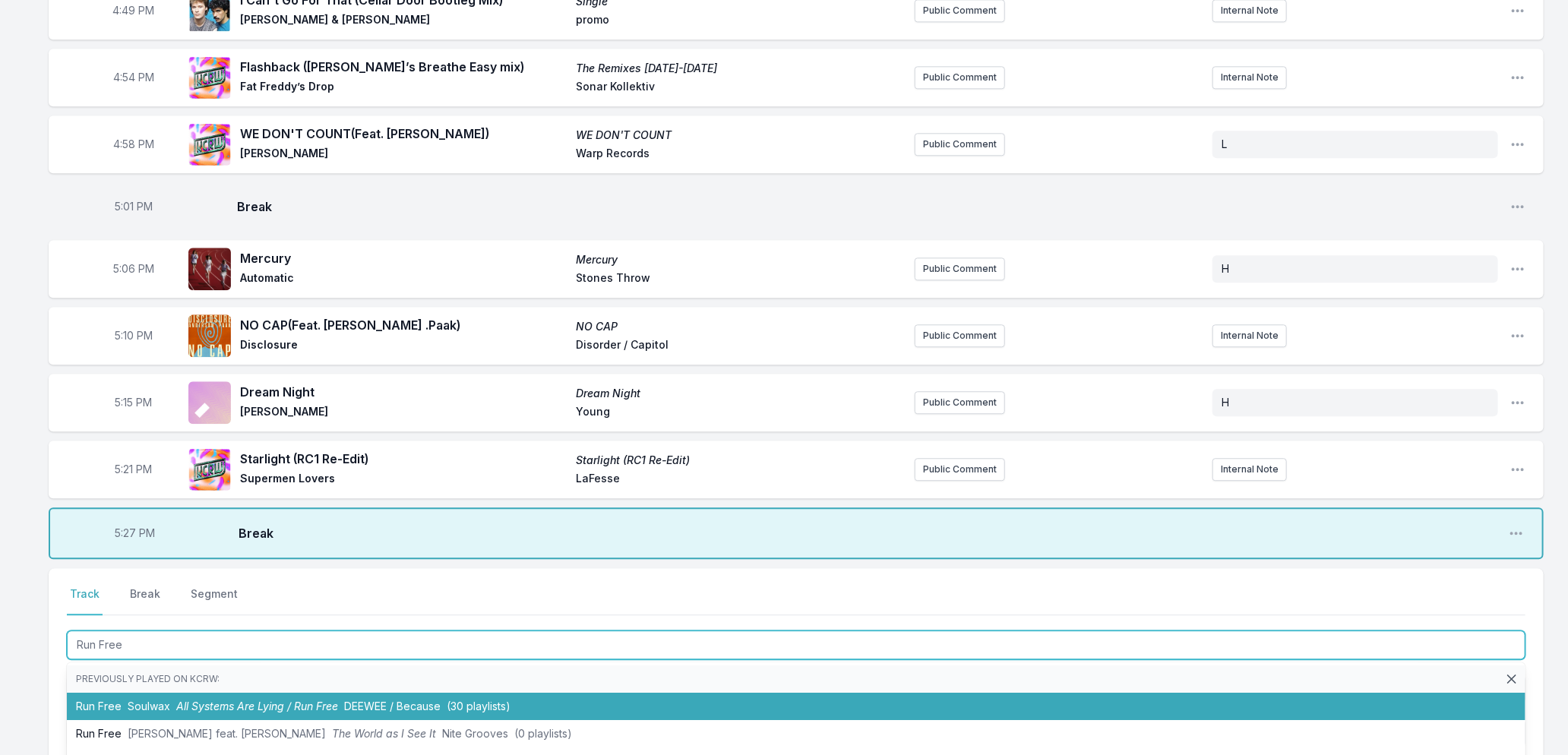
click at [142, 700] on span "Soulwax" at bounding box center [149, 706] width 42 height 13
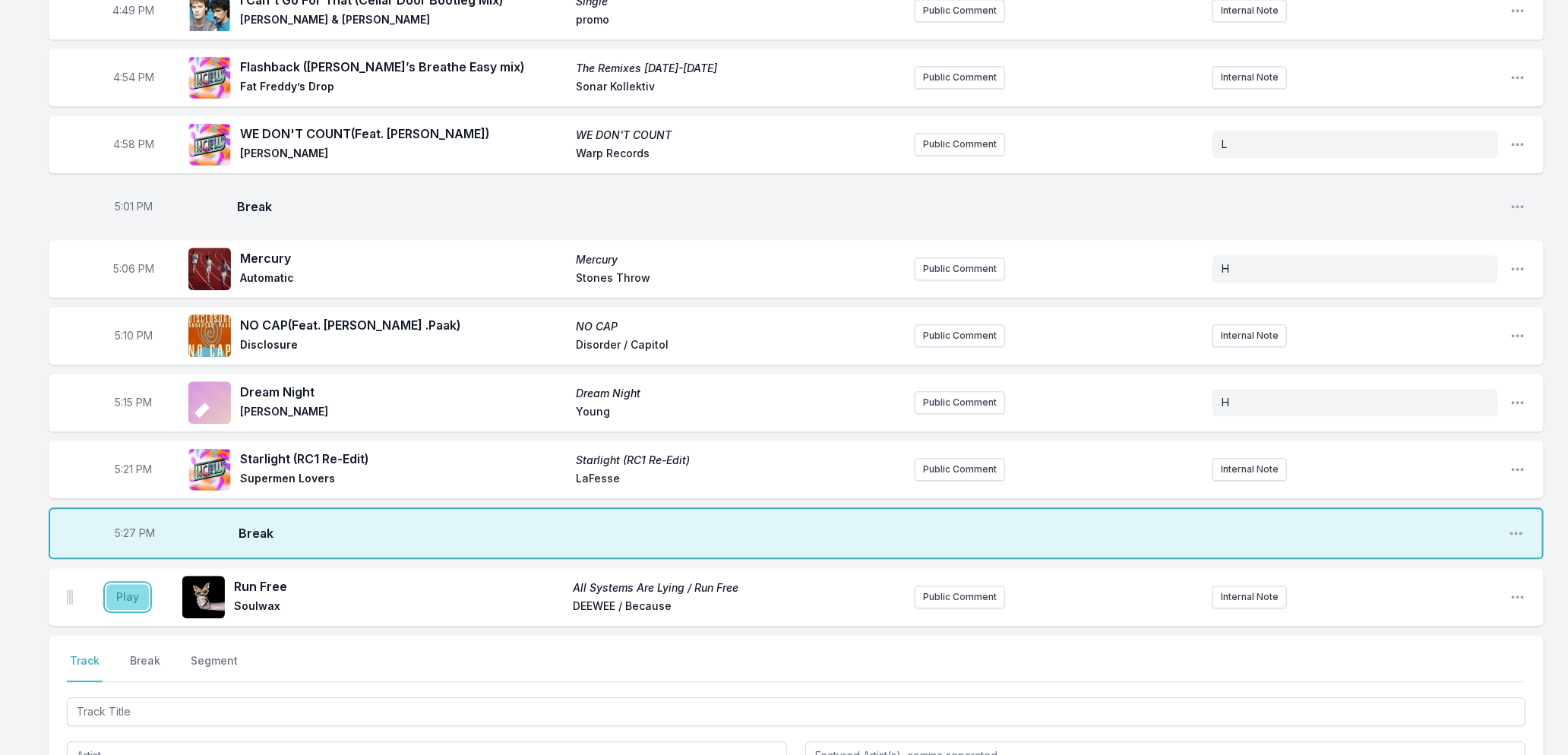
click at [133, 590] on button "Play" at bounding box center [128, 597] width 42 height 26
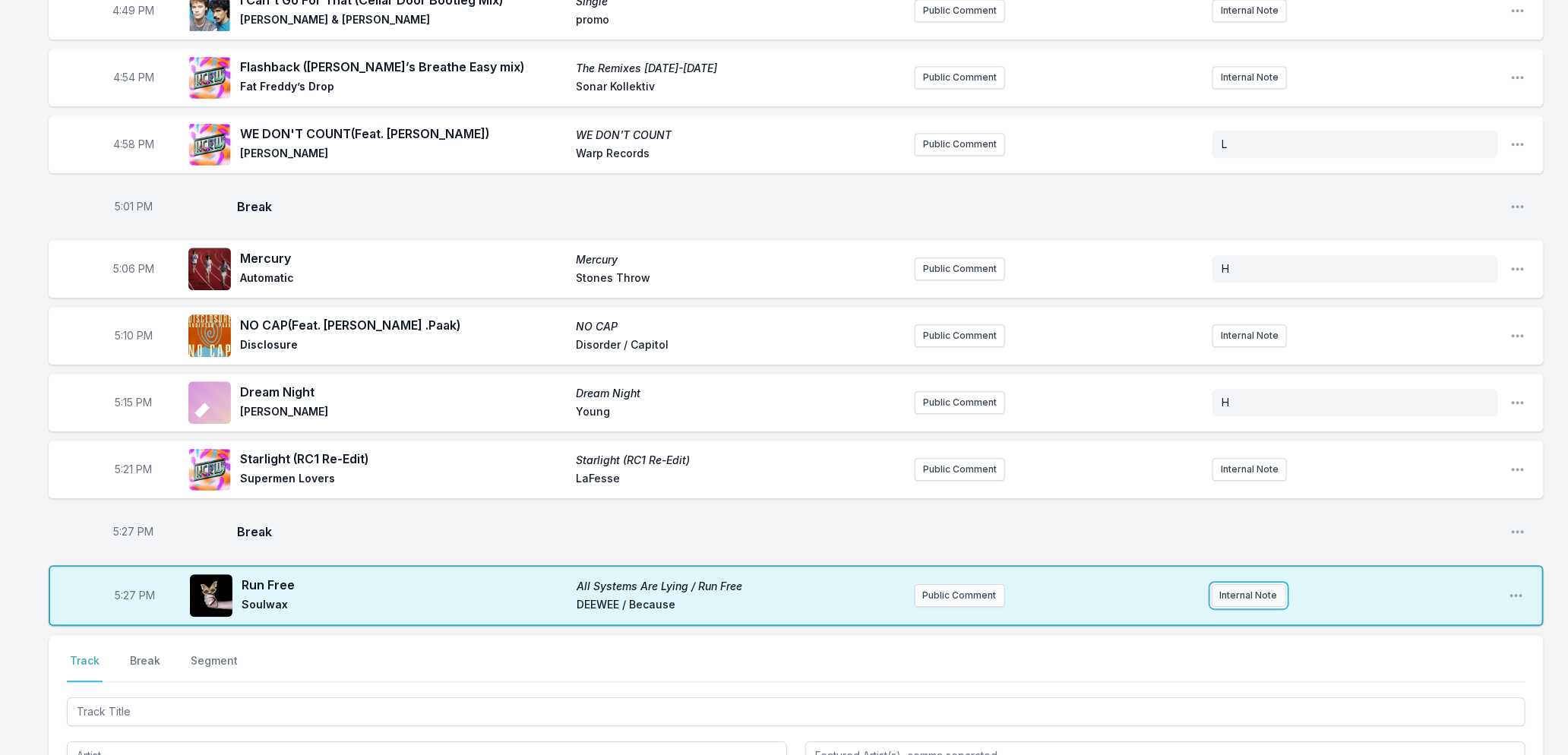
click at [1244, 587] on button "Internal Note" at bounding box center [1249, 595] width 74 height 23
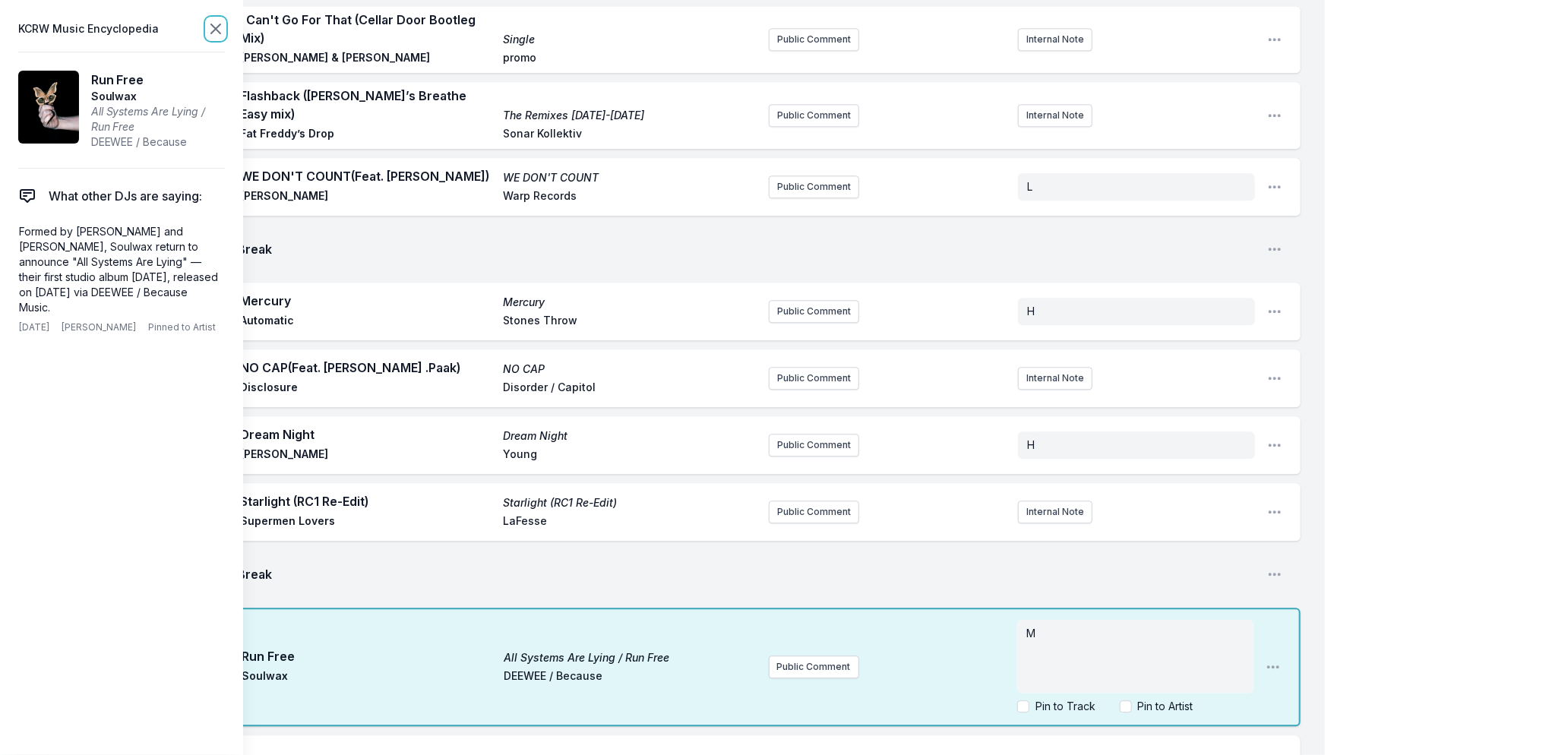
click at [212, 24] on icon at bounding box center [216, 29] width 9 height 9
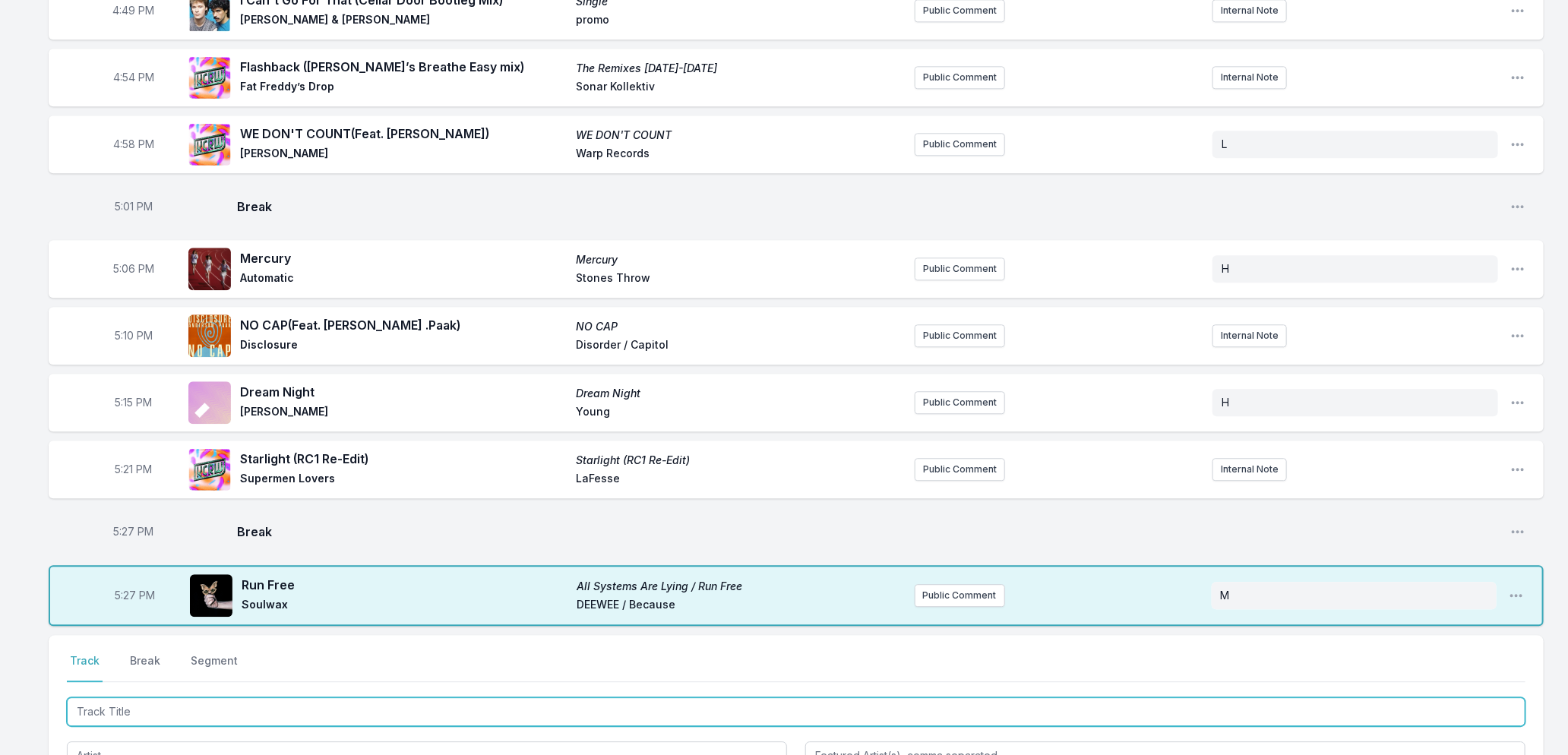
click at [261, 702] on input "Track Title" at bounding box center [796, 711] width 1459 height 29
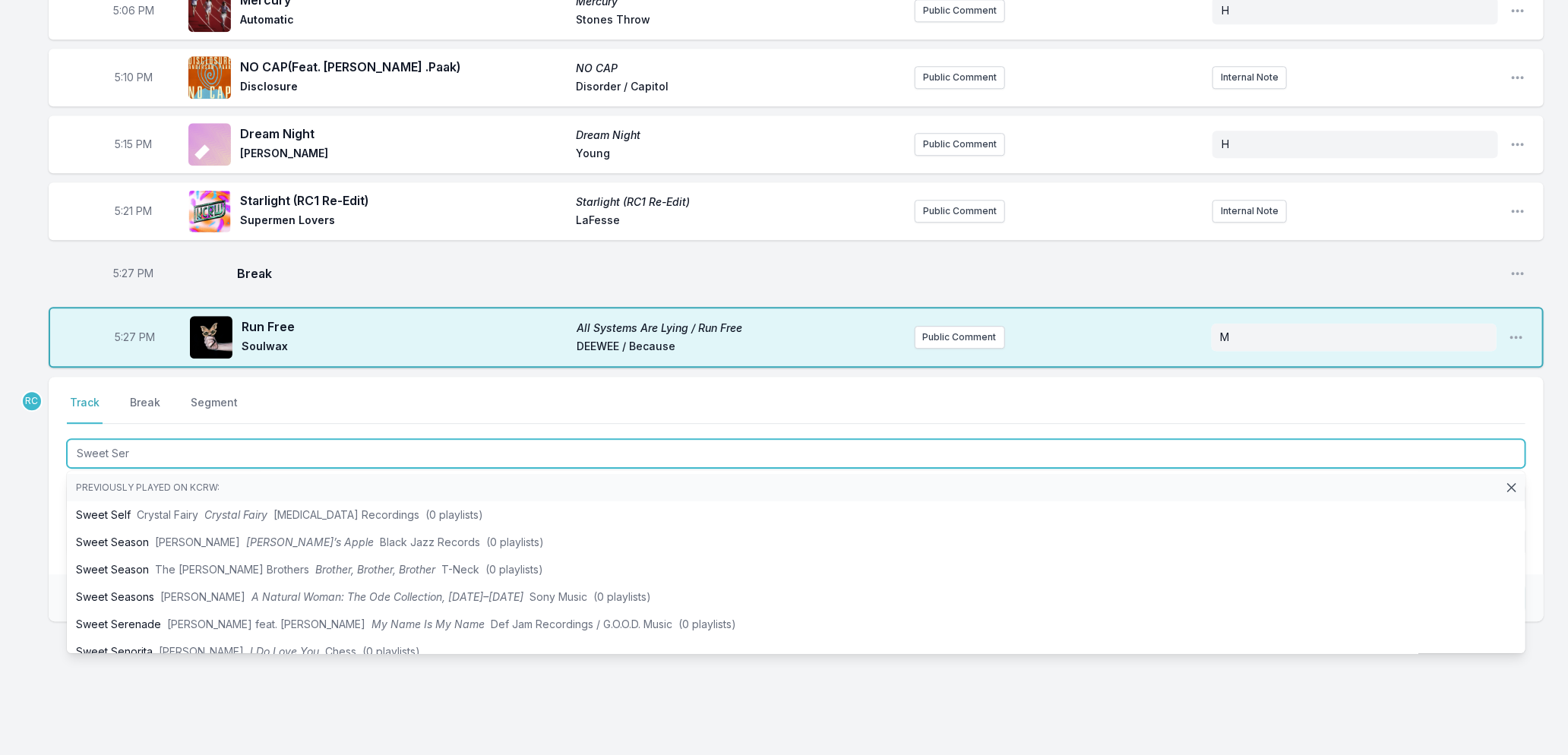
type input "Sweet Sero"
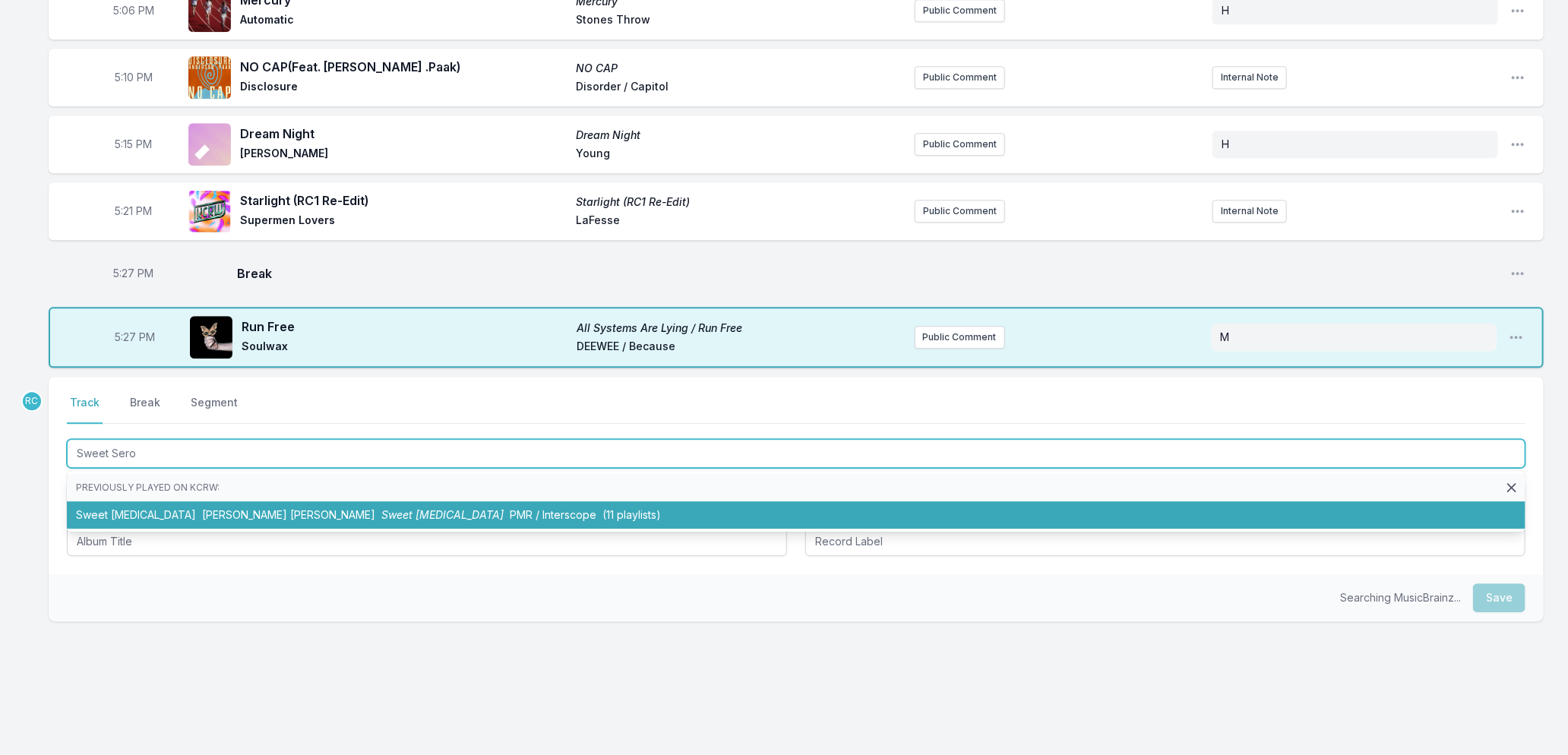
click at [202, 509] on span "[PERSON_NAME] [PERSON_NAME]" at bounding box center [289, 515] width 173 height 13
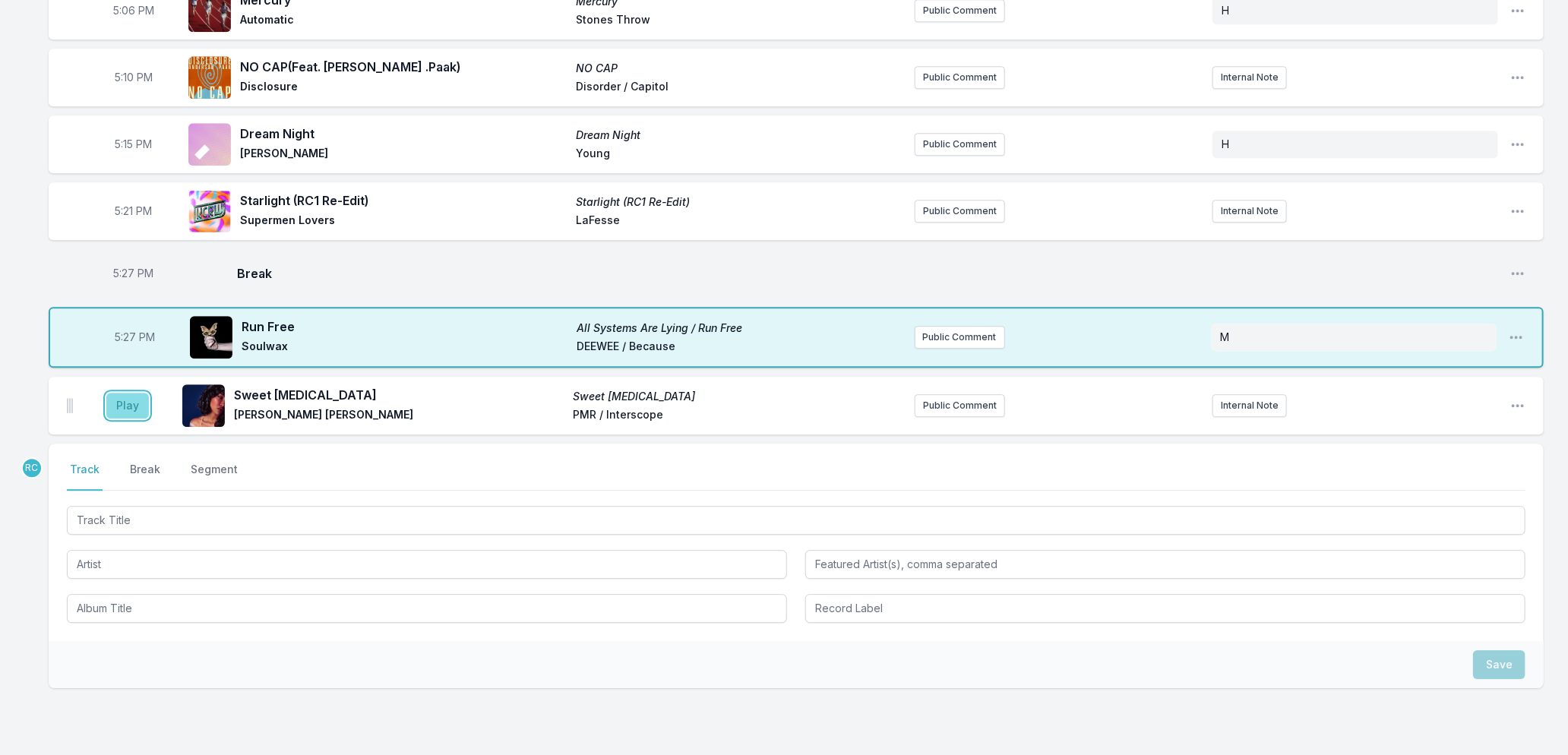
click at [122, 398] on button "Play" at bounding box center [128, 406] width 42 height 26
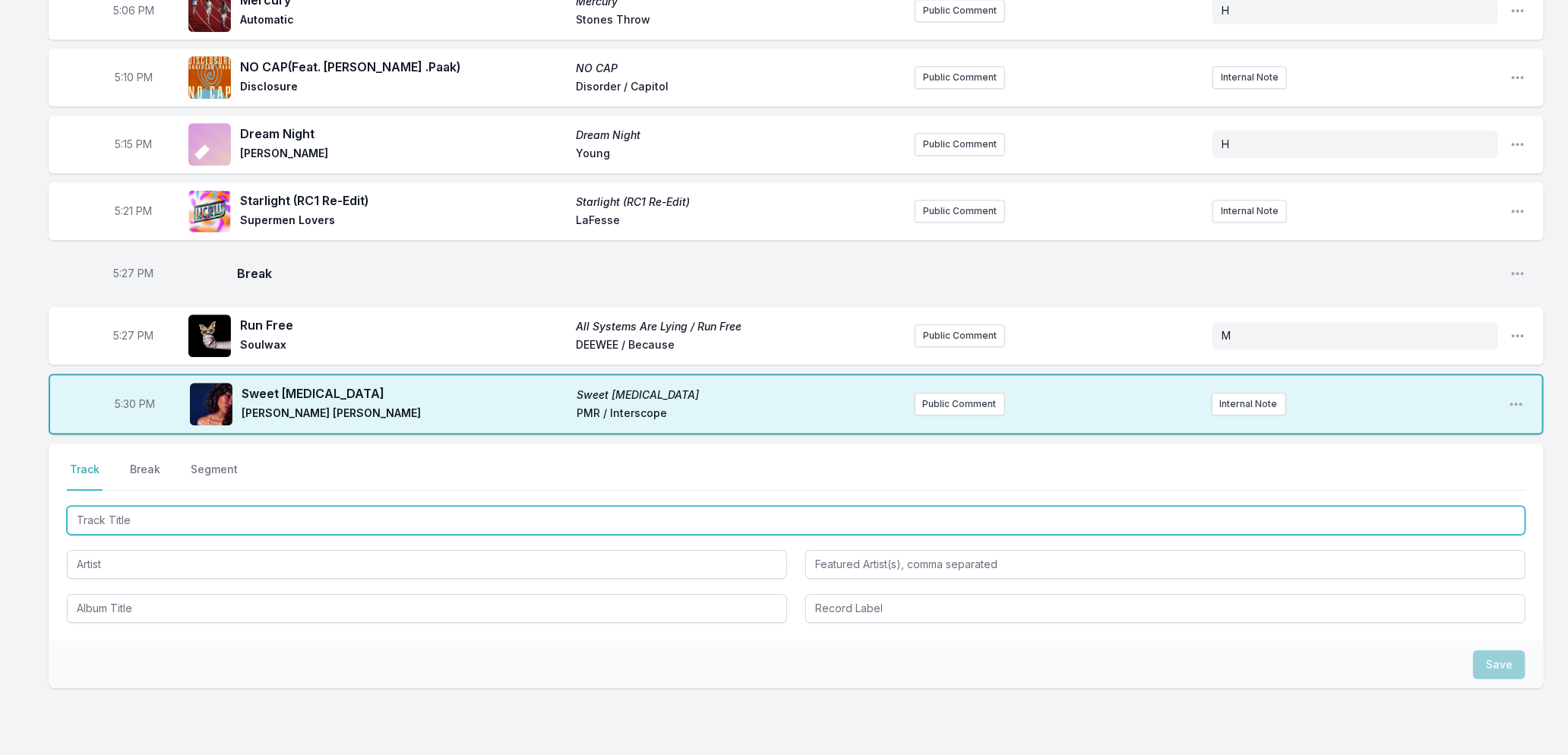
click at [202, 506] on input "Track Title" at bounding box center [796, 520] width 1459 height 29
type input "Your Love"
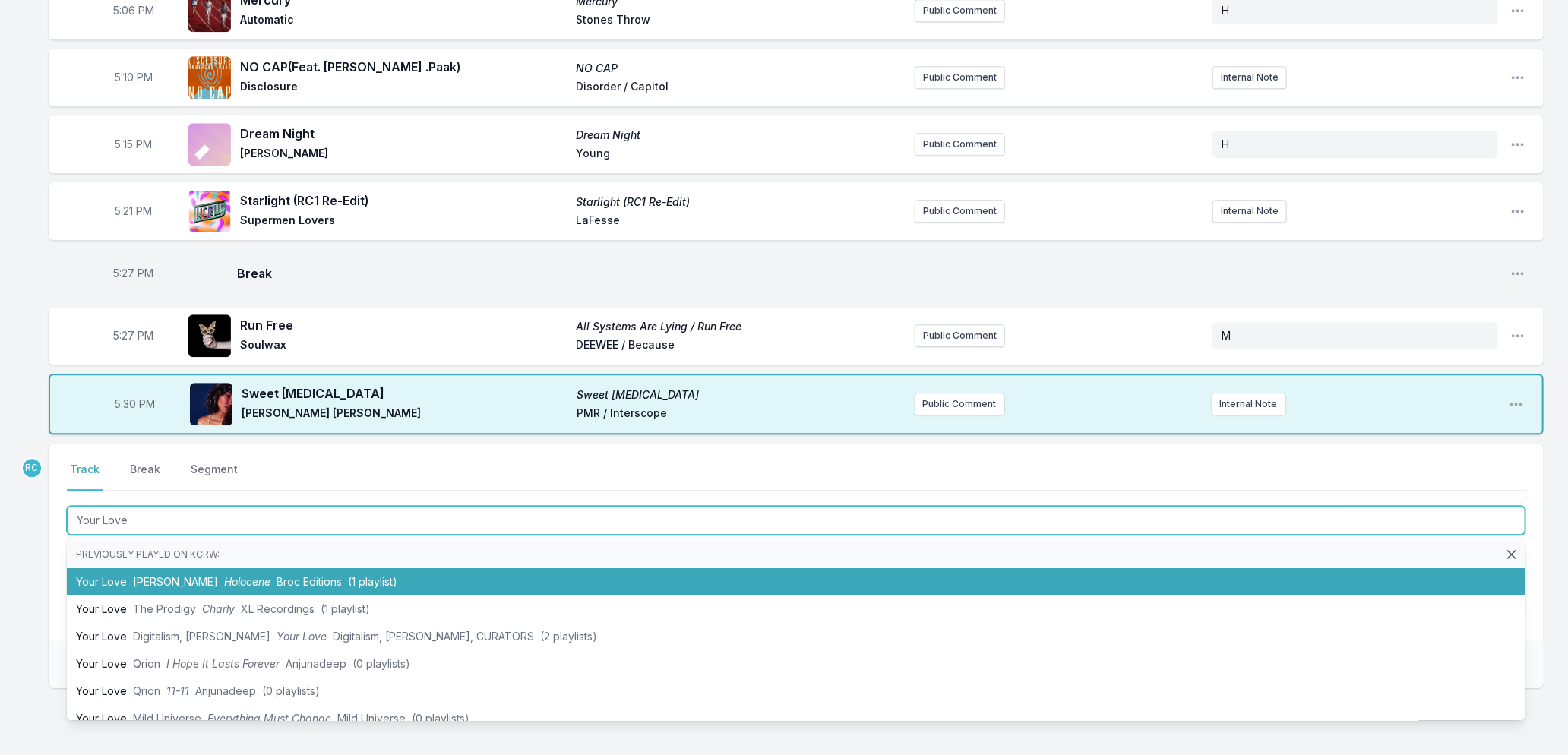
click at [150, 578] on li "Your Love [PERSON_NAME] [PERSON_NAME] Editions (1 playlist)" at bounding box center [796, 582] width 1459 height 28
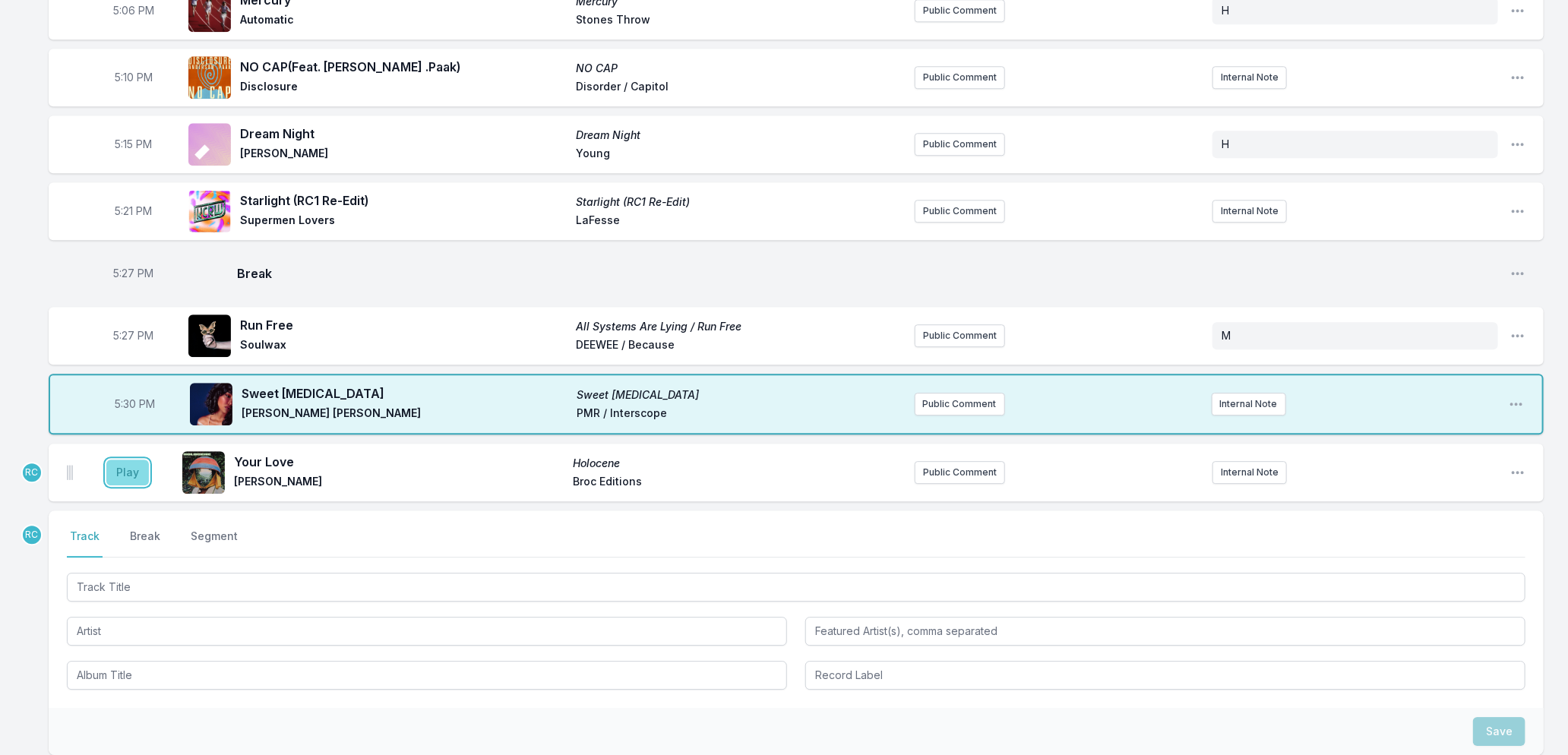
click at [122, 465] on button "Play" at bounding box center [128, 473] width 42 height 26
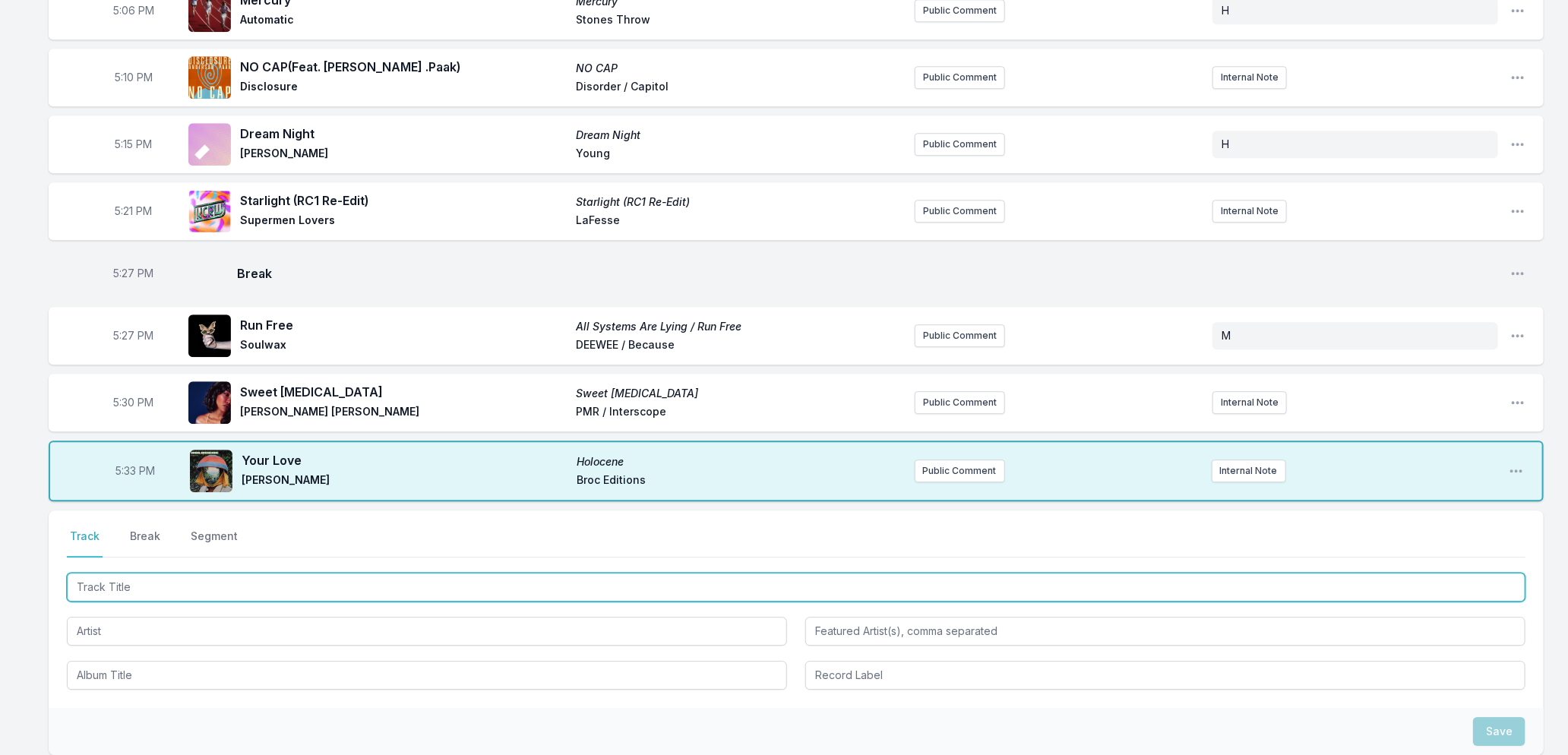
click at [108, 575] on input "Track Title" at bounding box center [796, 587] width 1459 height 29
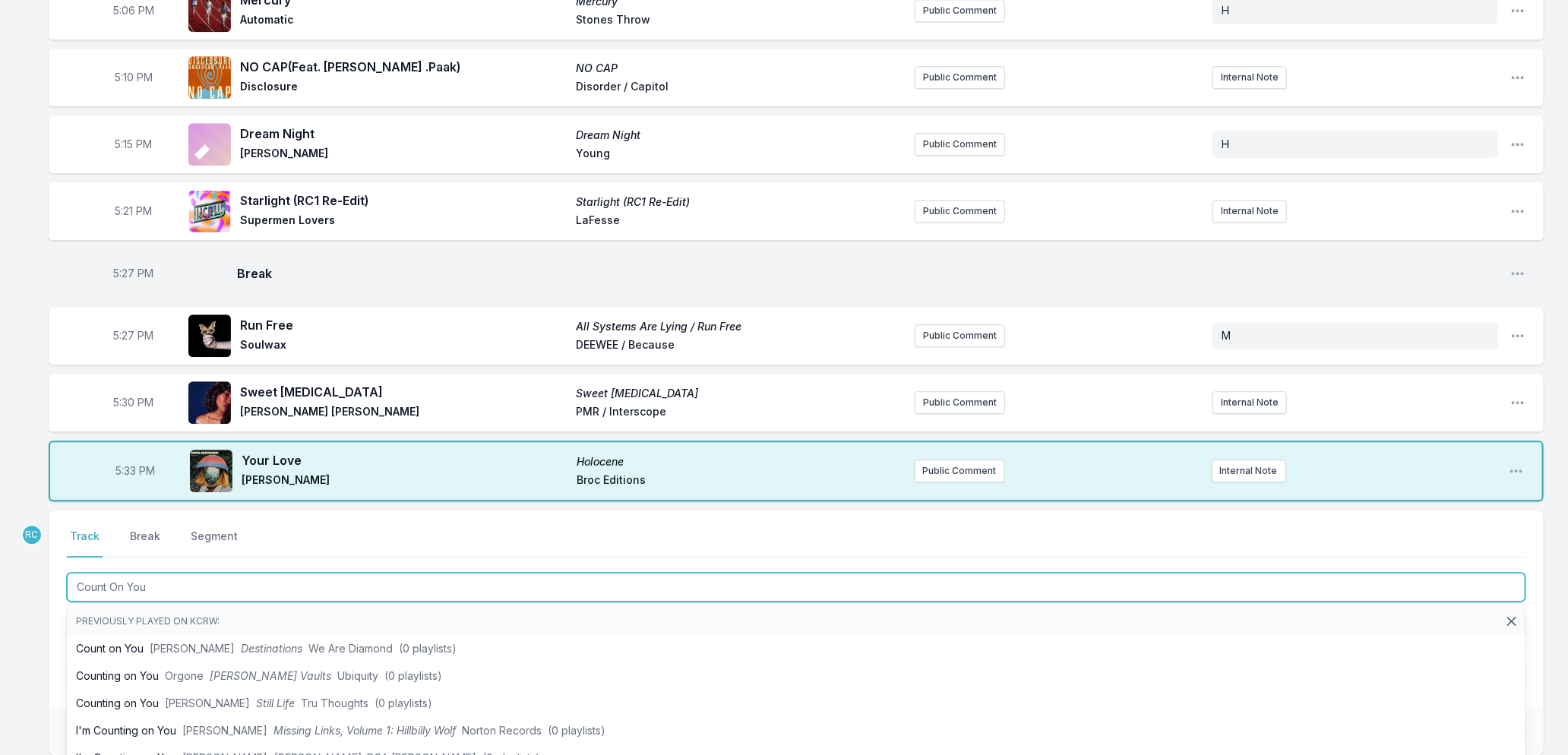
type input "Count On You"
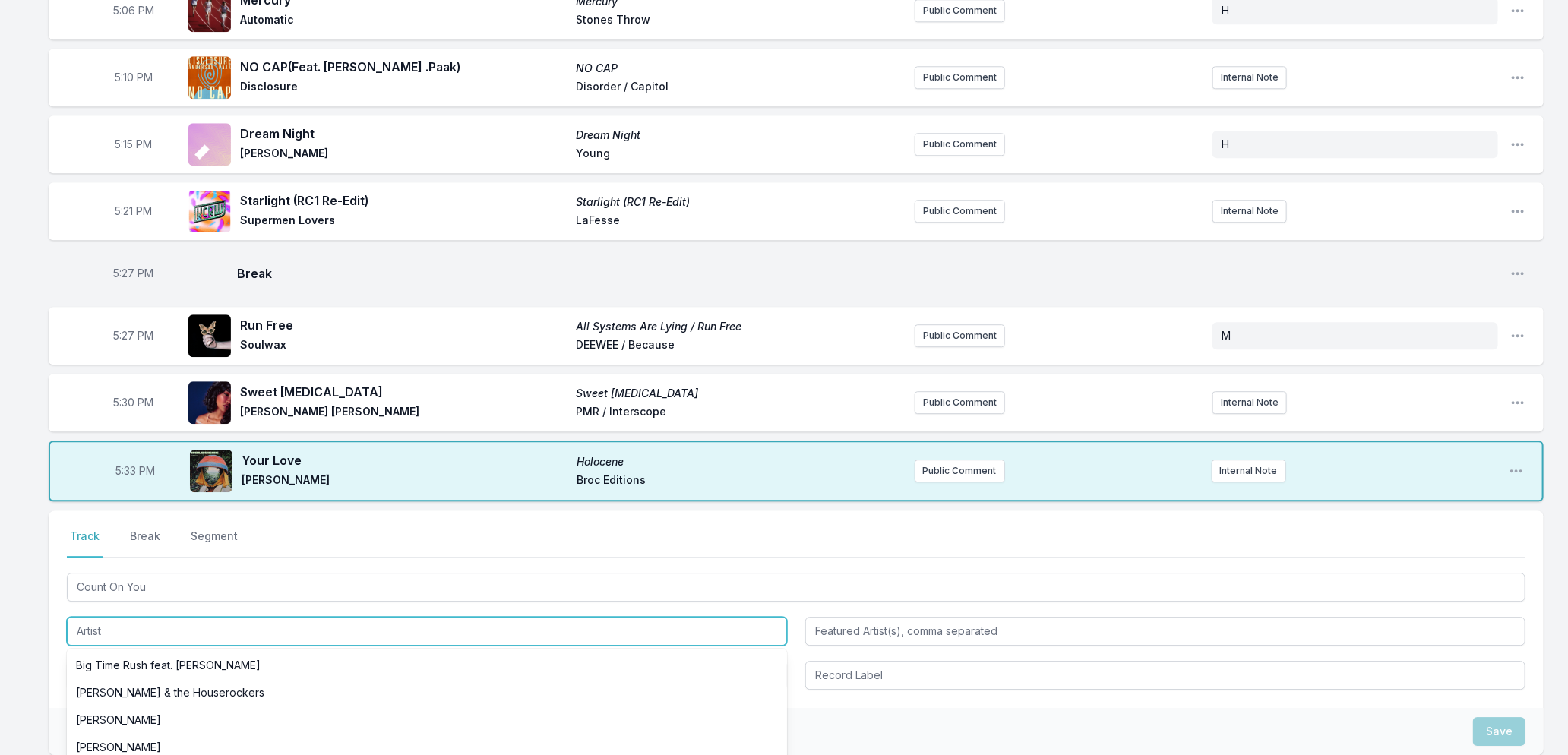
click at [251, 627] on input "Artist" at bounding box center [427, 631] width 720 height 29
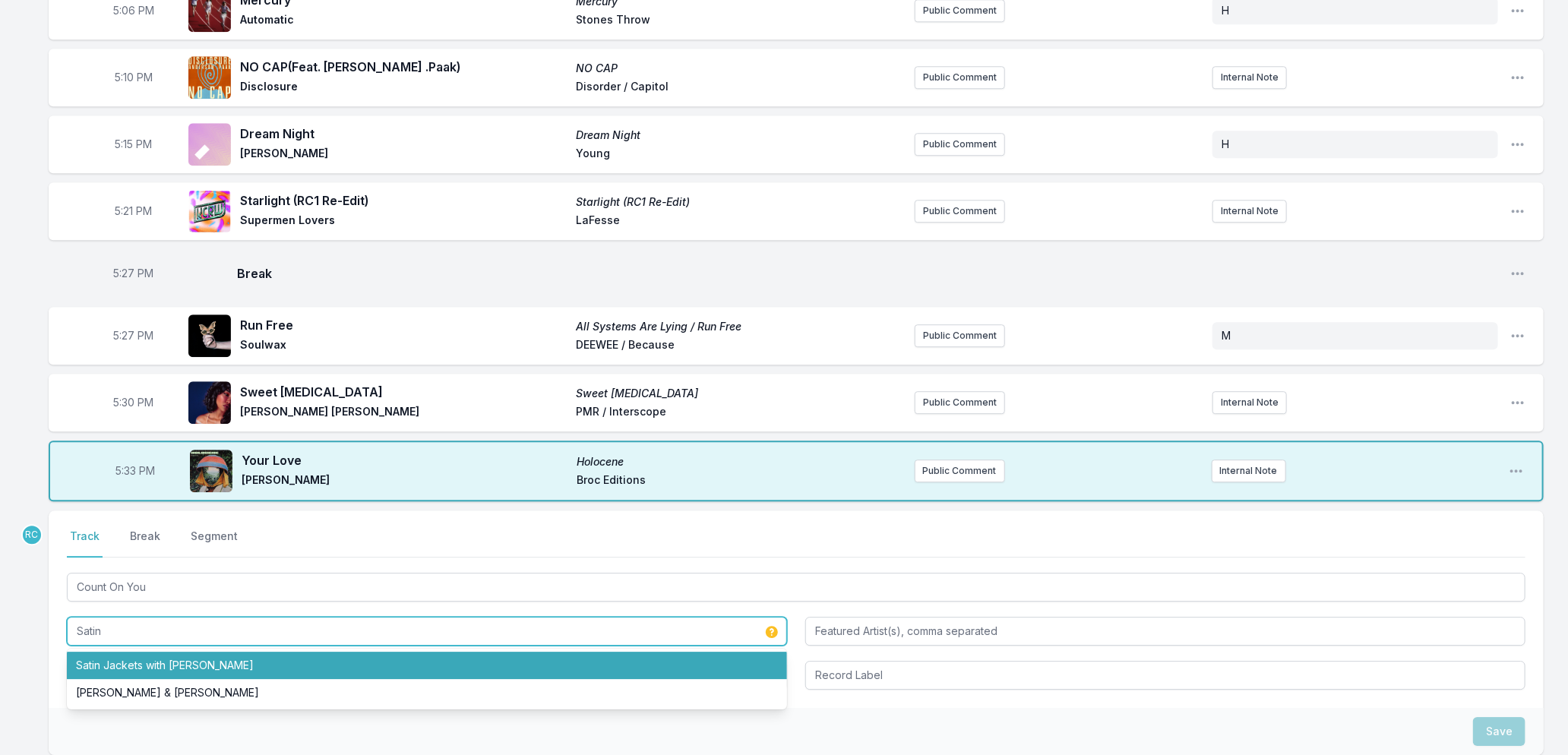
click at [171, 652] on li "Satin Jackets with [PERSON_NAME]" at bounding box center [427, 666] width 720 height 28
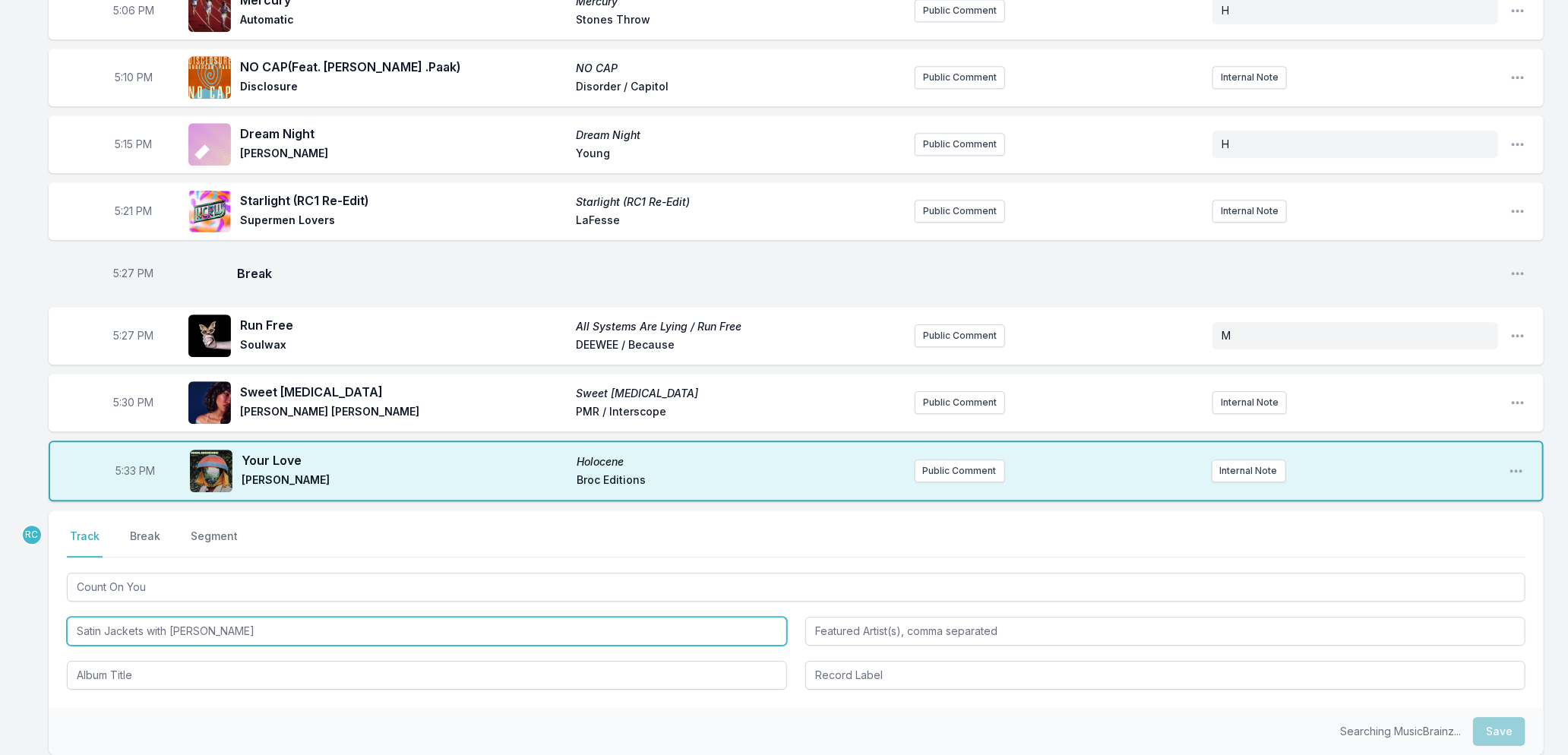
type input "Satin Jackets with [PERSON_NAME]"
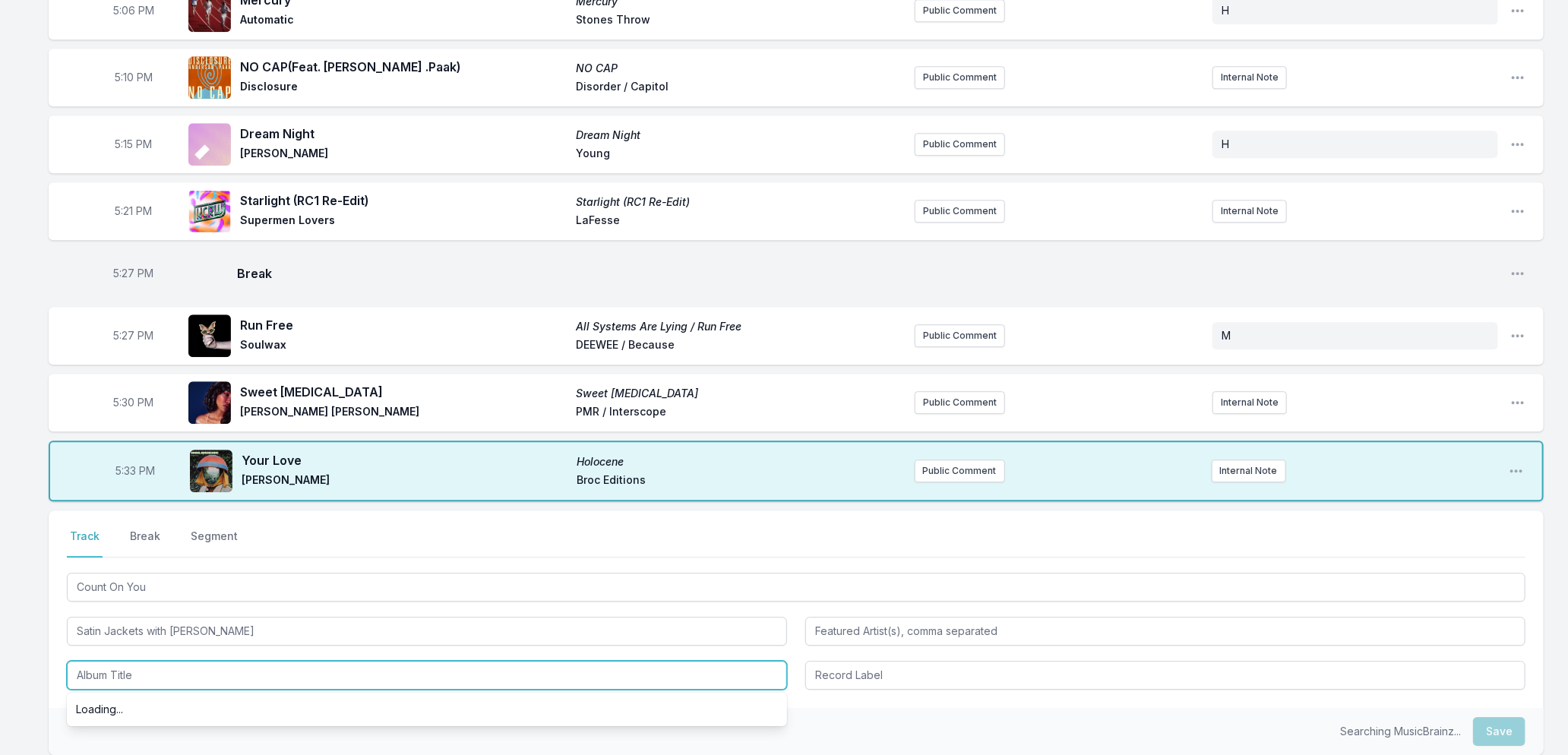
click at [166, 667] on input "Album Title" at bounding box center [427, 675] width 720 height 29
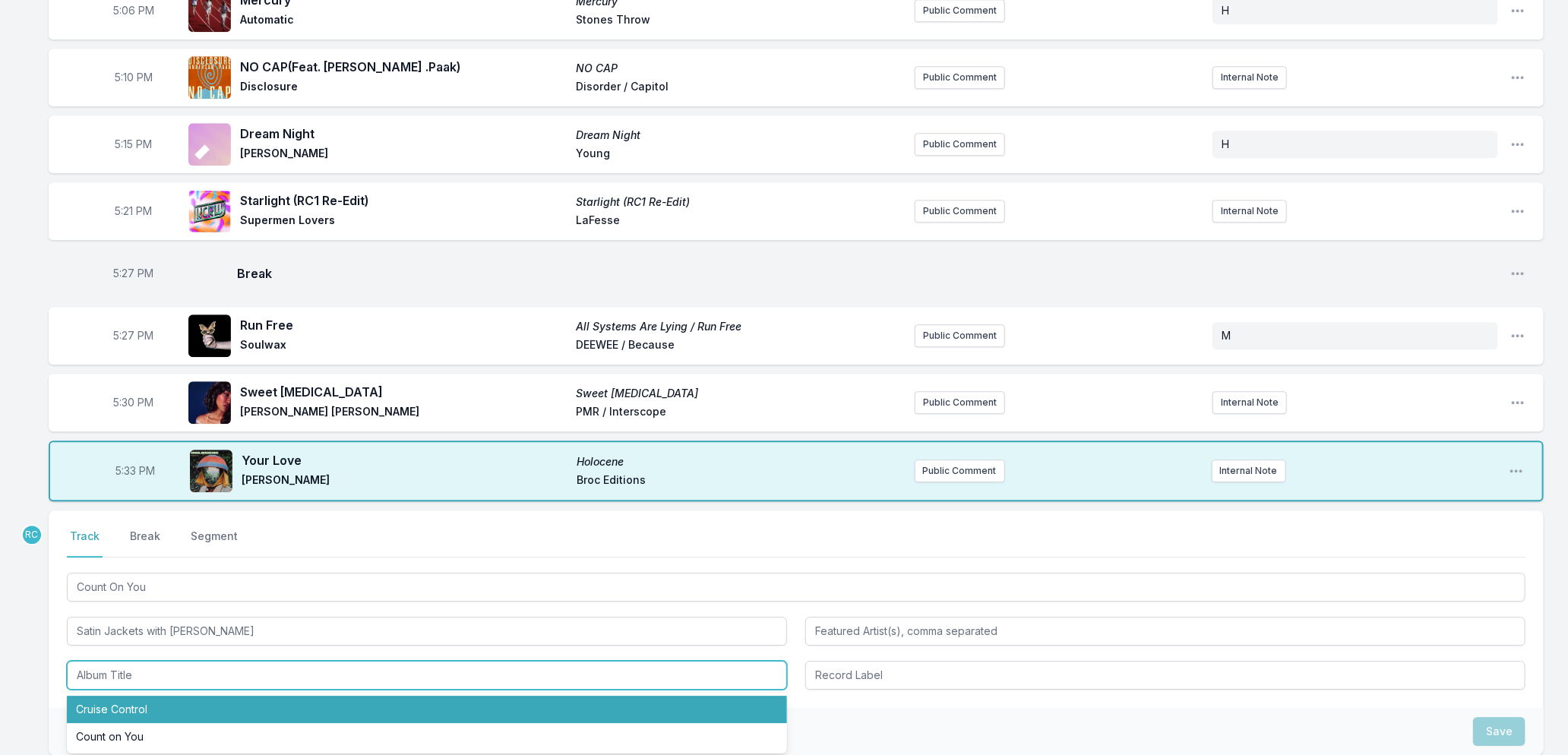
click at [157, 697] on li "Cruise Control" at bounding box center [427, 710] width 720 height 28
type input "Cruise Control"
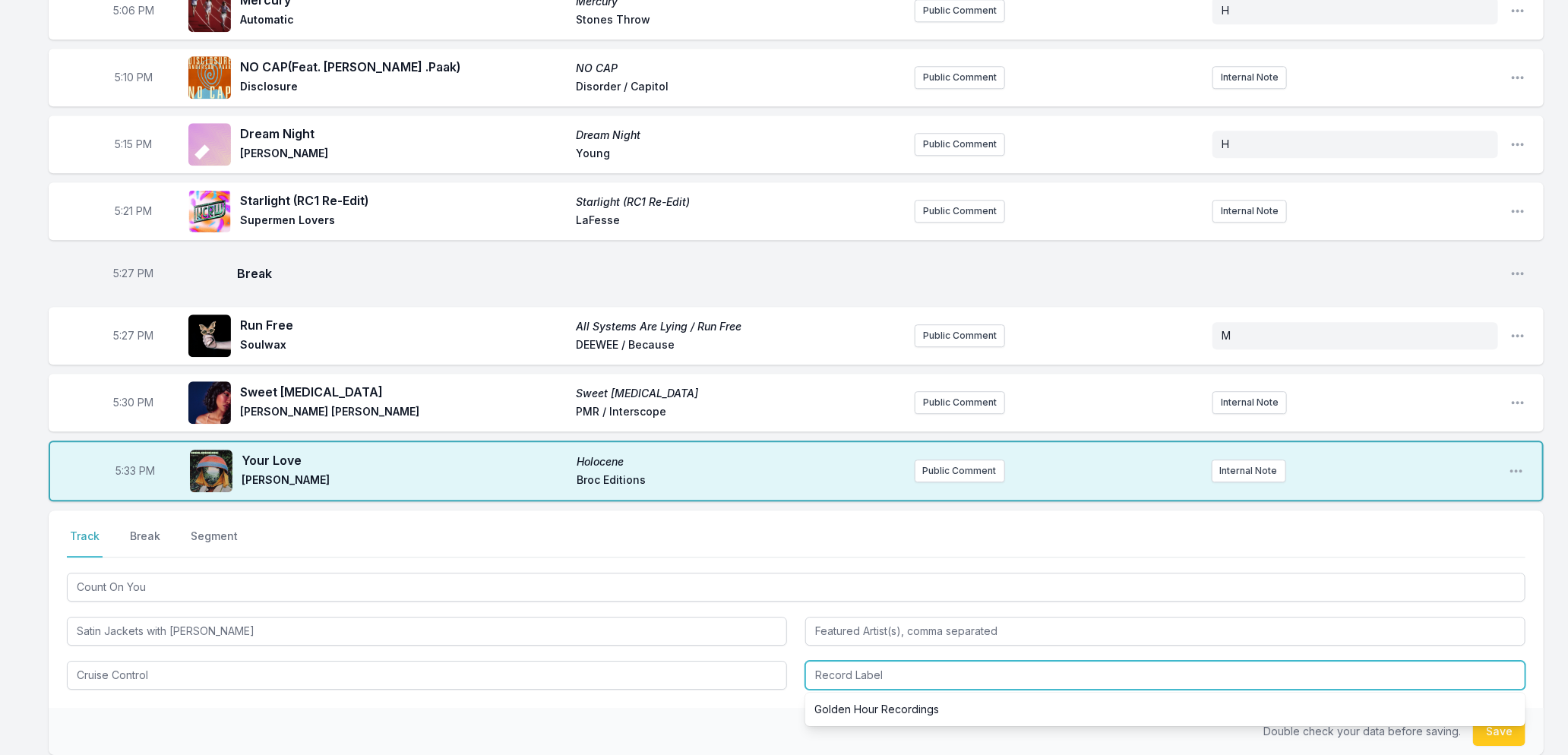
click at [898, 675] on input "Record Label" at bounding box center [1165, 675] width 720 height 29
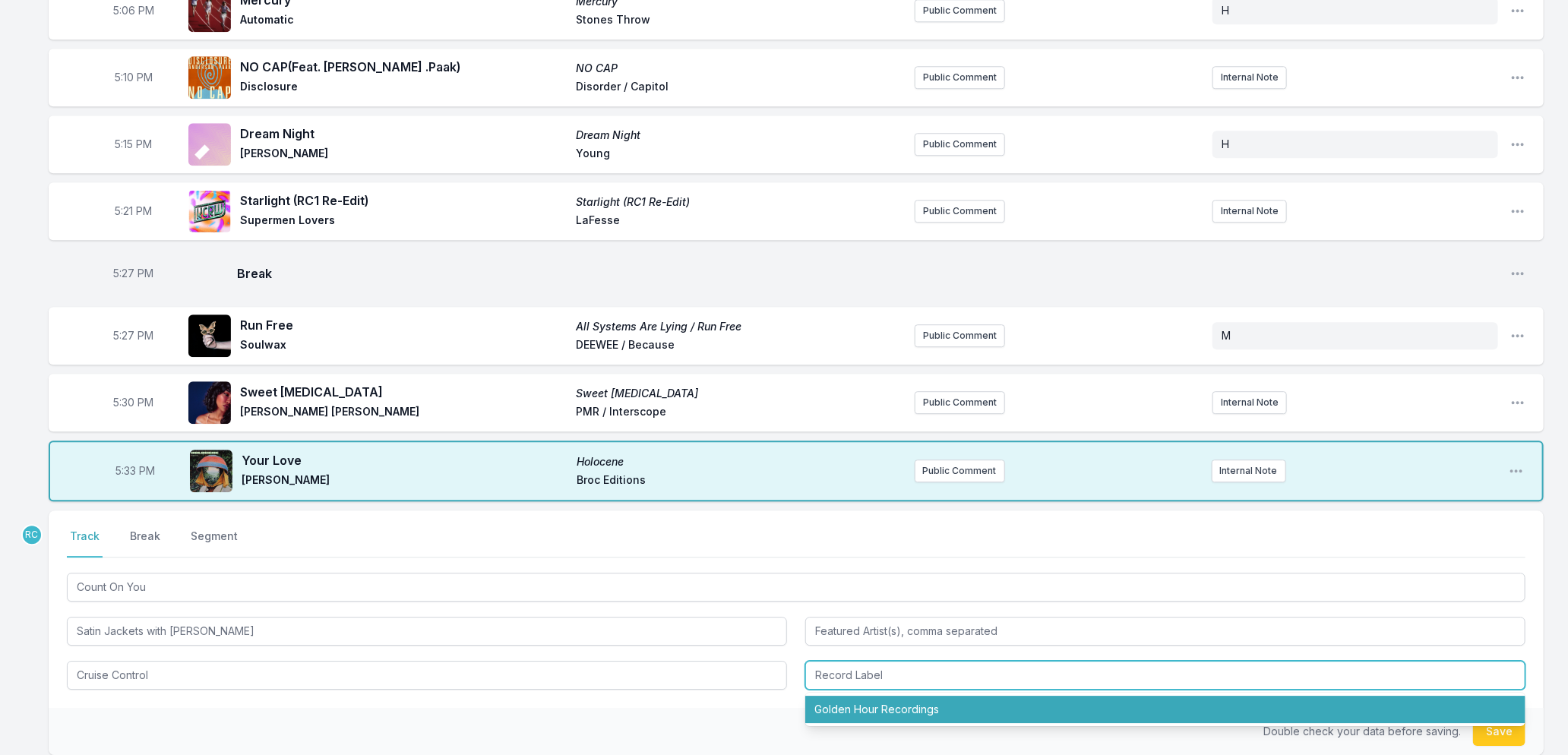
click at [898, 696] on li "Golden Hour Recordings" at bounding box center [1165, 710] width 720 height 28
type input "Golden Hour Recordings"
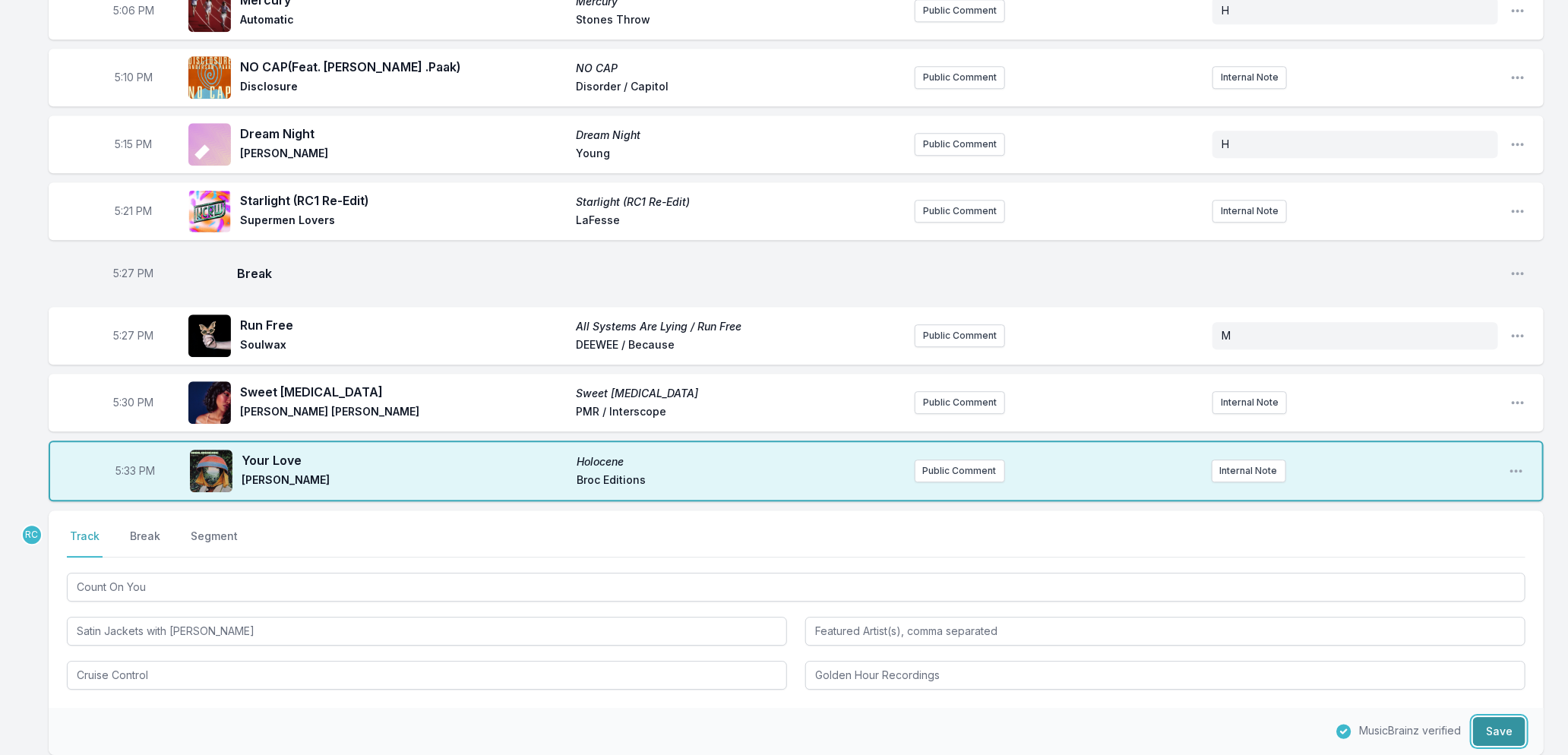
click at [1494, 717] on button "Save" at bounding box center [1499, 731] width 52 height 29
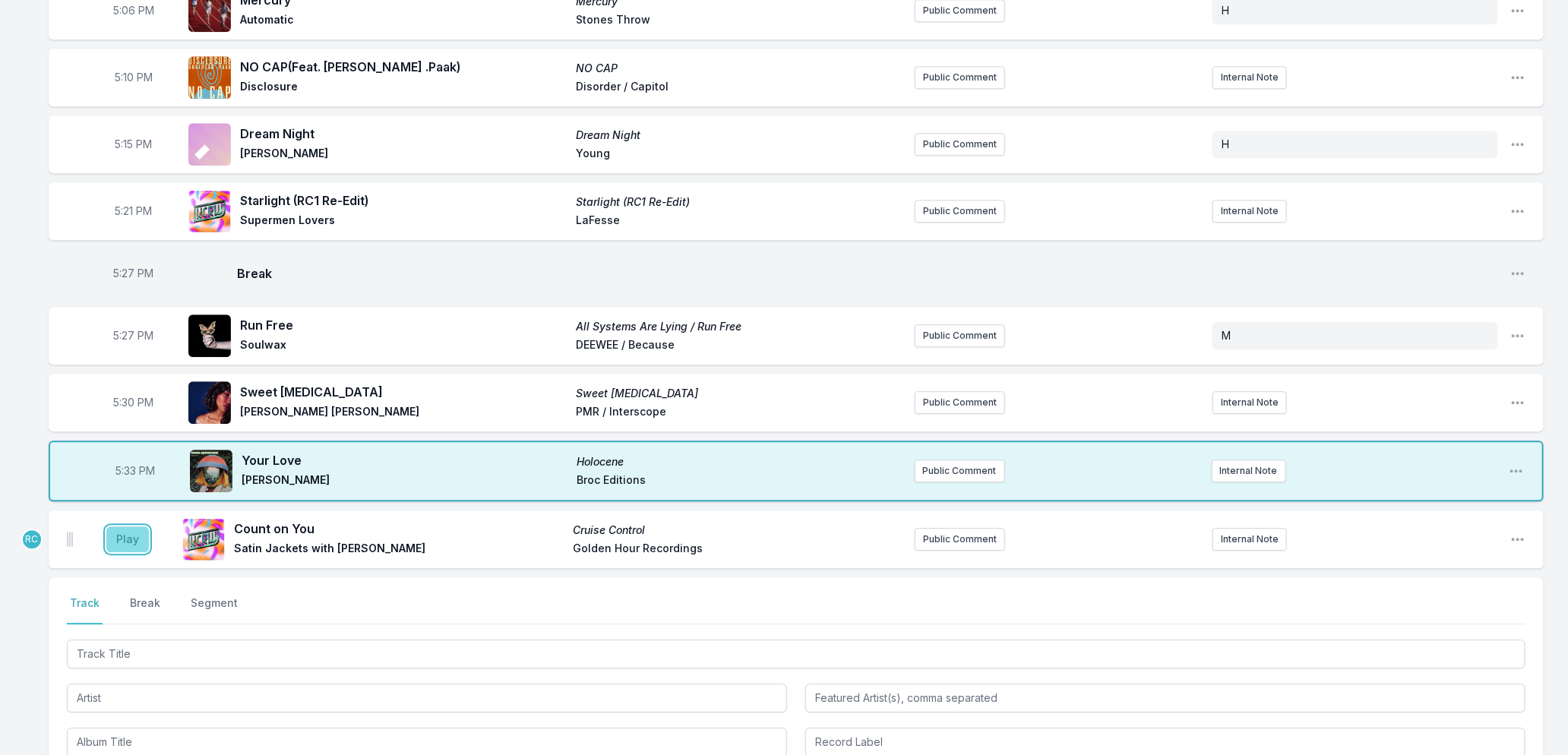
click at [129, 532] on button "Play" at bounding box center [128, 540] width 42 height 26
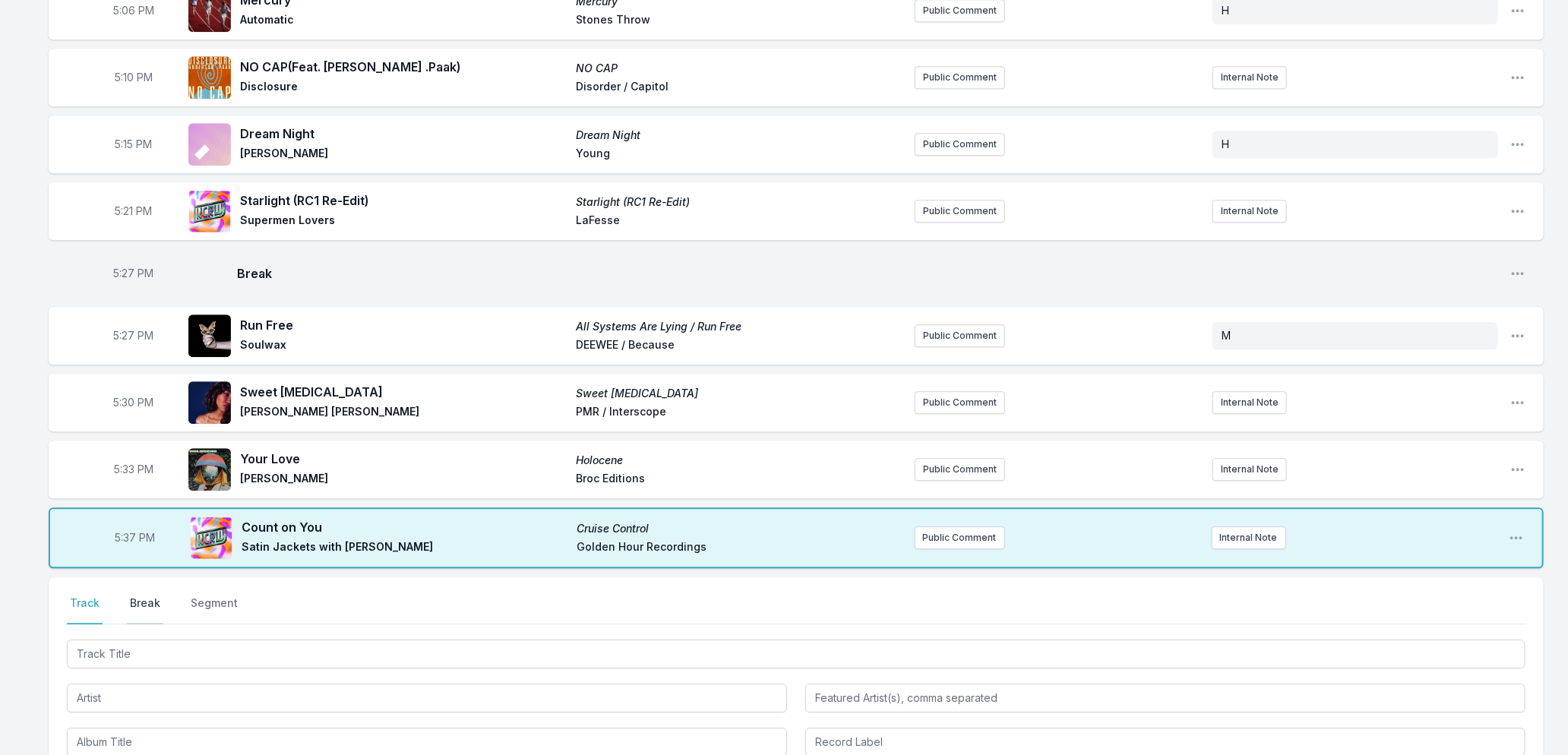
click at [155, 596] on button "Break" at bounding box center [145, 610] width 37 height 29
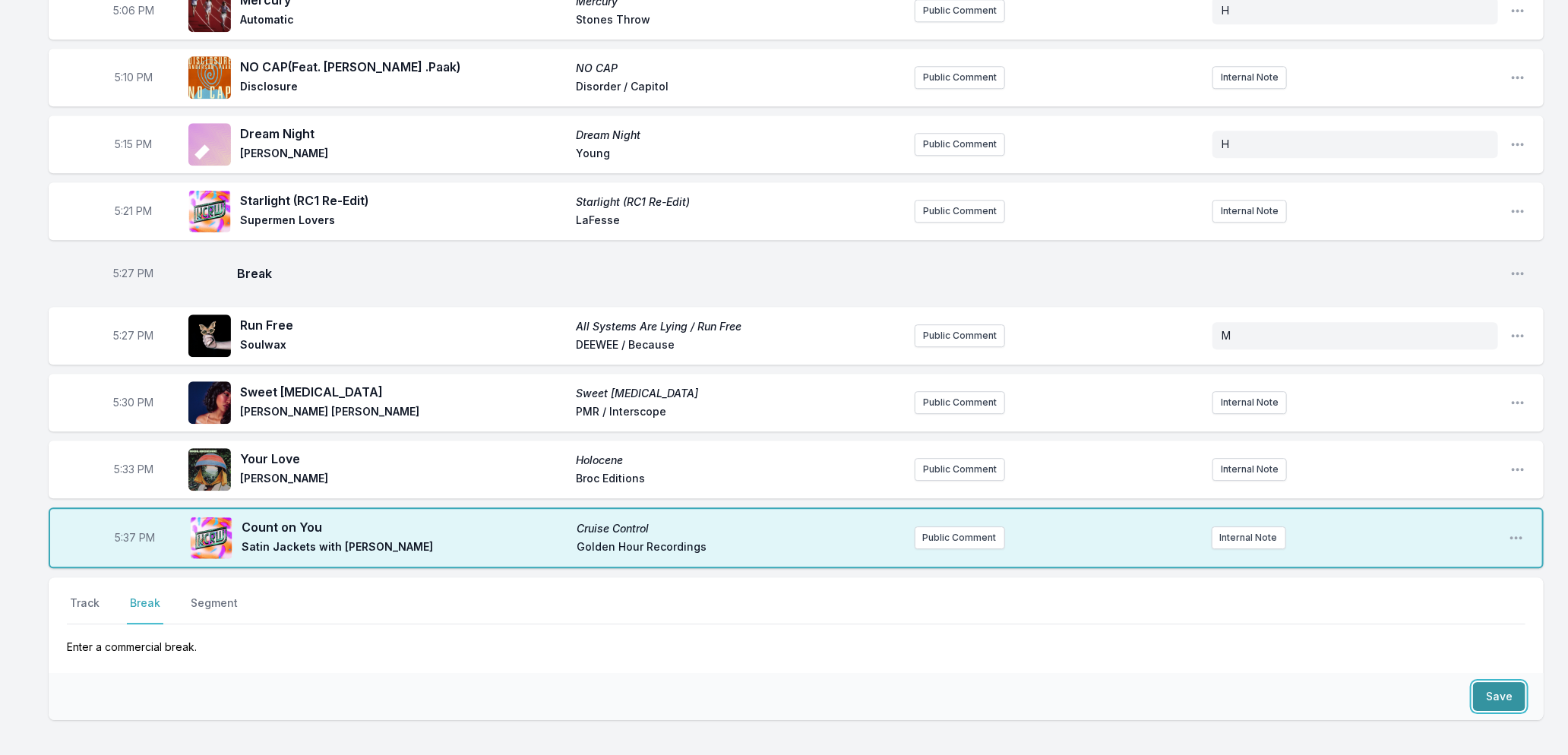
click at [1479, 682] on button "Save" at bounding box center [1499, 696] width 52 height 29
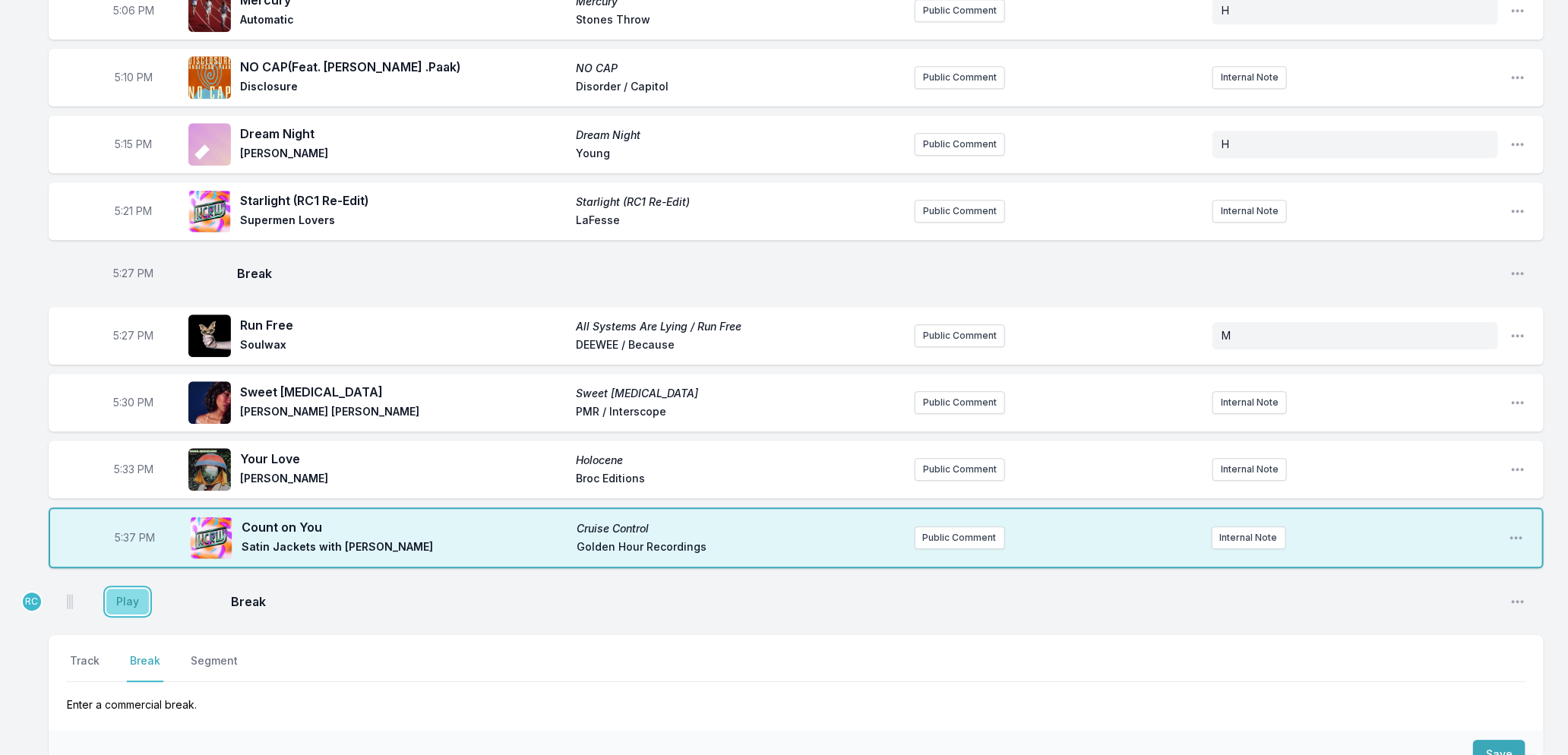
click at [120, 589] on button "Play" at bounding box center [128, 601] width 42 height 26
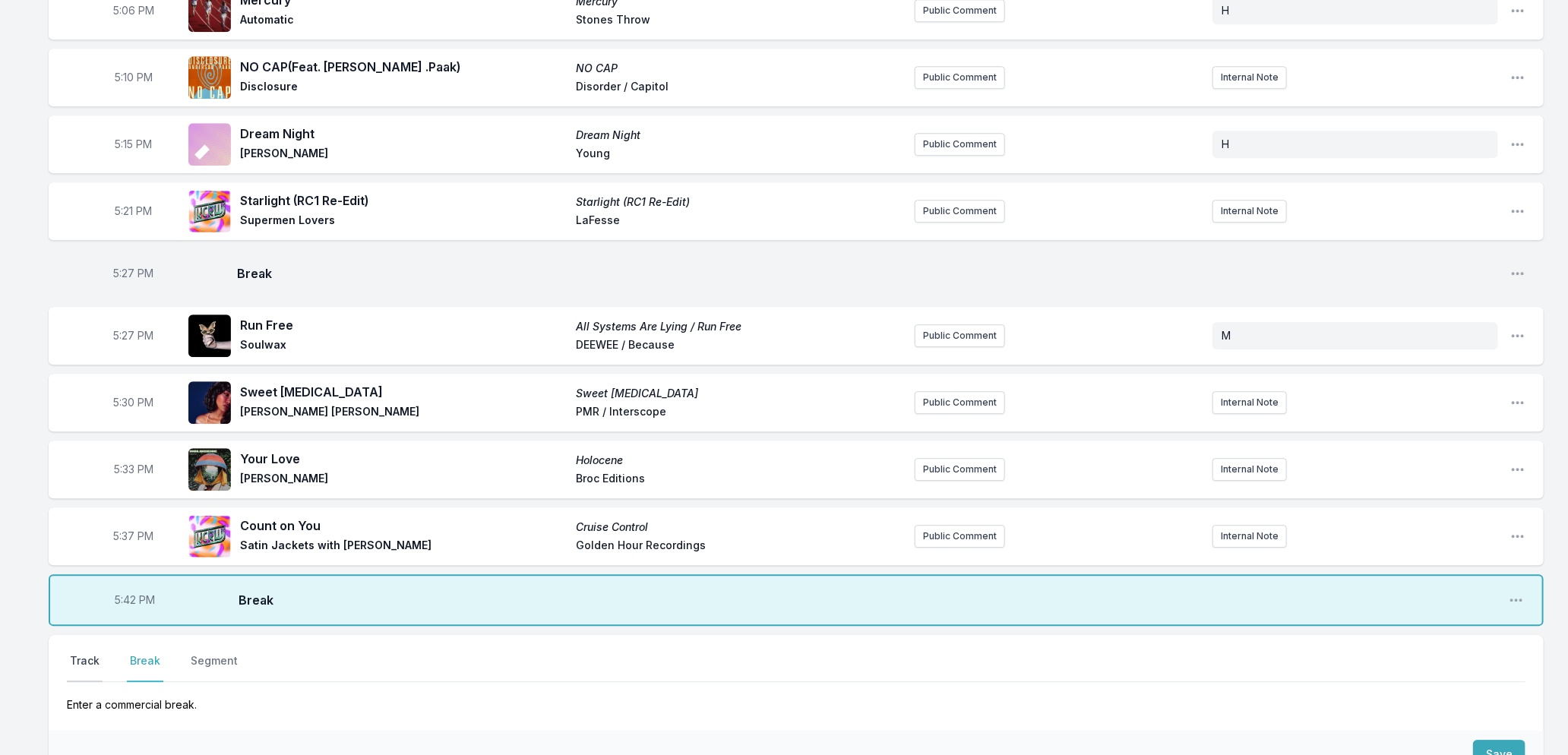
drag, startPoint x: 82, startPoint y: 640, endPoint x: 84, endPoint y: 649, distance: 9.2
click at [84, 649] on div "Select a tab Track Break Segment Track Break Segment Enter a commercial break." at bounding box center [796, 683] width 1495 height 96
click at [84, 654] on button "Track" at bounding box center [85, 668] width 36 height 29
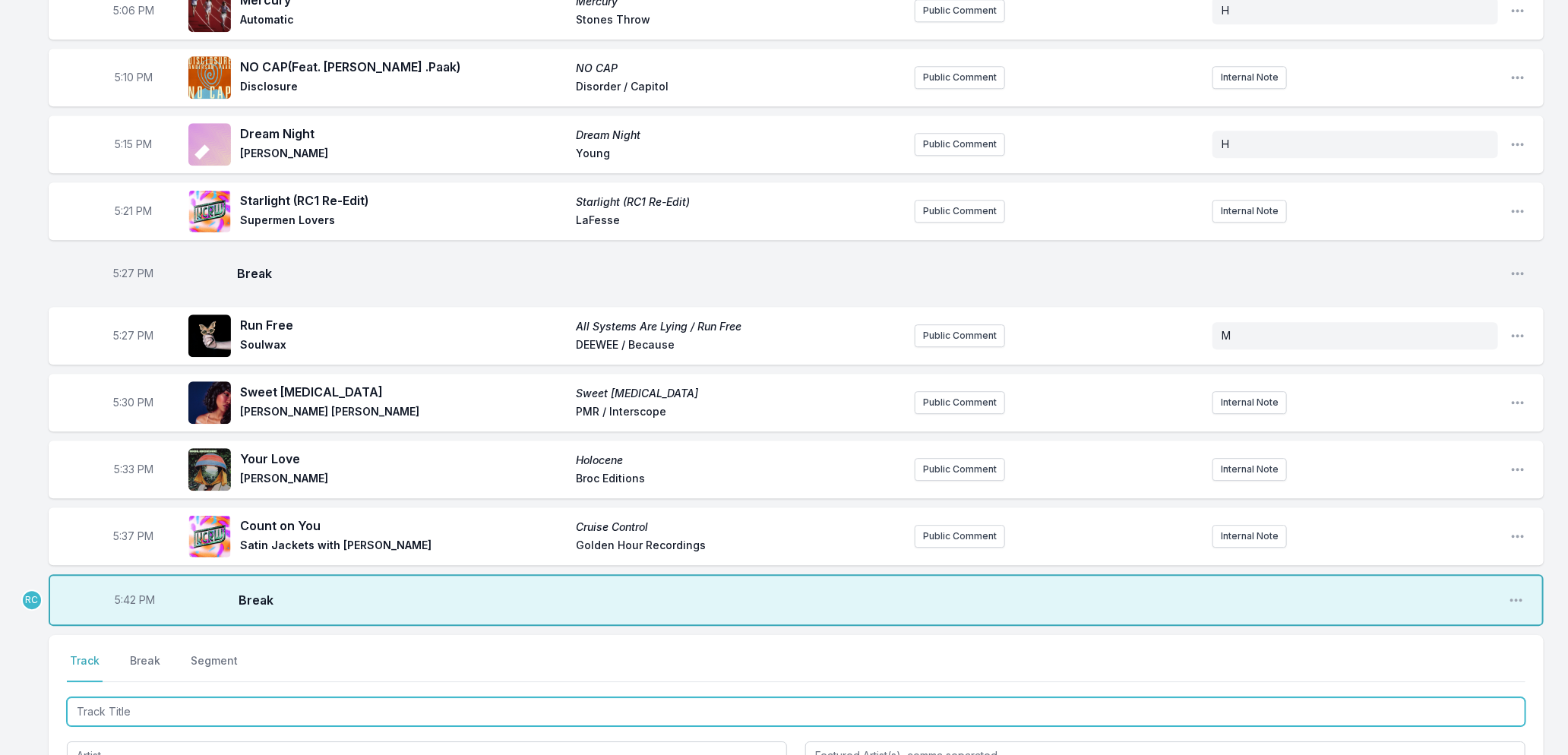
click at [93, 708] on input "Track Title" at bounding box center [796, 711] width 1459 height 29
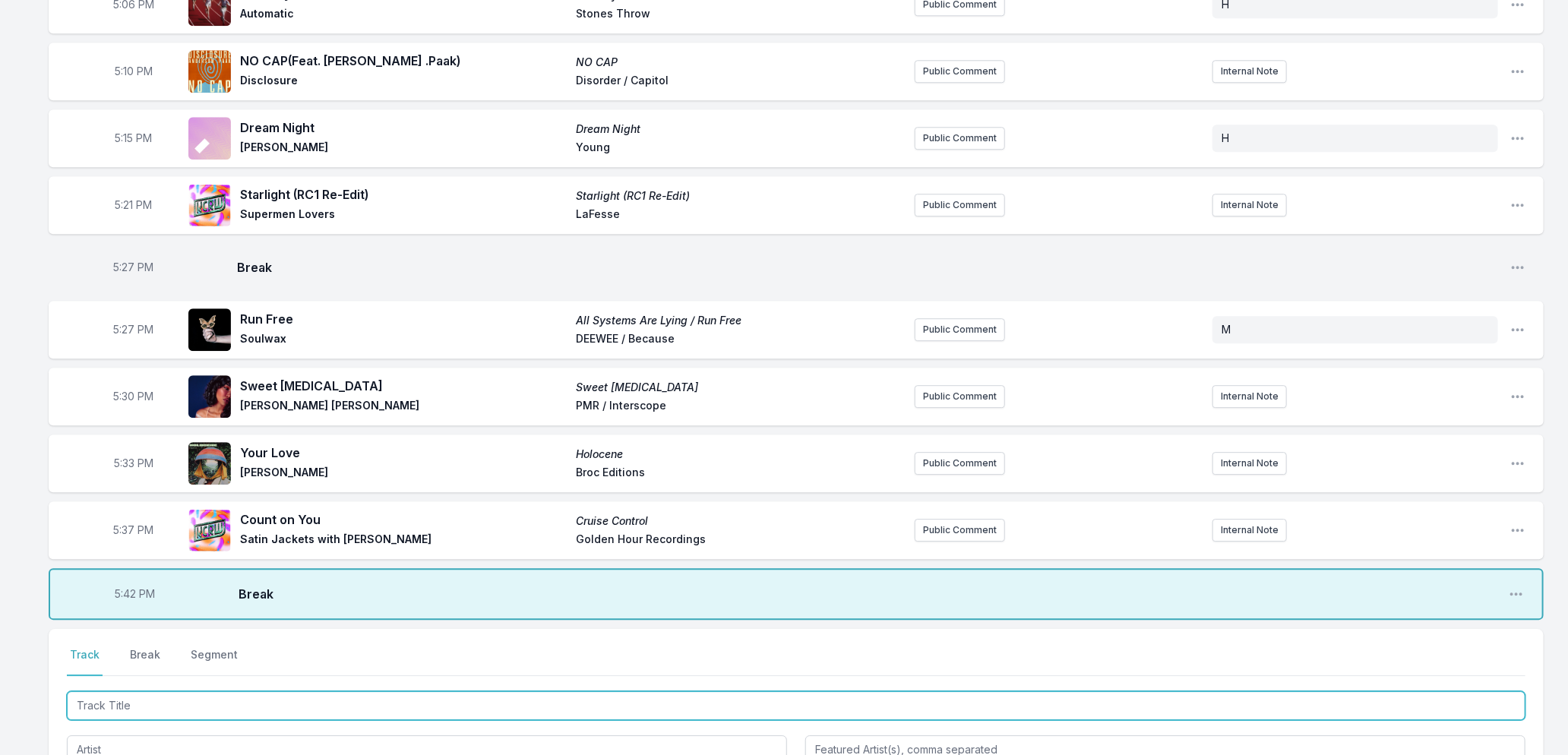
scroll to position [2714, 0]
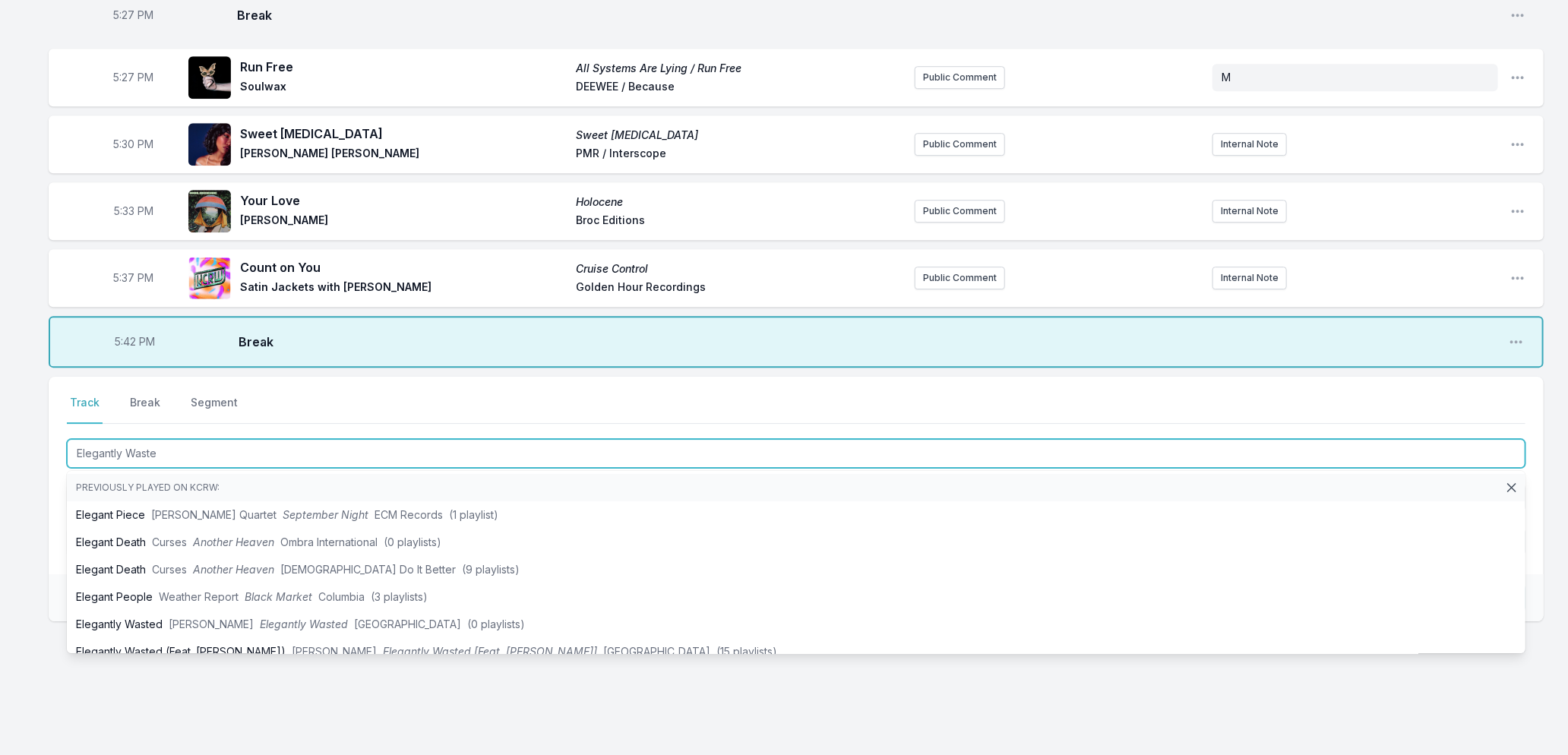
type input "Elegantly Wasted"
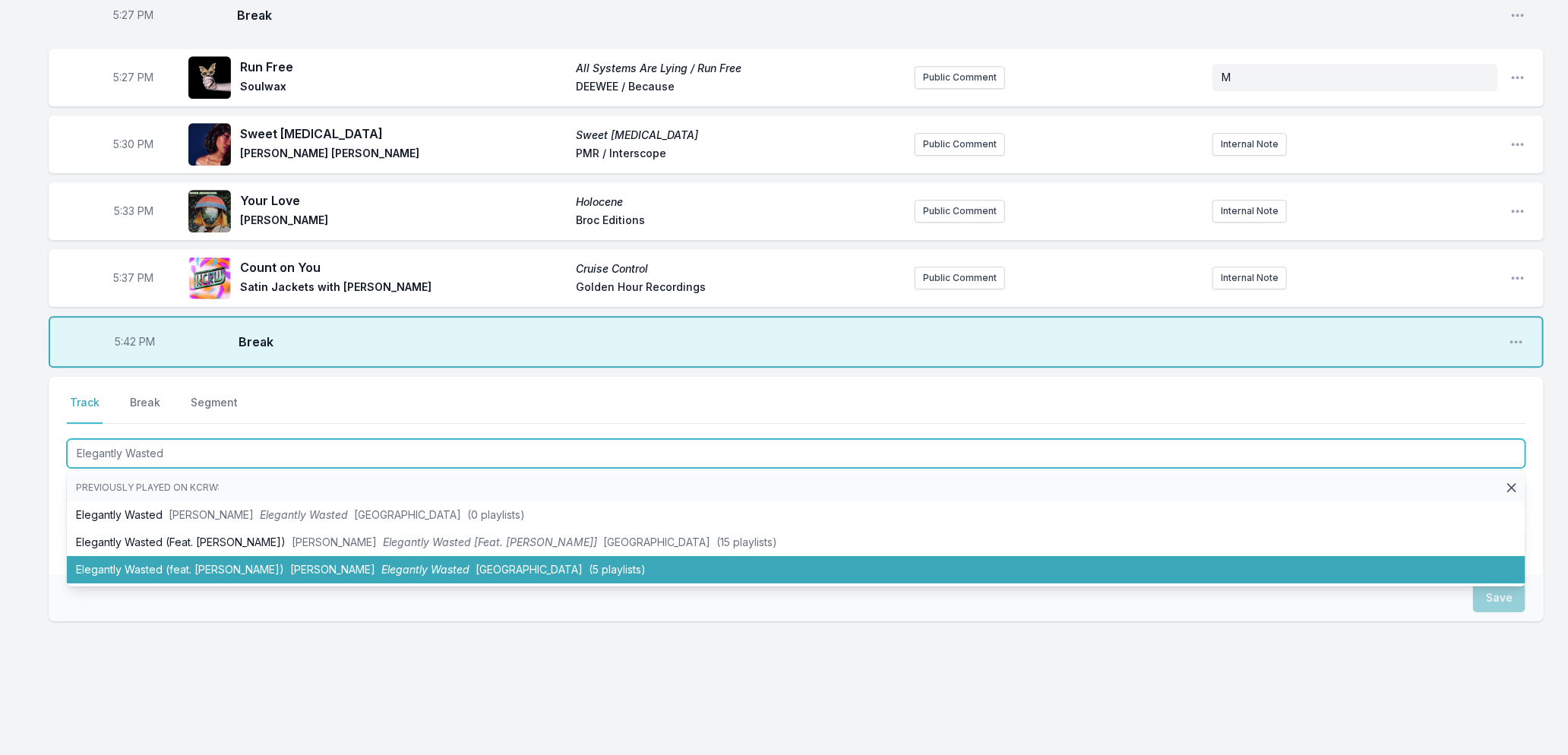
click at [253, 556] on li "Elegantly Wasted (feat. [PERSON_NAME]) [PERSON_NAME] Elegantly Wasted Concord (…" at bounding box center [796, 570] width 1459 height 28
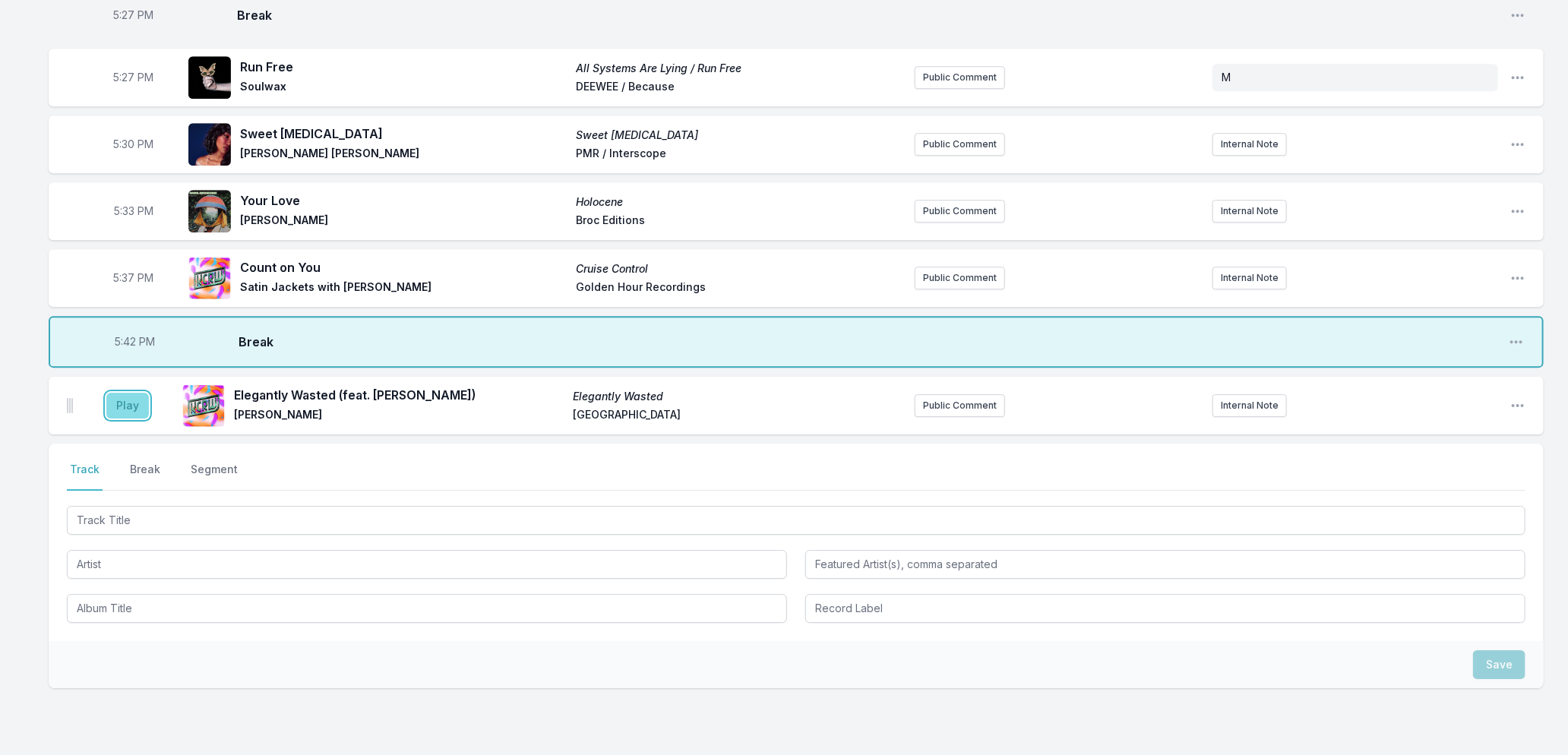
click at [138, 393] on button "Play" at bounding box center [128, 406] width 42 height 26
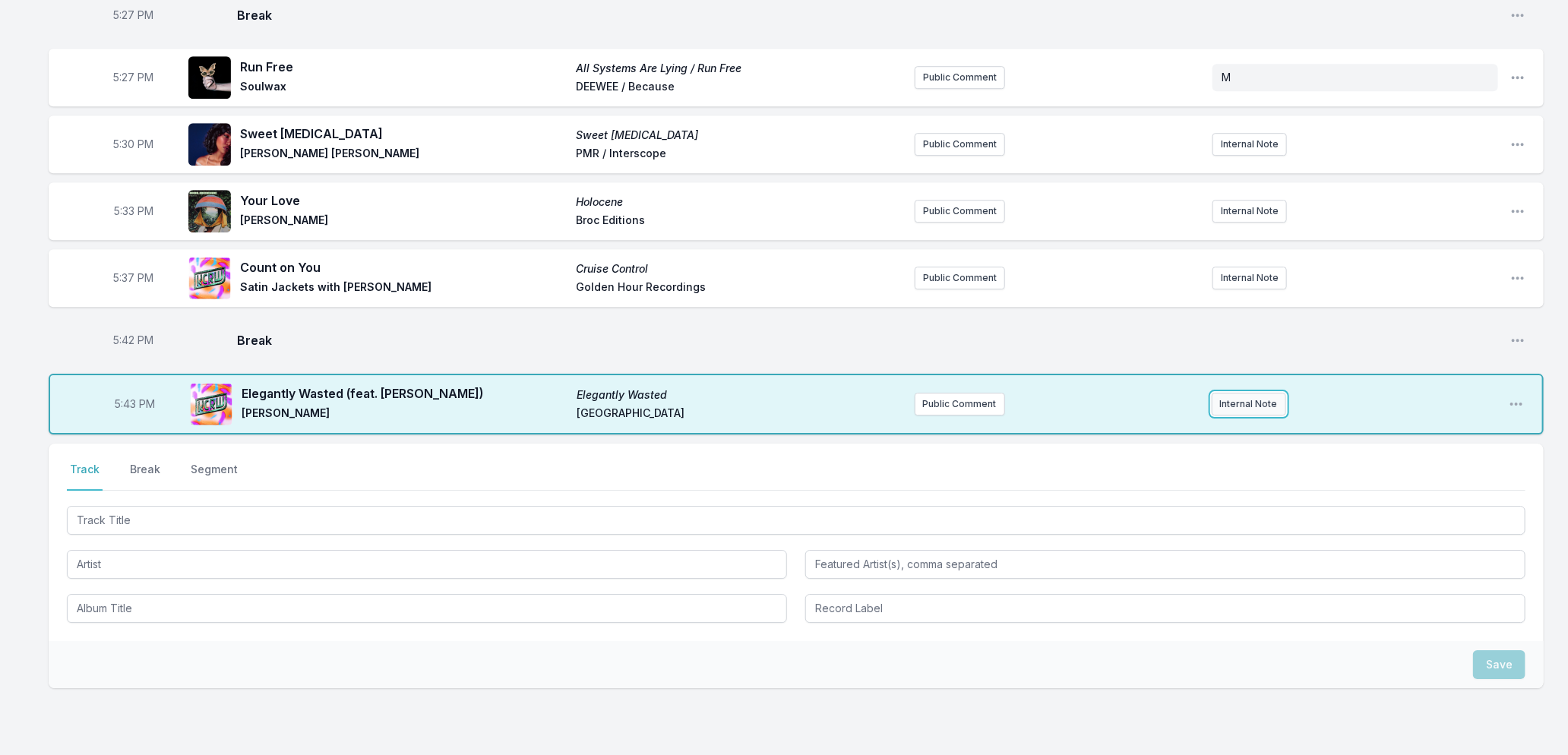
click at [1218, 395] on button "Internal Note" at bounding box center [1249, 404] width 74 height 23
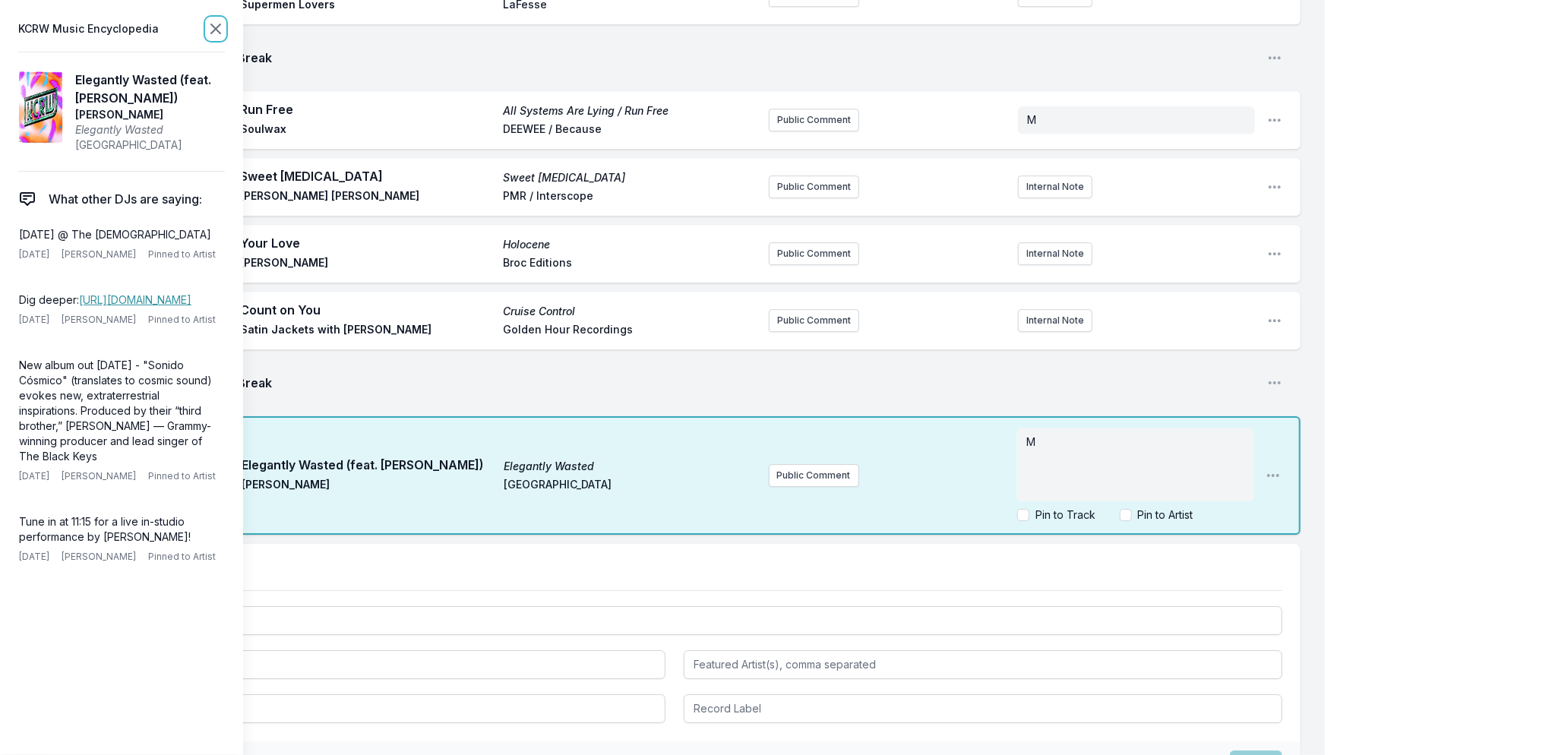
click at [217, 27] on icon at bounding box center [216, 29] width 9 height 9
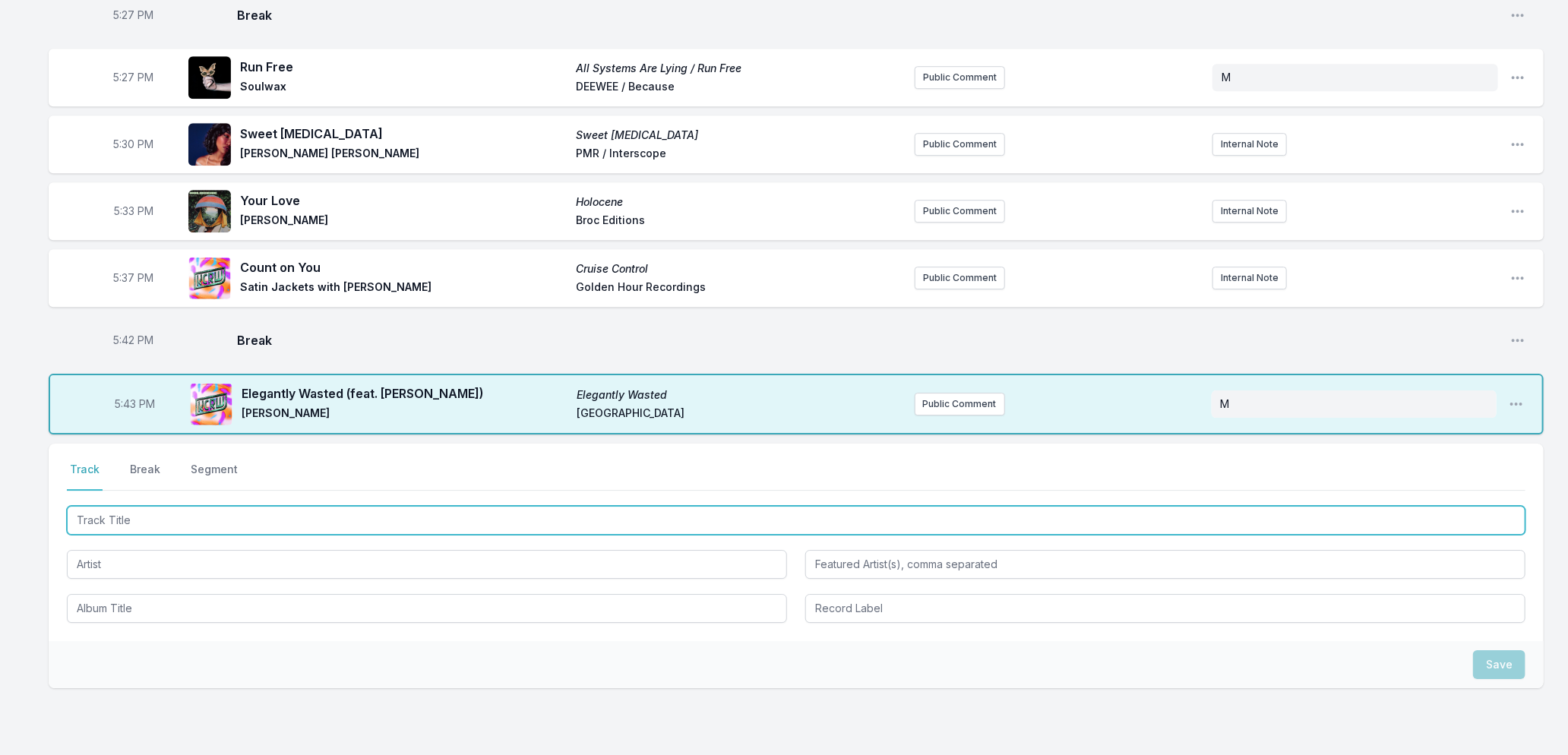
click at [160, 515] on input "Track Title" at bounding box center [796, 520] width 1459 height 29
type input "Postman"
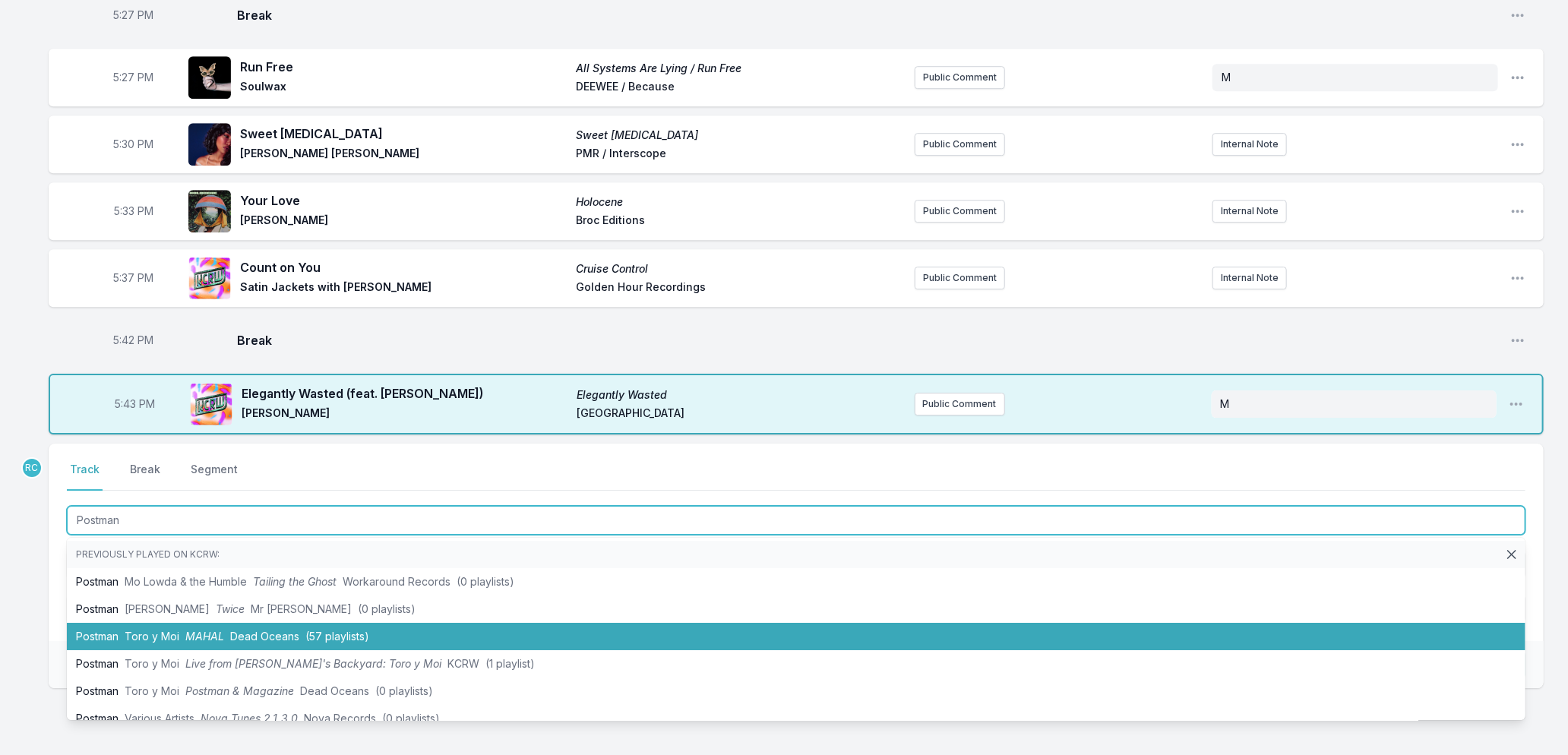
click at [152, 630] on span "Toro y Moi" at bounding box center [151, 636] width 54 height 13
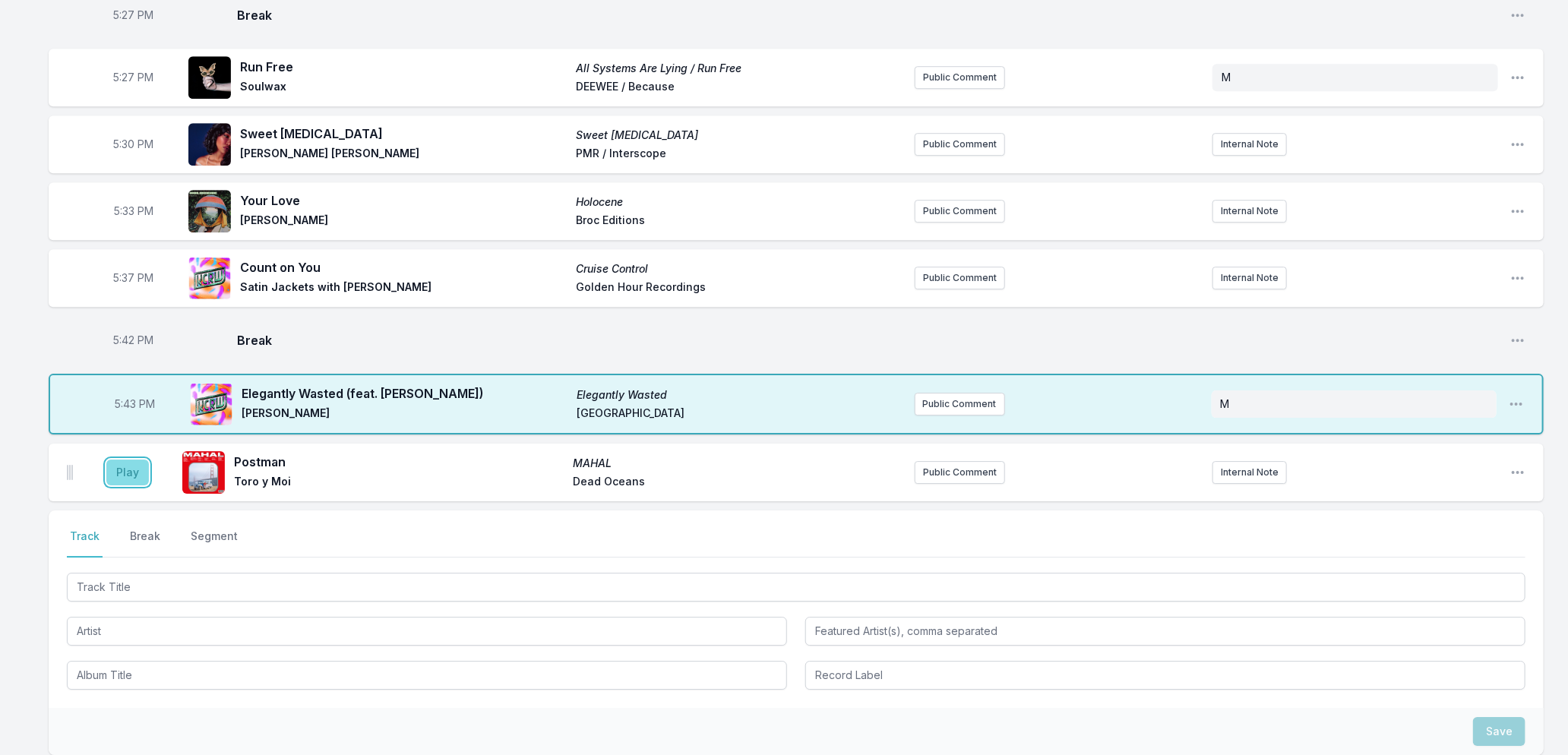
click at [124, 466] on button "Play" at bounding box center [128, 473] width 42 height 26
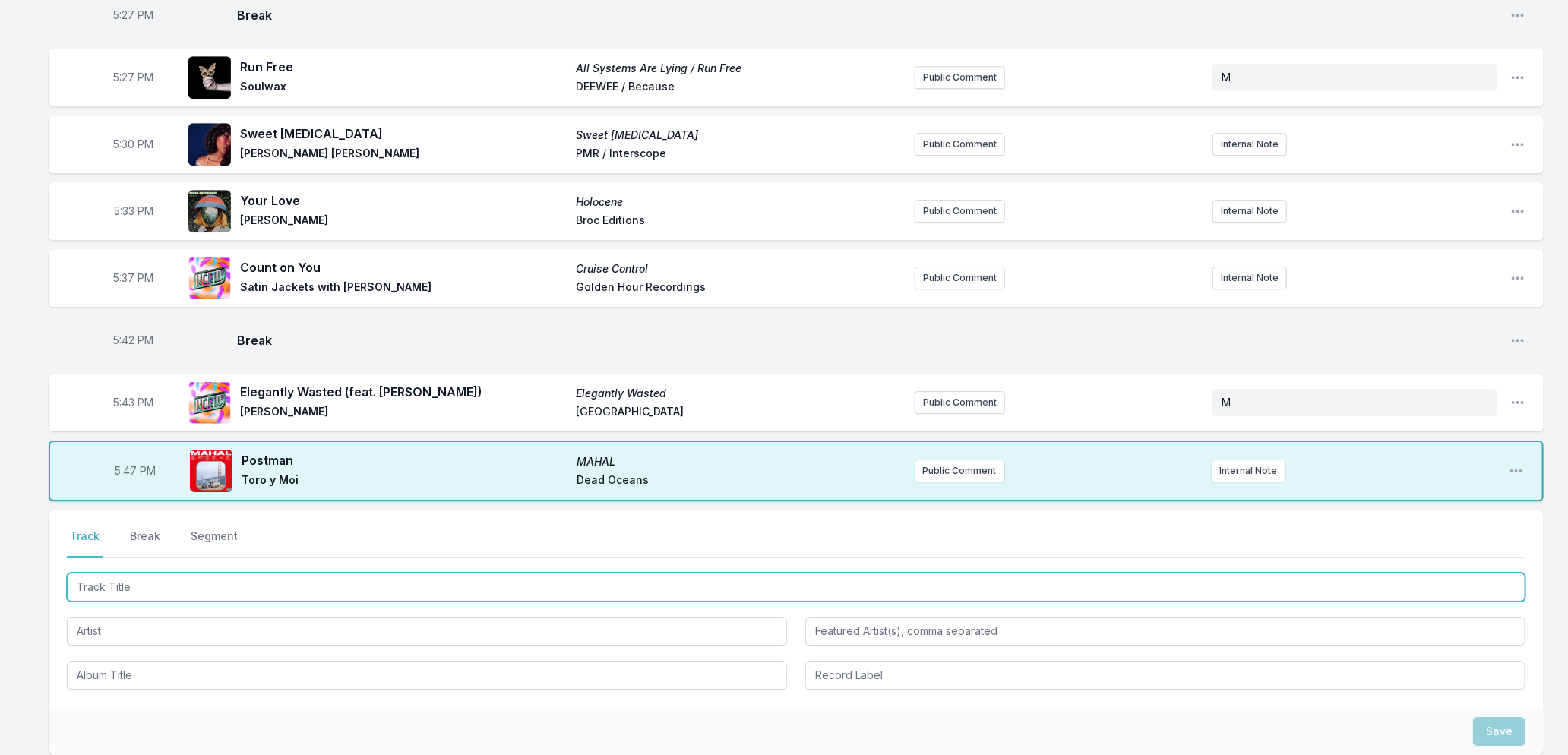
click at [243, 573] on input "Track Title" at bounding box center [796, 587] width 1459 height 29
type input "Two Steps"
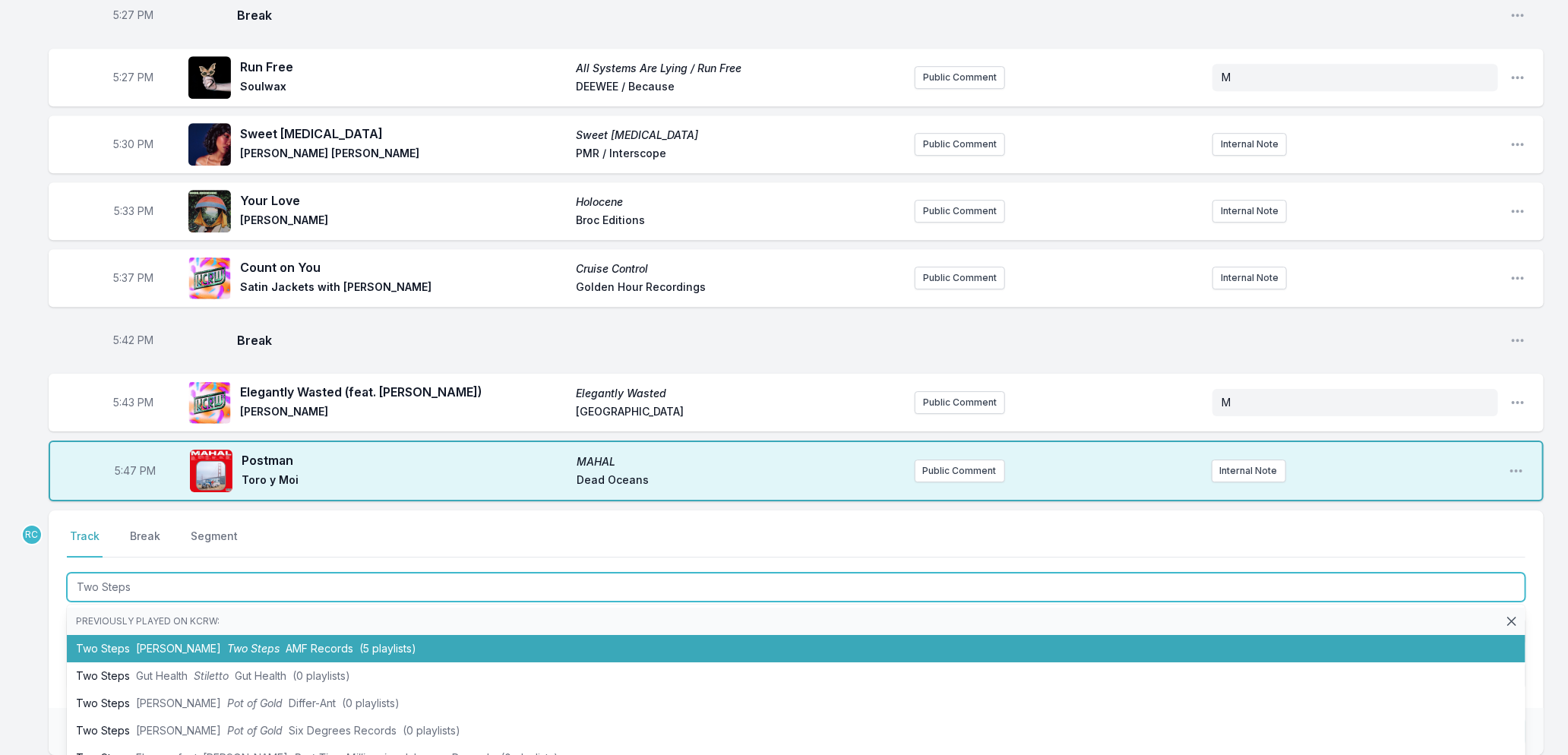
click at [211, 635] on li "Two Steps [PERSON_NAME] Two Steps AMF Records (5 playlists)" at bounding box center [796, 649] width 1459 height 28
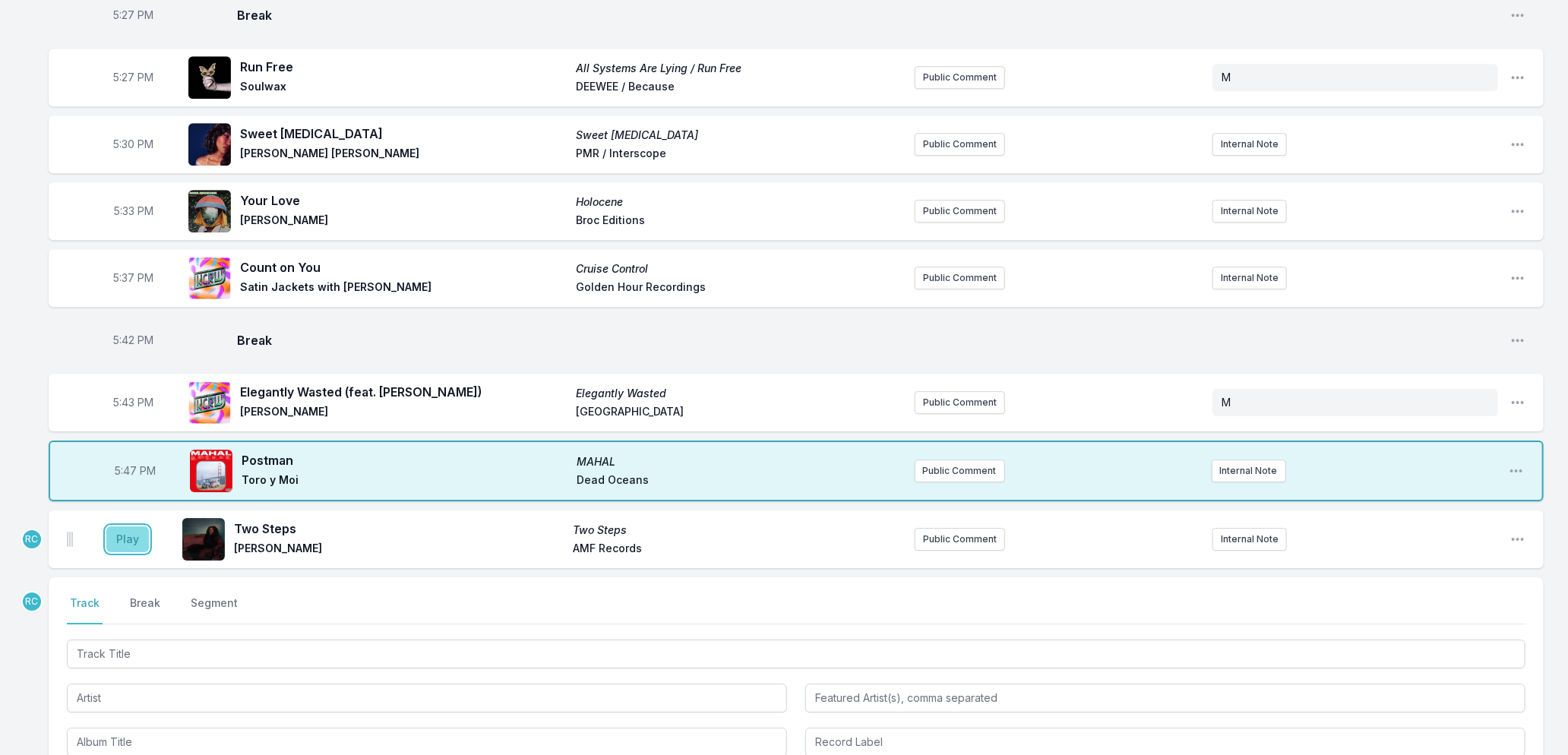
click at [121, 527] on button "Play" at bounding box center [128, 540] width 42 height 26
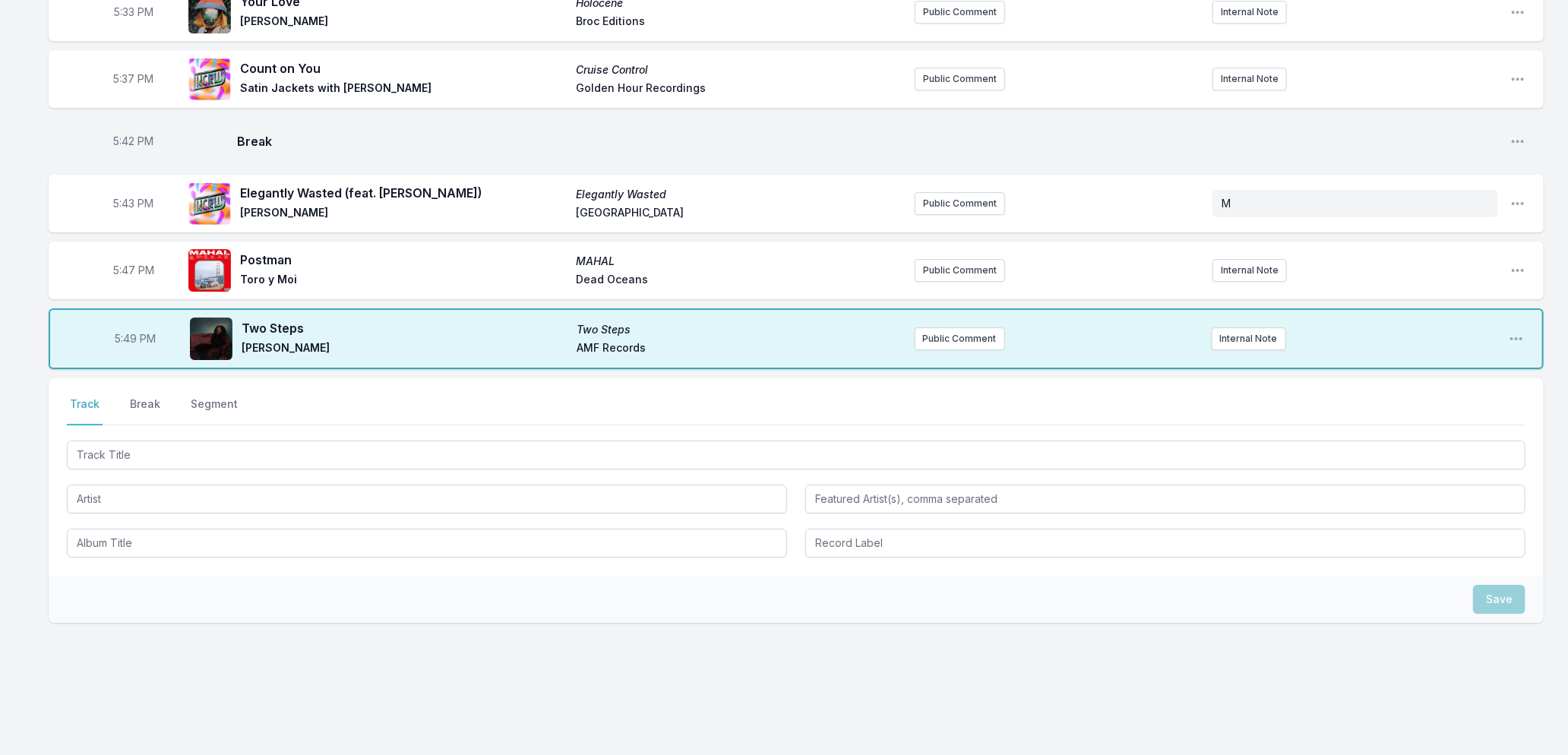
scroll to position [2914, 0]
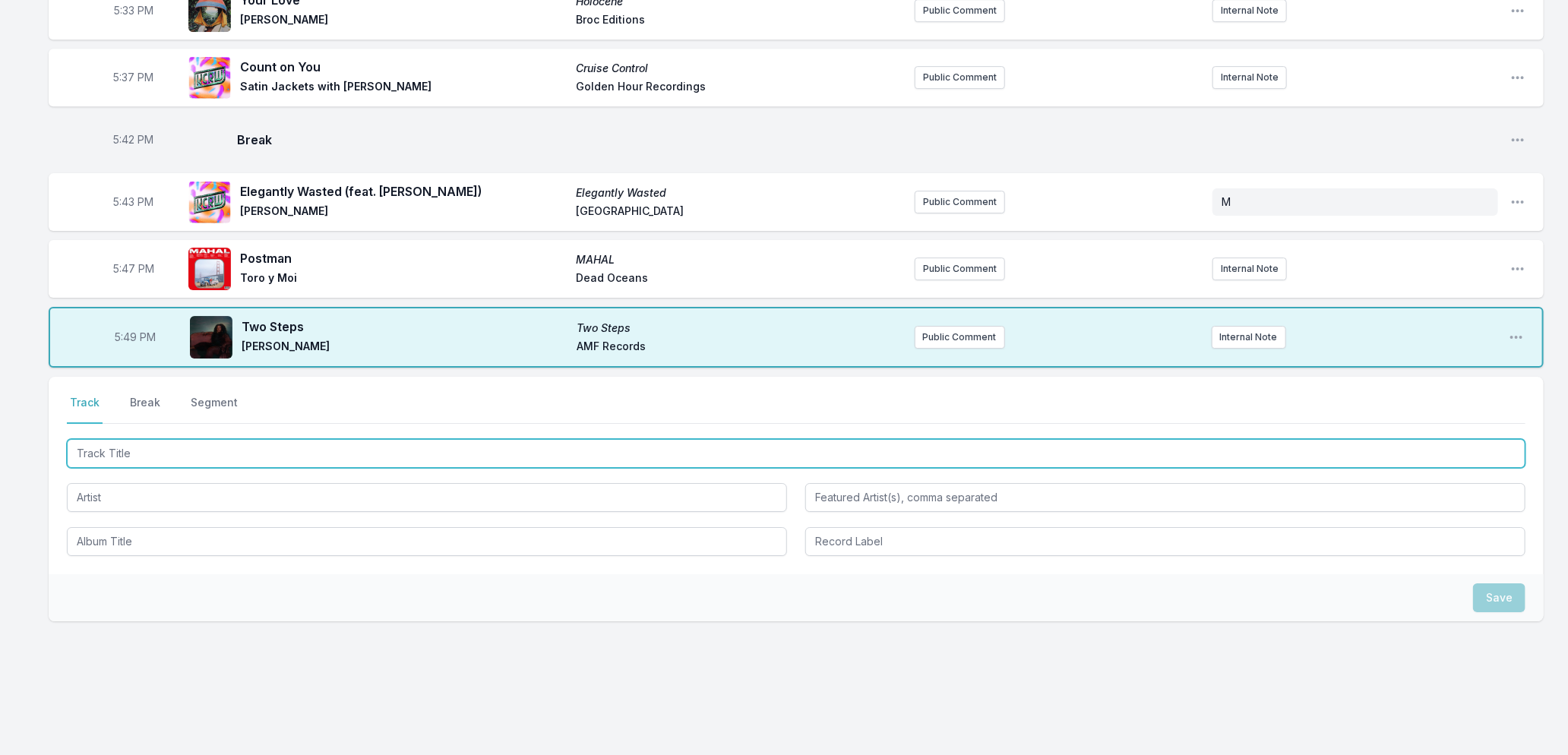
click at [351, 441] on input "Track Title" at bounding box center [796, 453] width 1459 height 29
type input "I've Been Waiting"
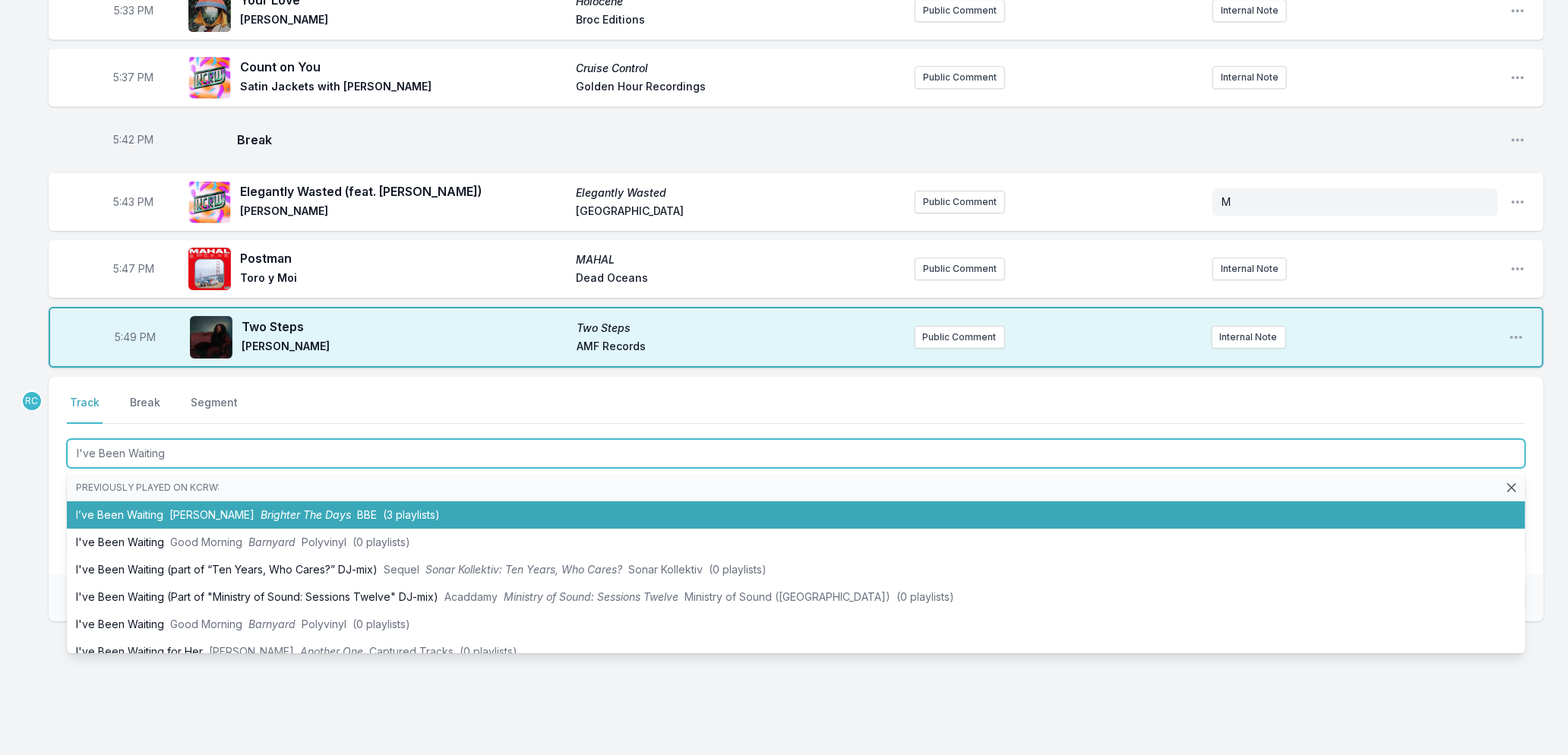
click at [154, 512] on li "I’ve Been Waiting [PERSON_NAME] The Days BBE (3 playlists)" at bounding box center [796, 515] width 1459 height 28
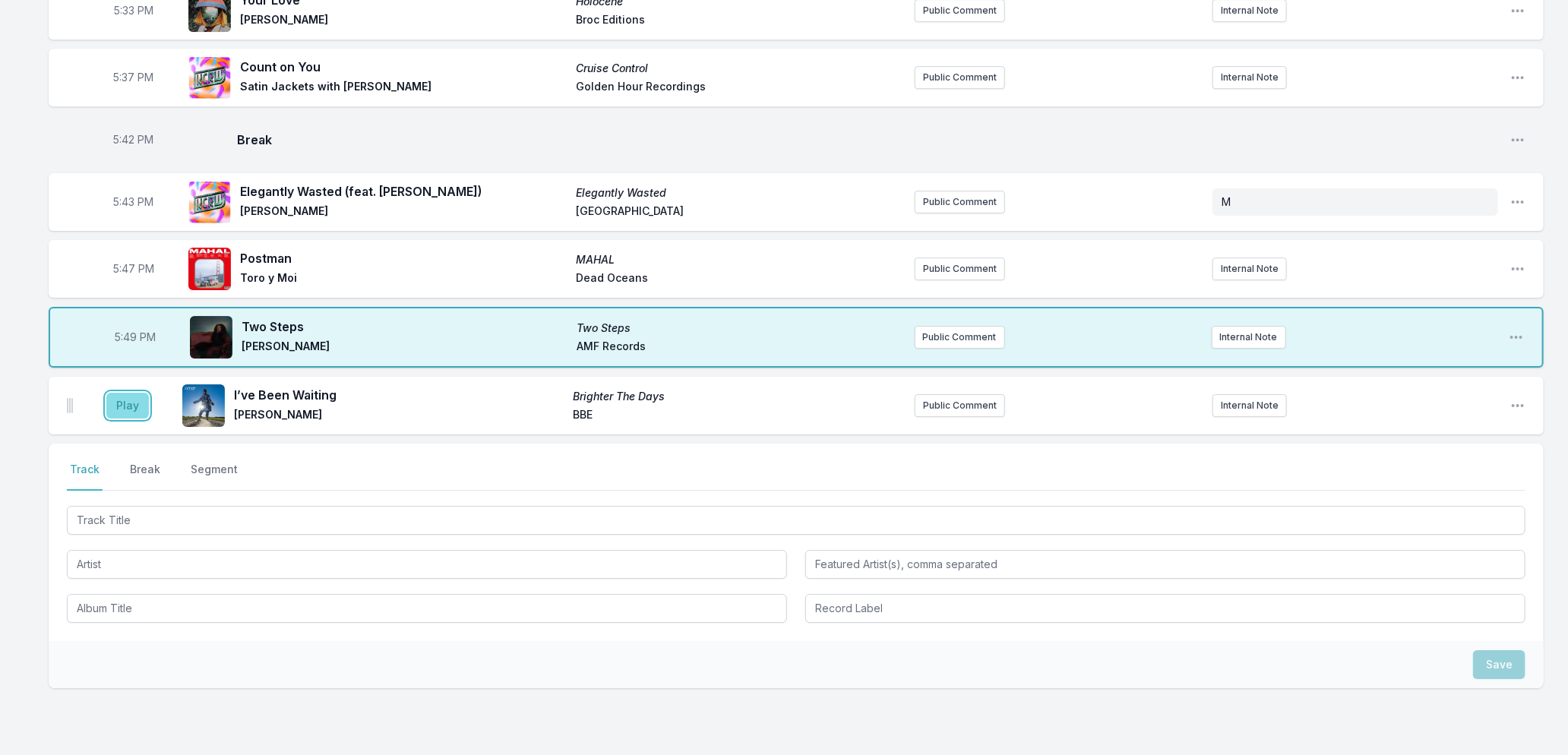
click at [111, 401] on button "Play" at bounding box center [128, 406] width 42 height 26
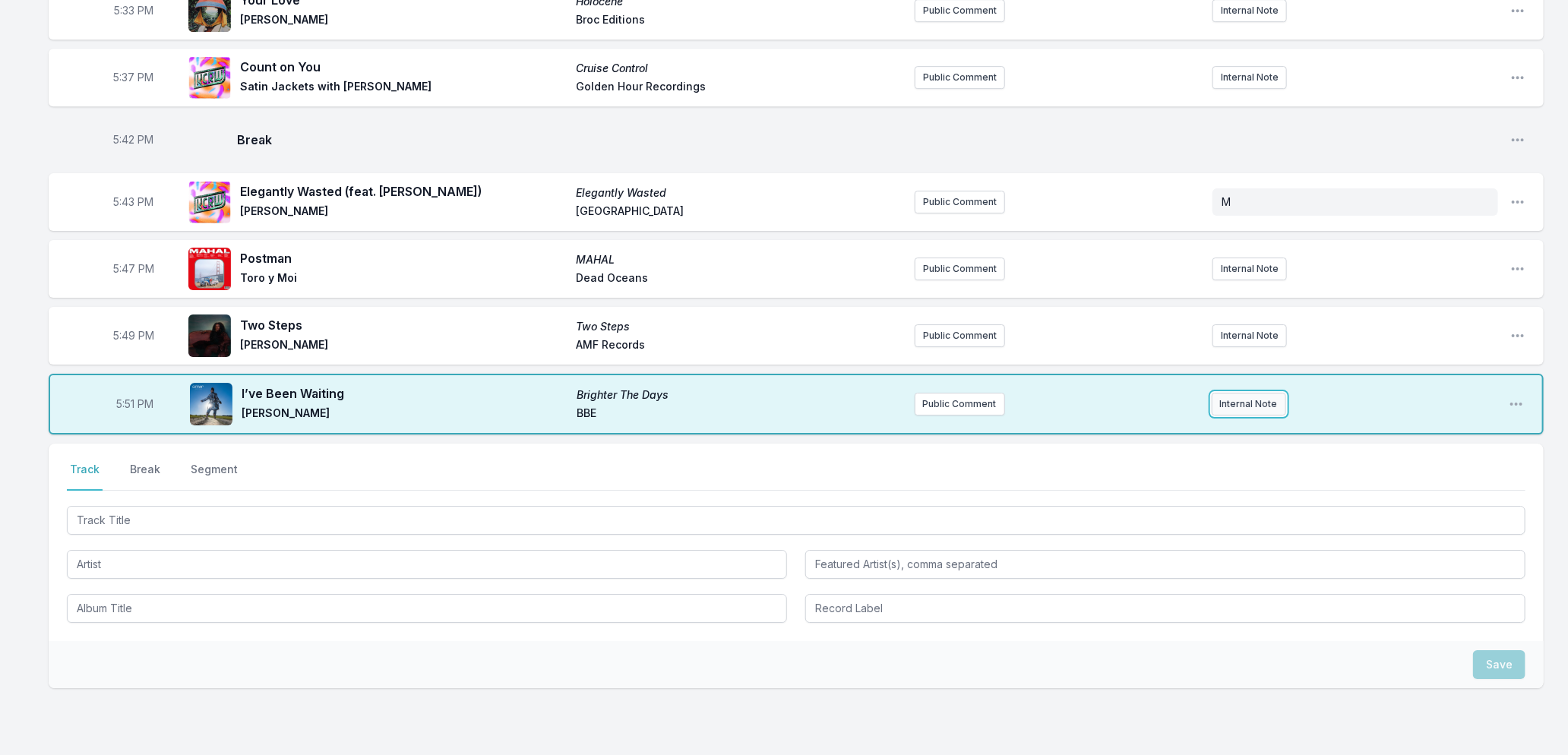
click at [1227, 394] on button "Internal Note" at bounding box center [1249, 404] width 74 height 23
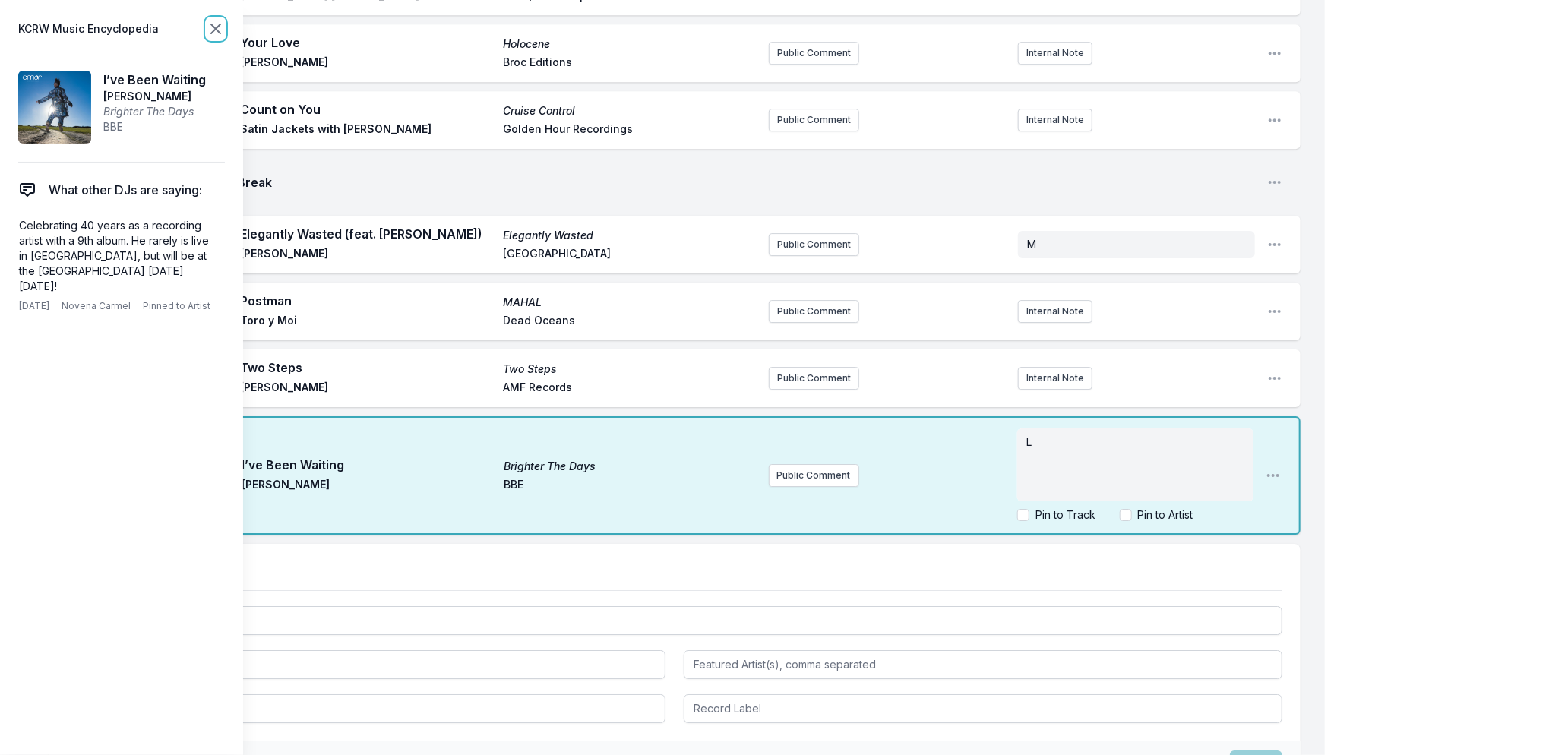
click at [212, 27] on icon at bounding box center [216, 29] width 18 height 18
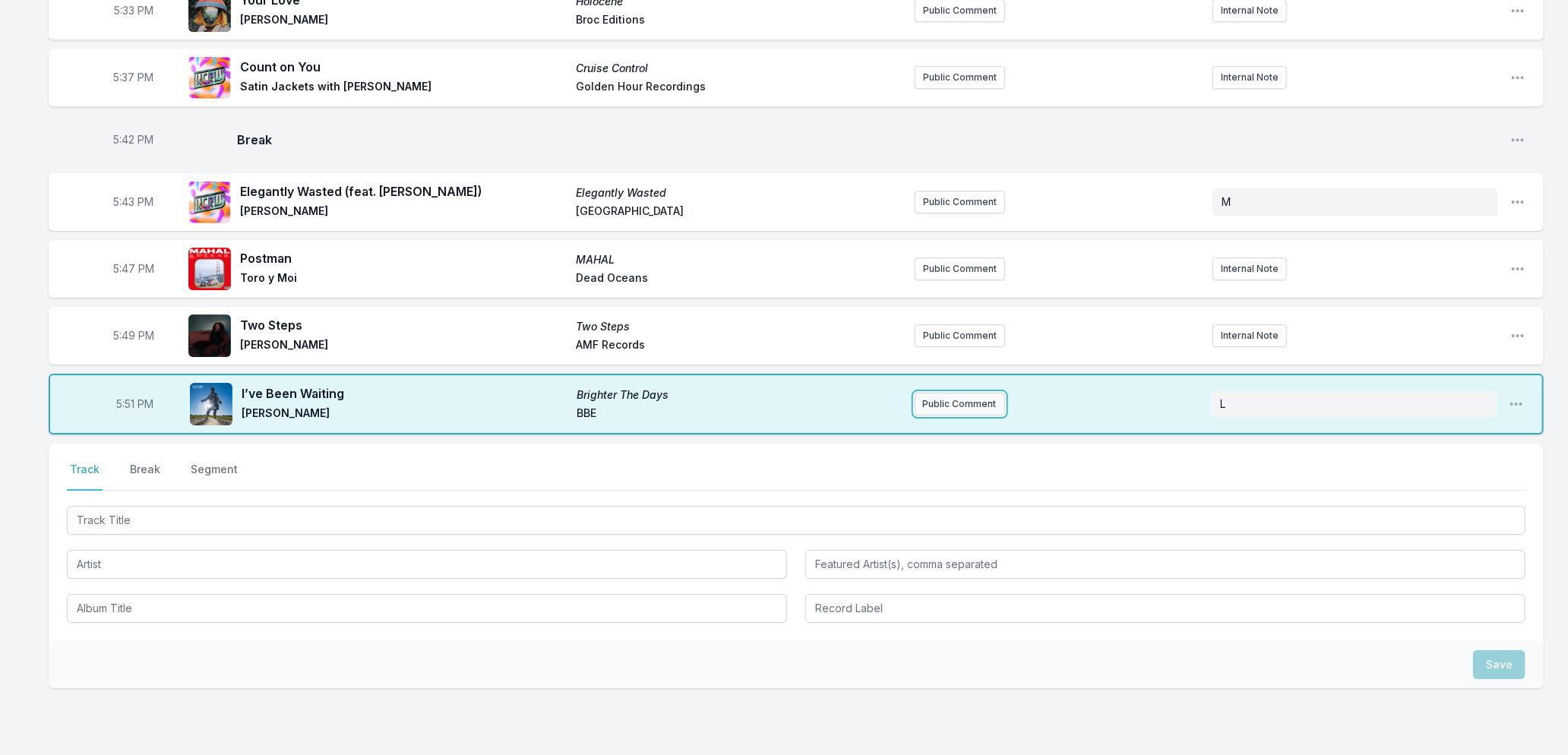
click at [990, 393] on button "Public Comment" at bounding box center [960, 404] width 90 height 23
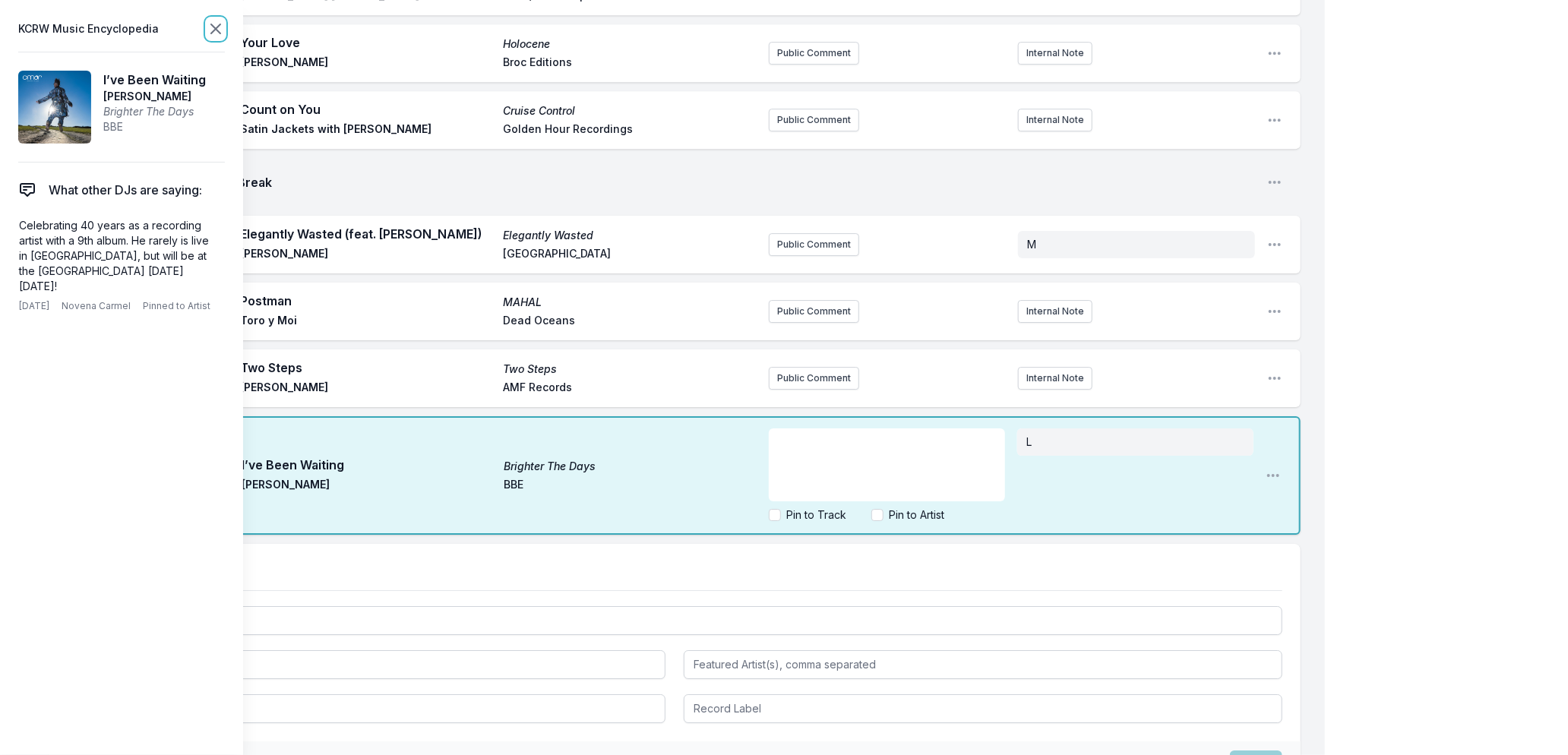
click at [214, 30] on icon at bounding box center [216, 29] width 9 height 9
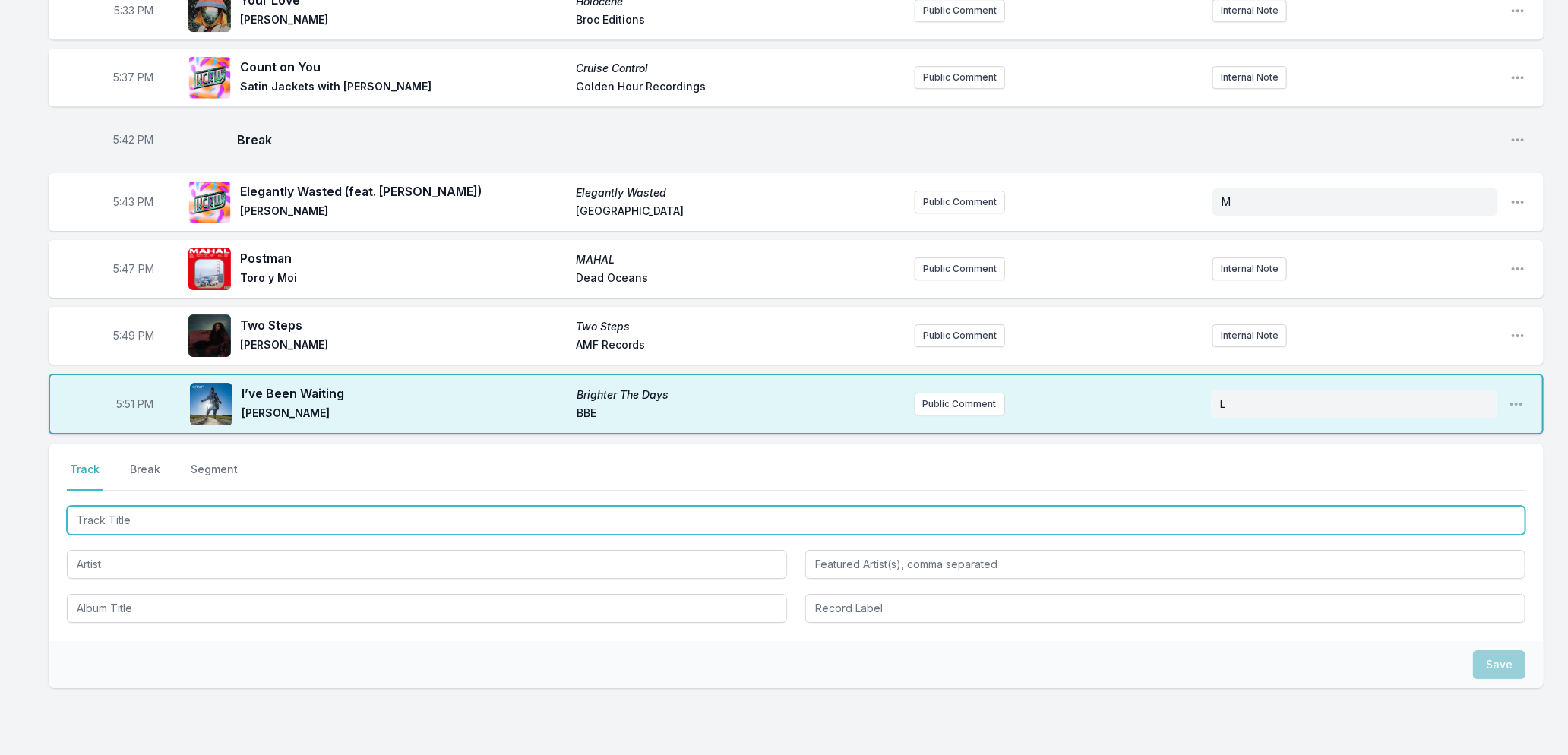
drag, startPoint x: 267, startPoint y: 514, endPoint x: 1086, endPoint y: 658, distance: 831.6
click at [269, 514] on input "Track Title" at bounding box center [796, 520] width 1459 height 29
type input "Yr City"
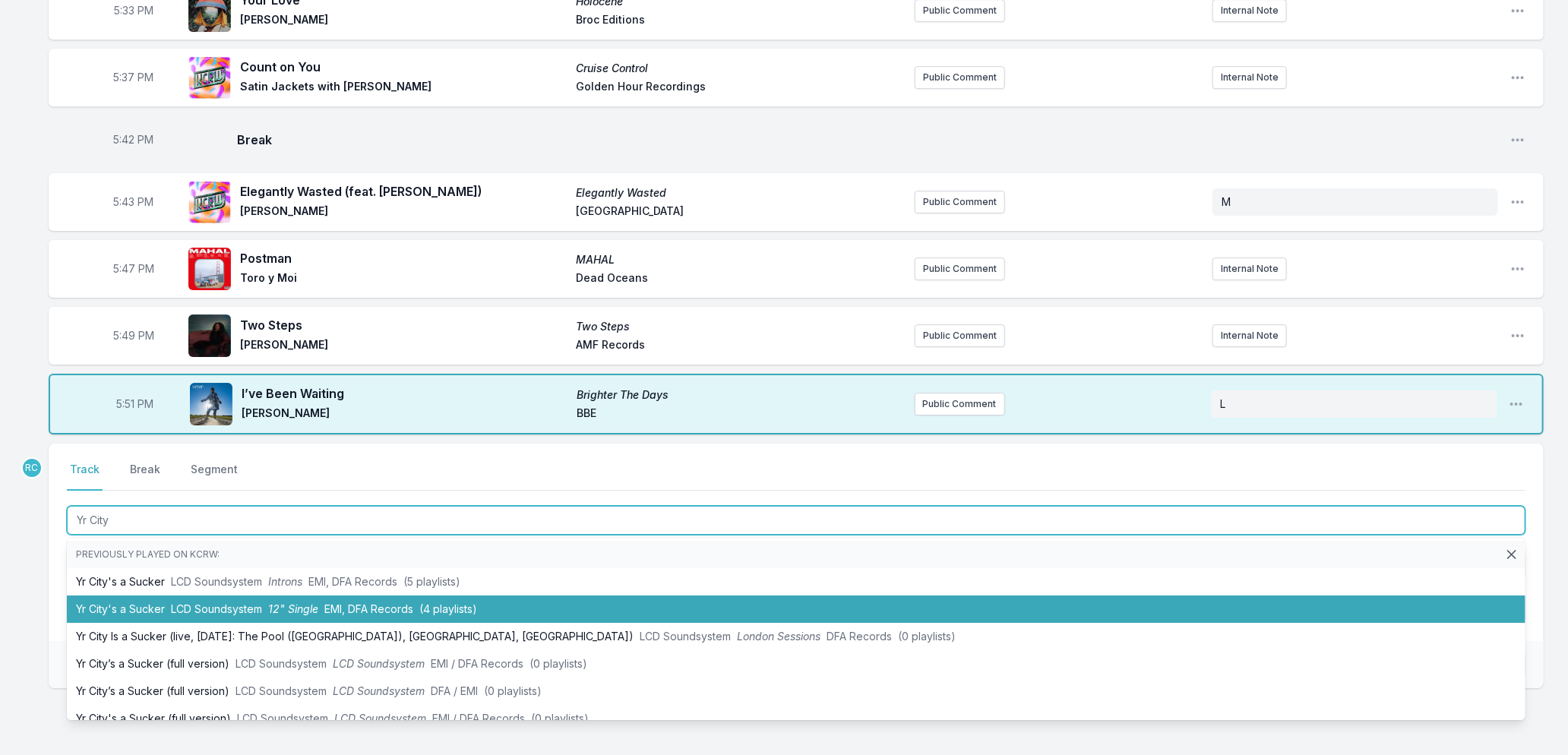
click at [296, 602] on span "12" Single" at bounding box center [293, 609] width 51 height 13
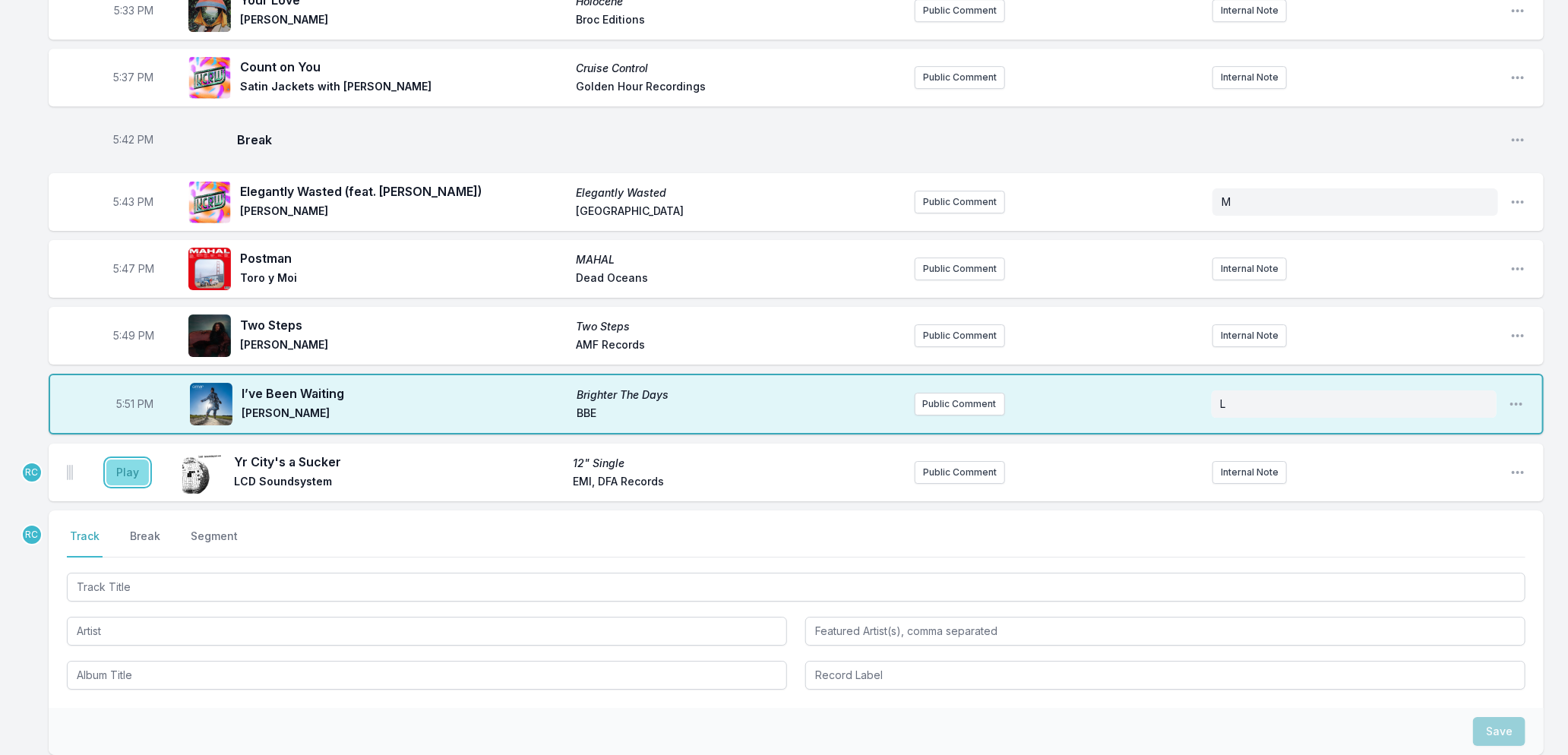
click at [110, 462] on button "Play" at bounding box center [128, 473] width 42 height 26
